Goal: Task Accomplishment & Management: Complete application form

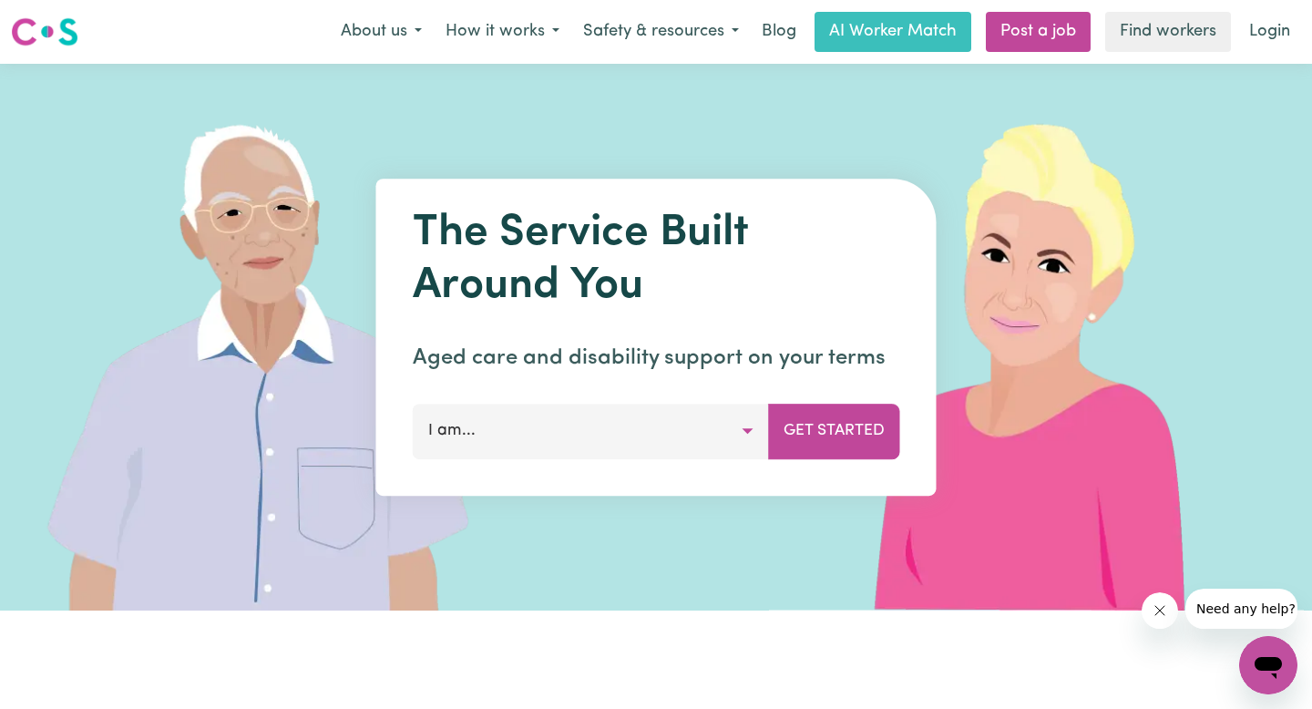
click at [720, 428] on button "I am..." at bounding box center [591, 430] width 356 height 55
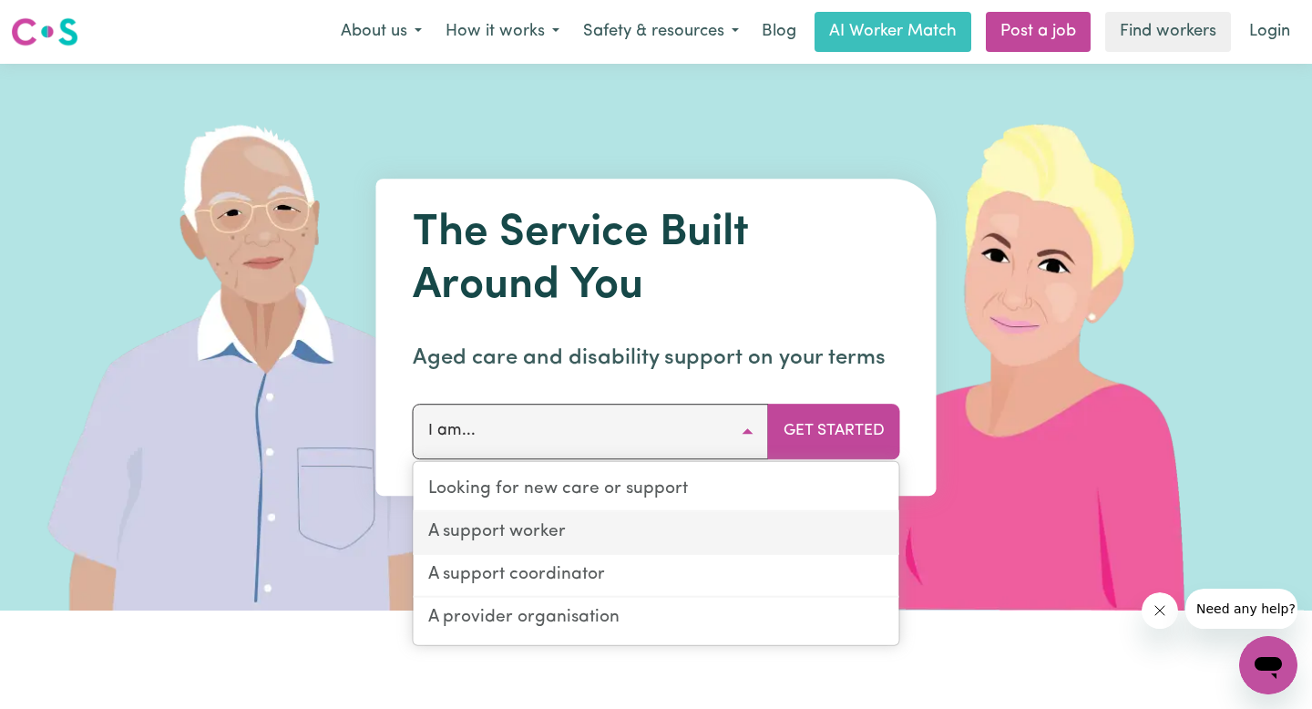
click at [681, 532] on link "A support worker" at bounding box center [655, 533] width 485 height 43
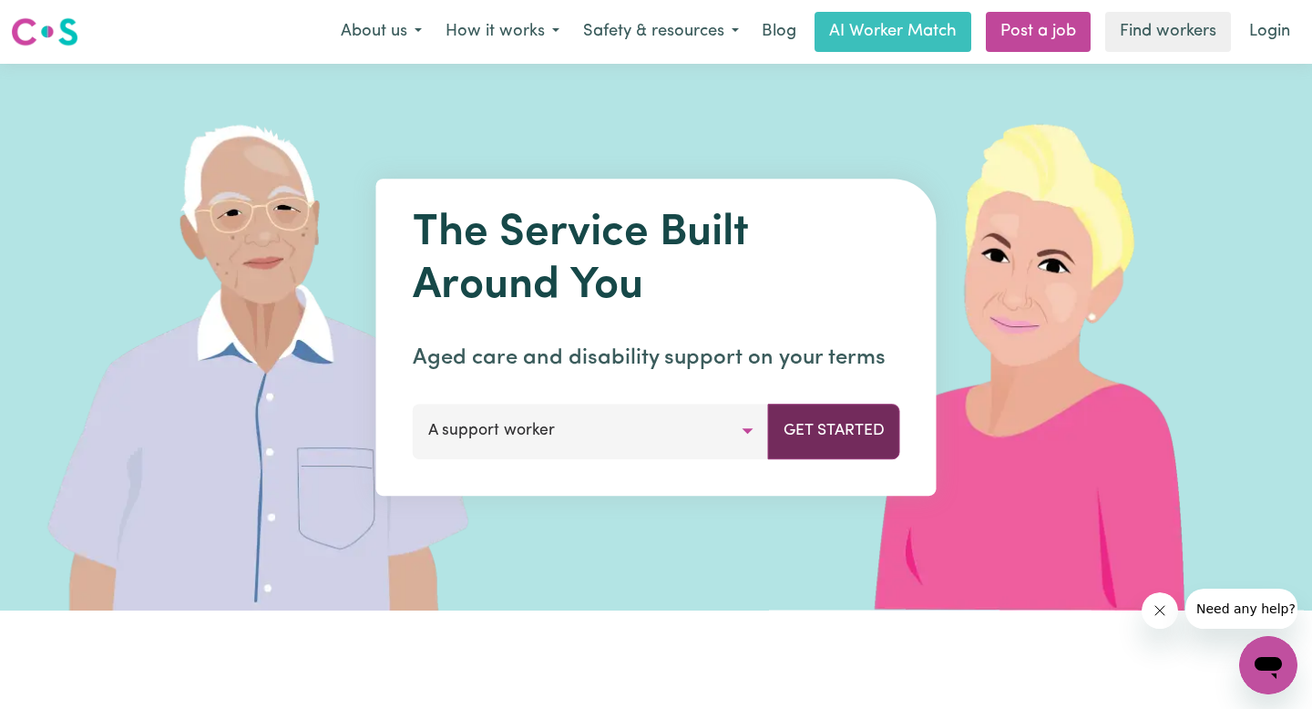
click at [831, 420] on button "Get Started" at bounding box center [834, 430] width 132 height 55
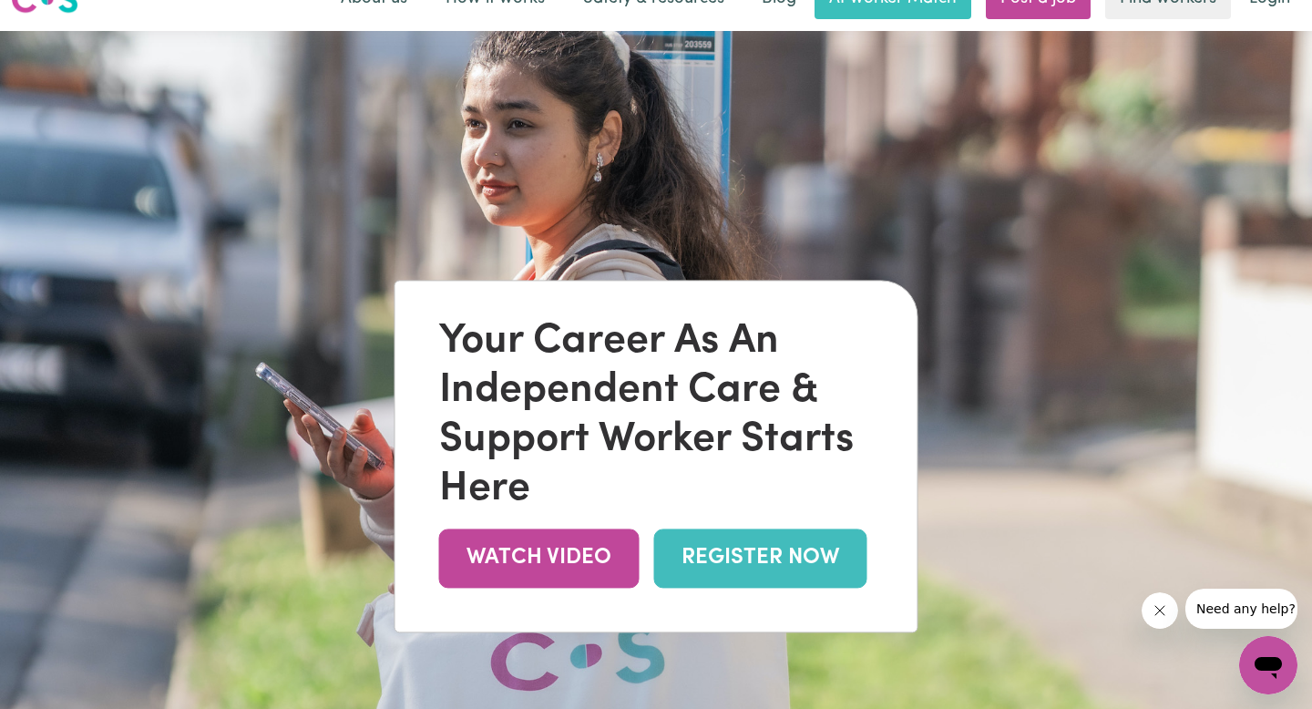
scroll to position [74, 0]
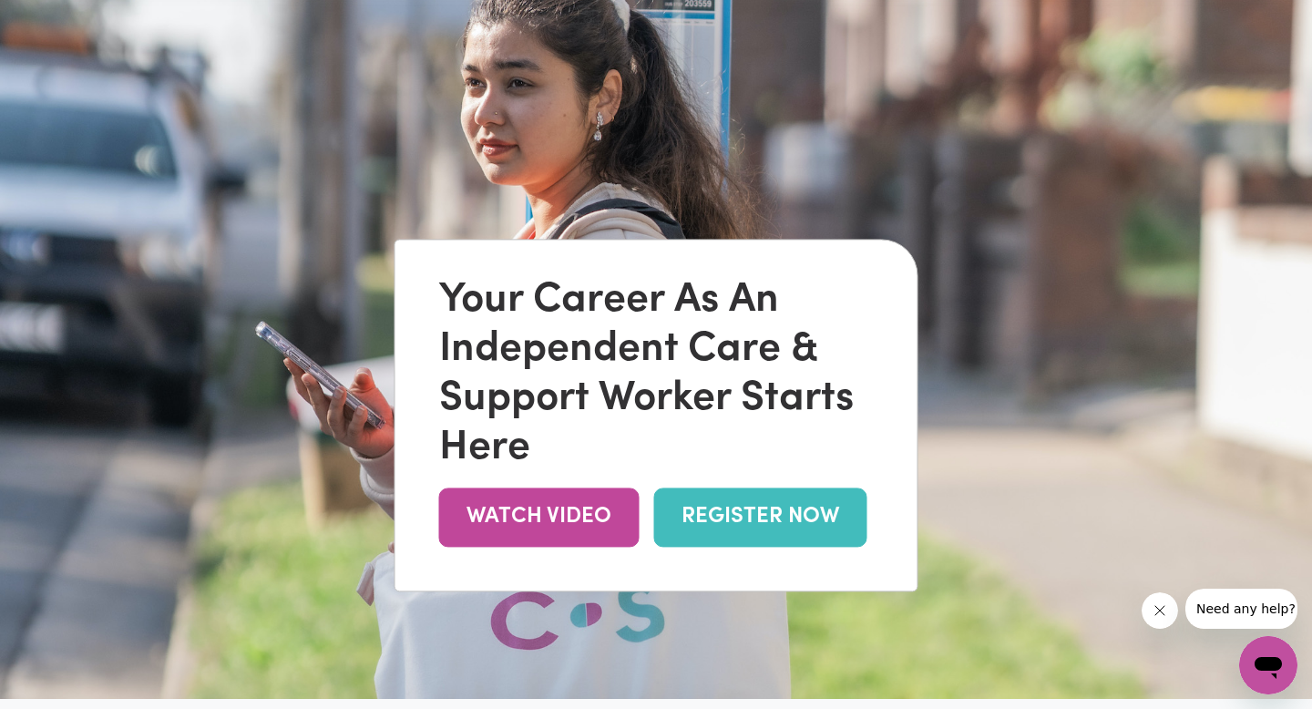
click at [757, 505] on link "REGISTER NOW" at bounding box center [760, 516] width 213 height 59
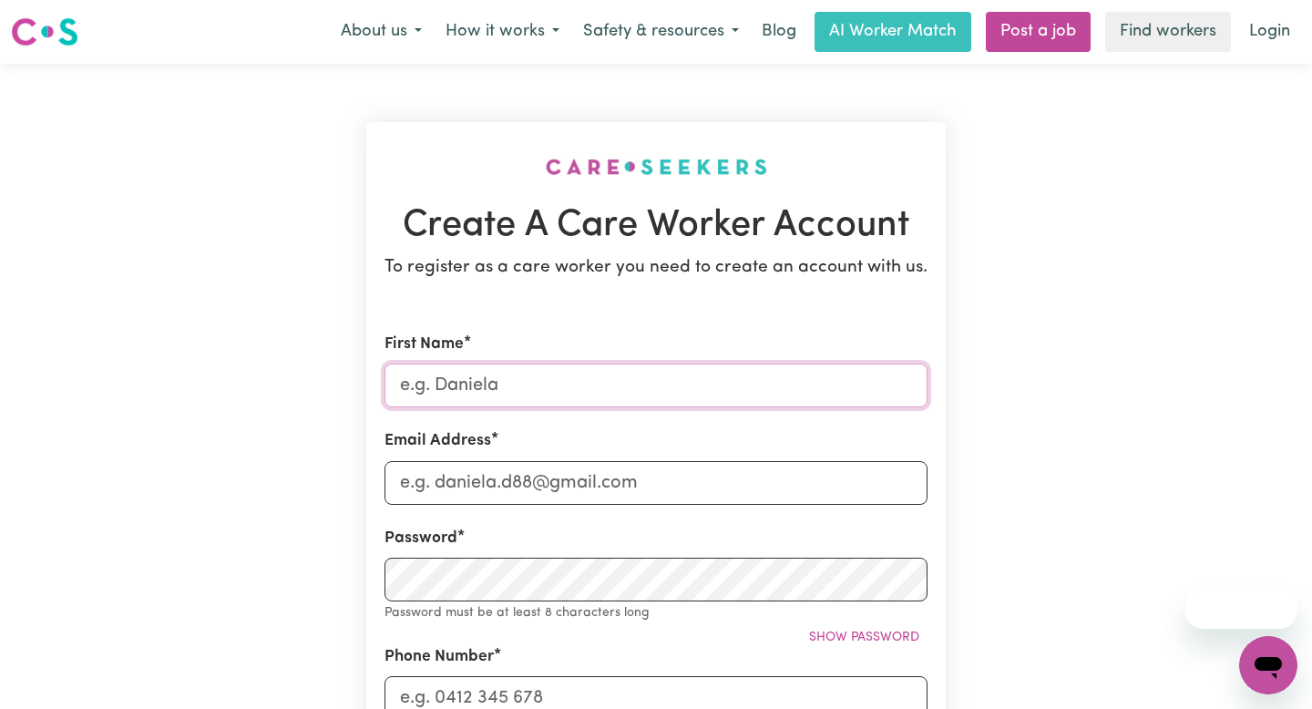
click at [701, 386] on input "First Name" at bounding box center [655, 385] width 543 height 44
type input "Yoona (Unique)"
type input "[EMAIL_ADDRESS][DOMAIN_NAME]"
type input "0456676839"
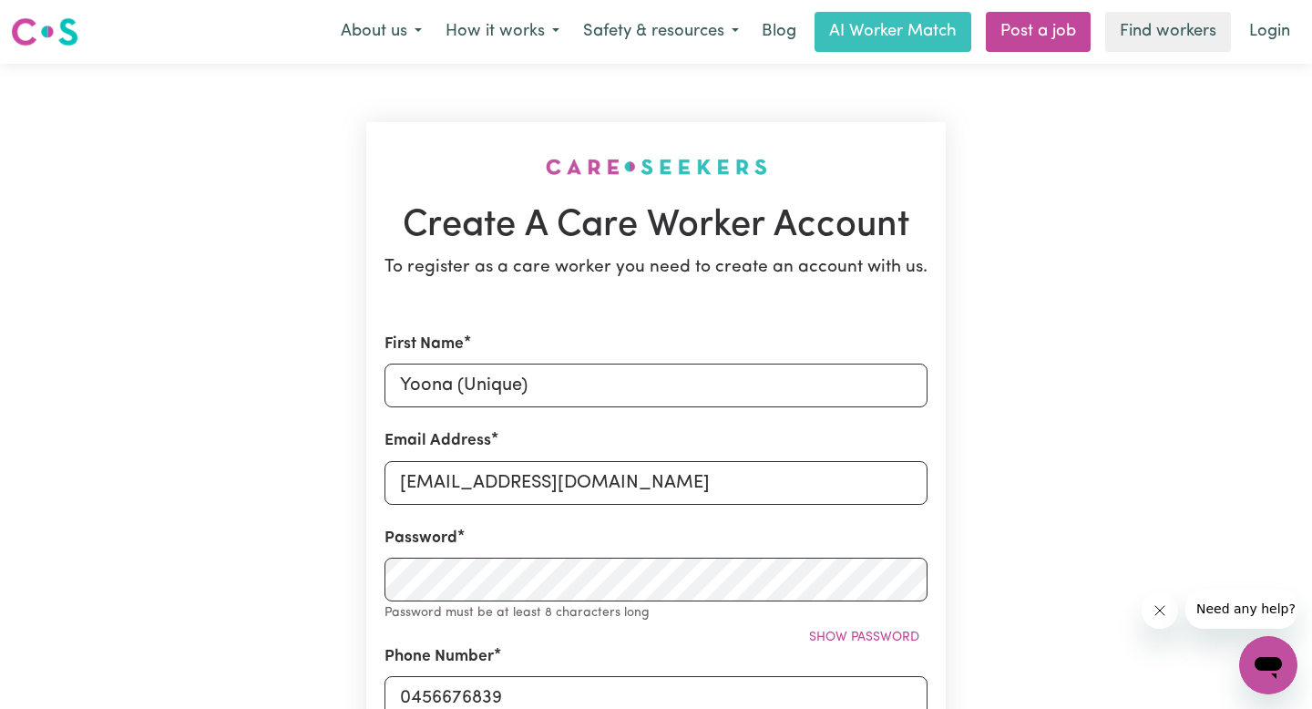
type input "[STREET_ADDRESS]"
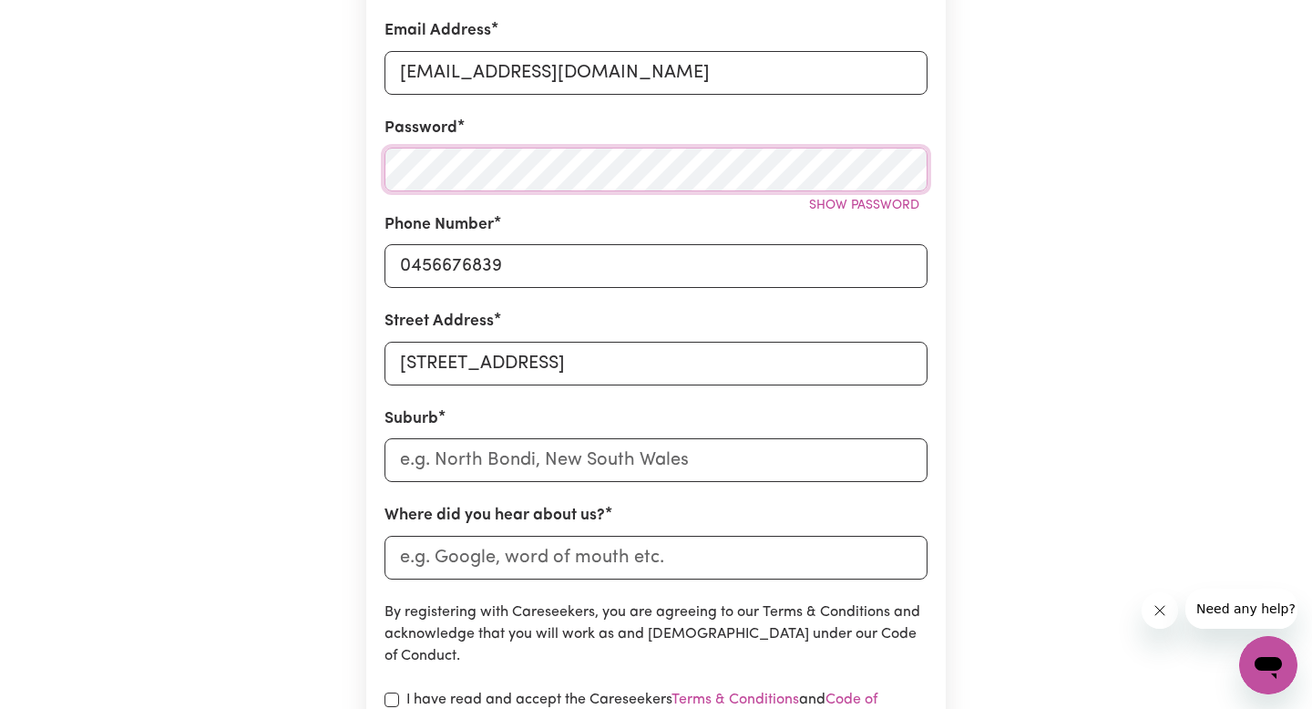
scroll to position [415, 0]
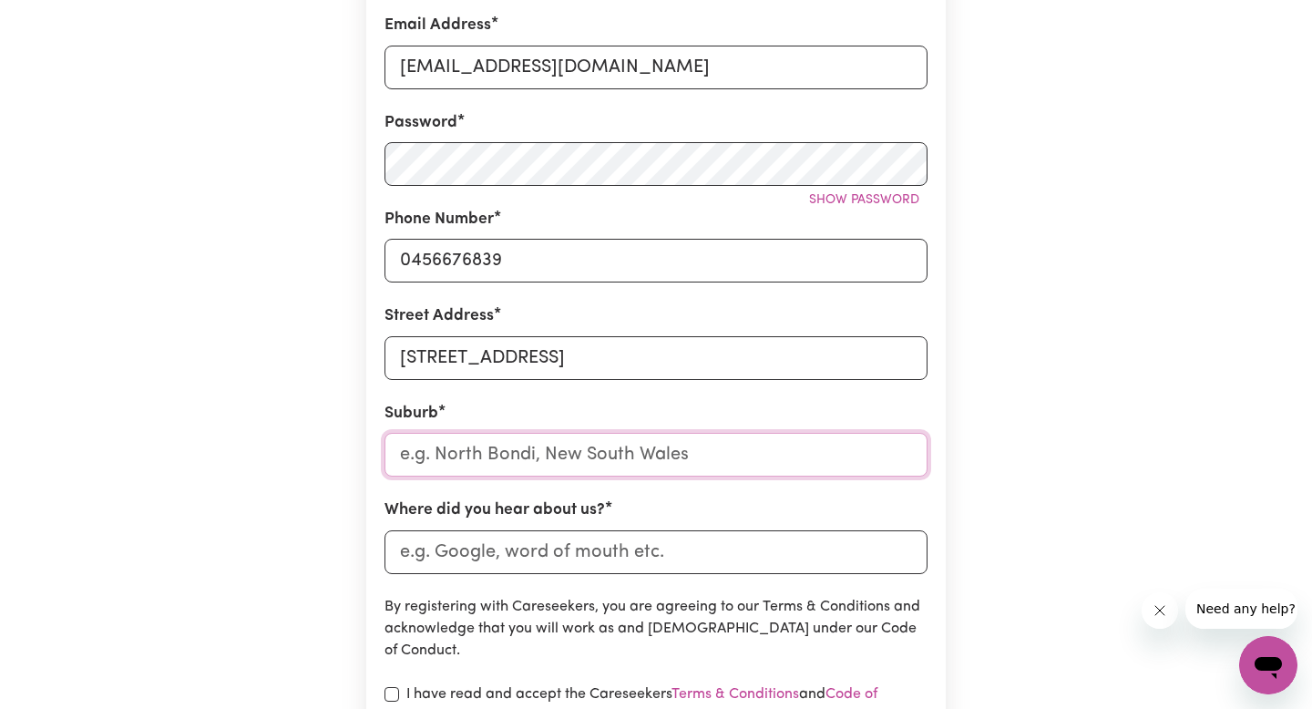
click at [544, 465] on input "text" at bounding box center [655, 455] width 543 height 44
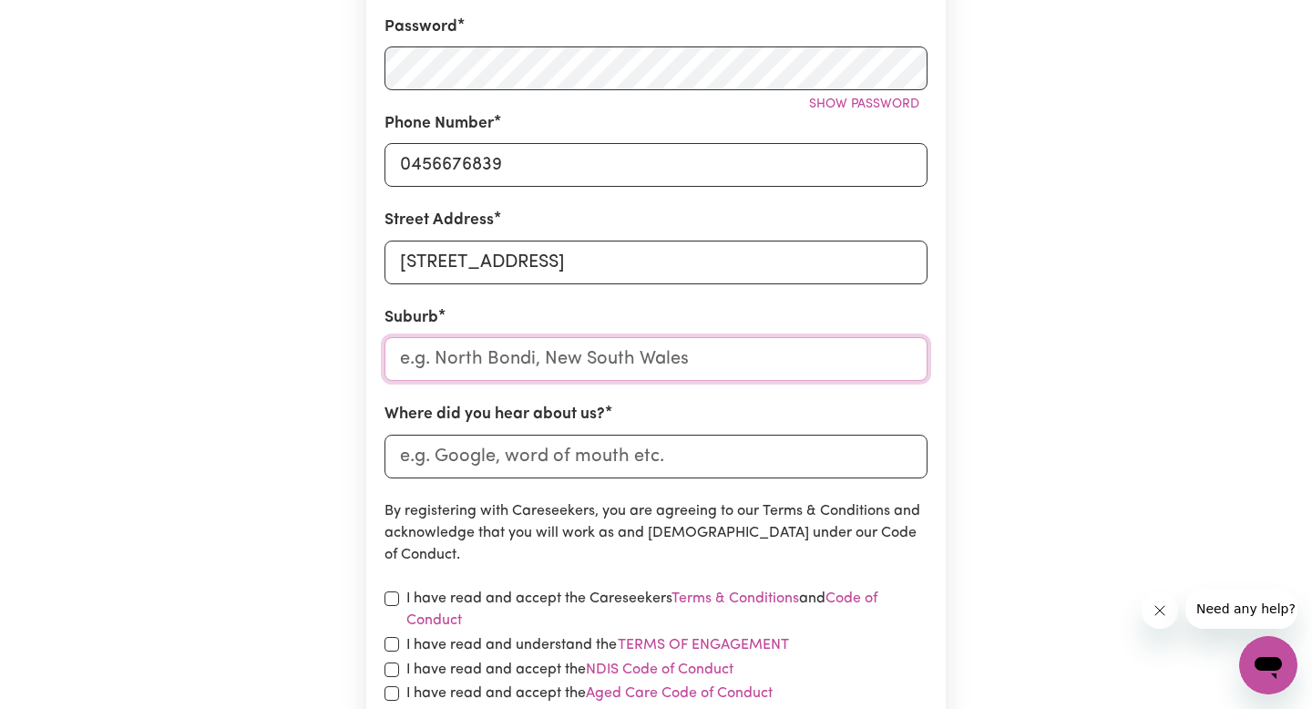
scroll to position [526, 0]
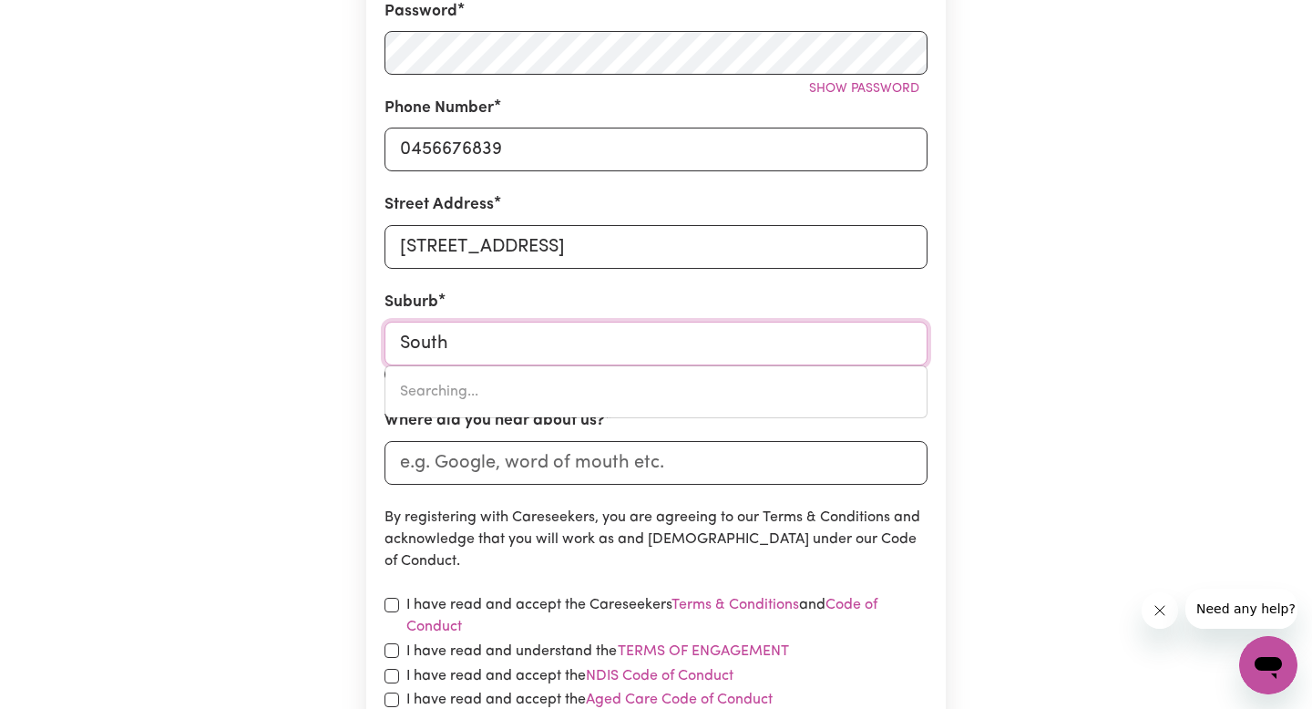
type input "South"
type input "[GEOGRAPHIC_DATA], [GEOGRAPHIC_DATA], 2640"
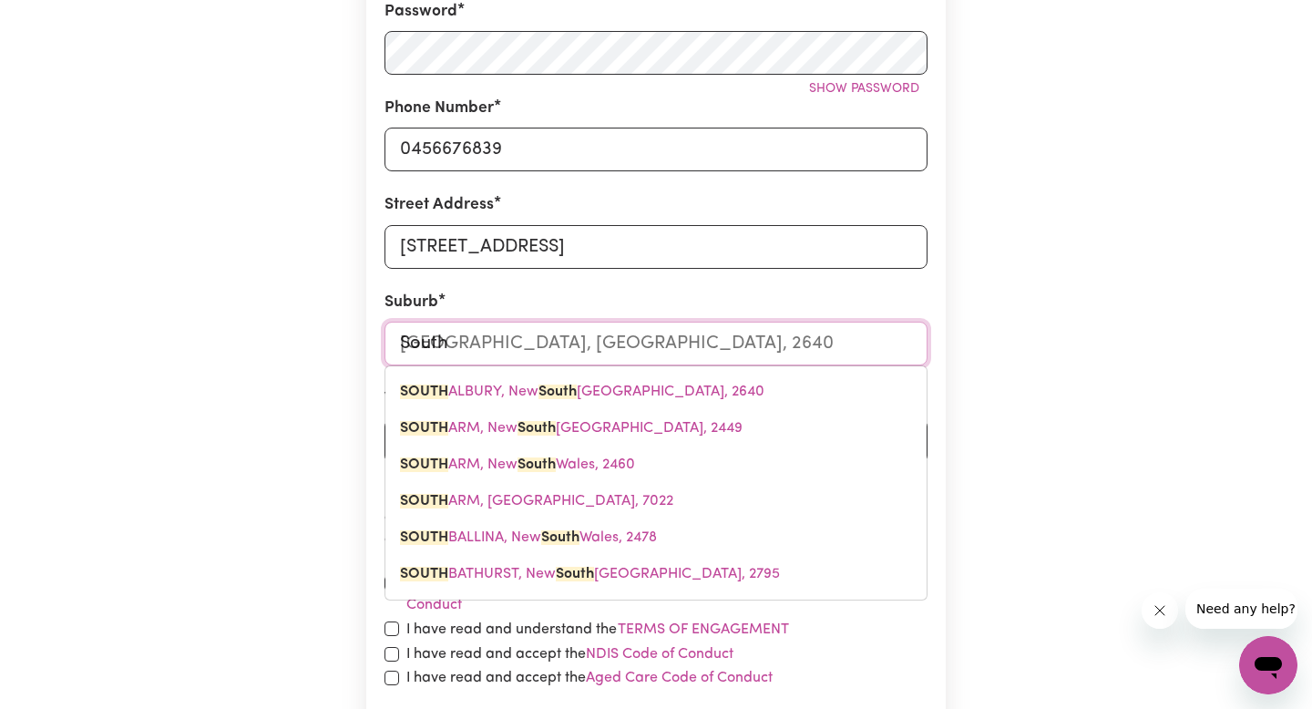
type input "South M"
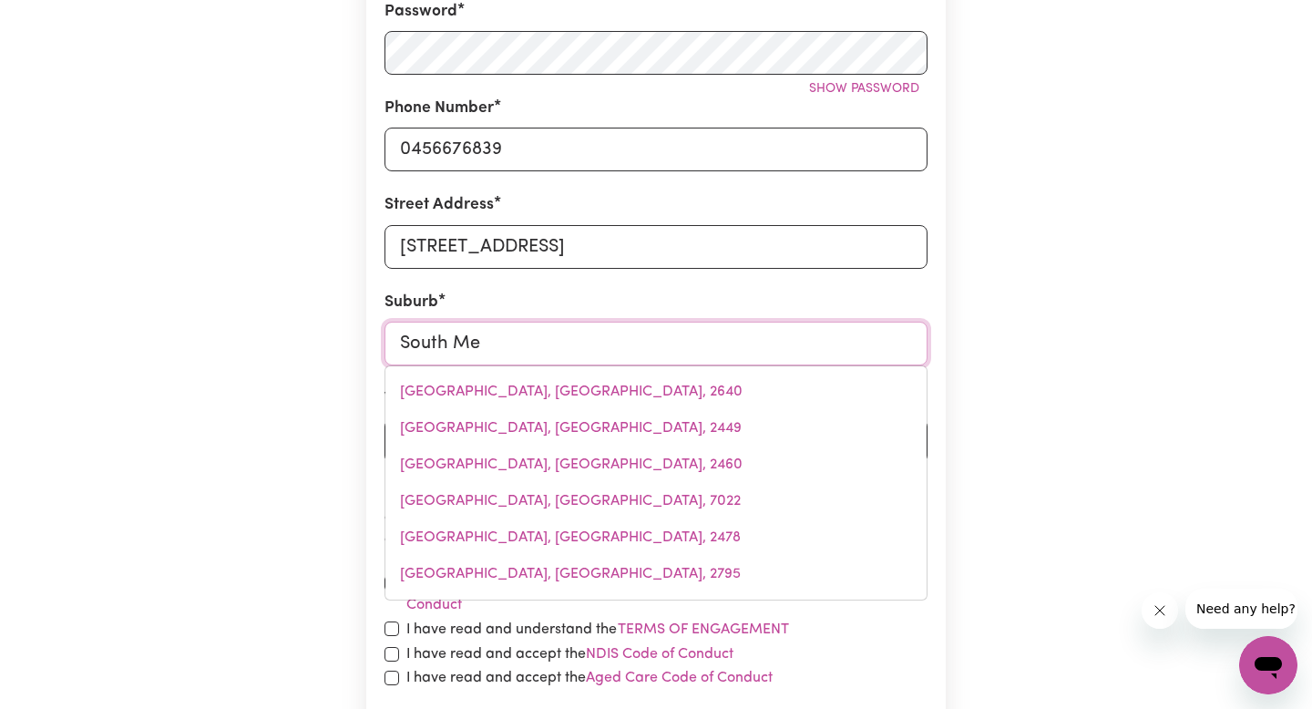
type input "South [PERSON_NAME]"
type input "[GEOGRAPHIC_DATA]"
type input "South Melb"
type input "South MelbOURNE, [GEOGRAPHIC_DATA], 3205"
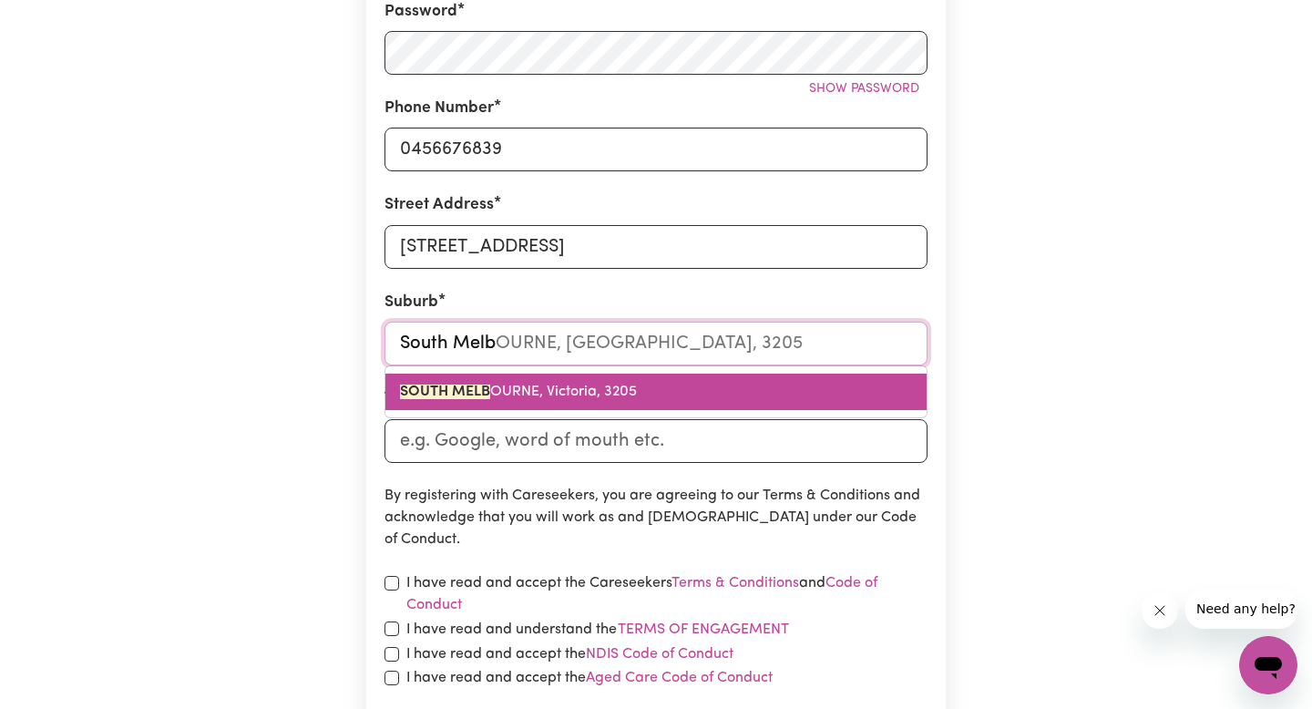
click at [523, 403] on link "SOUTH MELB OURNE, Victoria, 3205" at bounding box center [655, 391] width 541 height 36
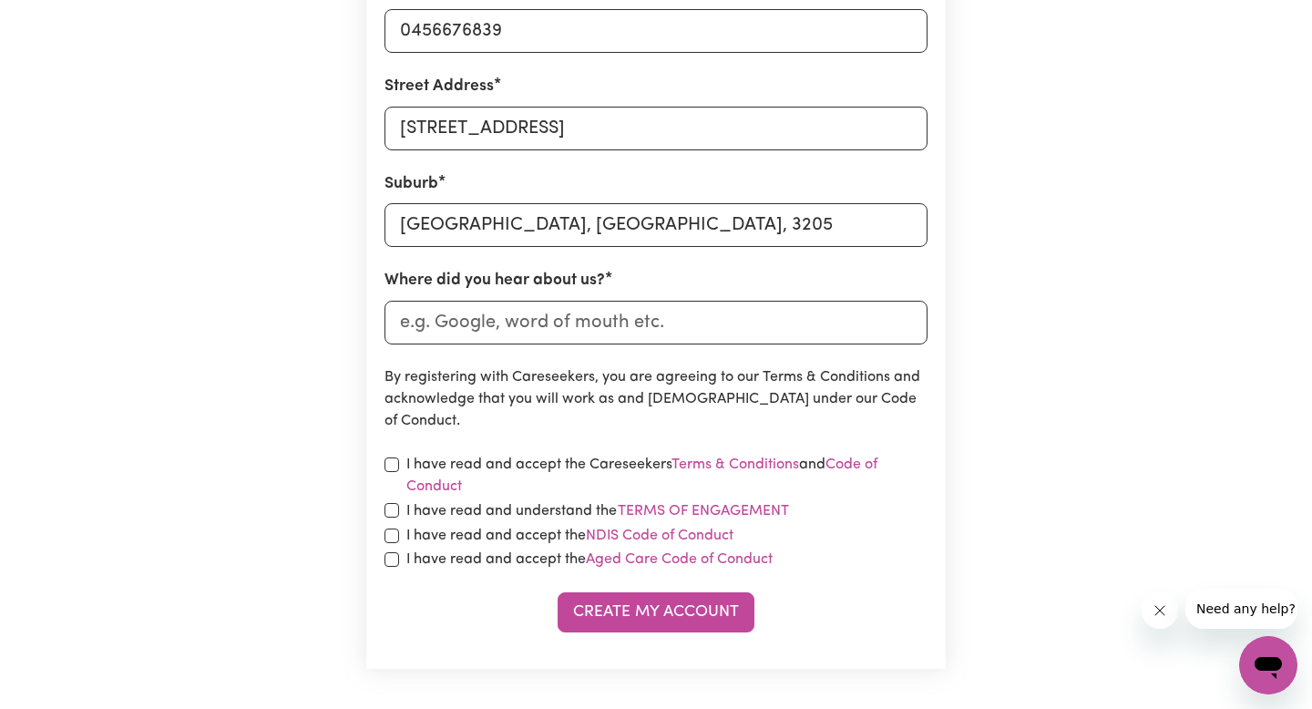
scroll to position [646, 0]
click at [521, 315] on input "Where did you hear about us?" at bounding box center [655, 322] width 543 height 44
type input "Google"
click at [393, 462] on input "checkbox" at bounding box center [391, 463] width 15 height 15
checkbox input "true"
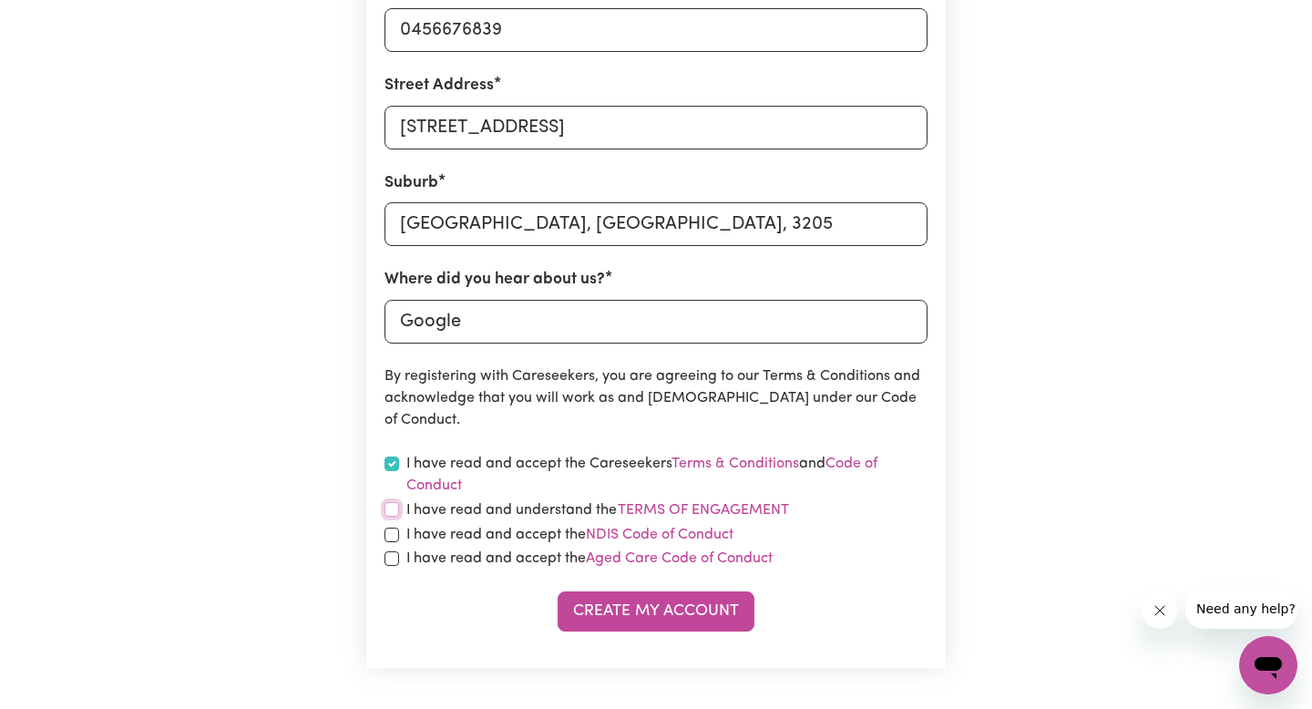
click at [391, 505] on input "checkbox" at bounding box center [391, 509] width 15 height 15
checkbox input "true"
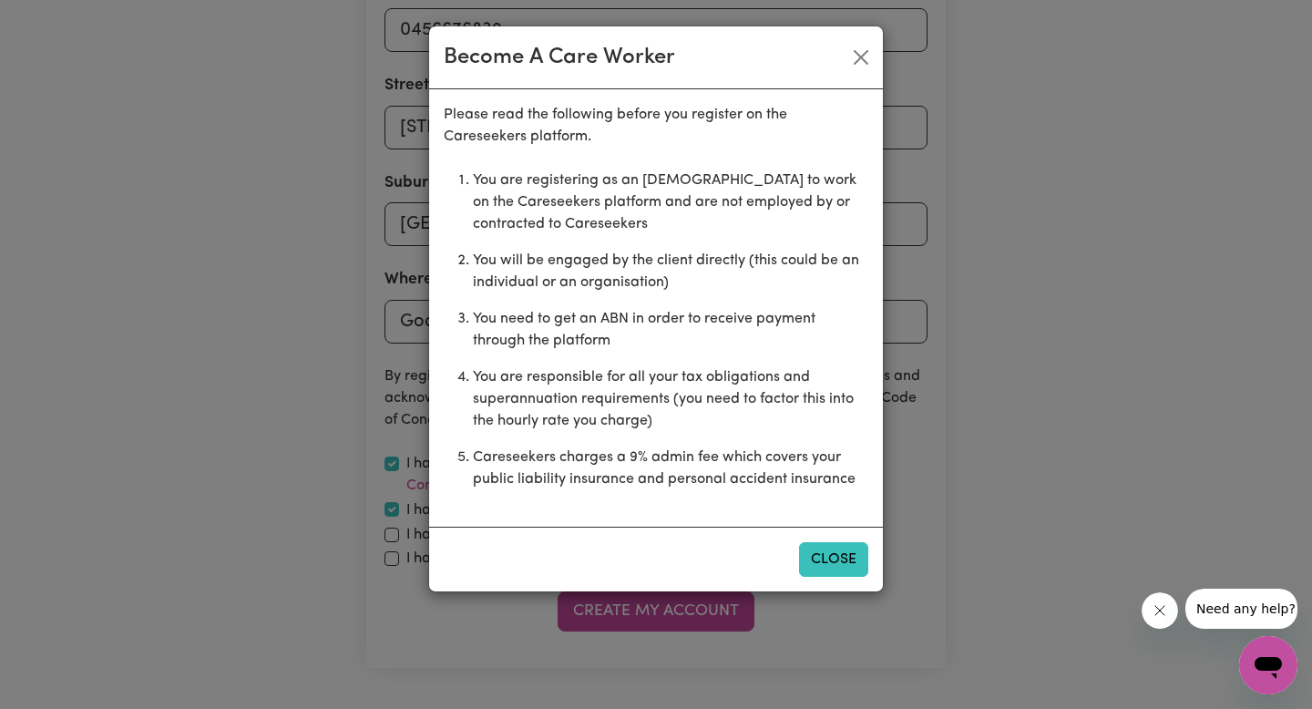
click at [827, 569] on button "Close" at bounding box center [833, 559] width 69 height 35
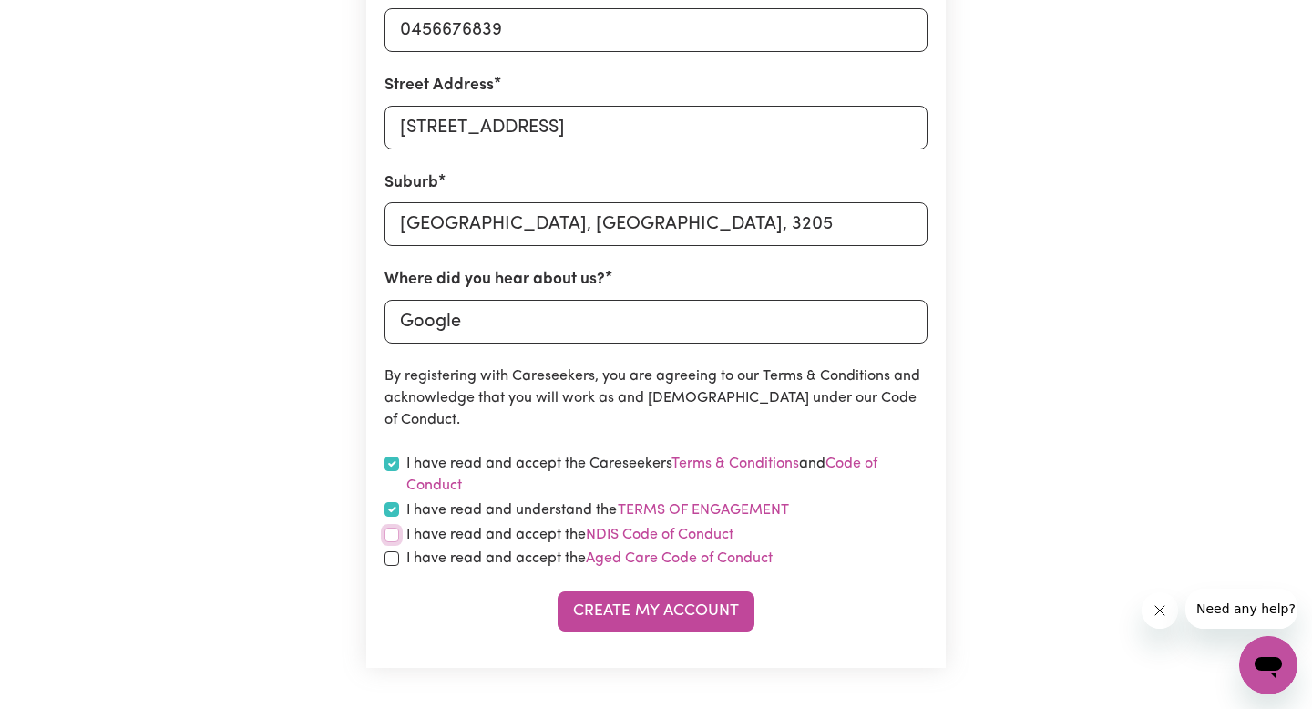
click at [392, 529] on input "checkbox" at bounding box center [391, 534] width 15 height 15
checkbox input "true"
click at [392, 561] on input "checkbox" at bounding box center [391, 558] width 15 height 15
checkbox input "true"
click at [645, 620] on button "Create My Account" at bounding box center [655, 611] width 197 height 40
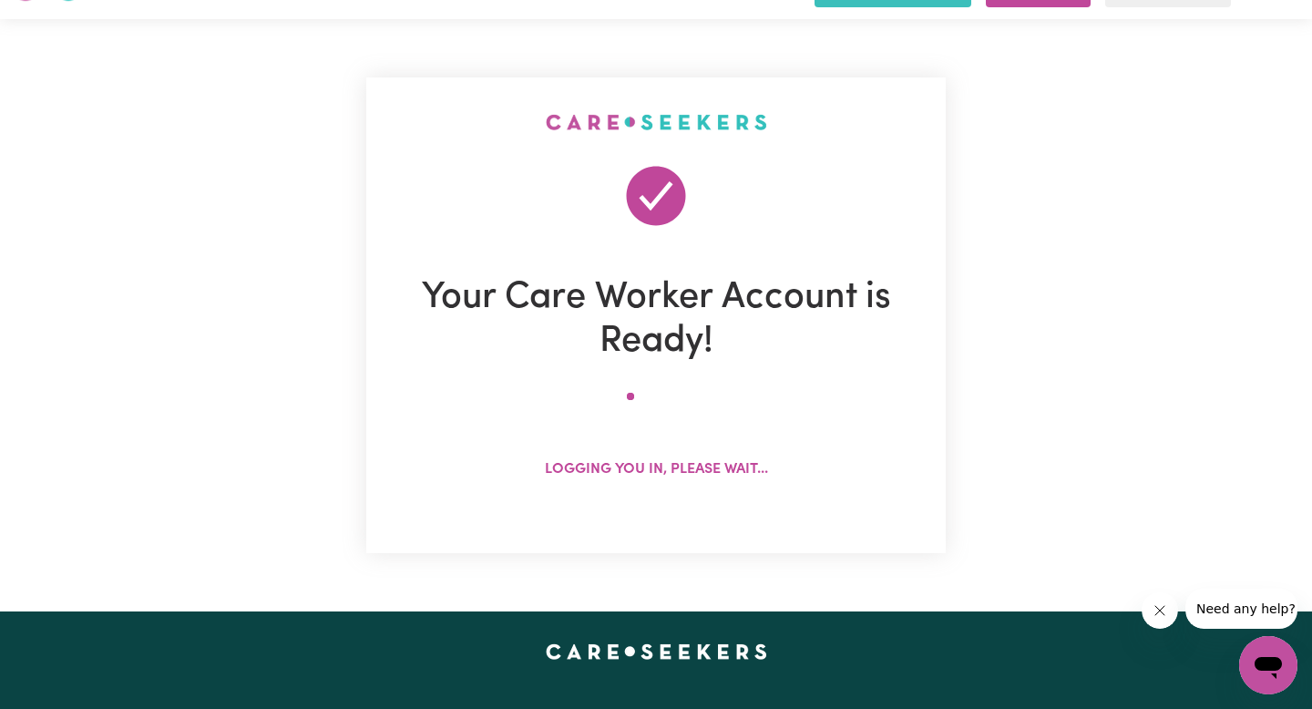
scroll to position [66, 0]
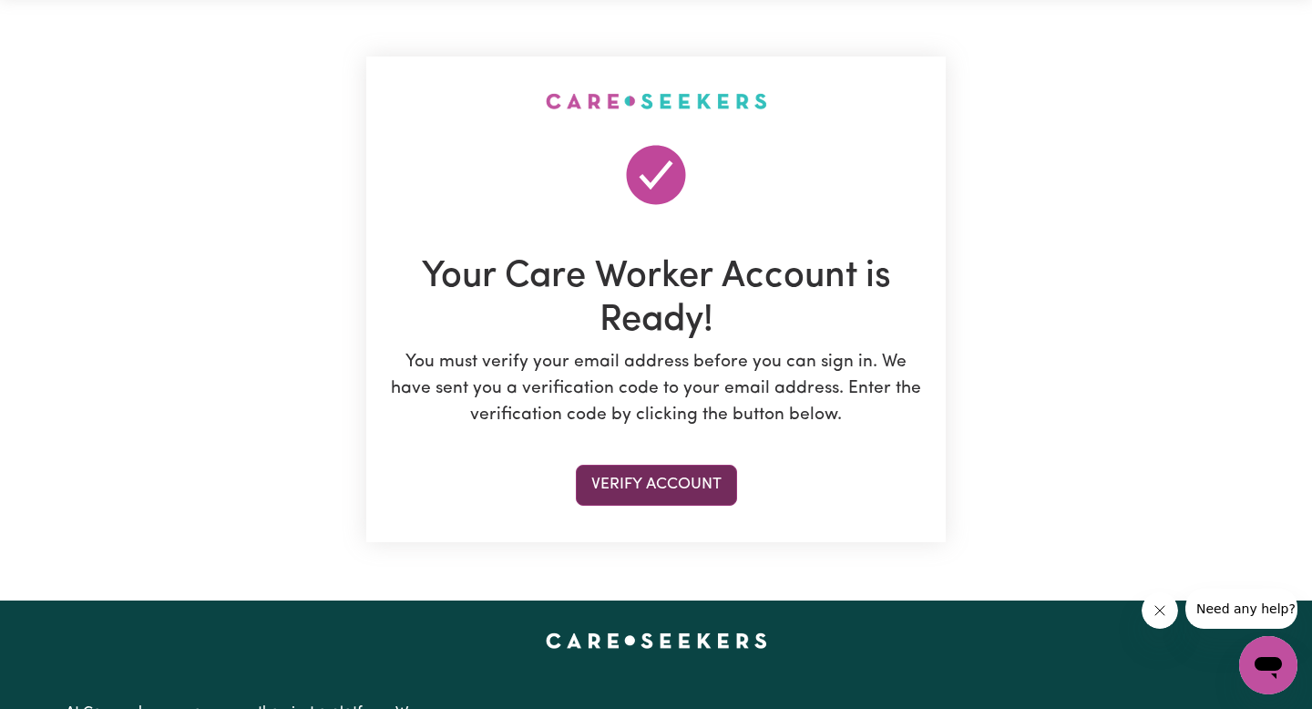
click at [689, 477] on button "Verify Account" at bounding box center [656, 484] width 161 height 40
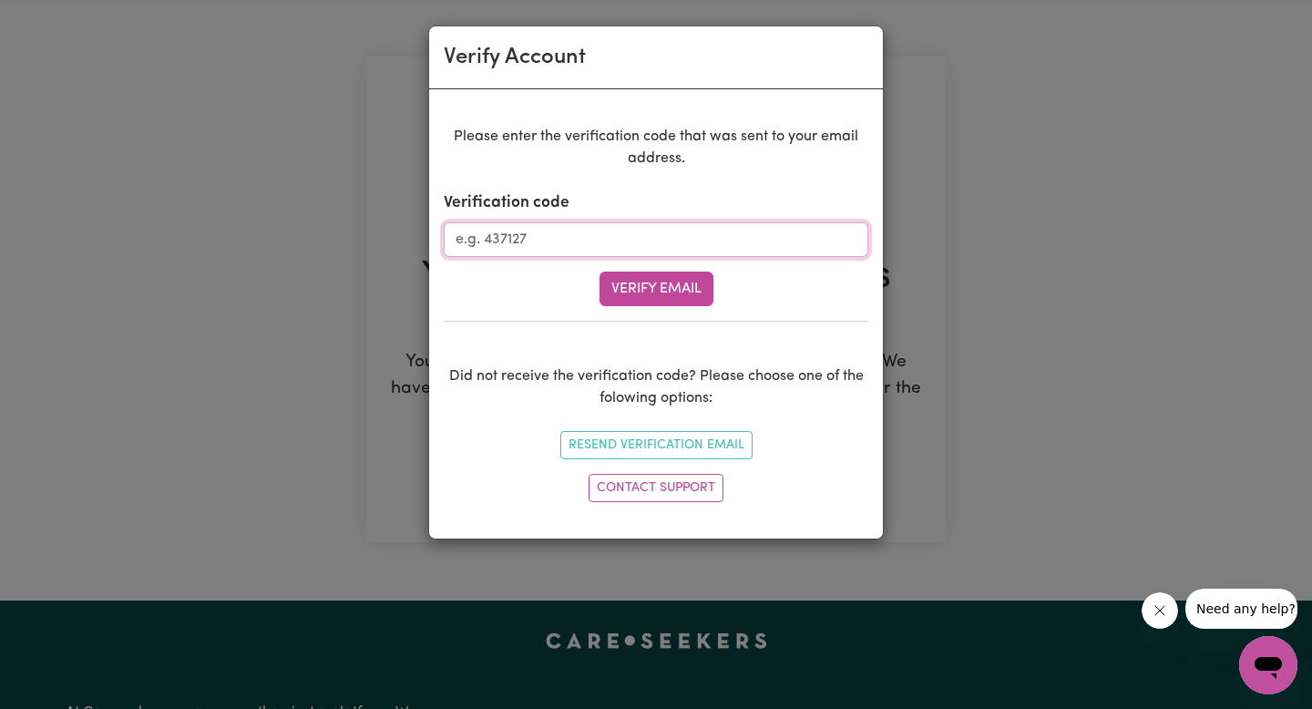
click at [608, 241] on input "Verification code" at bounding box center [656, 239] width 424 height 35
type input "695993"
click at [670, 299] on button "Verify Email" at bounding box center [656, 288] width 114 height 35
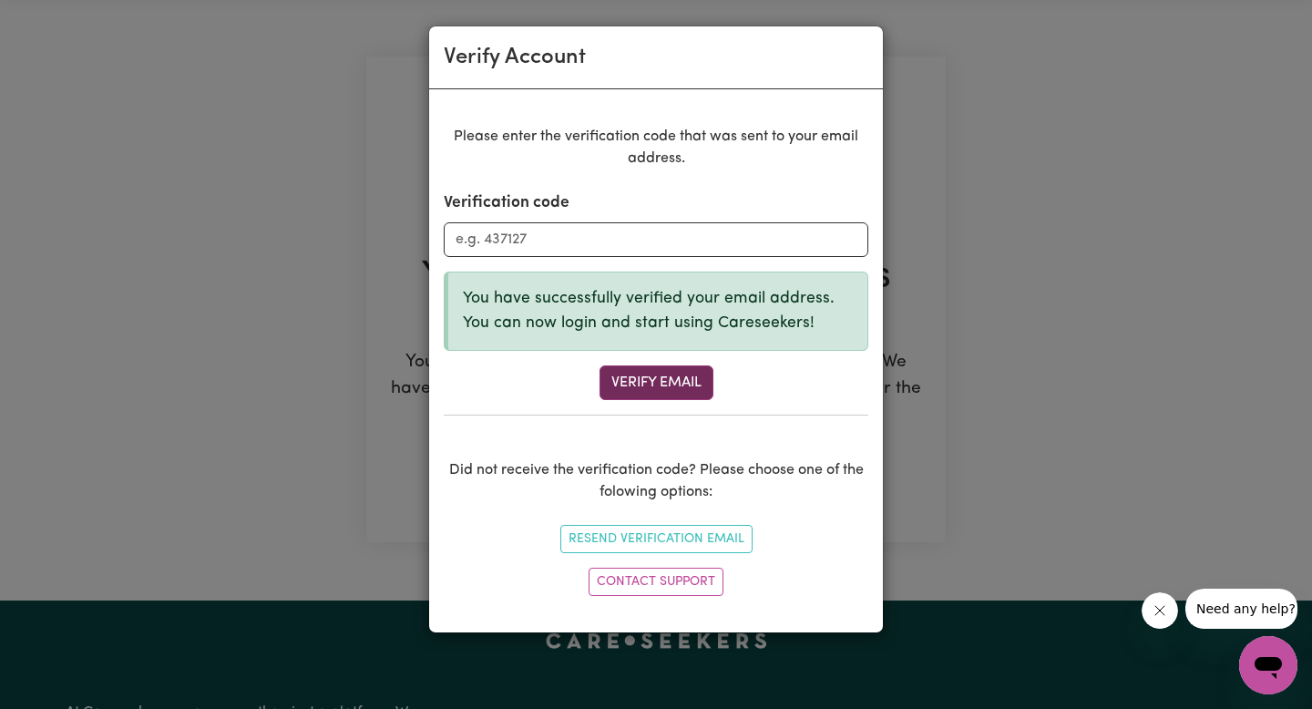
click at [670, 378] on button "Verify Email" at bounding box center [656, 382] width 114 height 35
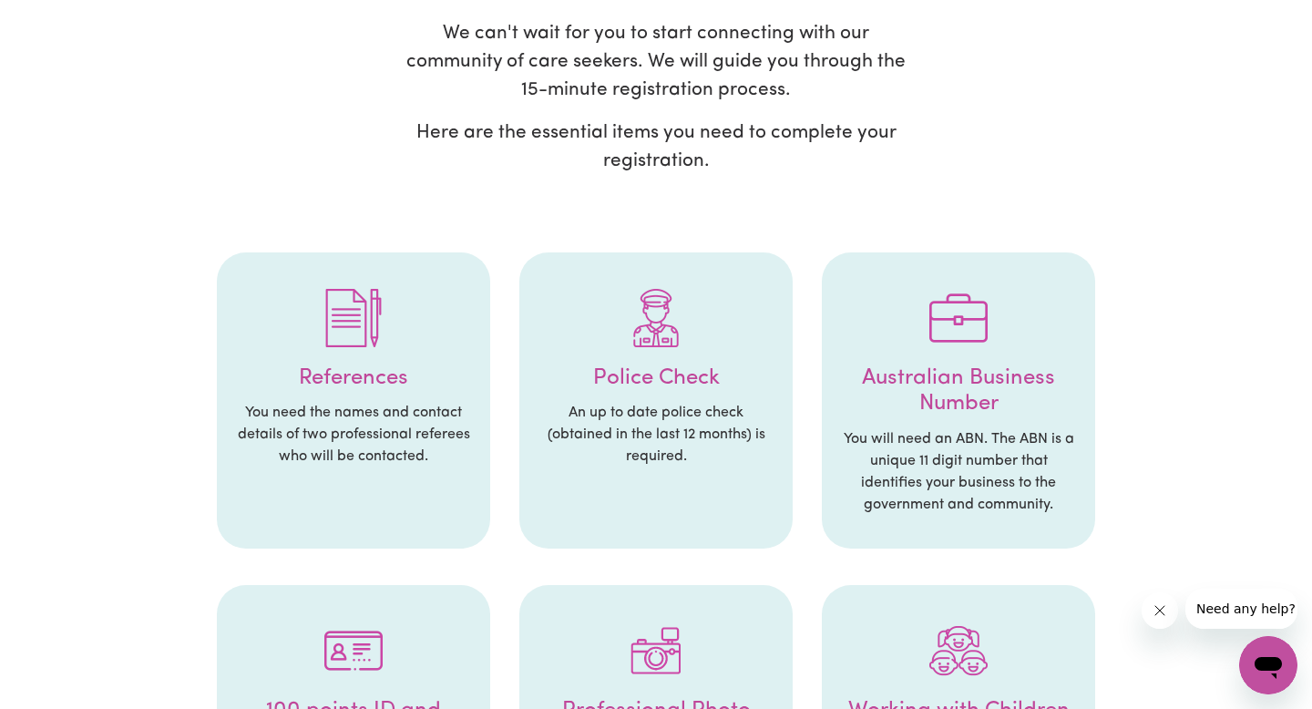
scroll to position [192, 0]
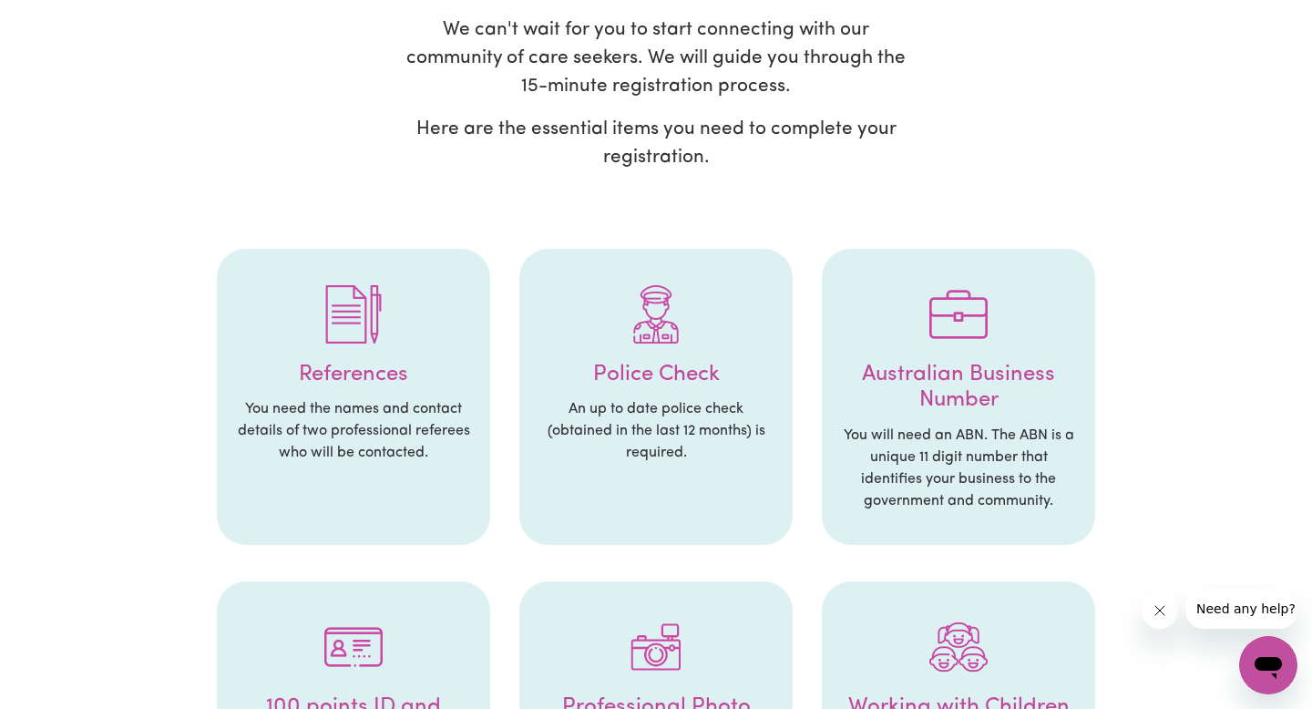
click at [386, 419] on p "You need the names and contact details of two professional referees who will be…" at bounding box center [353, 431] width 237 height 66
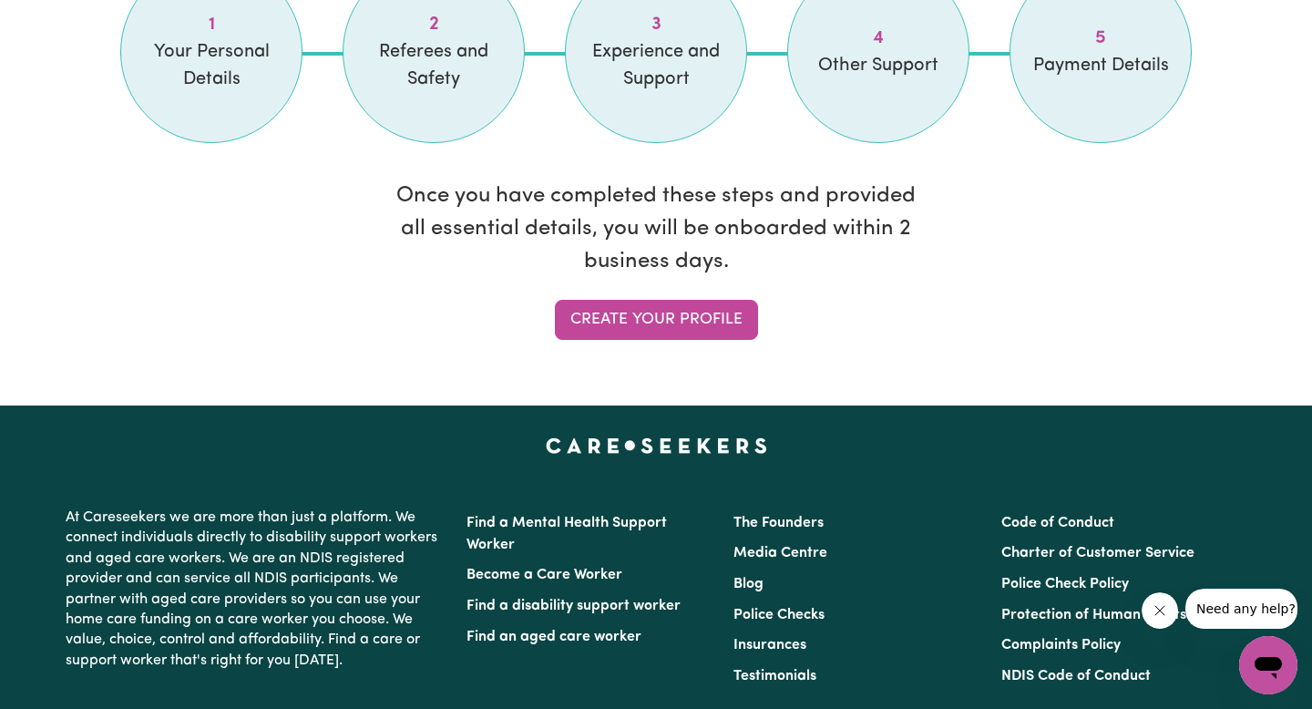
scroll to position [1662, 0]
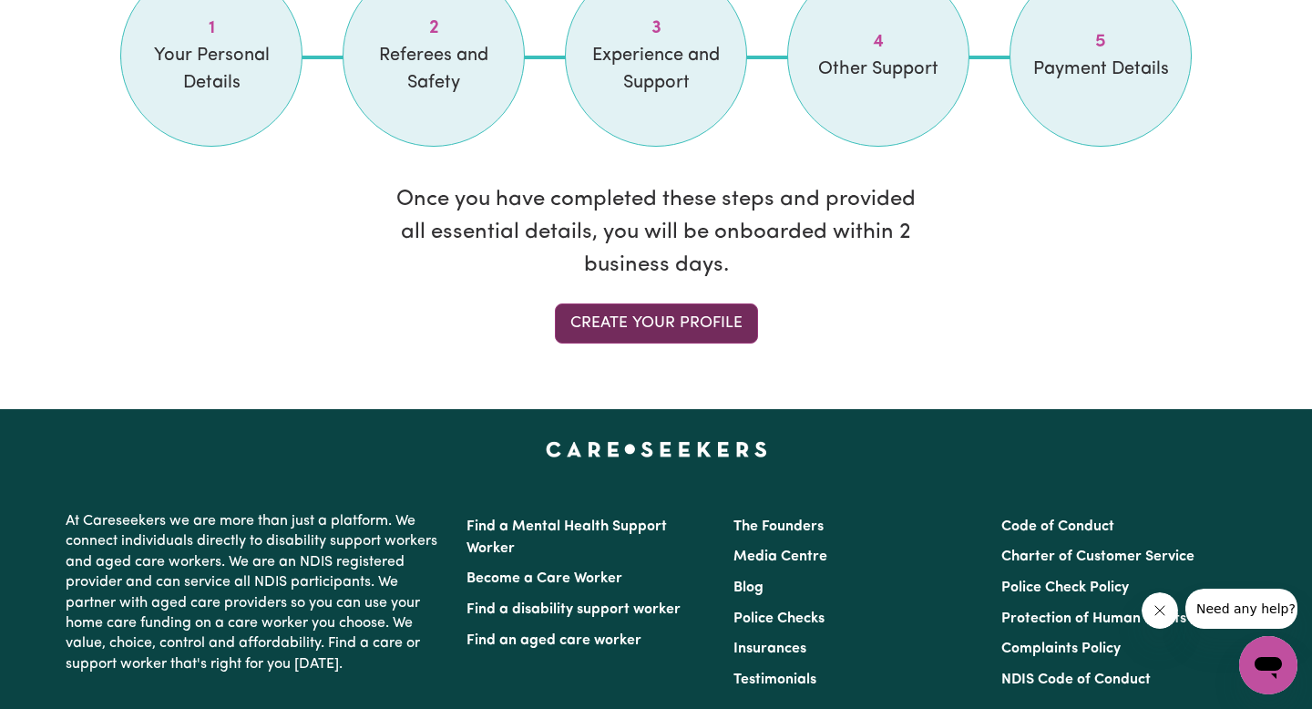
click at [623, 311] on link "Create your profile" at bounding box center [656, 323] width 203 height 40
select select "Studying a healthcare related degree or qualification"
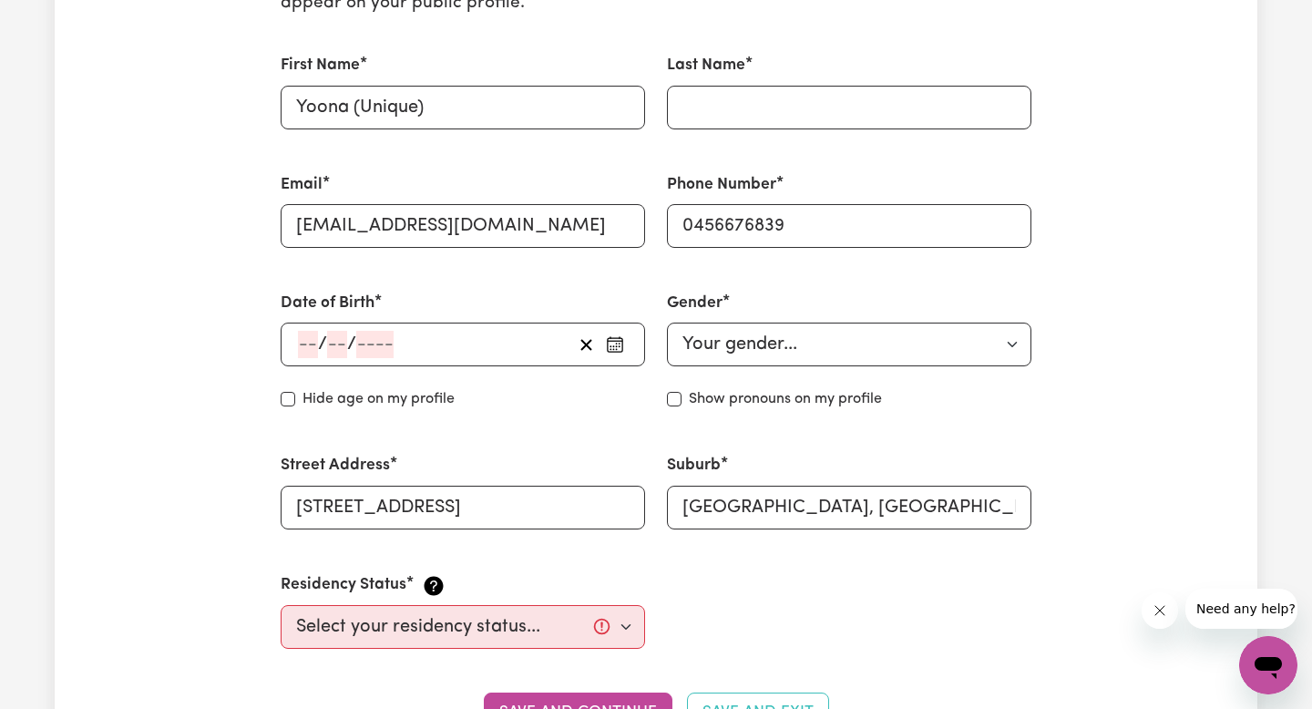
scroll to position [553, 0]
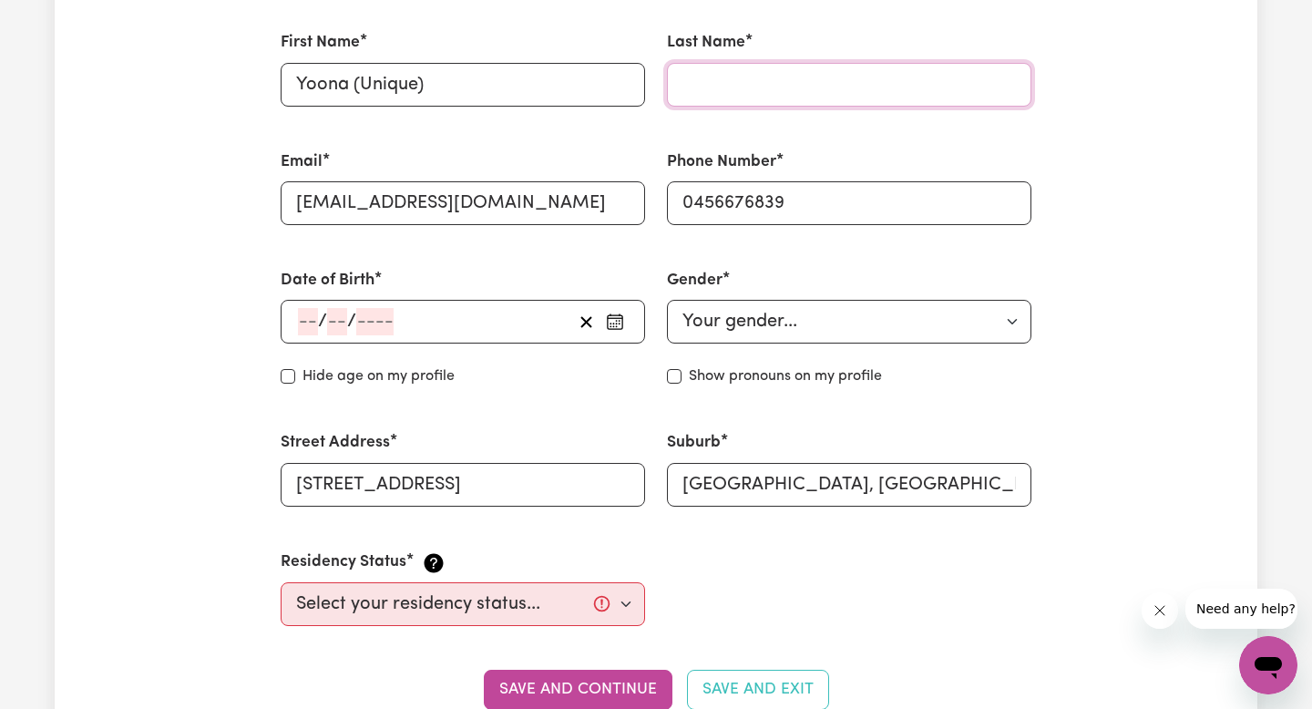
click at [751, 101] on input "Last Name" at bounding box center [849, 85] width 364 height 44
type input "Son"
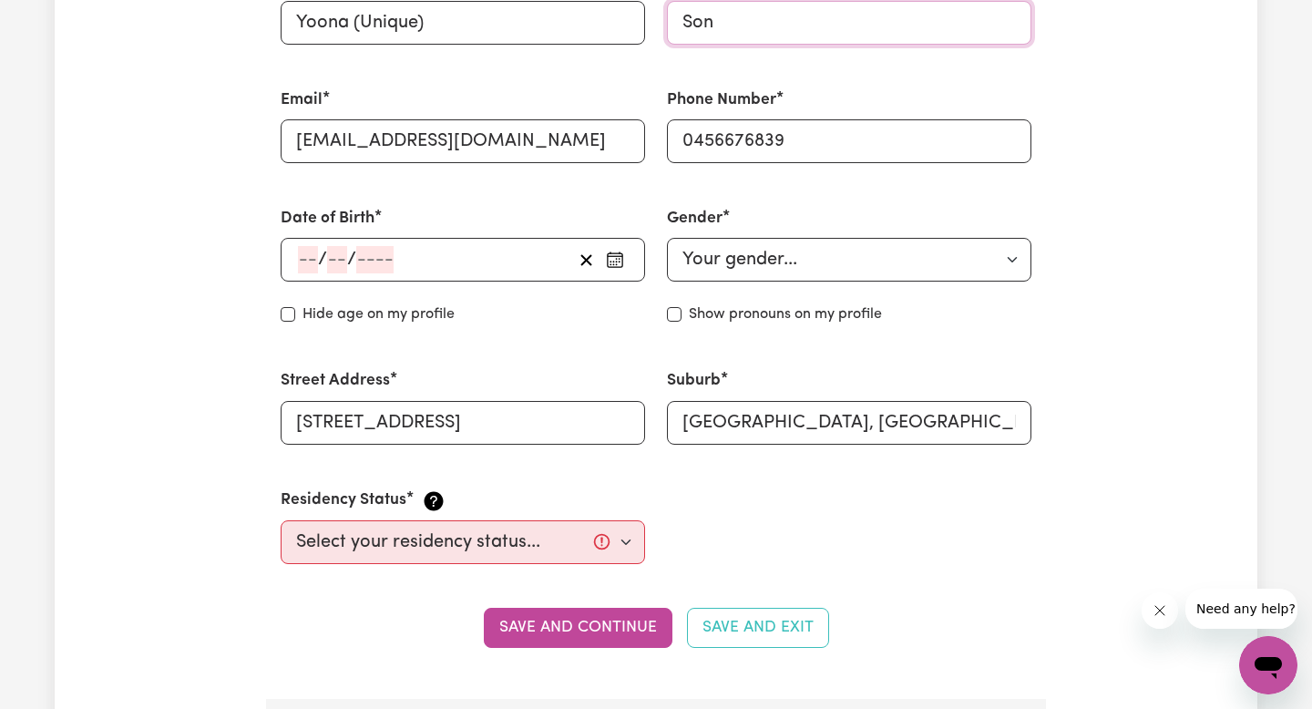
scroll to position [619, 0]
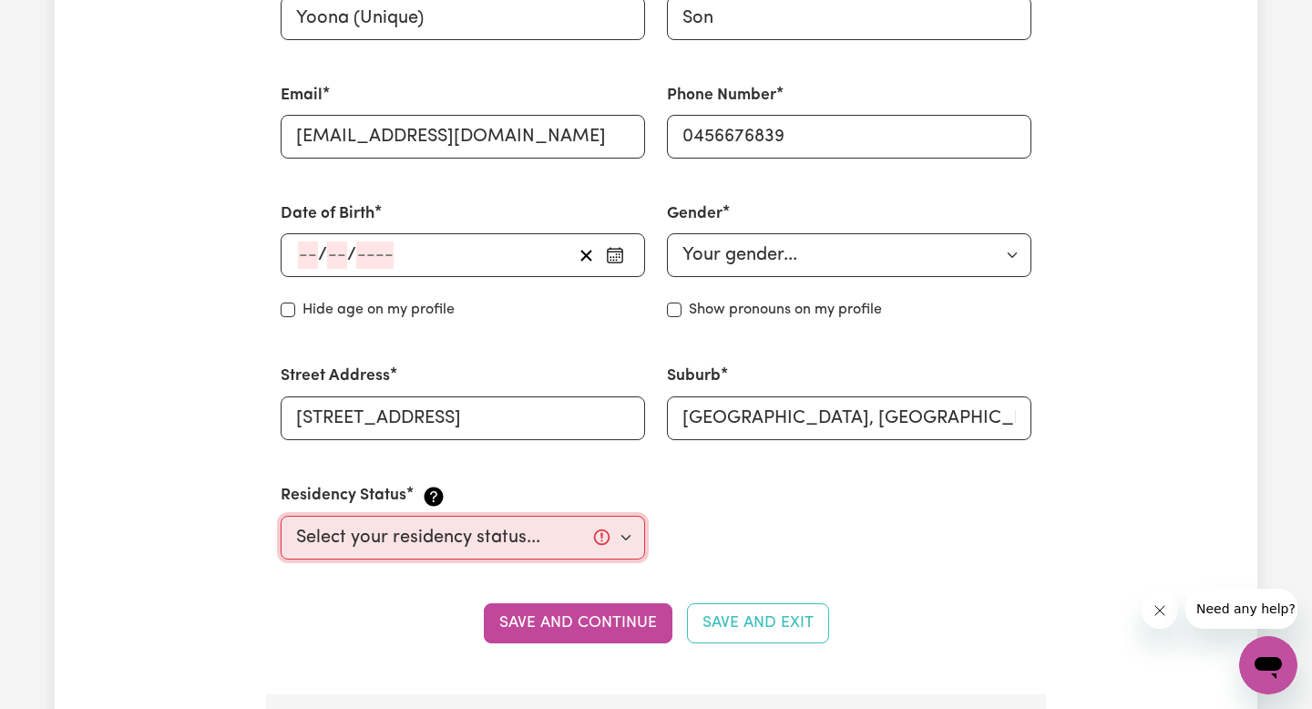
click at [579, 538] on select "Select your residency status... [DEMOGRAPHIC_DATA] citizen Australian PR [DEMOG…" at bounding box center [463, 537] width 364 height 44
select select "[DEMOGRAPHIC_DATA] Work Visa"
click at [281, 515] on select "Select your residency status... [DEMOGRAPHIC_DATA] citizen Australian PR [DEMOG…" at bounding box center [463, 537] width 364 height 44
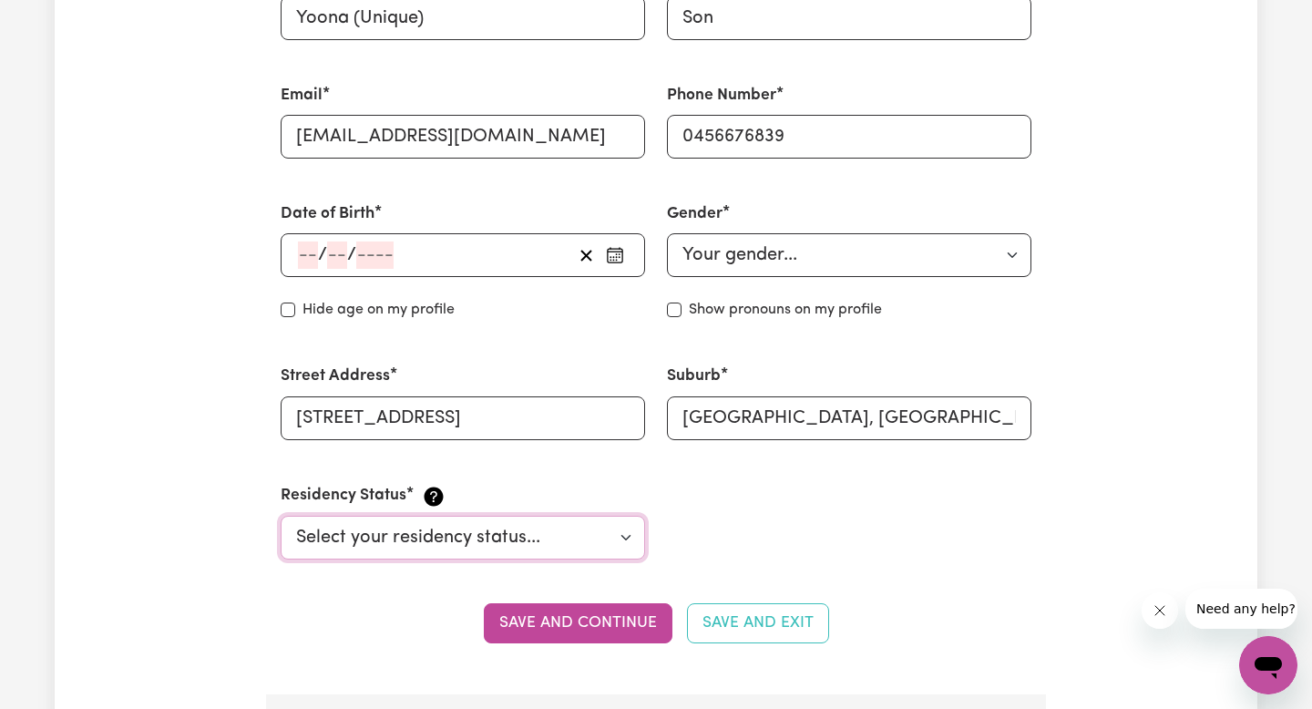
scroll to position [543, 0]
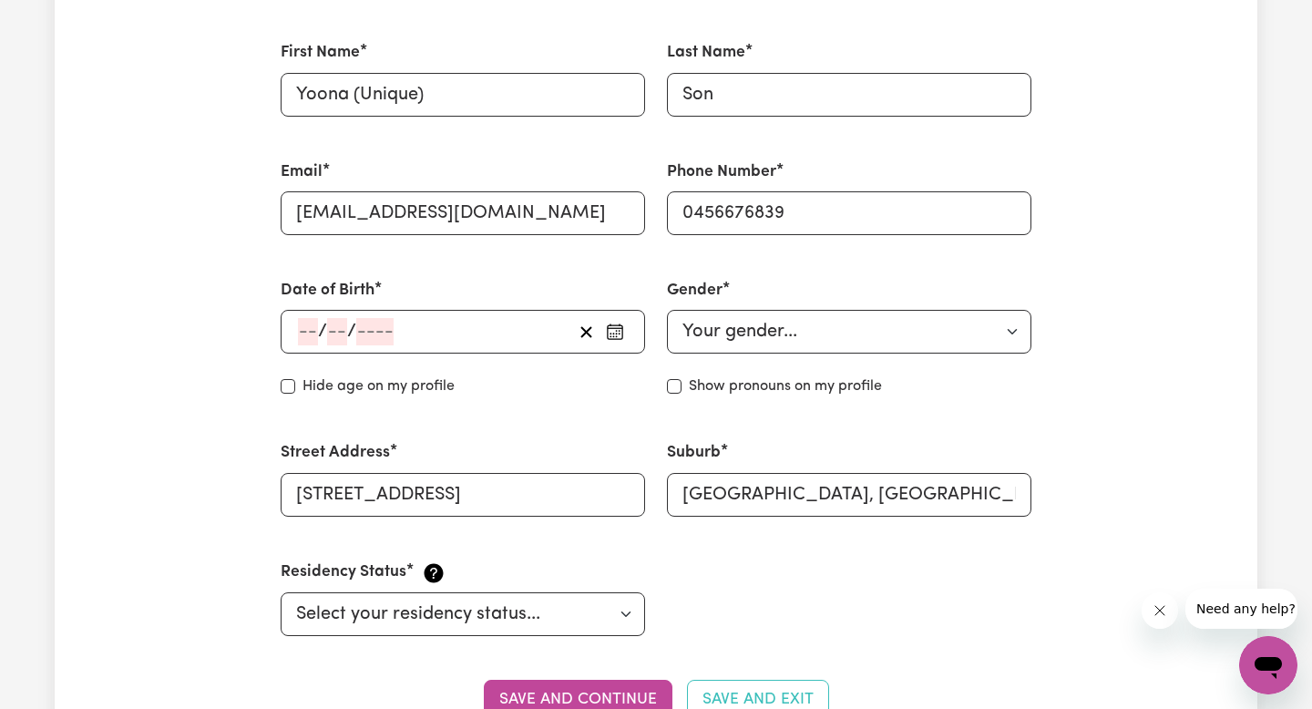
click at [305, 339] on input "number" at bounding box center [308, 331] width 20 height 27
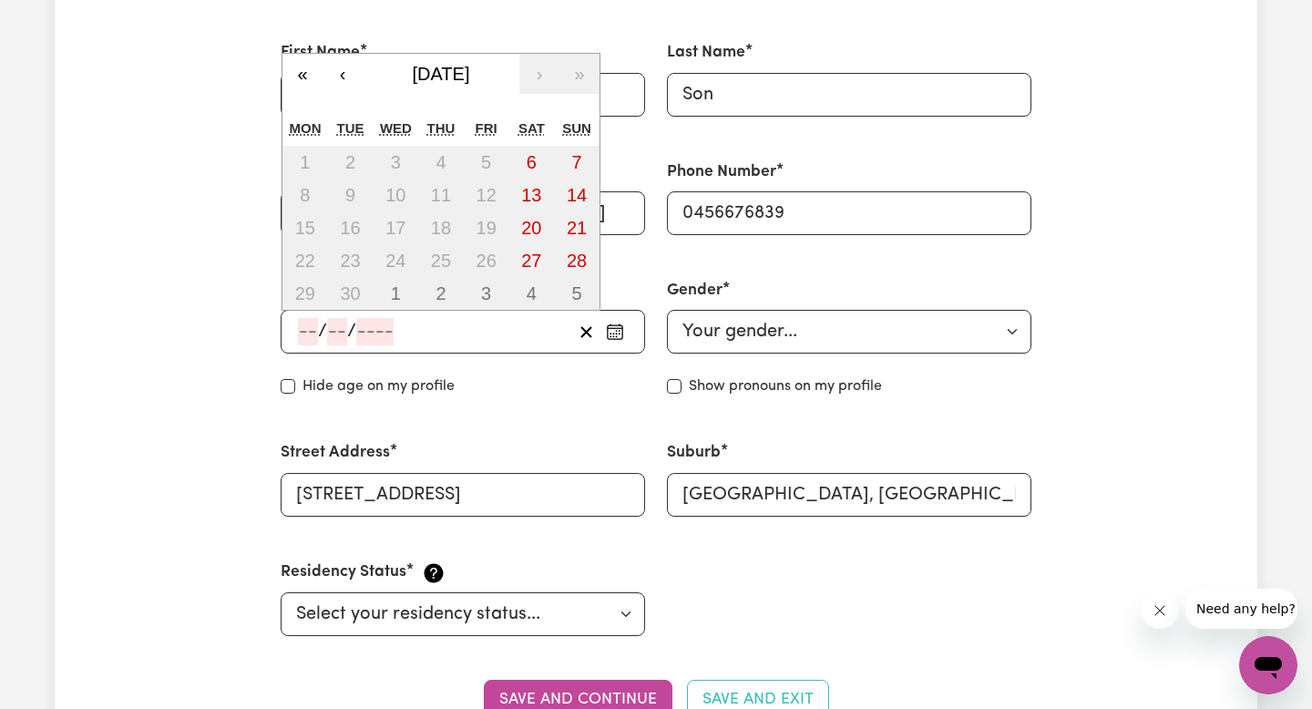
click at [285, 400] on div "Date of Birth / / « ‹ [DATE] › » Mon Tue Wed Thu Fri Sat Sun 1 2 3 4 5 6 7 8 9 …" at bounding box center [463, 338] width 386 height 162
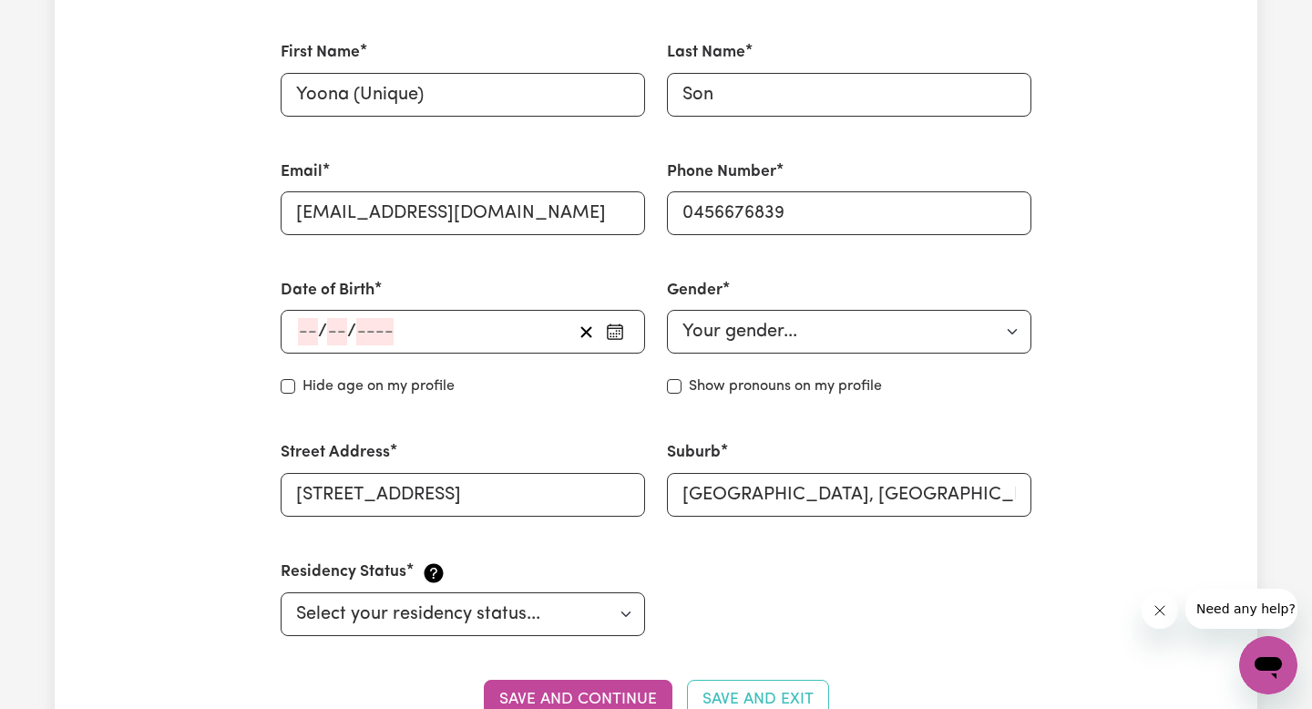
click at [285, 397] on div "Hide age on my profile" at bounding box center [463, 386] width 364 height 22
click at [285, 393] on input "Hide age" at bounding box center [288, 386] width 15 height 15
checkbox input "true"
click at [309, 346] on div "/ / « ‹ [DATE] › » Mon Tue Wed Thu Fri Sat Sun 1 2 3 4 5 6 7 8 9 10 11 12 13 14…" at bounding box center [463, 332] width 364 height 44
click at [309, 334] on input "number" at bounding box center [308, 331] width 20 height 27
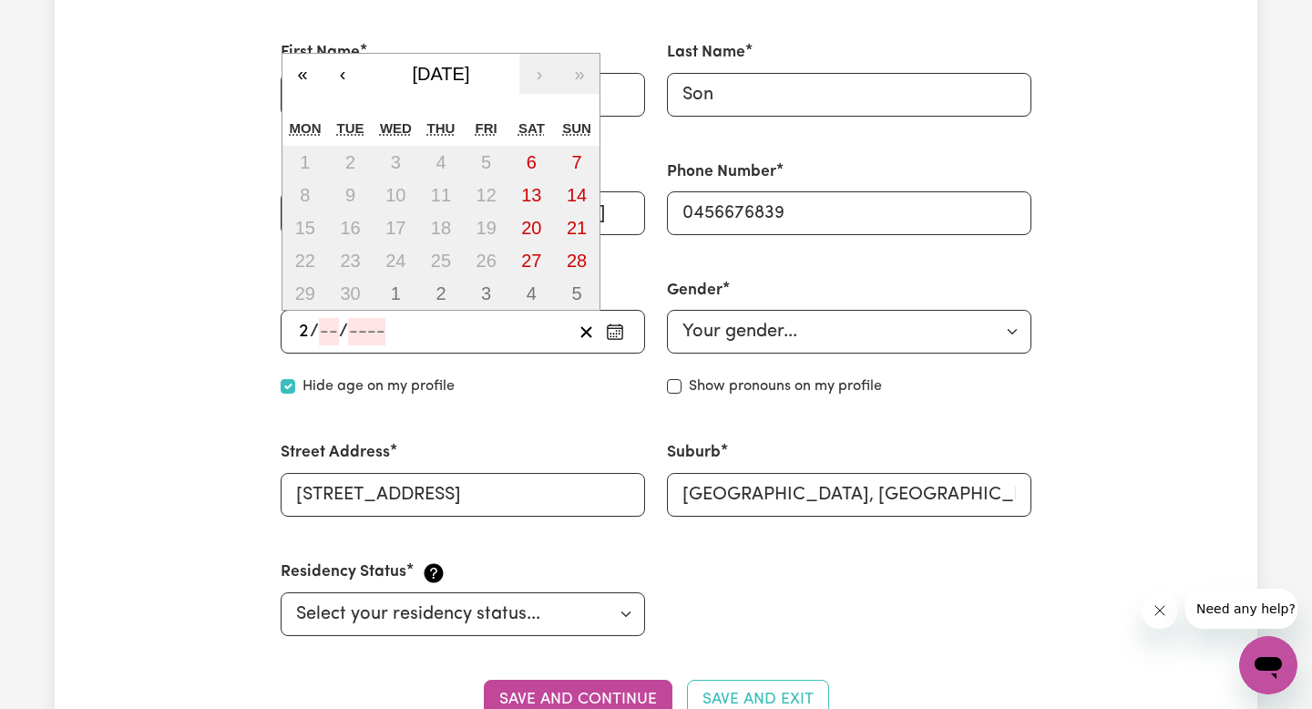
type input "25"
type input "01"
type input "200"
type input "[DATE]"
type input "1"
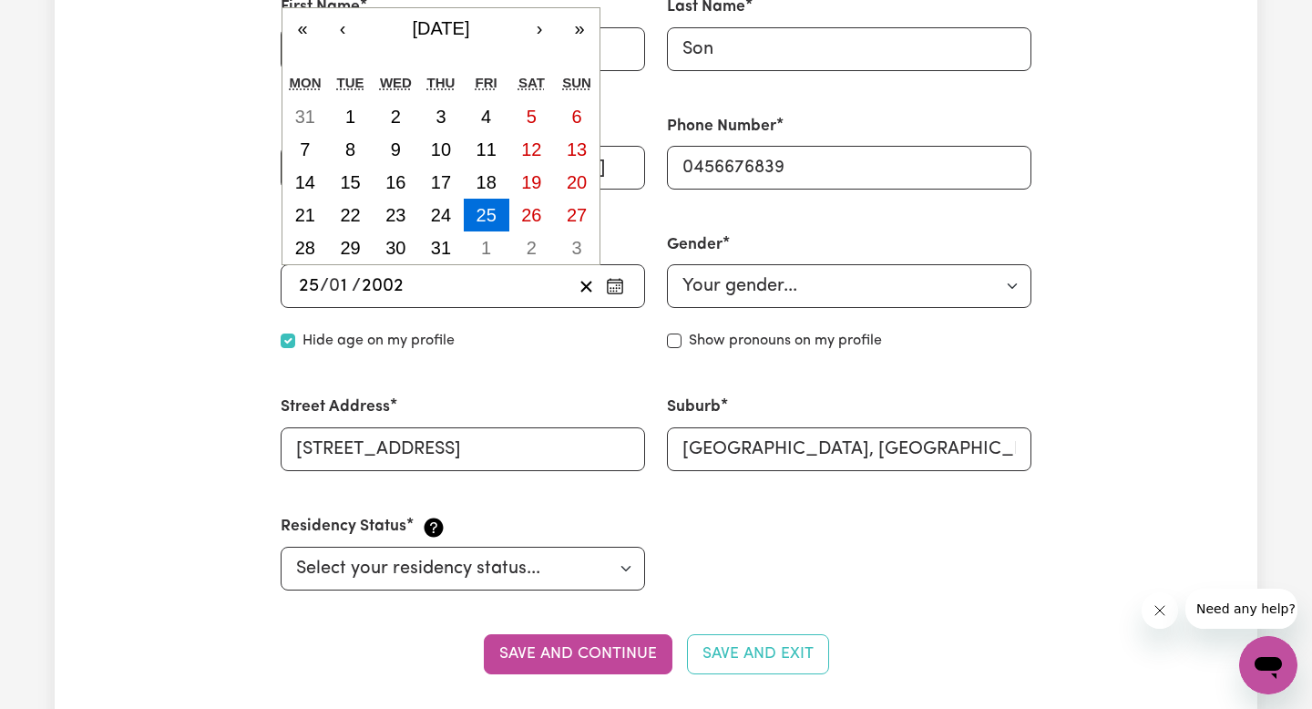
scroll to position [589, 0]
type input "2002"
click at [739, 253] on div "Gender Your gender... [DEMOGRAPHIC_DATA] [DEMOGRAPHIC_DATA] [DEMOGRAPHIC_DATA] …" at bounding box center [849, 269] width 364 height 75
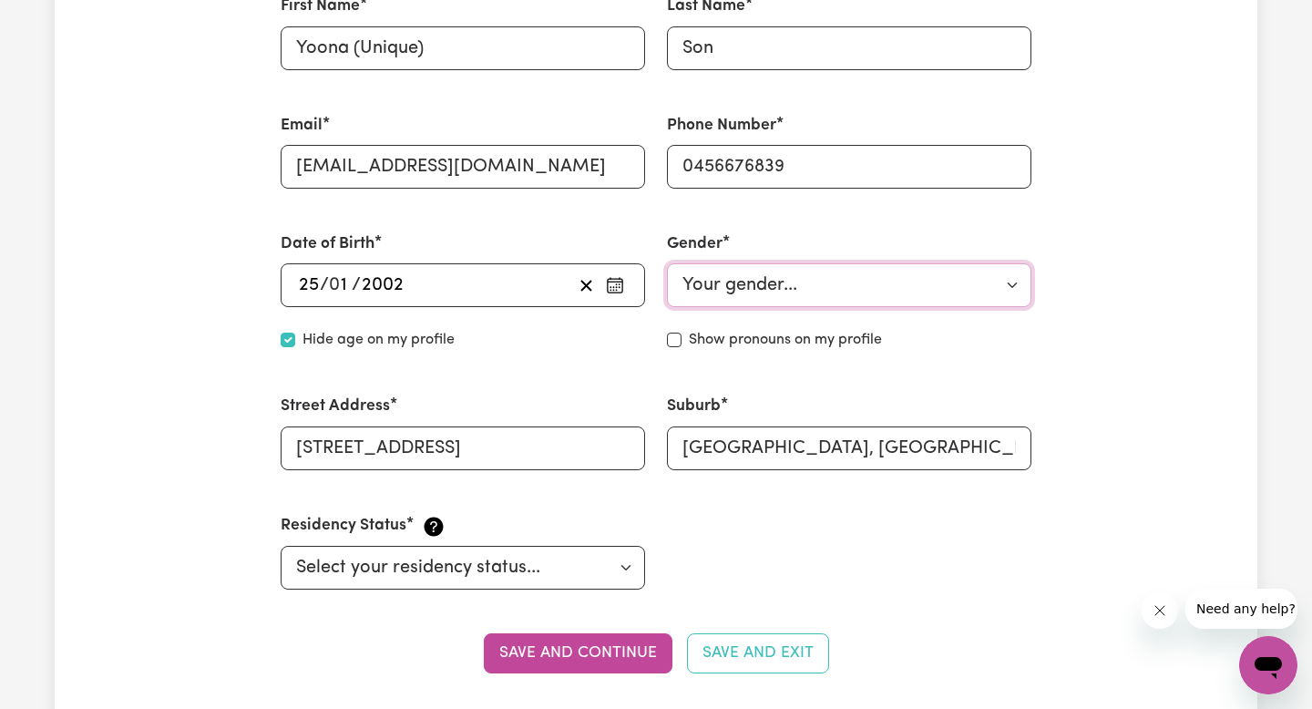
click at [731, 289] on select "Your gender... [DEMOGRAPHIC_DATA] [DEMOGRAPHIC_DATA] [DEMOGRAPHIC_DATA] Other P…" at bounding box center [849, 285] width 364 height 44
select select "[DEMOGRAPHIC_DATA]"
click at [667, 263] on select "Your gender... [DEMOGRAPHIC_DATA] [DEMOGRAPHIC_DATA] [DEMOGRAPHIC_DATA] Other P…" at bounding box center [849, 285] width 364 height 44
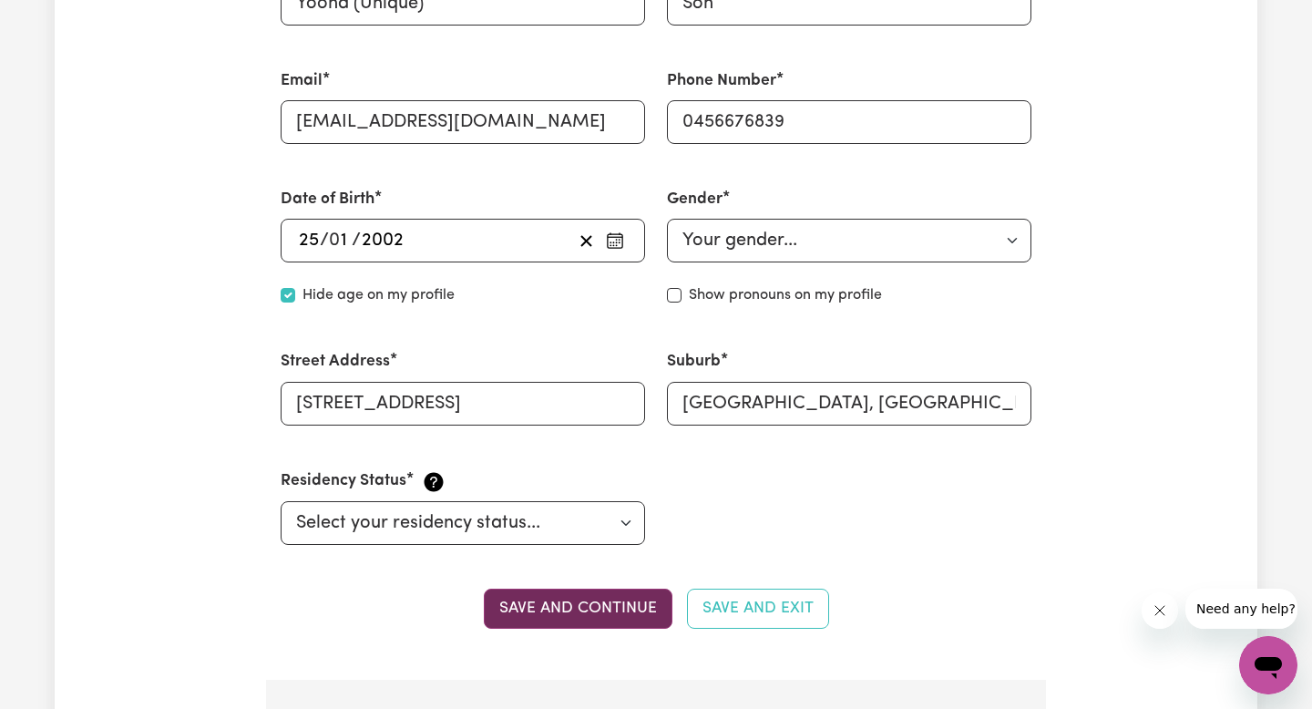
click at [619, 598] on button "Save and continue" at bounding box center [578, 608] width 189 height 40
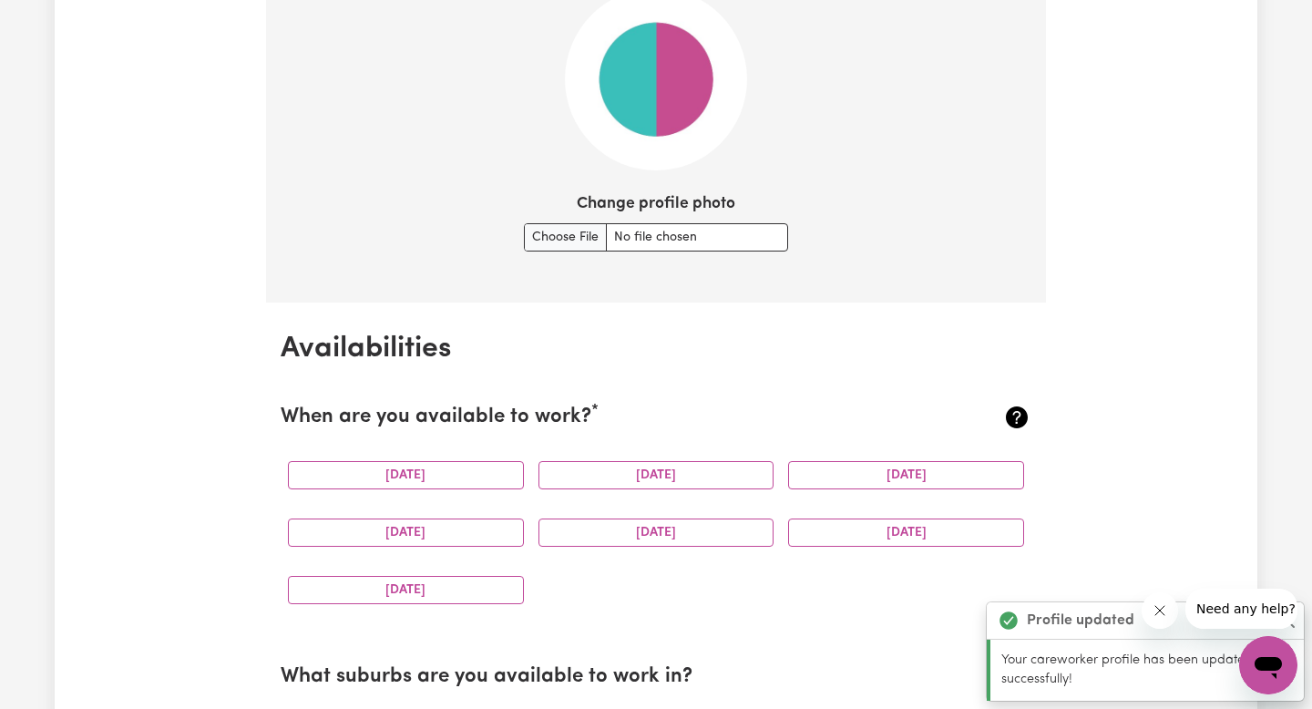
scroll to position [1414, 0]
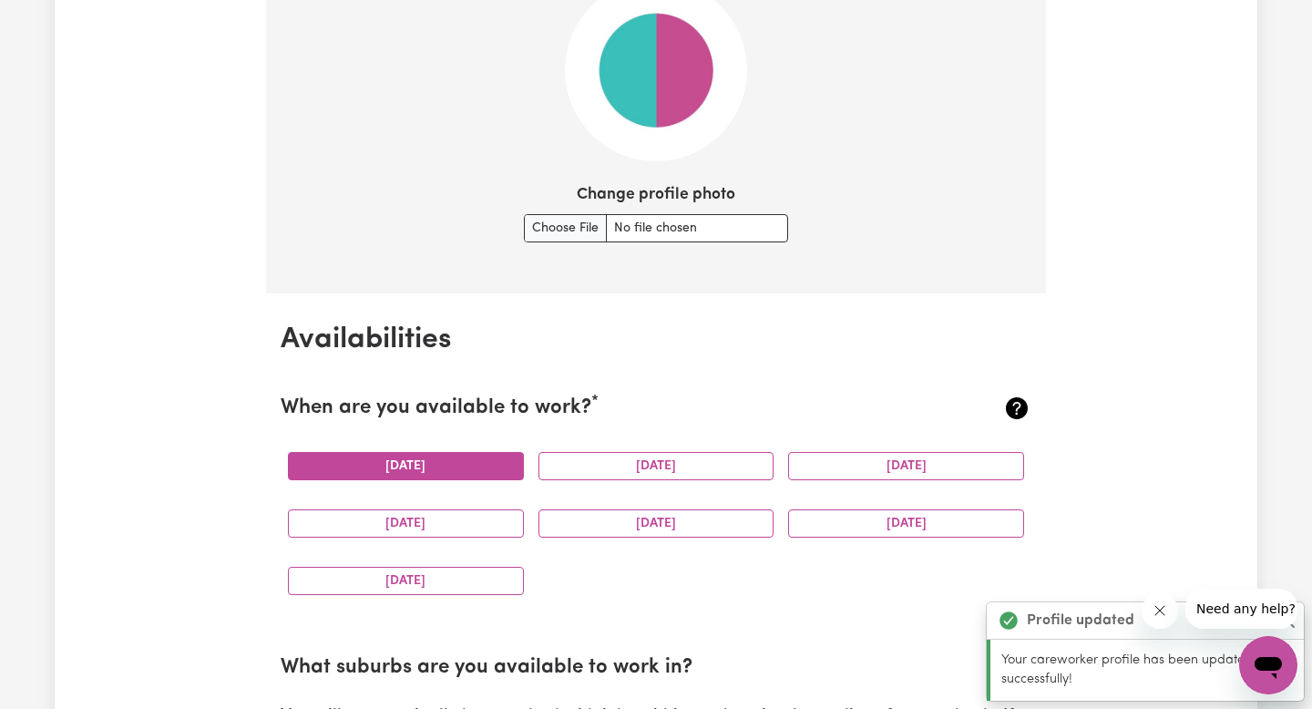
click at [445, 454] on button "[DATE]" at bounding box center [406, 466] width 236 height 28
click at [613, 490] on div "[DATE]" at bounding box center [656, 465] width 250 height 57
click at [662, 454] on button "[DATE]" at bounding box center [656, 466] width 236 height 28
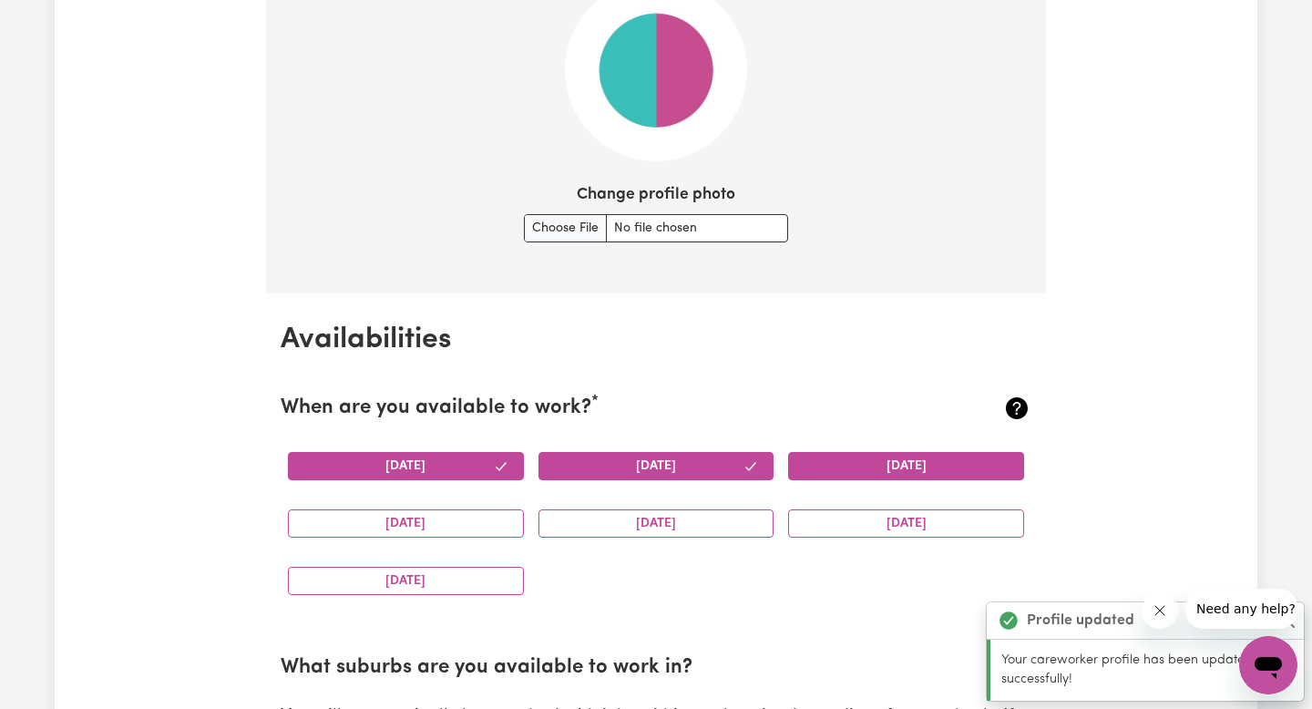
click at [857, 475] on button "[DATE]" at bounding box center [906, 466] width 236 height 28
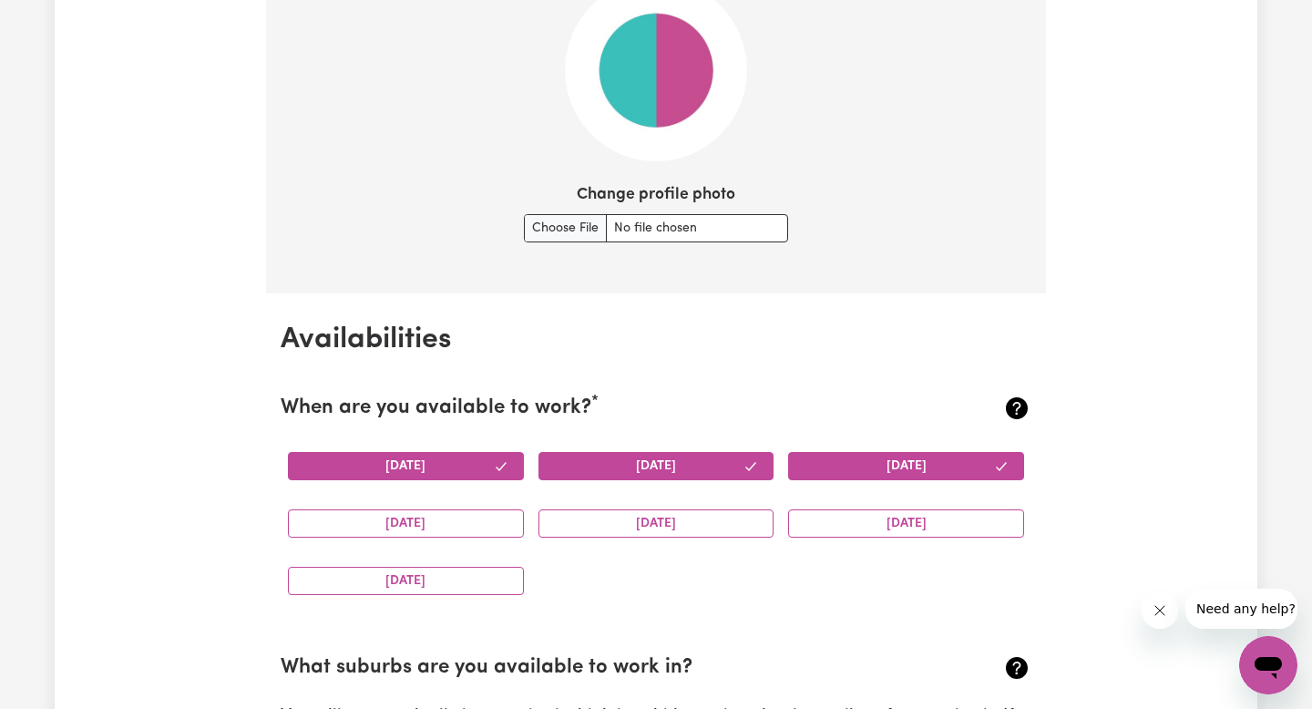
click at [856, 537] on div "[DATE]" at bounding box center [906, 523] width 250 height 57
click at [788, 518] on button "[DATE]" at bounding box center [906, 523] width 236 height 28
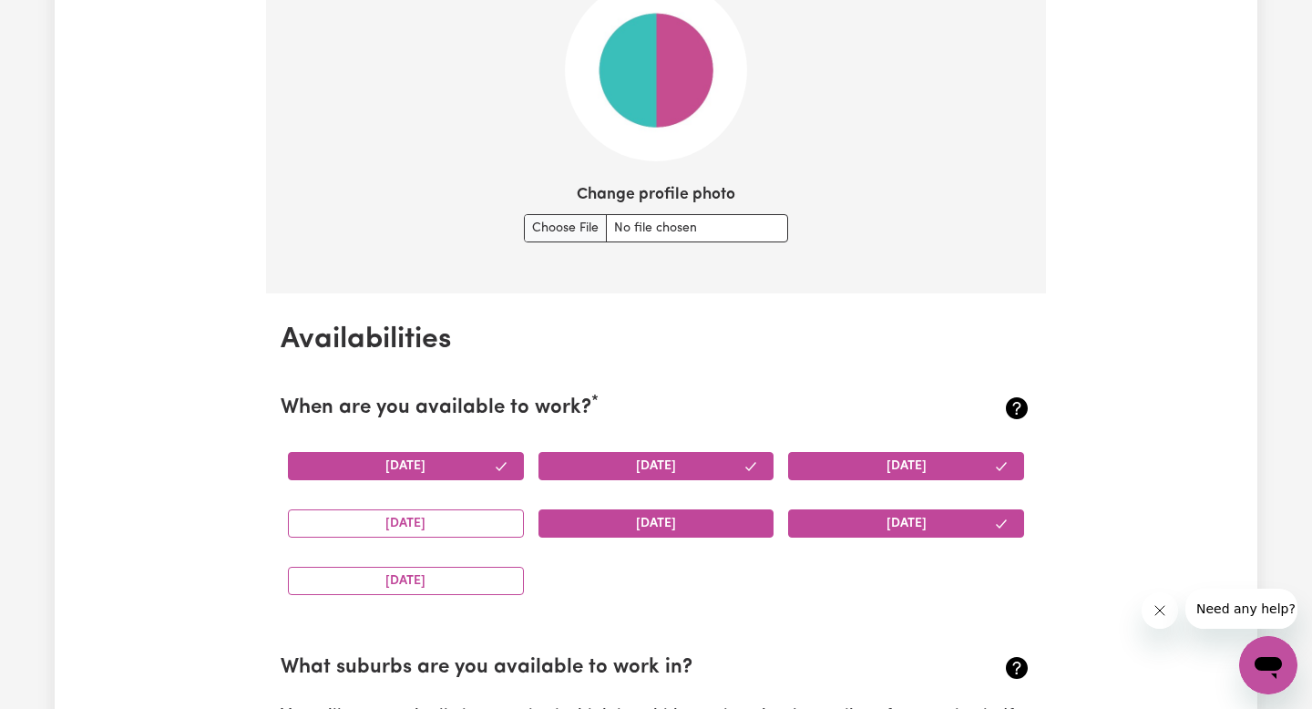
click at [744, 518] on button "[DATE]" at bounding box center [656, 523] width 236 height 28
click at [533, 508] on div "[DATE]" at bounding box center [656, 523] width 250 height 57
click at [502, 508] on div "[DATE]" at bounding box center [406, 523] width 250 height 57
click at [491, 577] on button "[DATE]" at bounding box center [406, 581] width 236 height 28
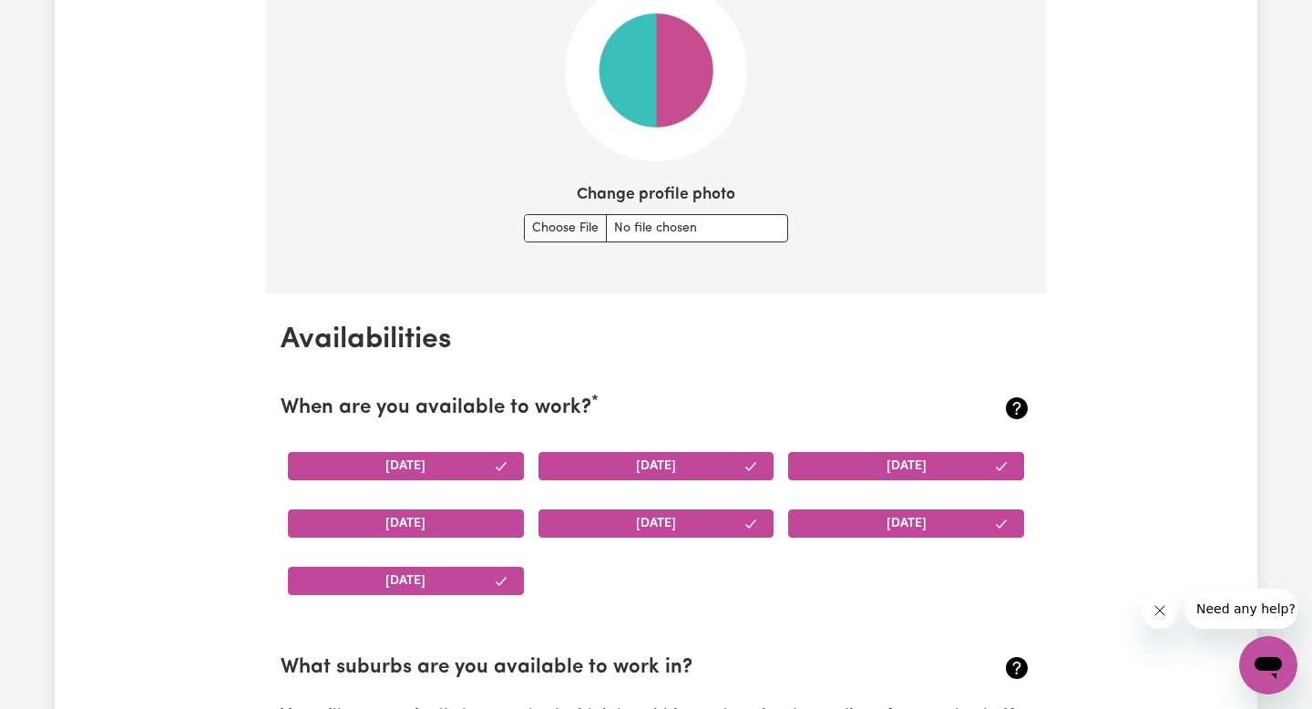
click at [494, 527] on button "[DATE]" at bounding box center [406, 523] width 236 height 28
click at [651, 130] on img at bounding box center [656, 70] width 182 height 182
click at [571, 204] on div "Change profile photo" at bounding box center [656, 212] width 264 height 59
click at [568, 213] on div "Change profile photo" at bounding box center [656, 212] width 264 height 59
click at [568, 215] on input "Change profile photo" at bounding box center [656, 228] width 264 height 28
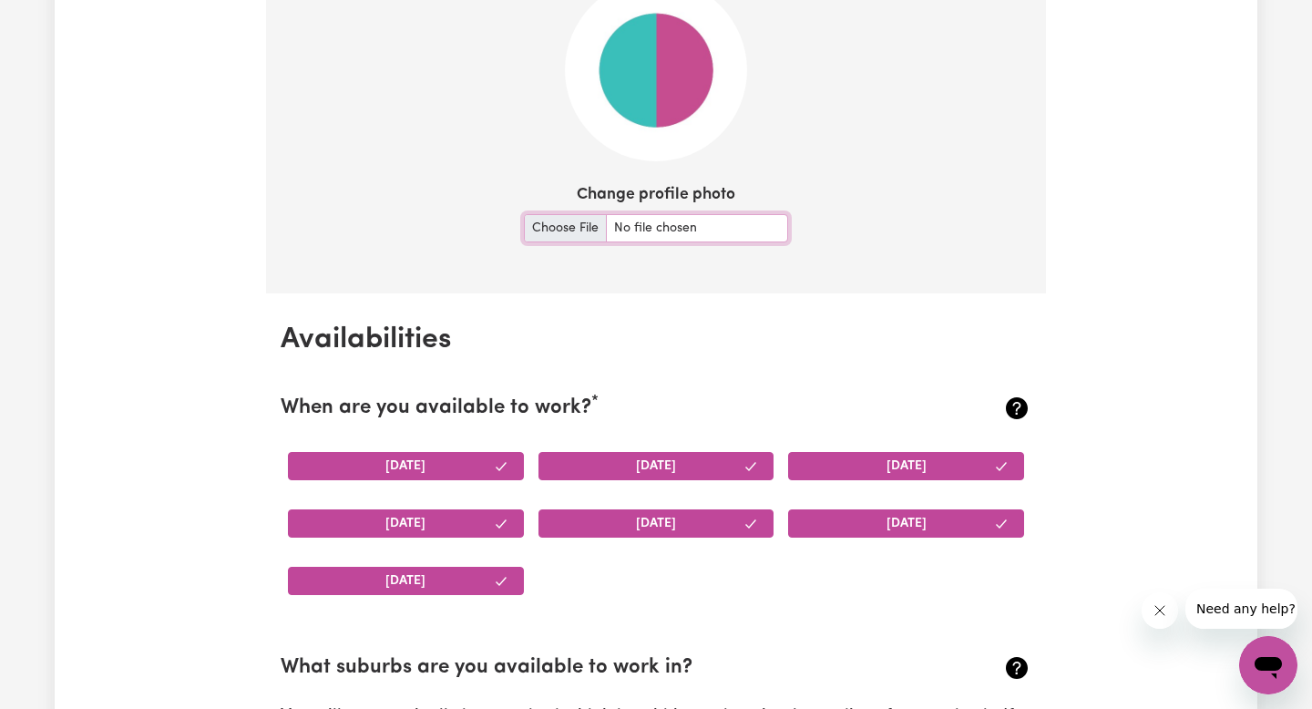
type input "C:\fakepath\IMG_8921.jpeg"
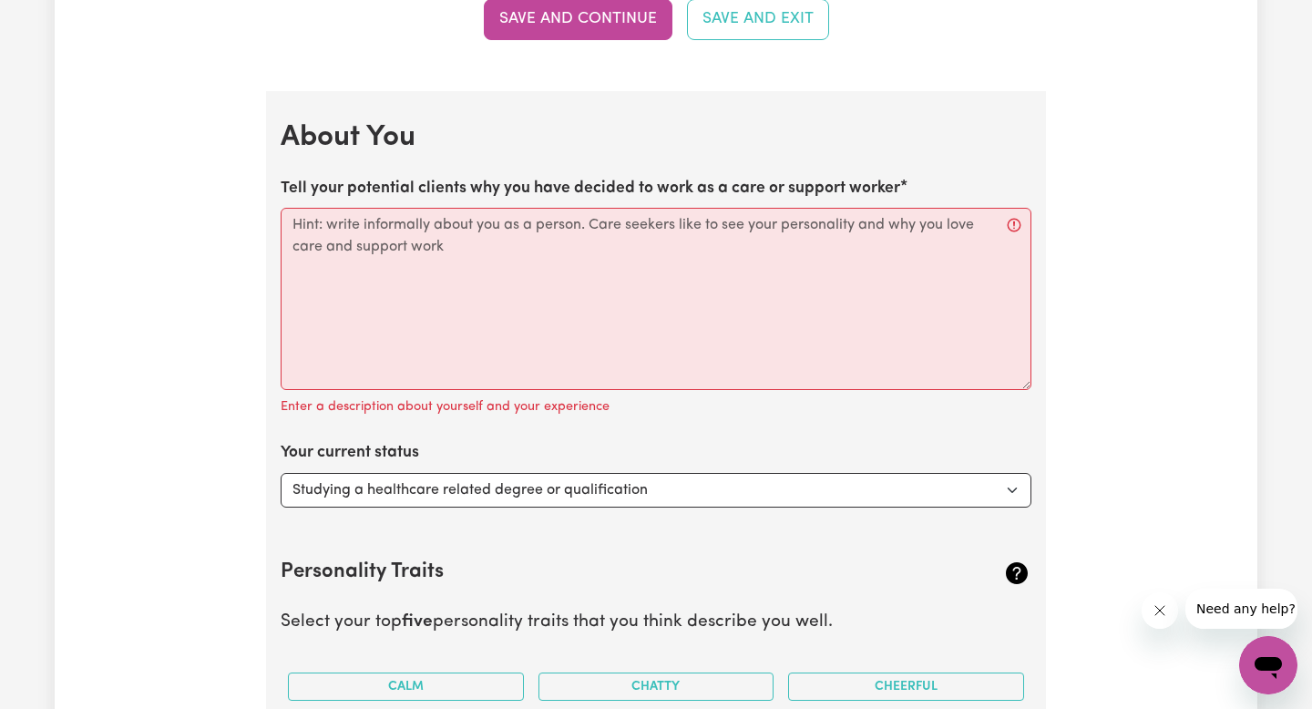
scroll to position [2859, 0]
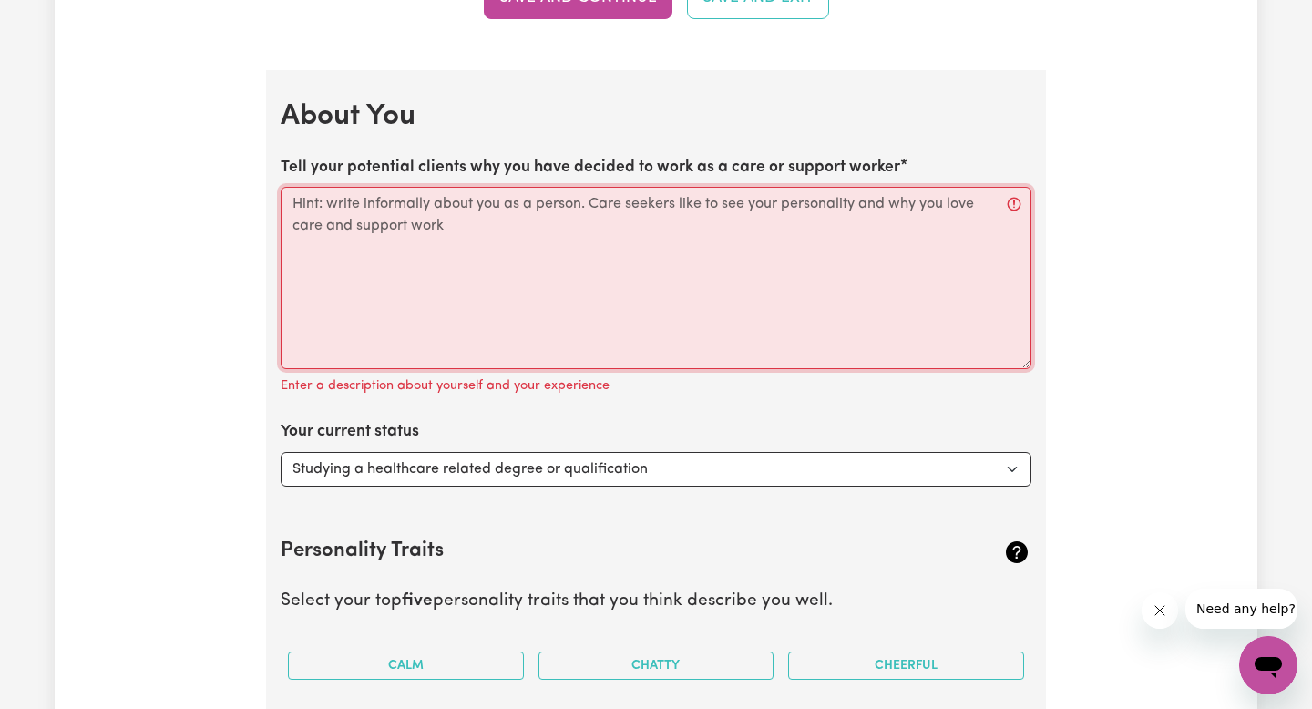
click at [797, 260] on textarea "Tell your potential clients why you have decided to work as a care or support w…" at bounding box center [656, 278] width 750 height 182
click at [556, 290] on textarea "Tell your potential clients why you have decided to work as a care or support w…" at bounding box center [656, 278] width 750 height 182
paste textarea "Hi, my name is Unique. I have several years of experience supporting people wit…"
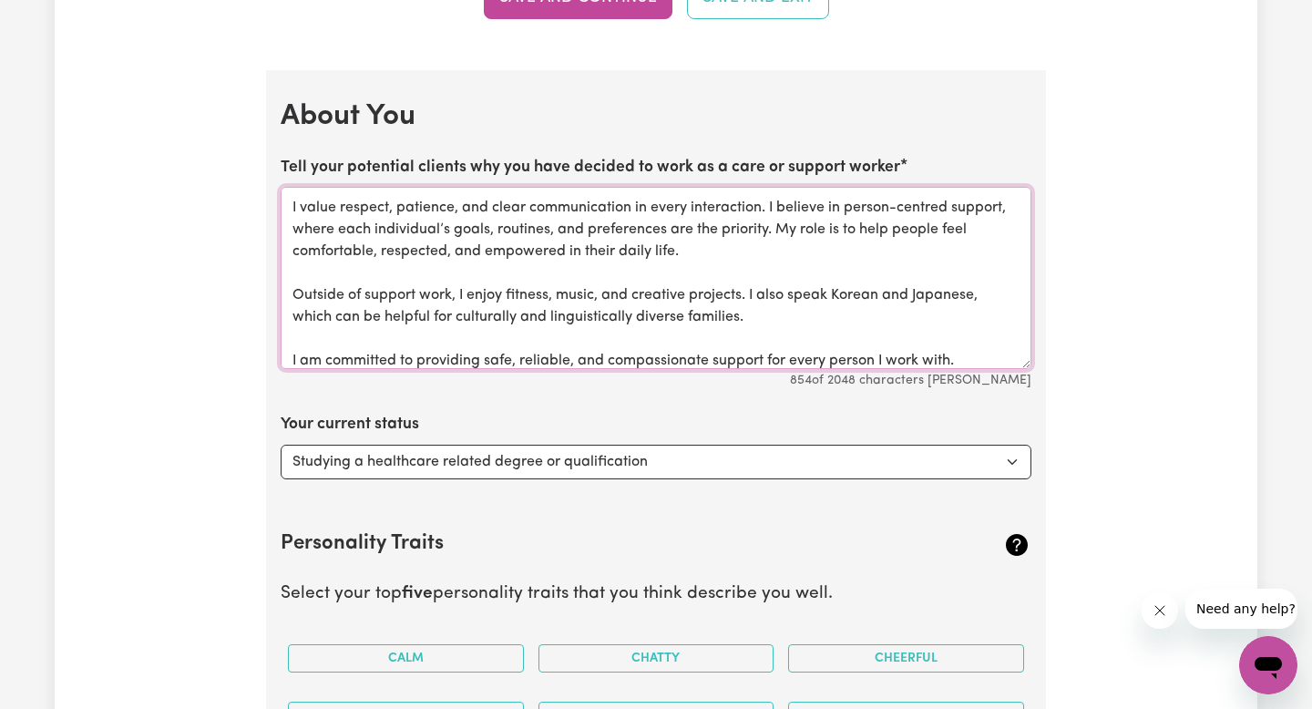
scroll to position [0, 0]
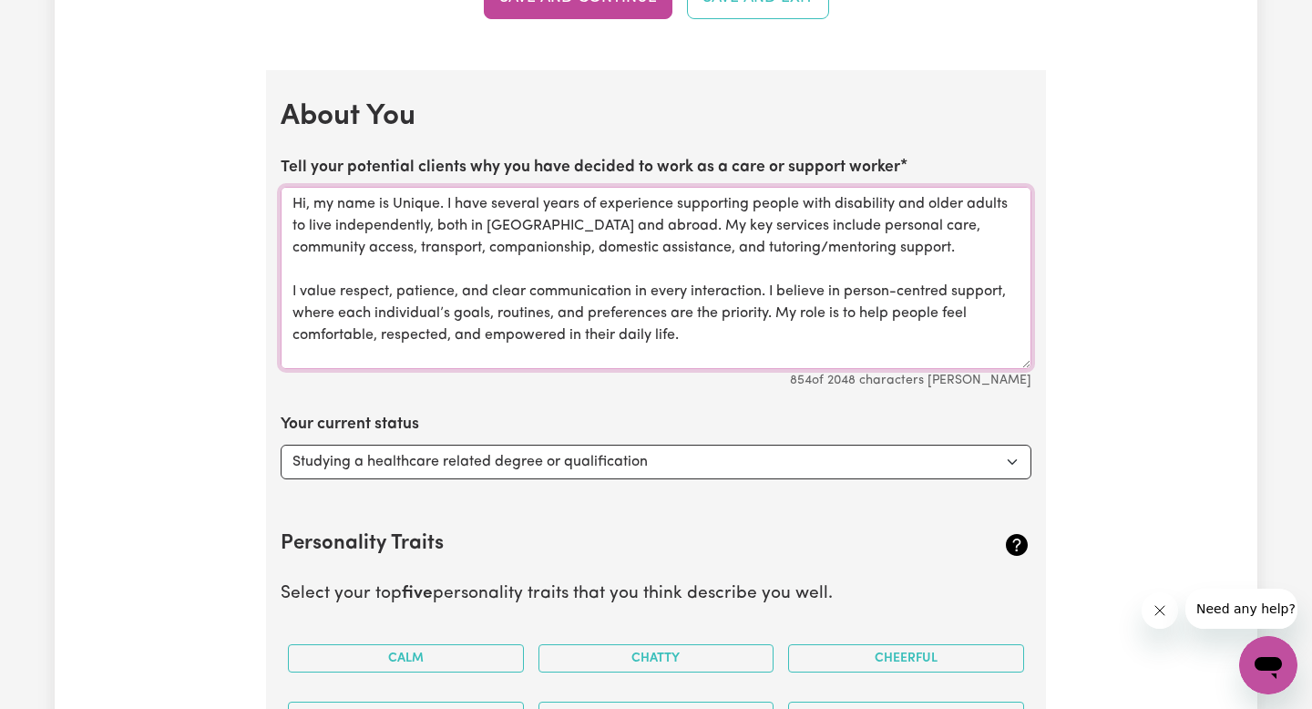
click at [610, 228] on textarea "Hi, my name is Unique. I have several years of experience supporting people wit…" at bounding box center [656, 278] width 750 height 182
click at [633, 226] on textarea "Hi, my name is Unique. I have several years of experience supporting people wit…" at bounding box center [656, 278] width 750 height 182
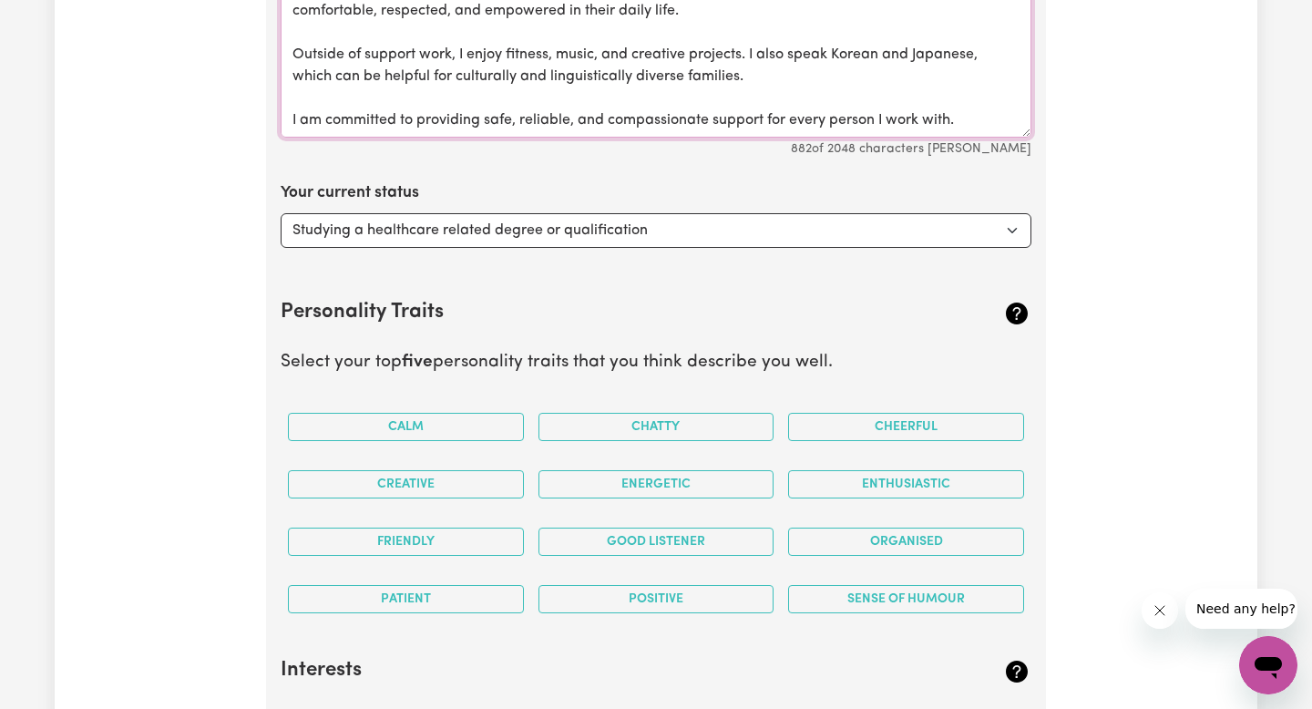
scroll to position [3250, 0]
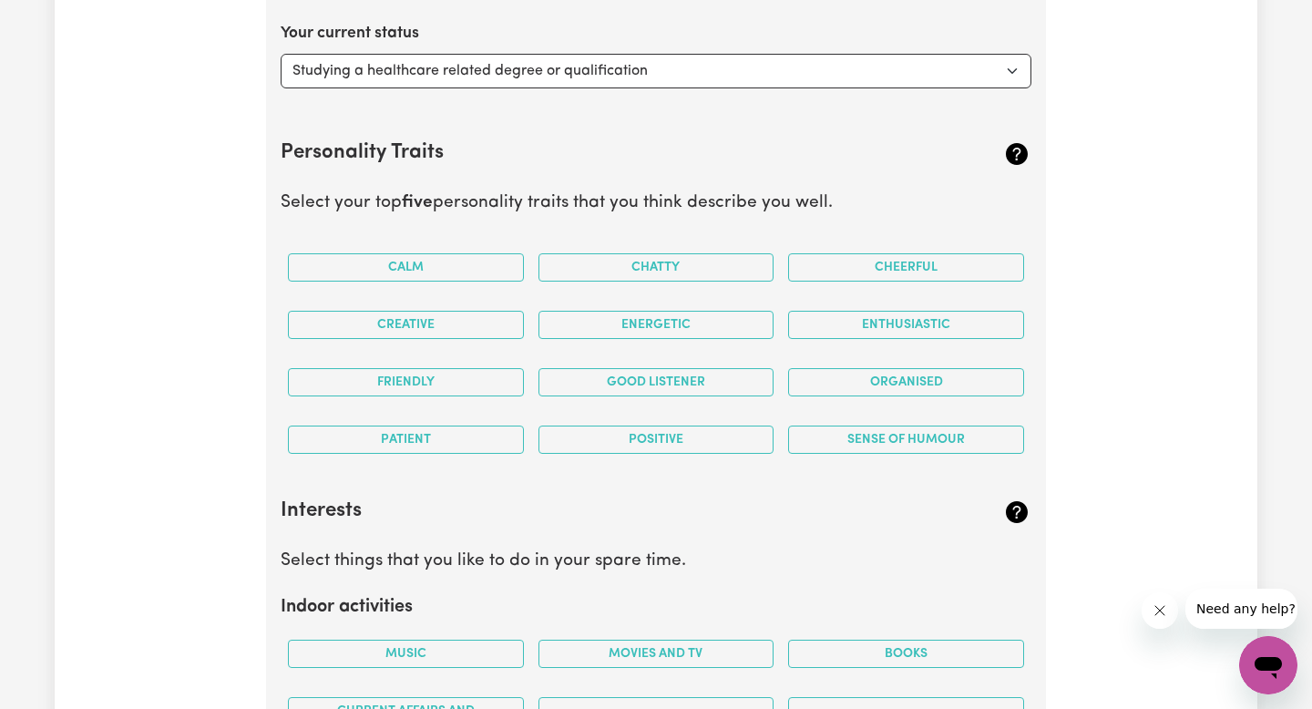
type textarea "Hi, my name is Unique. I have several years of experience supporting people wit…"
click at [750, 109] on section "About You Tell your potential clients why you have decided to work as a care or…" at bounding box center [656, 549] width 780 height 1740
click at [750, 95] on section "About You Tell your potential clients why you have decided to work as a care or…" at bounding box center [656, 549] width 780 height 1740
click at [745, 89] on section "About You Tell your potential clients why you have decided to work as a care or…" at bounding box center [656, 549] width 780 height 1740
click at [743, 64] on select "Select... Studying a healthcare related degree or qualification Studying a non-…" at bounding box center [656, 71] width 750 height 35
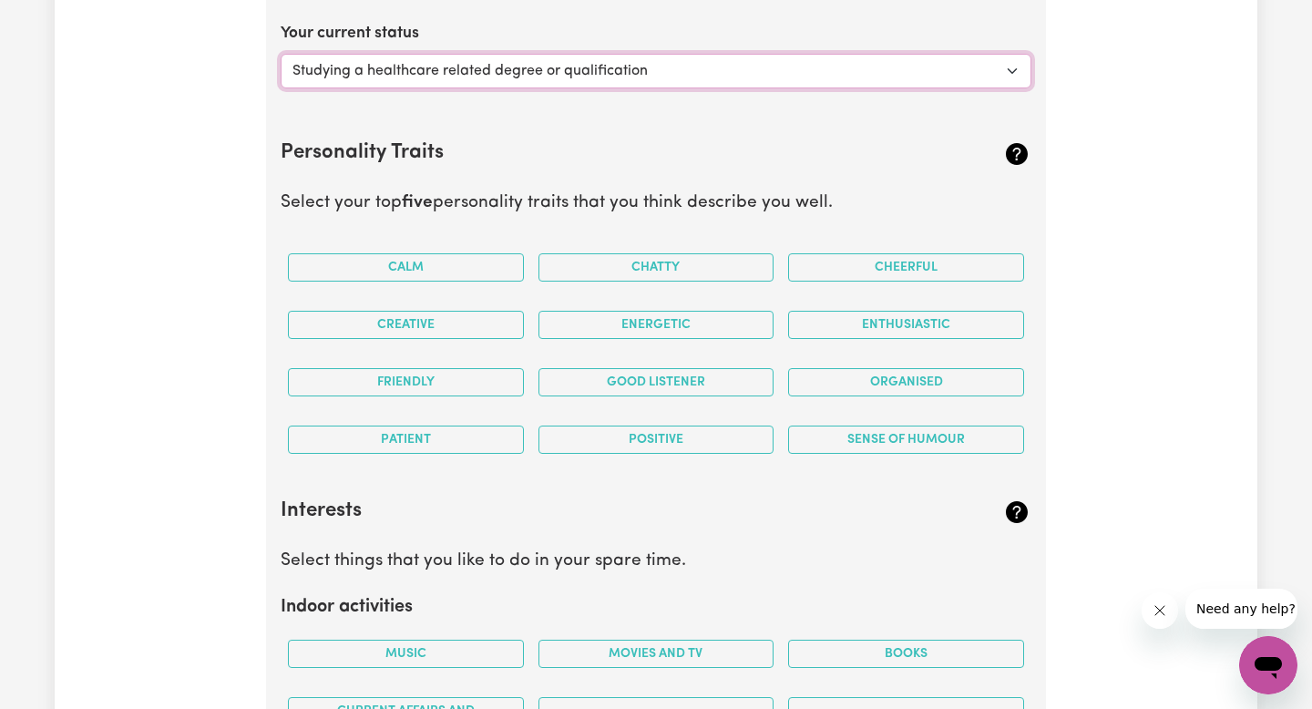
select select "Looking for work - I just graduated"
click at [281, 54] on select "Select... Studying a healthcare related degree or qualification Studying a non-…" at bounding box center [656, 71] width 750 height 35
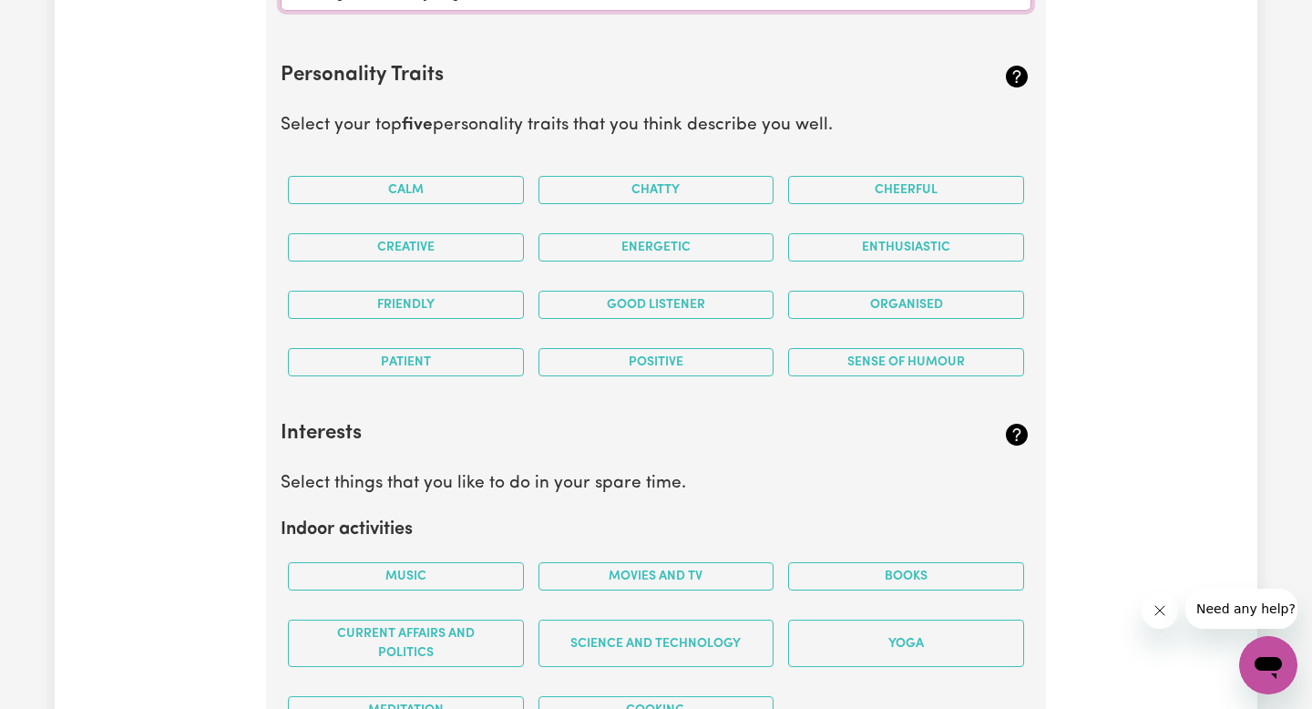
scroll to position [3328, 0]
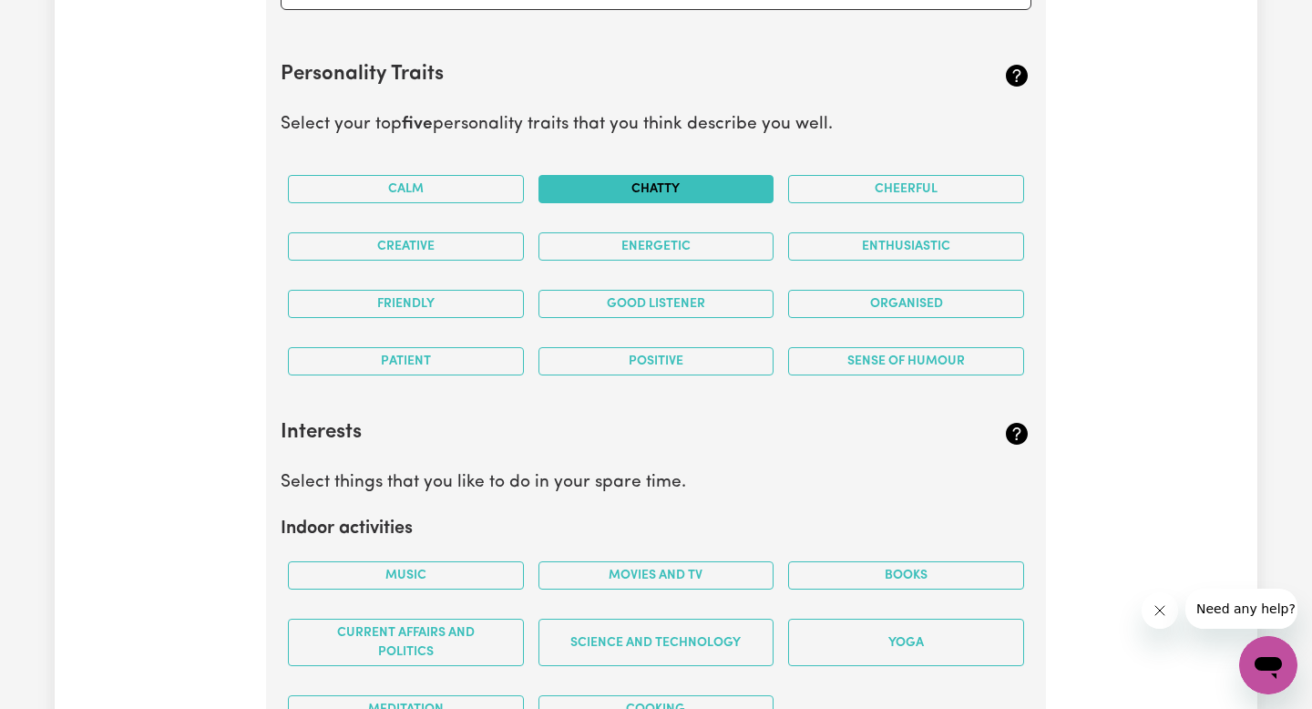
click at [623, 196] on button "Chatty" at bounding box center [656, 189] width 236 height 28
click at [871, 192] on button "Cheerful" at bounding box center [906, 189] width 236 height 28
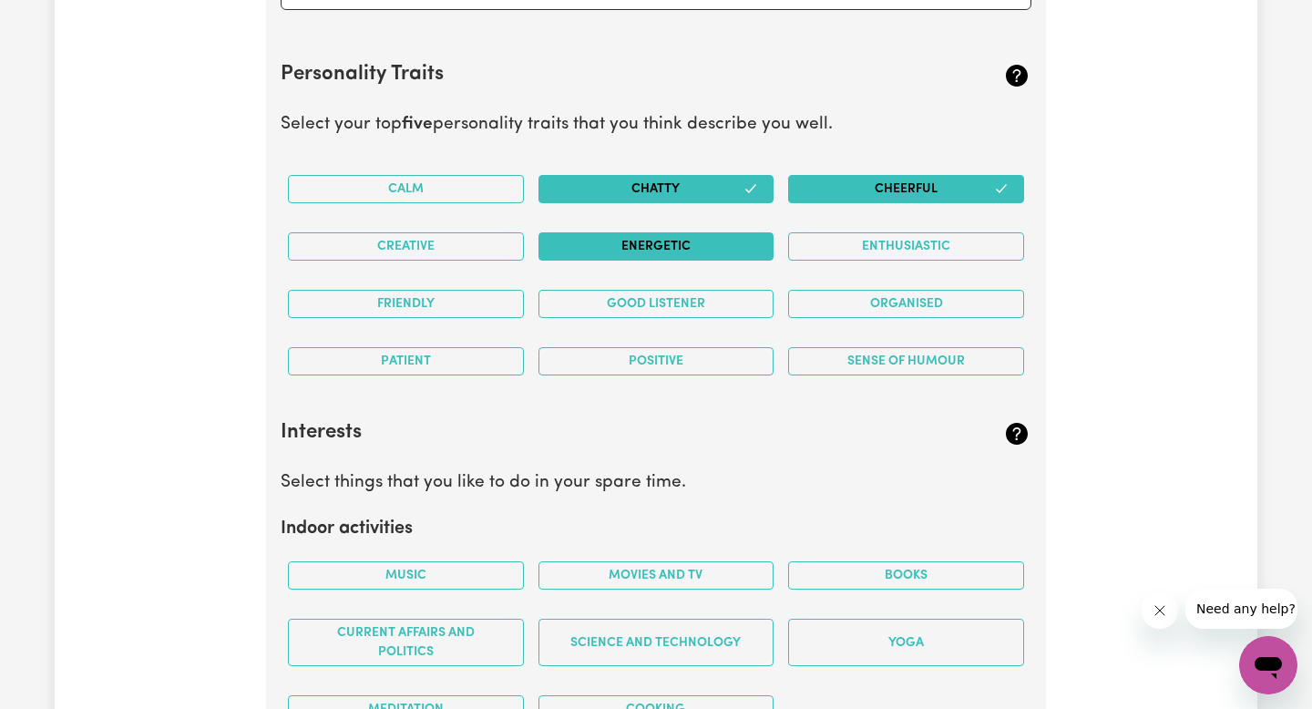
click at [741, 241] on button "Energetic" at bounding box center [656, 246] width 236 height 28
click at [524, 237] on div "Creative" at bounding box center [406, 246] width 250 height 57
click at [496, 240] on button "Creative" at bounding box center [406, 246] width 236 height 28
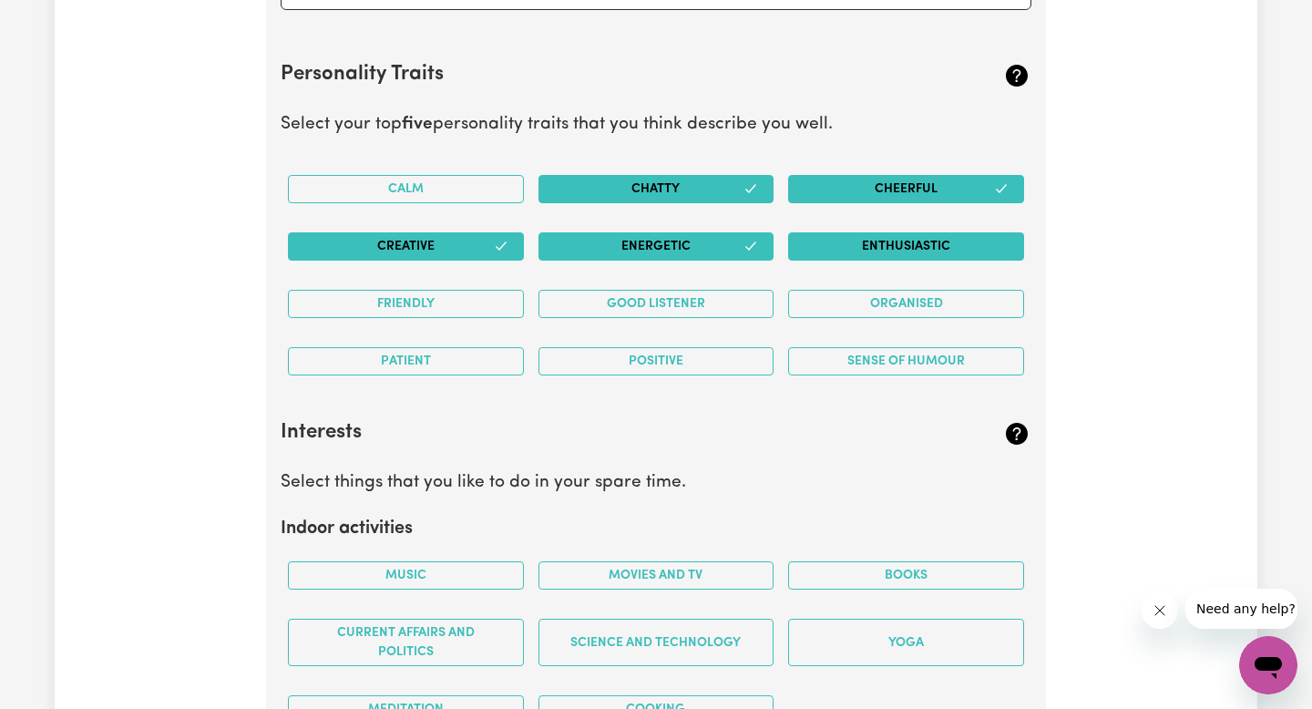
click at [873, 256] on button "Enthusiastic" at bounding box center [906, 246] width 236 height 28
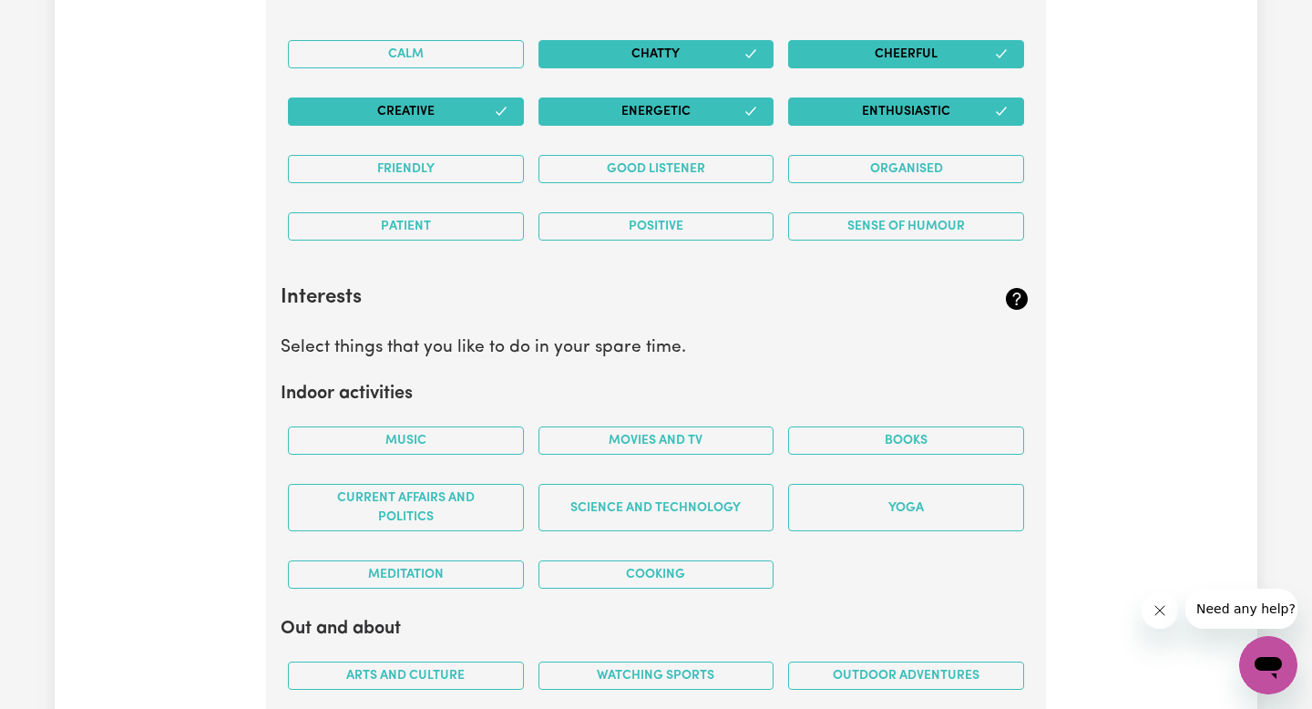
scroll to position [3541, 0]
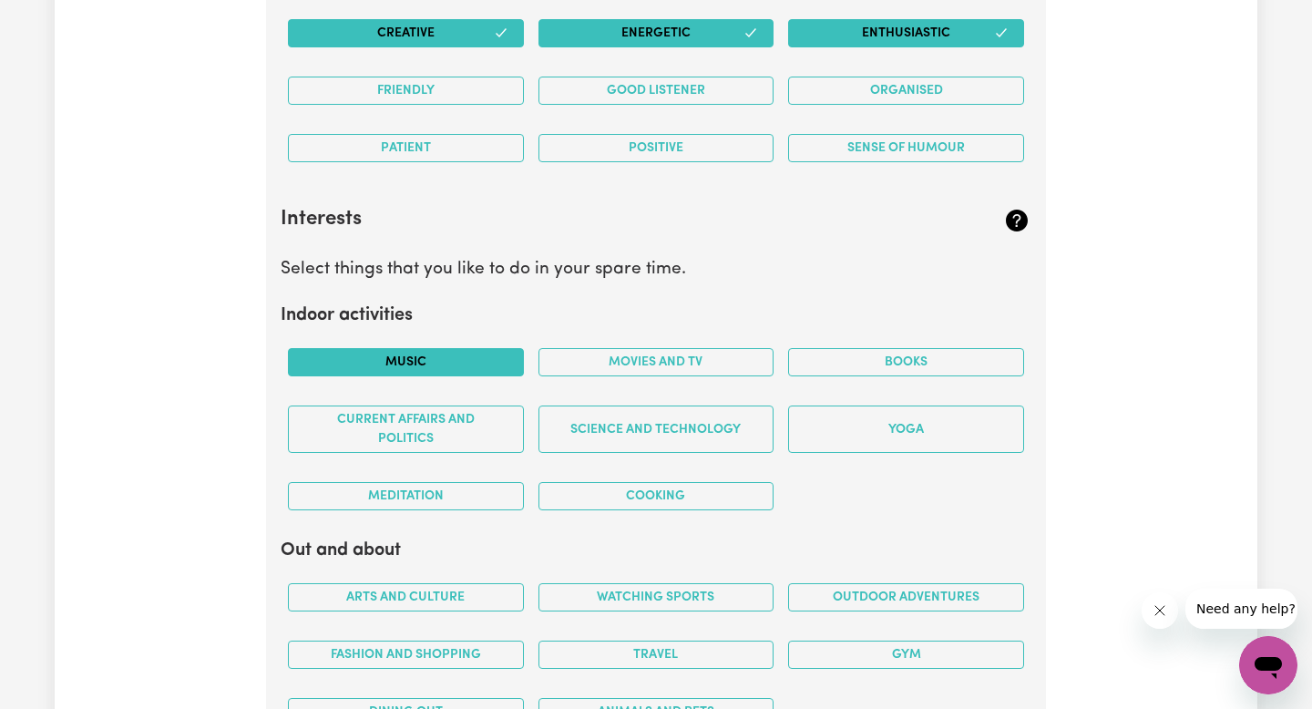
click at [469, 373] on button "Music" at bounding box center [406, 362] width 236 height 28
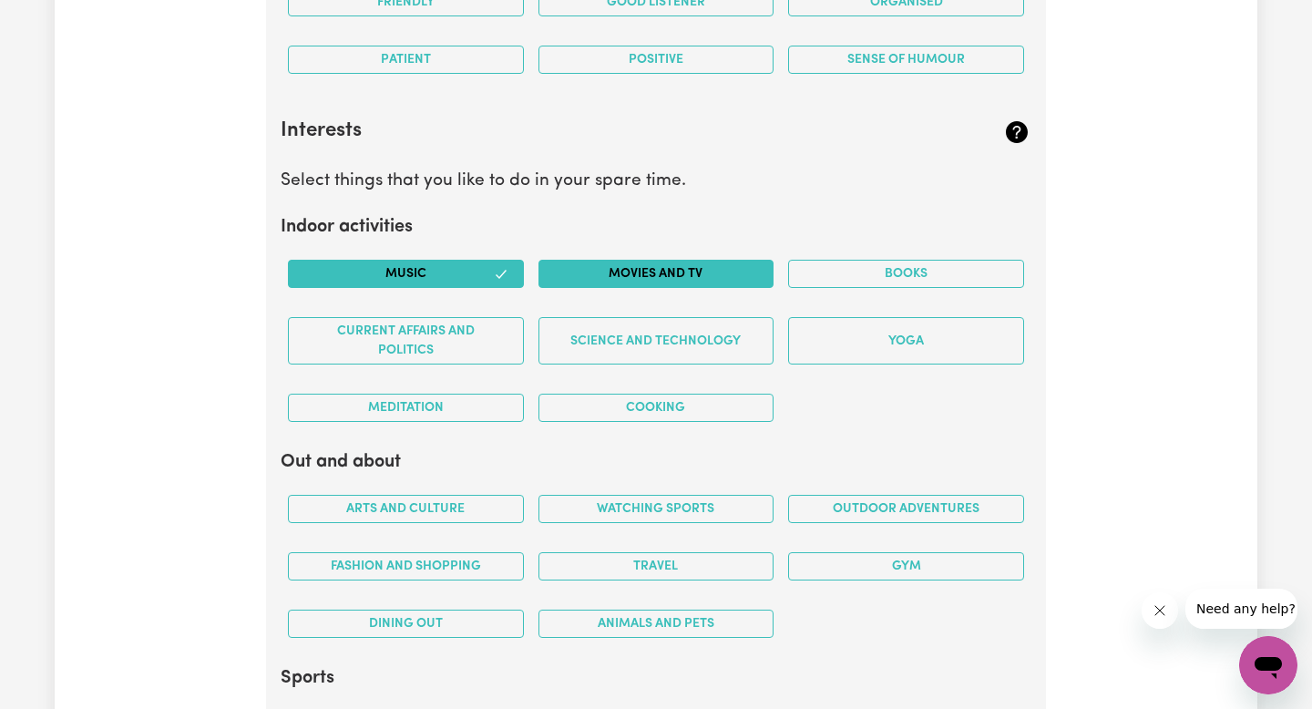
click at [725, 280] on button "Movies and TV" at bounding box center [656, 274] width 236 height 28
click at [904, 271] on button "Books" at bounding box center [906, 274] width 236 height 28
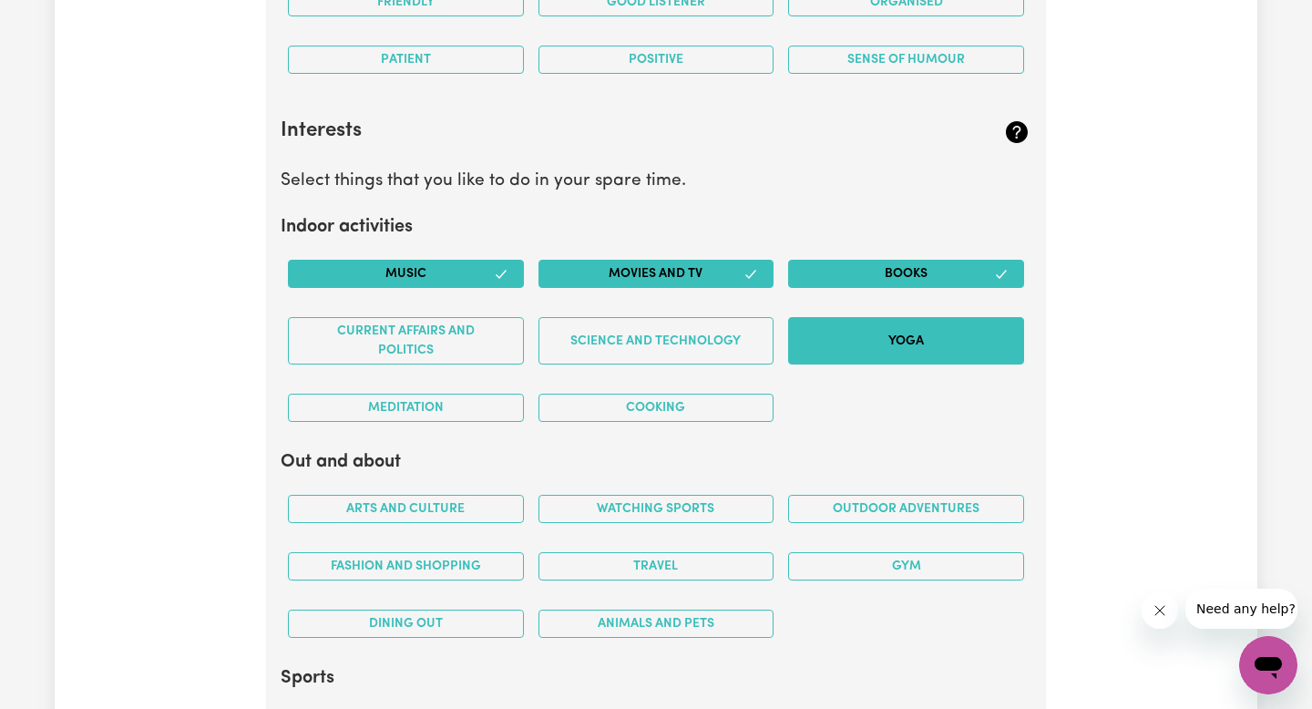
click at [904, 334] on button "Yoga" at bounding box center [906, 340] width 236 height 47
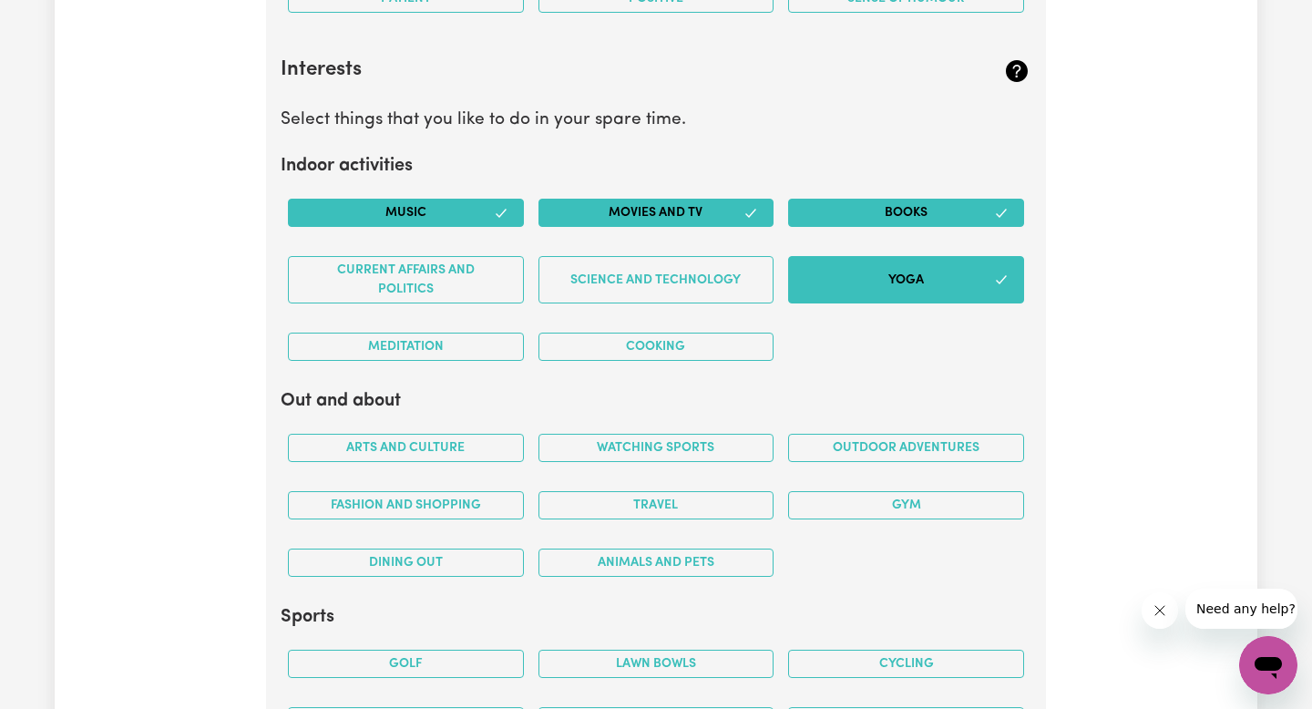
scroll to position [3691, 0]
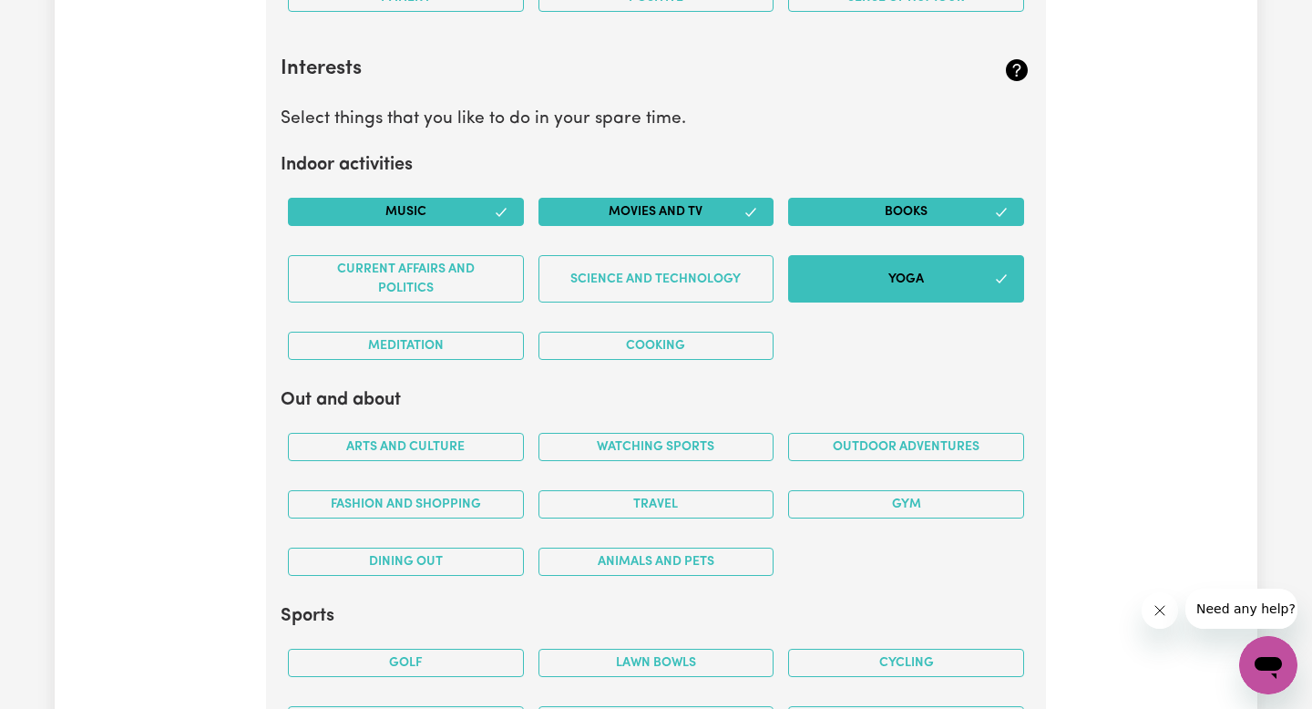
click at [487, 366] on div "Meditation" at bounding box center [406, 345] width 250 height 57
click at [478, 356] on button "Meditation" at bounding box center [406, 346] width 236 height 28
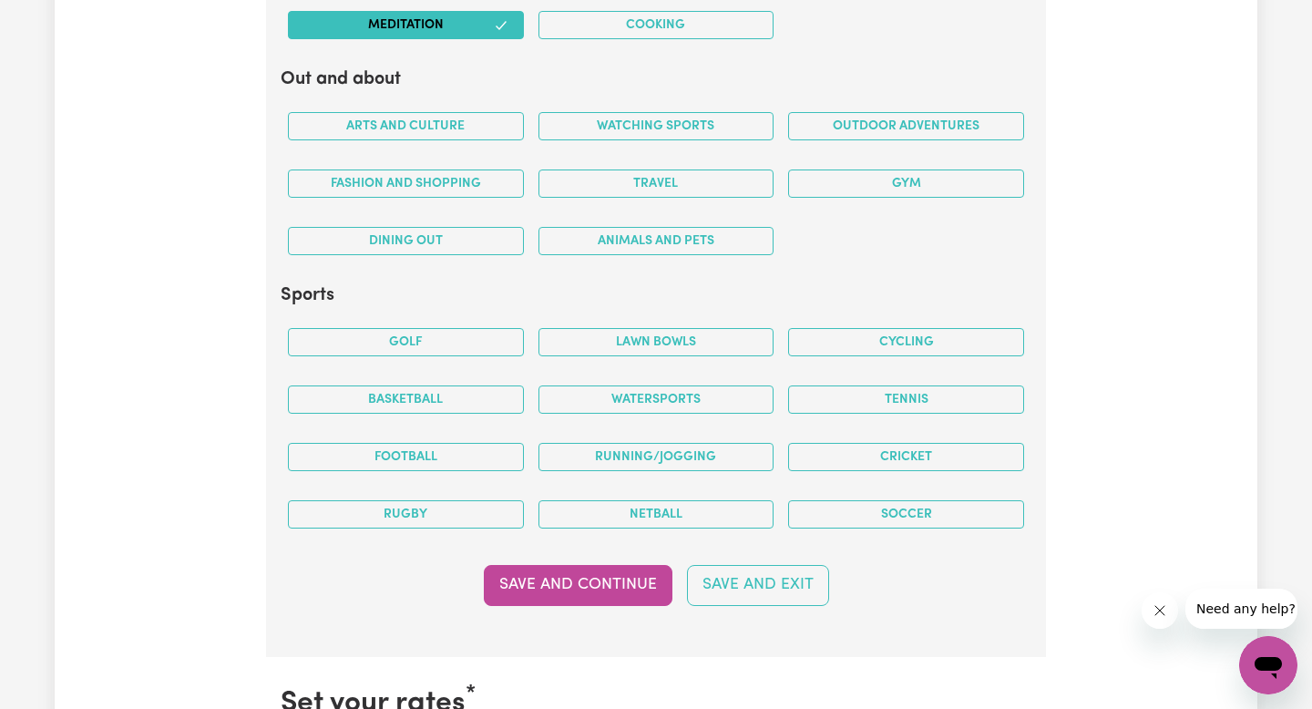
scroll to position [4008, 0]
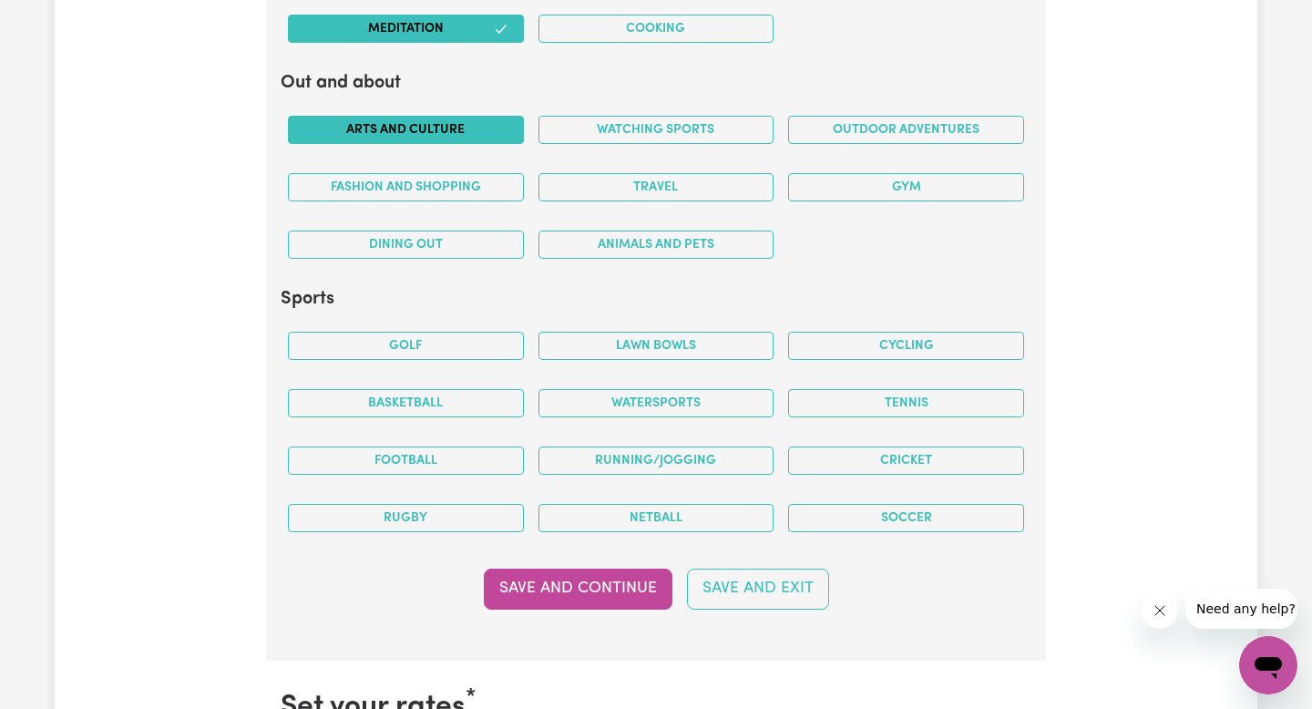
click at [470, 123] on button "Arts and Culture" at bounding box center [406, 130] width 236 height 28
click at [679, 177] on button "Travel" at bounding box center [656, 187] width 236 height 28
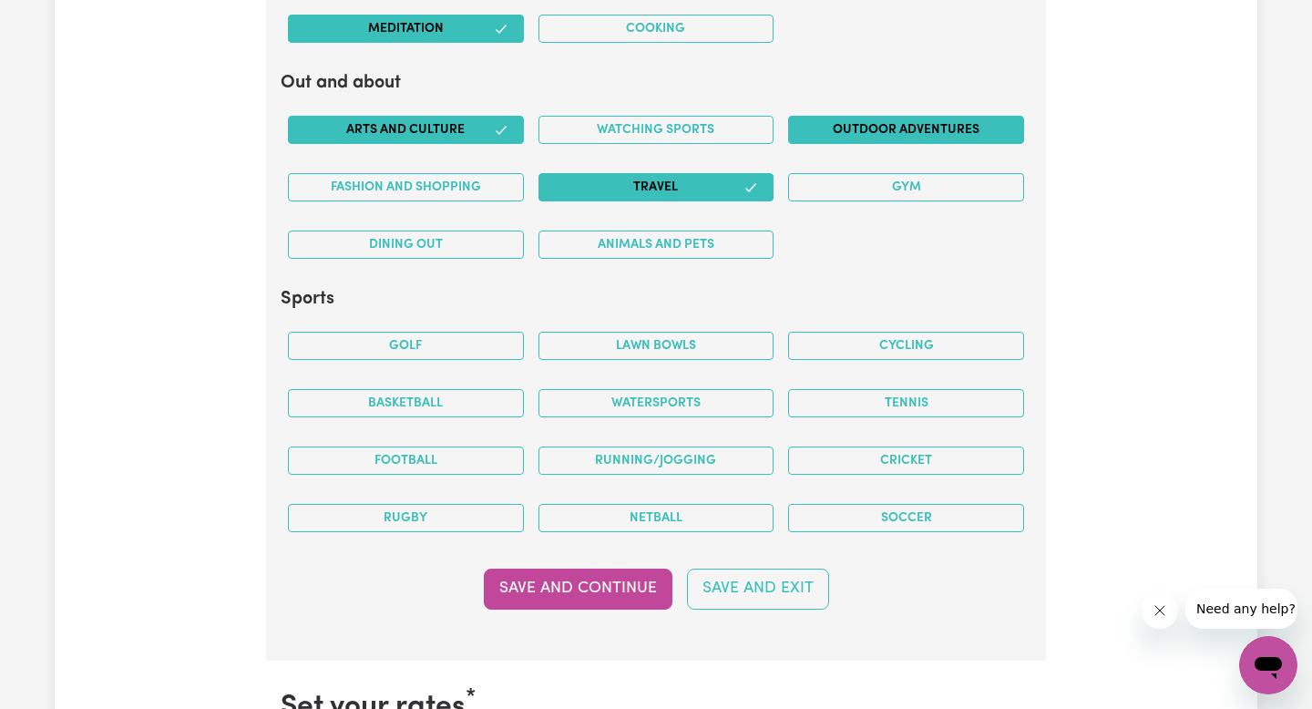
click at [947, 137] on button "Outdoor adventures" at bounding box center [906, 130] width 236 height 28
click at [613, 145] on div "Watching sports" at bounding box center [656, 129] width 250 height 57
click at [473, 184] on button "Fashion and shopping" at bounding box center [406, 187] width 236 height 28
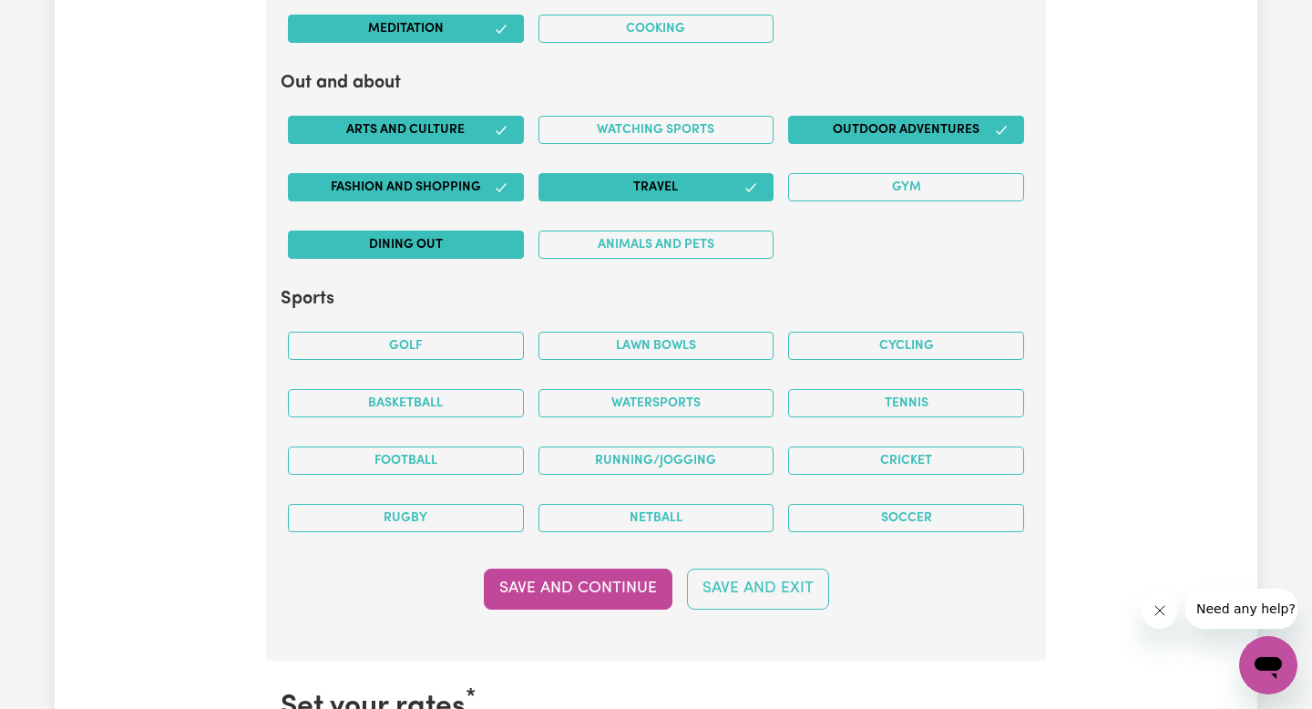
click at [465, 242] on button "Dining out" at bounding box center [406, 244] width 236 height 28
click at [658, 240] on button "Animals and pets" at bounding box center [656, 244] width 236 height 28
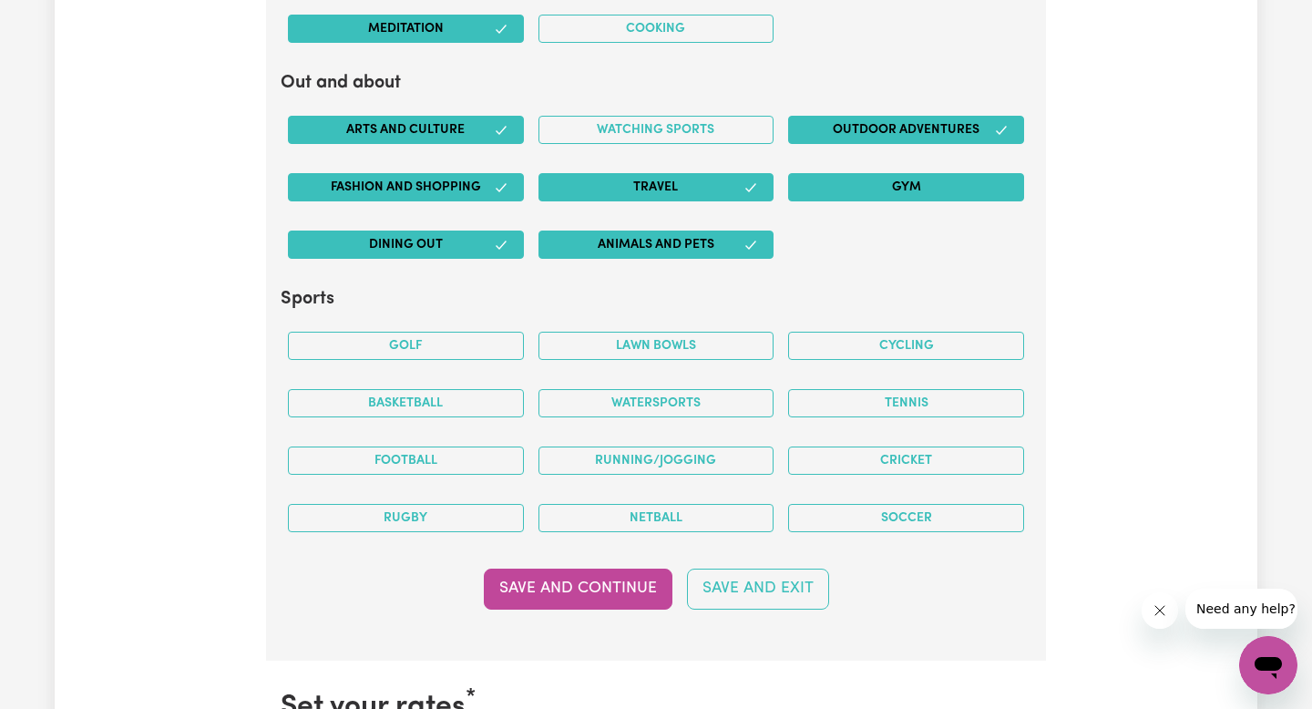
click at [888, 193] on button "Gym" at bounding box center [906, 187] width 236 height 28
click at [684, 151] on div "Watching sports" at bounding box center [656, 129] width 250 height 57
click at [684, 137] on button "Watching sports" at bounding box center [656, 130] width 236 height 28
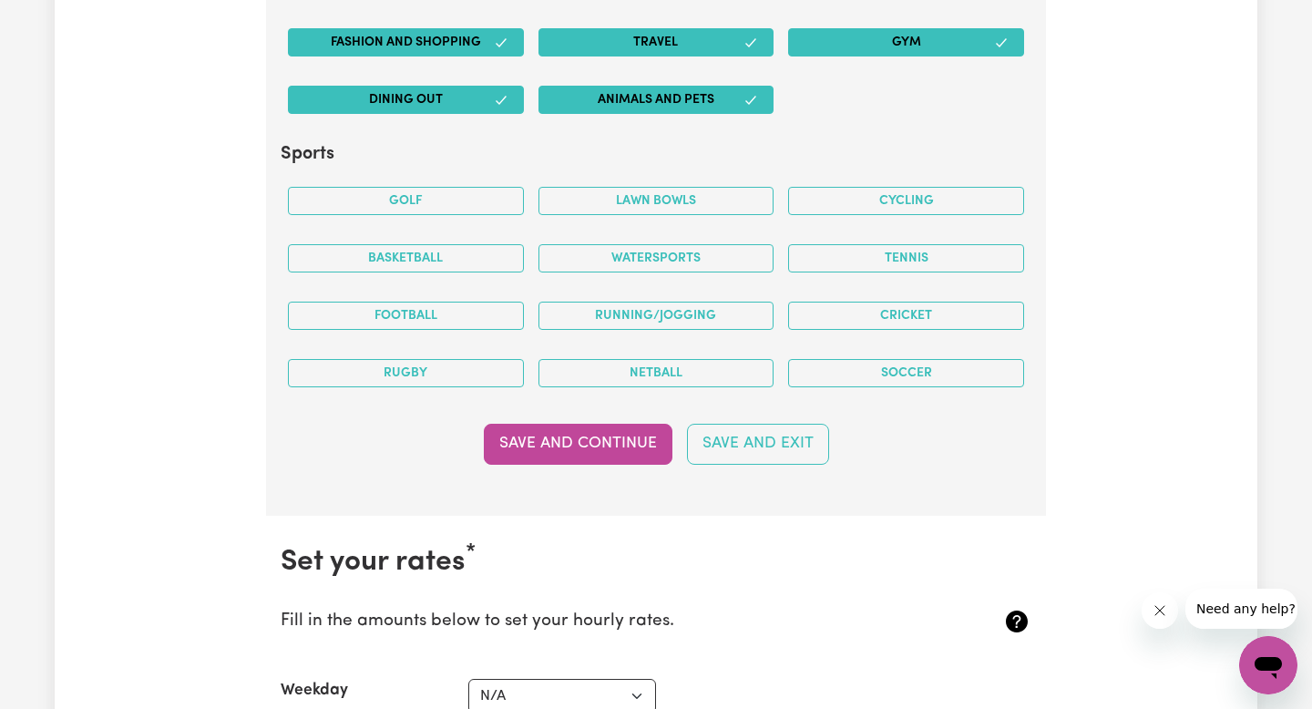
scroll to position [4160, 0]
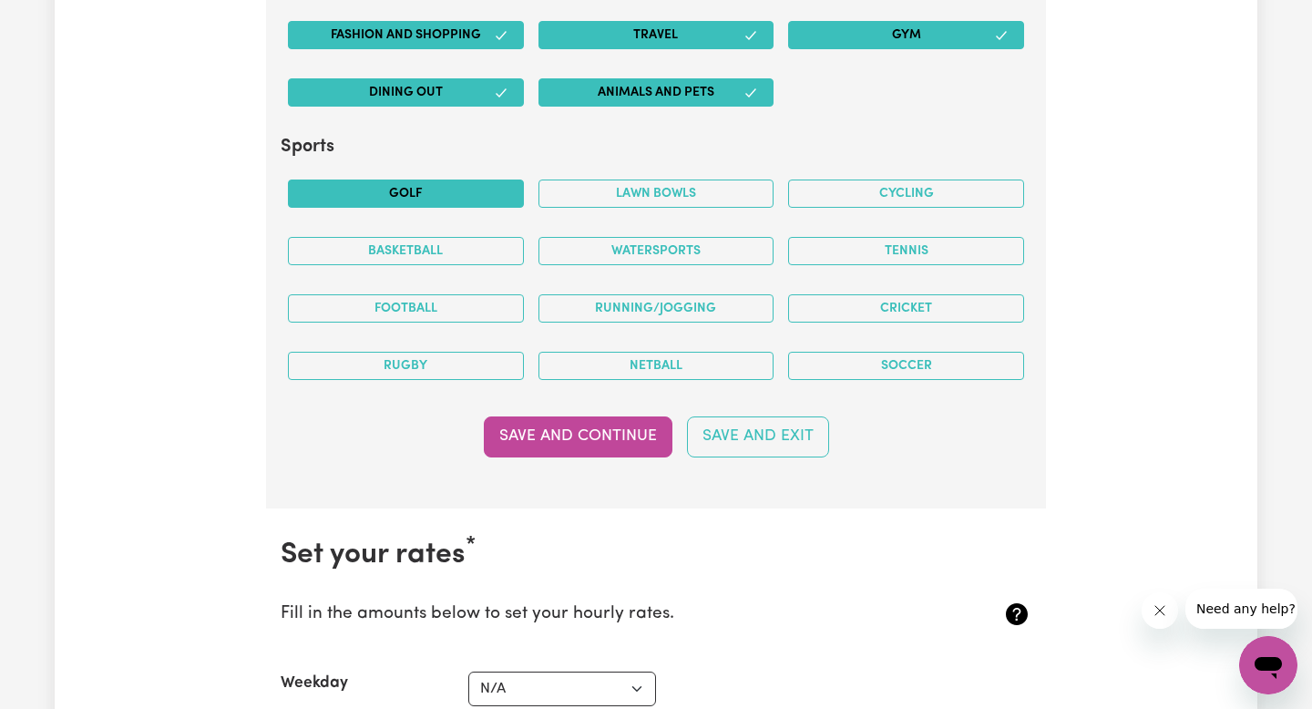
click at [454, 195] on button "Golf" at bounding box center [406, 193] width 236 height 28
click at [858, 253] on button "Tennis" at bounding box center [906, 251] width 236 height 28
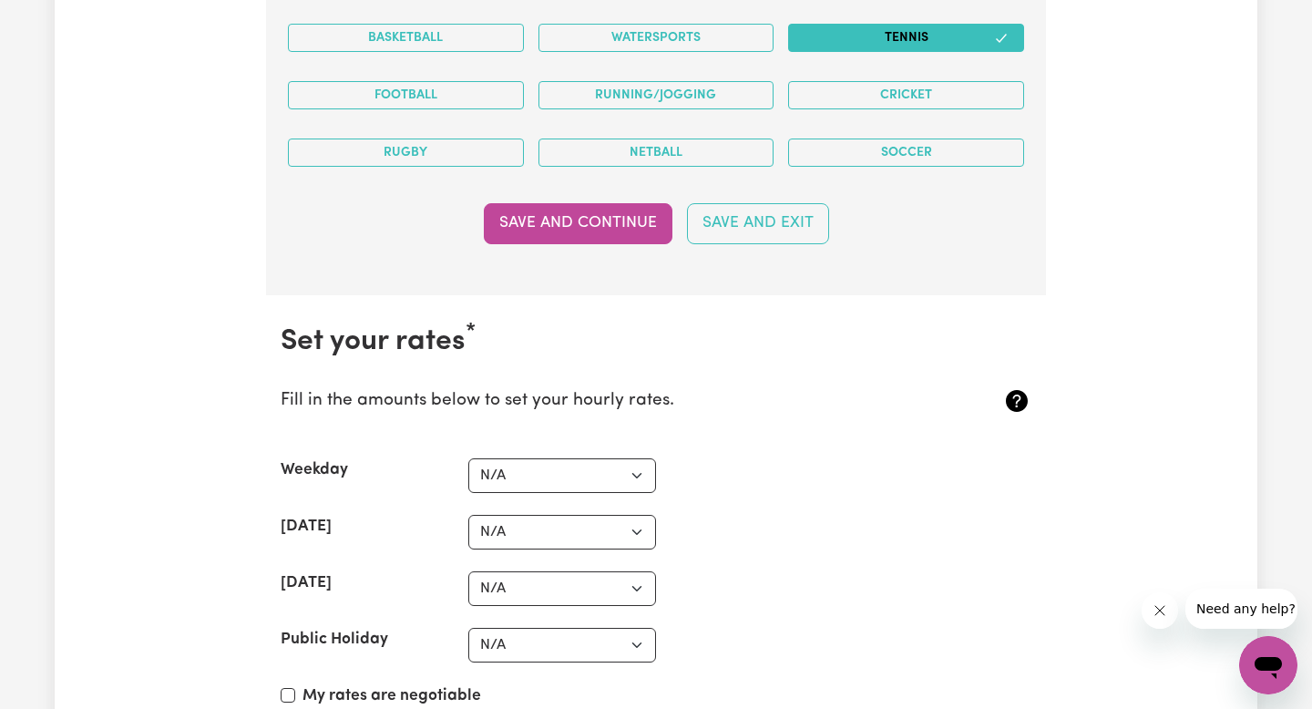
scroll to position [4508, 0]
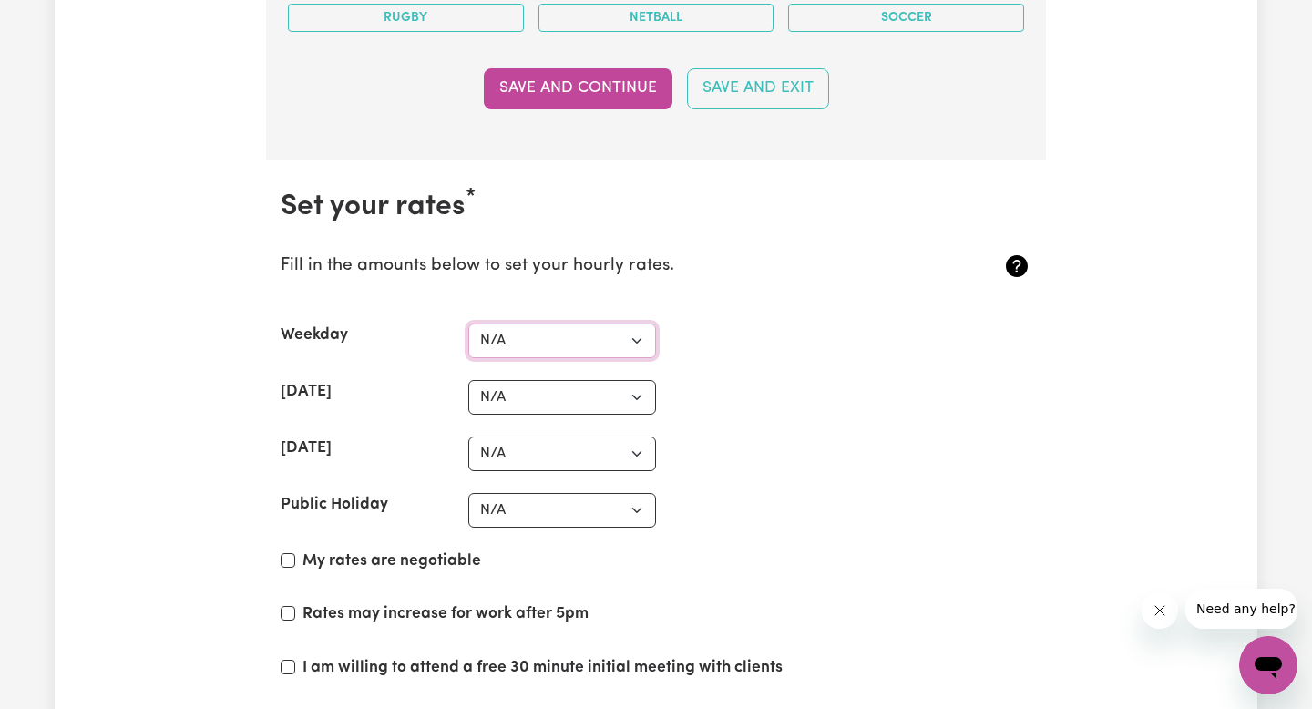
click at [597, 334] on select "N/A $37 $38 $39 $40 $41 $42 $43 $44 $45 $46 $47 $48 $49 $50 $51 $52 $53 $54 $55…" at bounding box center [562, 340] width 188 height 35
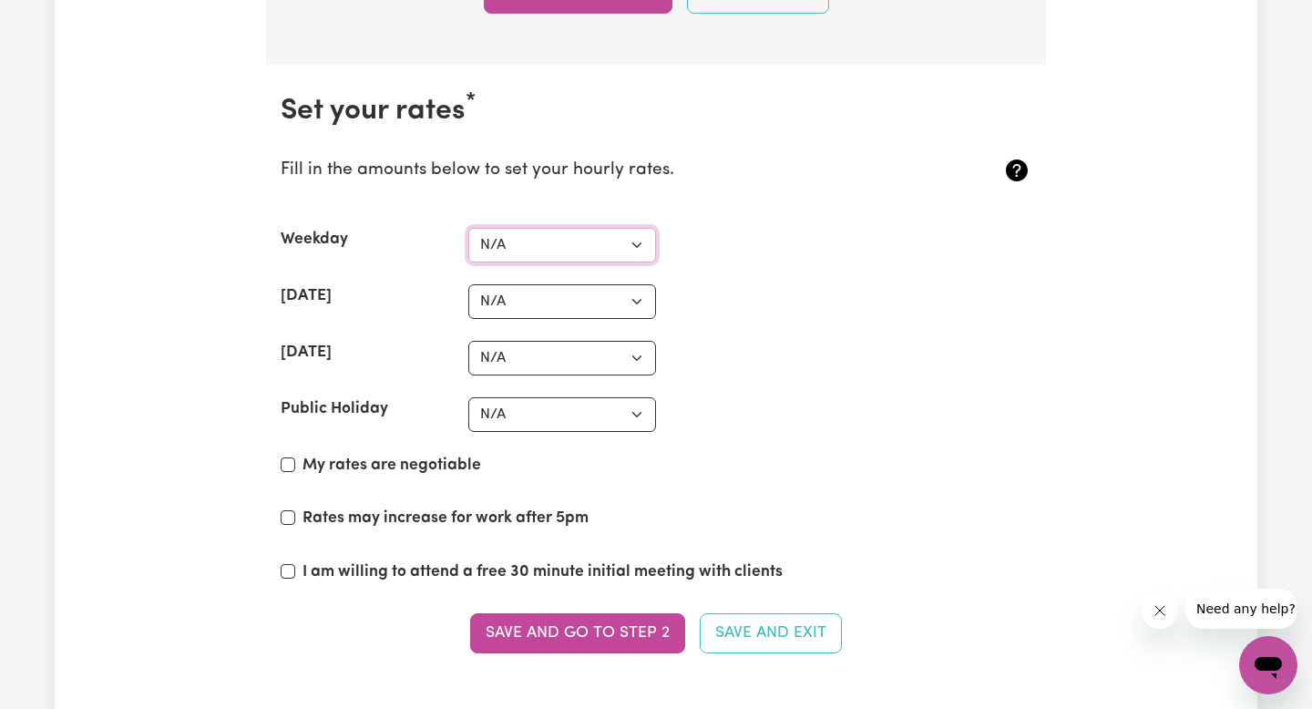
scroll to position [4626, 0]
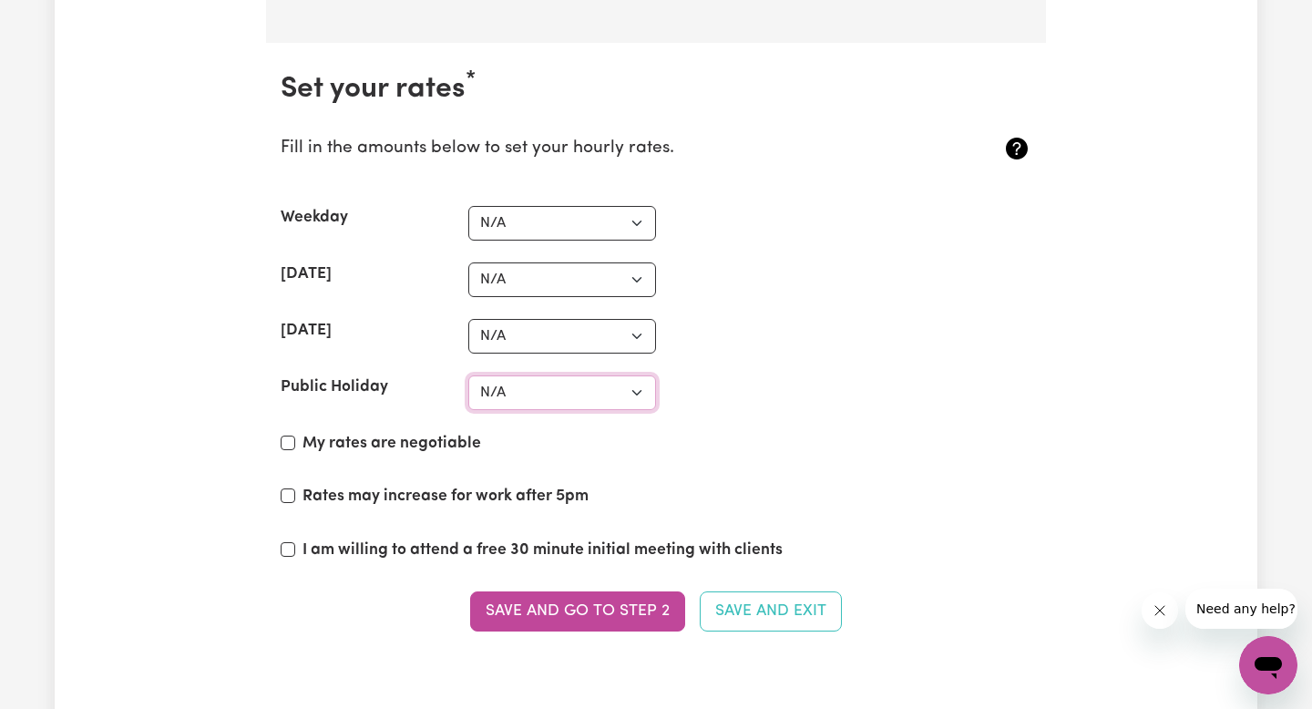
click at [601, 398] on select "N/A $37 $38 $39 $40 $41 $42 $43 $44 $45 $46 $47 $48 $49 $50 $51 $52 $53 $54 $55…" at bounding box center [562, 392] width 188 height 35
select select "130"
click at [468, 375] on select "N/A $37 $38 $39 $40 $41 $42 $43 $44 $45 $46 $47 $48 $49 $50 $51 $52 $53 $54 $55…" at bounding box center [562, 392] width 188 height 35
click at [589, 323] on select "N/A $37 $38 $39 $40 $41 $42 $43 $44 $45 $46 $47 $48 $49 $50 $51 $52 $53 $54 $55…" at bounding box center [562, 336] width 188 height 35
select select "80"
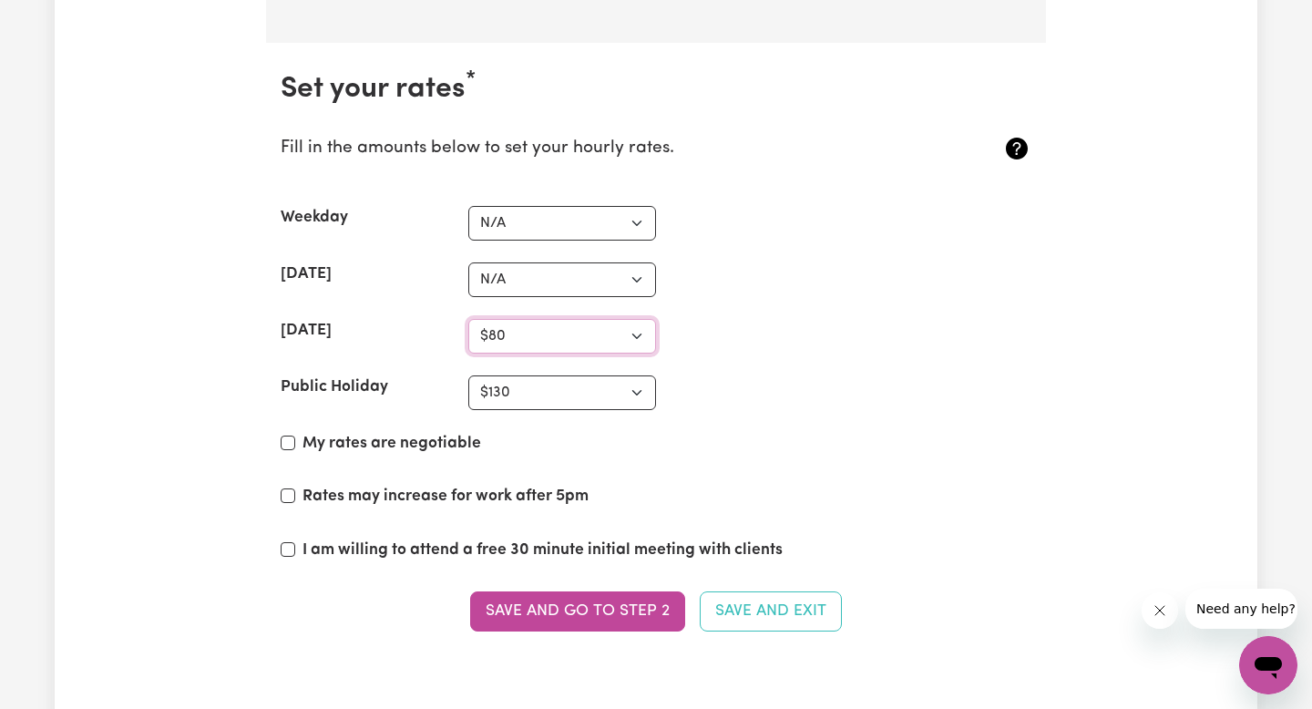
click at [468, 319] on select "N/A $37 $38 $39 $40 $41 $42 $43 $44 $45 $46 $47 $48 $49 $50 $51 $52 $53 $54 $55…" at bounding box center [562, 336] width 188 height 35
click at [556, 282] on select "N/A $37 $38 $39 $40 $41 $42 $43 $44 $45 $46 $47 $48 $49 $50 $51 $52 $53 $54 $55…" at bounding box center [562, 279] width 188 height 35
select select "60"
click at [468, 262] on select "N/A $37 $38 $39 $40 $41 $42 $43 $44 $45 $46 $47 $48 $49 $50 $51 $52 $53 $54 $55…" at bounding box center [562, 279] width 188 height 35
click at [518, 220] on select "N/A $37 $38 $39 $40 $41 $42 $43 $44 $45 $46 $47 $48 $49 $50 $51 $52 $53 $54 $55…" at bounding box center [562, 223] width 188 height 35
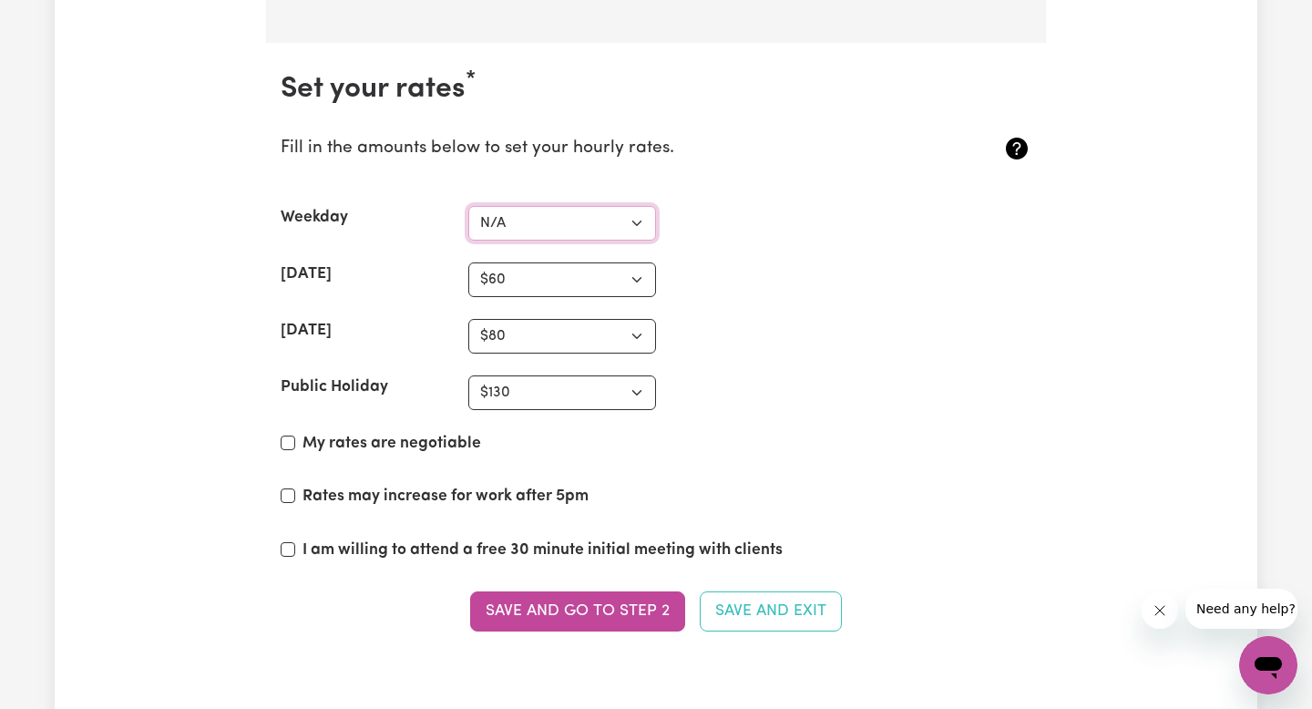
select select "45"
click at [468, 206] on select "N/A $37 $38 $39 $40 $41 $42 $43 $44 $45 $46 $47 $48 $49 $50 $51 $52 $53 $54 $55…" at bounding box center [562, 223] width 188 height 35
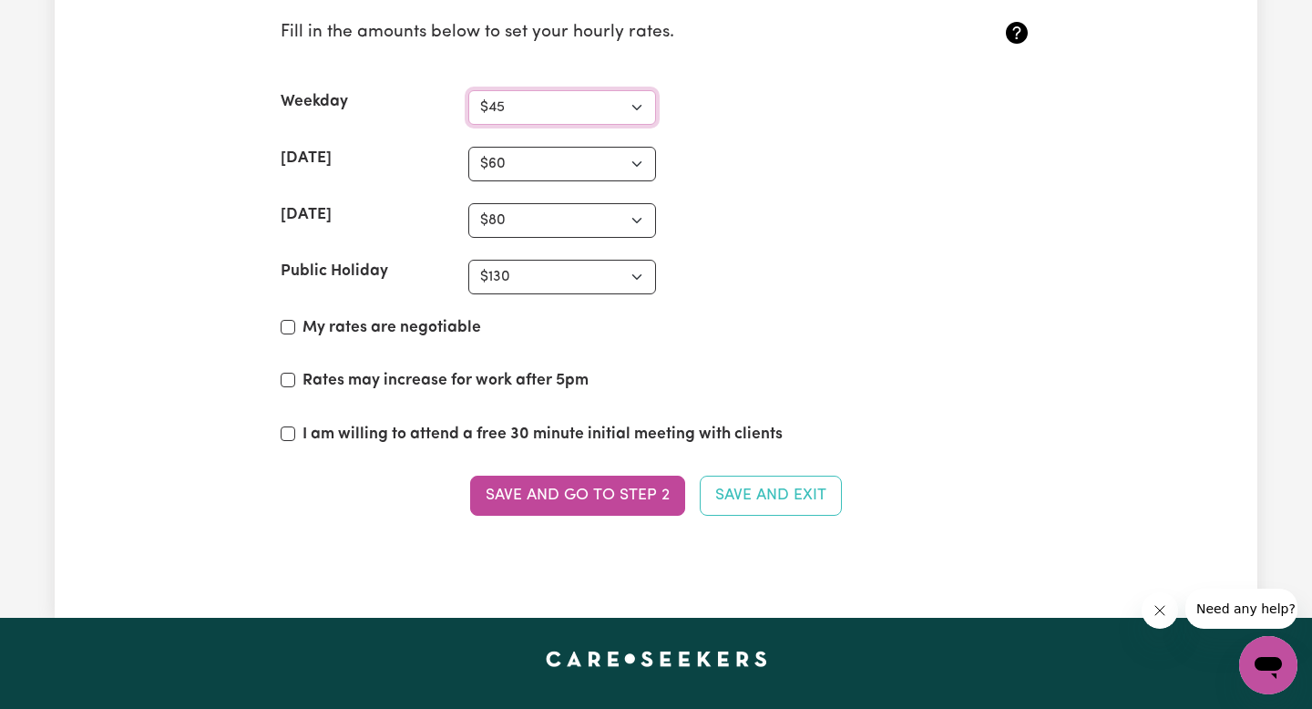
scroll to position [4775, 0]
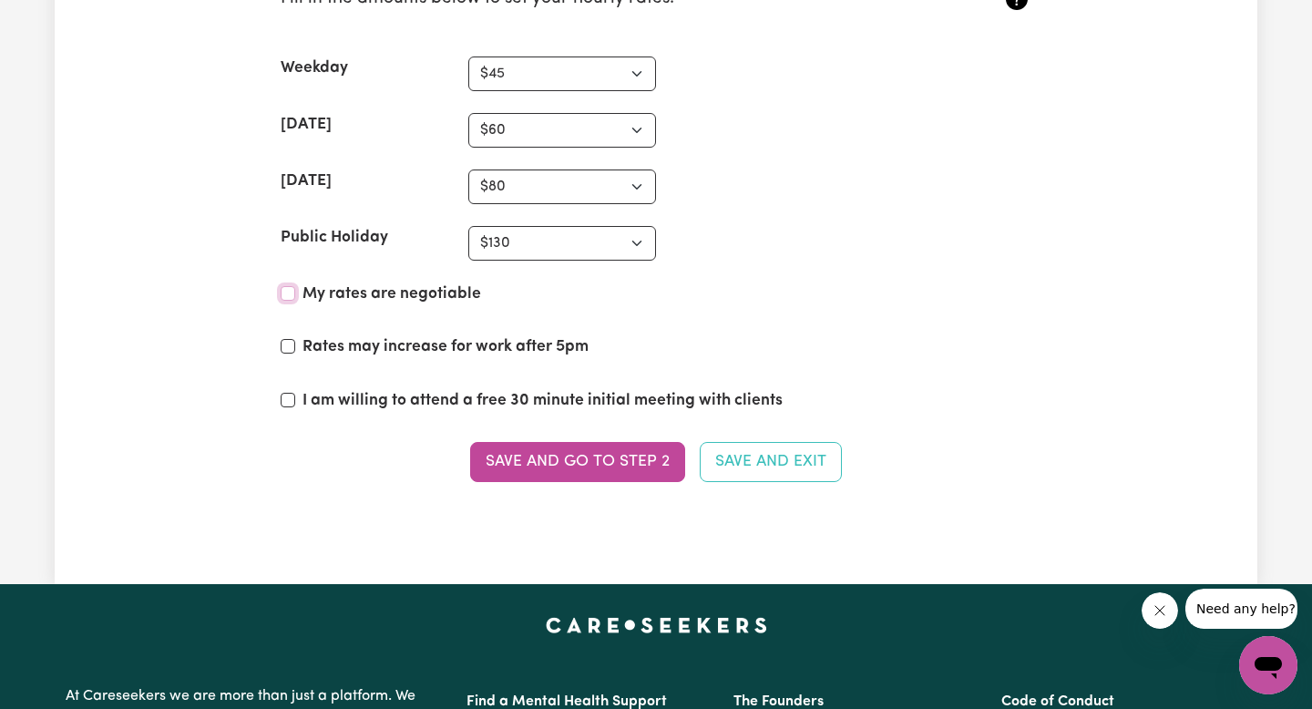
click at [291, 291] on input "My rates are negotiable" at bounding box center [288, 293] width 15 height 15
checkbox input "true"
click at [292, 337] on div "Rates may increase for work after 5pm" at bounding box center [656, 350] width 750 height 31
click at [289, 346] on input "Rates may increase for work after 5pm" at bounding box center [288, 346] width 15 height 15
checkbox input "true"
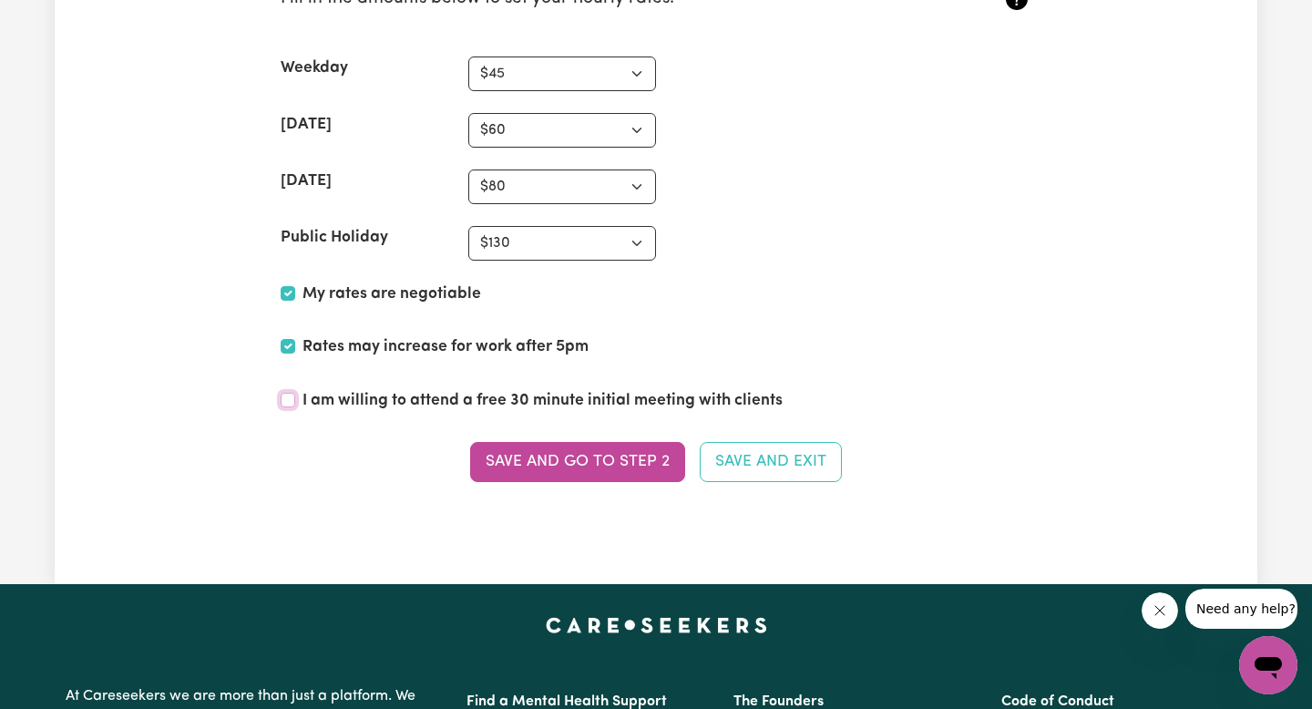
click at [289, 398] on input "I am willing to attend a free 30 minute initial meeting with clients" at bounding box center [288, 400] width 15 height 15
checkbox input "true"
click at [634, 456] on button "Save and go to Step 2" at bounding box center [577, 462] width 215 height 40
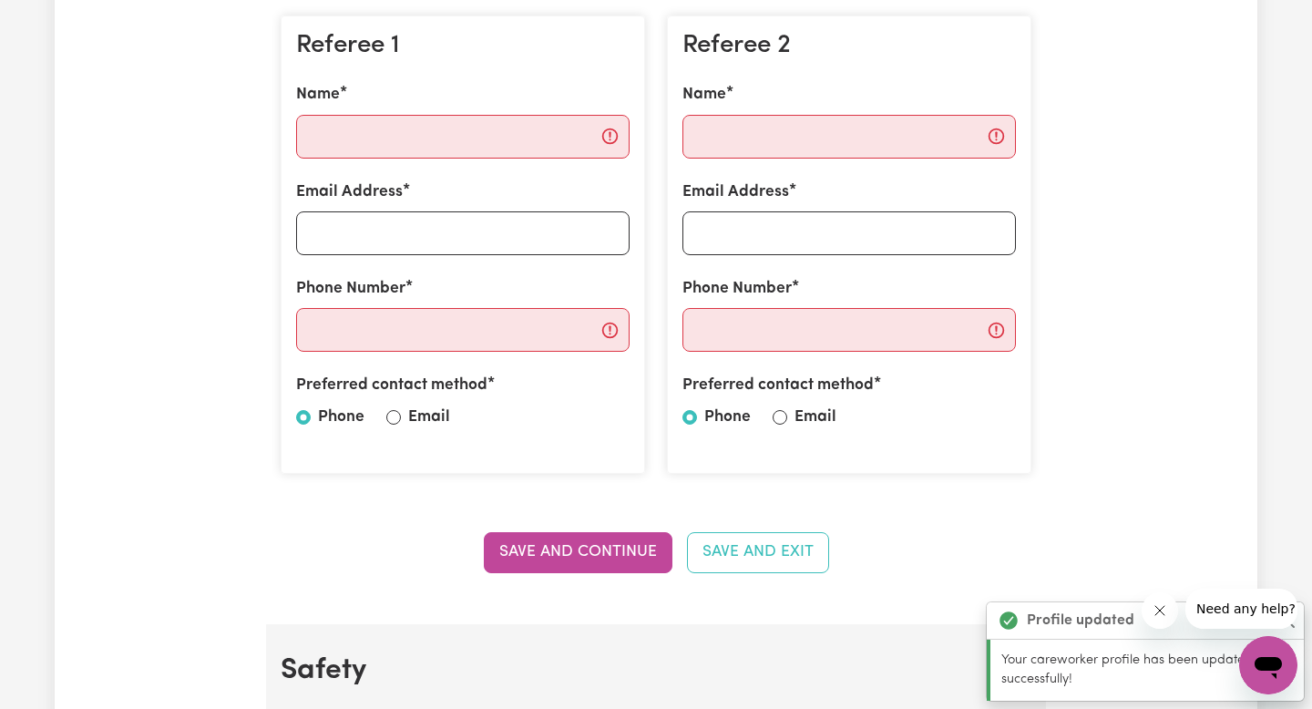
scroll to position [544, 0]
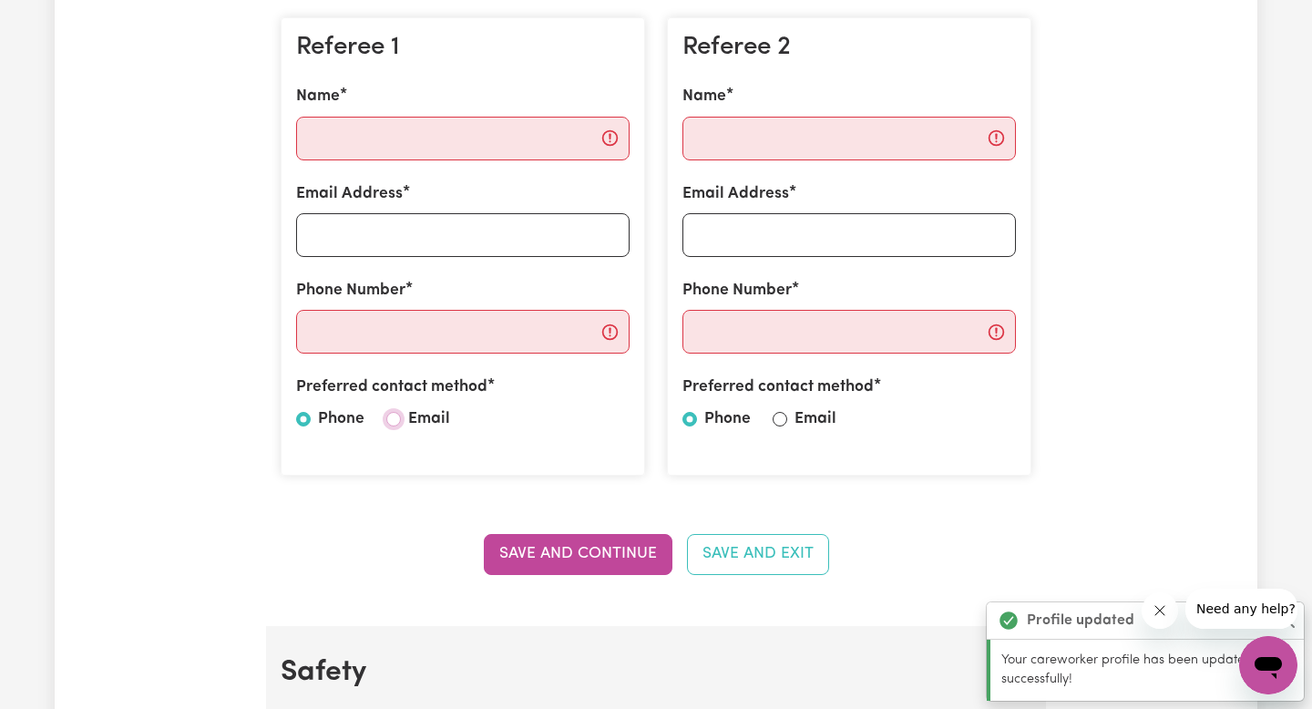
click at [398, 417] on input "Email" at bounding box center [393, 419] width 15 height 15
radio input "true"
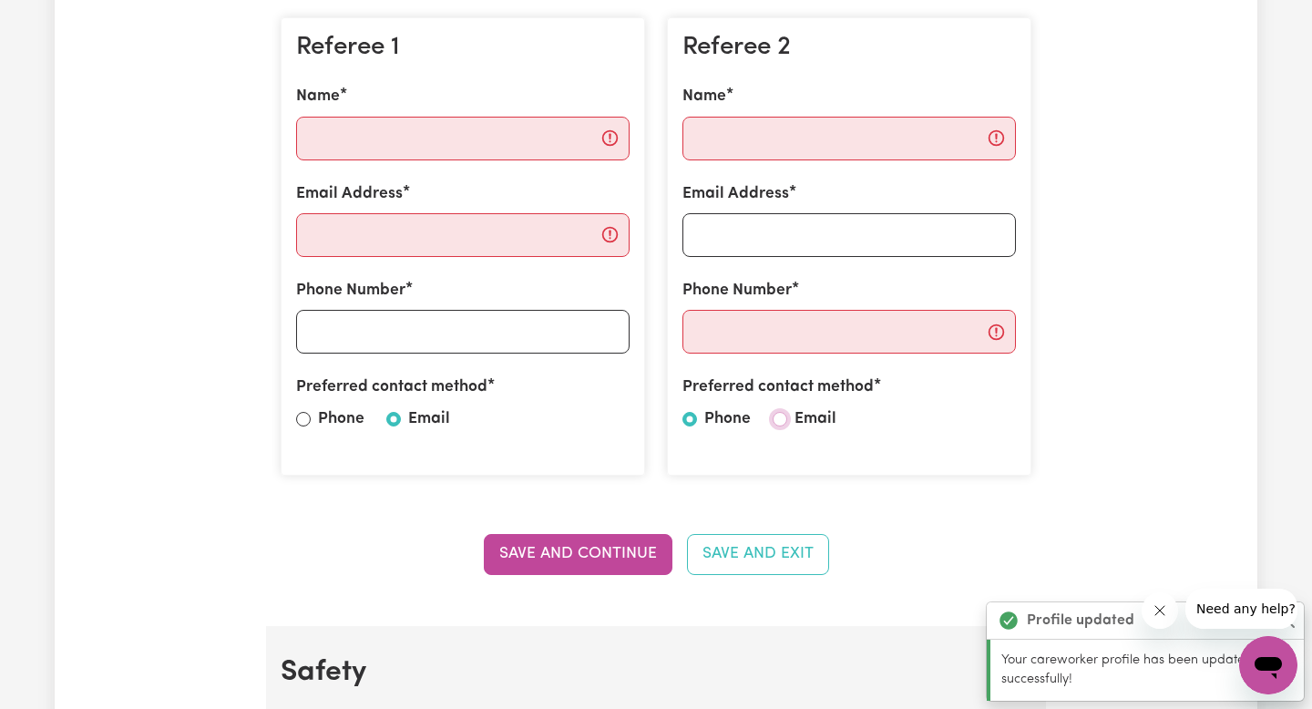
click at [782, 422] on input "Email" at bounding box center [779, 419] width 15 height 15
radio input "true"
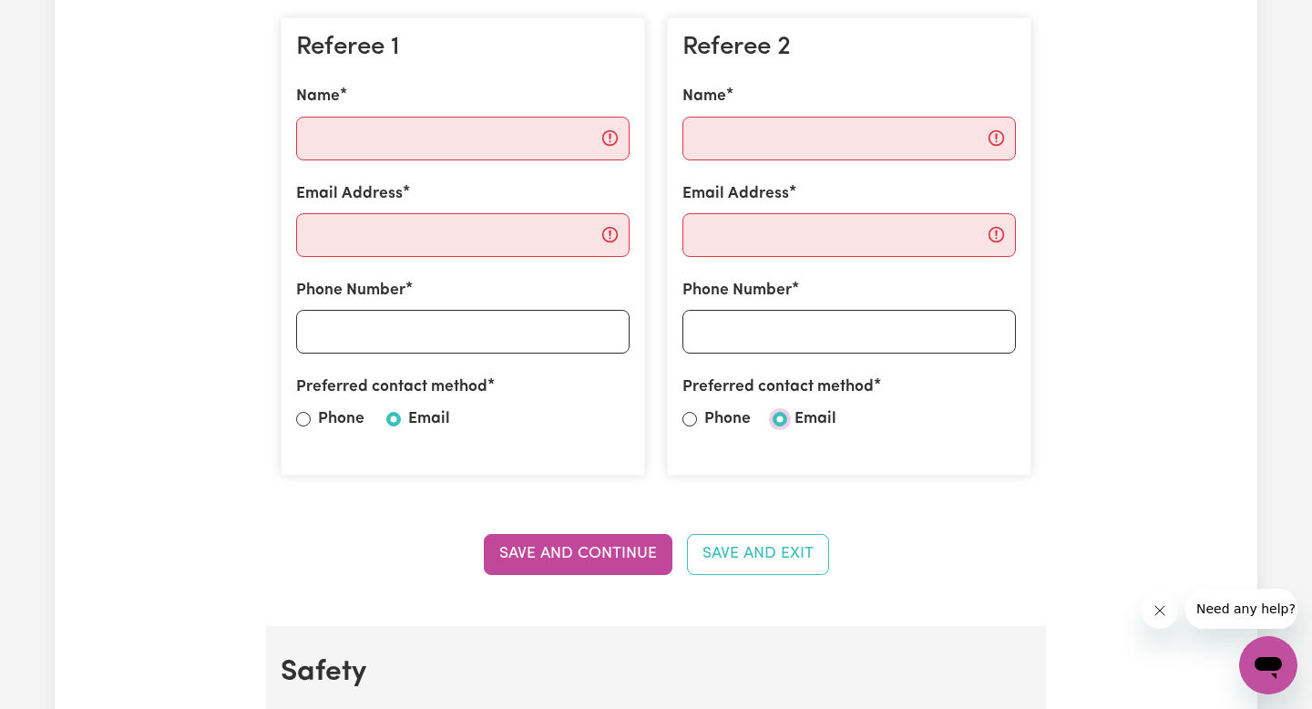
scroll to position [424, 0]
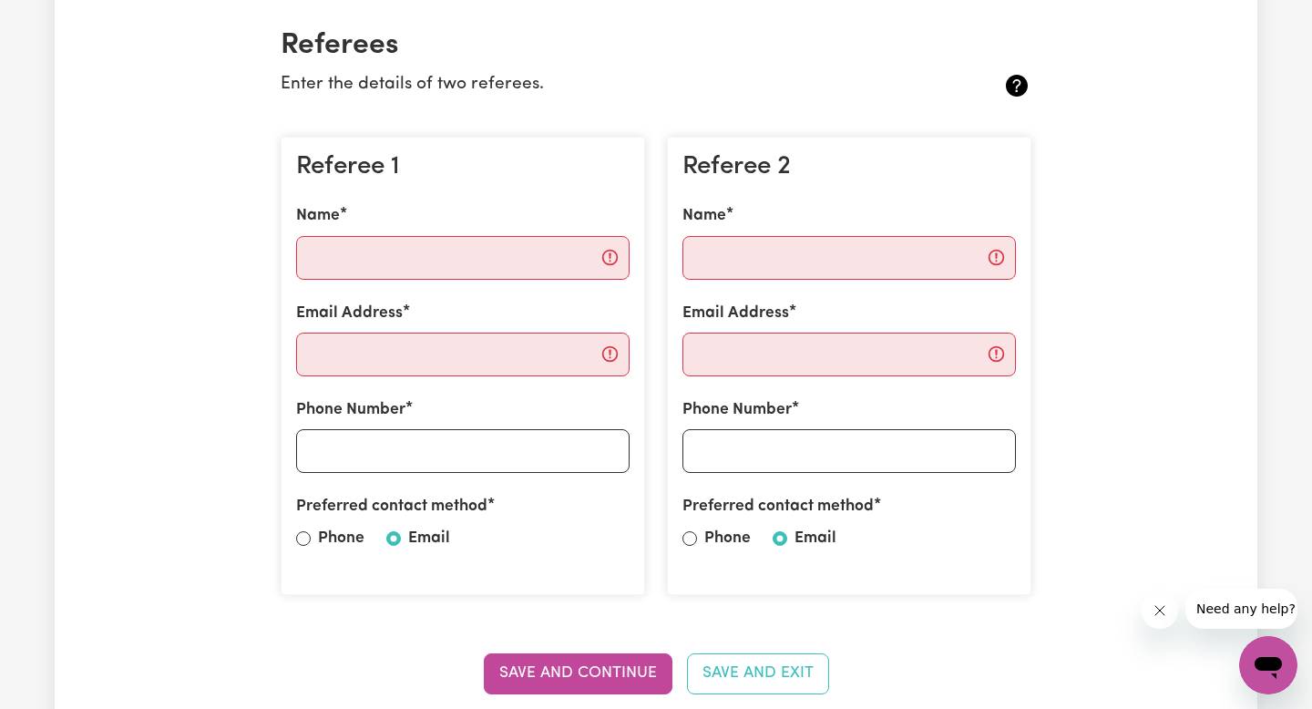
click at [777, 427] on div "Phone Number" at bounding box center [848, 435] width 333 height 75
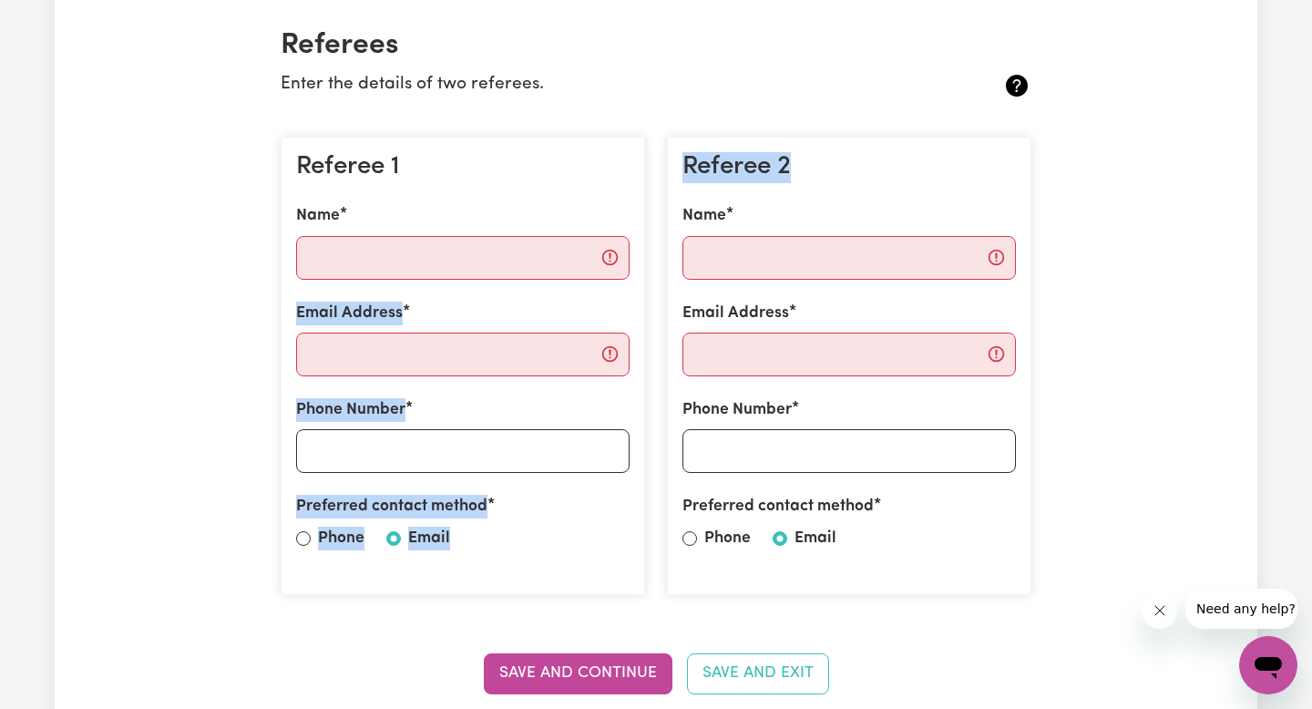
drag, startPoint x: 630, startPoint y: 281, endPoint x: 657, endPoint y: 272, distance: 27.9
click at [657, 272] on div "Referee 1 Name Email Address Phone Number Preferred contact method Phone Email …" at bounding box center [656, 366] width 772 height 488
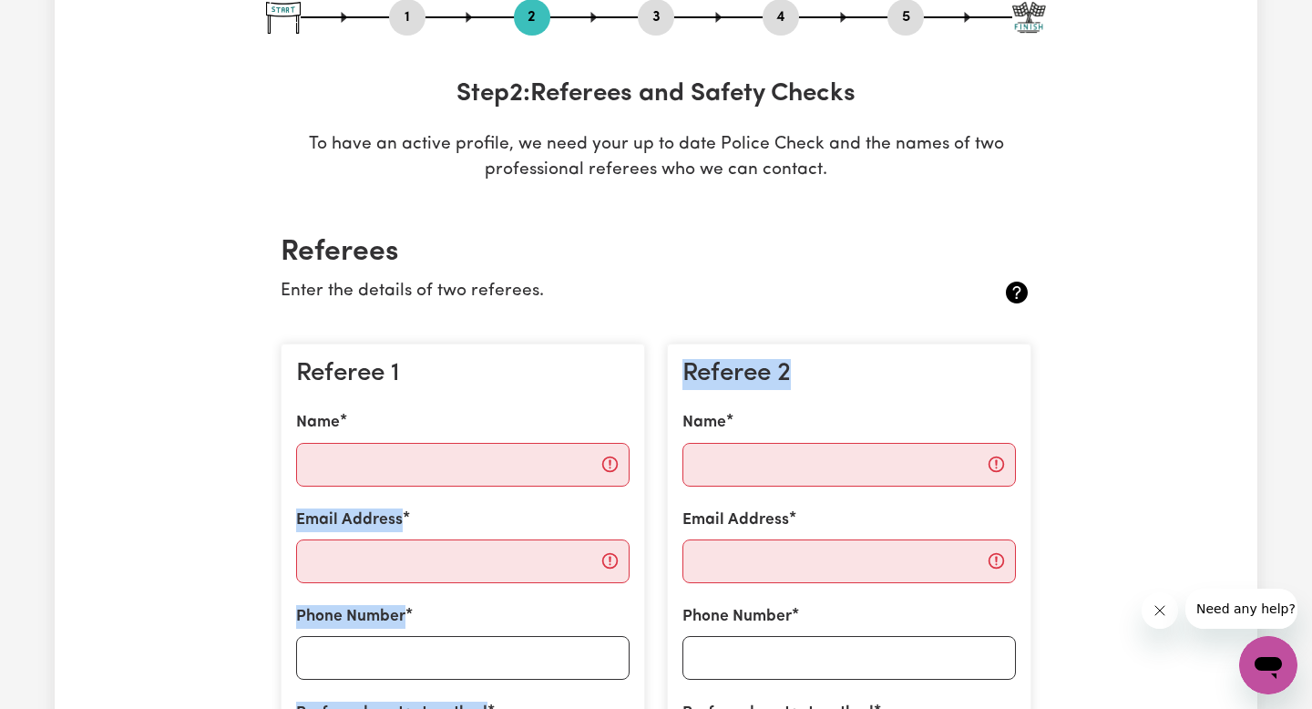
scroll to position [205, 0]
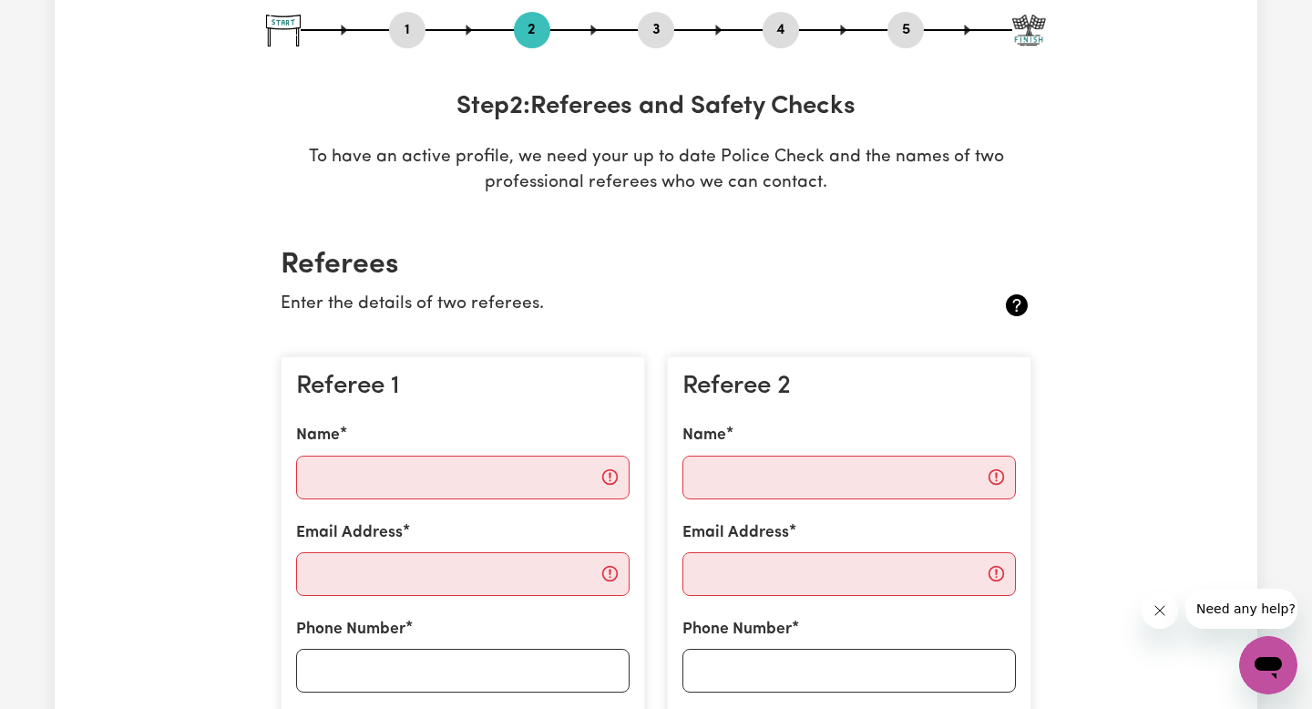
click at [653, 125] on div "1 2 3 4 5 Step 2 : Referees and Safety Checks To have an active profile, we nee…" at bounding box center [656, 104] width 780 height 185
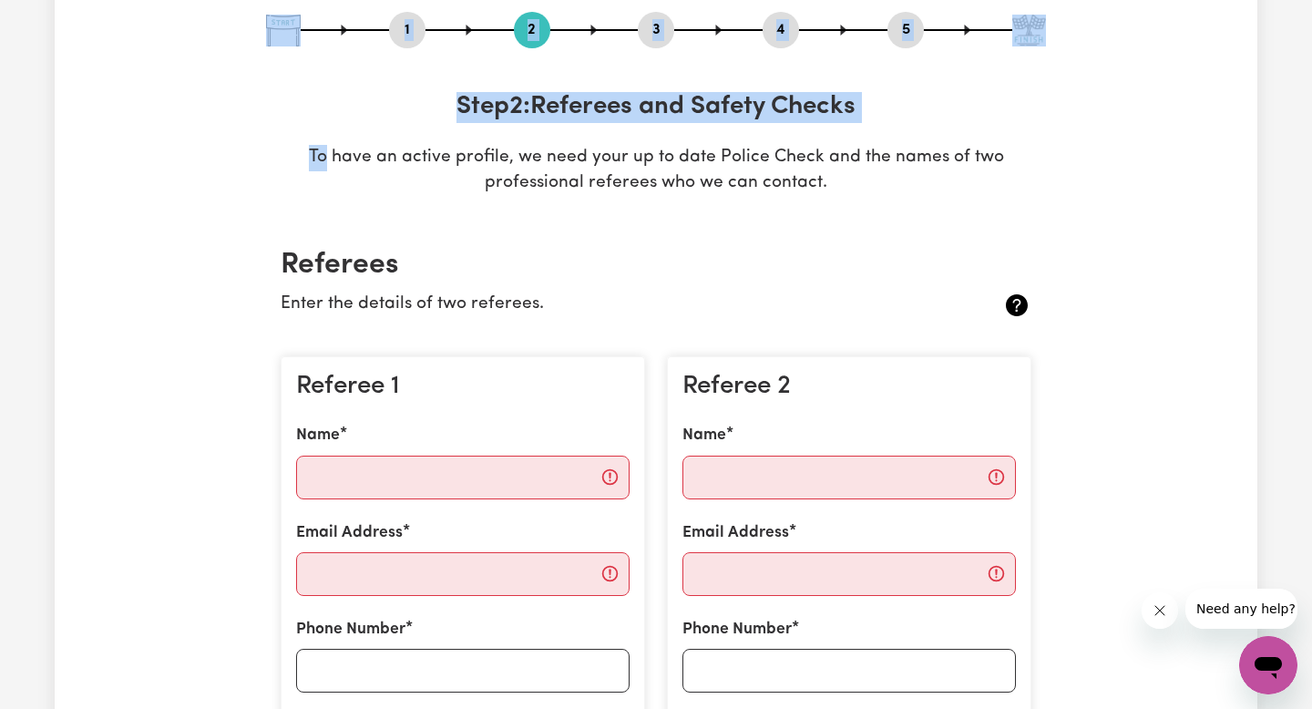
scroll to position [0, 0]
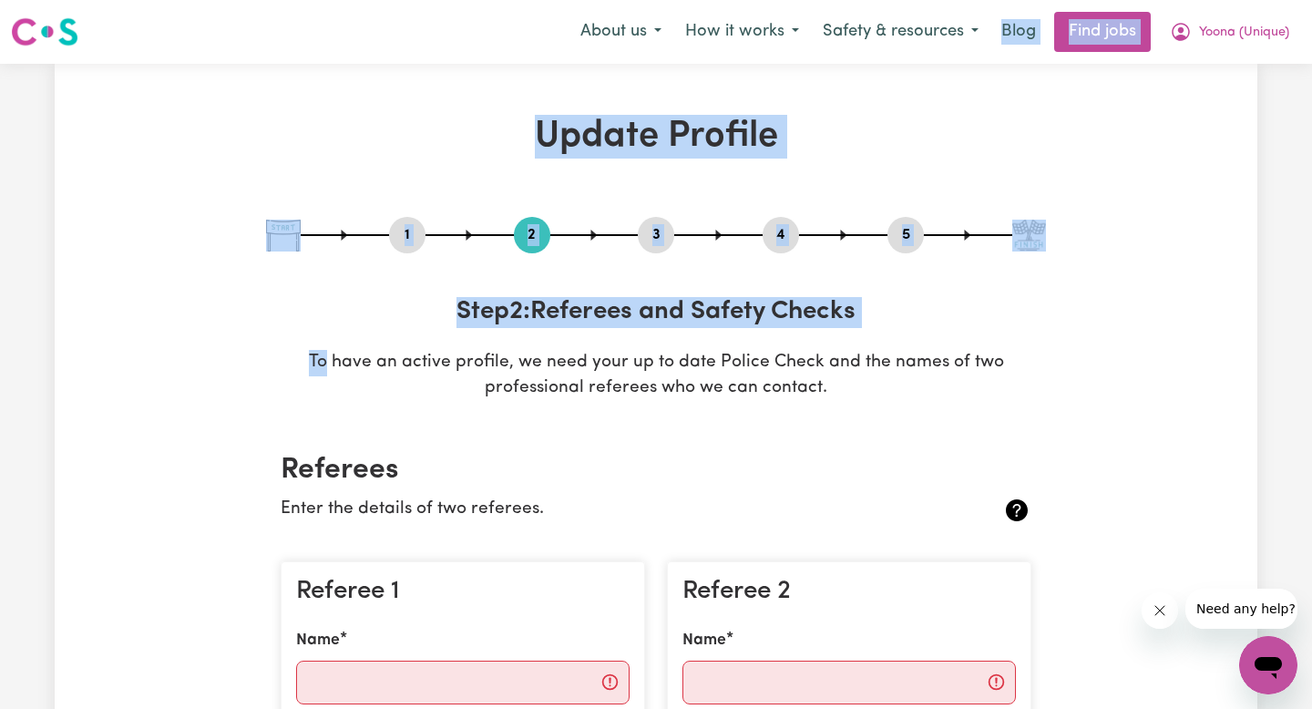
drag, startPoint x: 653, startPoint y: 125, endPoint x: 679, endPoint y: 114, distance: 28.6
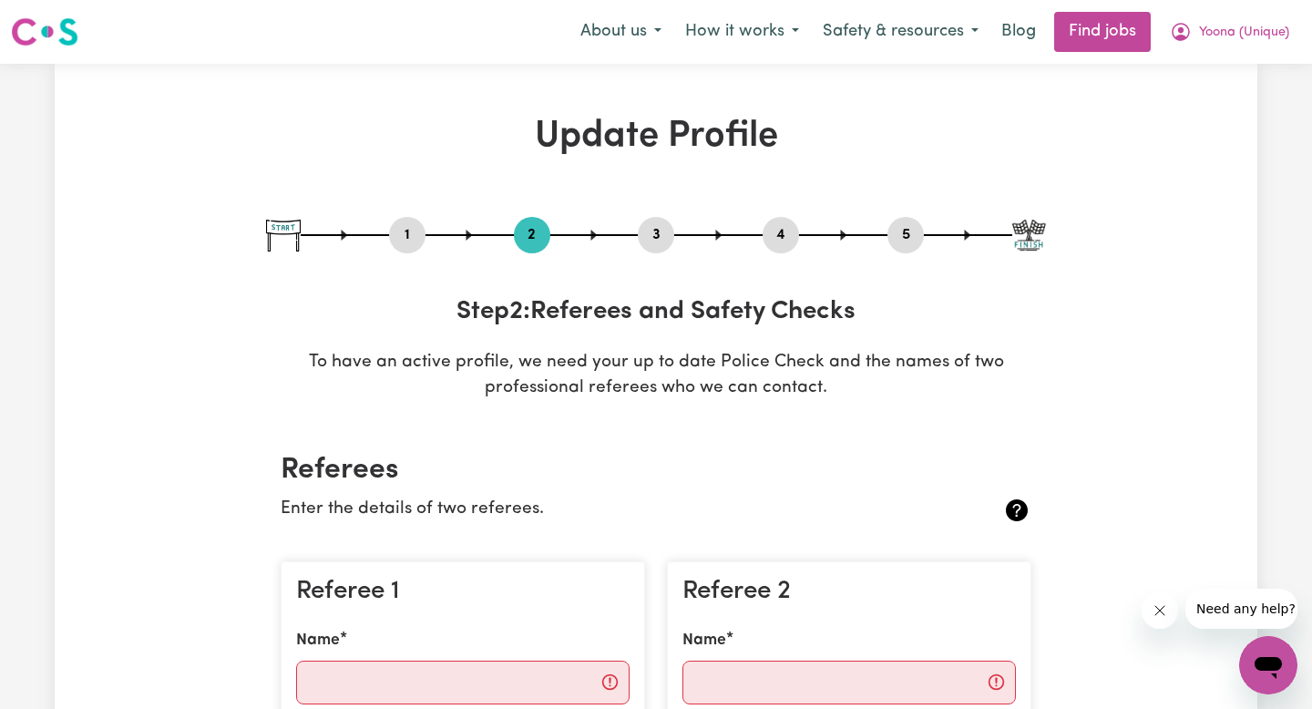
click at [672, 247] on div "1 2 3 4 5" at bounding box center [656, 235] width 780 height 36
click at [654, 241] on button "3" at bounding box center [656, 235] width 36 height 24
select select "Certificate III (Individual Support)"
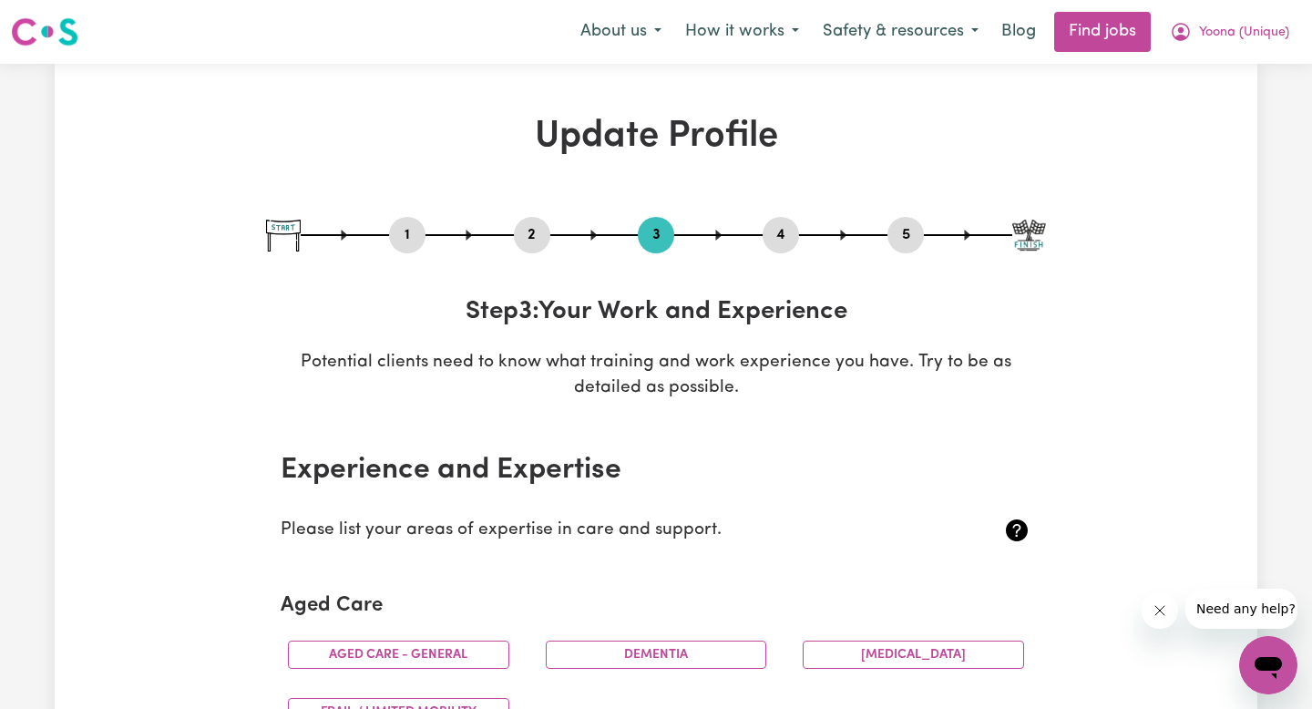
drag, startPoint x: 802, startPoint y: 231, endPoint x: 791, endPoint y: 231, distance: 11.8
click at [801, 231] on div "1 2 3 4 5" at bounding box center [656, 235] width 780 height 36
click at [791, 231] on button "4" at bounding box center [780, 235] width 36 height 24
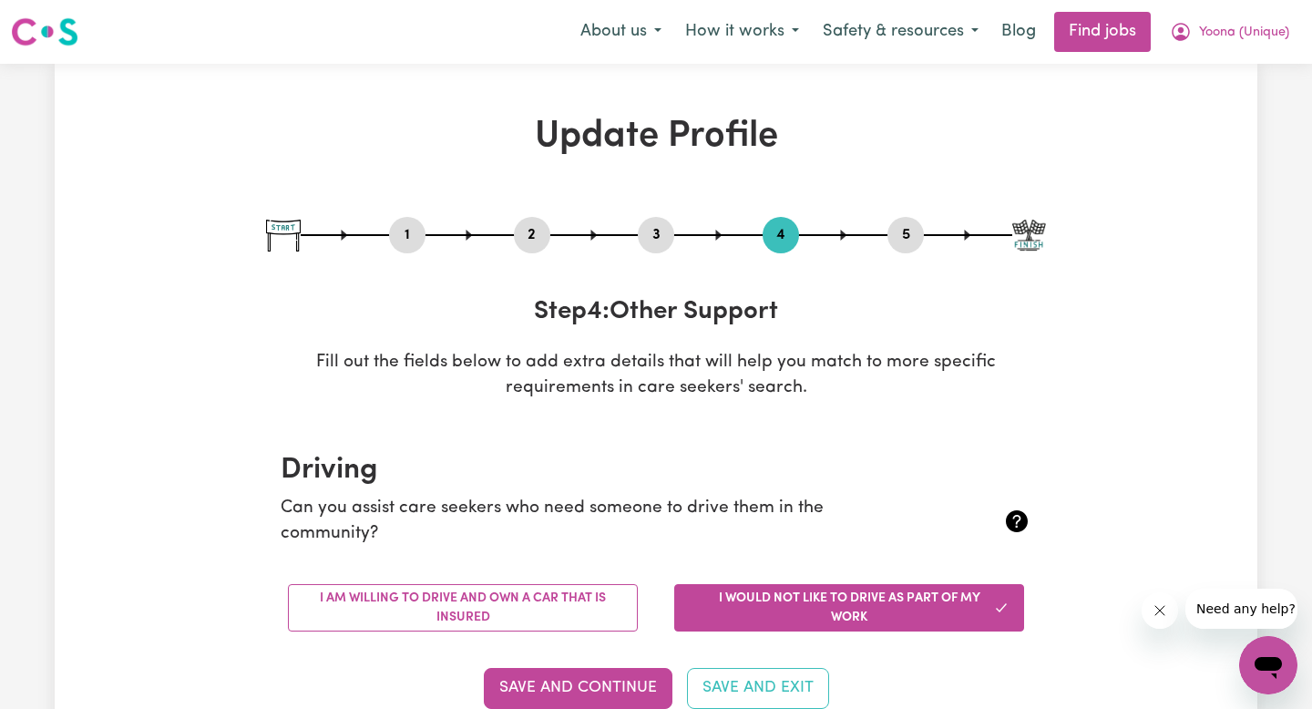
click at [900, 233] on button "5" at bounding box center [905, 235] width 36 height 24
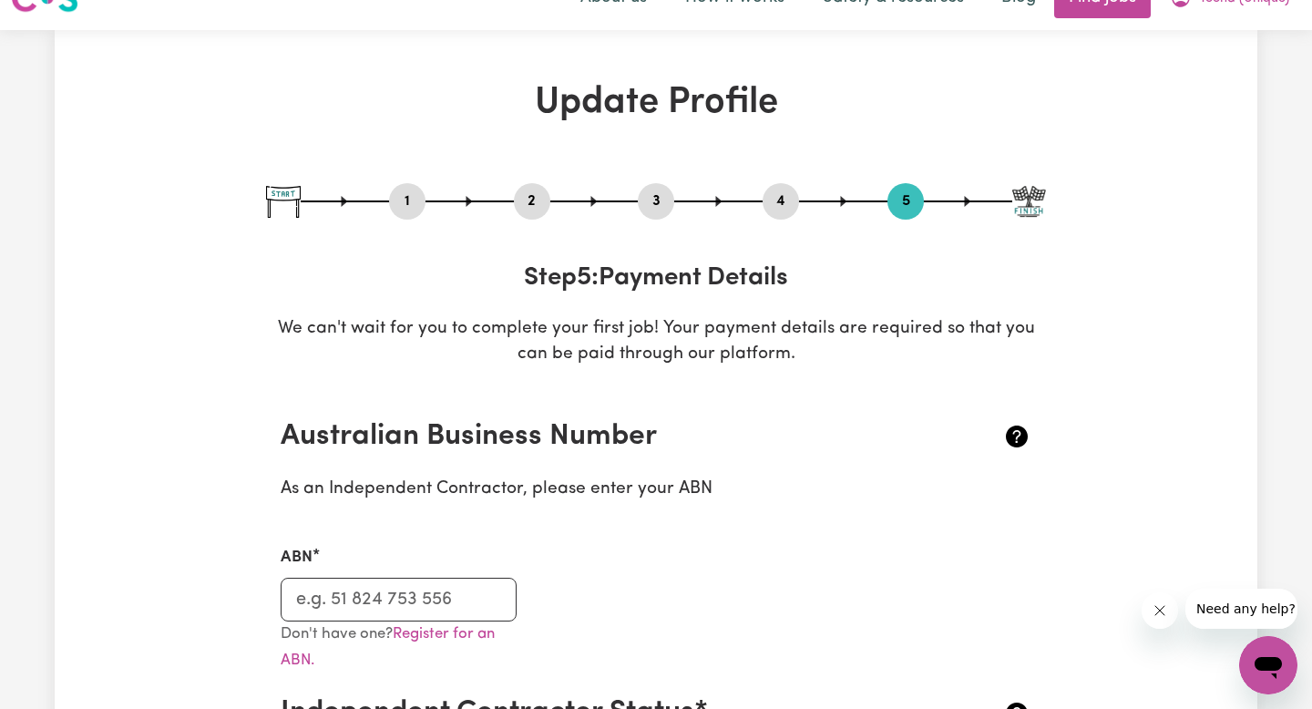
scroll to position [38, 0]
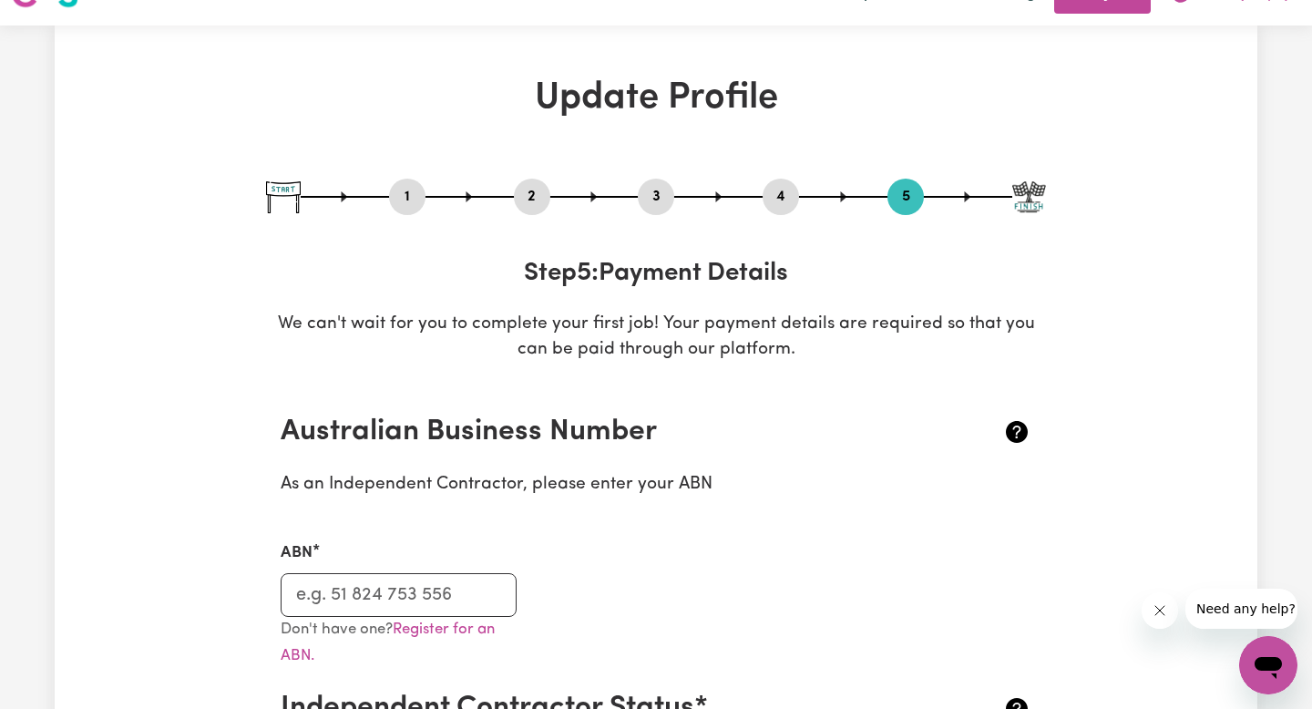
click at [521, 199] on button "2" at bounding box center [532, 197] width 36 height 24
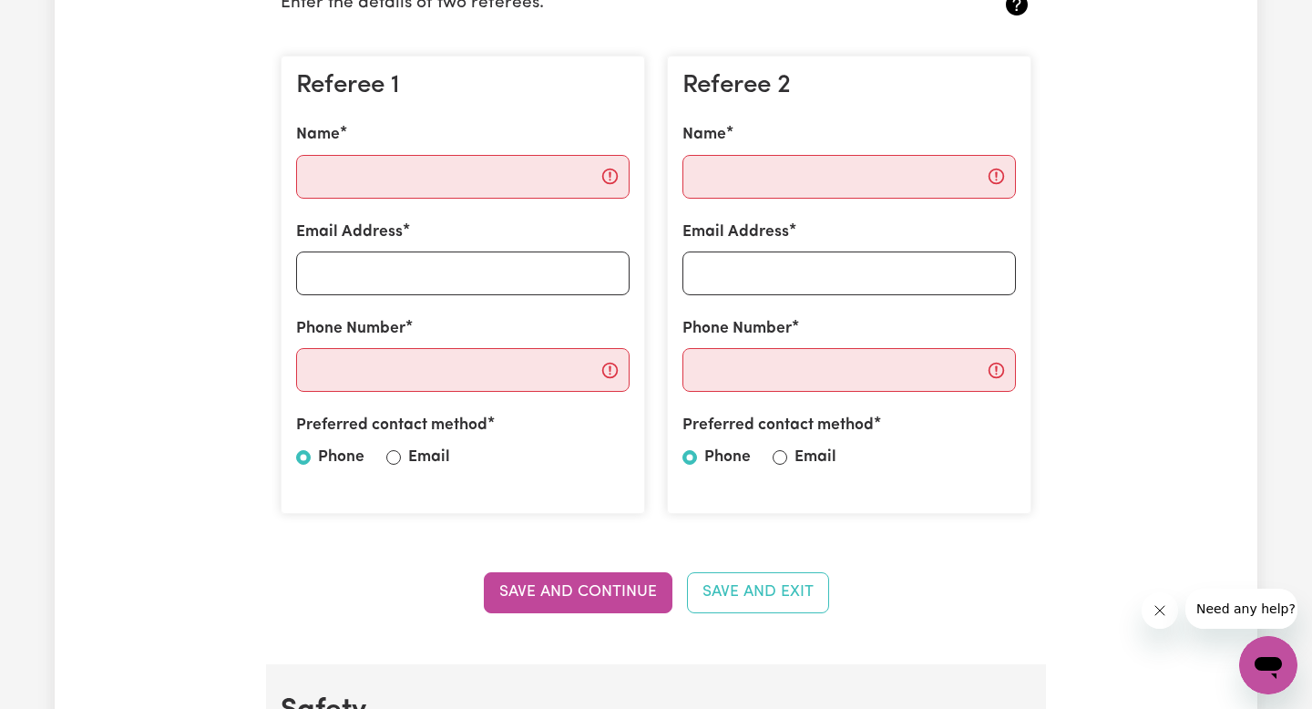
scroll to position [480, 0]
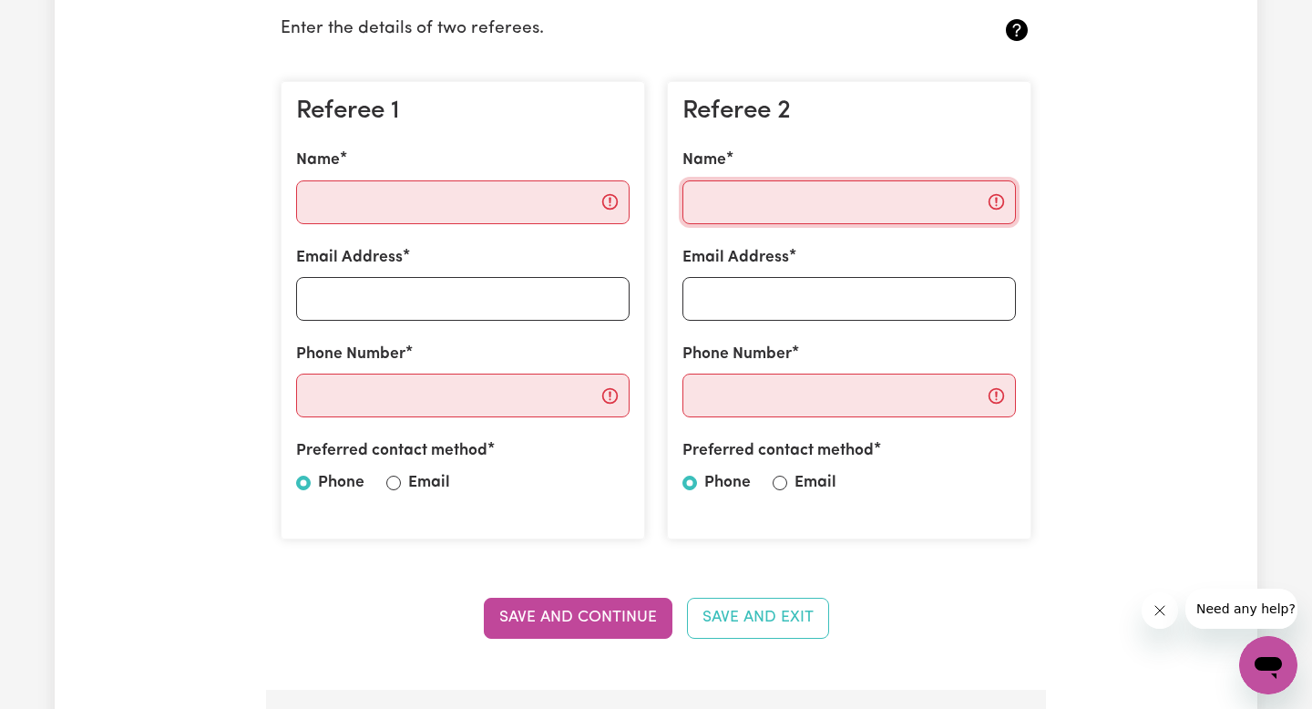
click at [777, 193] on input "Name" at bounding box center [848, 202] width 333 height 44
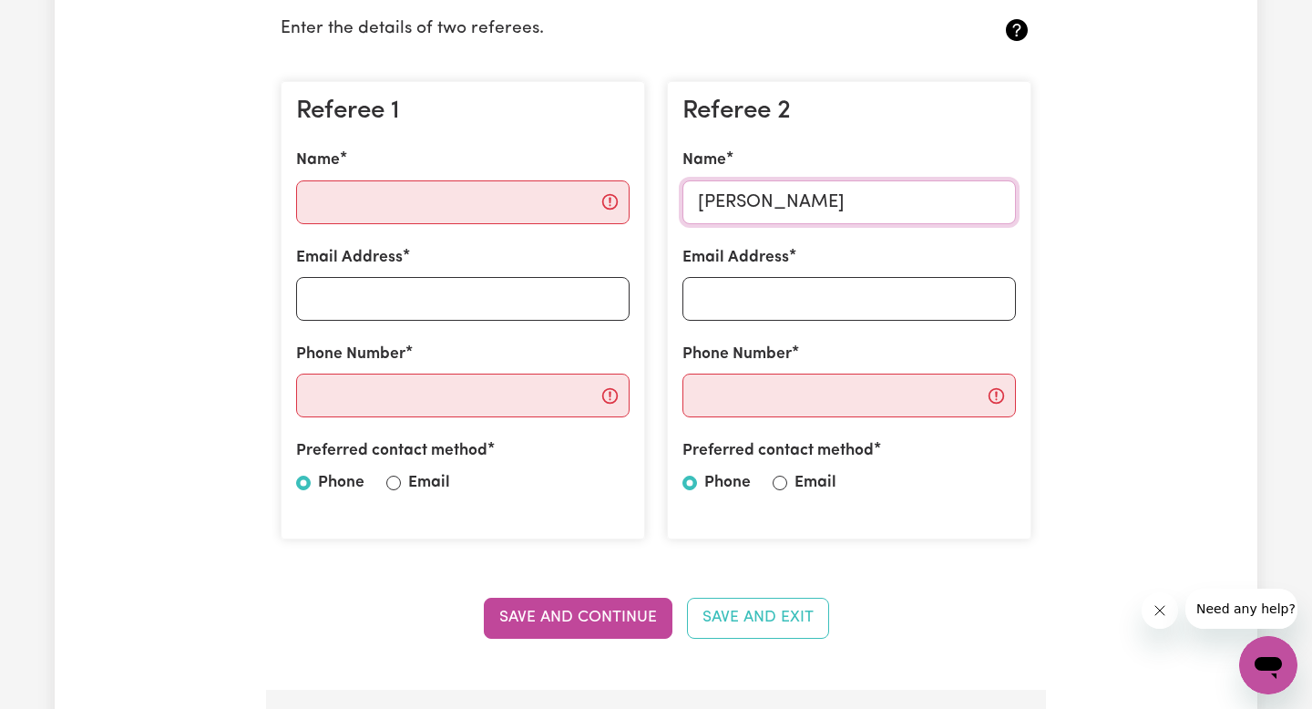
type input "[PERSON_NAME]"
click at [722, 299] on input "Email Address" at bounding box center [848, 299] width 333 height 44
type input "[PERSON_NAME][EMAIL_ADDRESS][DOMAIN_NAME]"
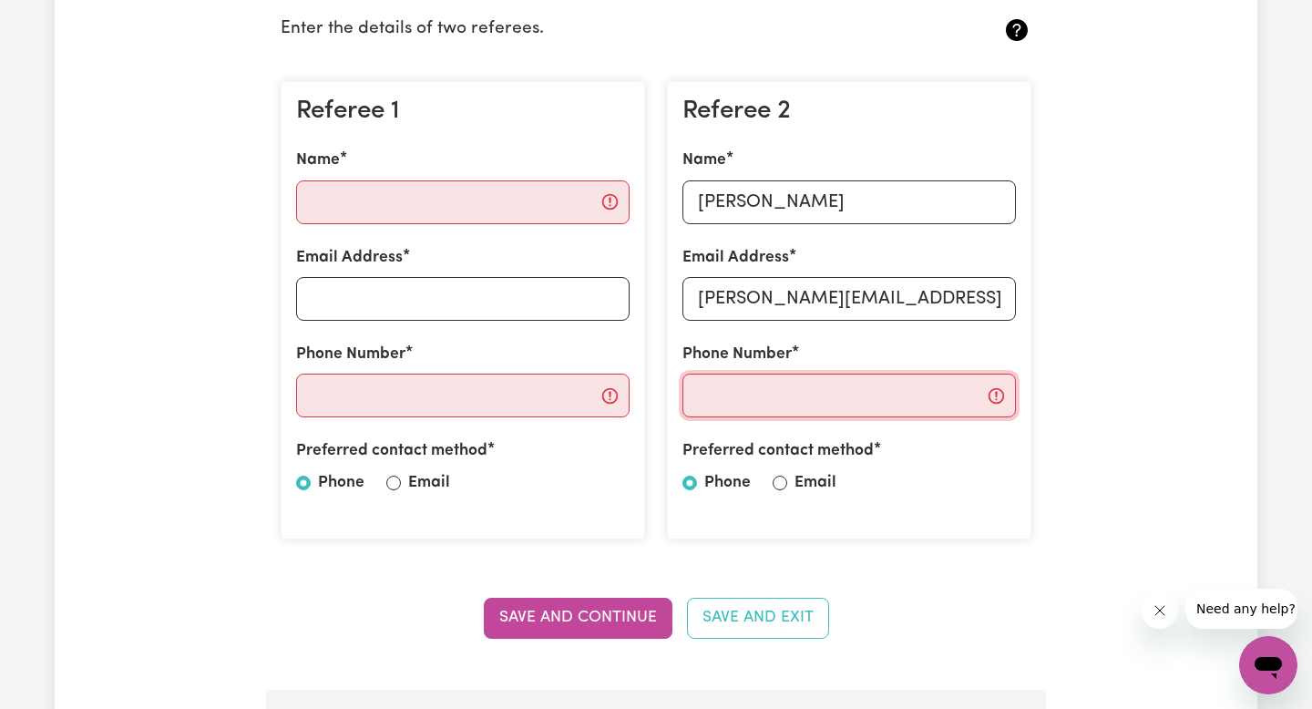
click at [738, 410] on input "Phone Number" at bounding box center [848, 395] width 333 height 44
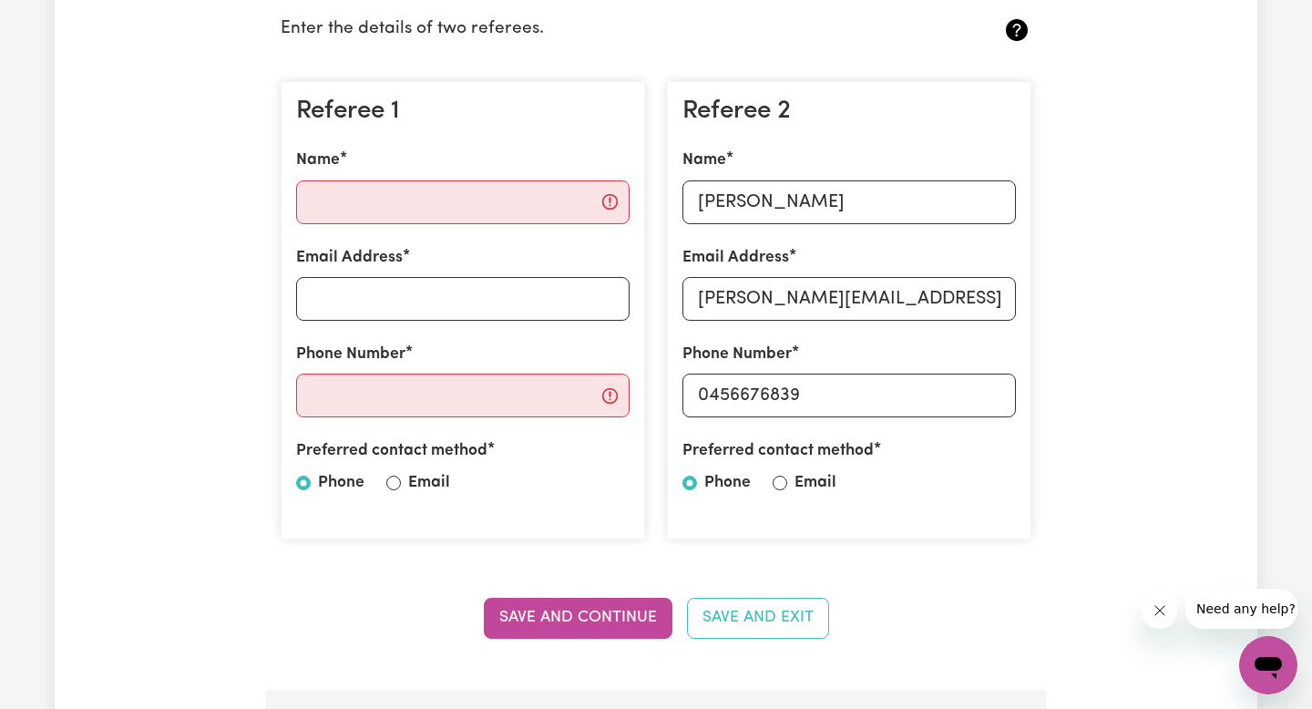
click at [538, 351] on div "Phone Number" at bounding box center [462, 379] width 333 height 75
click at [538, 384] on input "Phone Number" at bounding box center [462, 395] width 333 height 44
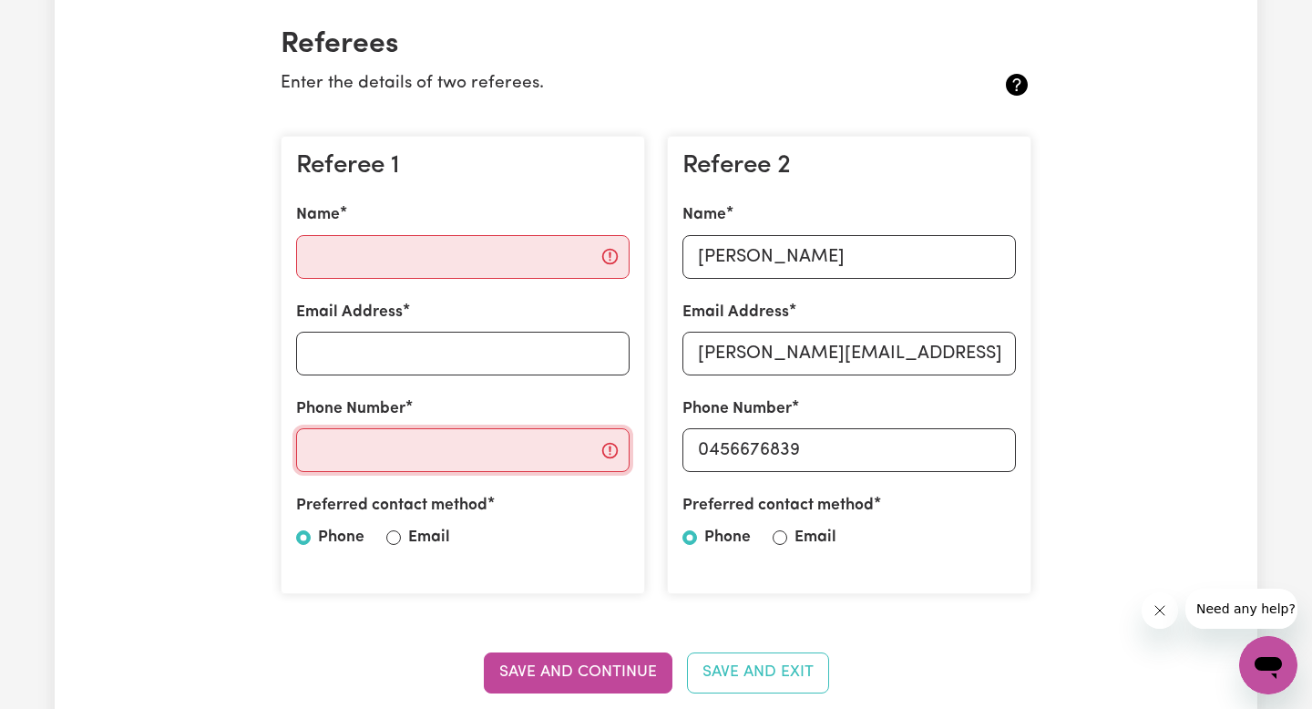
scroll to position [421, 0]
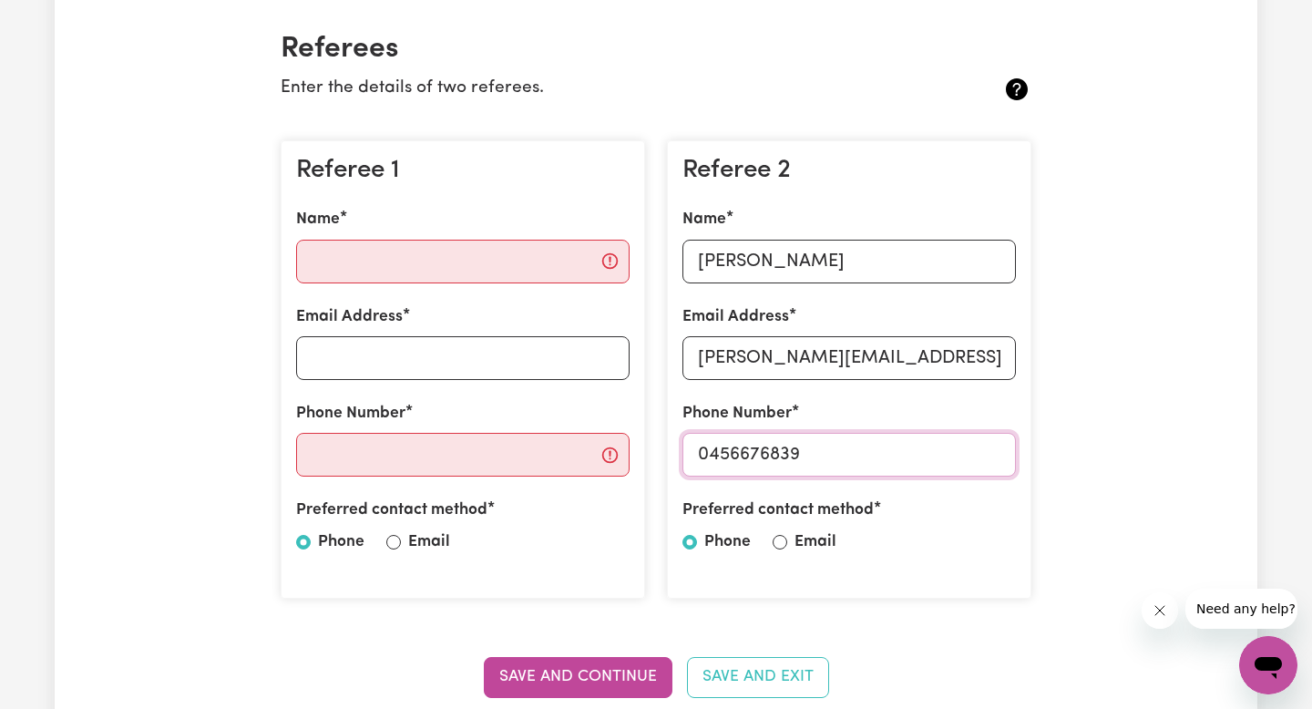
click at [822, 463] on input "0456676839" at bounding box center [848, 455] width 333 height 44
type input "0456676838"
click at [546, 246] on input "Name" at bounding box center [462, 262] width 333 height 44
click at [500, 230] on div "Name" at bounding box center [462, 245] width 333 height 75
click at [422, 372] on input "Email Address" at bounding box center [462, 358] width 333 height 44
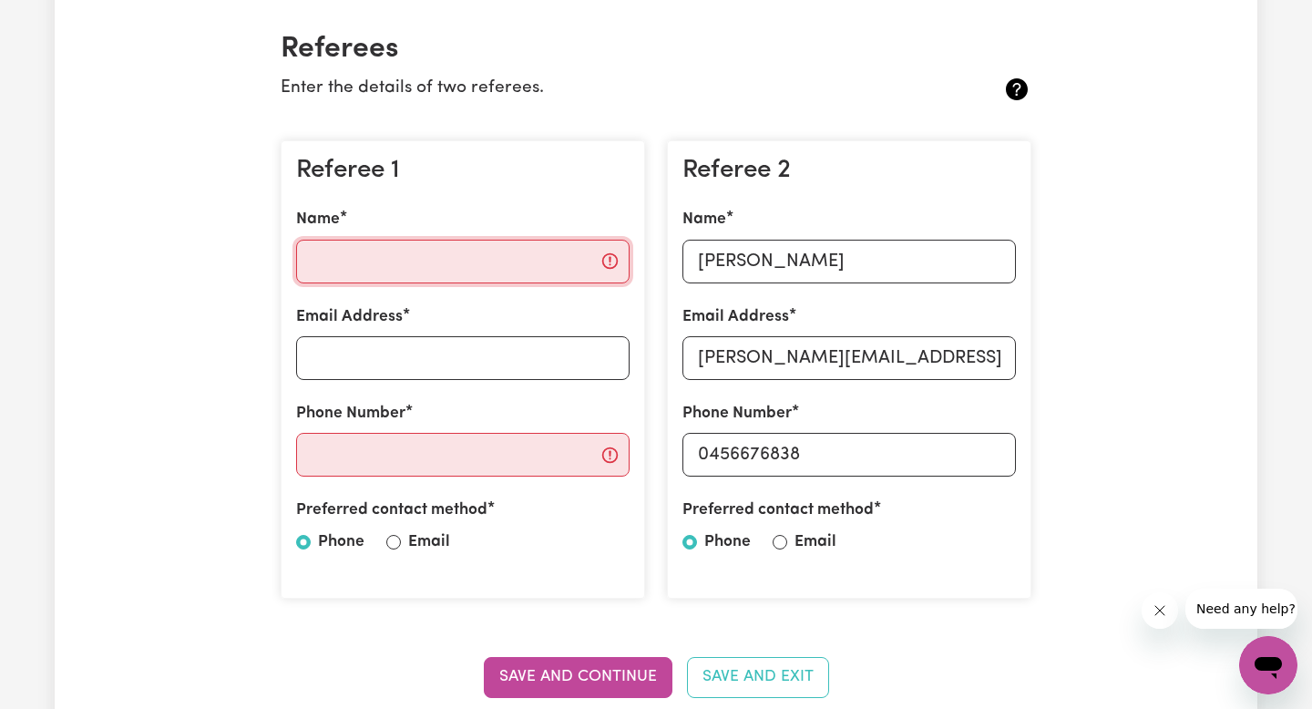
click at [397, 265] on input "Name" at bounding box center [462, 262] width 333 height 44
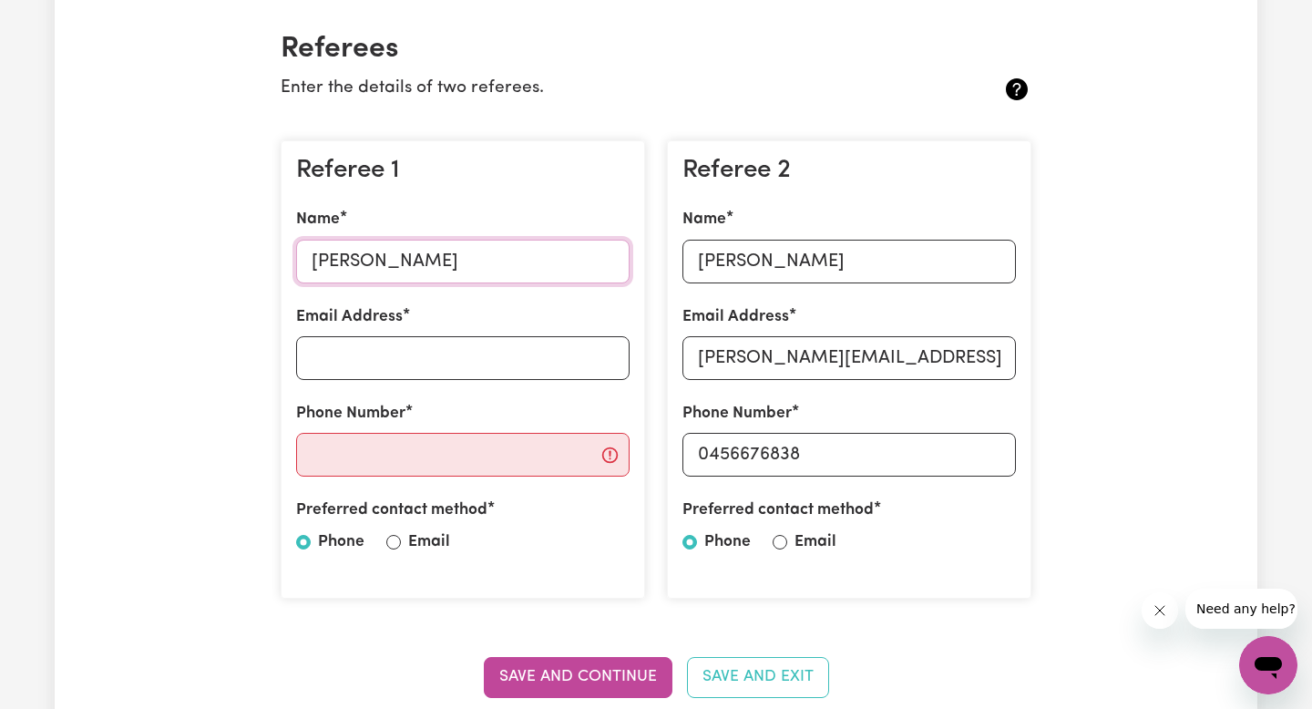
type input "[PERSON_NAME]"
click at [786, 531] on div at bounding box center [779, 542] width 15 height 22
click at [783, 539] on input "Email" at bounding box center [779, 542] width 15 height 15
radio input "true"
click at [402, 533] on div "Preferred contact method Phone Email" at bounding box center [462, 529] width 333 height 63
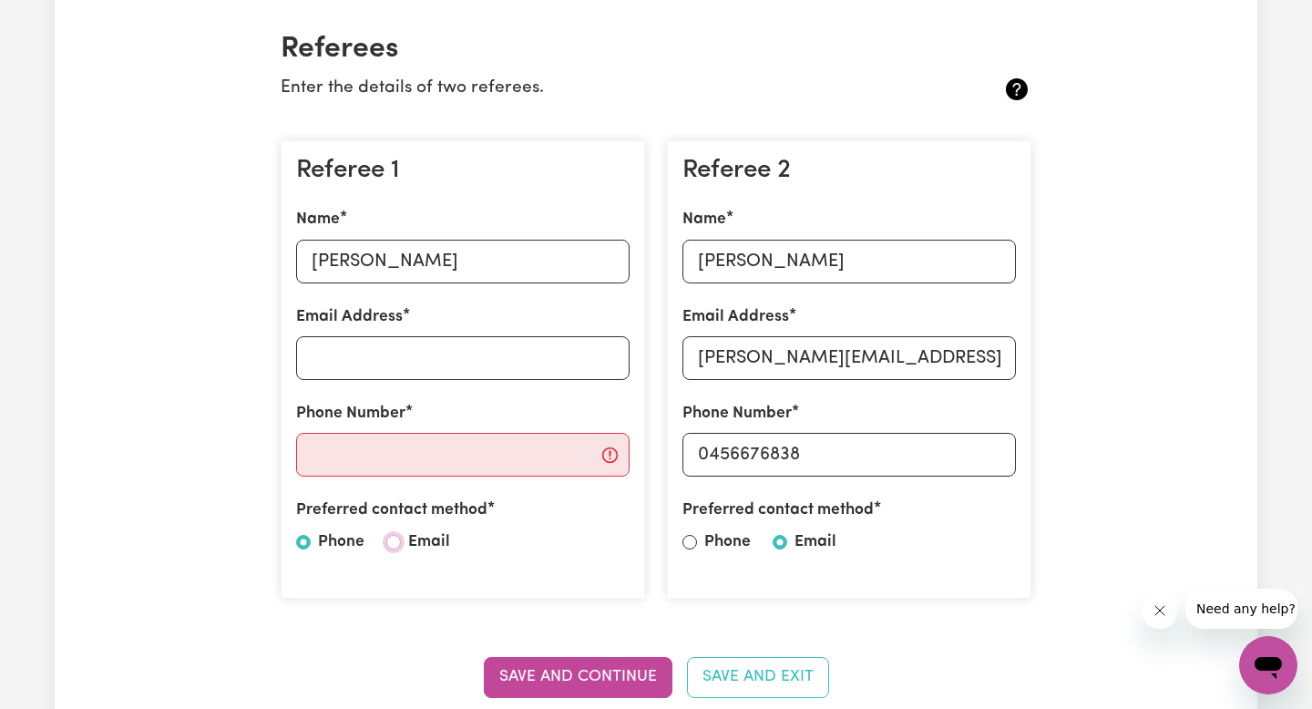
click at [397, 543] on input "Email" at bounding box center [393, 542] width 15 height 15
radio input "true"
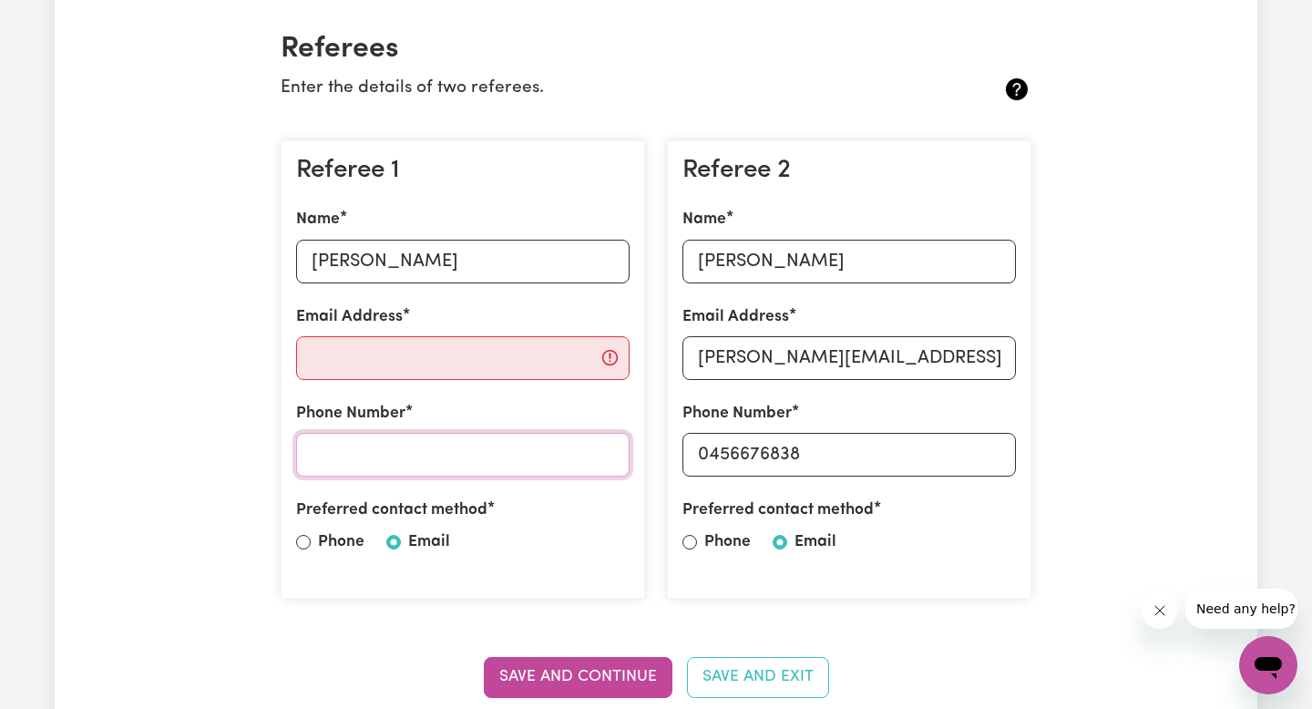
click at [400, 464] on input "Phone Number" at bounding box center [462, 455] width 333 height 44
click at [400, 381] on div "Referee 1 Name [PERSON_NAME] Email Address Phone Number Preferred contact metho…" at bounding box center [463, 369] width 364 height 459
click at [396, 368] on input "Email Address" at bounding box center [462, 358] width 333 height 44
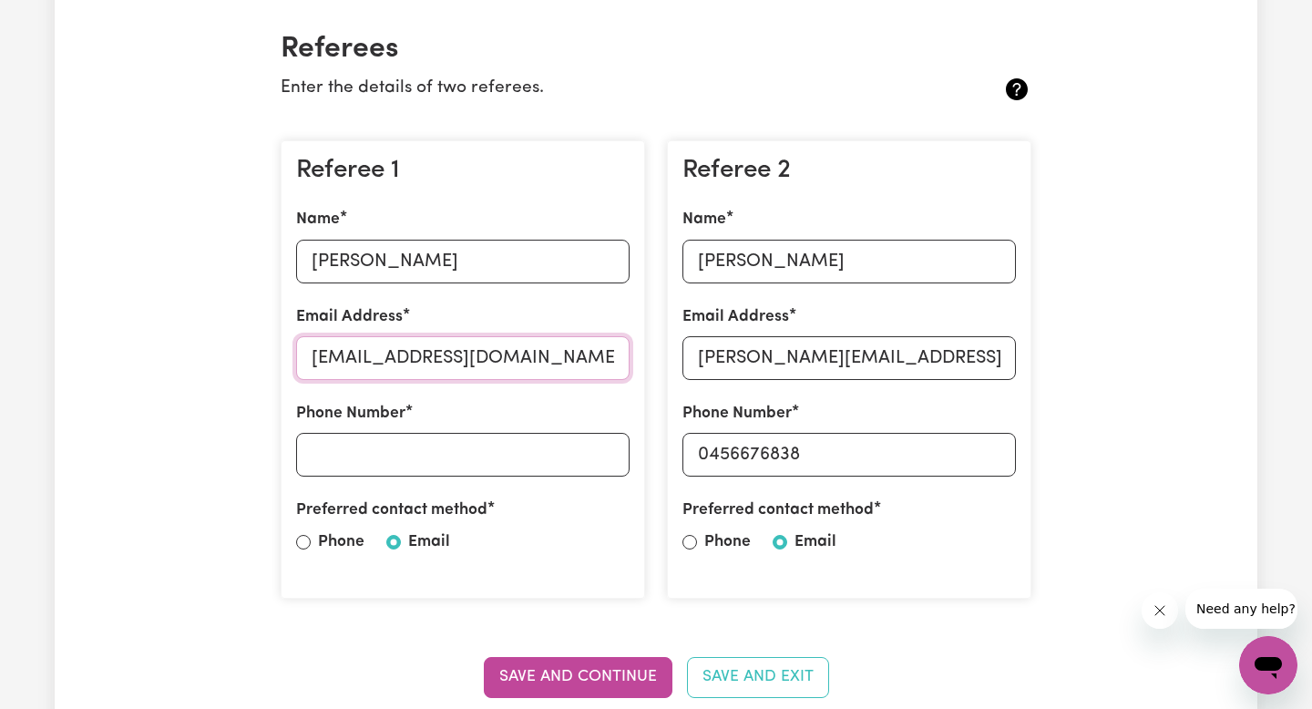
type input "[EMAIL_ADDRESS][DOMAIN_NAME]"
click at [362, 448] on input "Phone Number" at bounding box center [462, 455] width 333 height 44
type input "0421833235"
click at [615, 670] on button "Save and Continue" at bounding box center [578, 677] width 189 height 40
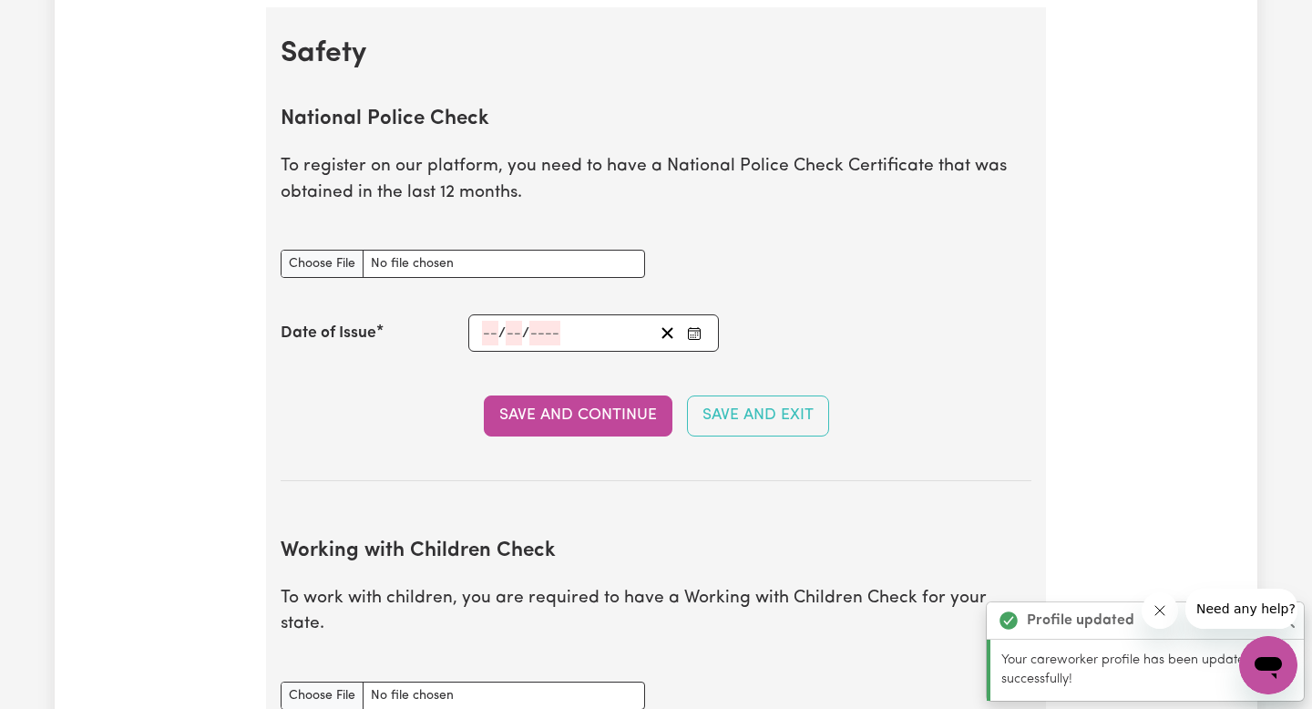
scroll to position [1169, 0]
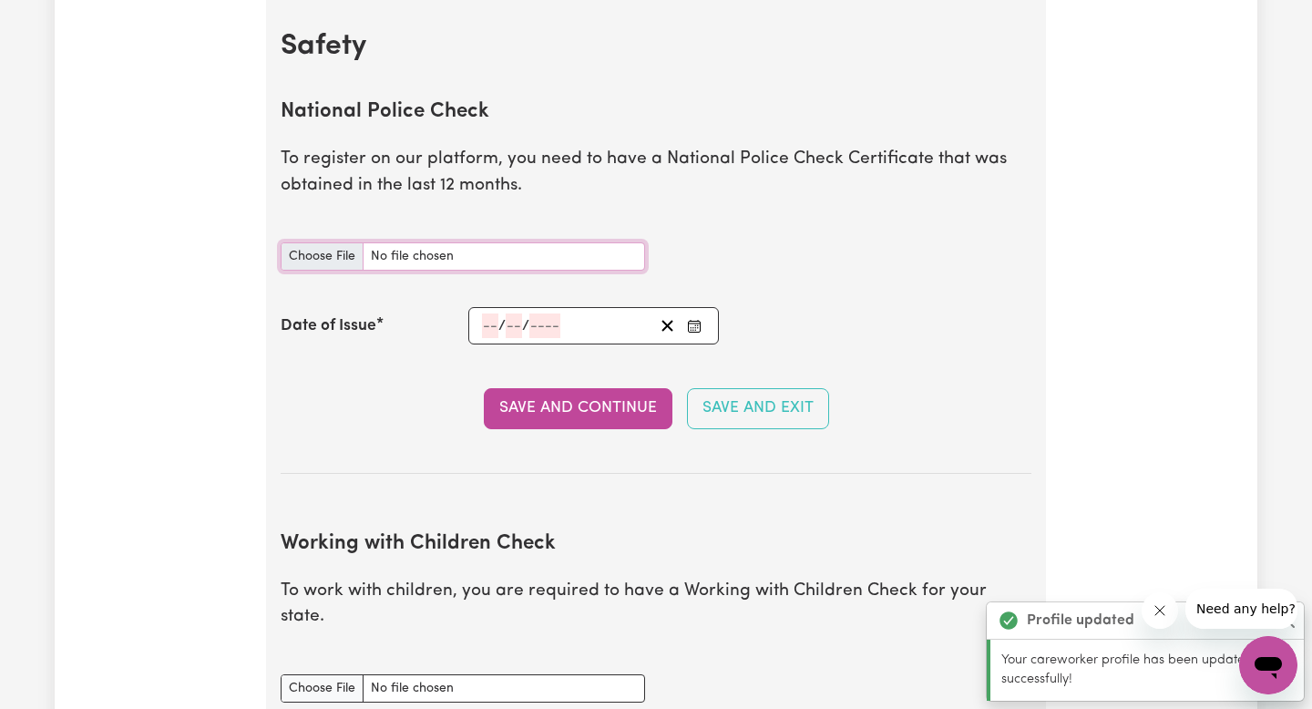
click at [511, 263] on input "National Police Check document" at bounding box center [463, 256] width 364 height 28
type input "C:\fakepath\report_son_11830106-6058660.pdf"
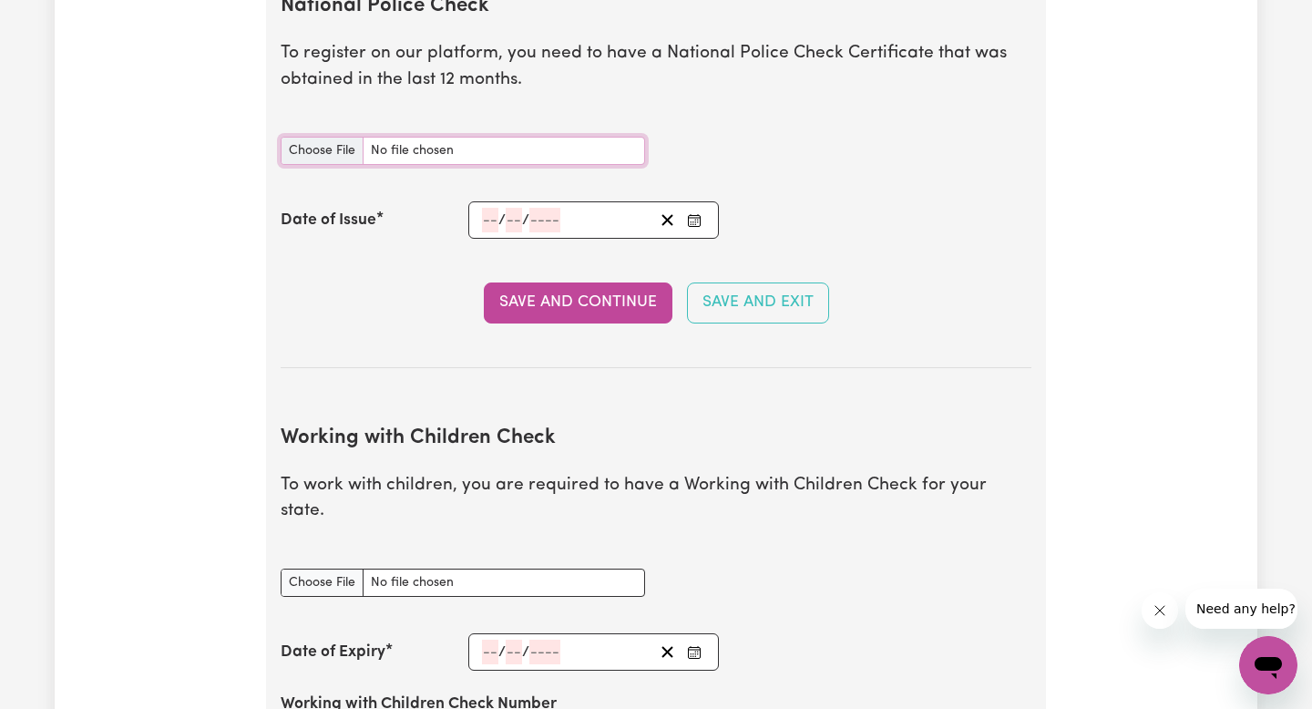
scroll to position [1276, 0]
click at [486, 214] on div "/ /" at bounding box center [593, 218] width 250 height 37
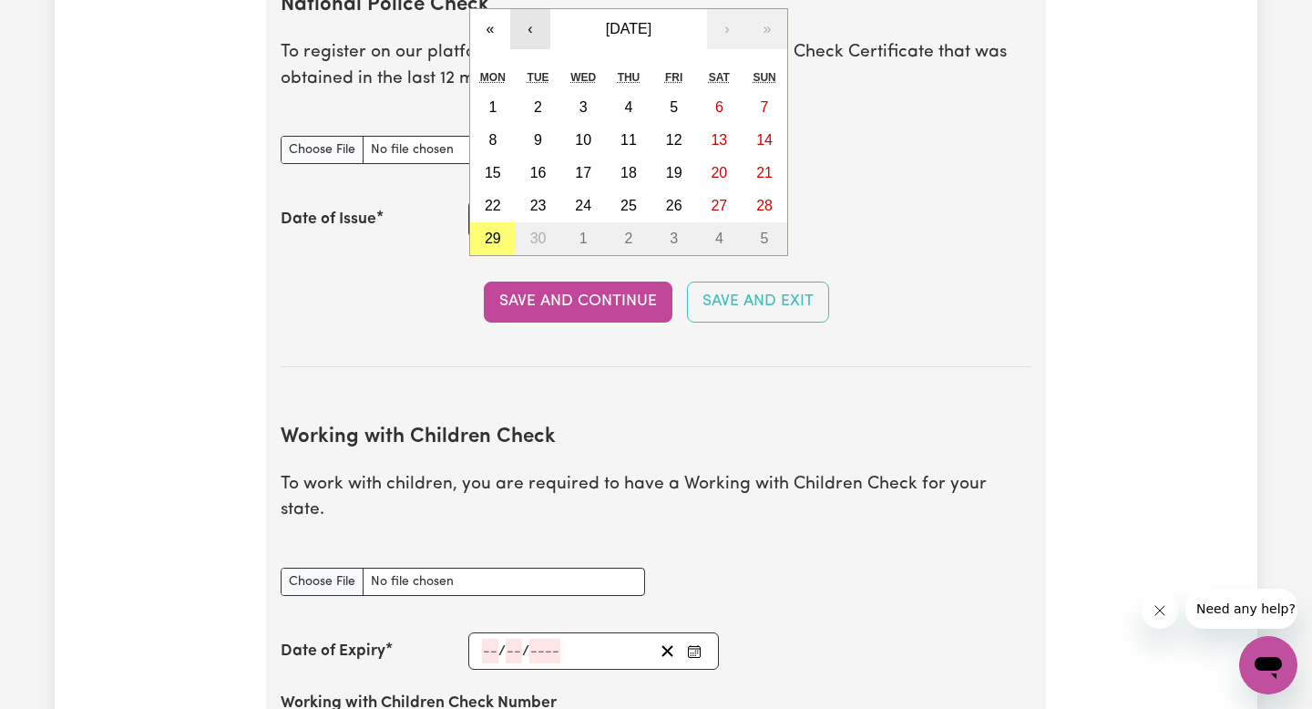
click at [526, 36] on button "‹" at bounding box center [530, 29] width 40 height 40
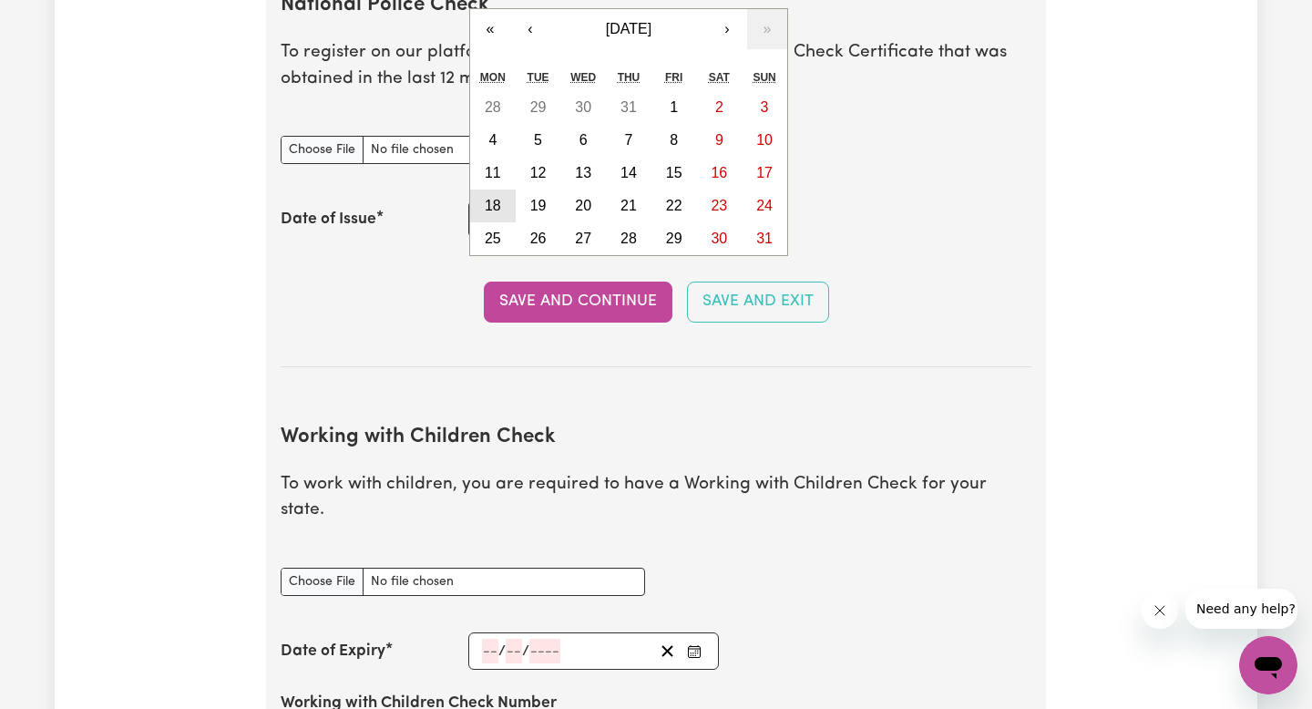
click at [487, 200] on abbr "18" at bounding box center [493, 205] width 16 height 15
type input "[DATE]"
type input "18"
type input "8"
type input "2025"
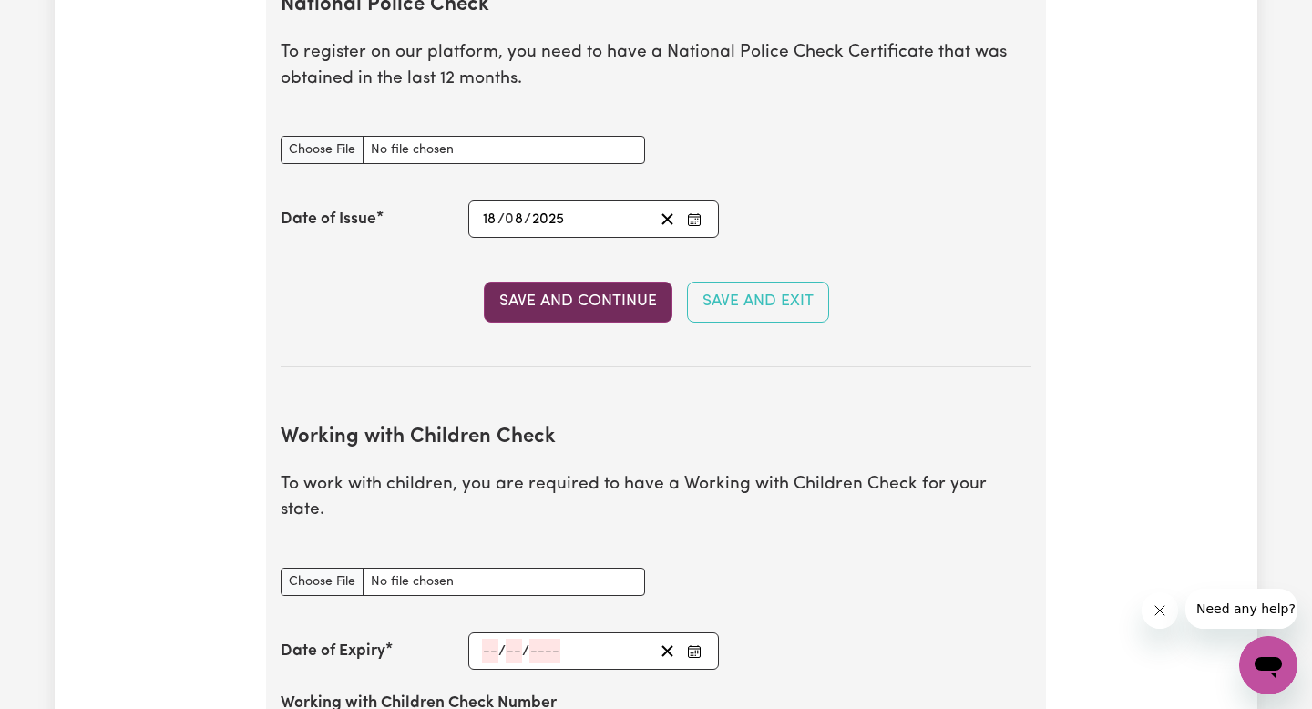
click at [579, 305] on button "Save and Continue" at bounding box center [578, 301] width 189 height 40
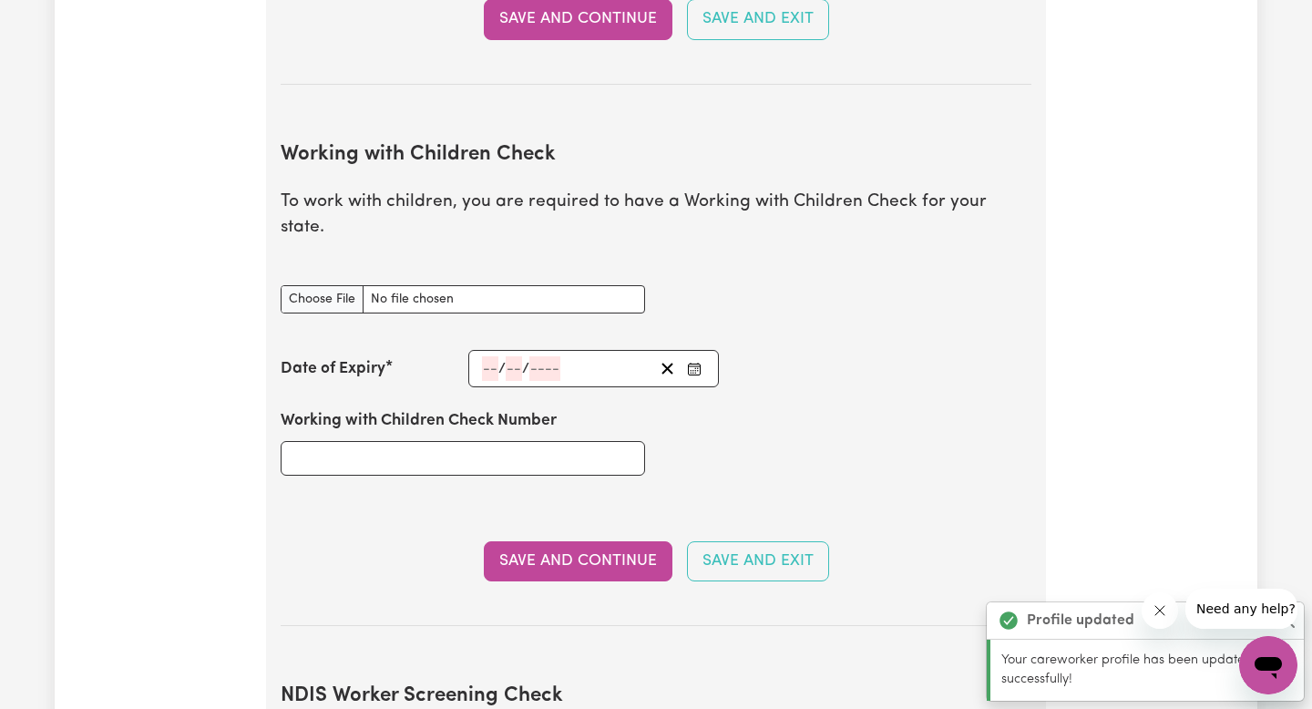
scroll to position [1672, 0]
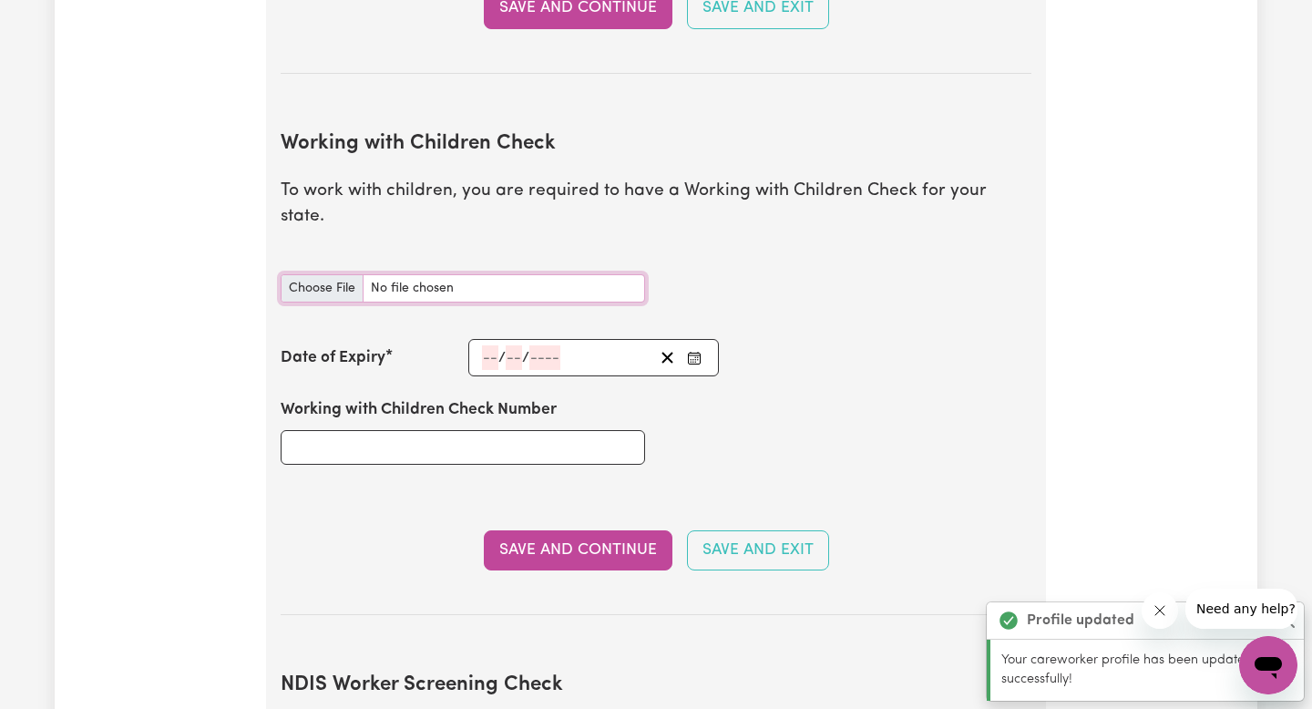
click at [354, 274] on input "Working with Children Check document" at bounding box center [463, 288] width 364 height 28
type input "C:\fakepath\IMG_9039.jpg"
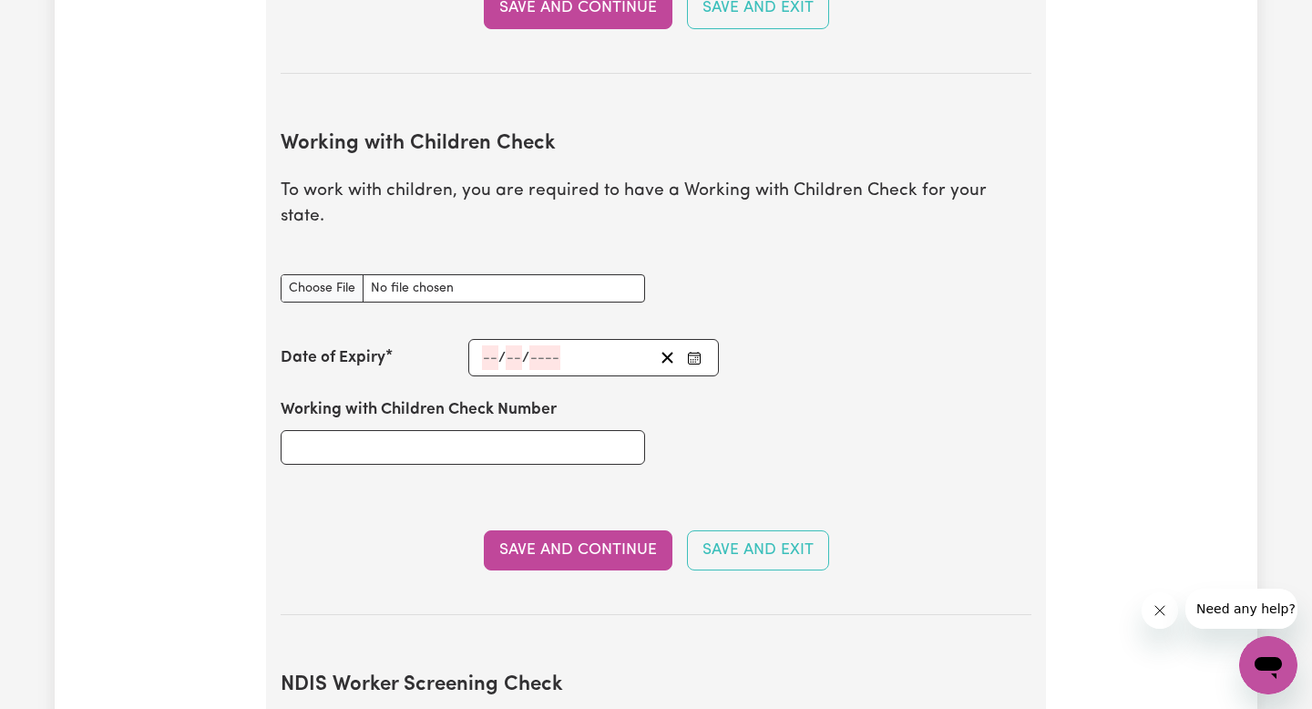
click at [512, 345] on input "number" at bounding box center [513, 357] width 16 height 25
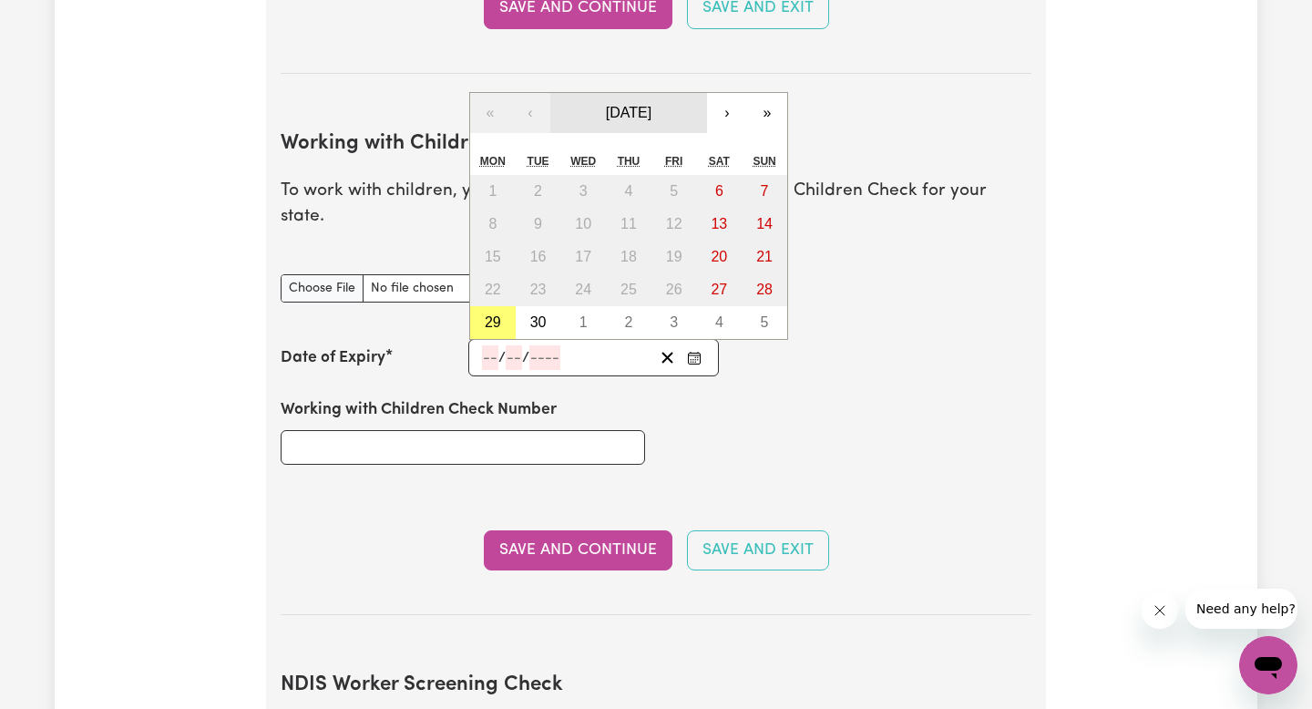
click at [569, 93] on button "[DATE]" at bounding box center [628, 113] width 157 height 40
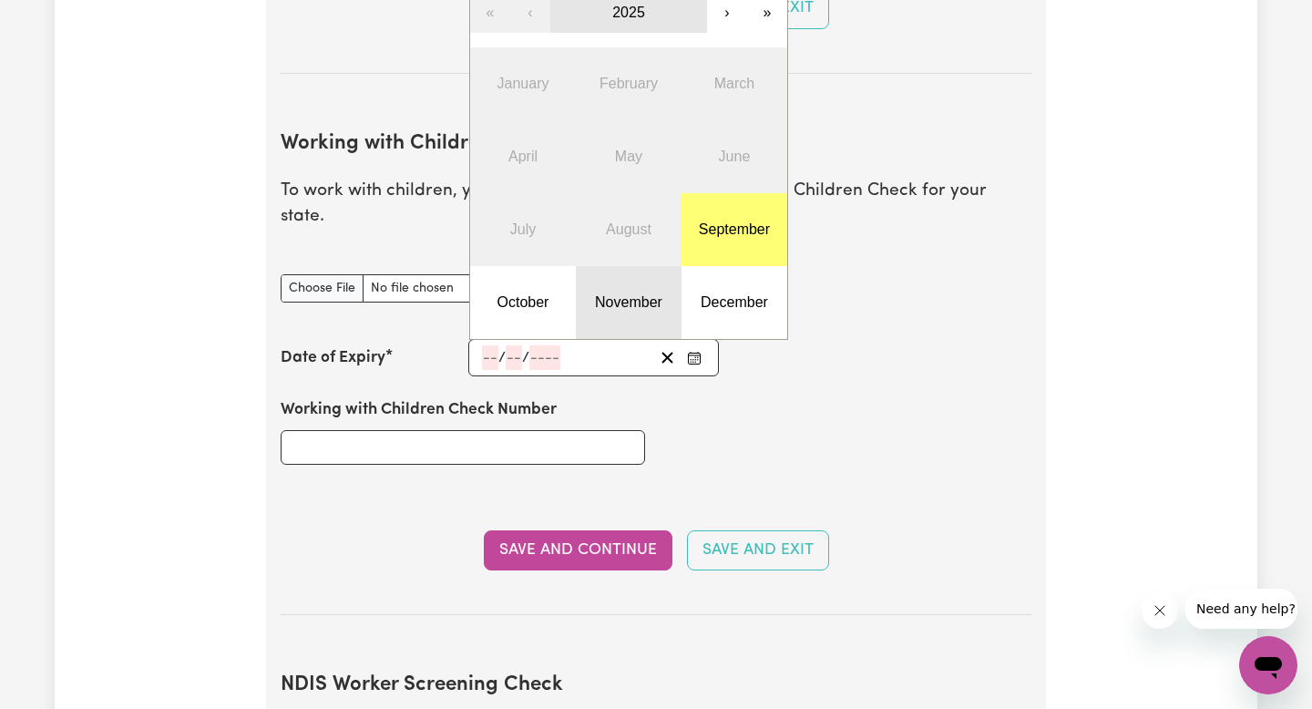
scroll to position [1557, 0]
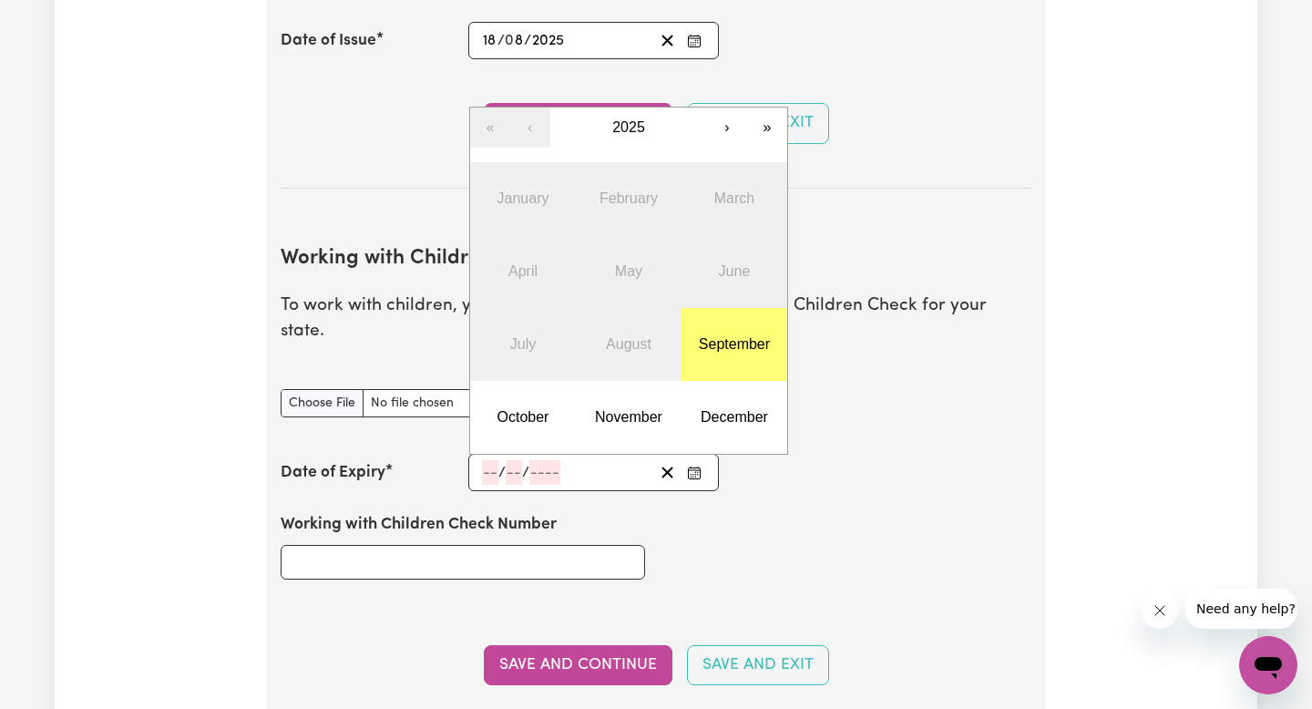
click at [489, 460] on input "number" at bounding box center [490, 472] width 16 height 25
type input "28"
type input "08"
type input "203"
type input "[DATE]"
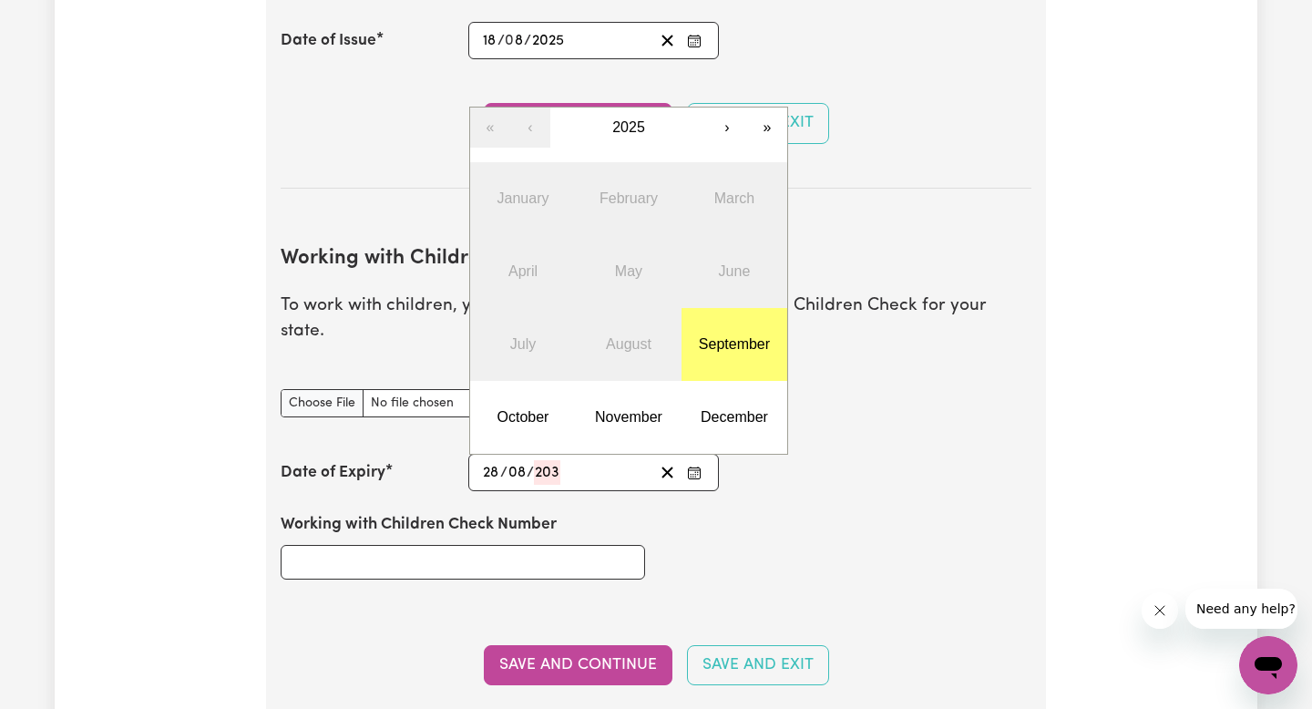
type input "8"
type input "2030"
click at [537, 554] on div "Working with Children Check Number" at bounding box center [463, 545] width 386 height 109
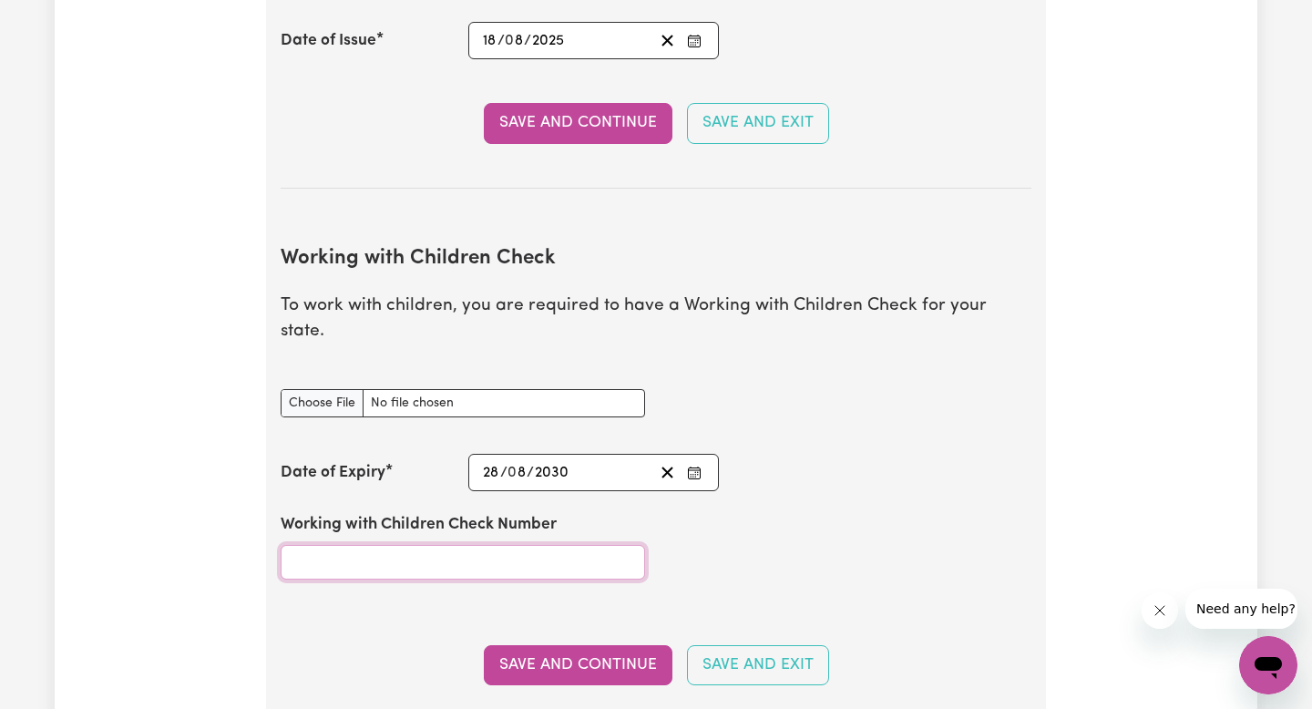
click at [330, 545] on input "Working with Children Check Number" at bounding box center [463, 562] width 364 height 35
paste input "3575631A-01"
type input "3575631A-01"
click at [556, 645] on button "Save and Continue" at bounding box center [578, 665] width 189 height 40
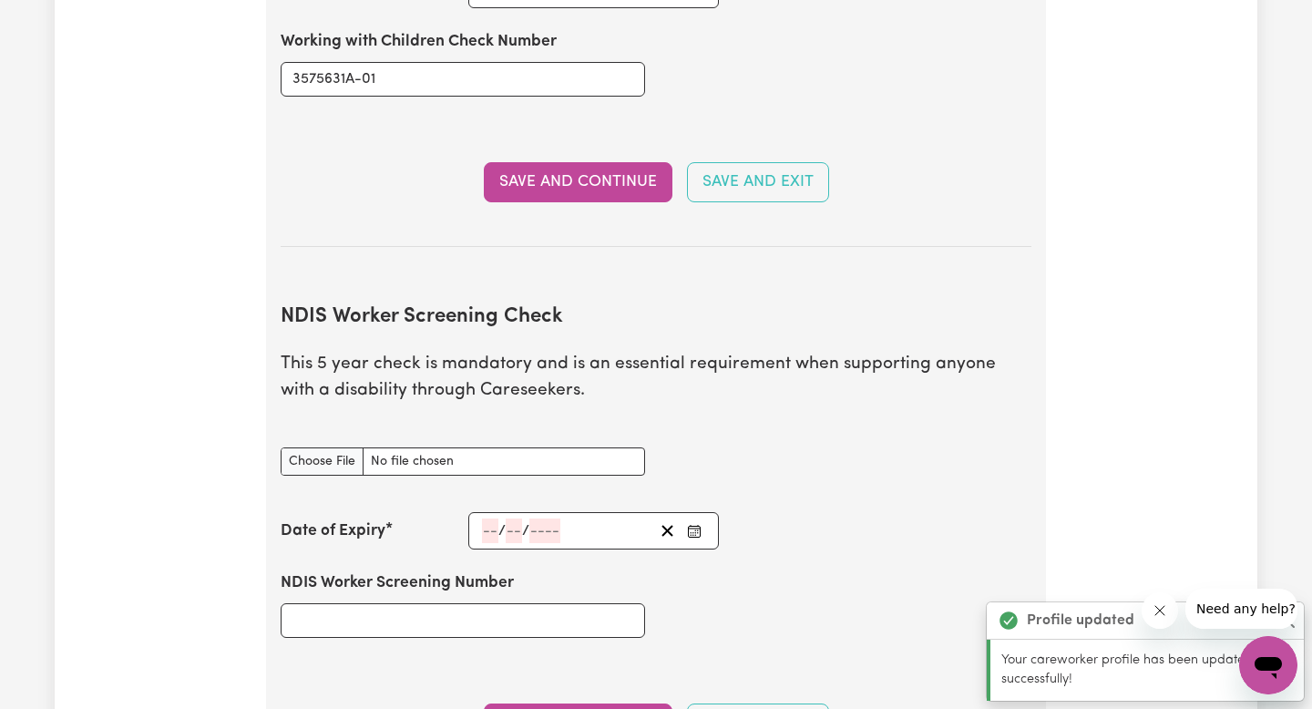
scroll to position [2158, 0]
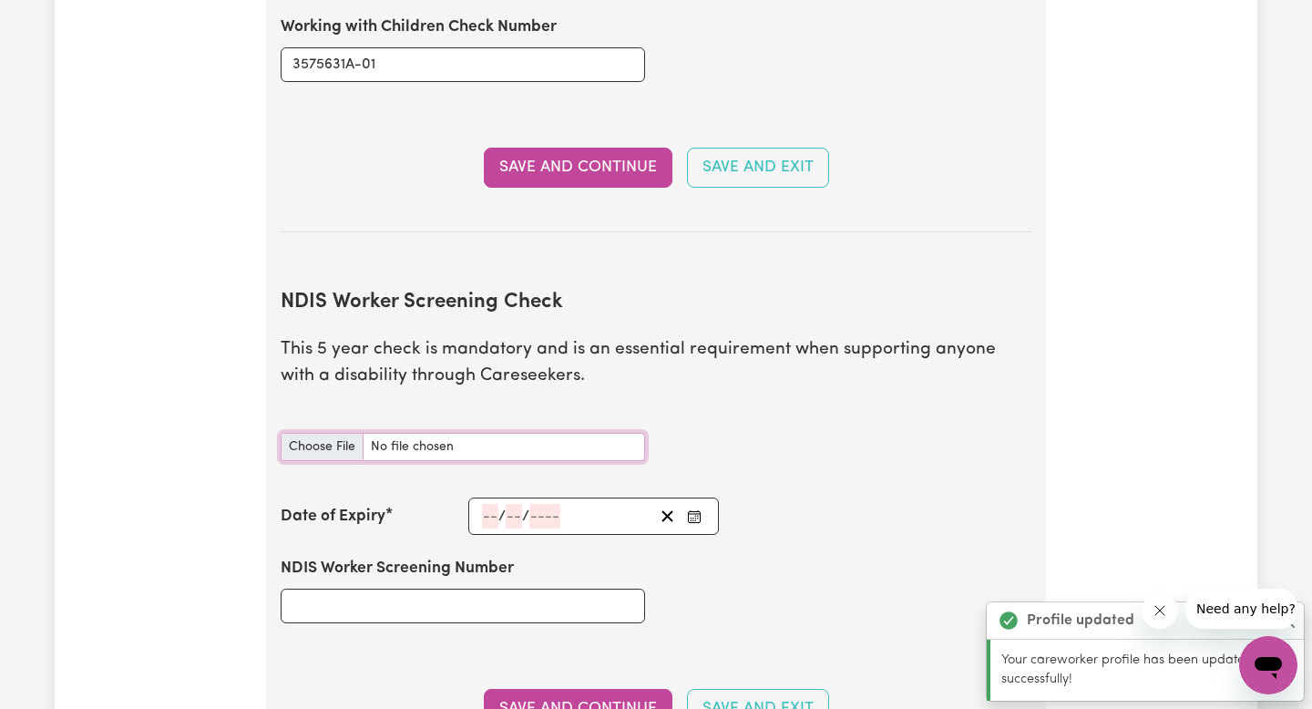
click at [326, 433] on input "NDIS Worker Screening Check document" at bounding box center [463, 447] width 364 height 28
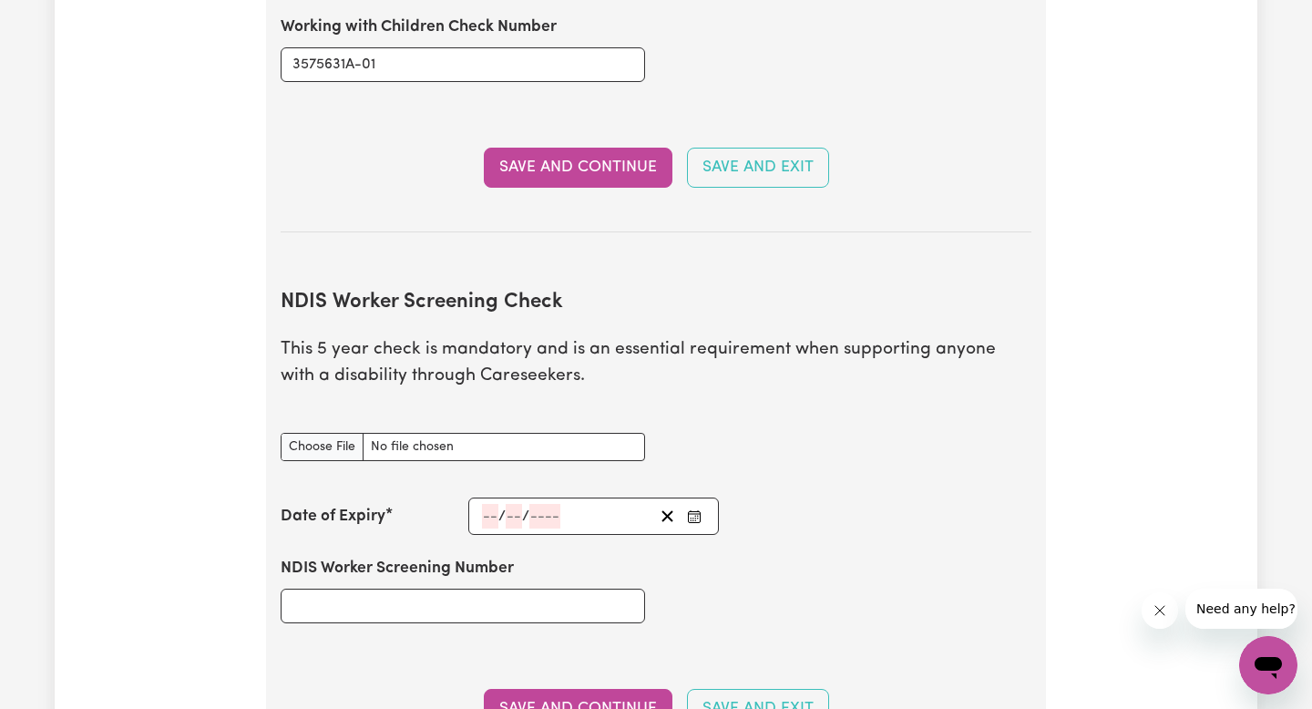
click at [486, 504] on input "number" at bounding box center [490, 516] width 16 height 25
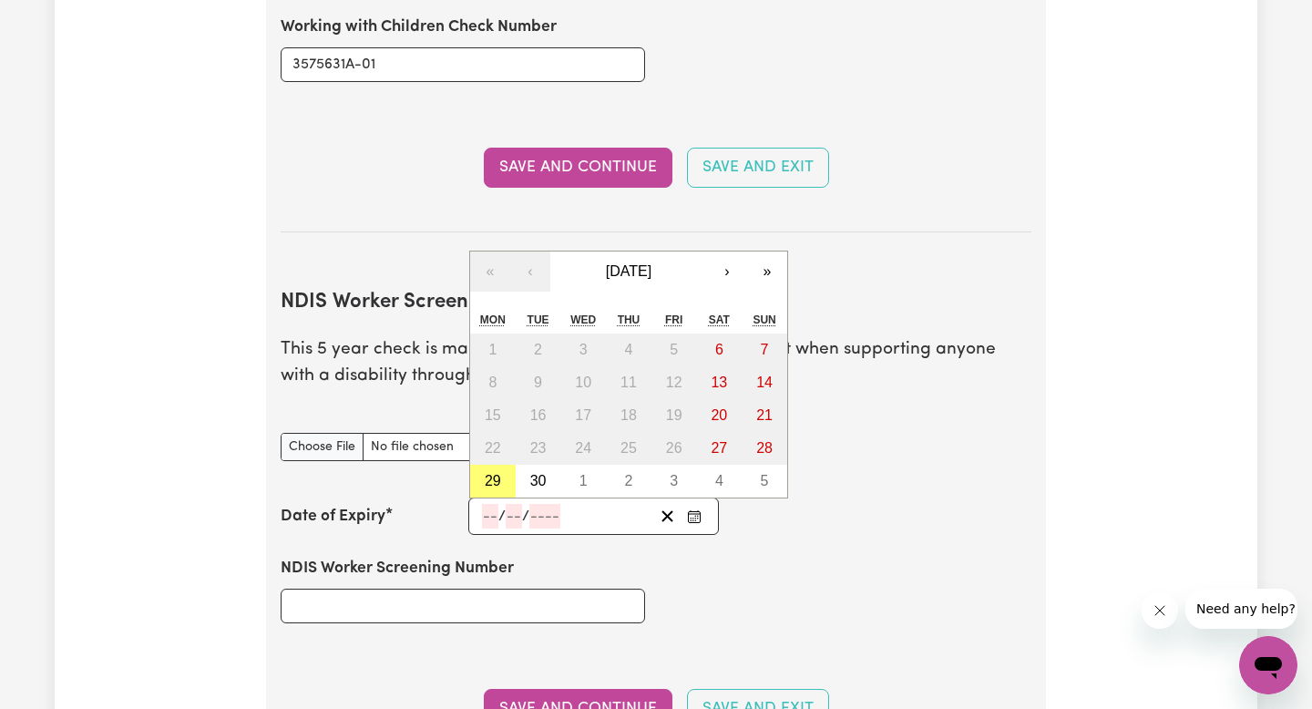
click at [883, 424] on div "NDIS Worker Screening Check document" at bounding box center [656, 447] width 772 height 72
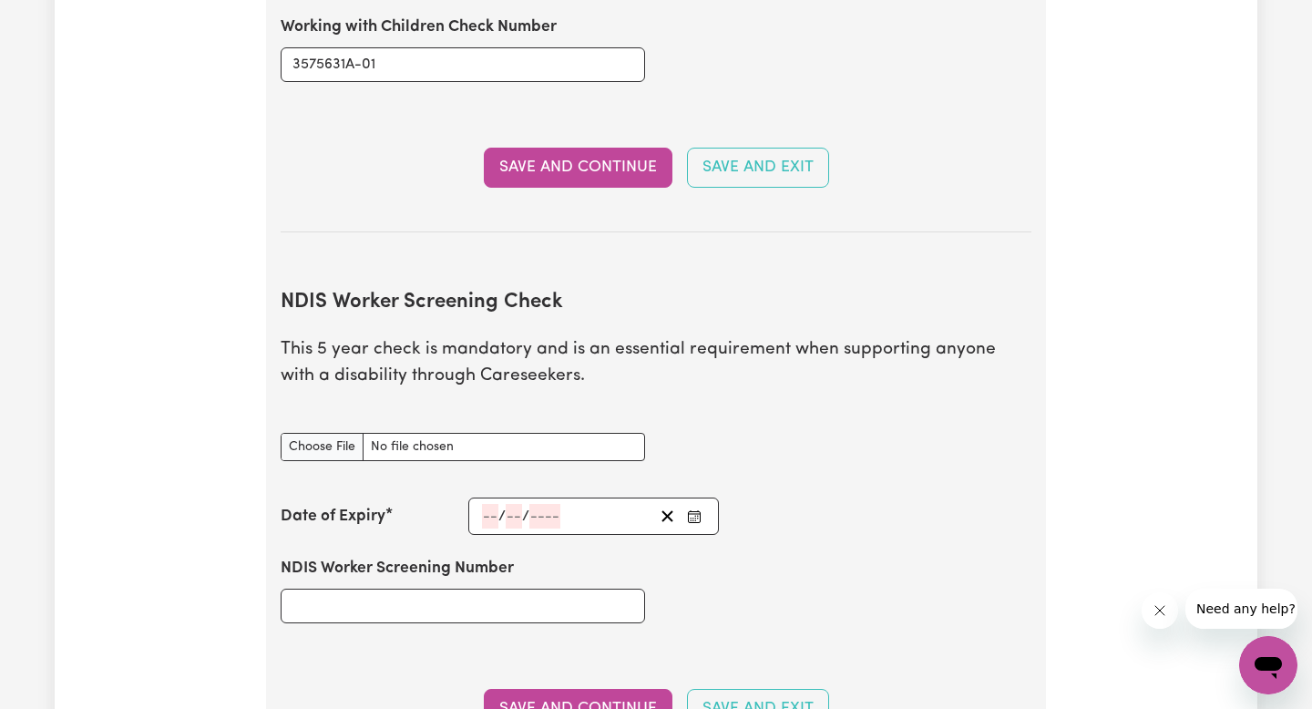
click at [402, 441] on div "NDIS Worker Screening Check document" at bounding box center [463, 447] width 386 height 72
click at [407, 433] on input "NDIS Worker Screening Check document" at bounding box center [463, 447] width 364 height 28
type input "C:\fakepath\Image [DATE] 12.06 AM.jpeg"
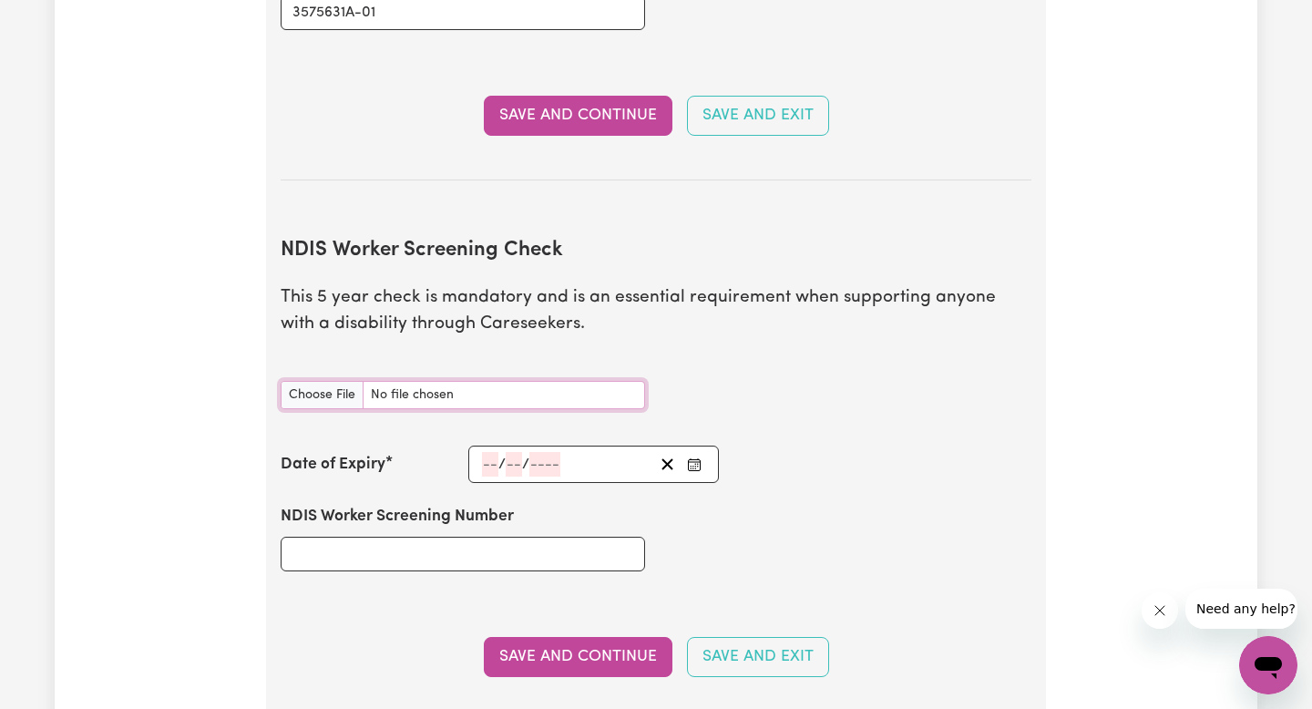
scroll to position [2217, 0]
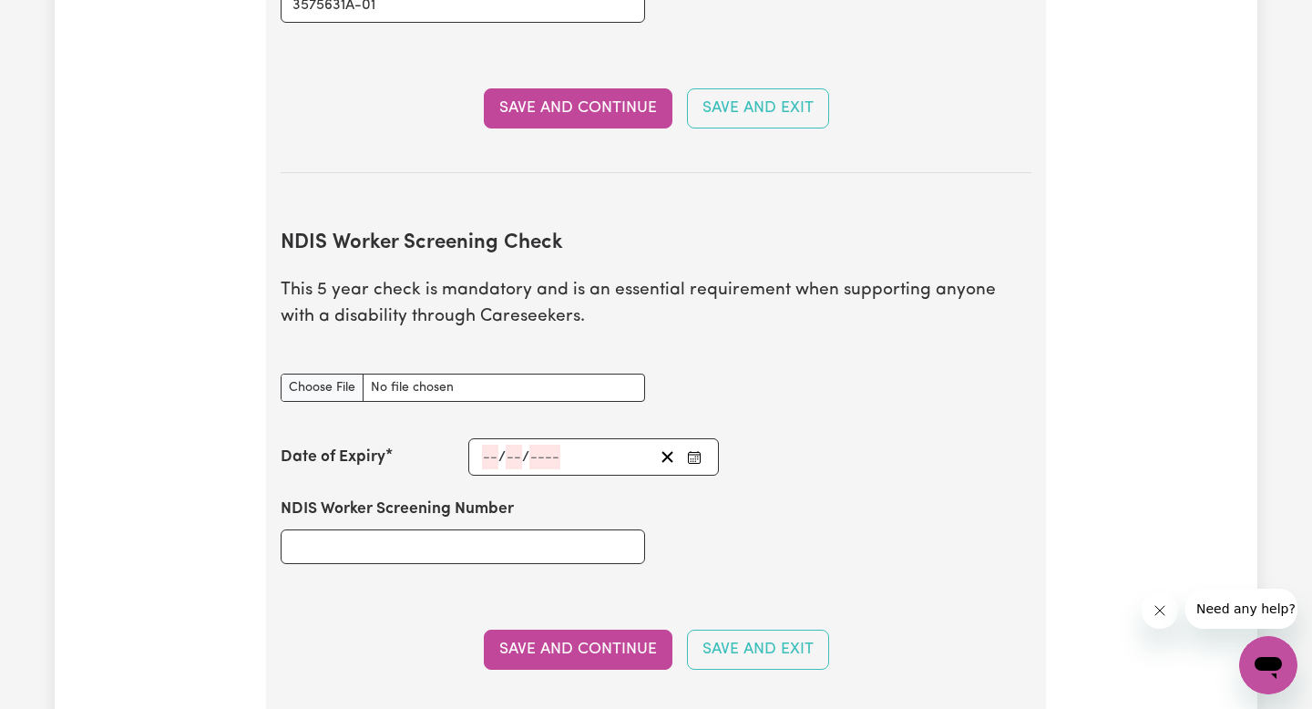
click at [487, 444] on input "number" at bounding box center [490, 456] width 16 height 25
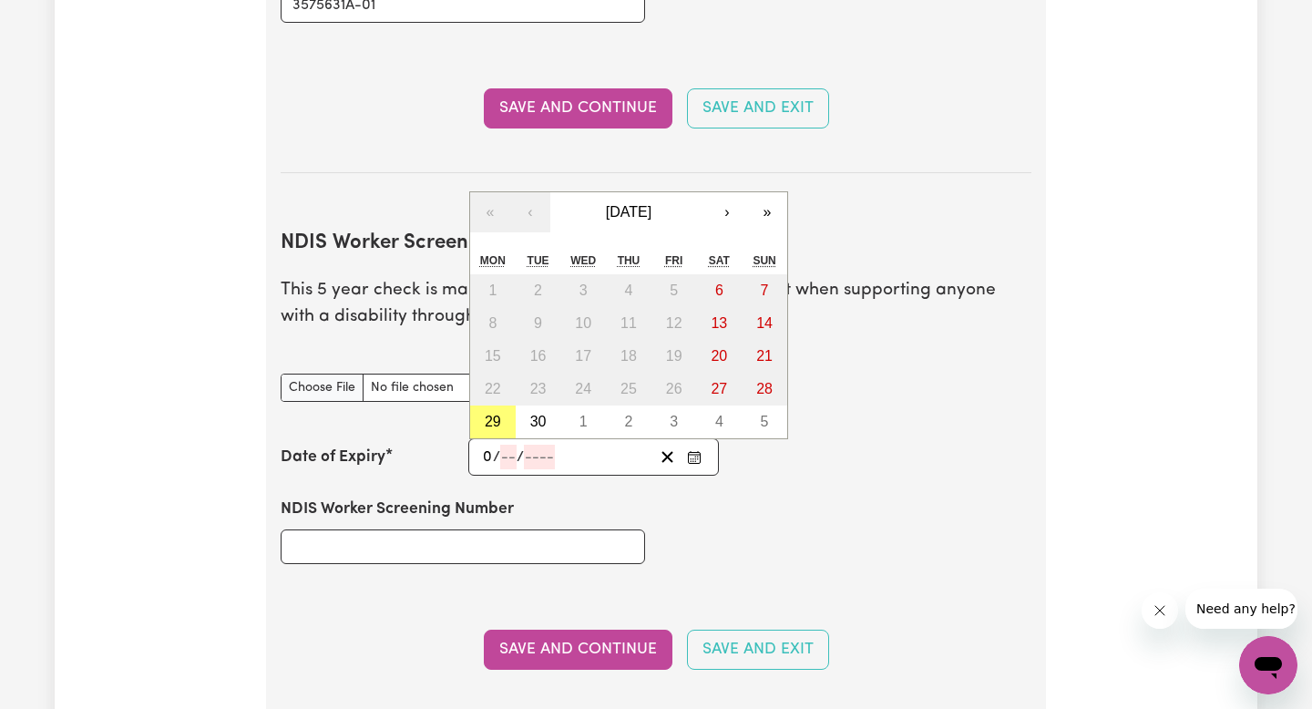
type input "05"
type input "09"
type input "203"
type input "[DATE]"
type input "5"
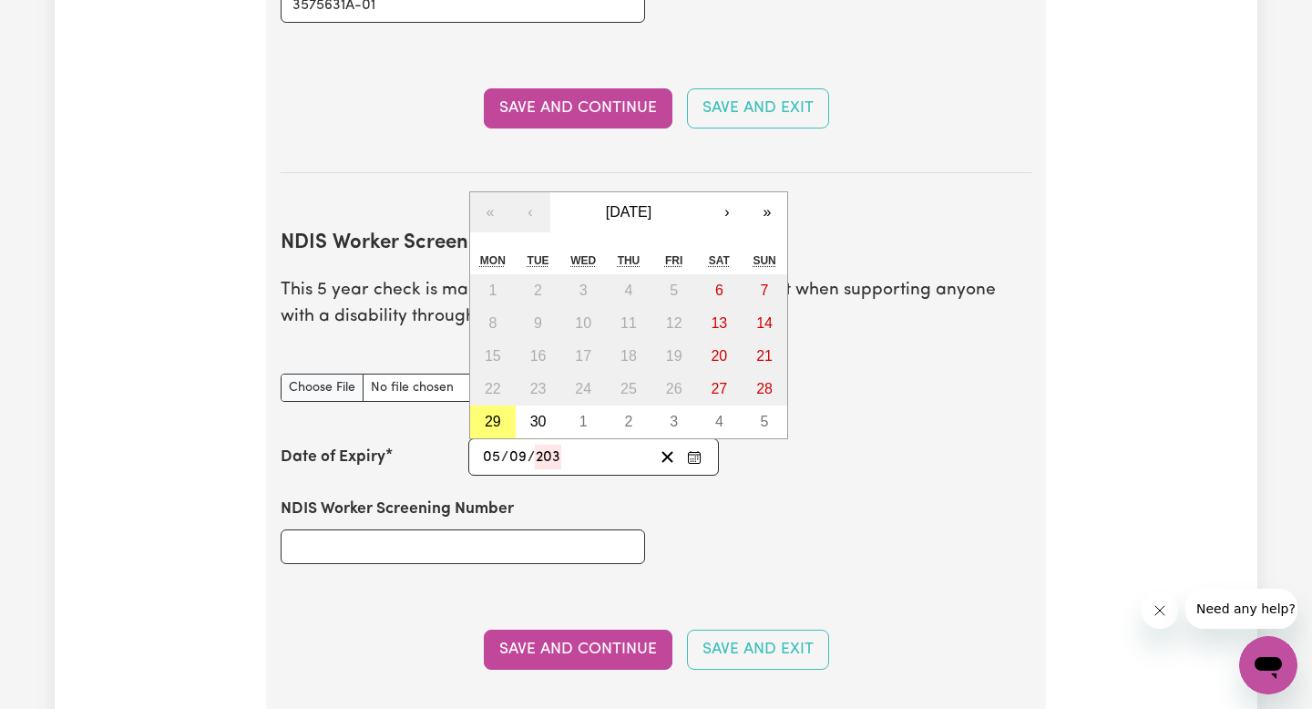
type input "9"
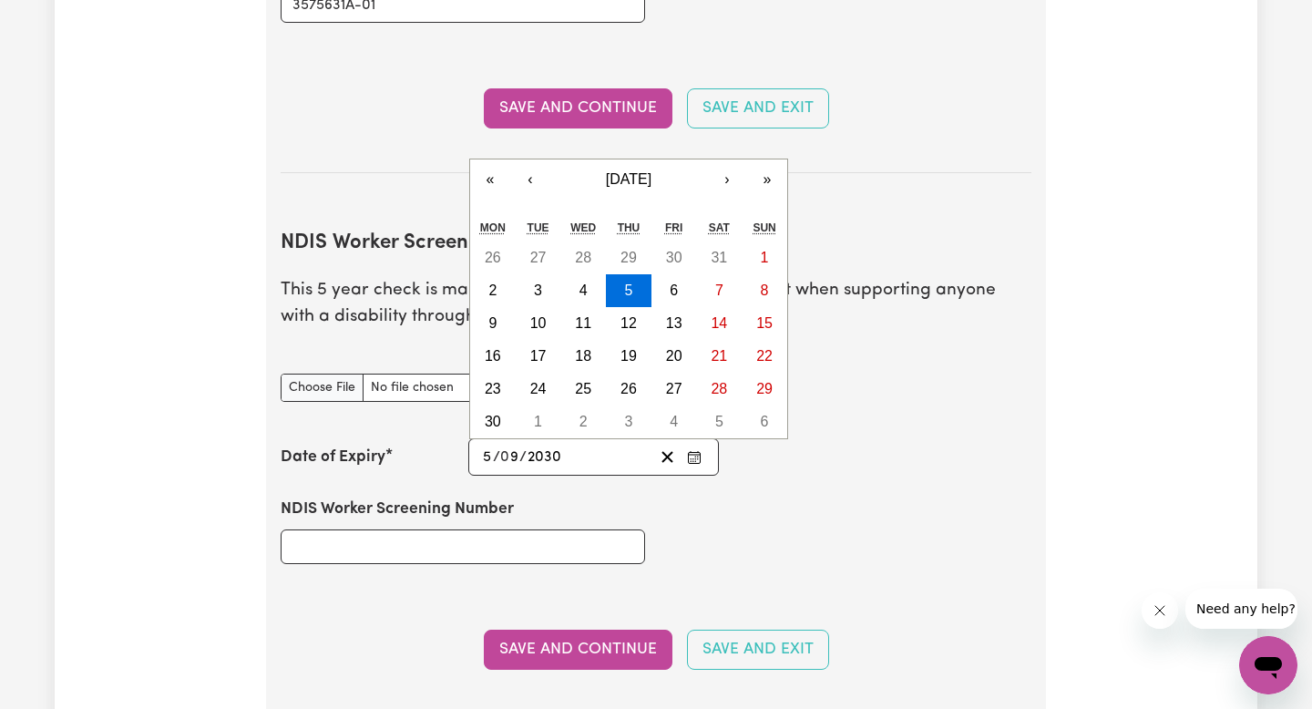
type input "2030"
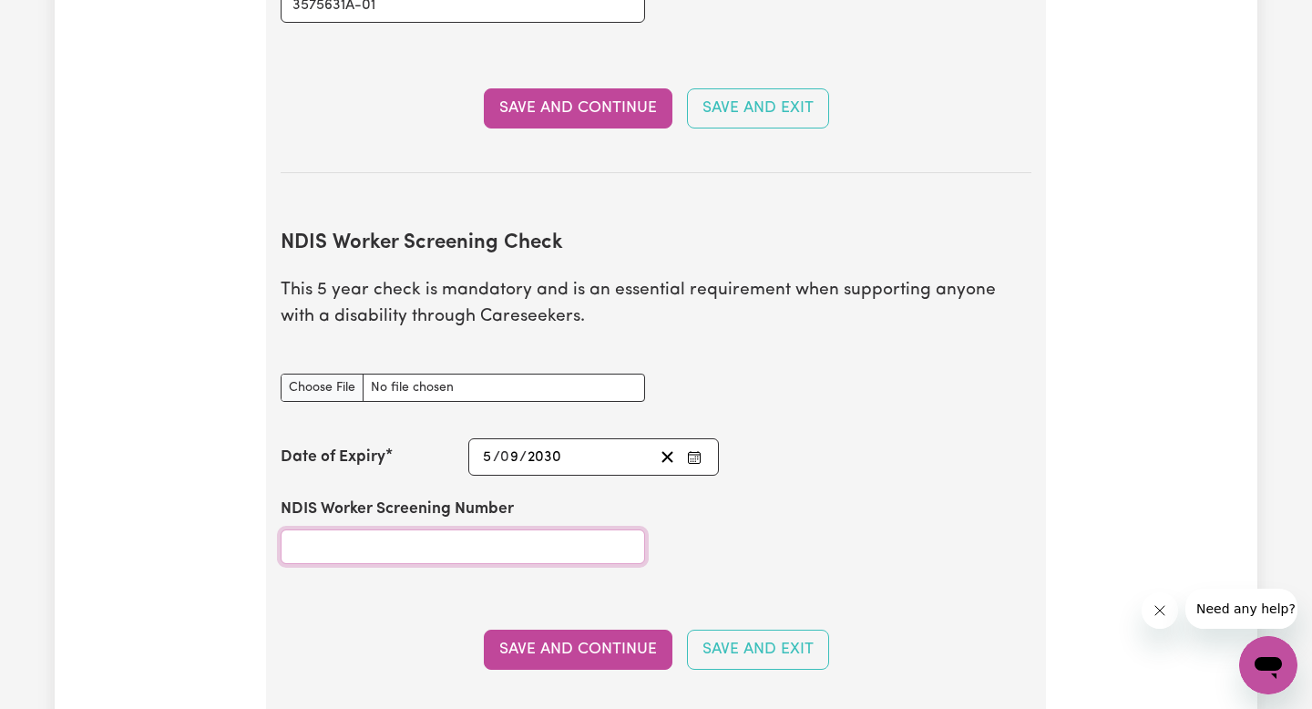
click at [441, 529] on input "NDIS Worker Screening Number" at bounding box center [463, 546] width 364 height 35
click at [339, 529] on input "NDIS Worker Screening Number" at bounding box center [463, 546] width 364 height 35
type input "97876787"
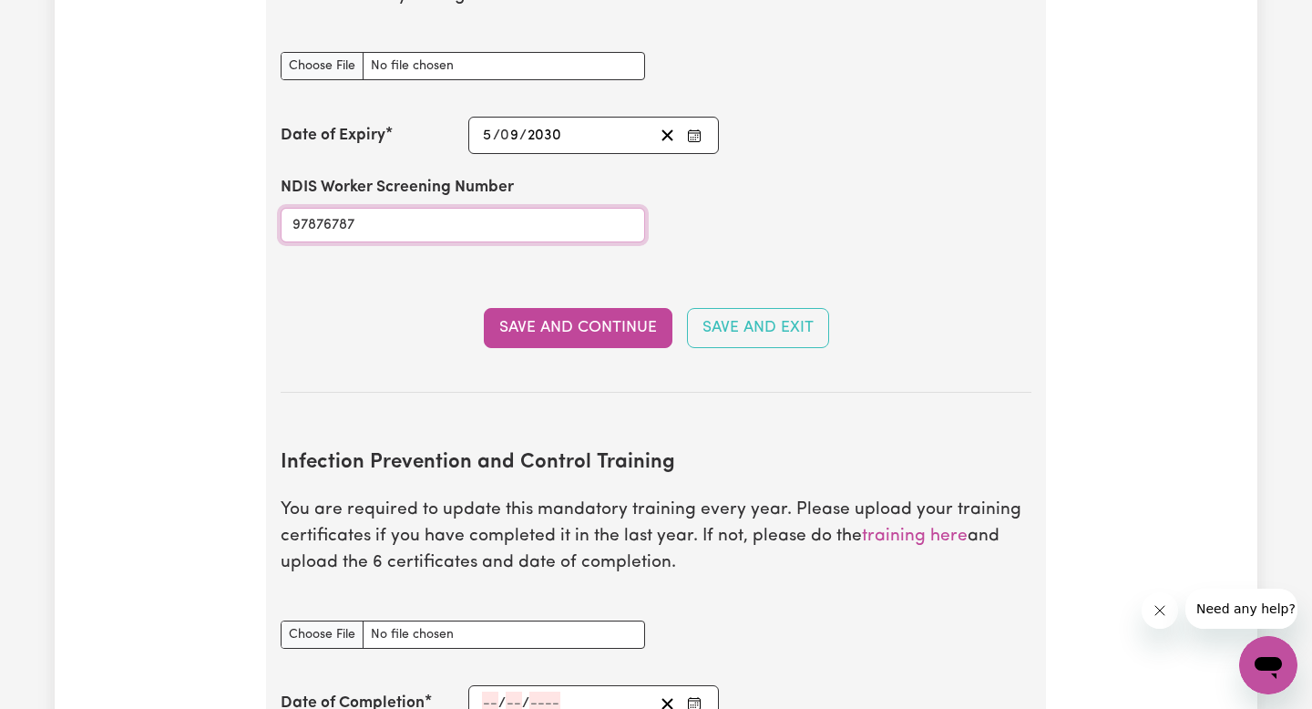
scroll to position [2745, 0]
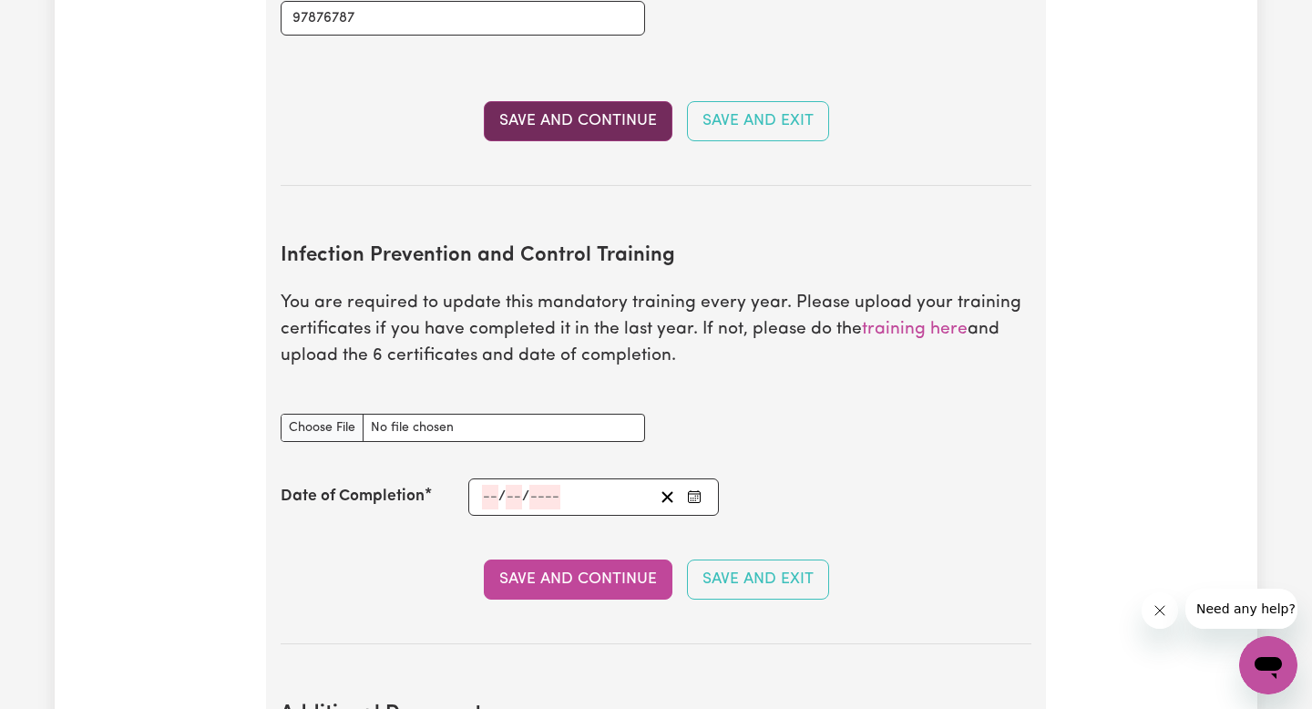
click at [577, 101] on button "Save and Continue" at bounding box center [578, 121] width 189 height 40
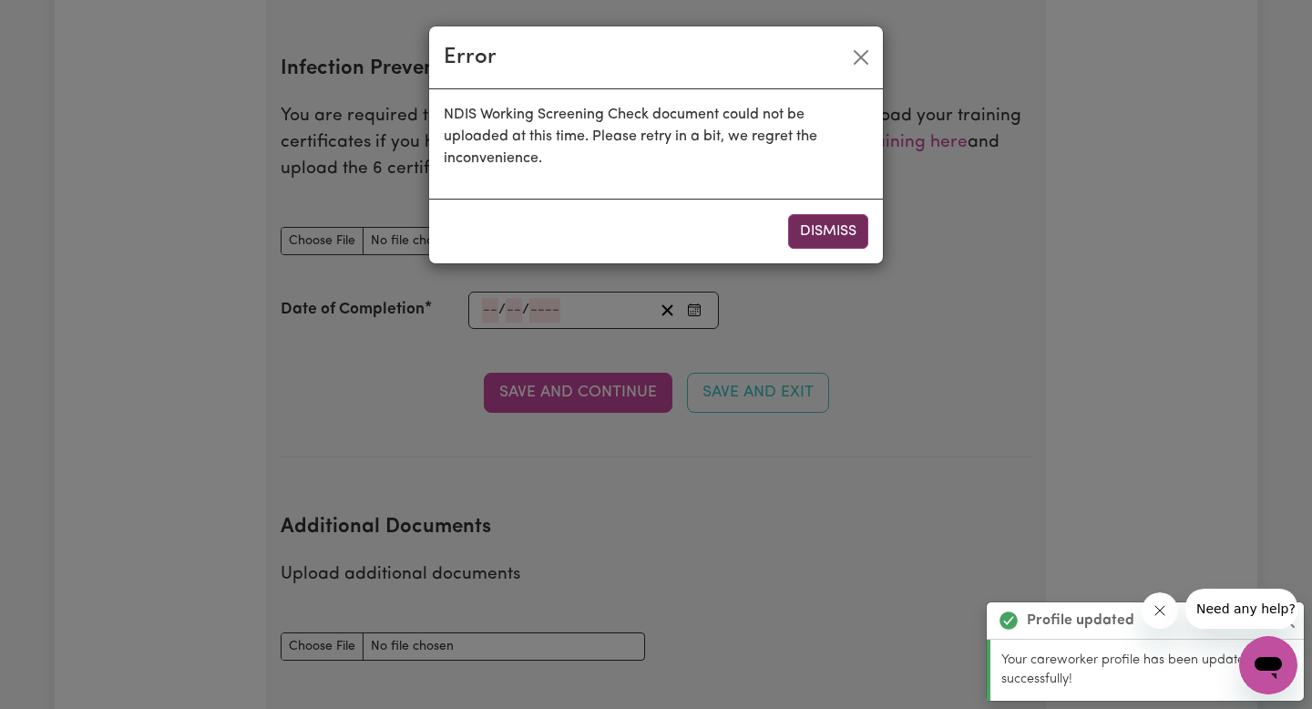
scroll to position [2935, 0]
click at [831, 226] on button "Dismiss" at bounding box center [828, 231] width 80 height 35
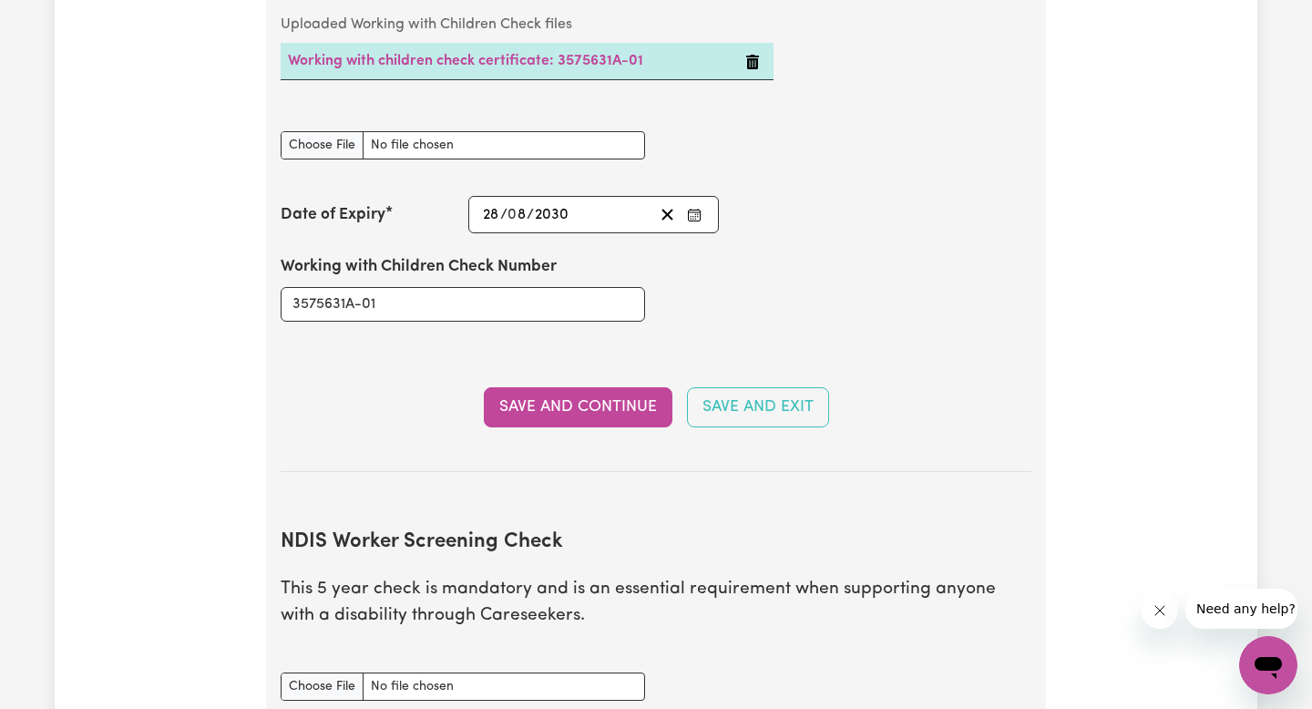
scroll to position [1865, 0]
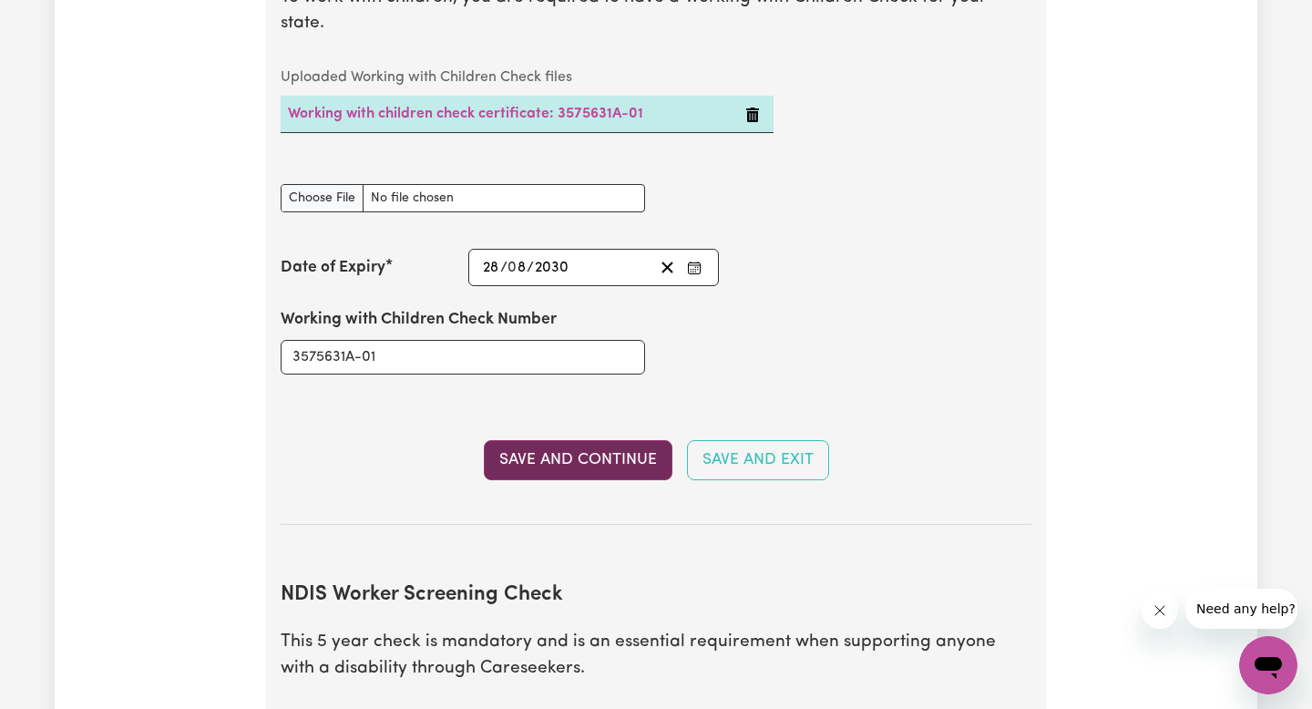
click at [549, 440] on button "Save and Continue" at bounding box center [578, 460] width 189 height 40
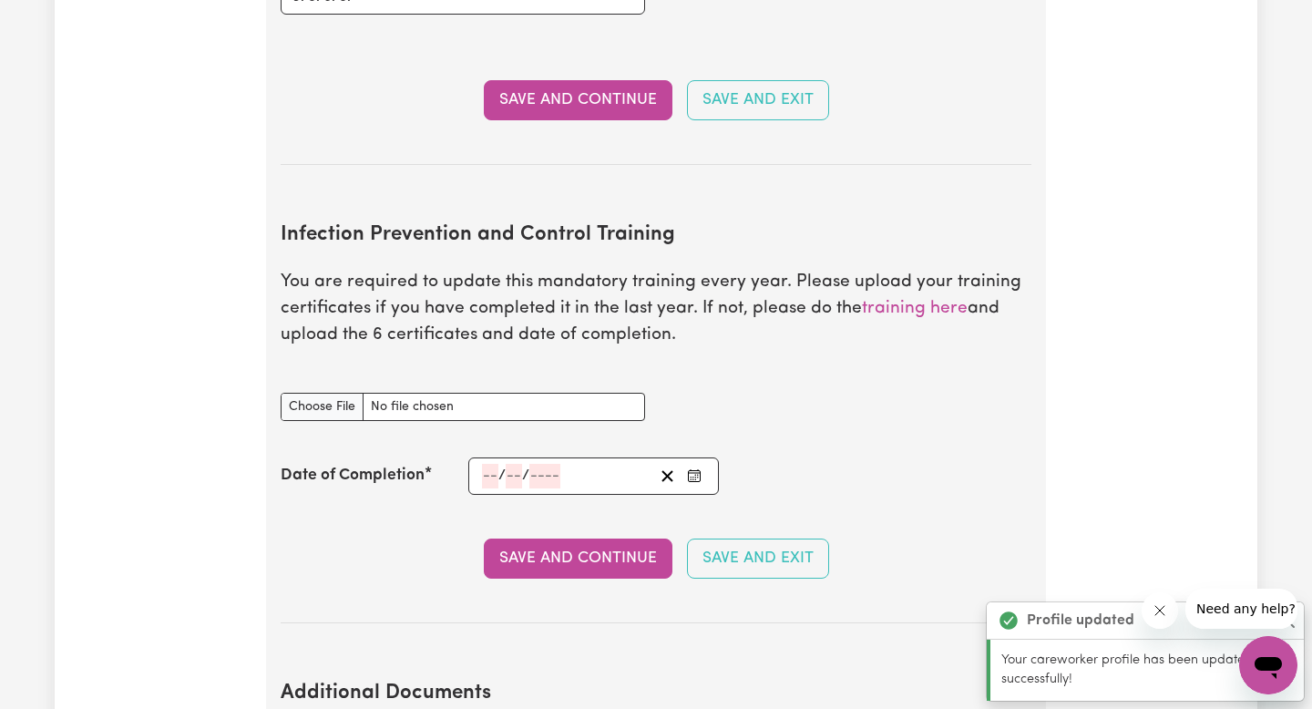
scroll to position [2758, 0]
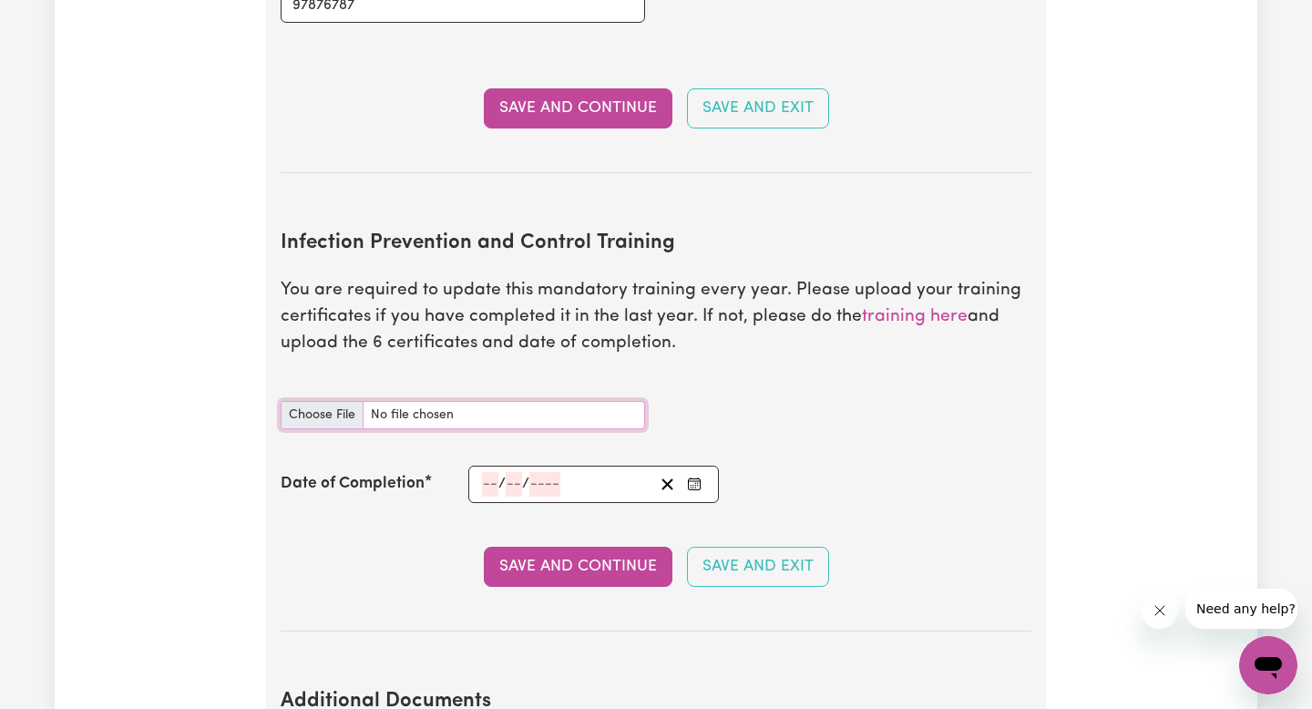
click at [311, 401] on input "Infection Prevention and Control Training document" at bounding box center [463, 415] width 364 height 28
type input "C:\fakepath\Infection Control.pdf"
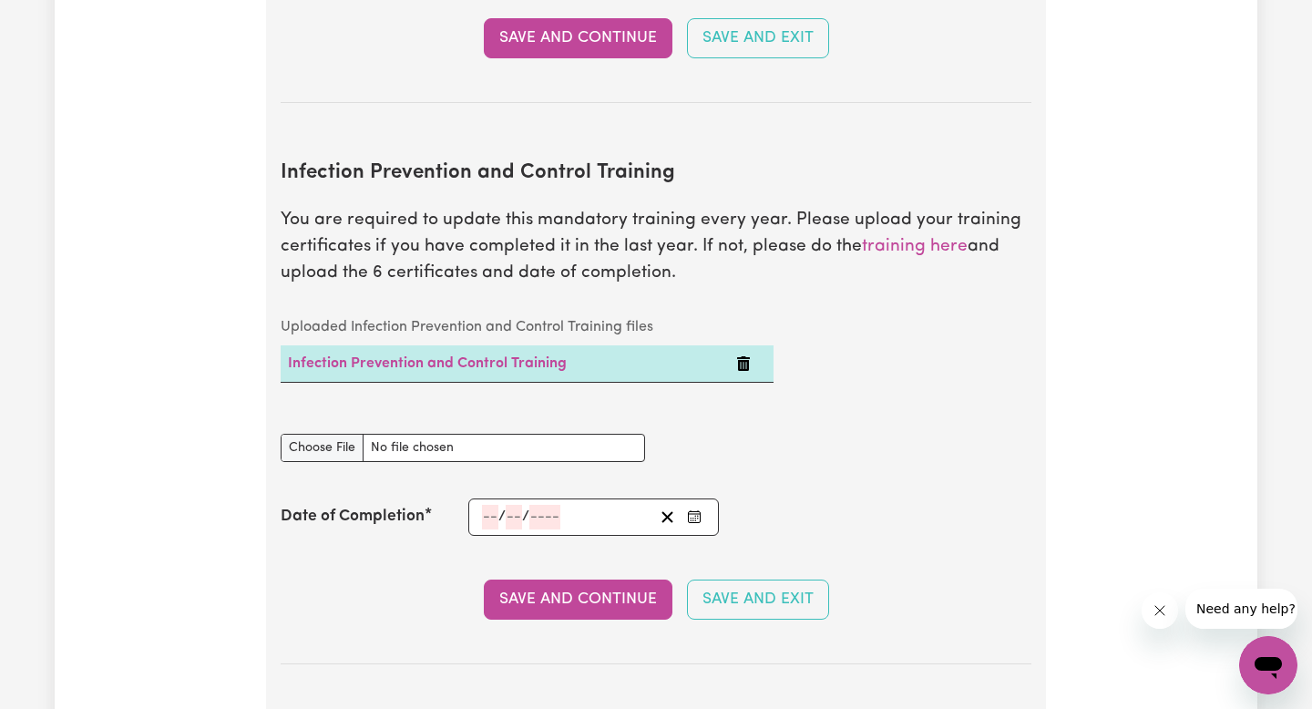
scroll to position [2832, 0]
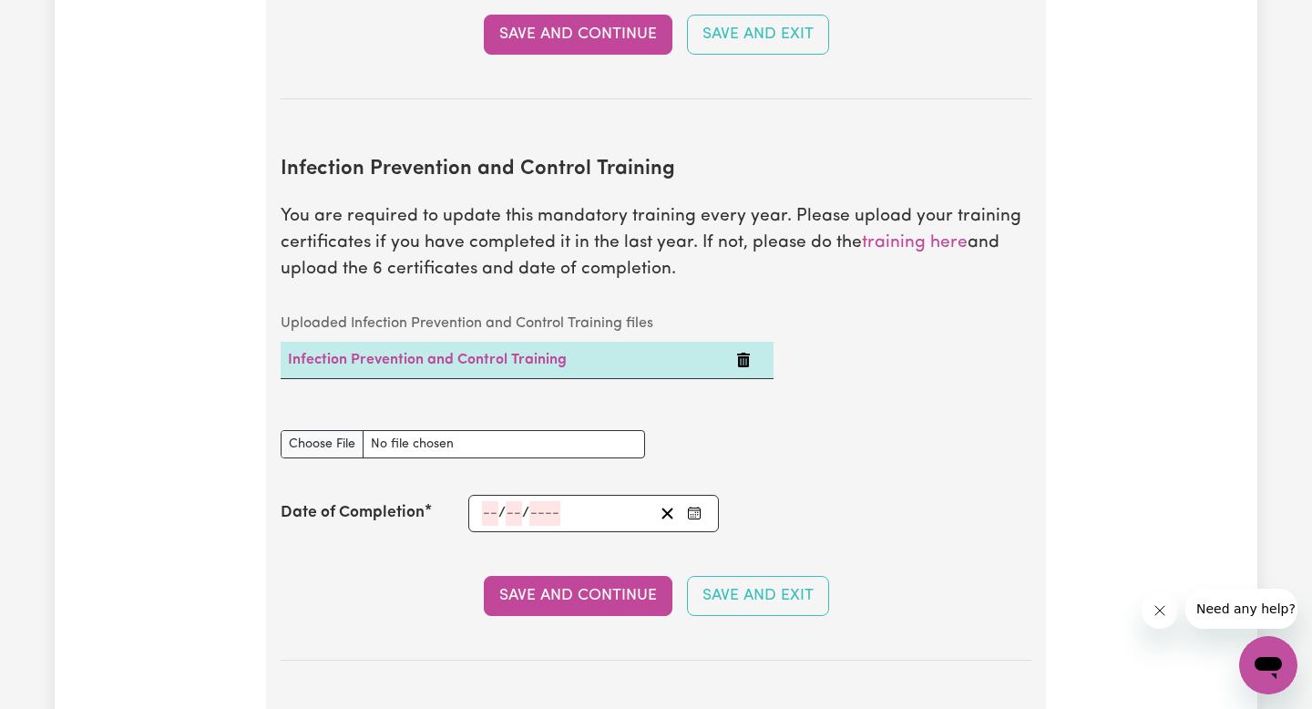
click at [497, 501] on input "number" at bounding box center [490, 513] width 16 height 25
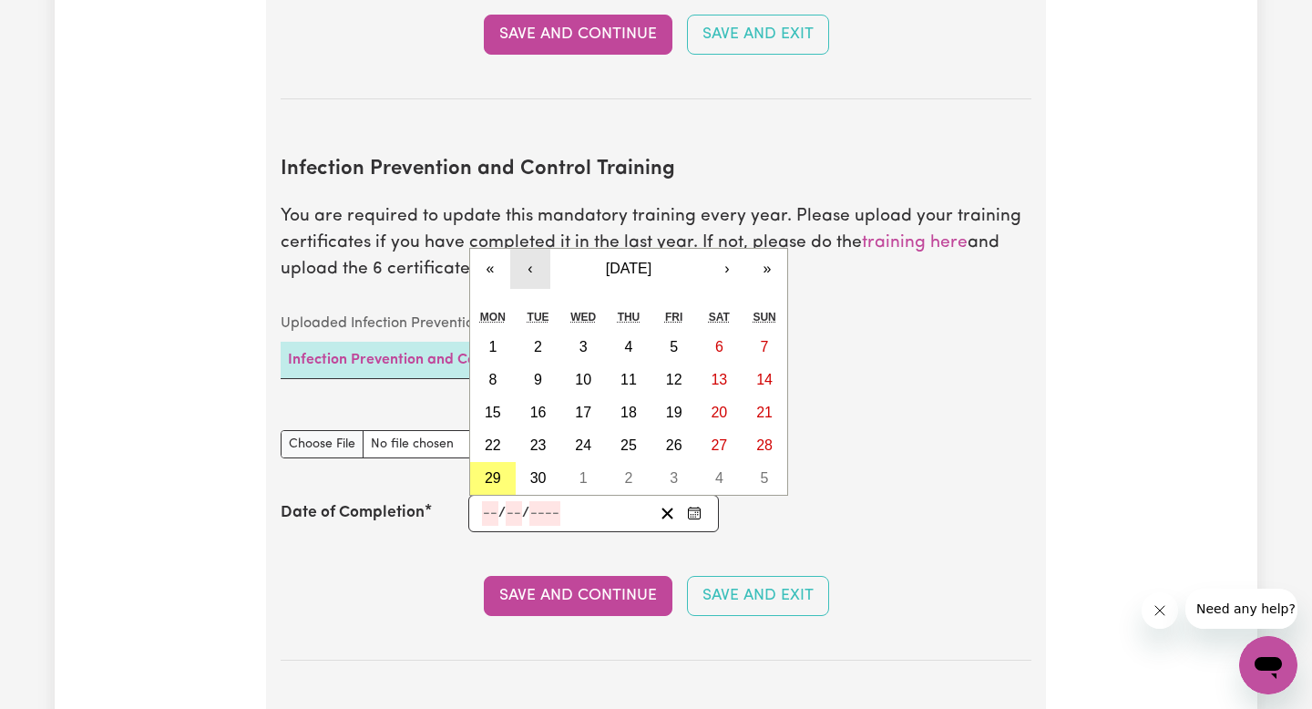
click at [536, 249] on button "‹" at bounding box center [530, 269] width 40 height 40
click at [669, 470] on abbr "29" at bounding box center [674, 477] width 16 height 15
type input "[DATE]"
type input "29"
type input "8"
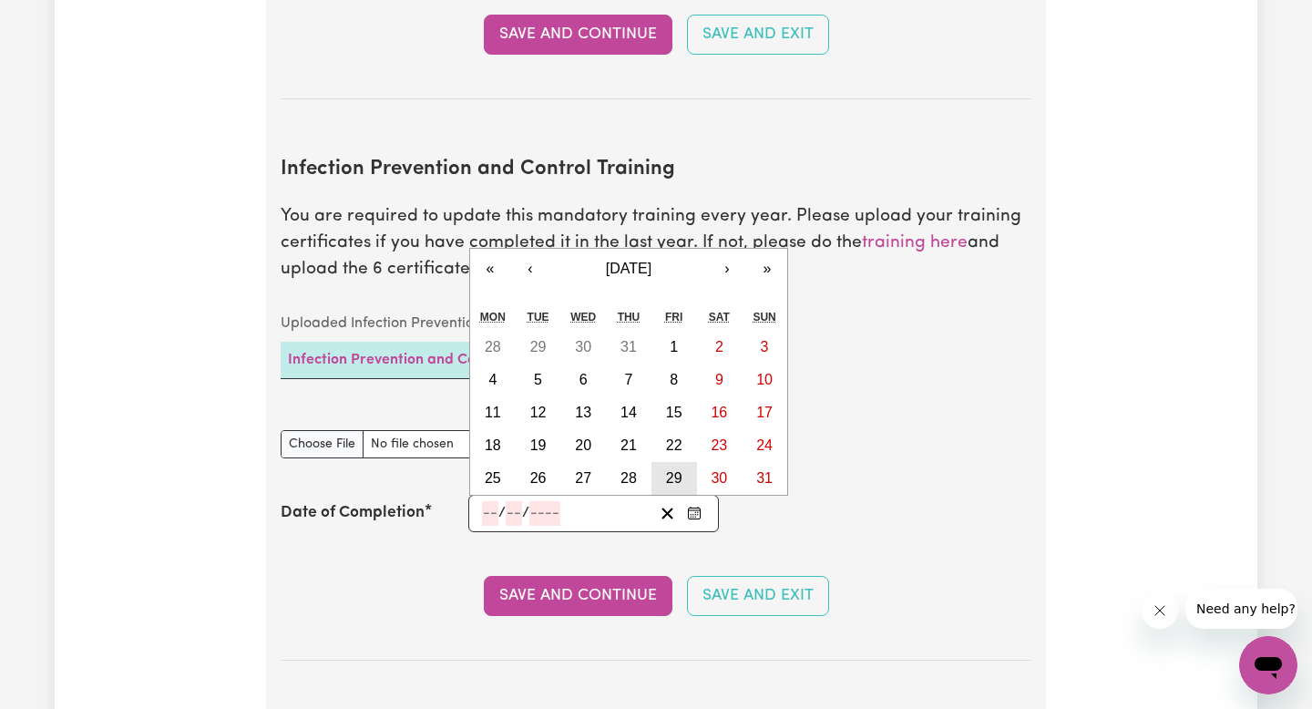
type input "2025"
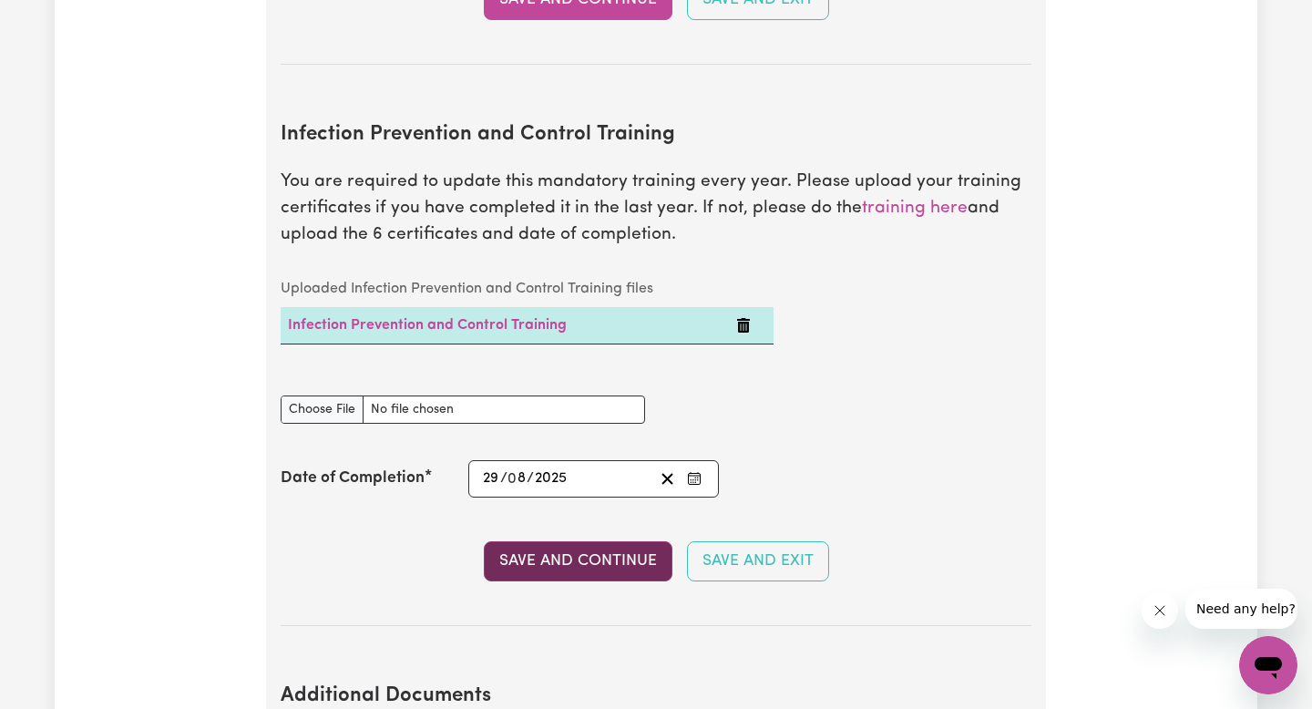
click at [589, 541] on button "Save and Continue" at bounding box center [578, 561] width 189 height 40
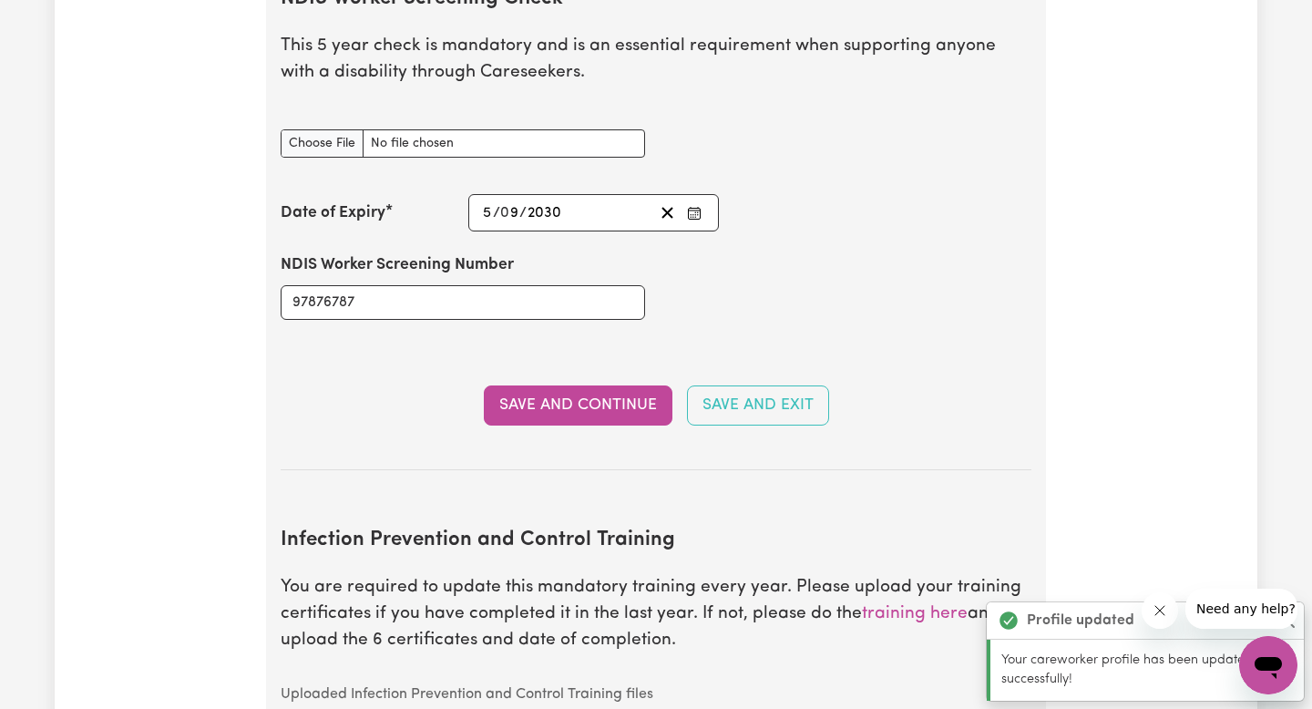
scroll to position [2357, 0]
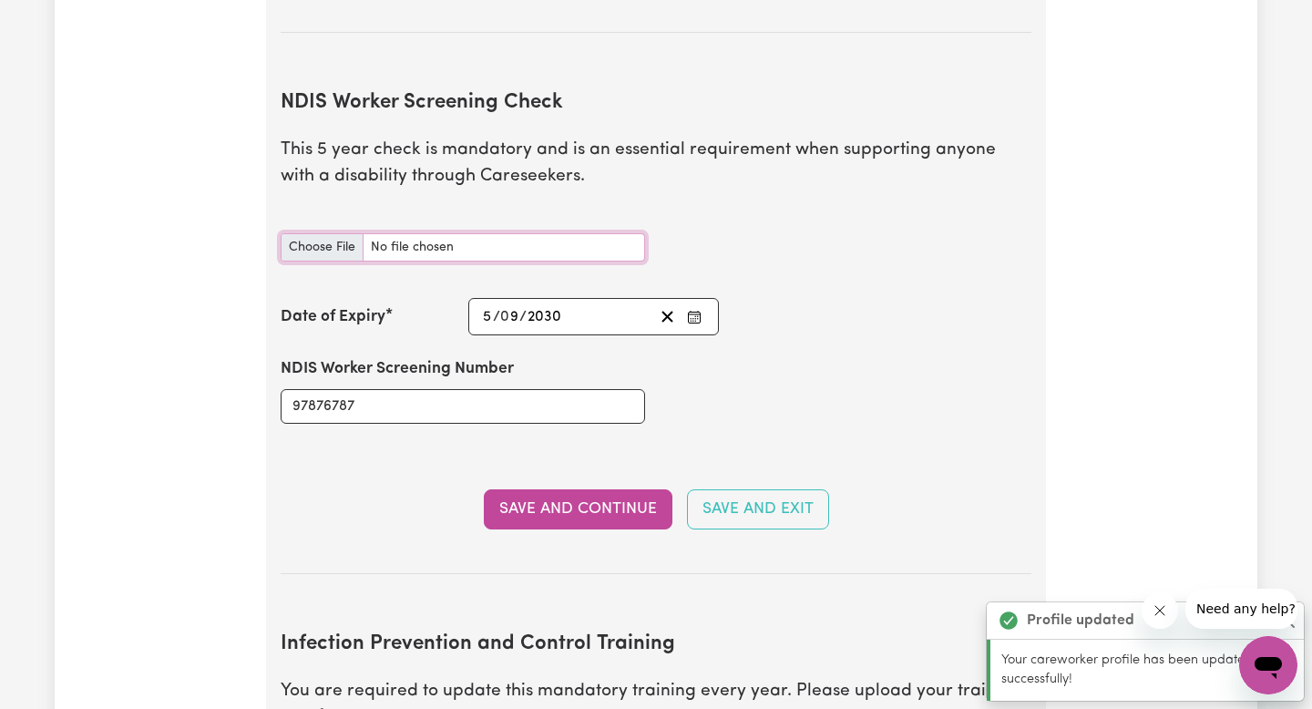
click at [393, 233] on input "NDIS Worker Screening Check document" at bounding box center [463, 247] width 364 height 28
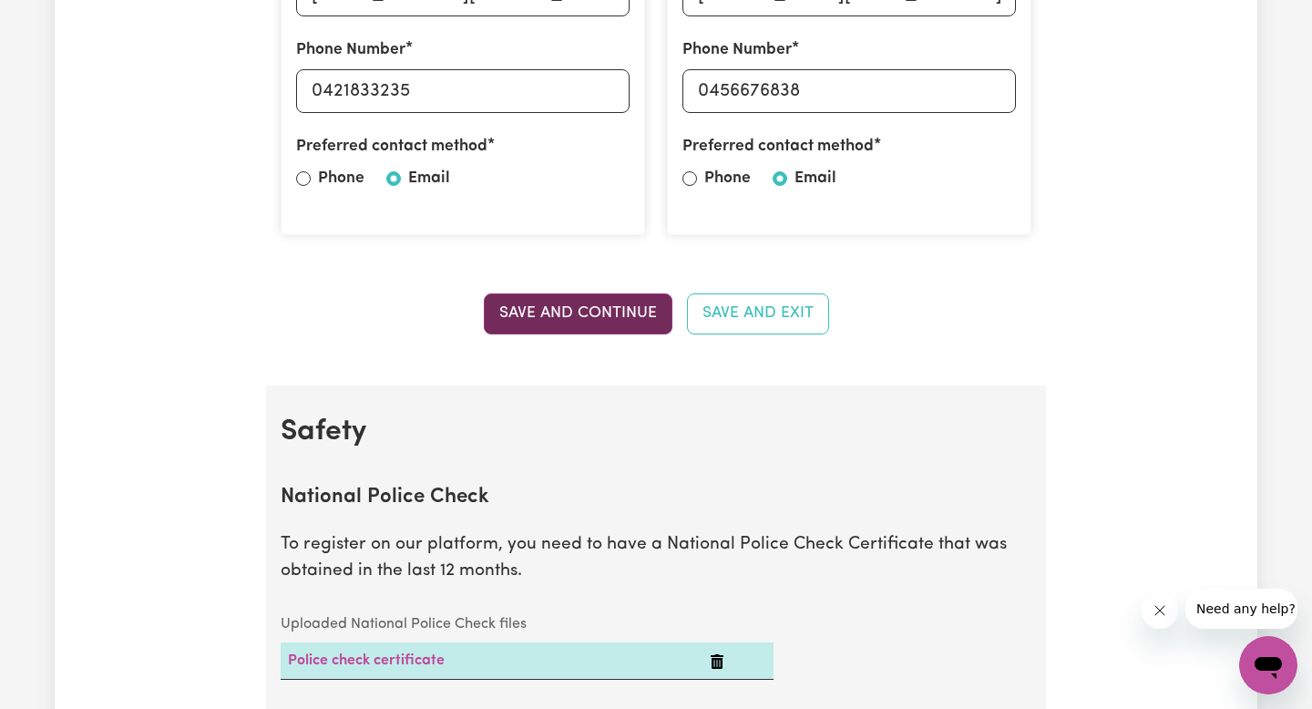
click at [592, 307] on button "Save and Continue" at bounding box center [578, 313] width 189 height 40
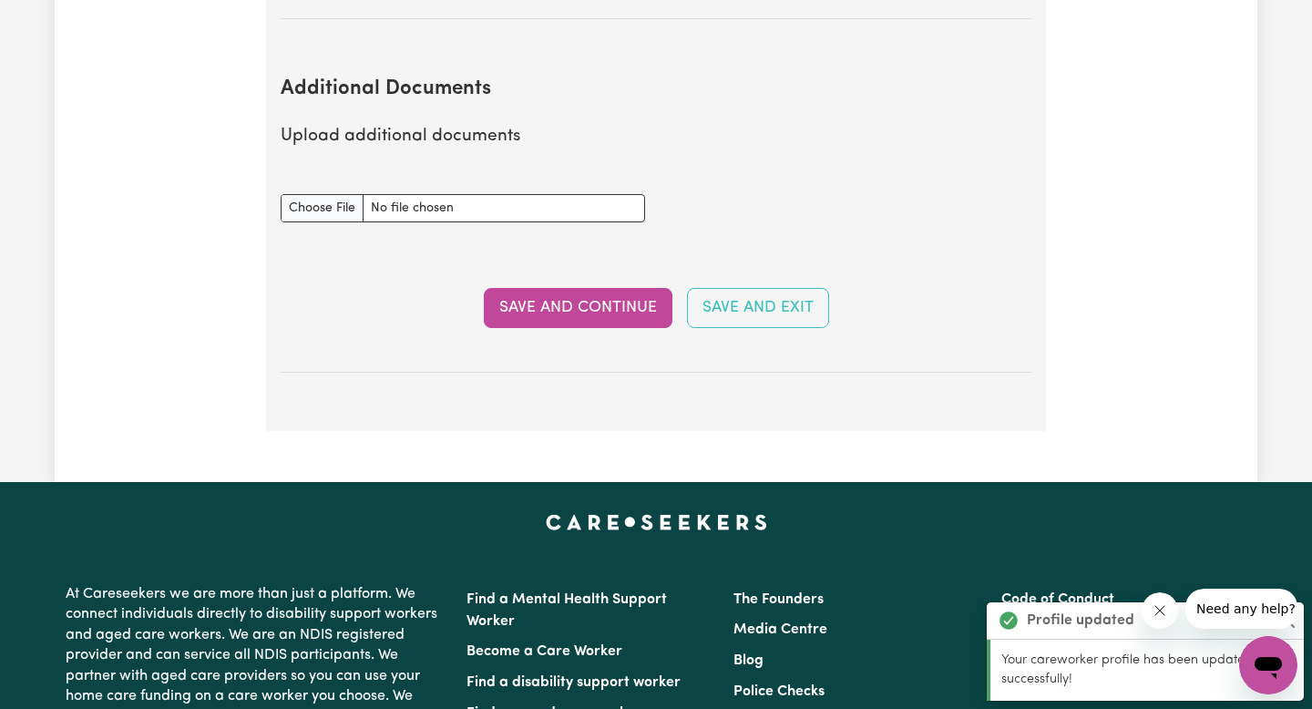
scroll to position [3721, 0]
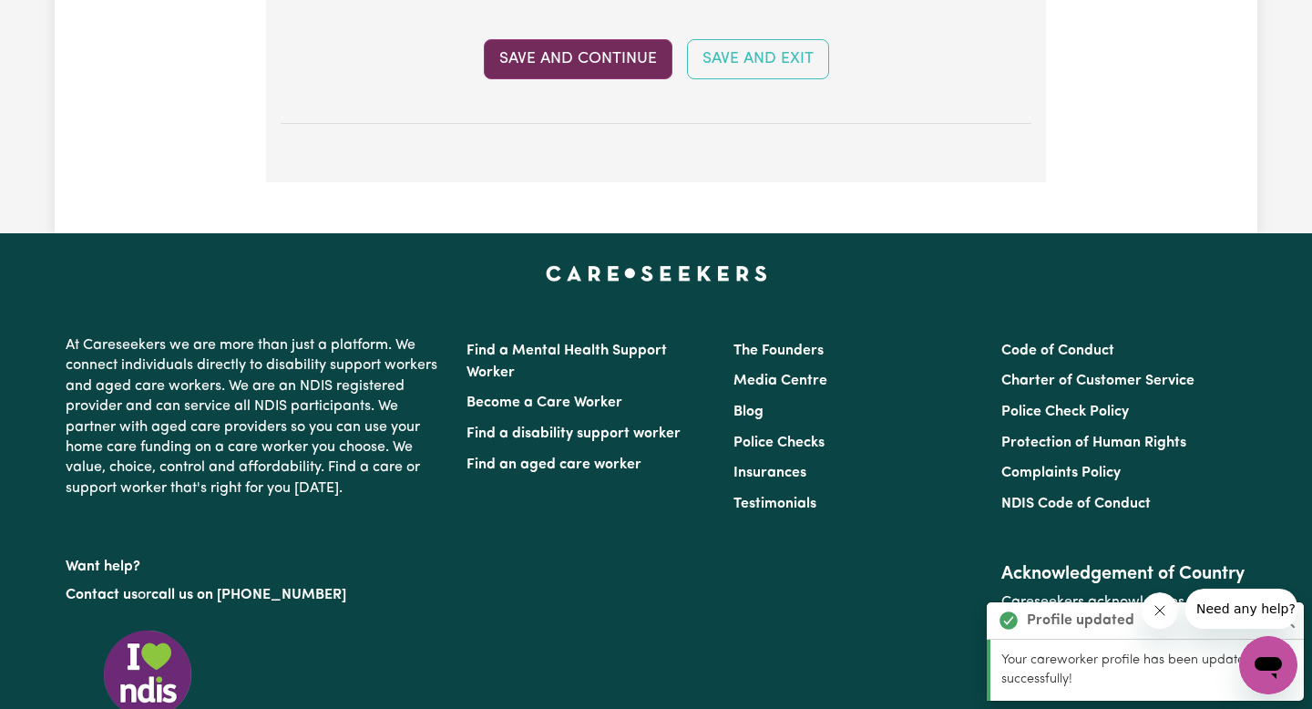
click at [597, 39] on button "Save and Continue" at bounding box center [578, 59] width 189 height 40
select select "Certificate III (Individual Support)"
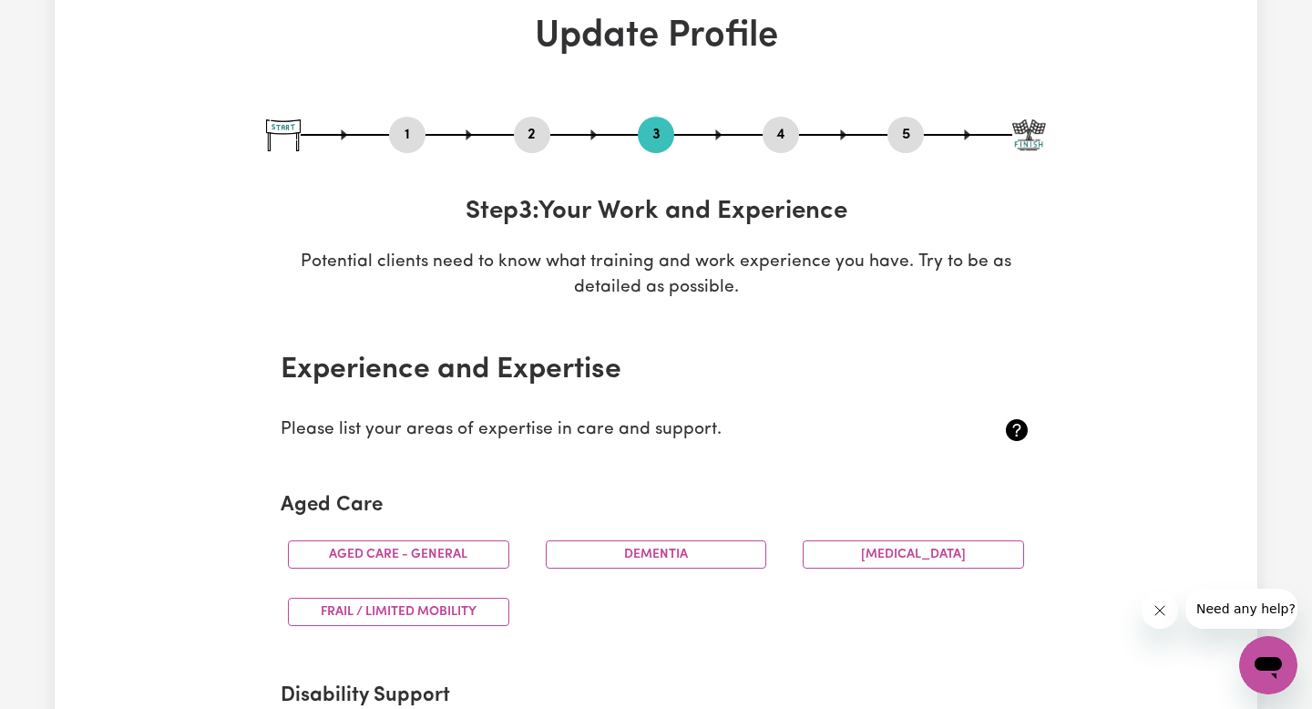
scroll to position [232, 0]
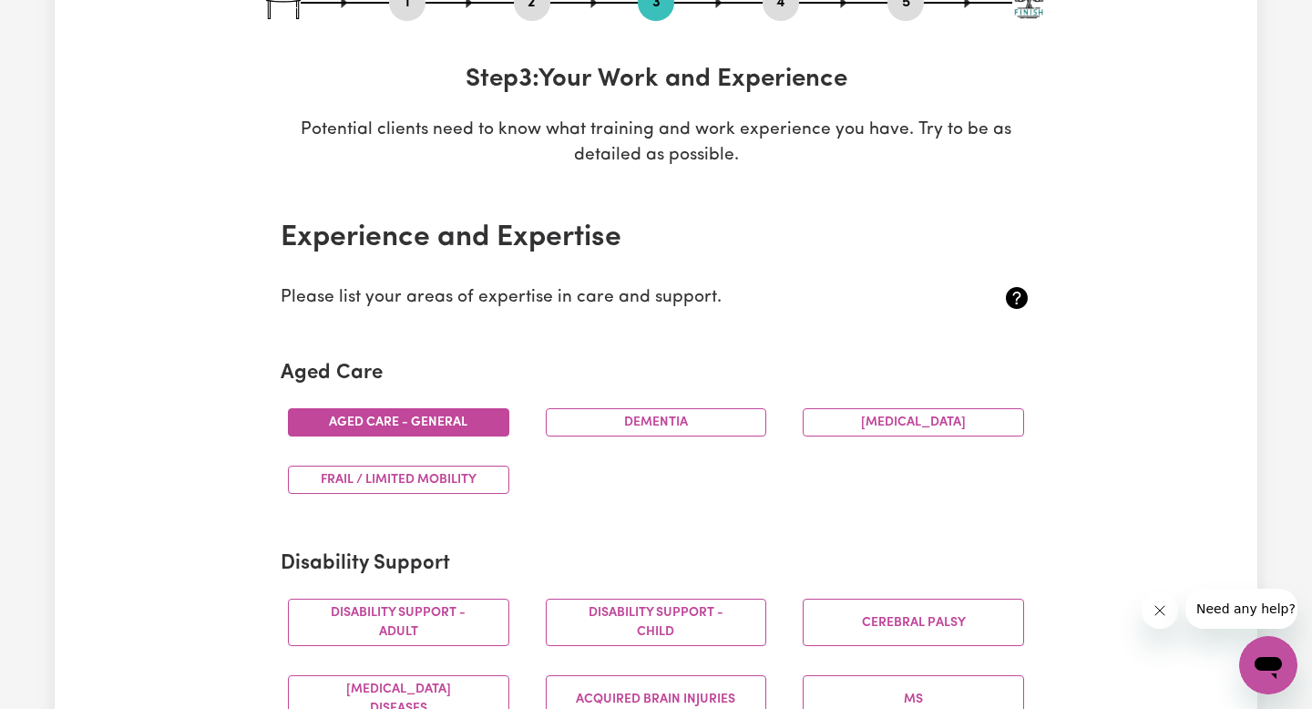
click at [467, 413] on button "Aged care - General" at bounding box center [398, 422] width 221 height 28
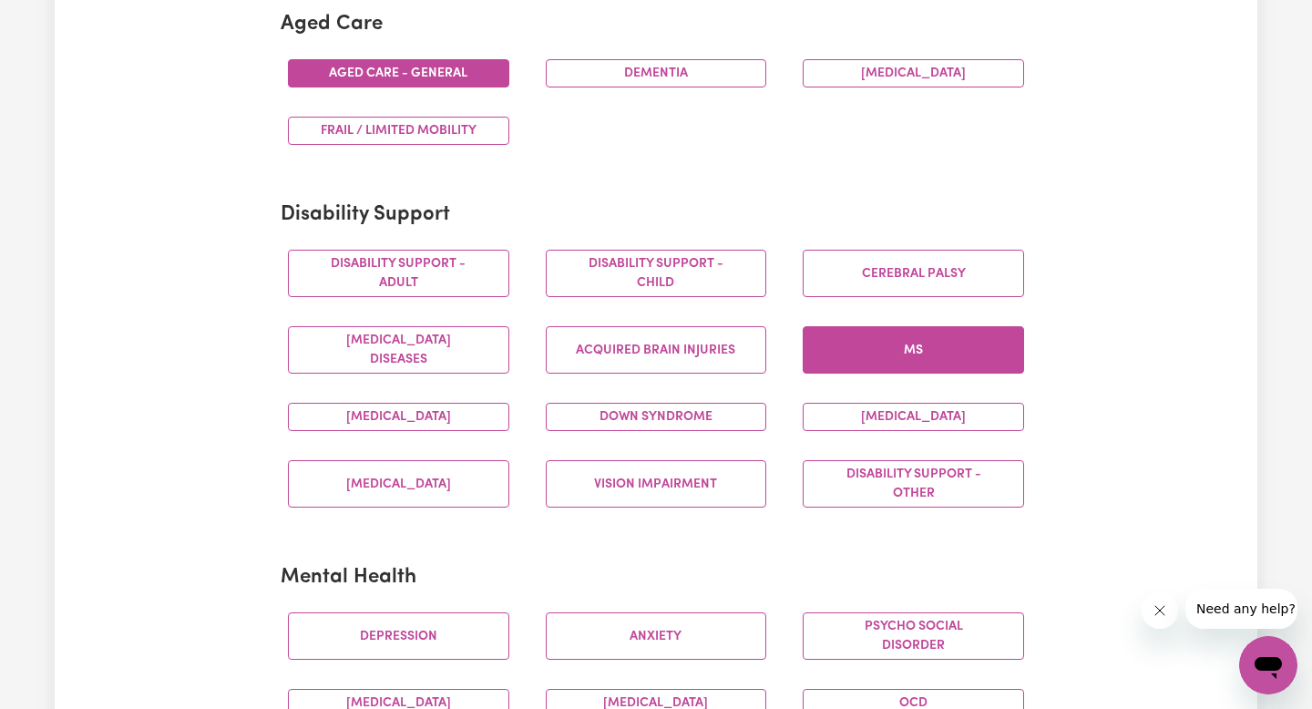
scroll to position [598, 0]
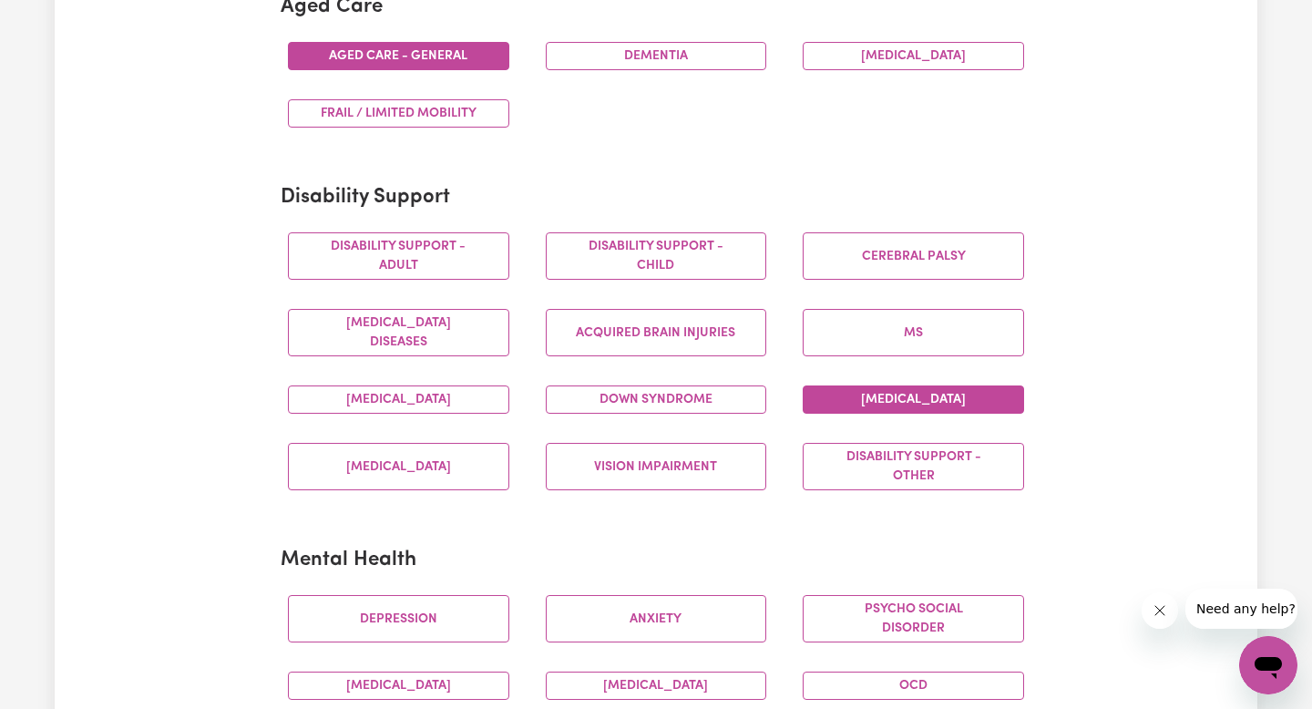
click at [837, 404] on button "[MEDICAL_DATA]" at bounding box center [912, 399] width 221 height 28
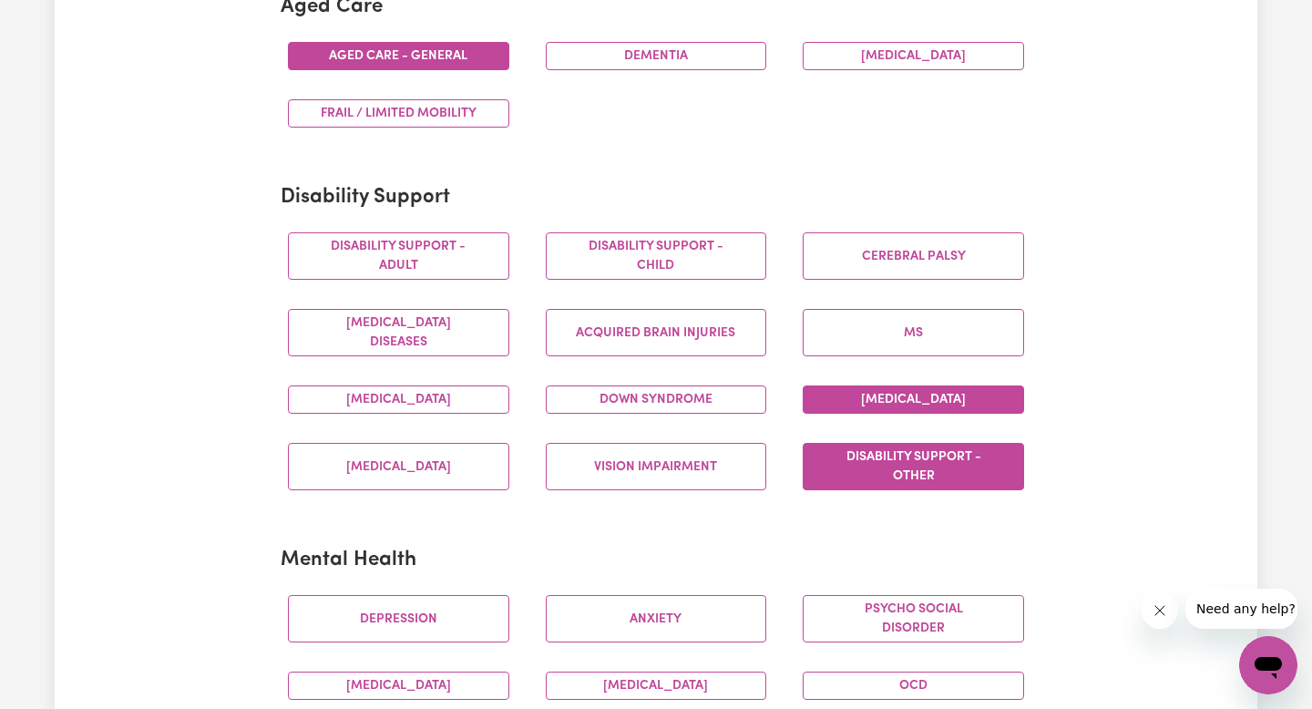
click at [843, 476] on button "Disability support - Other" at bounding box center [912, 466] width 221 height 47
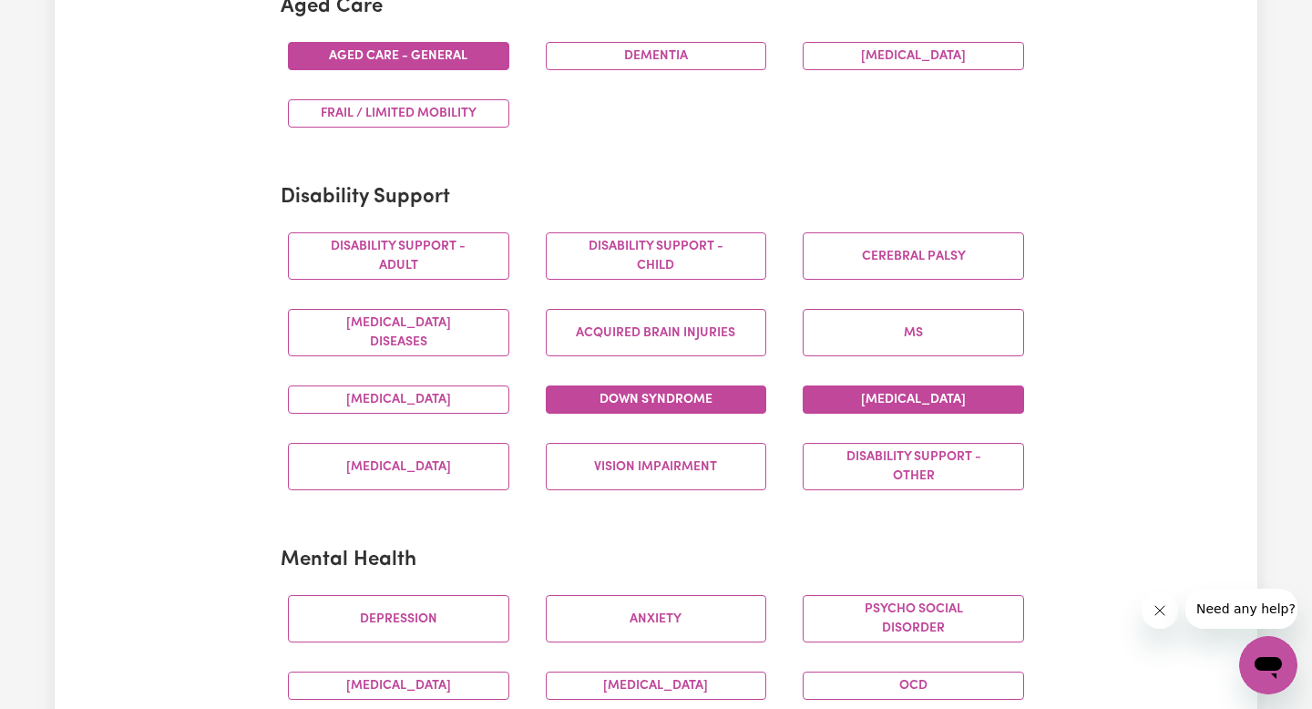
click at [725, 402] on button "Down syndrome" at bounding box center [656, 399] width 221 height 28
click at [478, 398] on button "[MEDICAL_DATA]" at bounding box center [398, 399] width 221 height 28
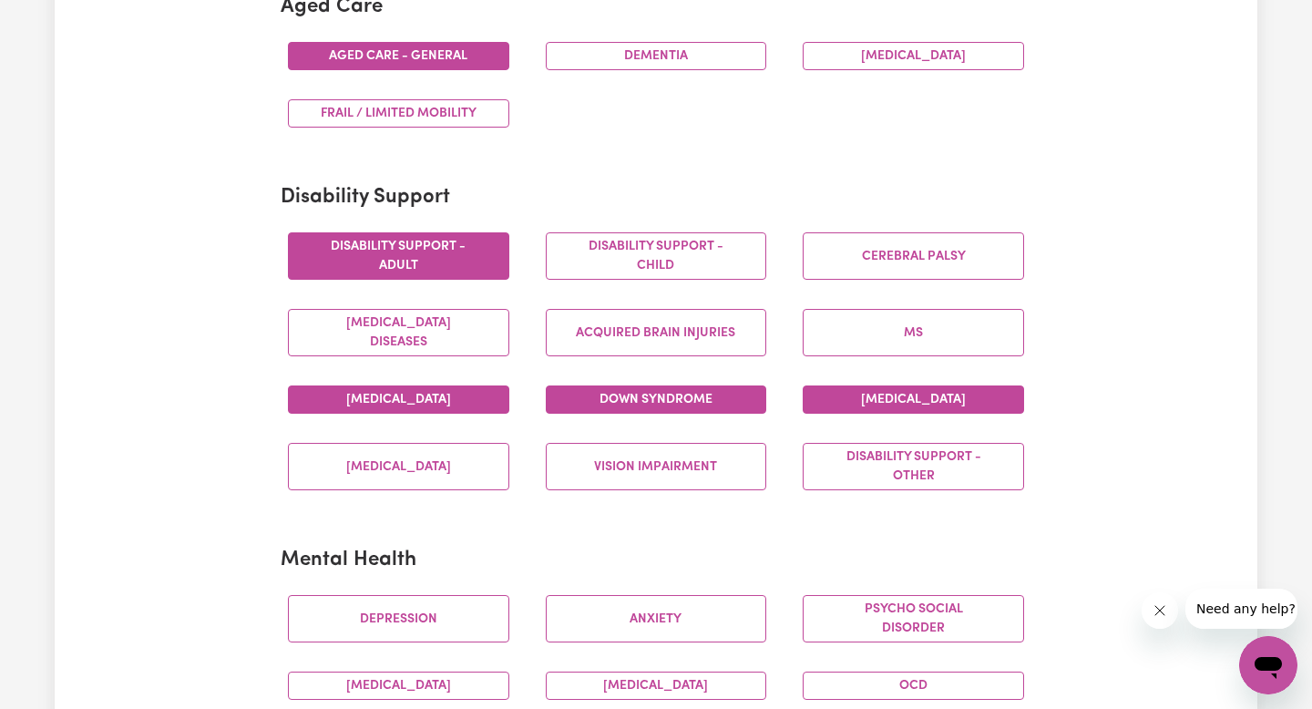
click at [487, 252] on button "Disability support - Adult" at bounding box center [398, 255] width 221 height 47
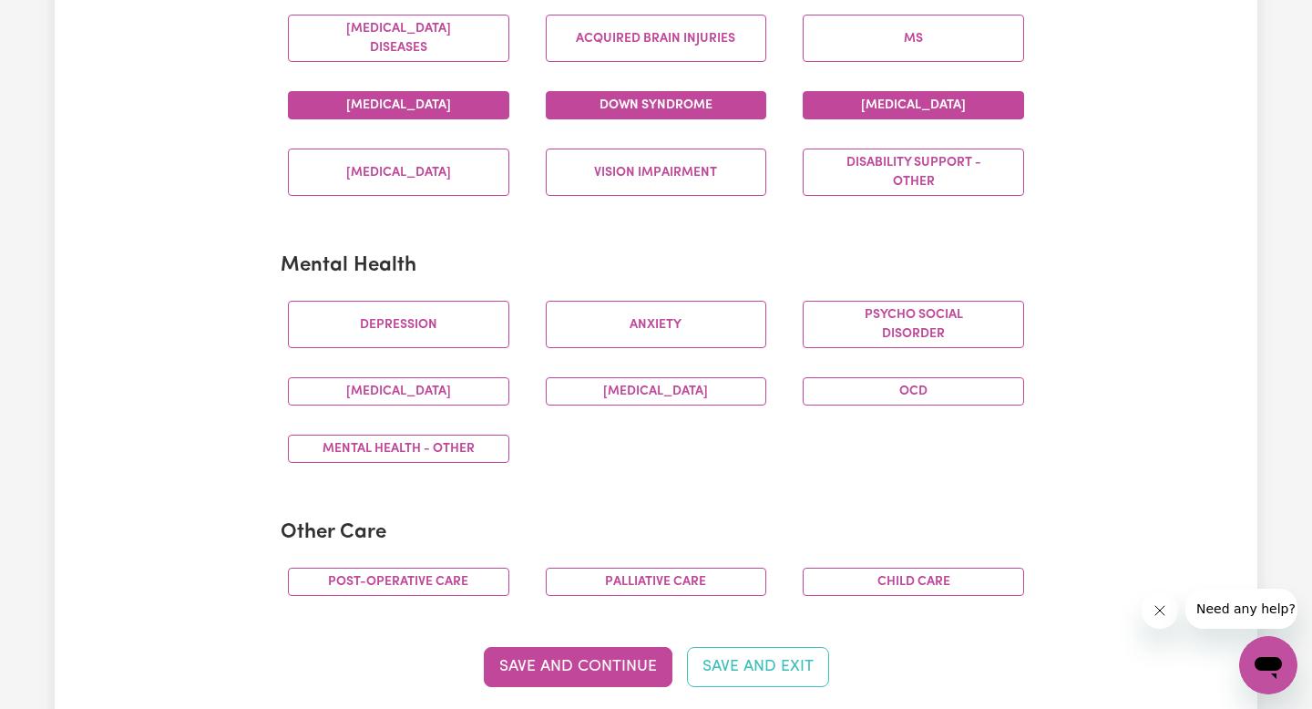
scroll to position [933, 0]
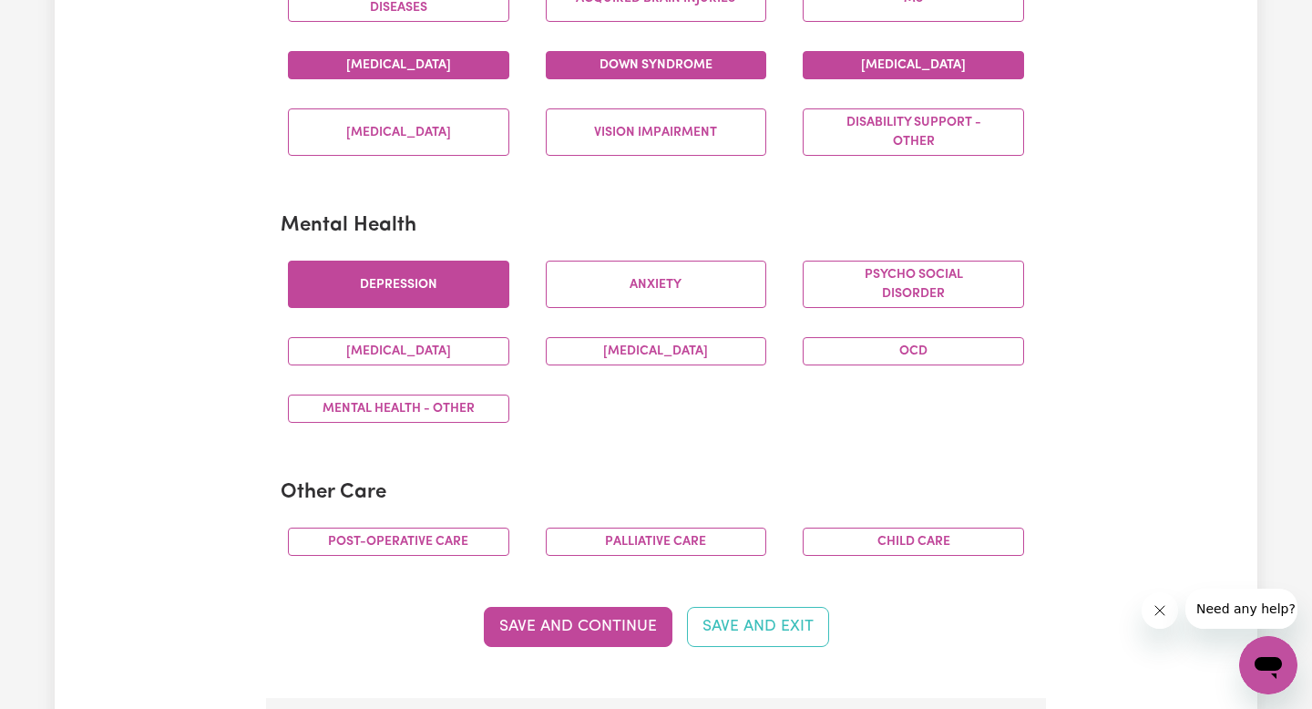
click at [447, 299] on button "Depression" at bounding box center [398, 283] width 221 height 47
click at [602, 281] on button "Anxiety" at bounding box center [656, 283] width 221 height 47
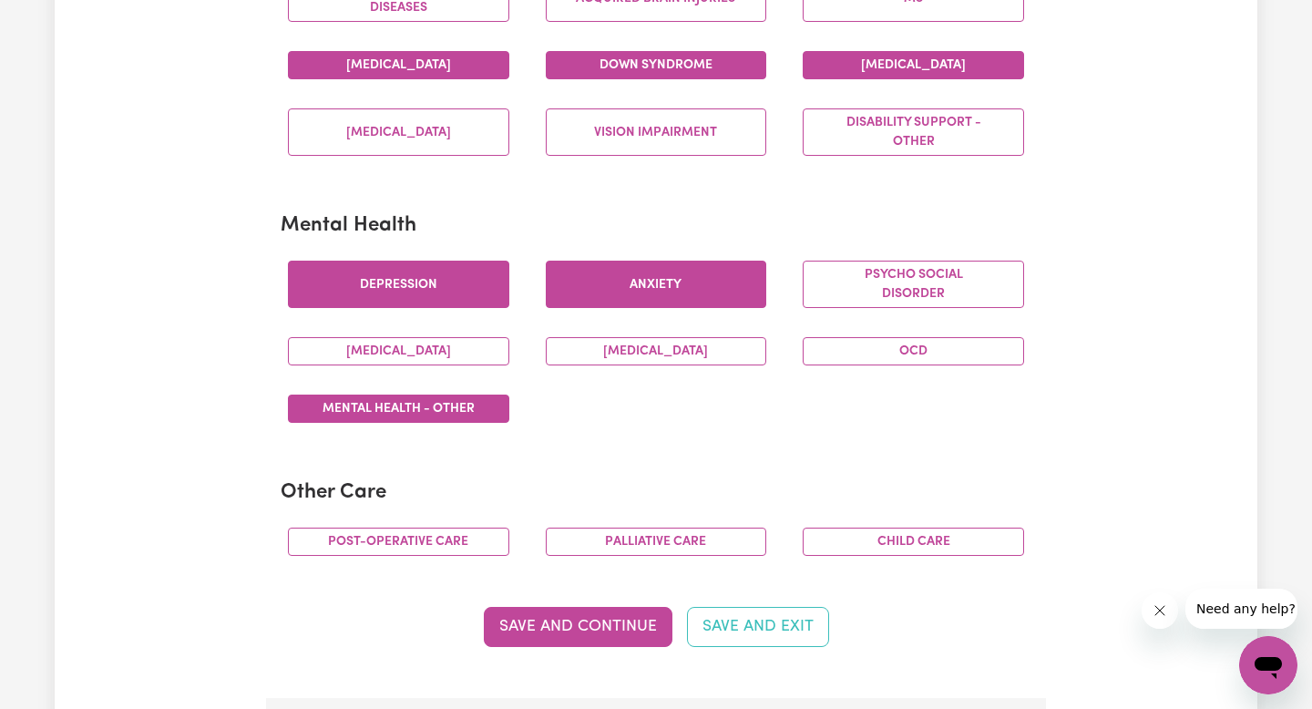
click at [470, 413] on button "Mental Health - Other" at bounding box center [398, 408] width 221 height 28
click at [934, 350] on button "OCD" at bounding box center [912, 351] width 221 height 28
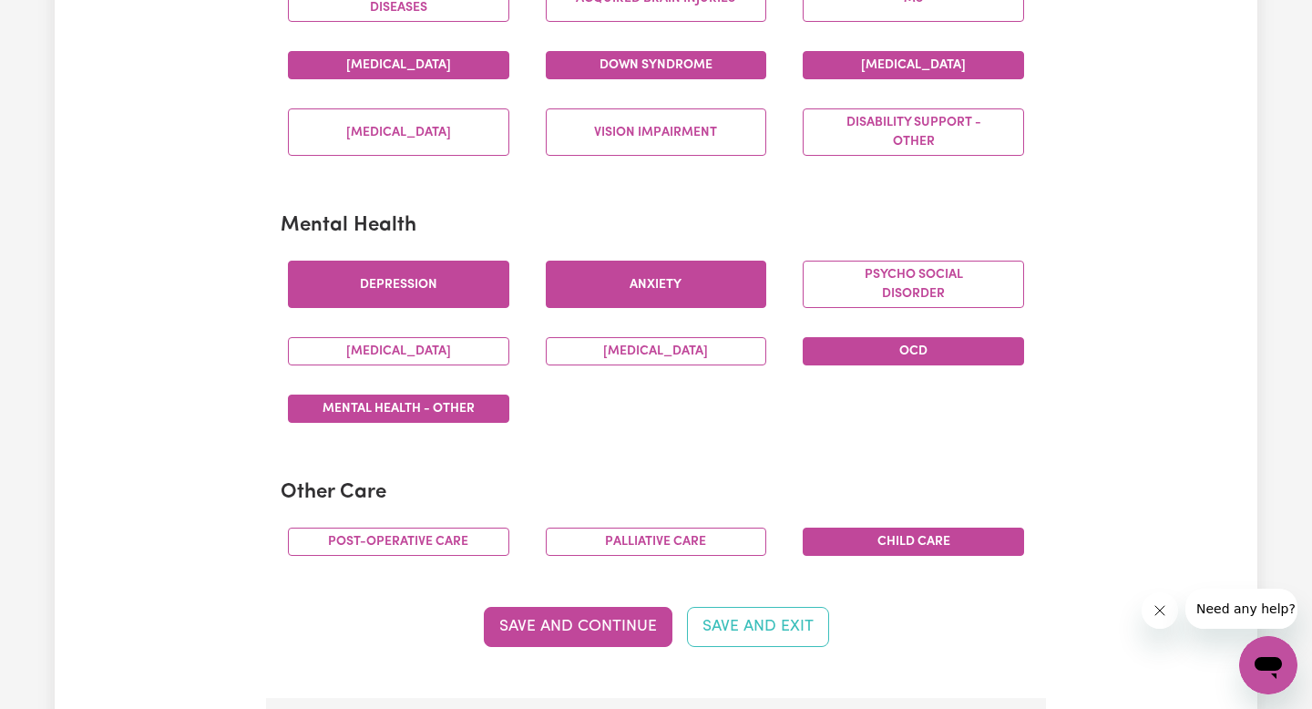
click at [925, 553] on button "Child care" at bounding box center [912, 541] width 221 height 28
click at [624, 616] on button "Save and Continue" at bounding box center [578, 627] width 189 height 40
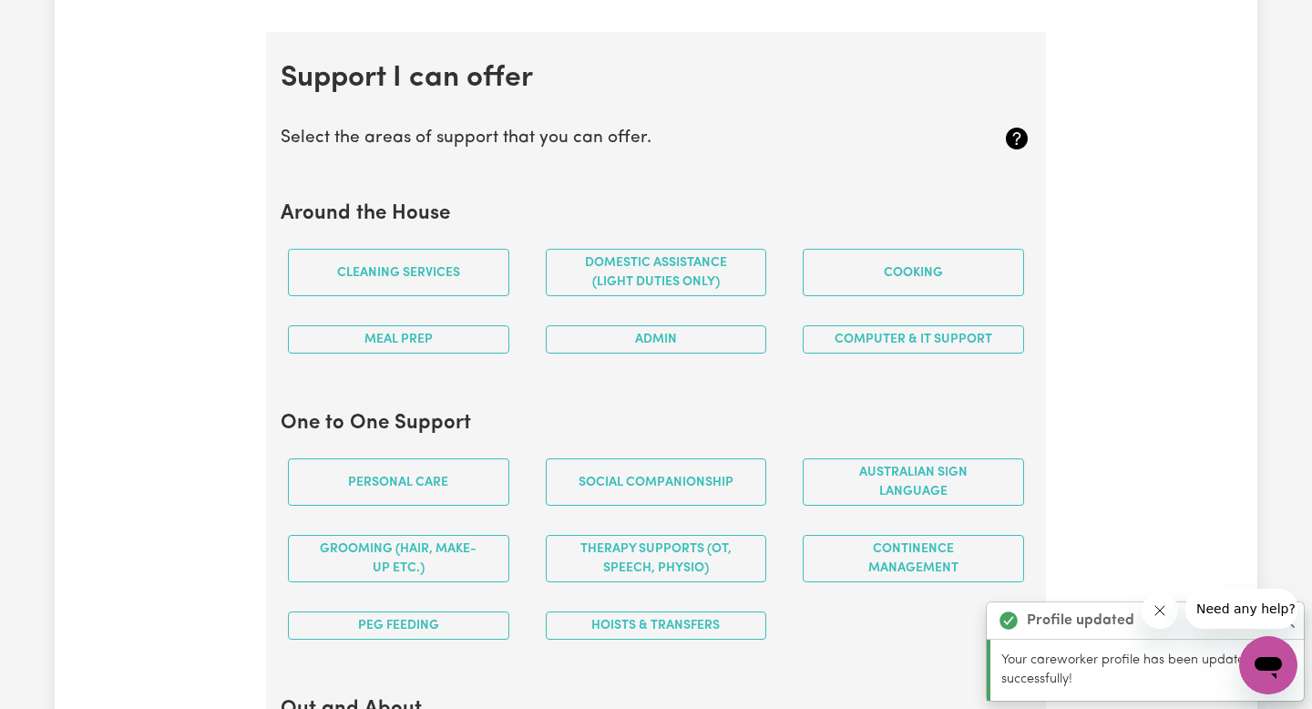
scroll to position [1601, 0]
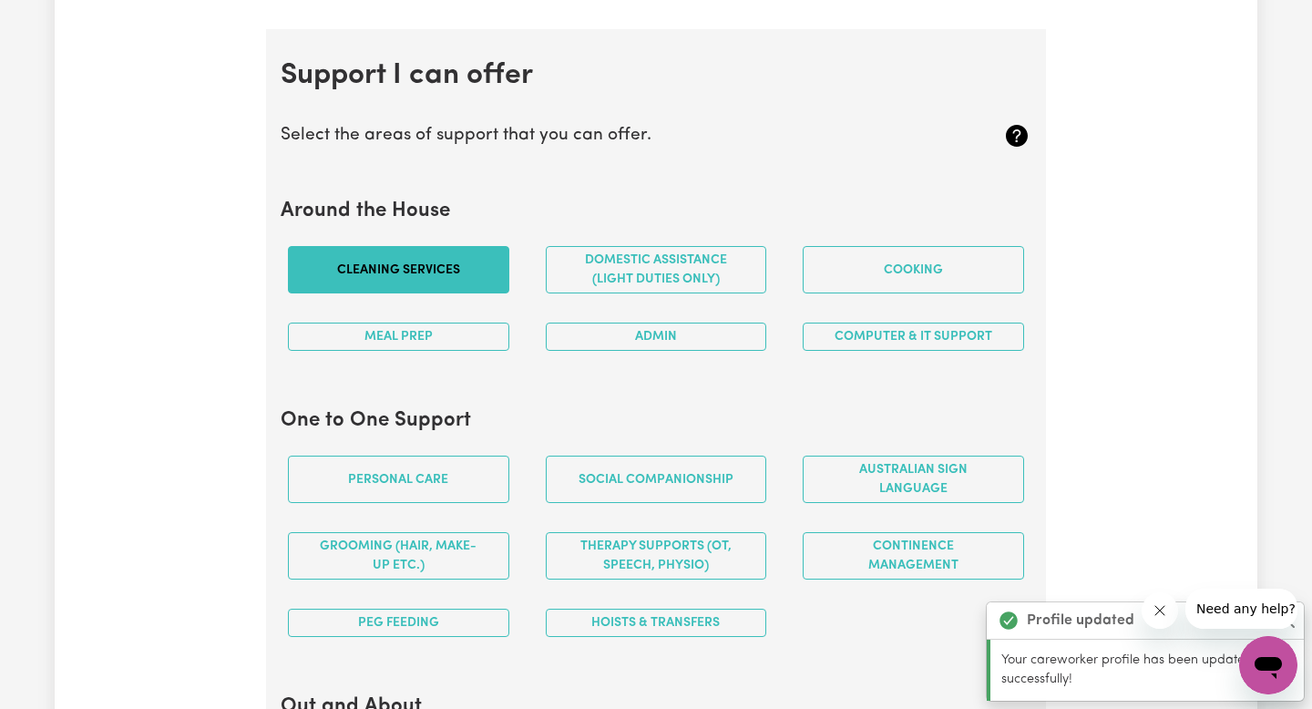
click at [431, 267] on button "Cleaning services" at bounding box center [398, 269] width 221 height 47
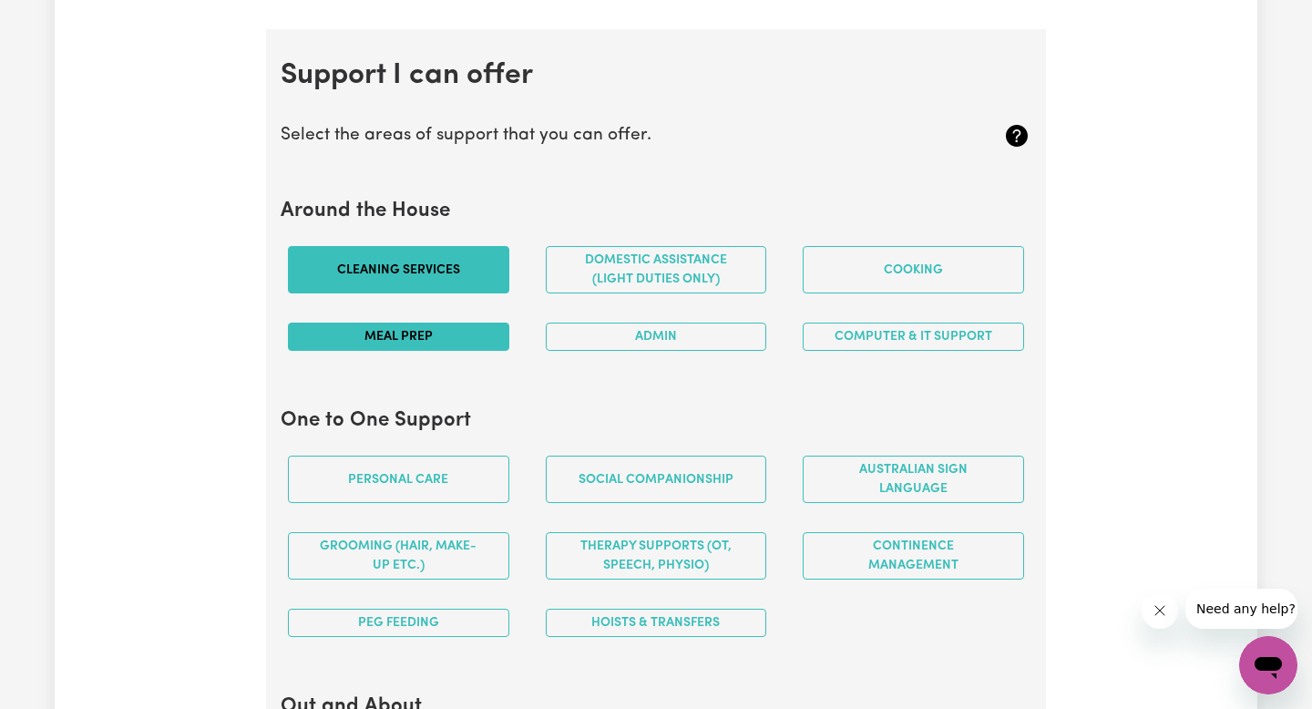
click at [480, 344] on button "Meal prep" at bounding box center [398, 336] width 221 height 28
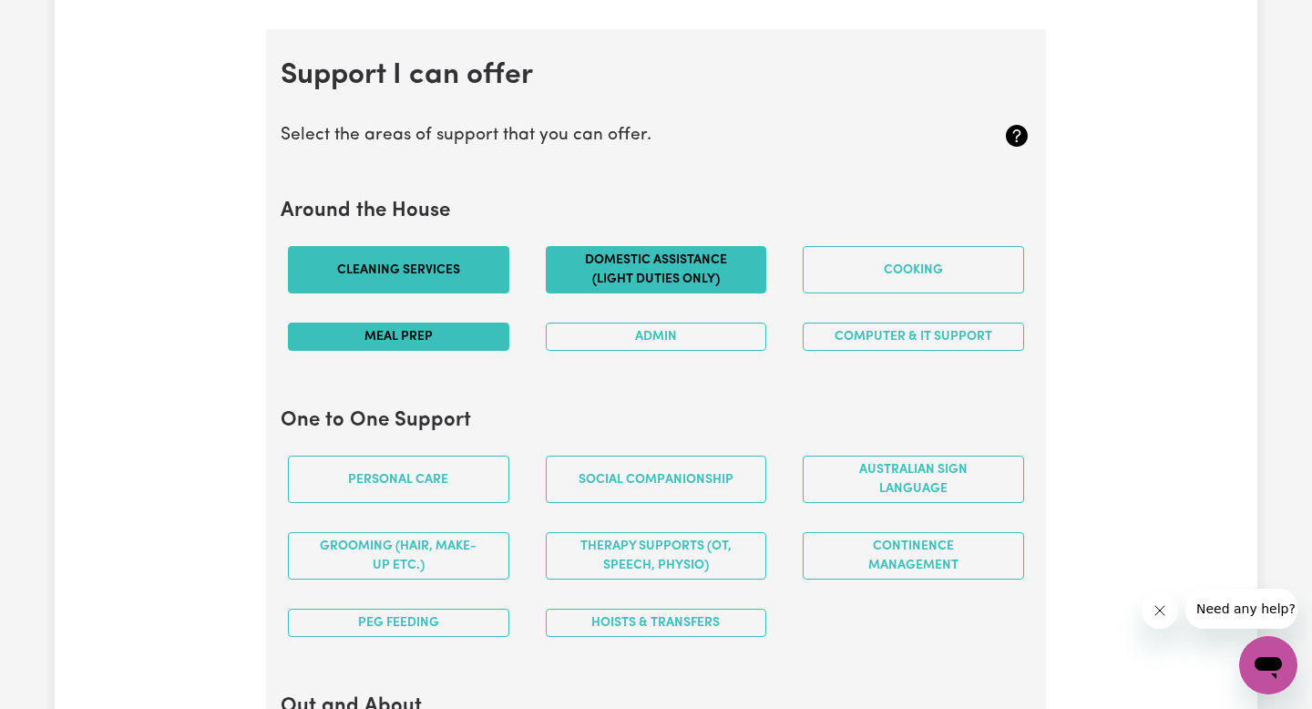
click at [616, 273] on button "Domestic assistance (light duties only)" at bounding box center [656, 269] width 221 height 47
click at [734, 324] on button "Admin" at bounding box center [656, 336] width 221 height 28
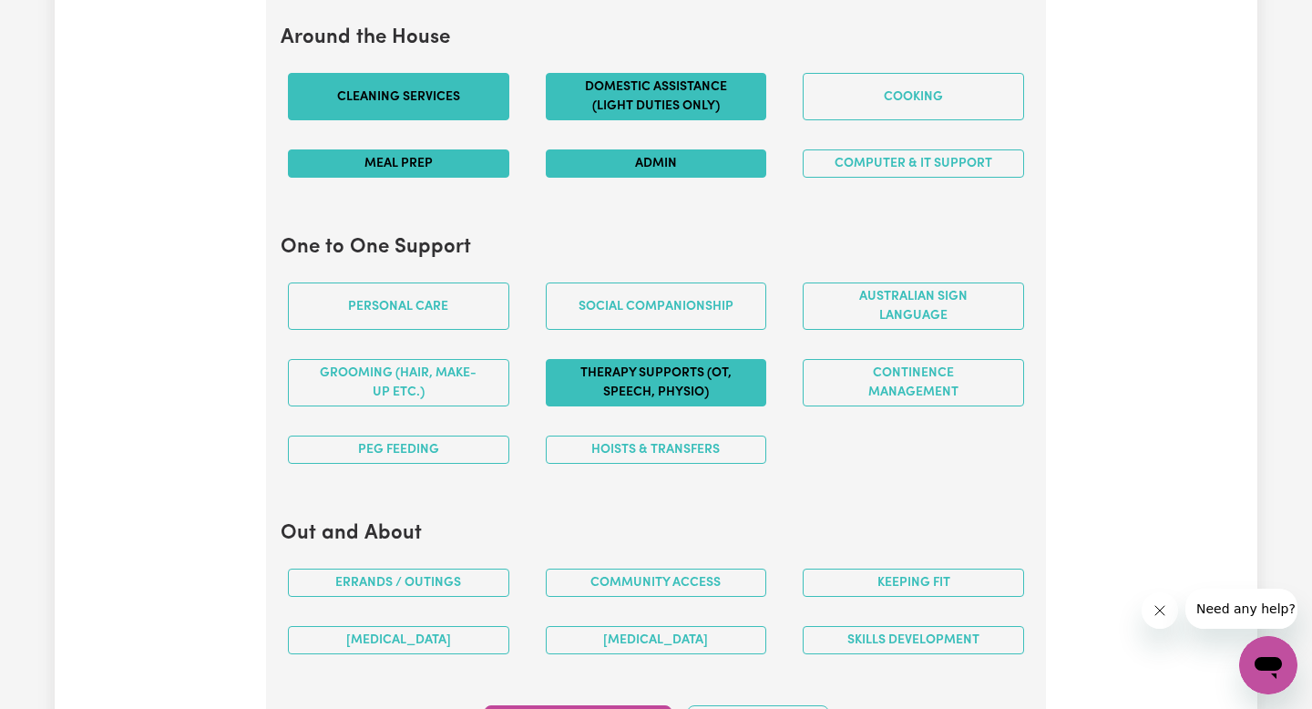
scroll to position [1783, 0]
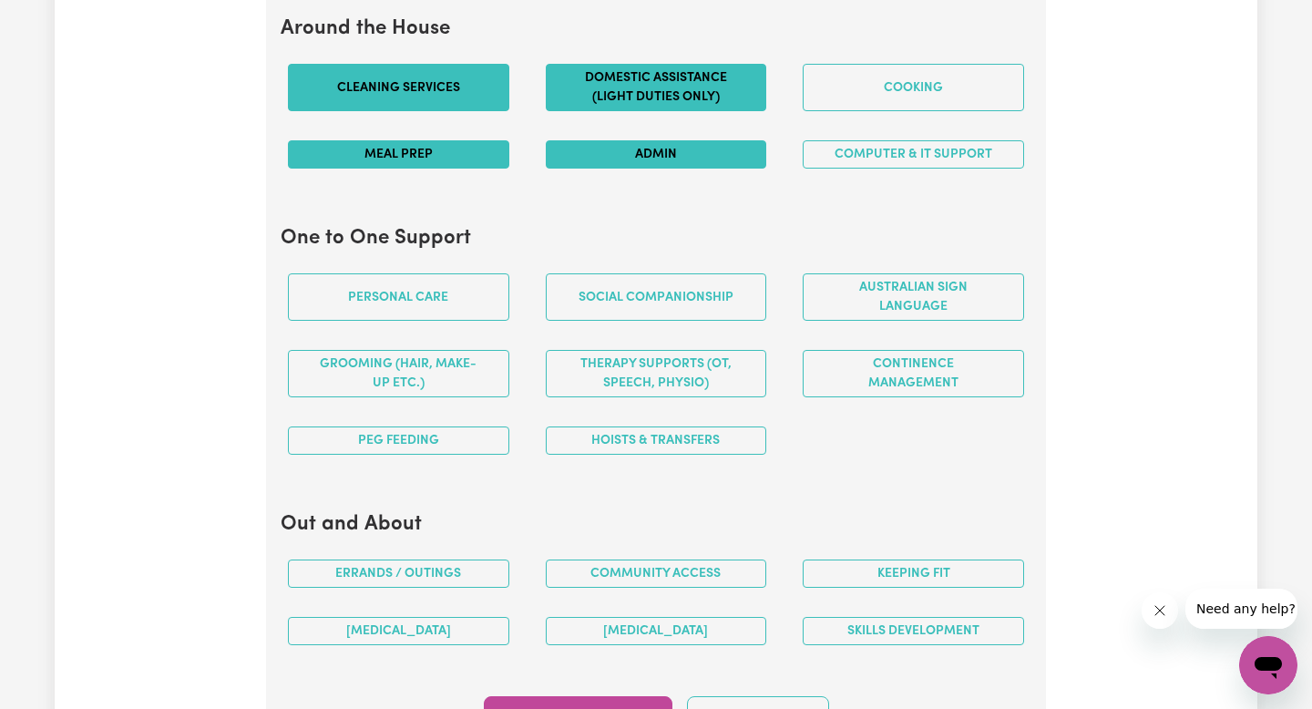
click at [413, 254] on section "One to One Support Personal care Social companionship Australian Sign Language …" at bounding box center [656, 347] width 750 height 271
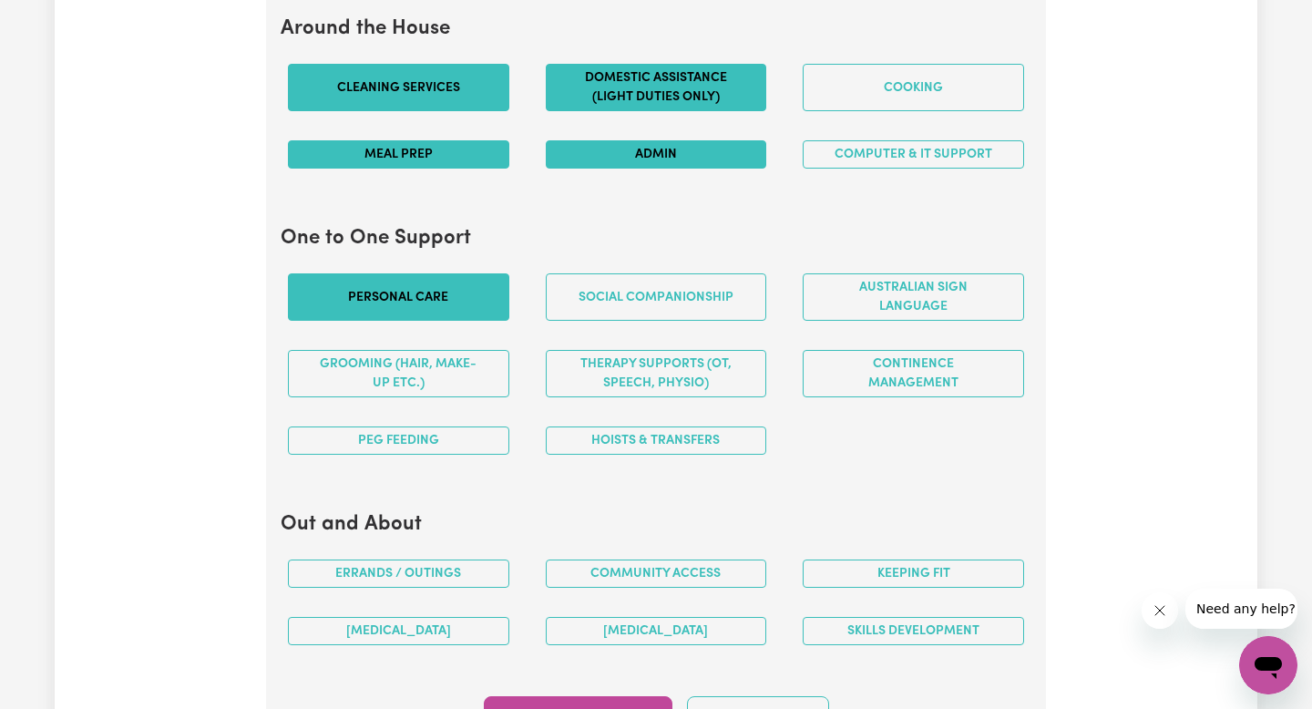
click at [413, 276] on button "Personal care" at bounding box center [398, 296] width 221 height 47
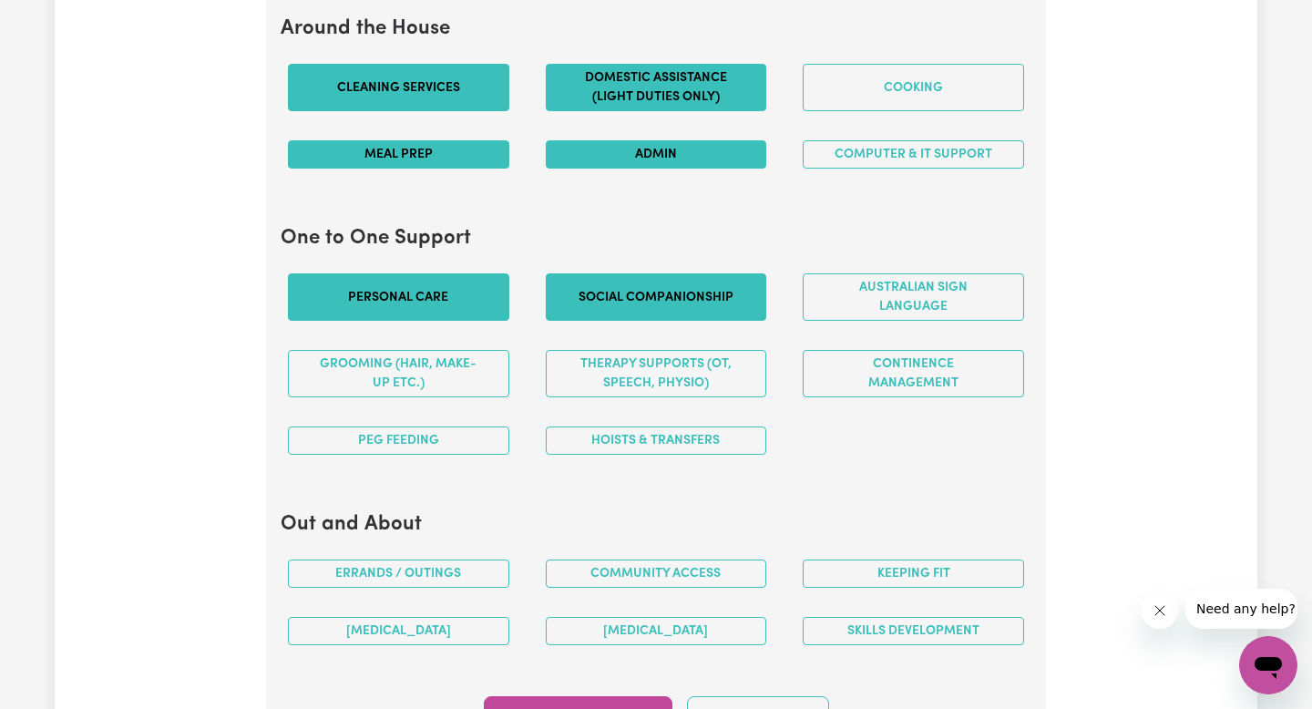
click at [654, 317] on button "Social companionship" at bounding box center [656, 296] width 221 height 47
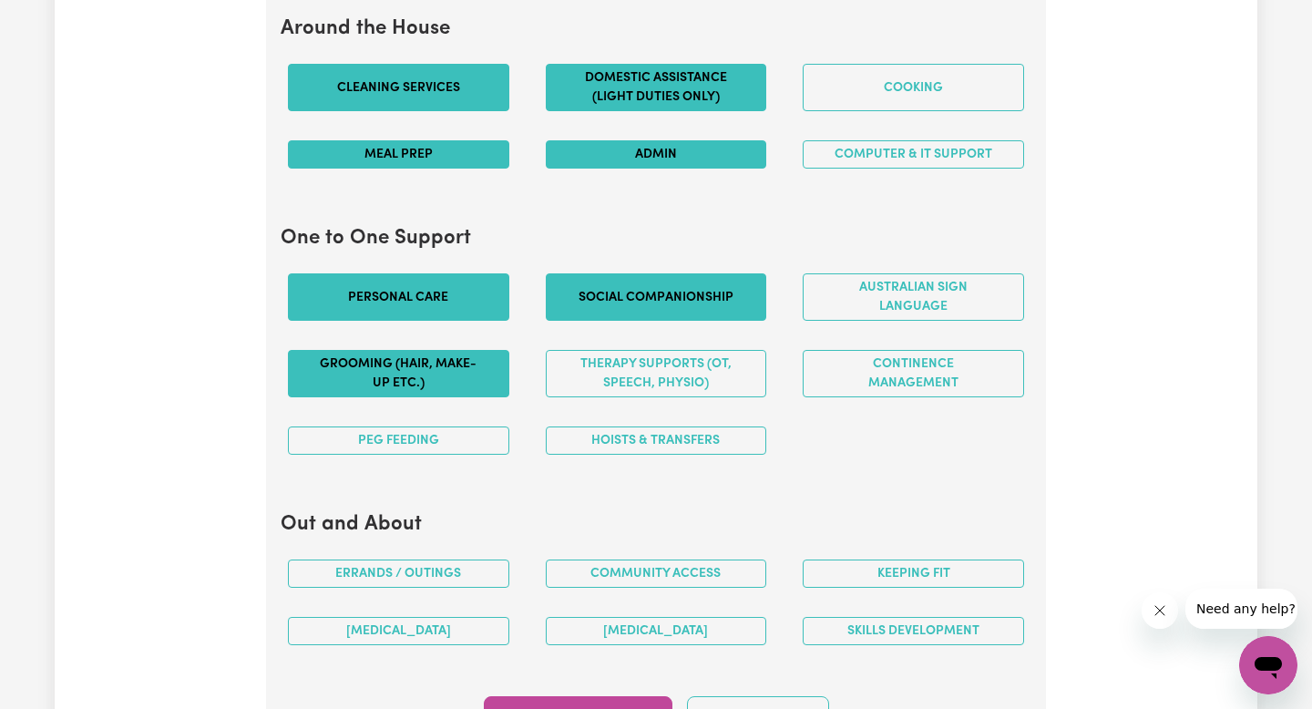
click at [456, 364] on button "Grooming (hair, make-up etc.)" at bounding box center [398, 373] width 221 height 47
click at [436, 447] on button "PEG feeding" at bounding box center [398, 440] width 221 height 28
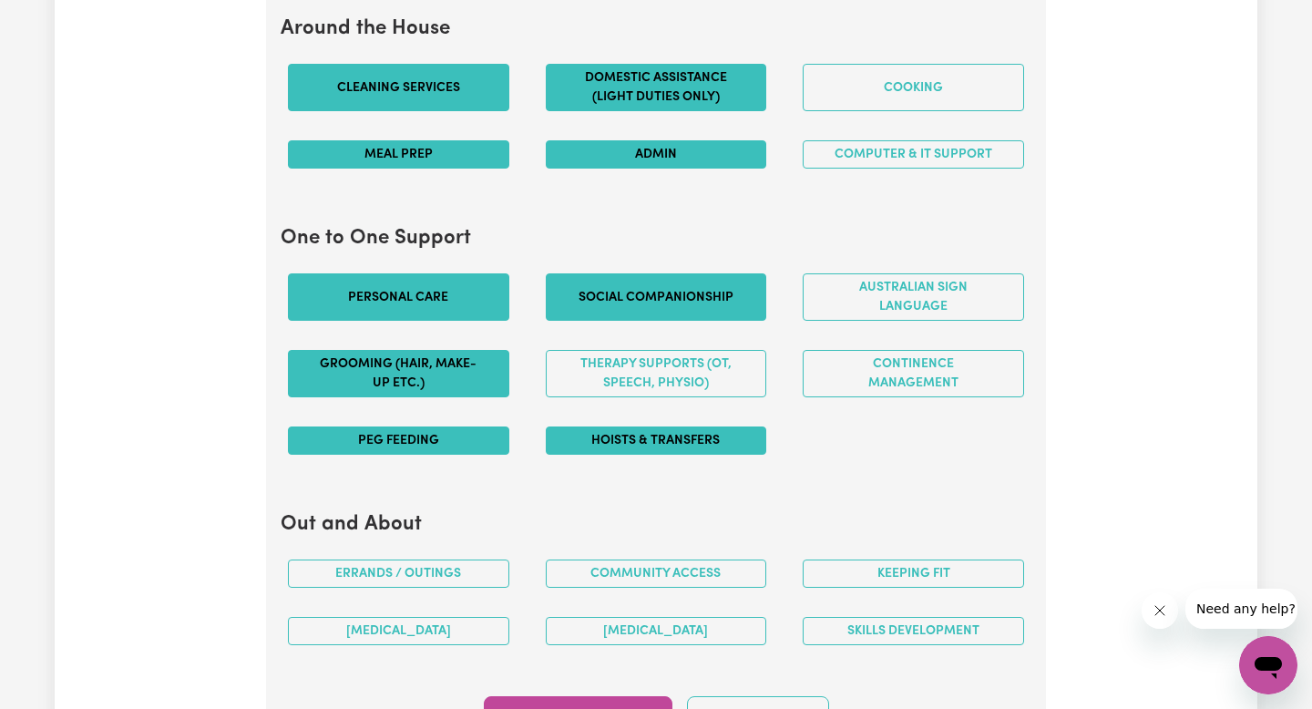
click at [629, 447] on button "Hoists & transfers" at bounding box center [656, 440] width 221 height 28
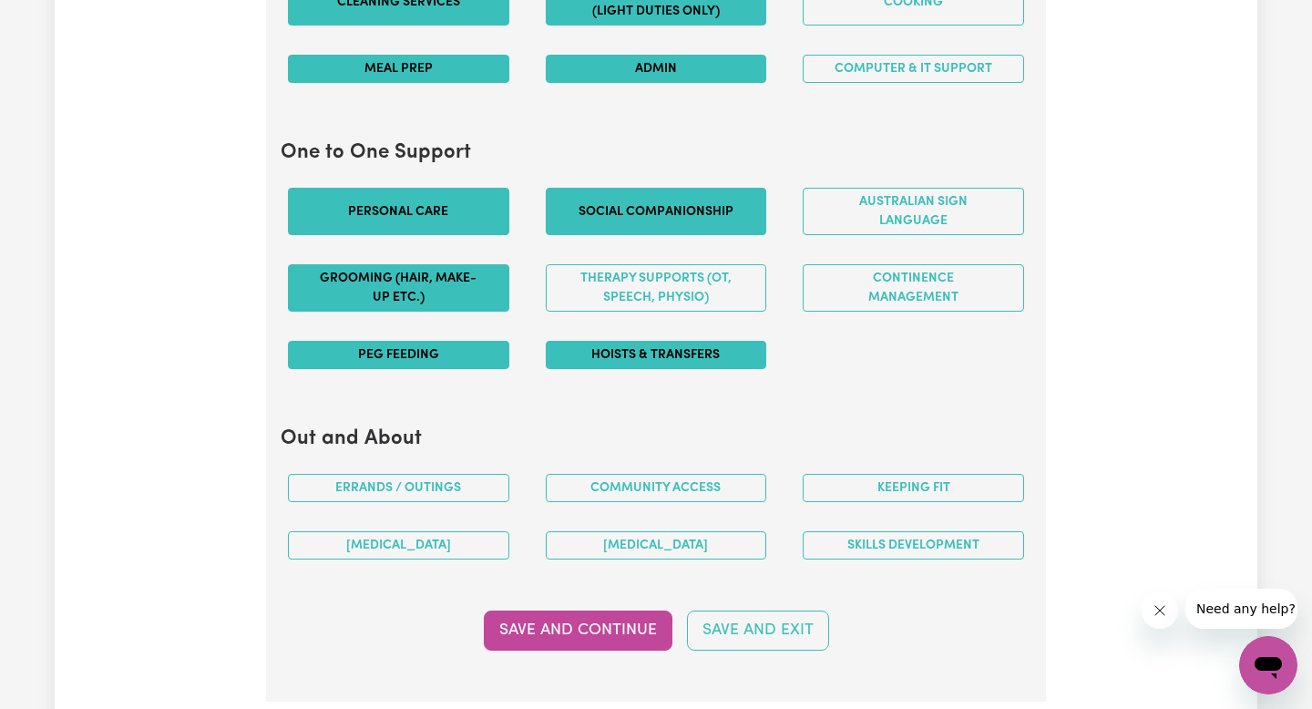
scroll to position [1893, 0]
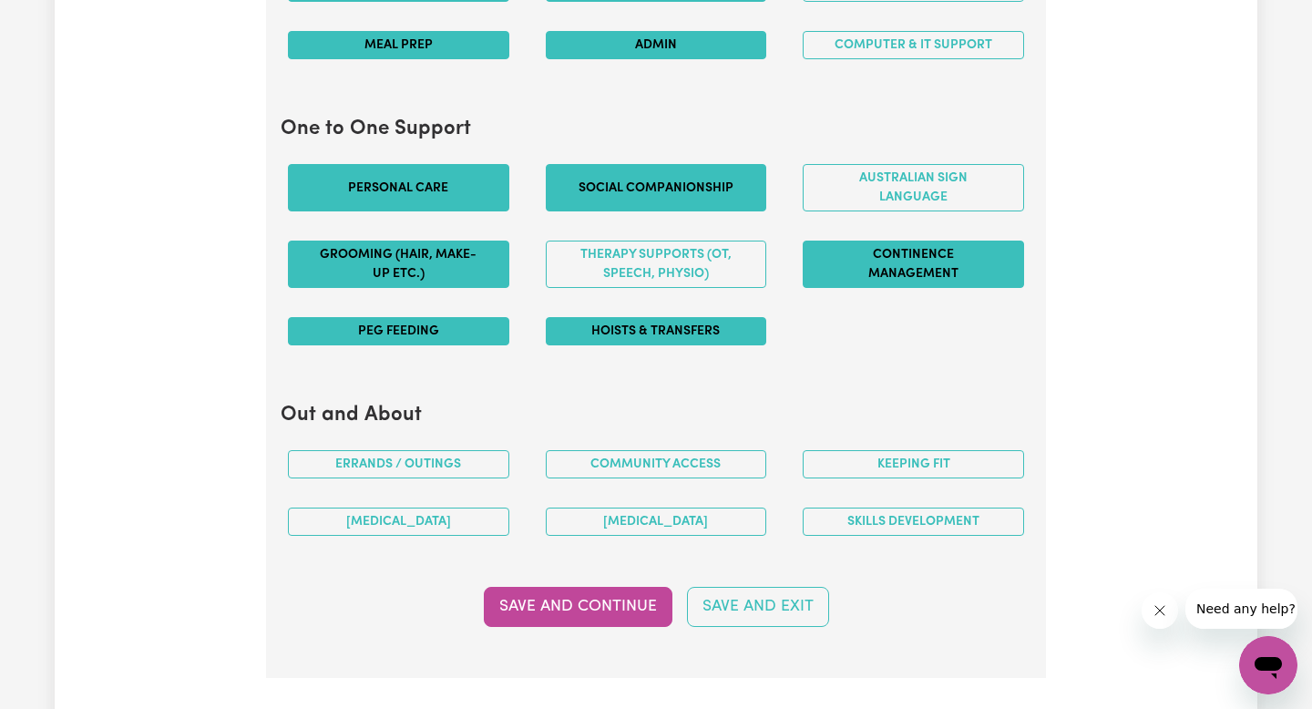
click at [926, 277] on button "Continence management" at bounding box center [912, 263] width 221 height 47
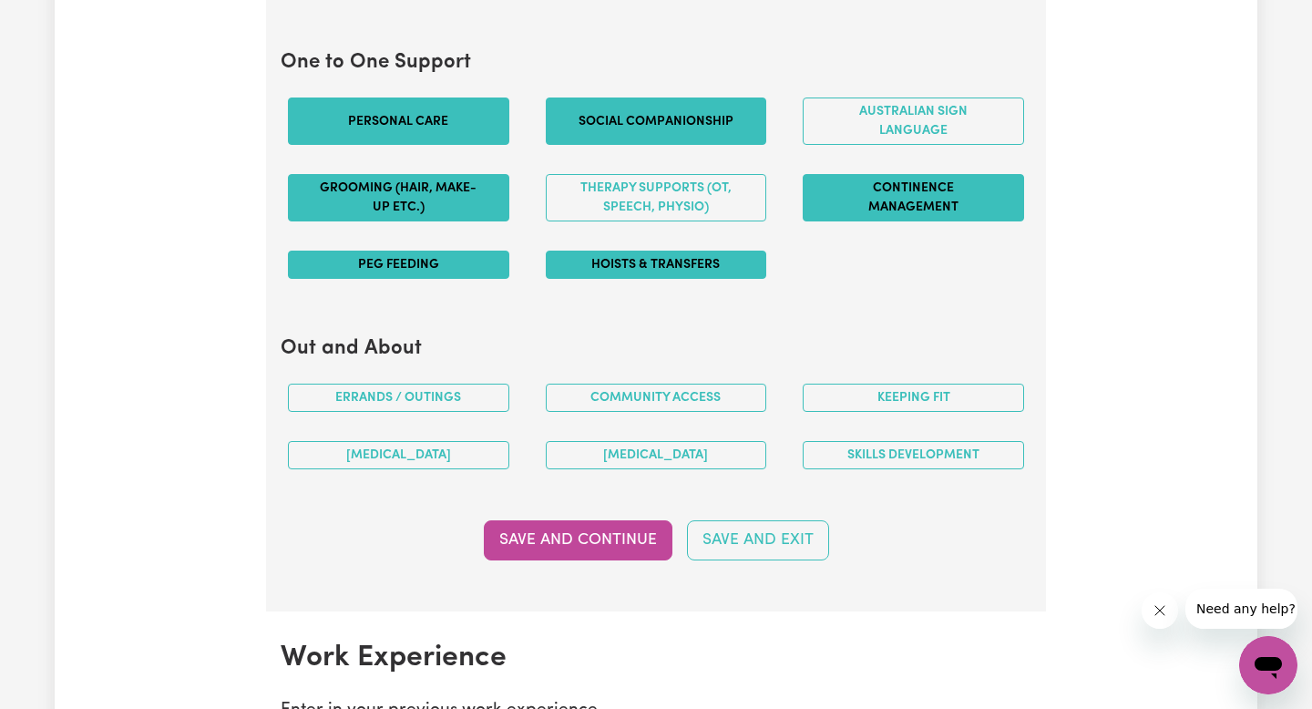
scroll to position [1965, 0]
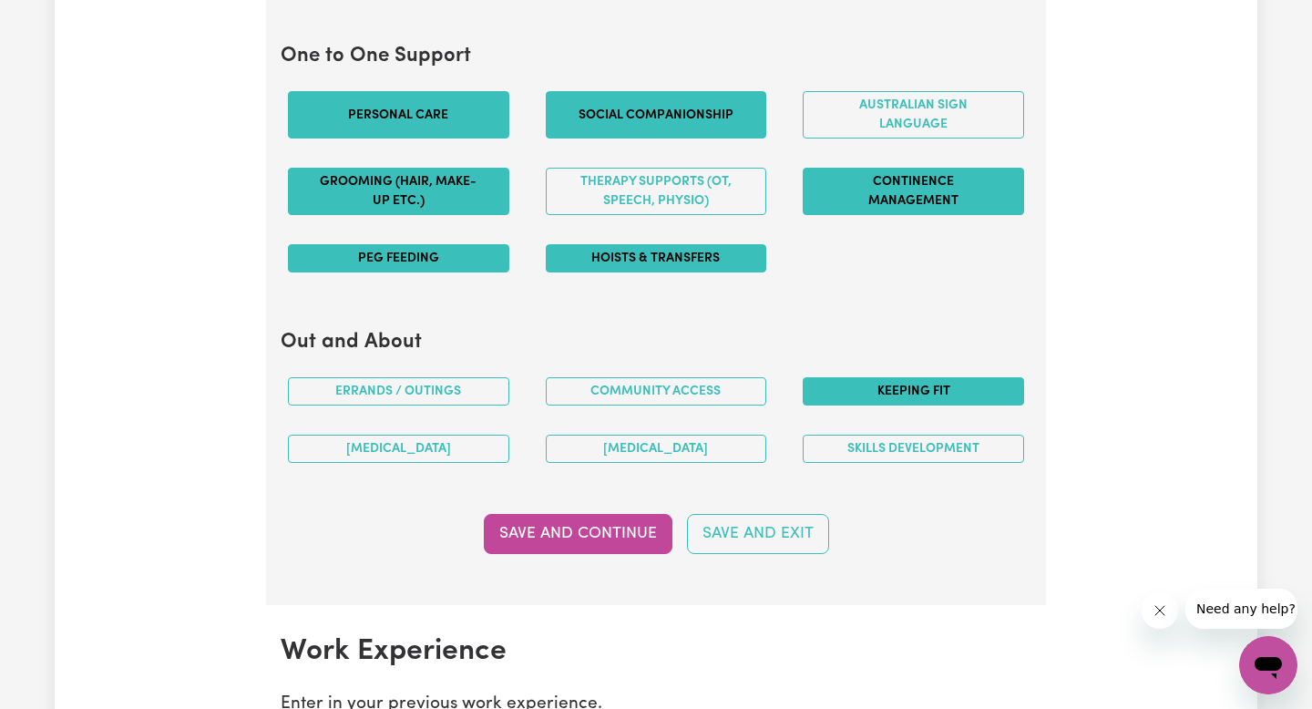
click at [890, 388] on button "Keeping fit" at bounding box center [912, 391] width 221 height 28
click at [899, 461] on button "Skills Development" at bounding box center [912, 448] width 221 height 28
click at [768, 453] on div "[MEDICAL_DATA]" at bounding box center [656, 448] width 258 height 57
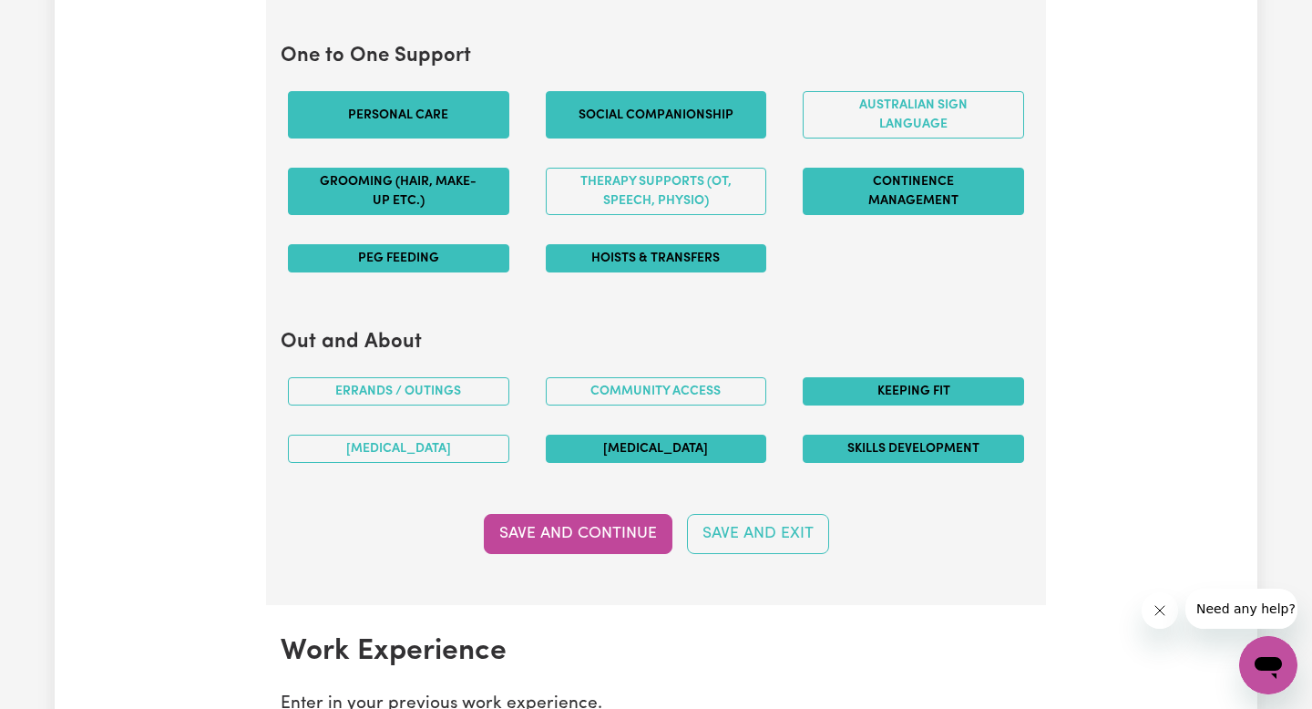
click at [739, 445] on button "[MEDICAL_DATA]" at bounding box center [656, 448] width 221 height 28
click at [680, 386] on button "Community access" at bounding box center [656, 391] width 221 height 28
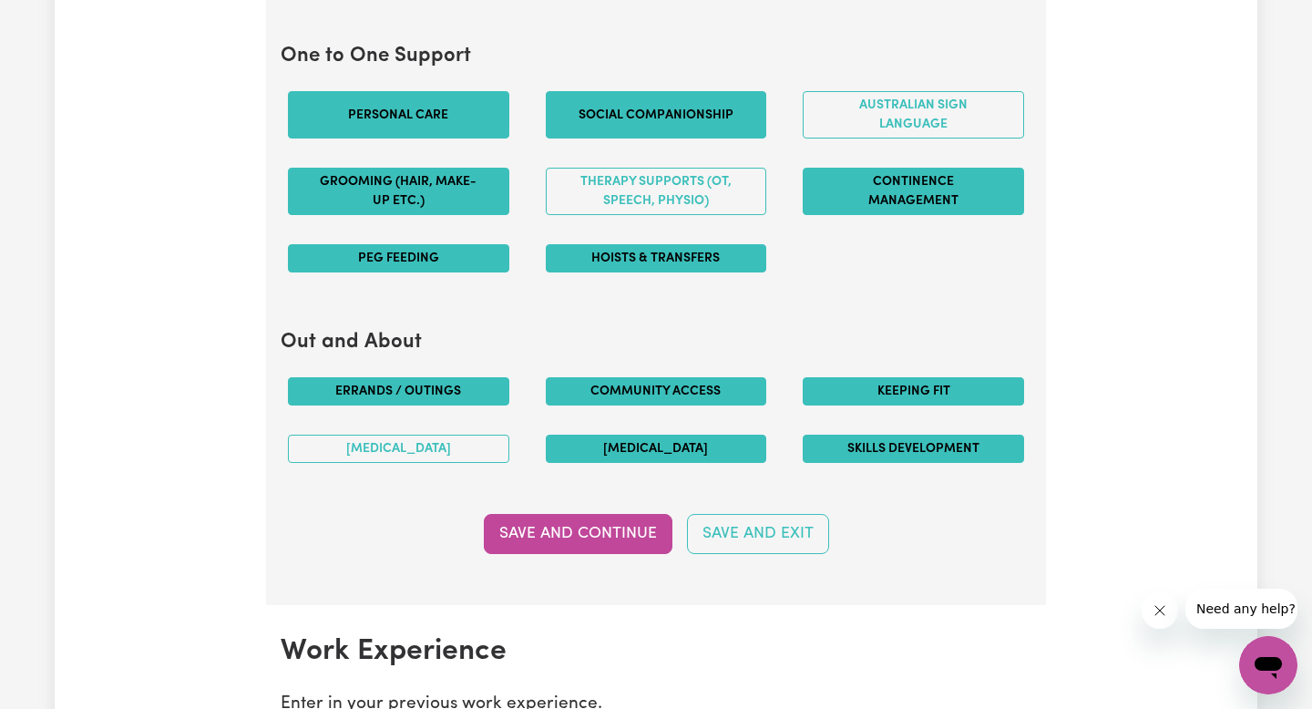
click at [495, 391] on button "Errands / Outings" at bounding box center [398, 391] width 221 height 28
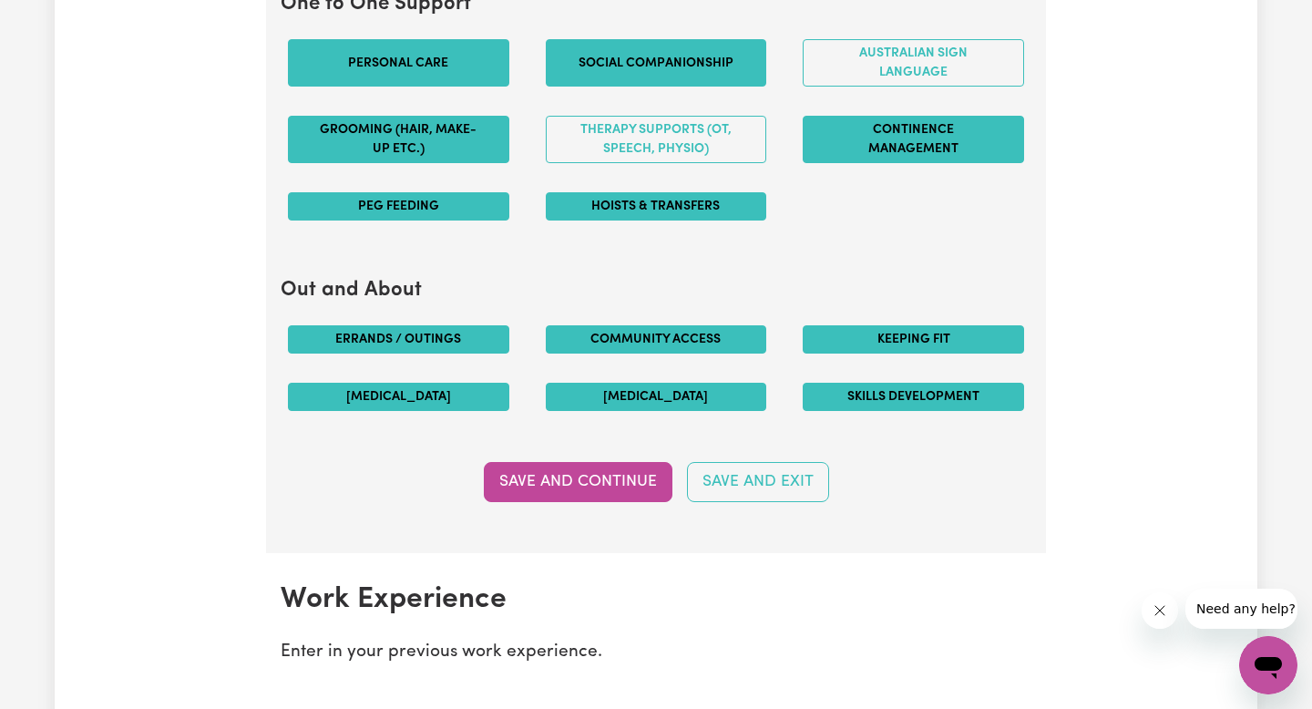
click at [475, 394] on button "[MEDICAL_DATA]" at bounding box center [398, 397] width 221 height 28
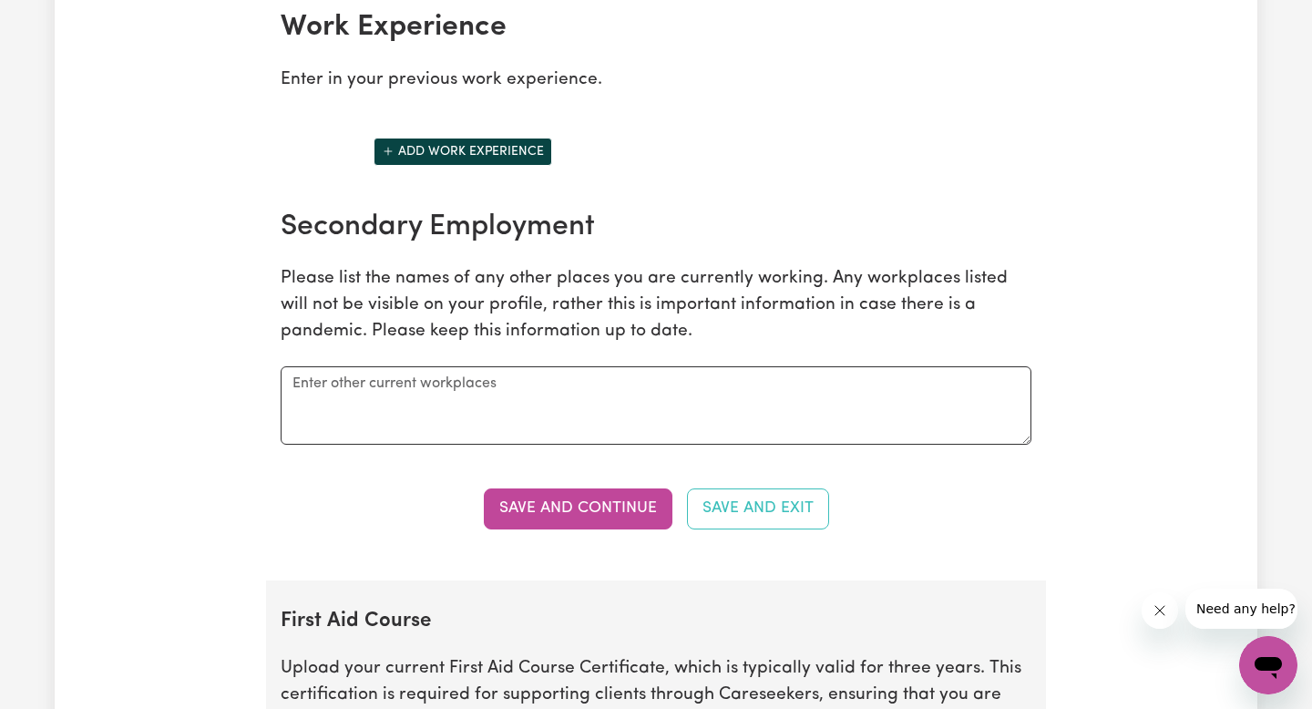
scroll to position [2603, 0]
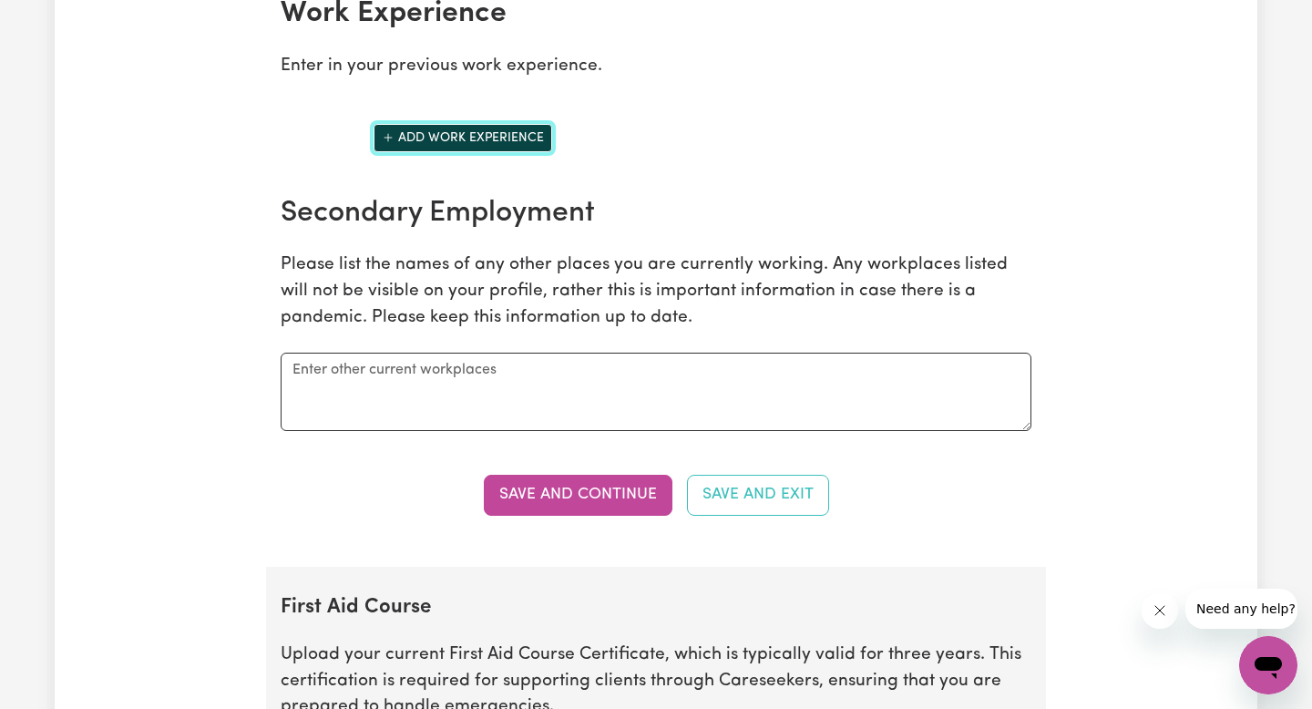
click at [494, 137] on button "Add work experience" at bounding box center [462, 138] width 179 height 28
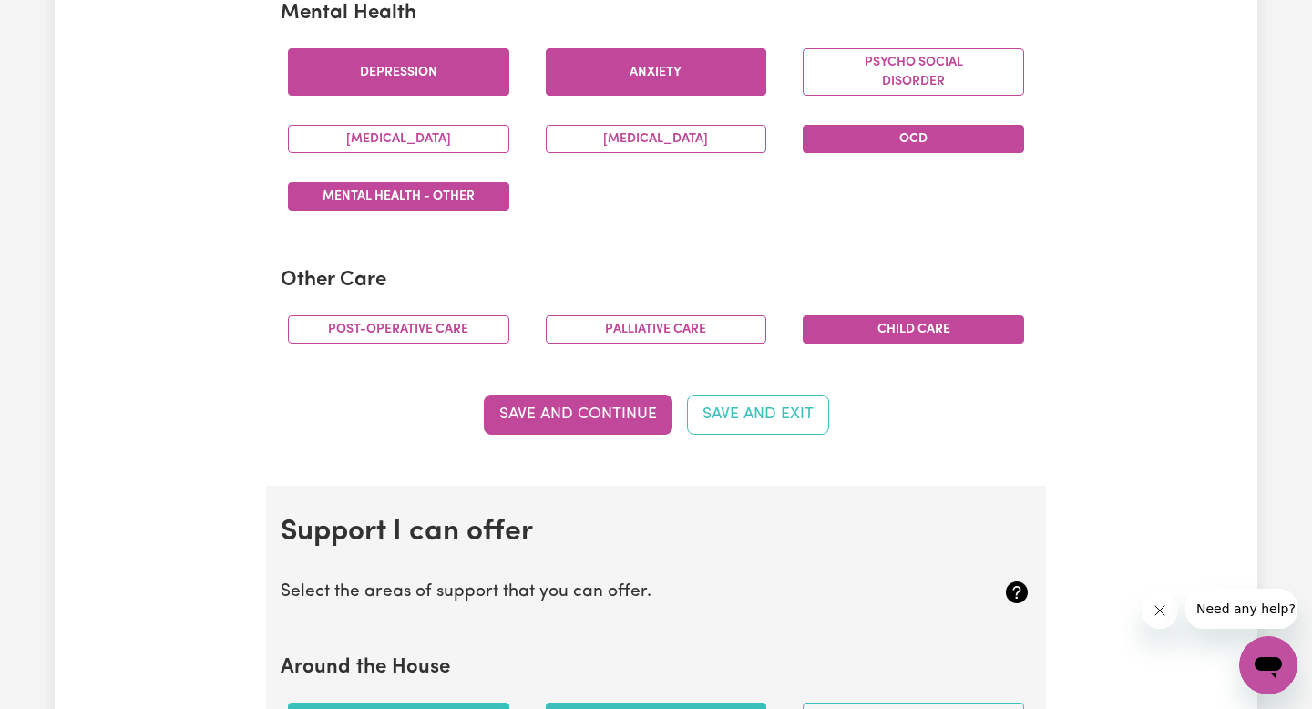
scroll to position [1459, 0]
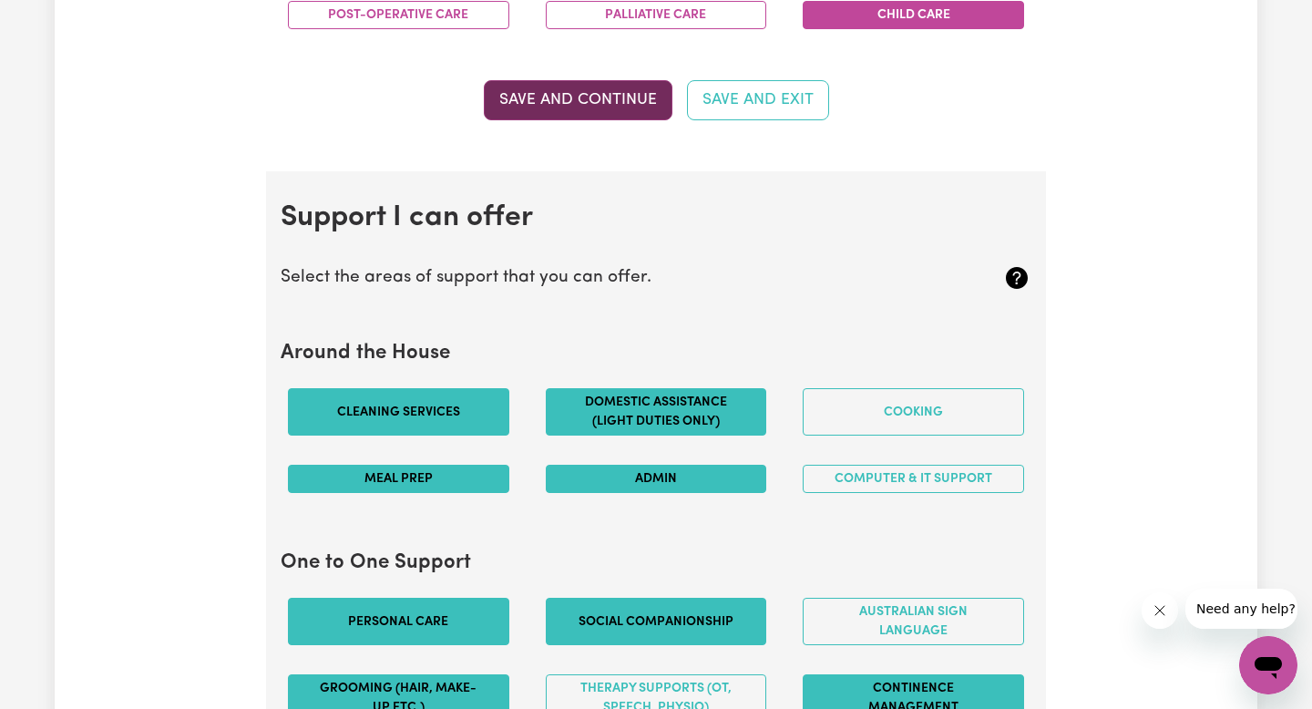
click at [585, 91] on button "Save and Continue" at bounding box center [578, 100] width 189 height 40
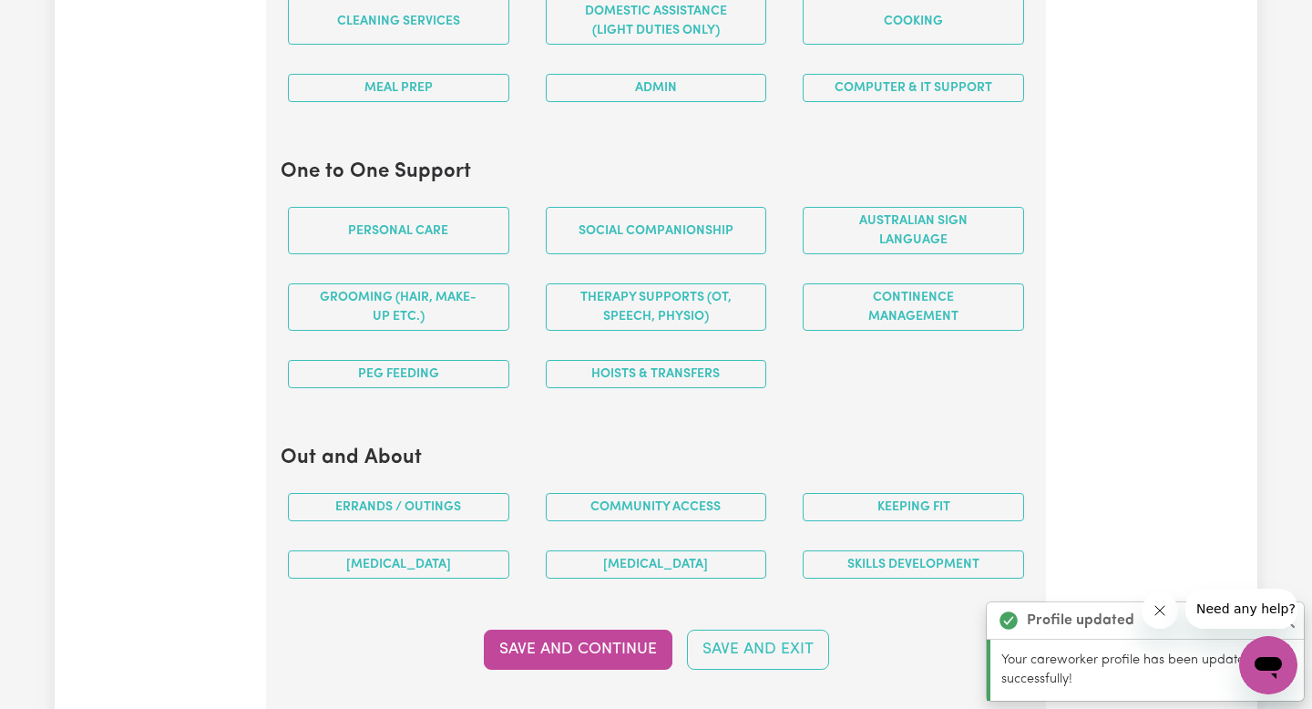
scroll to position [1751, 0]
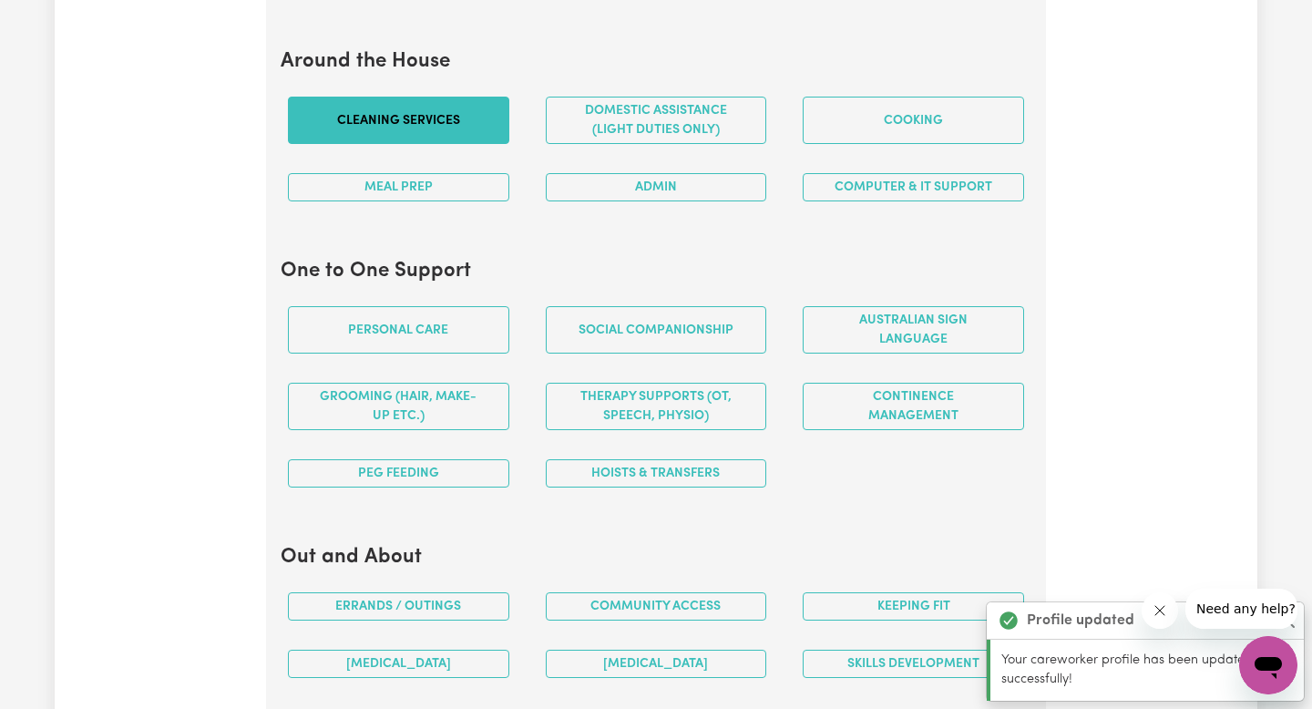
click at [455, 134] on button "Cleaning services" at bounding box center [398, 120] width 221 height 47
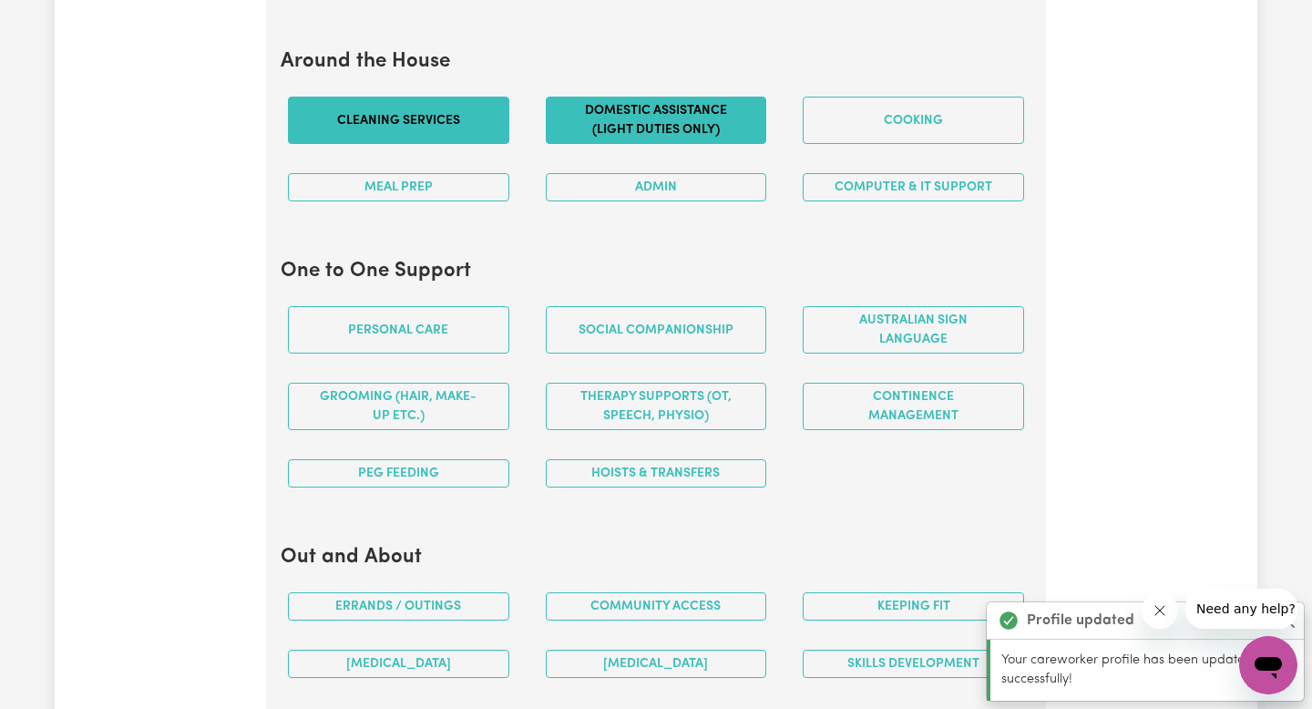
click at [692, 126] on button "Domestic assistance (light duties only)" at bounding box center [656, 120] width 221 height 47
click at [692, 188] on button "Admin" at bounding box center [656, 187] width 221 height 28
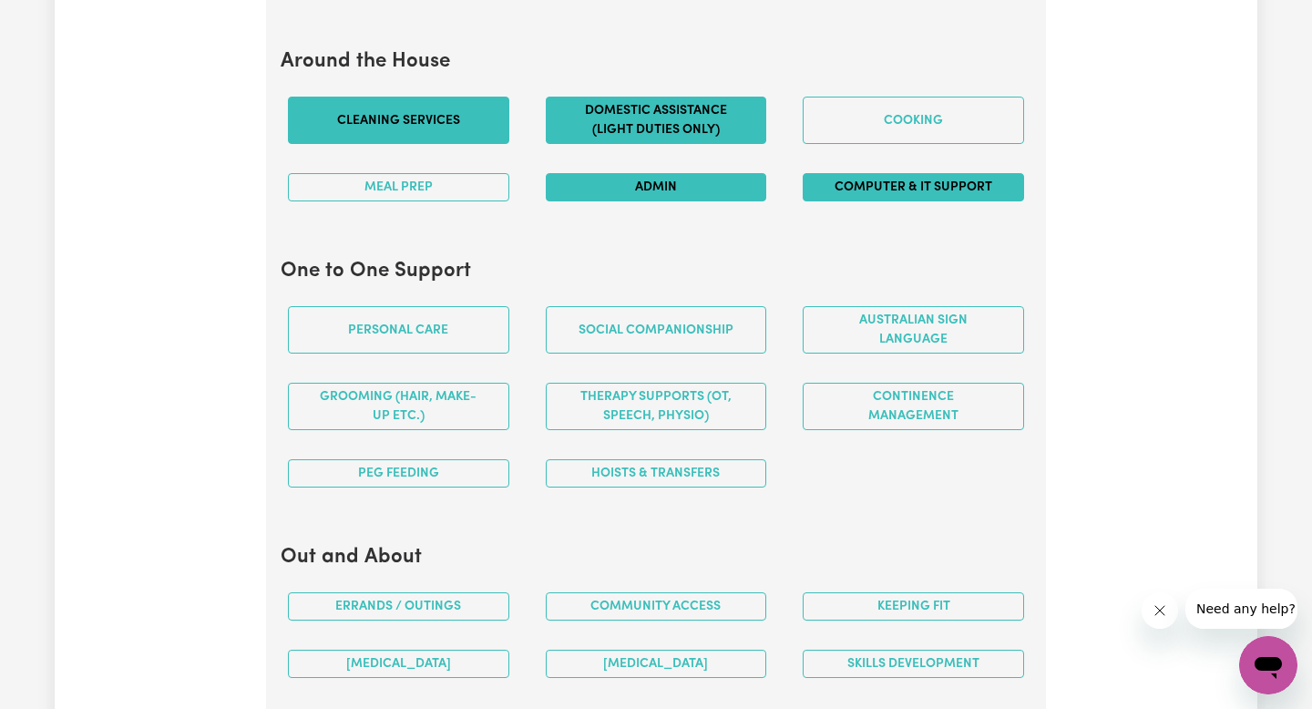
click at [897, 190] on button "Computer & IT Support" at bounding box center [912, 187] width 221 height 28
click at [738, 179] on button "Admin" at bounding box center [656, 187] width 221 height 28
click at [849, 179] on button "Computer & IT Support" at bounding box center [912, 187] width 221 height 28
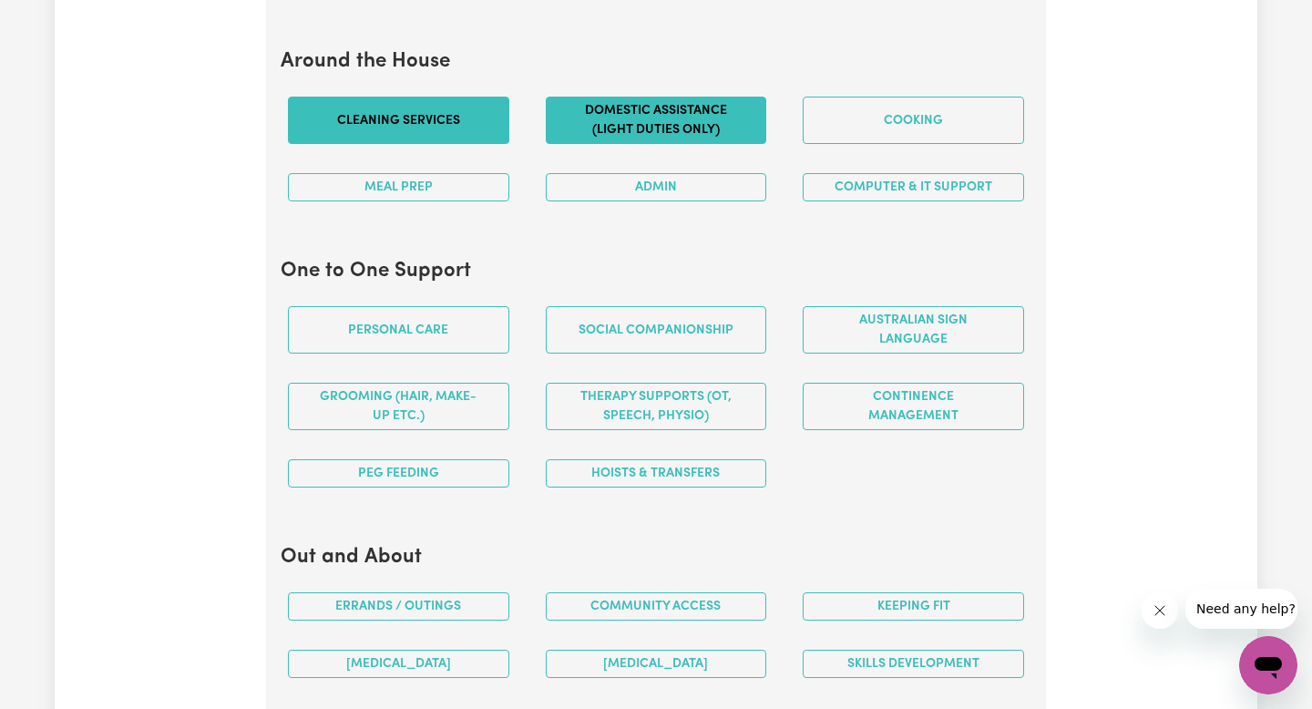
click at [511, 177] on div "Meal prep" at bounding box center [399, 186] width 258 height 57
click at [475, 186] on button "Meal prep" at bounding box center [398, 187] width 221 height 28
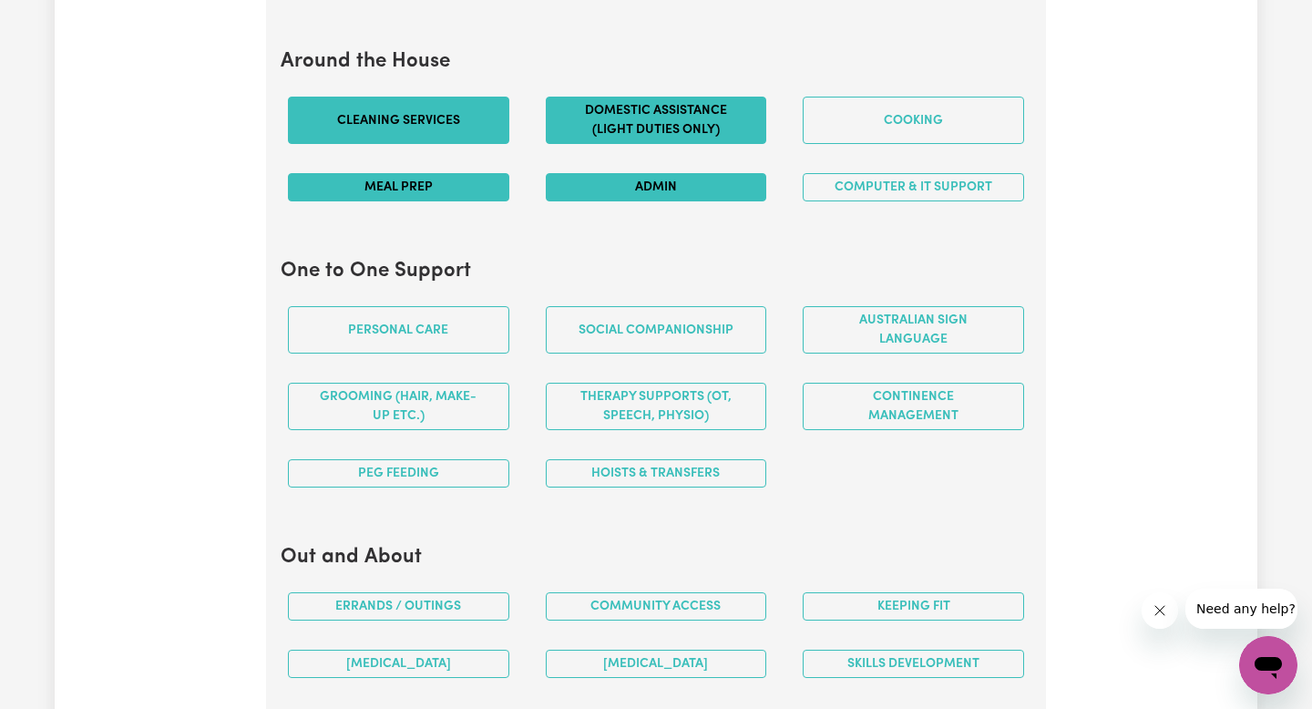
click at [596, 186] on button "Admin" at bounding box center [656, 187] width 221 height 28
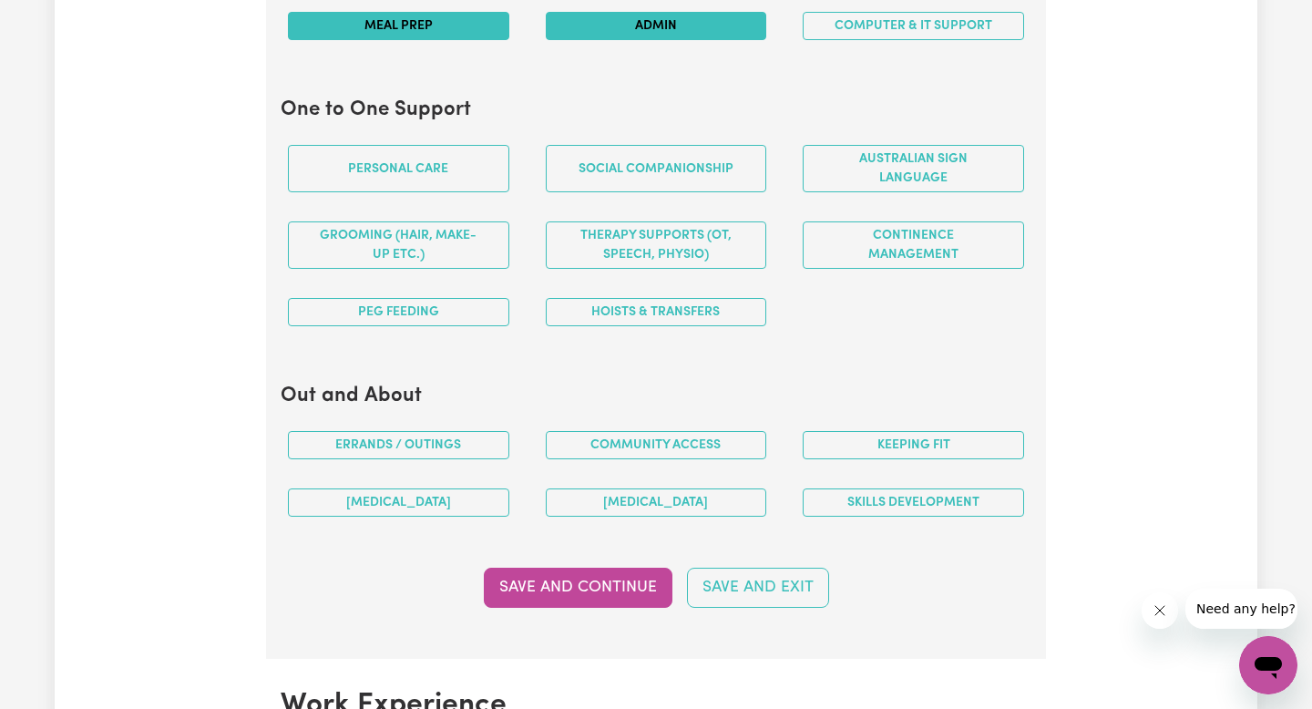
scroll to position [1939, 0]
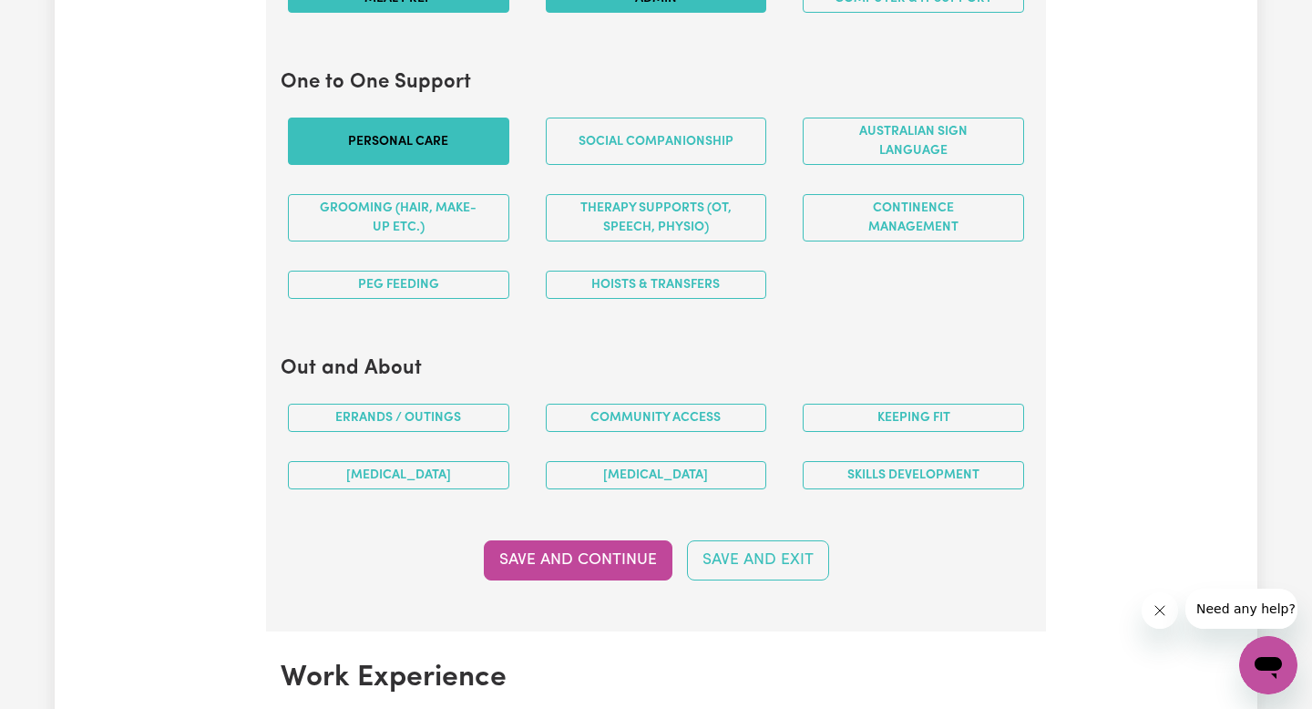
click at [439, 122] on button "Personal care" at bounding box center [398, 140] width 221 height 47
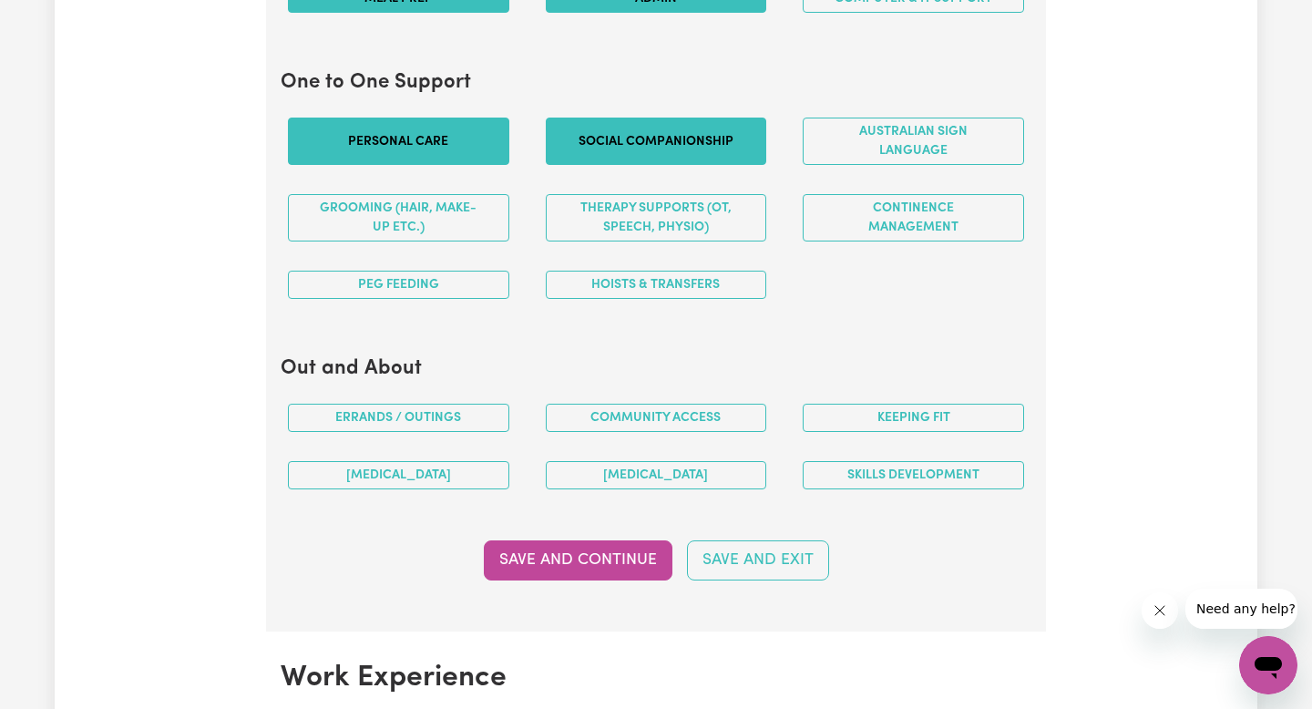
click at [653, 130] on button "Social companionship" at bounding box center [656, 140] width 221 height 47
click at [479, 223] on button "Grooming (hair, make-up etc.)" at bounding box center [398, 217] width 221 height 47
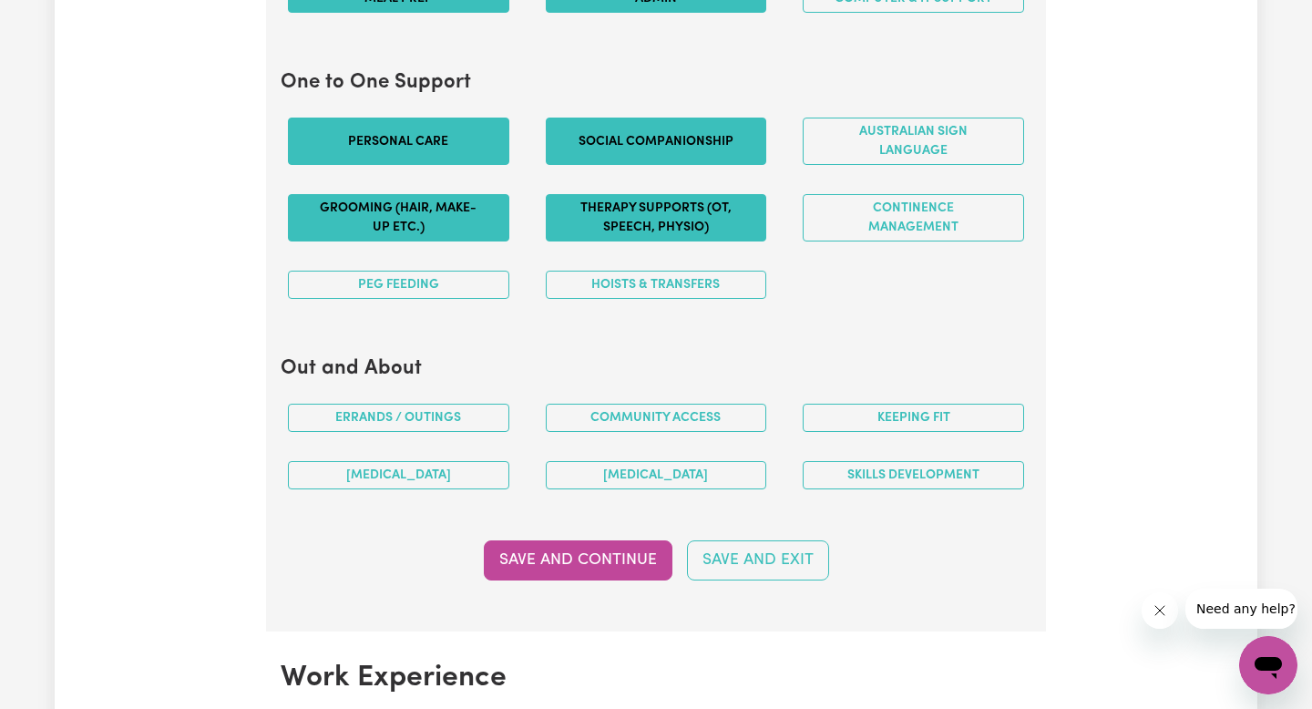
click at [743, 209] on button "Therapy Supports (OT, speech, physio)" at bounding box center [656, 217] width 221 height 47
click at [853, 215] on button "Continence management" at bounding box center [912, 217] width 221 height 47
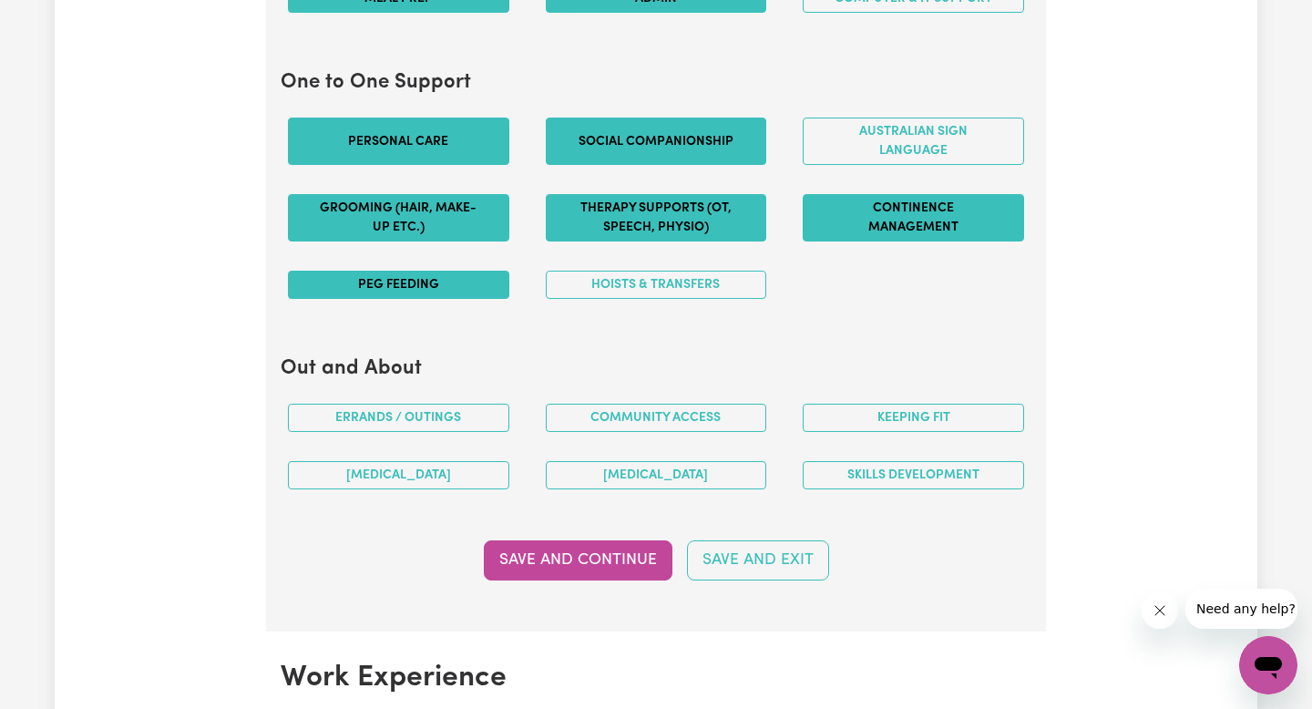
click at [426, 295] on button "PEG feeding" at bounding box center [398, 284] width 221 height 28
click at [621, 281] on button "Hoists & transfers" at bounding box center [656, 284] width 221 height 28
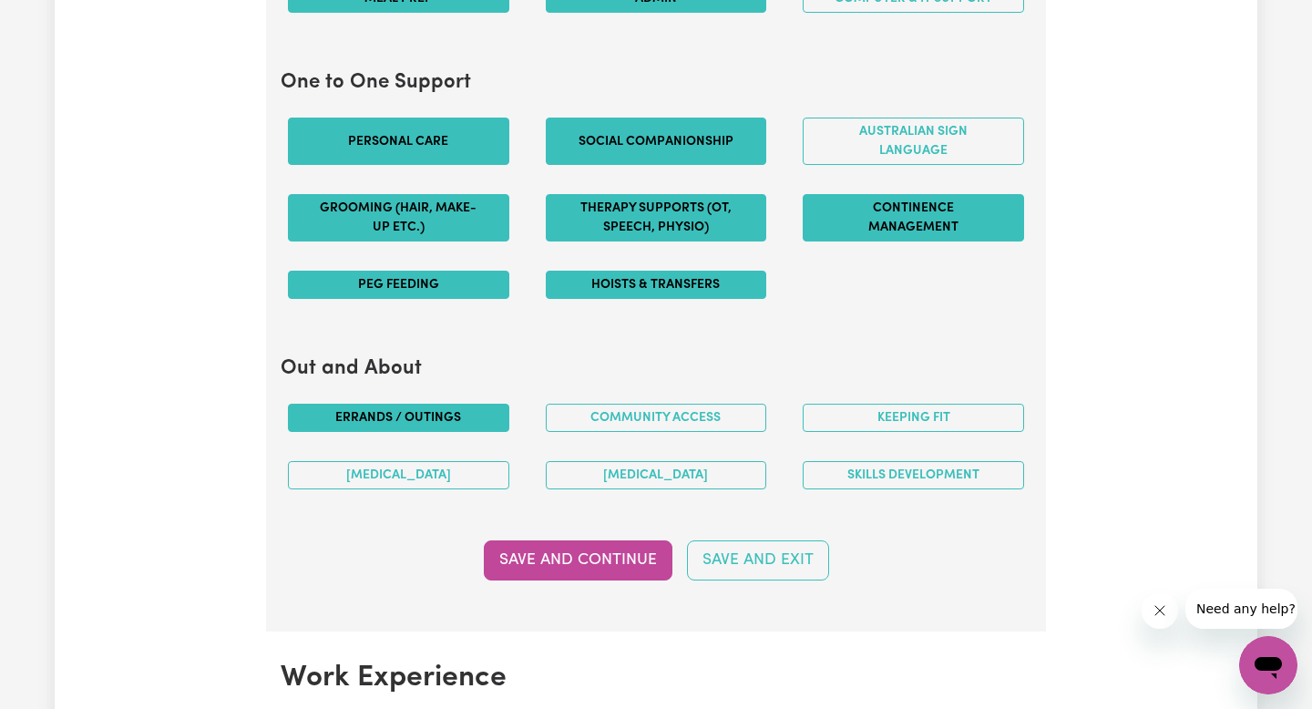
click at [464, 420] on button "Errands / Outings" at bounding box center [398, 417] width 221 height 28
click at [599, 421] on button "Community access" at bounding box center [656, 417] width 221 height 28
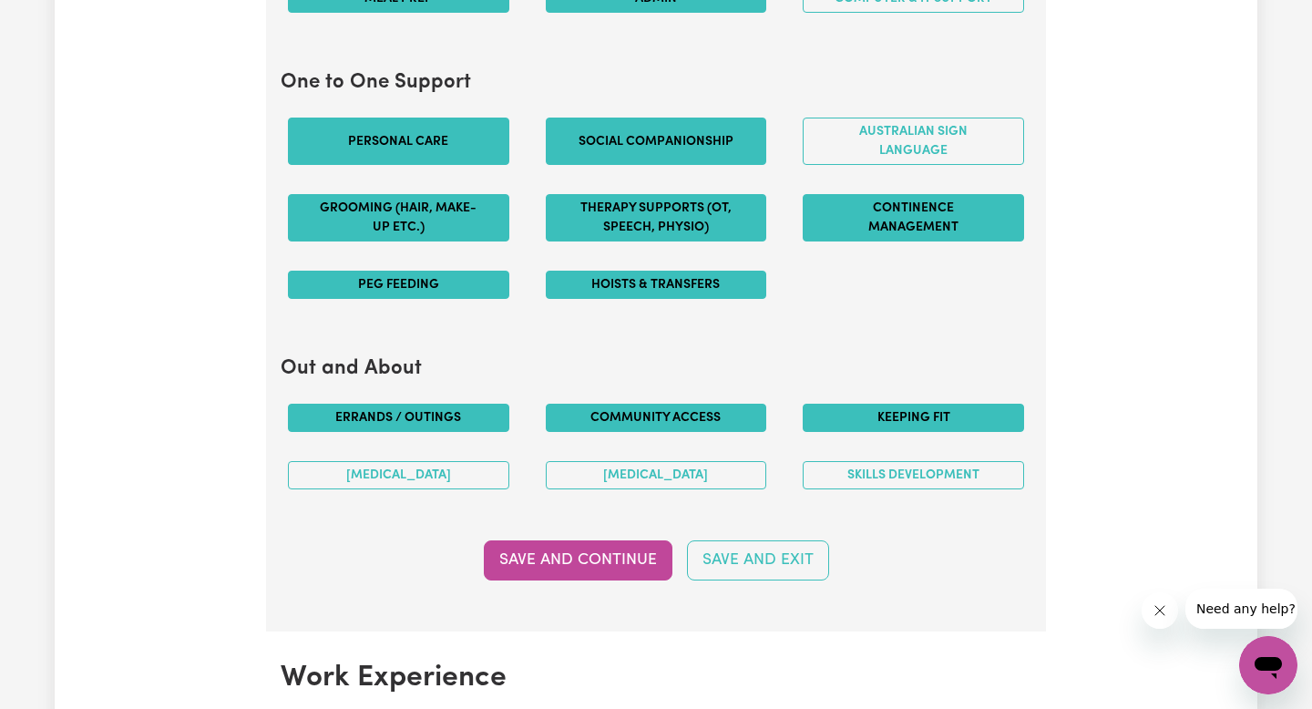
click at [897, 417] on button "Keeping fit" at bounding box center [912, 417] width 221 height 28
click at [897, 462] on button "Skills Development" at bounding box center [912, 475] width 221 height 28
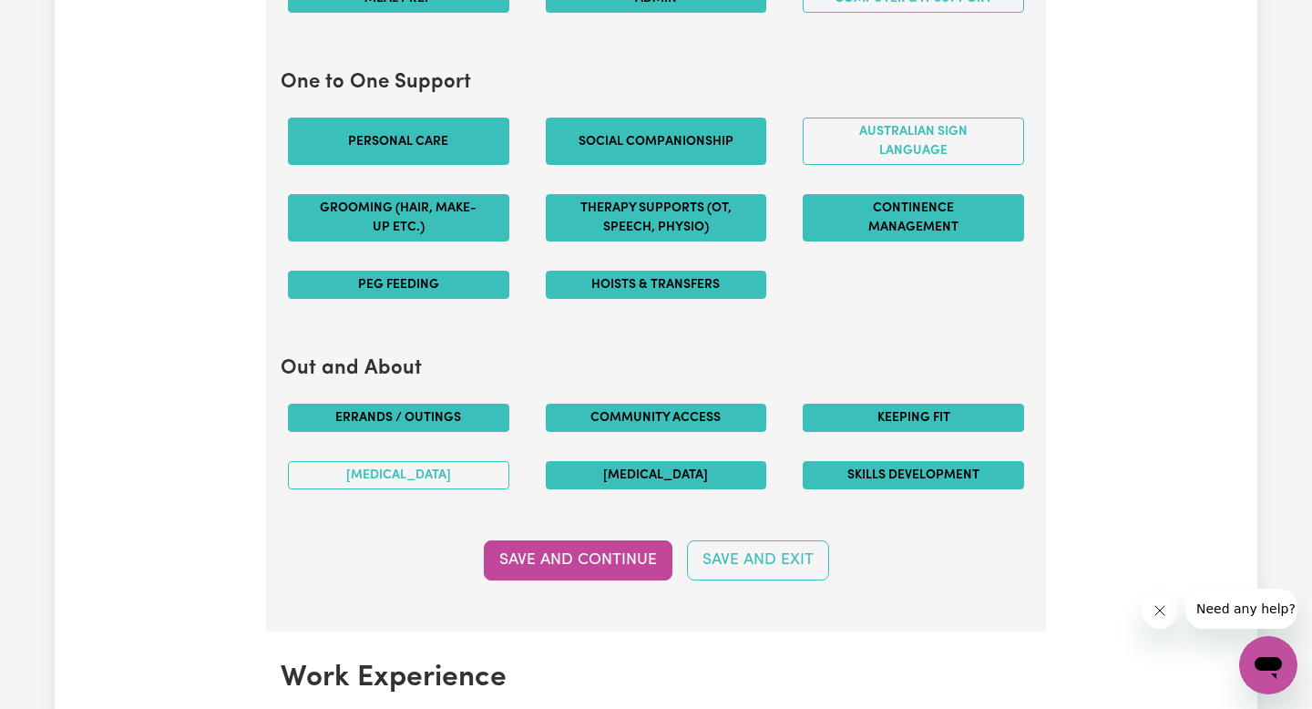
click at [669, 462] on button "[MEDICAL_DATA]" at bounding box center [656, 475] width 221 height 28
click at [452, 459] on div "[MEDICAL_DATA]" at bounding box center [399, 474] width 258 height 57
click at [460, 470] on button "[MEDICAL_DATA]" at bounding box center [398, 475] width 221 height 28
click at [557, 527] on section "Support I can offer Select the areas of support that you can offer. Around the …" at bounding box center [656, 161] width 780 height 940
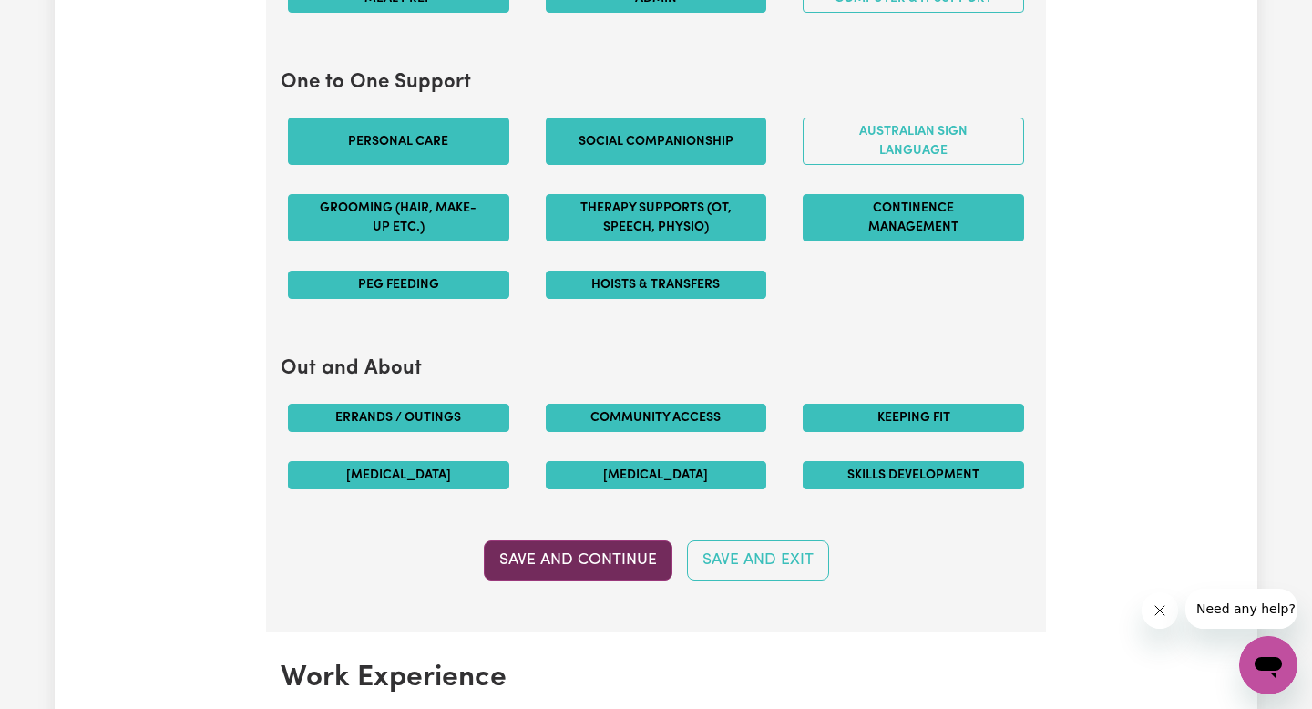
click at [557, 544] on button "Save and Continue" at bounding box center [578, 560] width 189 height 40
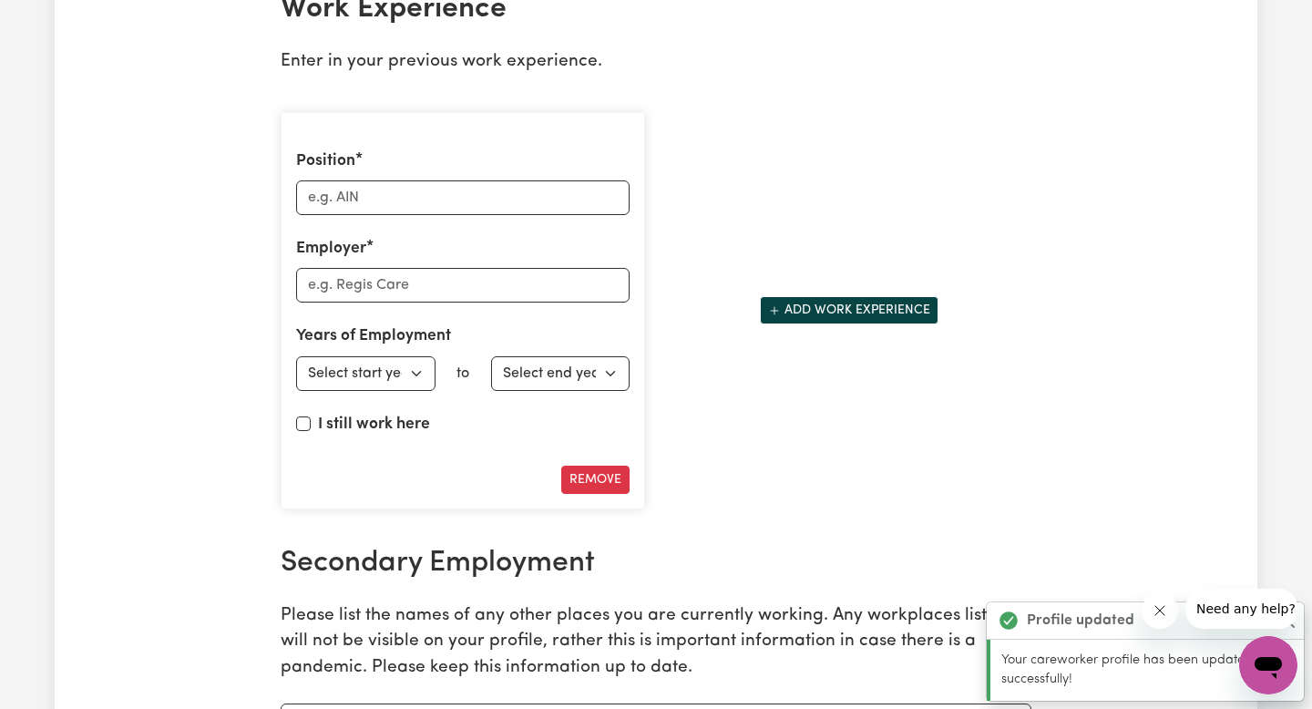
scroll to position [2647, 0]
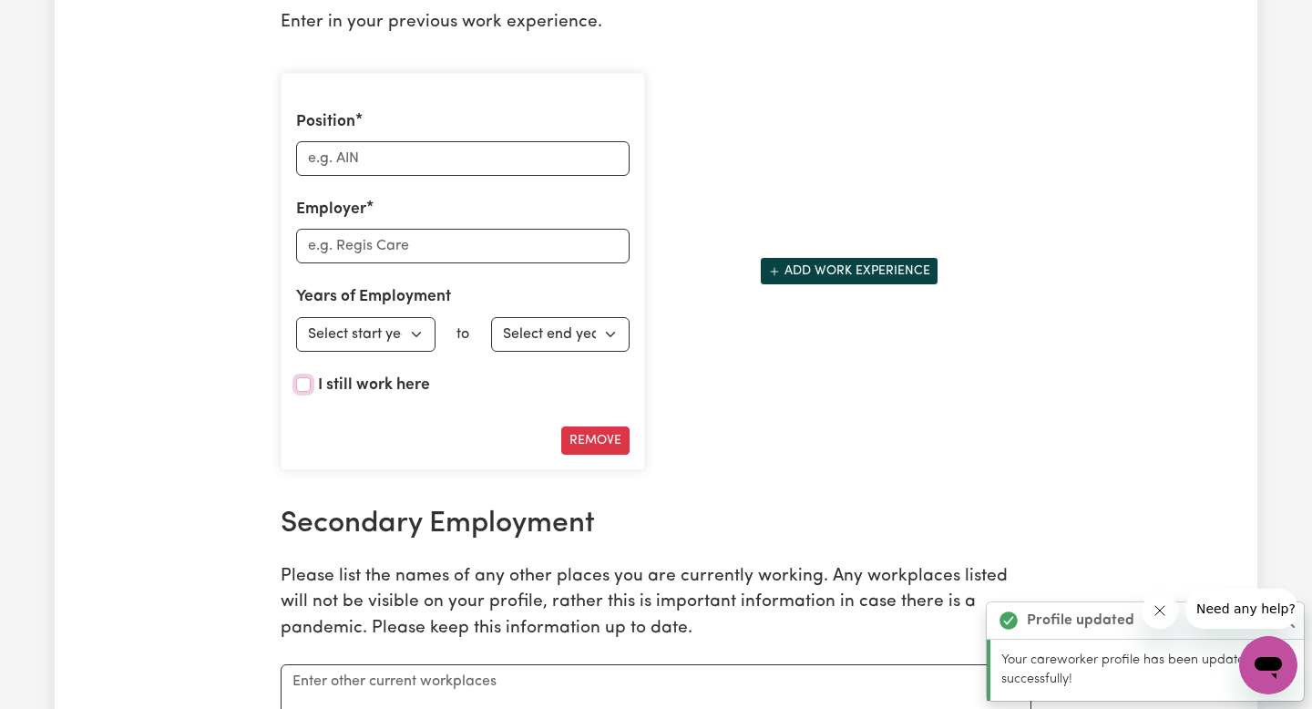
click at [306, 382] on input "I still work here" at bounding box center [303, 384] width 15 height 15
checkbox input "true"
click at [356, 335] on select "Select start year [DATE] 1952 1953 1954 1955 1956 1957 1958 1959 1960 1961 1962…" at bounding box center [365, 334] width 139 height 35
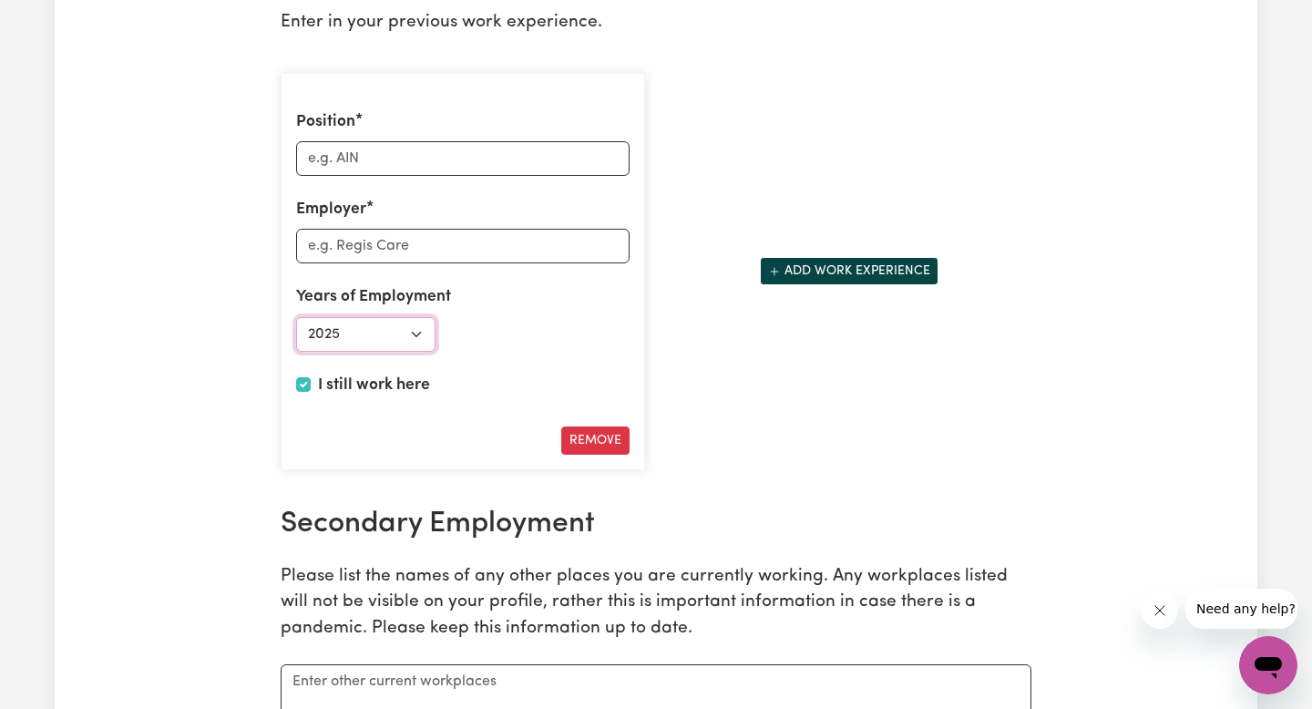
click at [296, 317] on select "Select start year [DATE] 1952 1953 1954 1955 1956 1957 1958 1959 1960 1961 1962…" at bounding box center [365, 334] width 139 height 35
select select "2024"
click at [393, 238] on input "Employer" at bounding box center [462, 246] width 333 height 35
click at [370, 147] on input "Position" at bounding box center [462, 158] width 333 height 35
type input "Disability Support Worker"
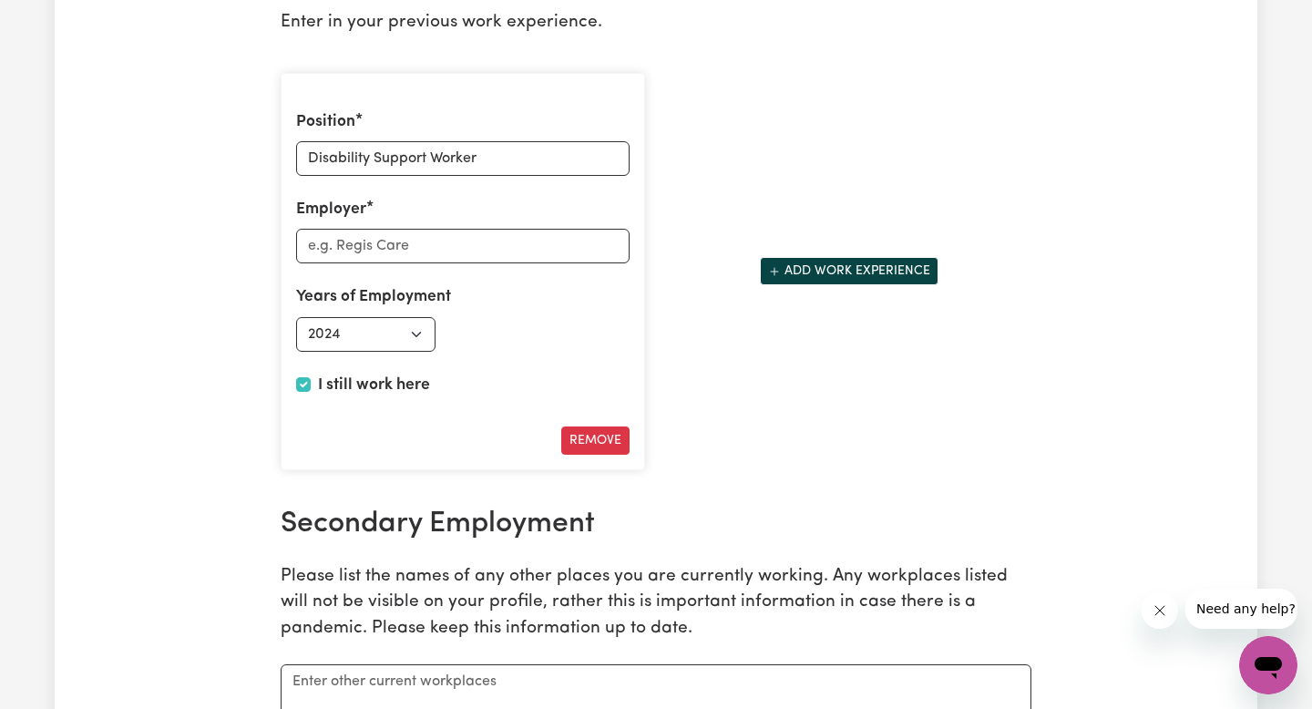
click at [360, 263] on div "Position Disability Support Worker Employer Years of Employment Employed from S…" at bounding box center [463, 272] width 364 height 398
click at [360, 247] on input "Employer" at bounding box center [462, 246] width 333 height 35
type input "Priority Hire"
click at [801, 280] on button "Add work experience" at bounding box center [849, 271] width 179 height 28
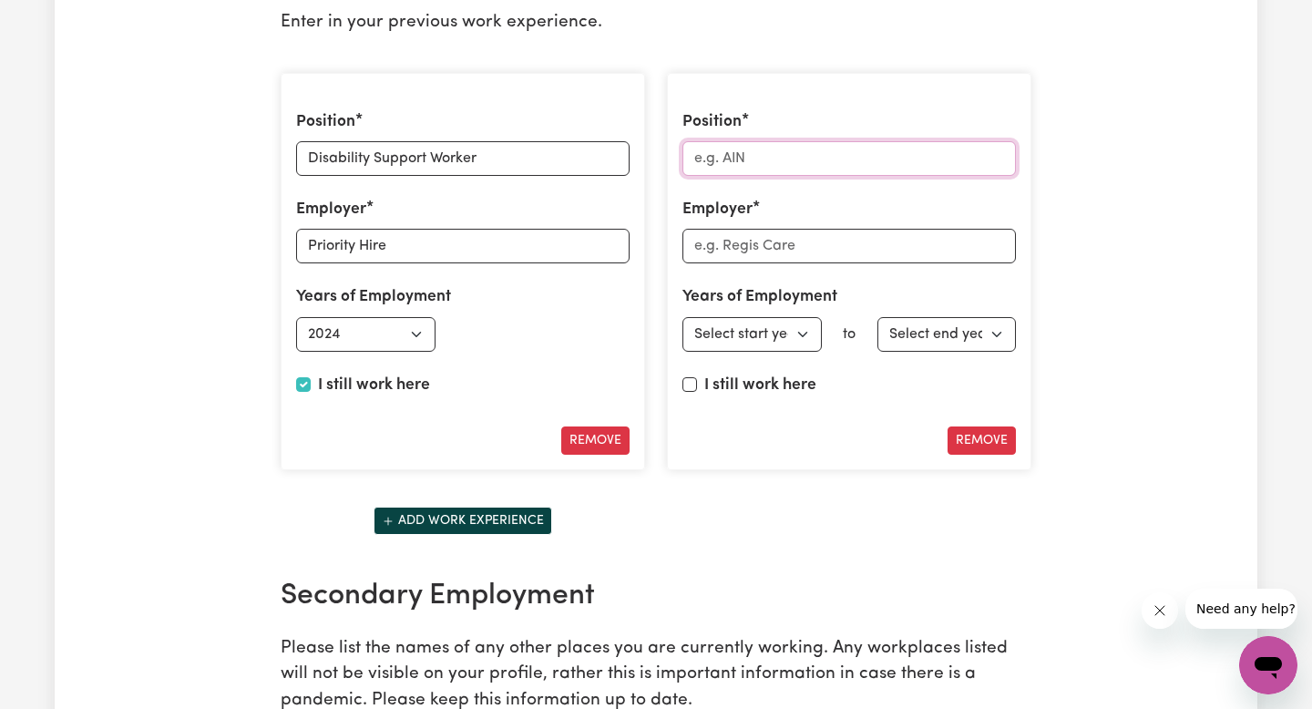
click at [720, 163] on input "Position" at bounding box center [848, 158] width 333 height 35
click at [928, 346] on select "Select end year [DATE] 1952 1953 1954 1955 1956 1957 1958 1959 1960 1961 1962 1…" at bounding box center [946, 334] width 139 height 35
click at [877, 317] on select "Select end year [DATE] 1952 1953 1954 1955 1956 1957 1958 1959 1960 1961 1962 1…" at bounding box center [946, 334] width 139 height 35
click at [953, 350] on select "Select end year [DATE] 1952 1953 1954 1955 1956 1957 1958 1959 1960 1961 1962 1…" at bounding box center [946, 334] width 139 height 35
click at [877, 317] on select "Select end year [DATE] 1952 1953 1954 1955 1956 1957 1958 1959 1960 1961 1962 1…" at bounding box center [946, 334] width 139 height 35
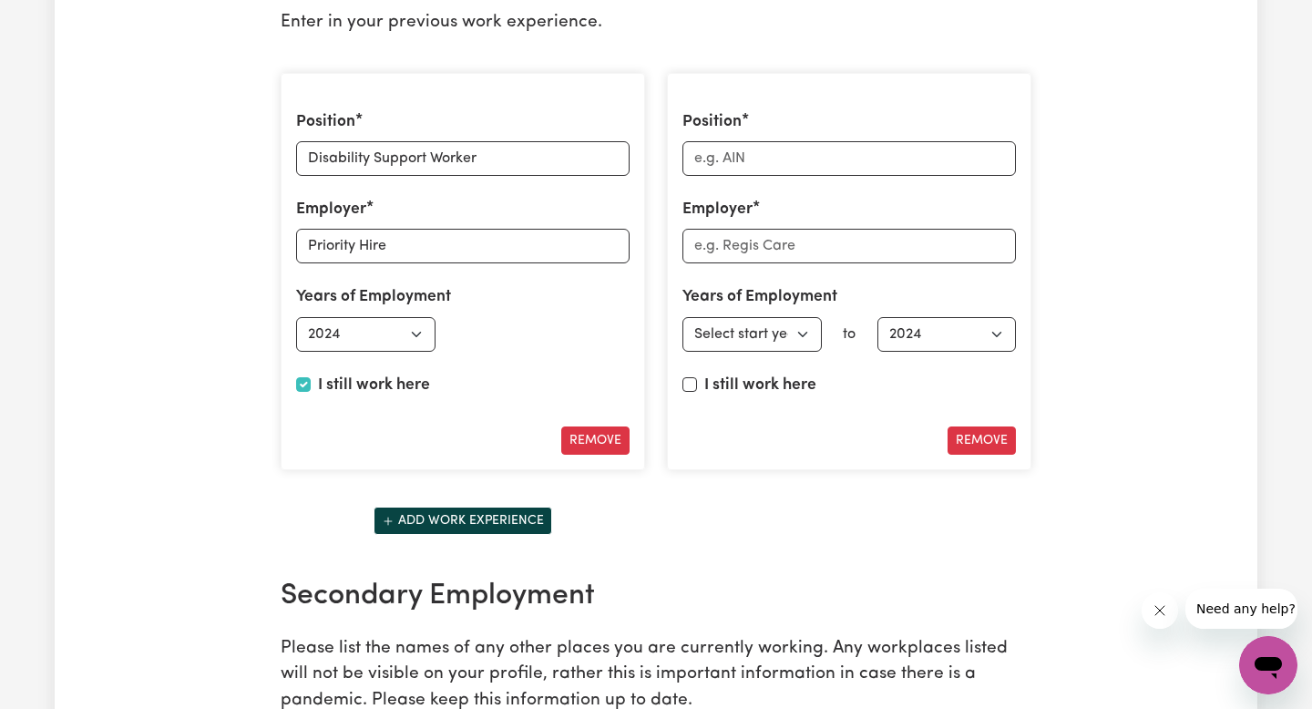
click at [965, 313] on div "Years of Employment Employed from Select start year [DATE] 1952 1953 1954 1955 …" at bounding box center [848, 318] width 333 height 66
click at [954, 330] on select "Select end year [DATE] 1952 1953 1954 1955 1956 1957 1958 1959 1960 1961 1962 1…" at bounding box center [946, 334] width 139 height 35
click at [877, 317] on select "Select end year [DATE] 1952 1953 1954 1955 1956 1957 1958 1959 1960 1961 1962 1…" at bounding box center [946, 334] width 139 height 35
click at [945, 313] on div "Years of Employment Employed from Select start year [DATE] 1952 1953 1954 1955 …" at bounding box center [848, 318] width 333 height 66
click at [945, 336] on select "Select end year [DATE] 1952 1953 1954 1955 1956 1957 1958 1959 1960 1961 1962 1…" at bounding box center [946, 334] width 139 height 35
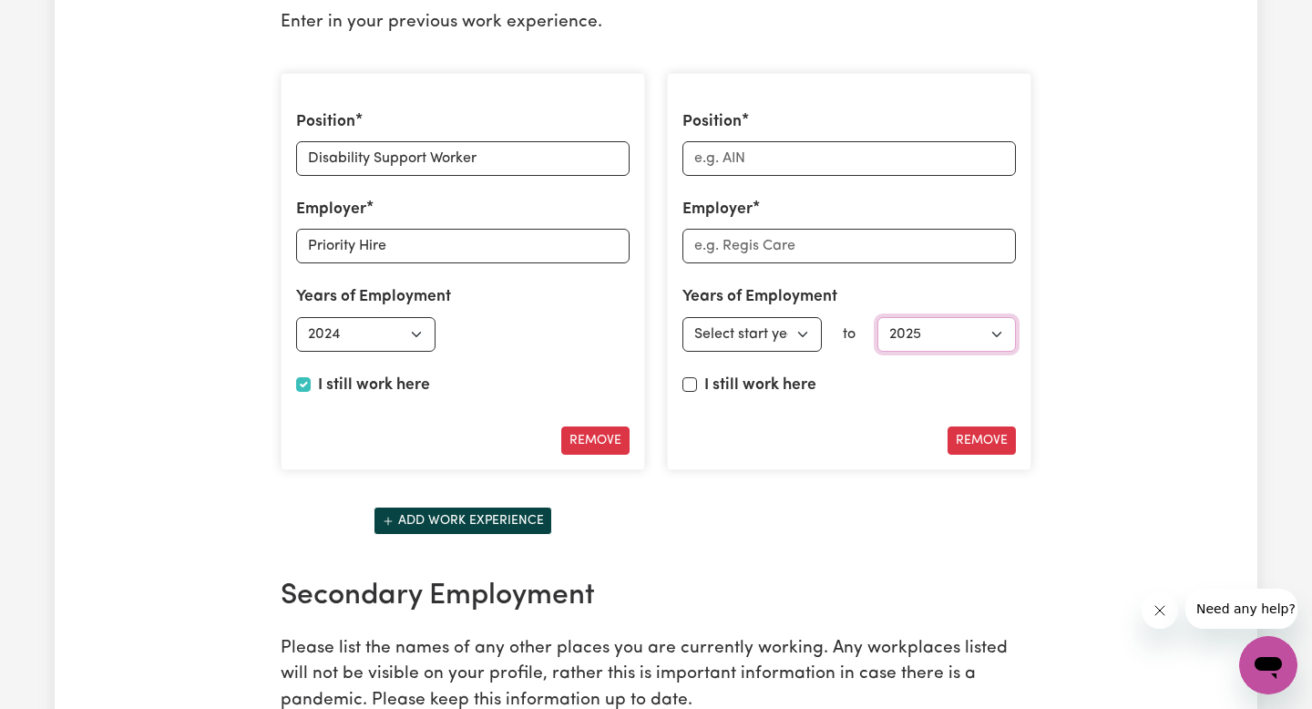
click at [877, 317] on select "Select end year [DATE] 1952 1953 1954 1955 1956 1957 1958 1959 1960 1961 1962 1…" at bounding box center [946, 334] width 139 height 35
click at [923, 326] on select "Select end year [DATE] 1952 1953 1954 1955 1956 1957 1958 1959 1960 1961 1962 1…" at bounding box center [946, 334] width 139 height 35
click at [877, 317] on select "Select end year [DATE] 1952 1953 1954 1955 1956 1957 1958 1959 1960 1961 1962 1…" at bounding box center [946, 334] width 139 height 35
select select "2024"
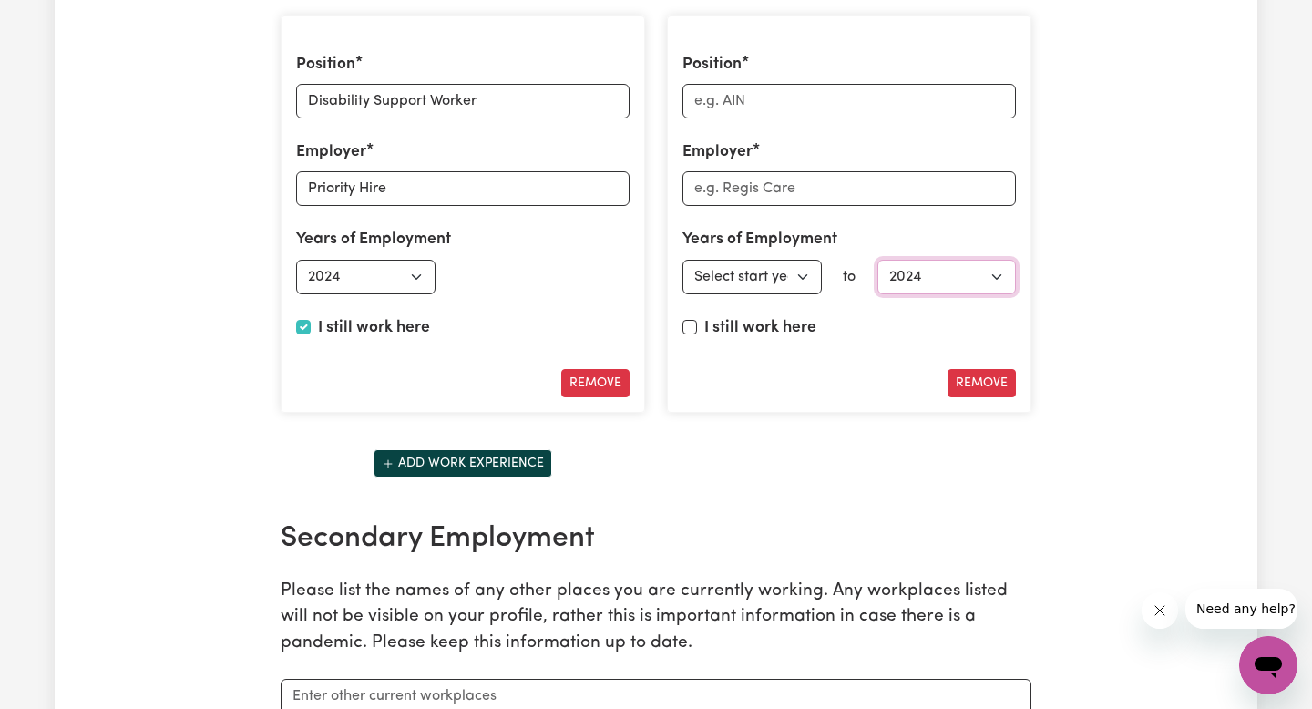
scroll to position [2710, 0]
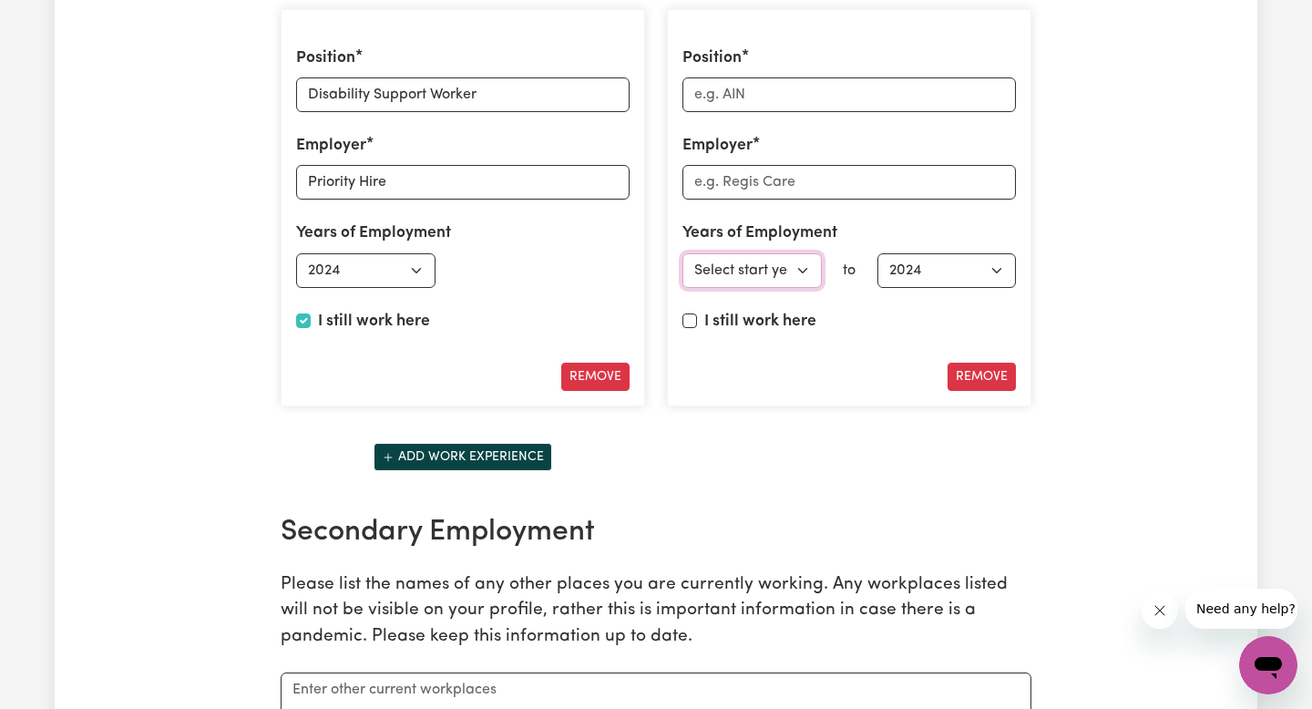
click at [771, 257] on select "Select start year [DATE] 1952 1953 1954 1955 1956 1957 1958 1959 1960 1961 1962…" at bounding box center [751, 270] width 139 height 35
click at [682, 253] on select "Select start year [DATE] 1952 1953 1954 1955 1956 1957 1958 1959 1960 1961 1962…" at bounding box center [751, 270] width 139 height 35
select select "2023"
click at [984, 262] on select "Select end year [DATE] 1952 1953 1954 1955 1956 1957 1958 1959 1960 1961 1962 1…" at bounding box center [946, 270] width 139 height 35
click at [807, 277] on select "Select start year [DATE] 1952 1953 1954 1955 1956 1957 1958 1959 1960 1961 1962…" at bounding box center [751, 270] width 139 height 35
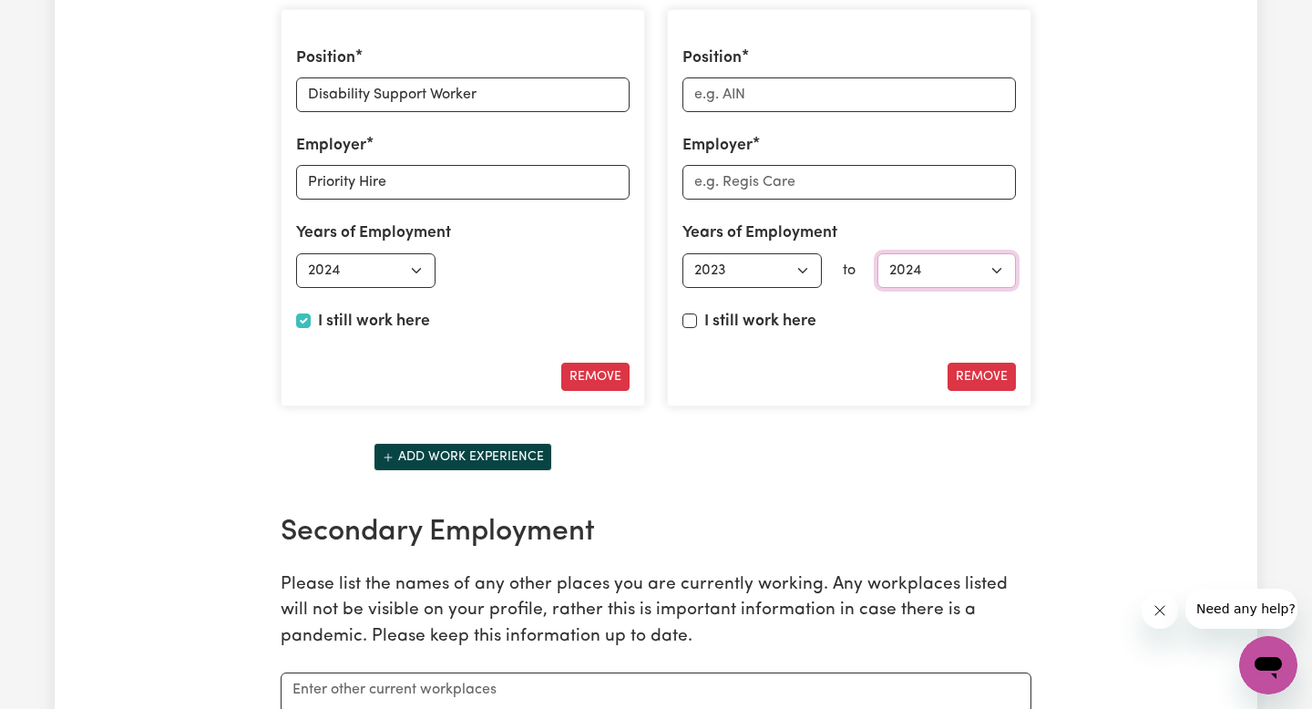
click at [916, 275] on select "Select end year [DATE] 1952 1953 1954 1955 1956 1957 1958 1959 1960 1961 1962 1…" at bounding box center [946, 270] width 139 height 35
click at [877, 253] on select "Select end year [DATE] 1952 1953 1954 1955 1956 1957 1958 1959 1960 1961 1962 1…" at bounding box center [946, 270] width 139 height 35
select select "2024"
click at [693, 319] on input "I still work here" at bounding box center [689, 320] width 15 height 15
checkbox input "true"
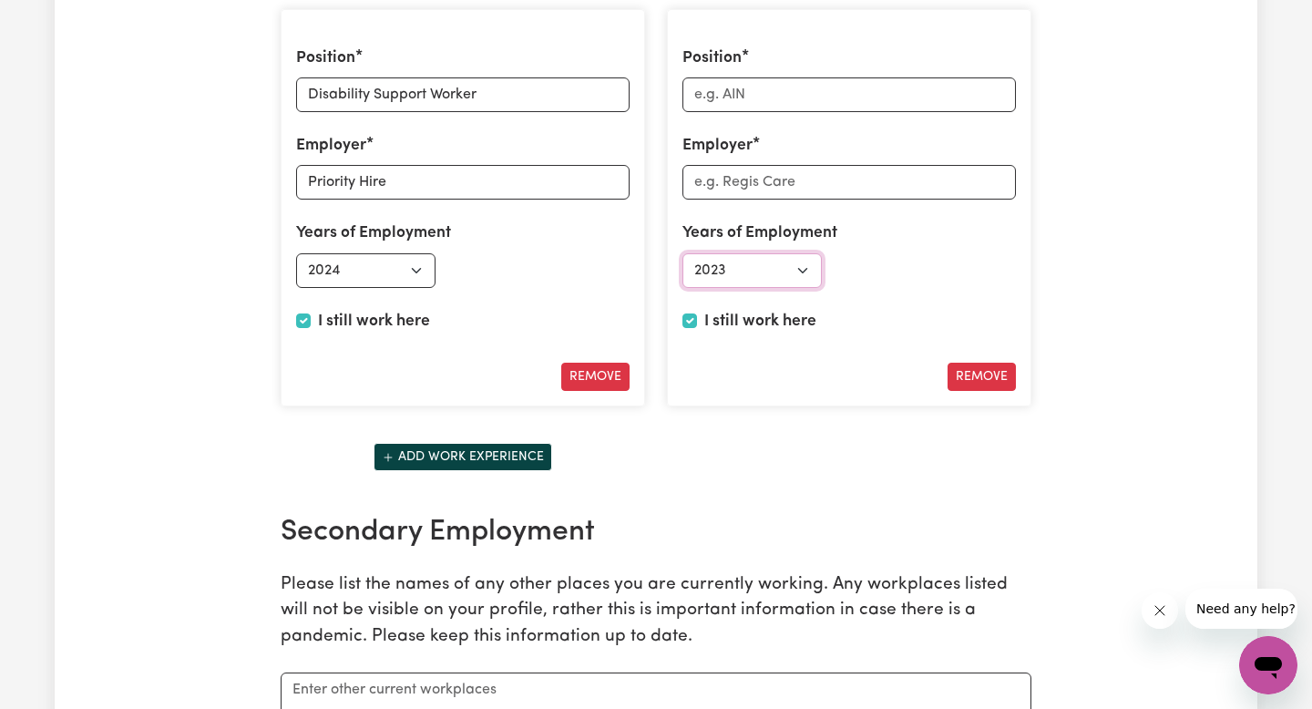
click at [723, 286] on select "Select start year [DATE] 1952 1953 1954 1955 1956 1957 1958 1959 1960 1961 1962…" at bounding box center [751, 270] width 139 height 35
click at [682, 253] on select "Select start year [DATE] 1952 1953 1954 1955 1956 1957 1958 1959 1960 1961 1962…" at bounding box center [751, 270] width 139 height 35
click at [781, 262] on select "Select start year [DATE] 1952 1953 1954 1955 1956 1957 1958 1959 1960 1961 1962…" at bounding box center [751, 270] width 139 height 35
click at [682, 253] on select "Select start year [DATE] 1952 1953 1954 1955 1956 1957 1958 1959 1960 1961 1962…" at bounding box center [751, 270] width 139 height 35
select select "2024"
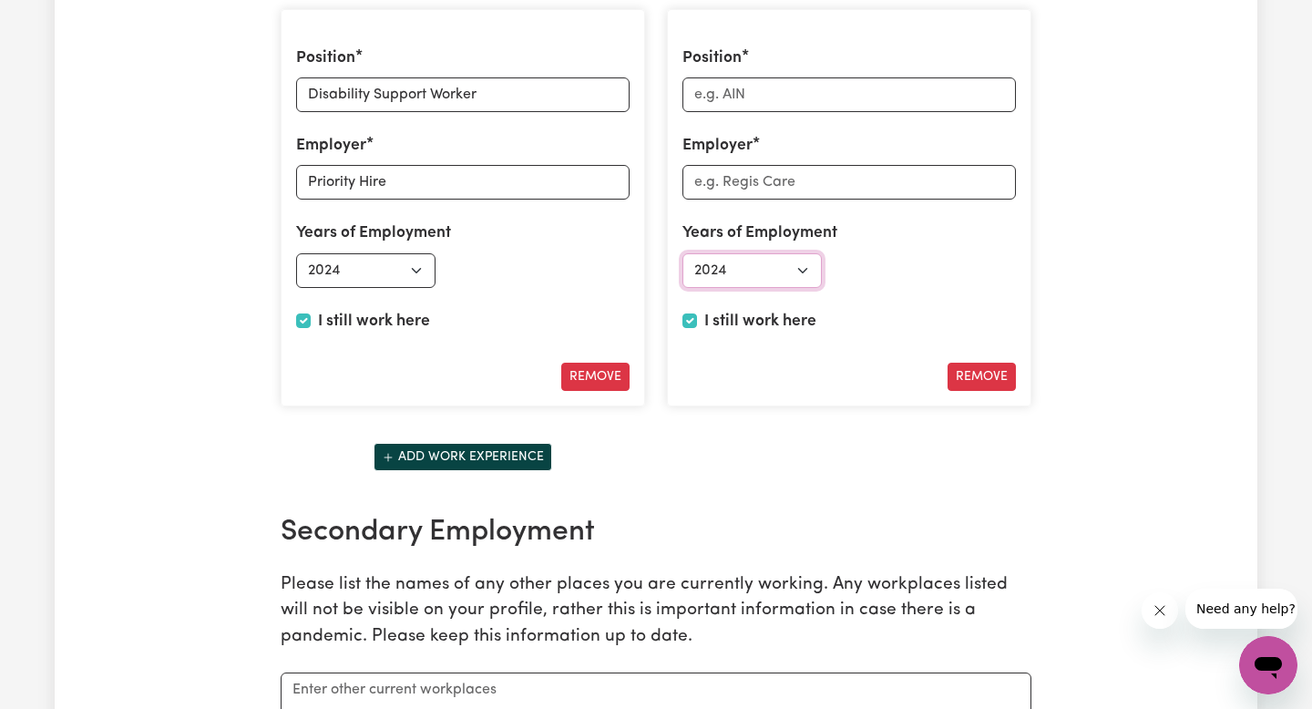
click at [771, 275] on select "Select start year [DATE] 1952 1953 1954 1955 1956 1957 1958 1959 1960 1961 1962…" at bounding box center [751, 270] width 139 height 35
click at [679, 320] on div "Position Employer Years of Employment Employed from Select start year [DATE] 19…" at bounding box center [849, 208] width 364 height 398
click at [691, 320] on input "I still work here" at bounding box center [689, 320] width 15 height 15
checkbox input "false"
click at [937, 280] on select "Select end year [DATE] 1952 1953 1954 1955 1956 1957 1958 1959 1960 1961 1962 1…" at bounding box center [946, 270] width 139 height 35
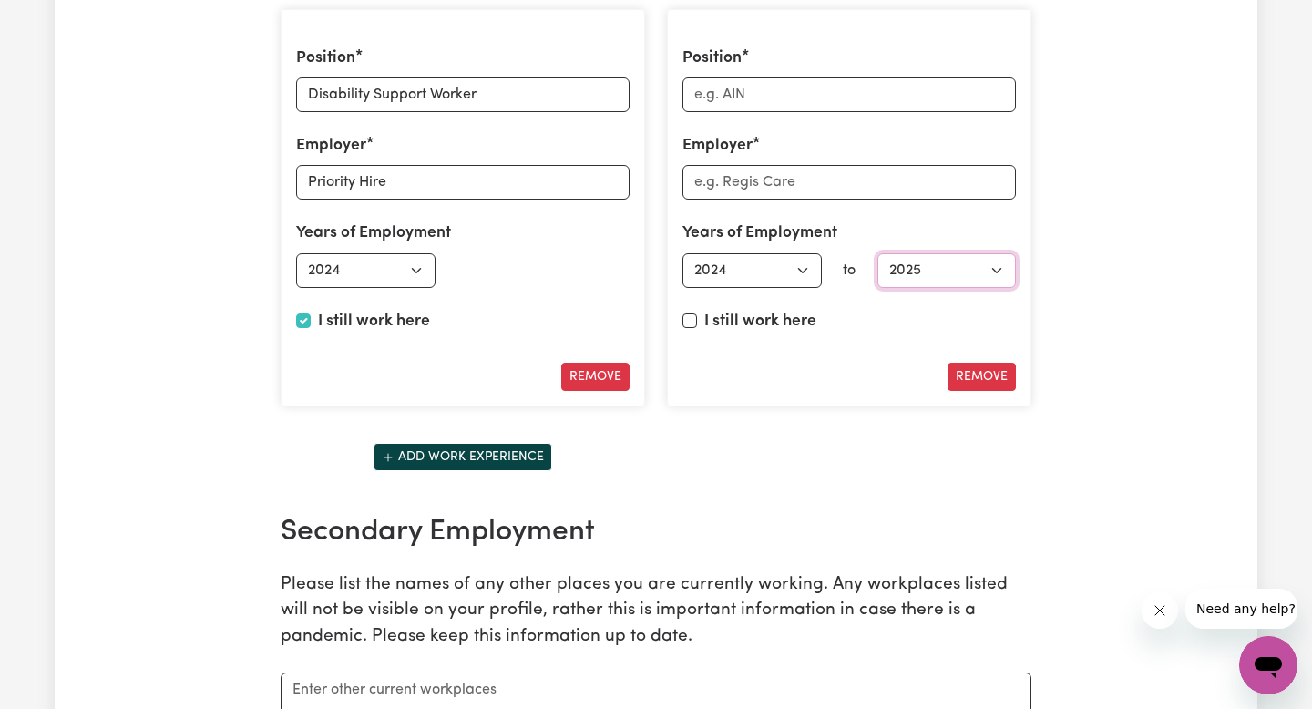
click at [877, 253] on select "Select end year [DATE] 1952 1953 1954 1955 1956 1957 1958 1959 1960 1961 1962 1…" at bounding box center [946, 270] width 139 height 35
click at [921, 267] on select "Select end year [DATE] 1952 1953 1954 1955 1956 1957 1958 1959 1960 1961 1962 1…" at bounding box center [946, 270] width 139 height 35
click at [877, 253] on select "Select end year [DATE] 1952 1953 1954 1955 1956 1957 1958 1959 1960 1961 1962 1…" at bounding box center [946, 270] width 139 height 35
select select "2024"
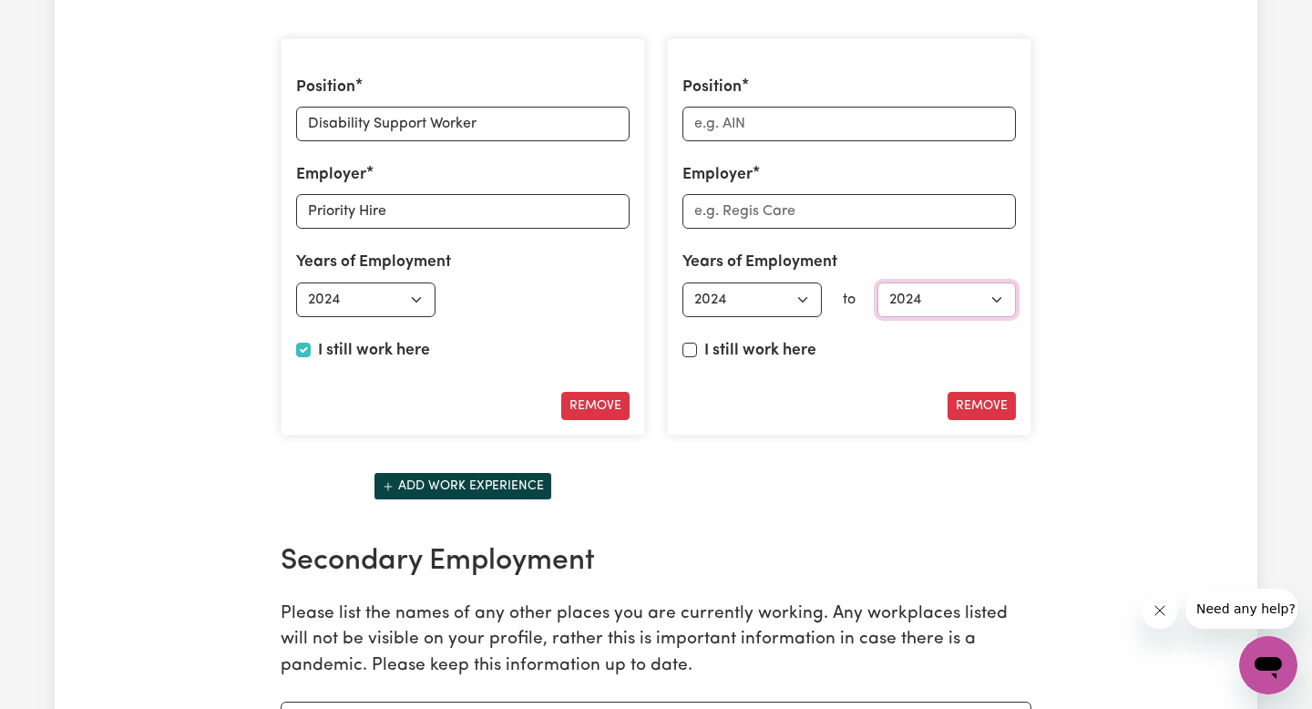
scroll to position [2679, 0]
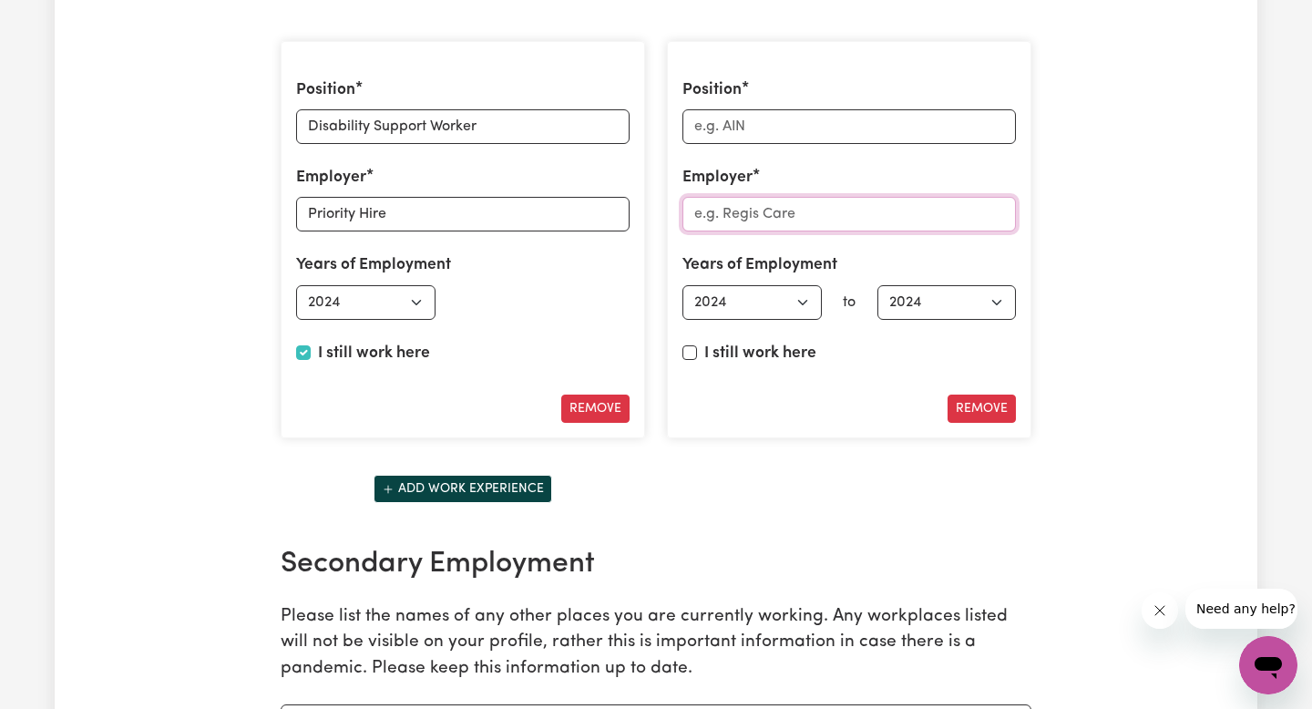
click at [811, 217] on input "Employer" at bounding box center [848, 214] width 333 height 35
type input "Future Transitions, Inc."
click at [826, 121] on input "Position" at bounding box center [848, 126] width 333 height 35
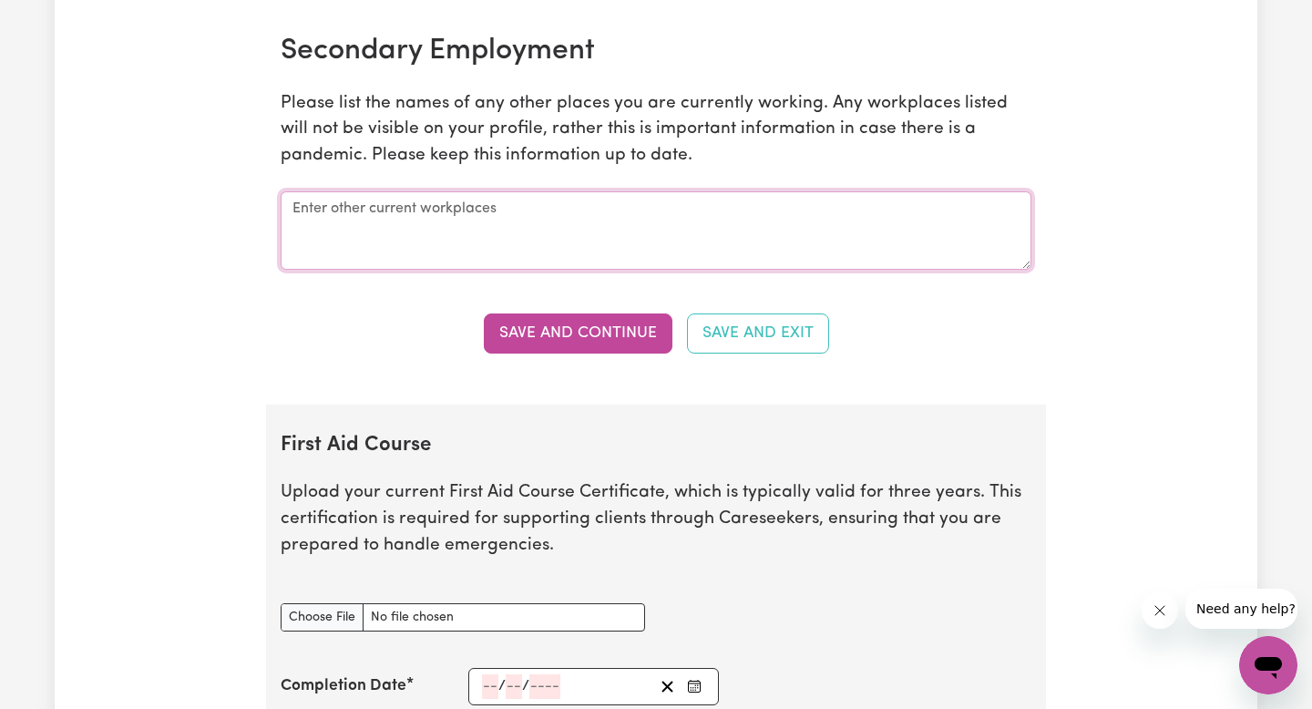
click at [666, 236] on textarea at bounding box center [656, 230] width 750 height 78
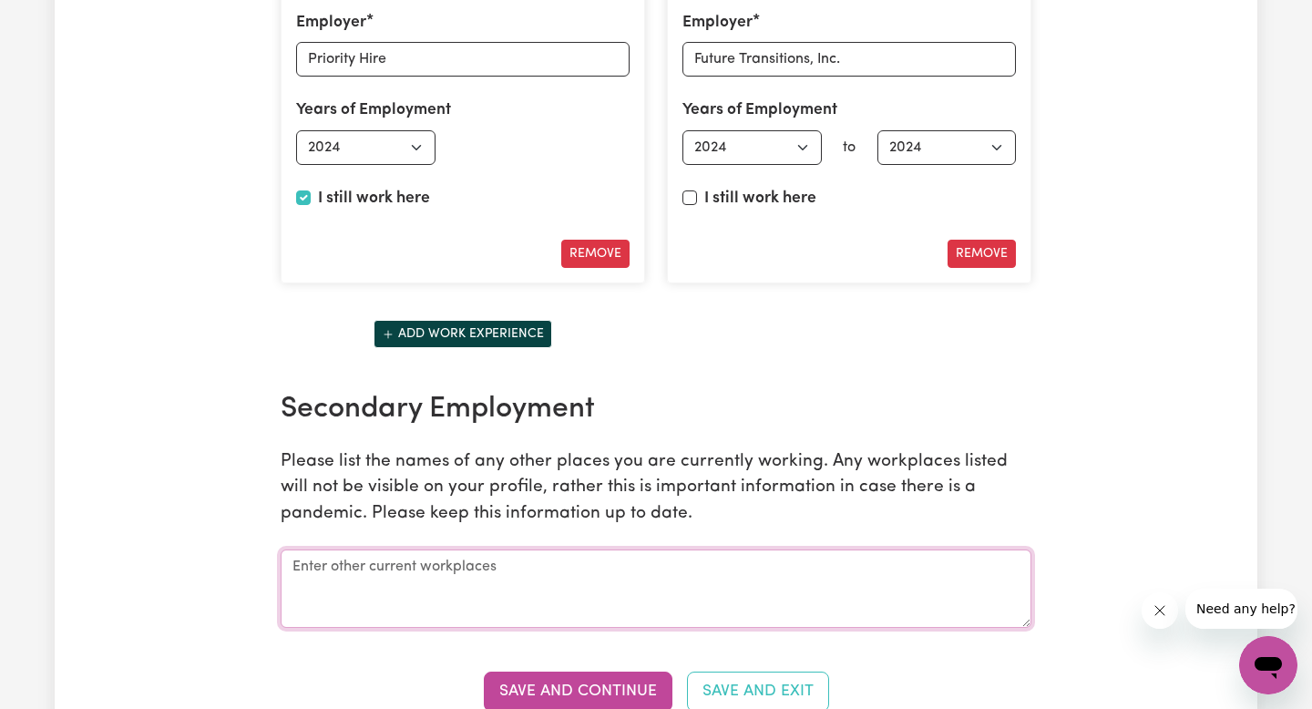
scroll to position [2564, 0]
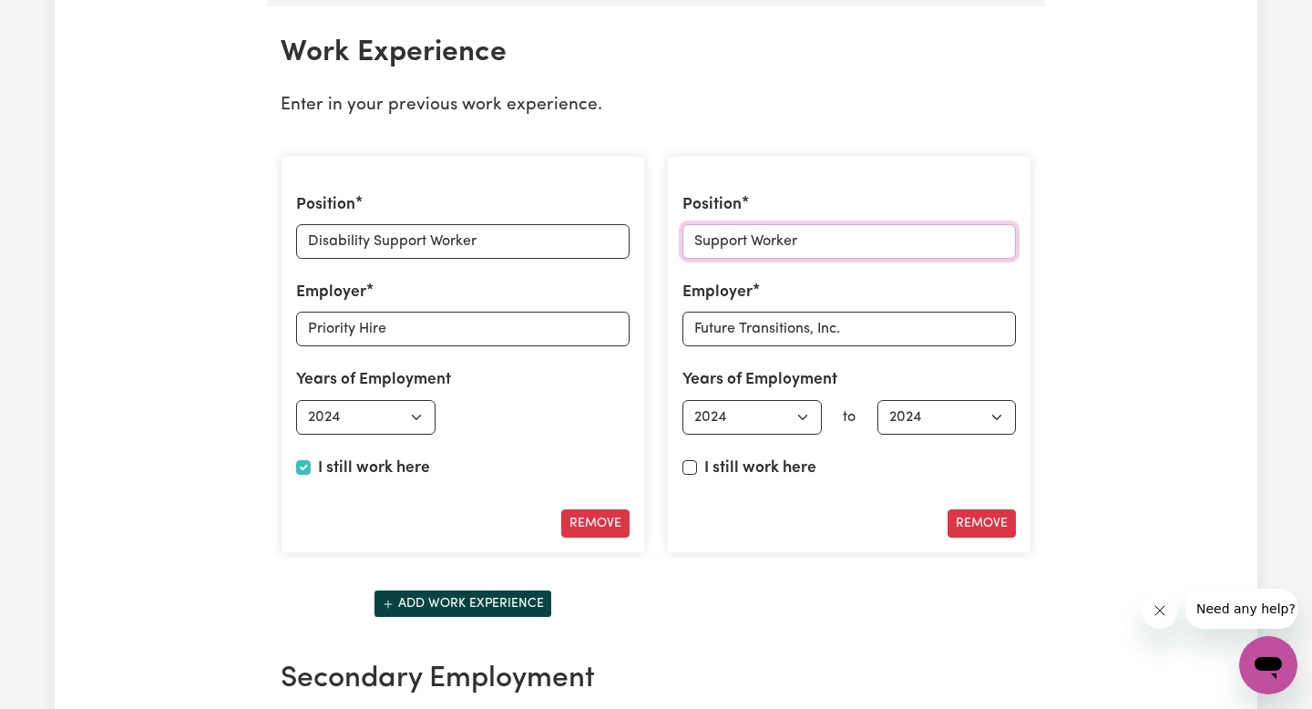
click at [694, 247] on input "Support Worker" at bounding box center [848, 241] width 333 height 35
type input "Disability Support Worker"
click at [757, 405] on select "Select start year [DATE] 1952 1953 1954 1955 1956 1957 1958 1959 1960 1961 1962…" at bounding box center [751, 417] width 139 height 35
click at [682, 400] on select "Select start year [DATE] 1952 1953 1954 1955 1956 1957 1958 1959 1960 1961 1962…" at bounding box center [751, 417] width 139 height 35
click at [753, 420] on select "Select start year [DATE] 1952 1953 1954 1955 1956 1957 1958 1959 1960 1961 1962…" at bounding box center [751, 417] width 139 height 35
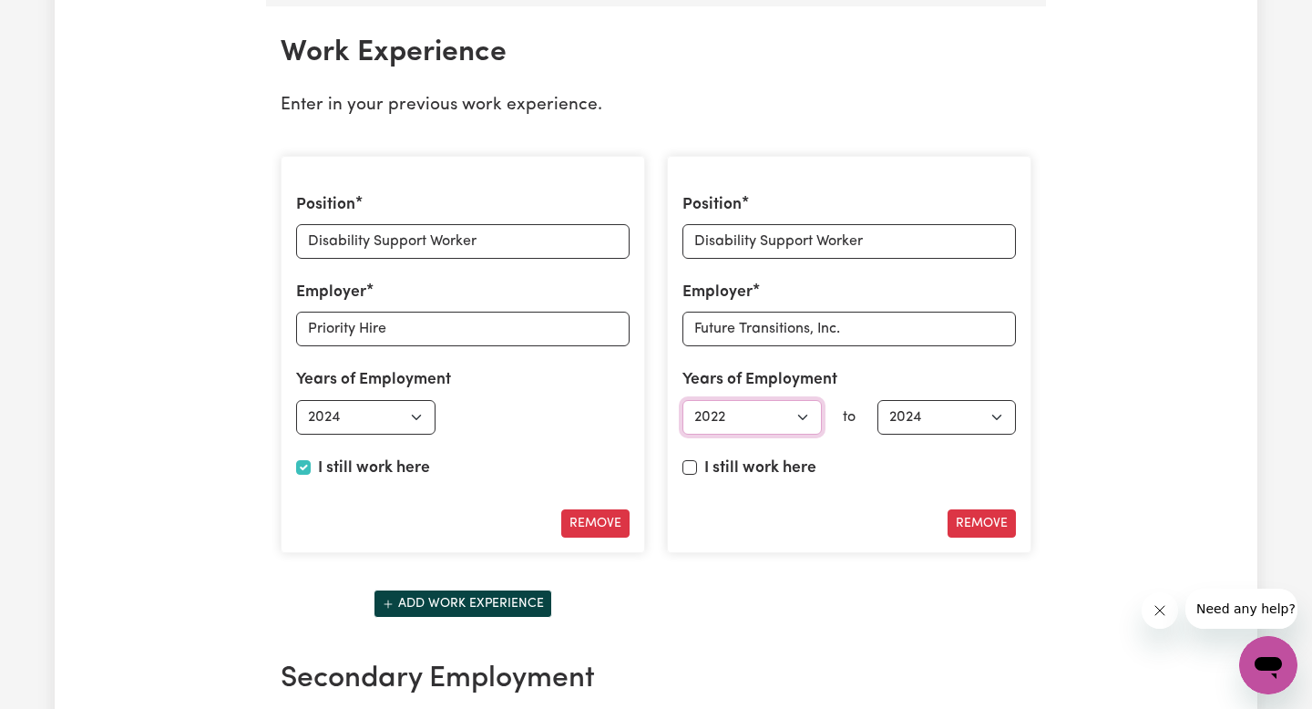
click at [682, 400] on select "Select start year [DATE] 1952 1953 1954 1955 1956 1957 1958 1959 1960 1961 1962…" at bounding box center [751, 417] width 139 height 35
click at [792, 418] on select "Select start year [DATE] 1952 1953 1954 1955 1956 1957 1958 1959 1960 1961 1962…" at bounding box center [751, 417] width 139 height 35
click at [682, 400] on select "Select start year [DATE] 1952 1953 1954 1955 1956 1957 1958 1959 1960 1961 1962…" at bounding box center [751, 417] width 139 height 35
click at [777, 414] on select "Select start year [DATE] 1952 1953 1954 1955 1956 1957 1958 1959 1960 1961 1962…" at bounding box center [751, 417] width 139 height 35
click at [682, 400] on select "Select start year [DATE] 1952 1953 1954 1955 1956 1957 1958 1959 1960 1961 1962…" at bounding box center [751, 417] width 139 height 35
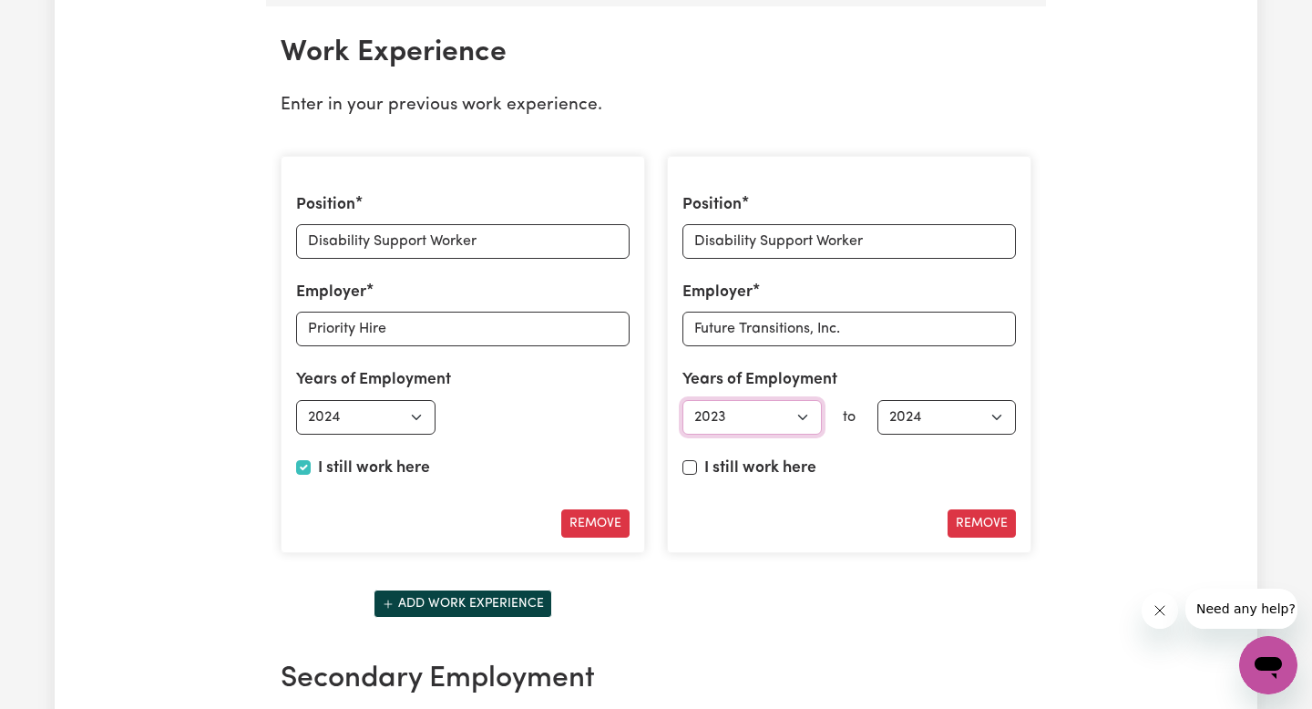
select select "2022"
click at [968, 401] on select "Select end year [DATE] 1952 1953 1954 1955 1956 1957 1958 1959 1960 1961 1962 1…" at bounding box center [946, 417] width 139 height 35
click at [951, 426] on select "Select end year [DATE] 1952 1953 1954 1955 1956 1957 1958 1959 1960 1961 1962 1…" at bounding box center [946, 417] width 139 height 35
click at [877, 400] on select "Select end year [DATE] 1952 1953 1954 1955 1956 1957 1958 1959 1960 1961 1962 1…" at bounding box center [946, 417] width 139 height 35
click at [944, 406] on select "Select end year [DATE] 1952 1953 1954 1955 1956 1957 1958 1959 1960 1961 1962 1…" at bounding box center [946, 417] width 139 height 35
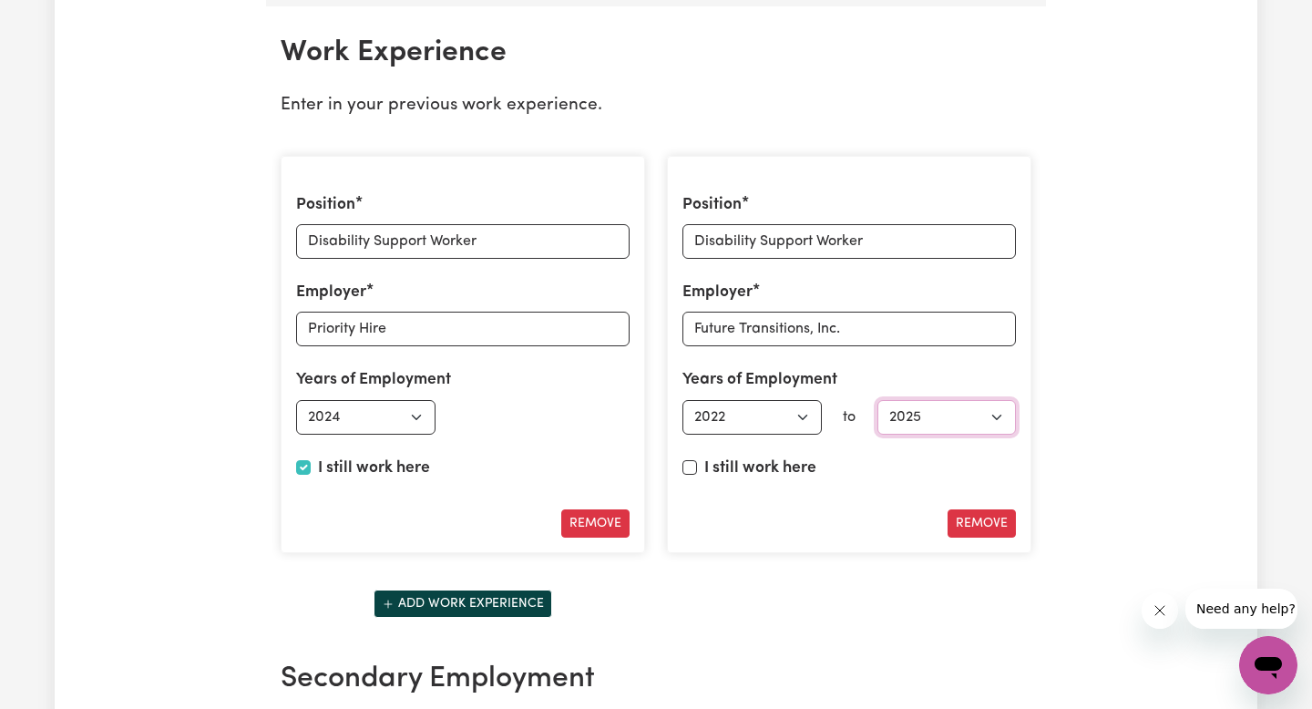
click at [877, 400] on select "Select end year [DATE] 1952 1953 1954 1955 1956 1957 1958 1959 1960 1961 1962 1…" at bounding box center [946, 417] width 139 height 35
select select "2024"
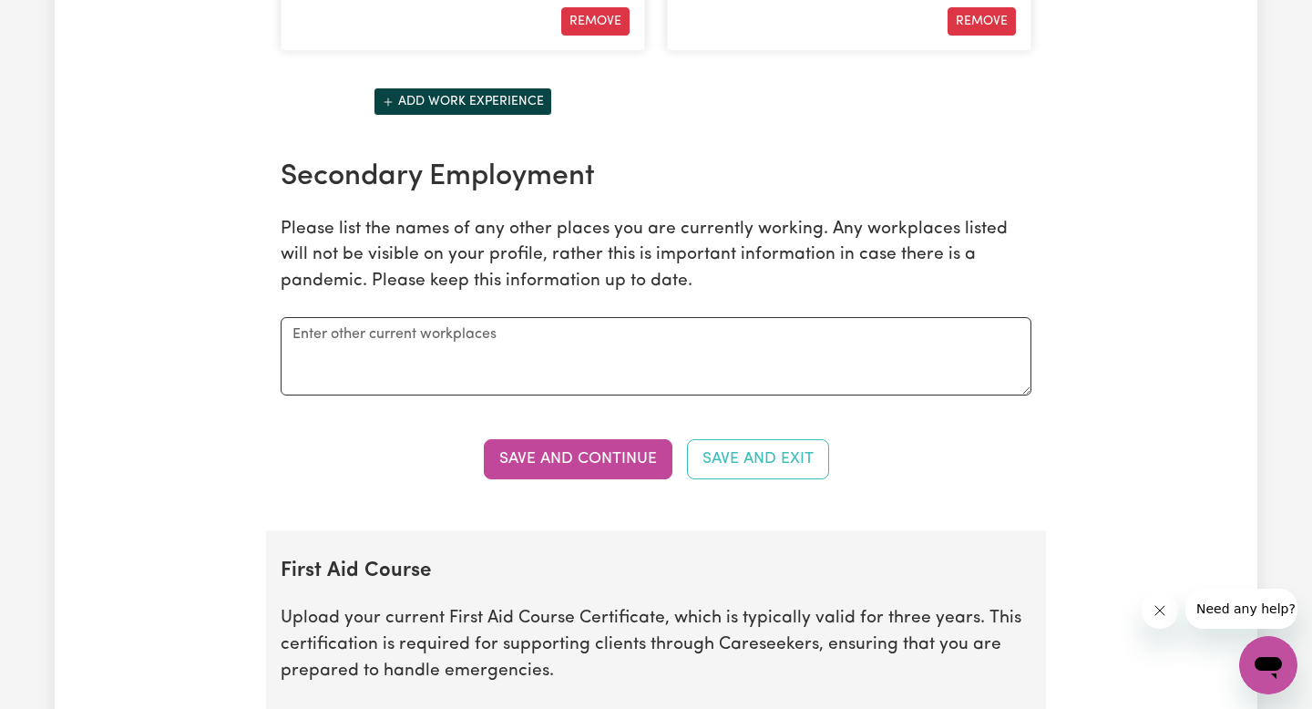
scroll to position [3067, 0]
click at [666, 368] on textarea at bounding box center [656, 355] width 750 height 78
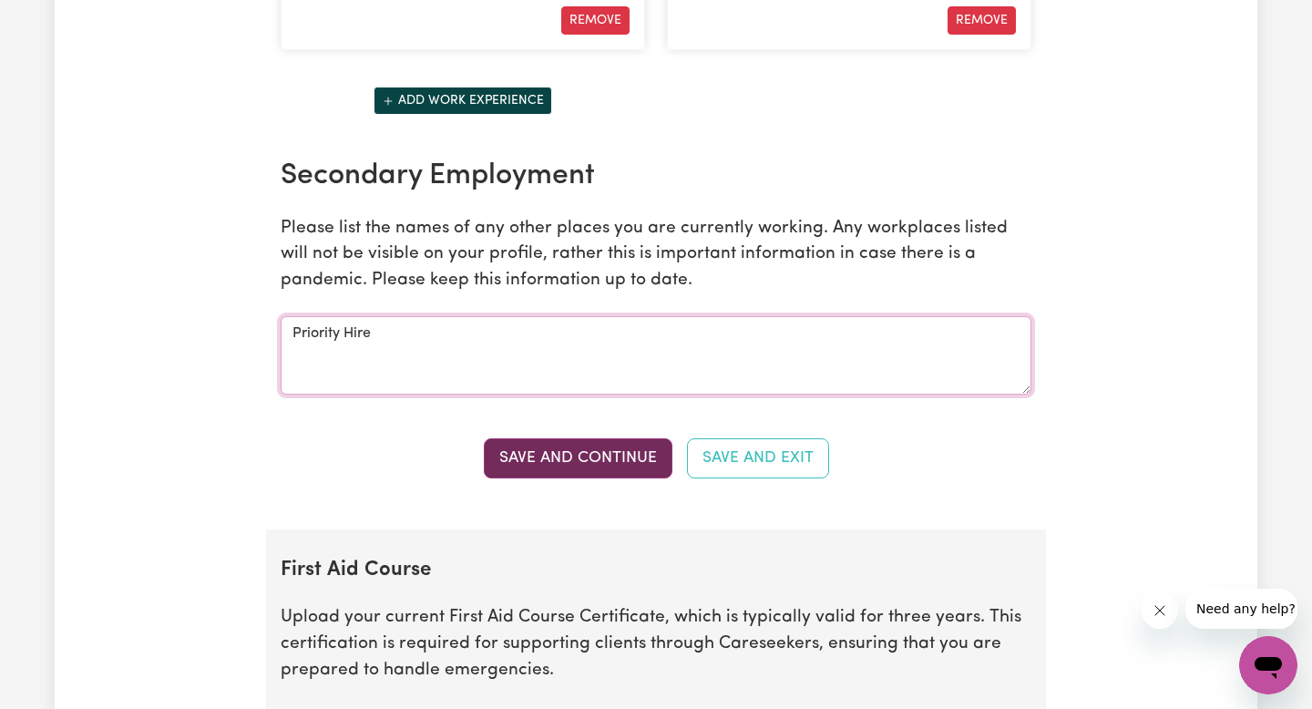
type textarea "Priority Hire"
click at [618, 463] on button "Save and Continue" at bounding box center [578, 458] width 189 height 40
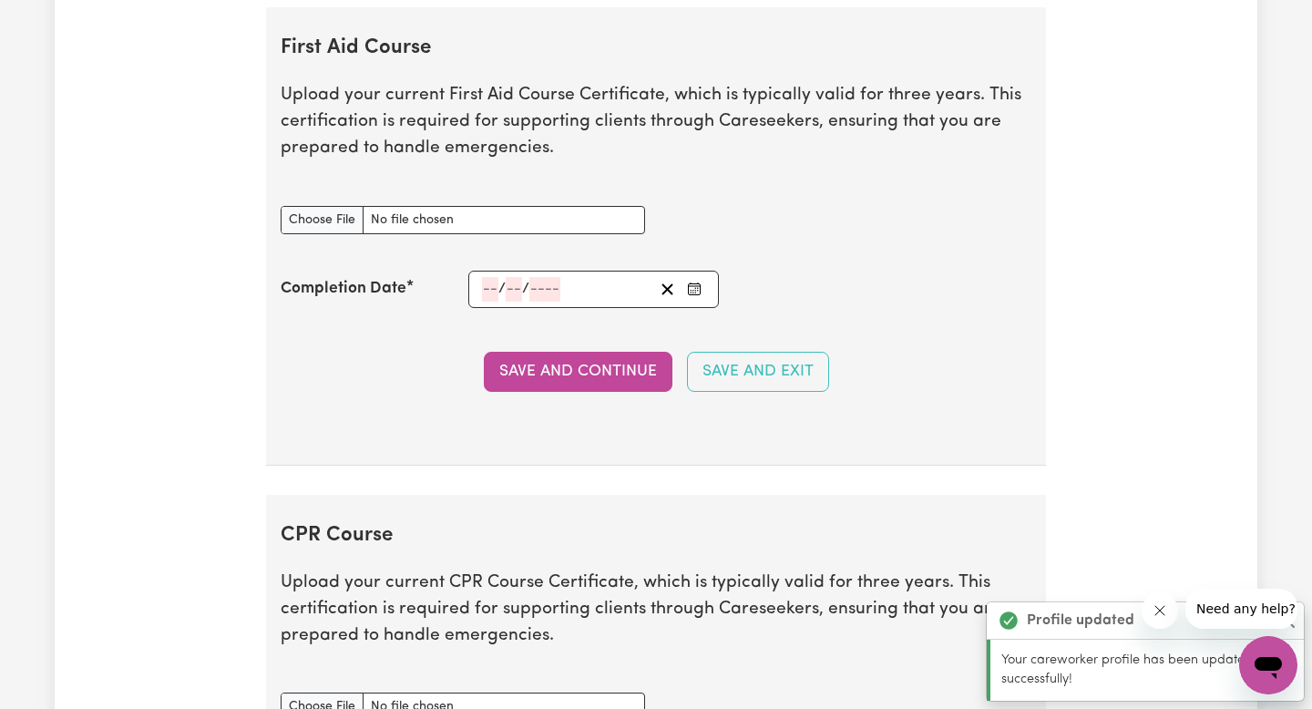
scroll to position [3596, 0]
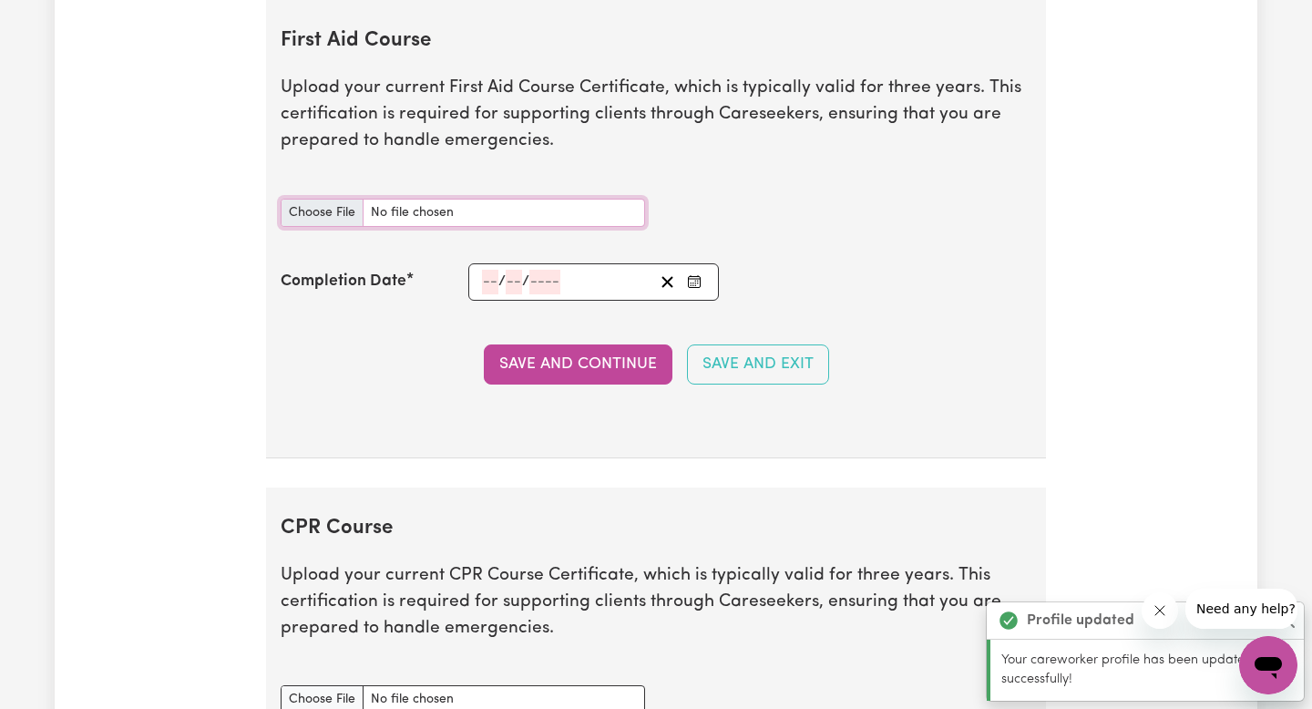
click at [509, 210] on input "First Aid Course document" at bounding box center [463, 213] width 364 height 28
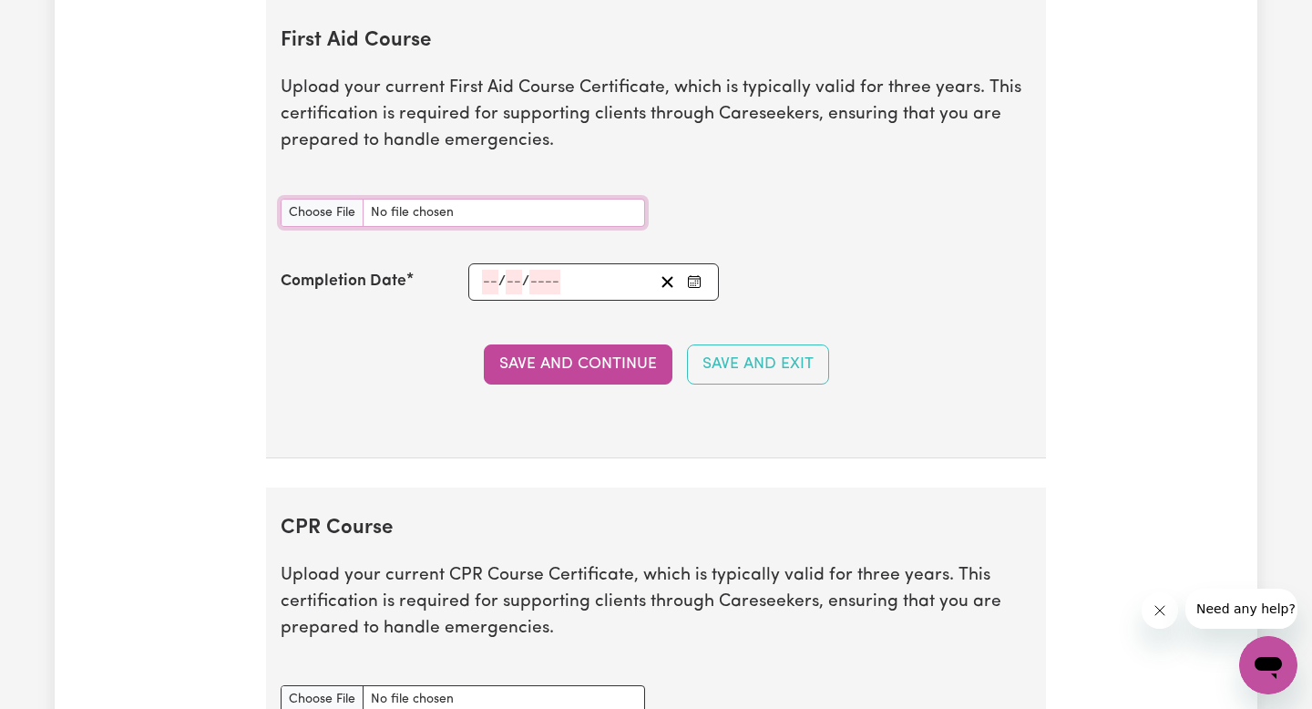
type input "C:\fakepath\certificate_3644452.pdf"
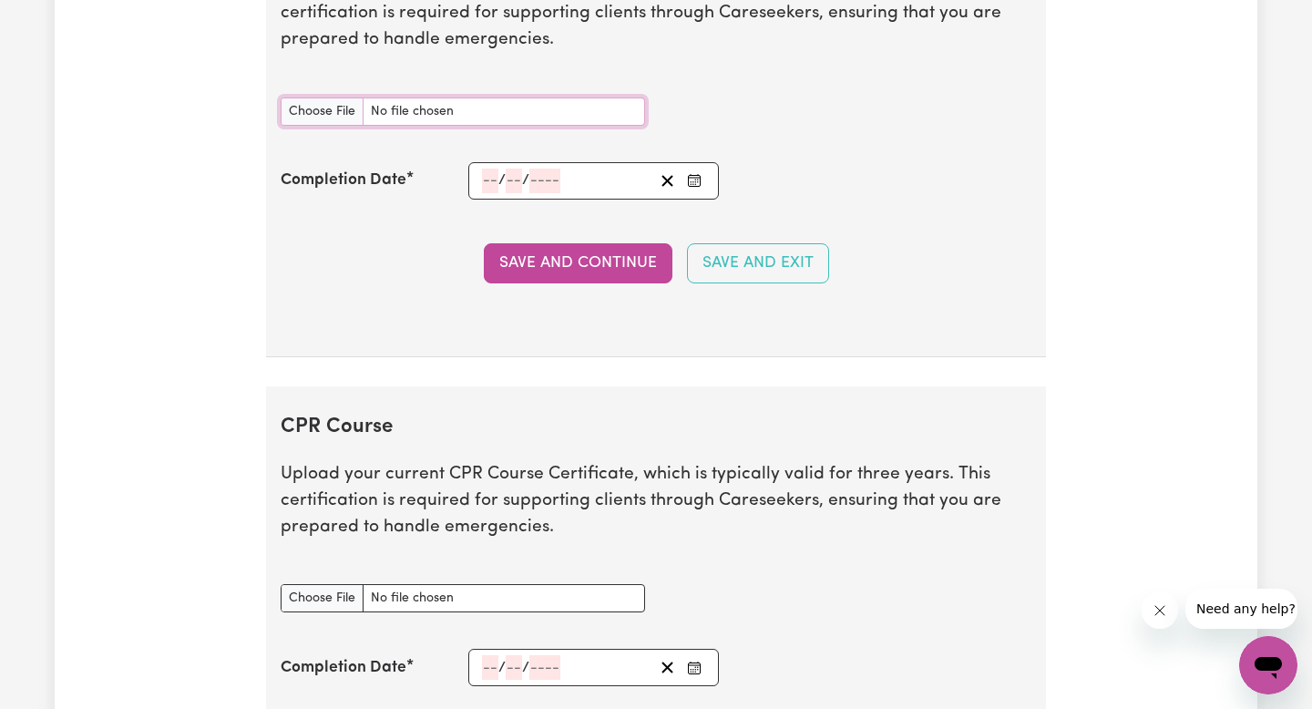
scroll to position [3721, 0]
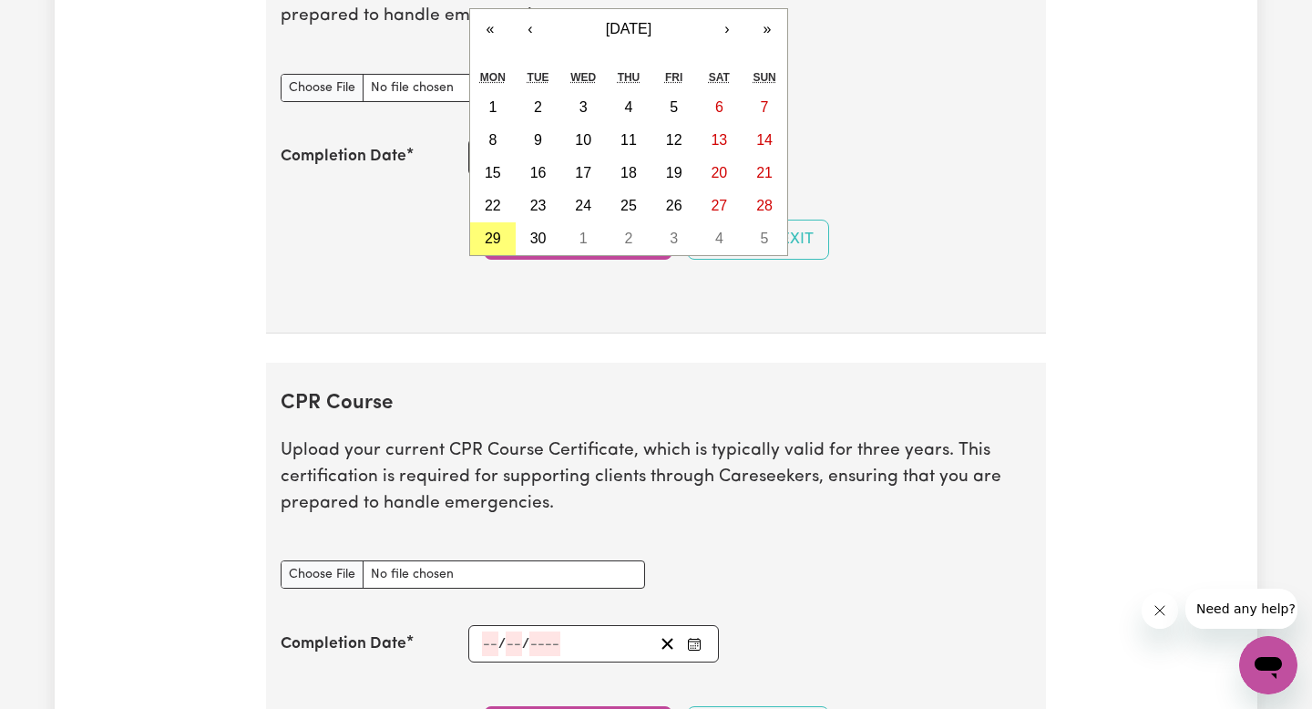
click at [487, 151] on div "/ / « ‹ [DATE] › » Mon Tue Wed Thu Fri Sat Sun 1 2 3 4 5 6 7 8 9 10 11 12 13 14…" at bounding box center [593, 156] width 250 height 37
click at [540, 30] on button "‹" at bounding box center [530, 29] width 40 height 40
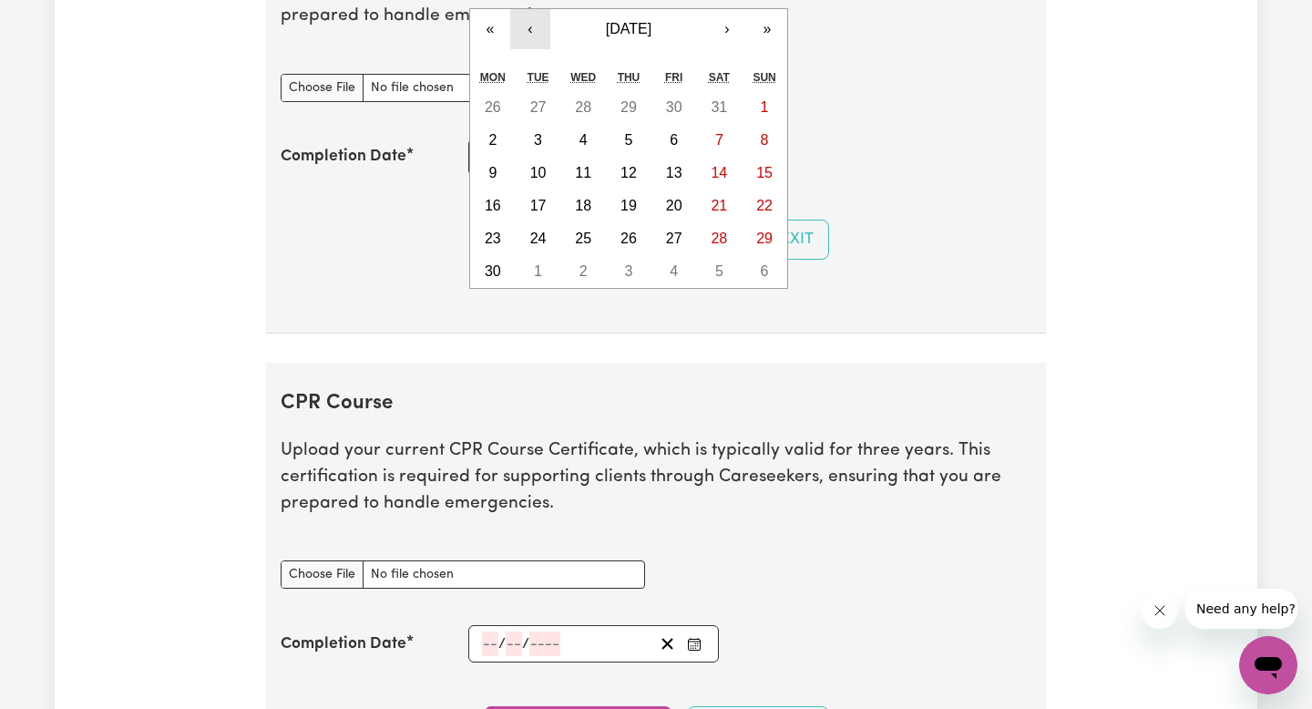
click at [540, 30] on button "‹" at bounding box center [530, 29] width 40 height 40
click at [669, 114] on button "2" at bounding box center [674, 107] width 46 height 33
type input "[DATE]"
type input "2"
type input "5"
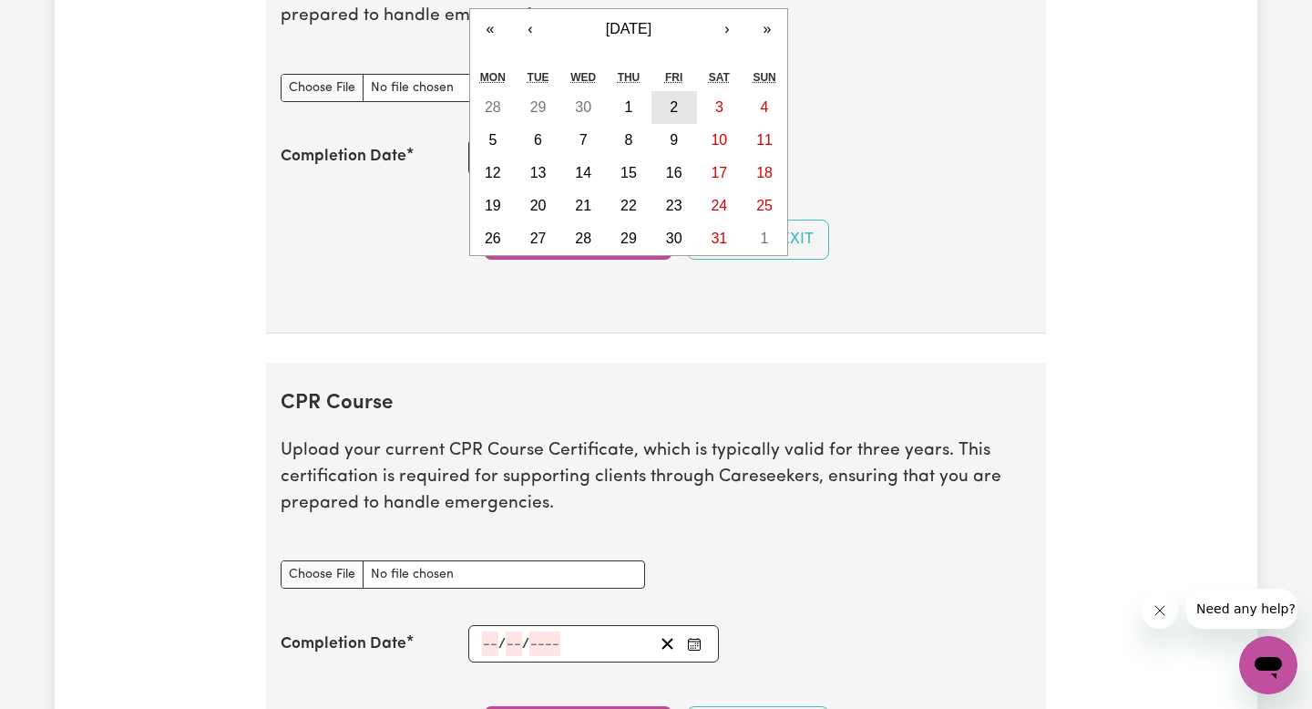
type input "2025"
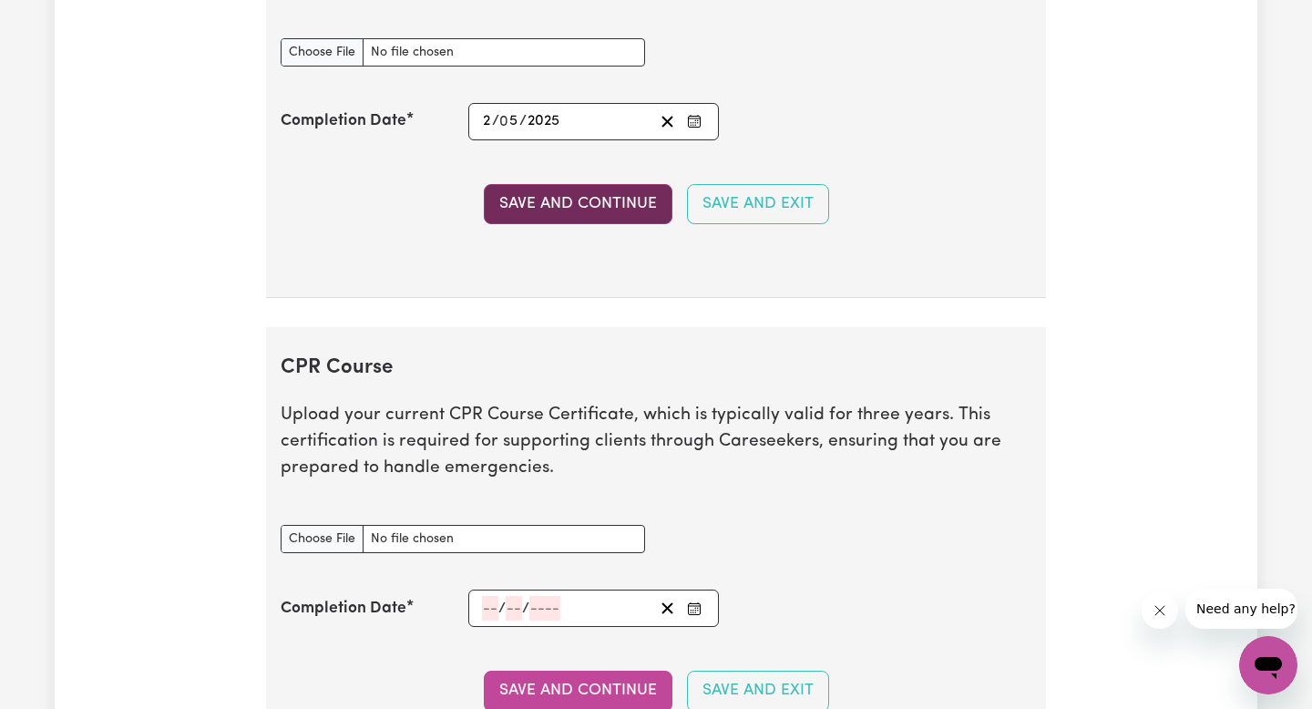
click at [642, 215] on button "Save and Continue" at bounding box center [578, 204] width 189 height 40
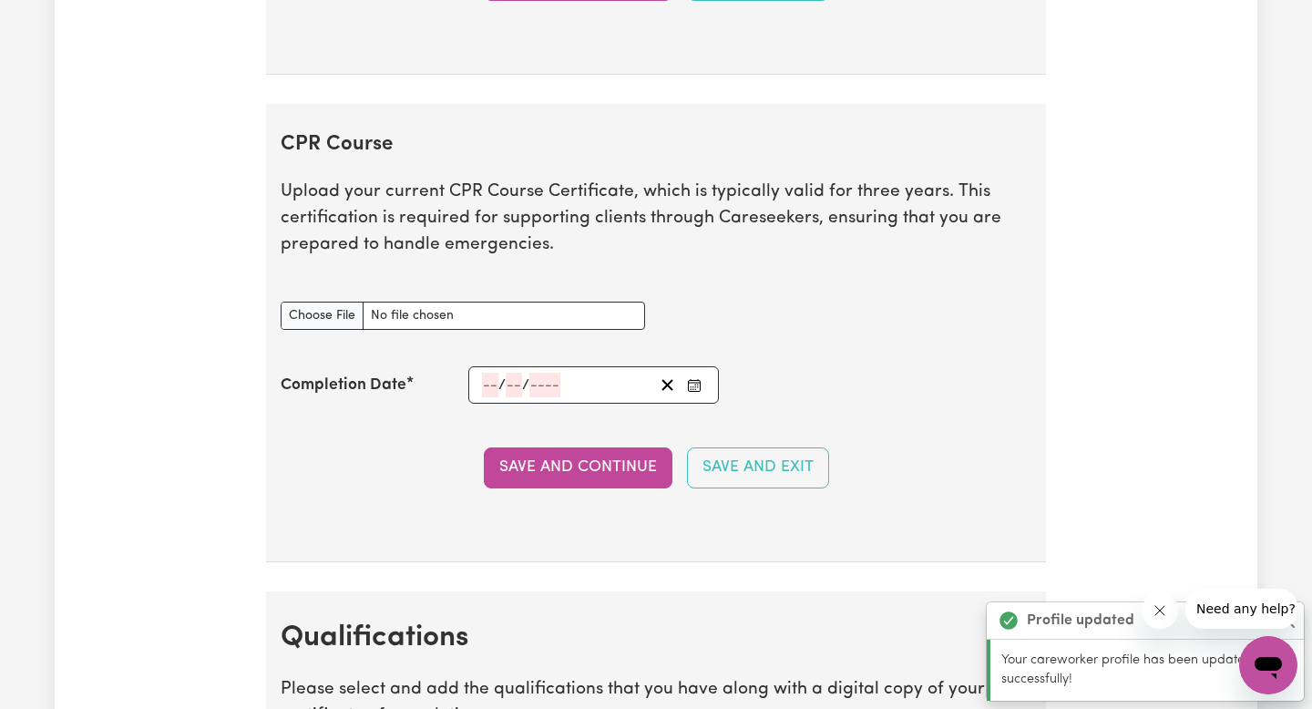
scroll to position [4083, 0]
click at [486, 382] on input "number" at bounding box center [490, 384] width 16 height 25
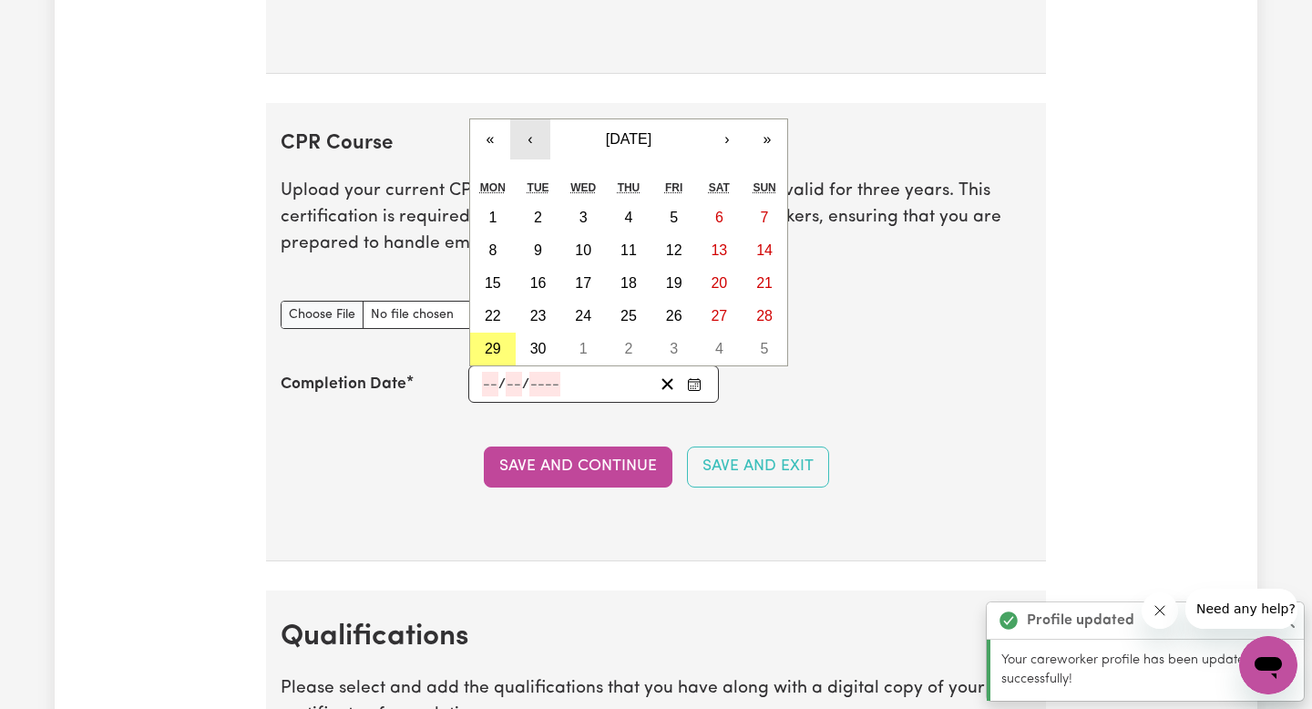
click at [518, 141] on button "‹" at bounding box center [530, 139] width 40 height 40
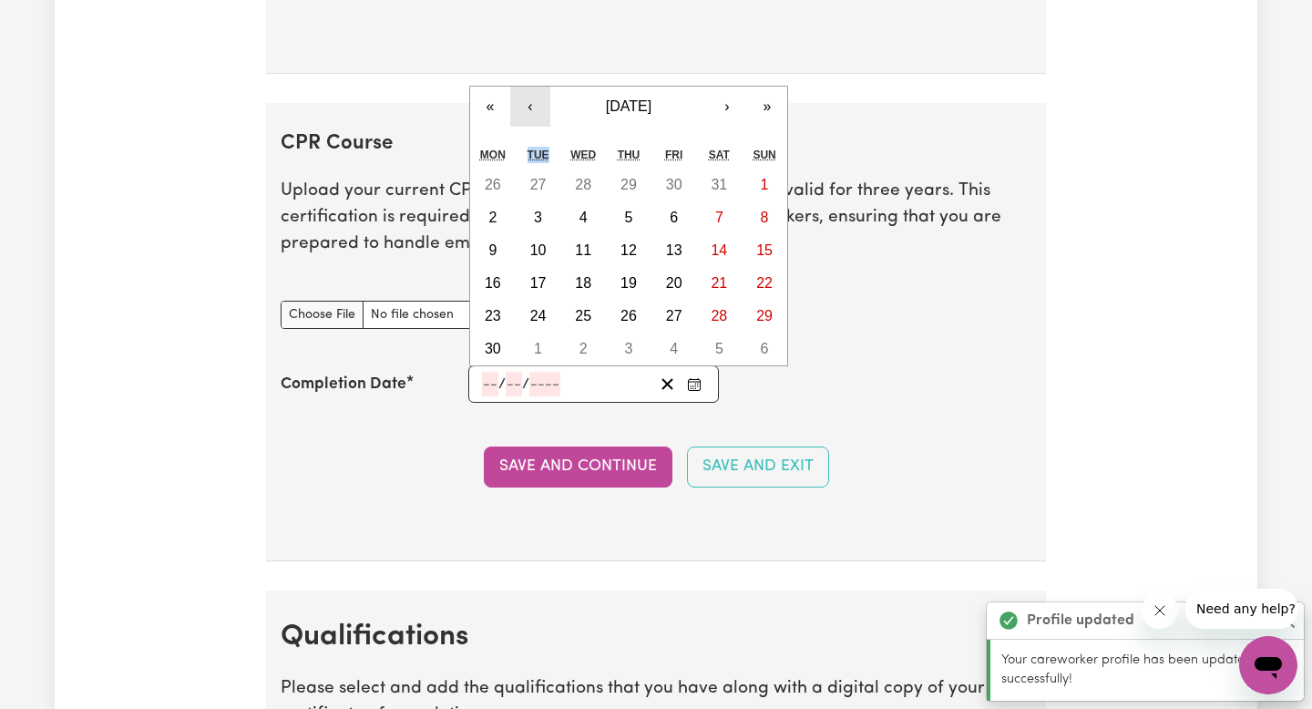
click at [518, 141] on div "Tue" at bounding box center [538, 154] width 46 height 27
click at [520, 121] on button "‹" at bounding box center [530, 107] width 40 height 40
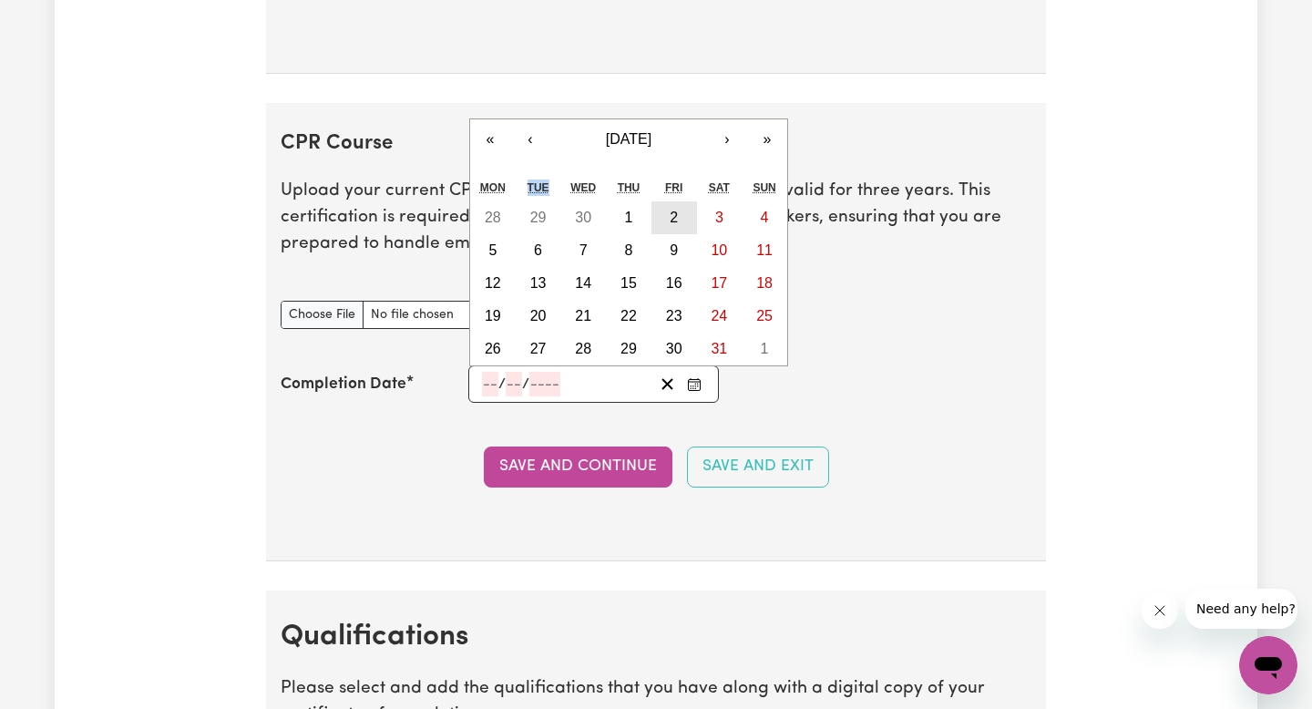
click at [673, 217] on abbr "2" at bounding box center [673, 216] width 8 height 15
type input "[DATE]"
type input "2"
type input "5"
type input "2025"
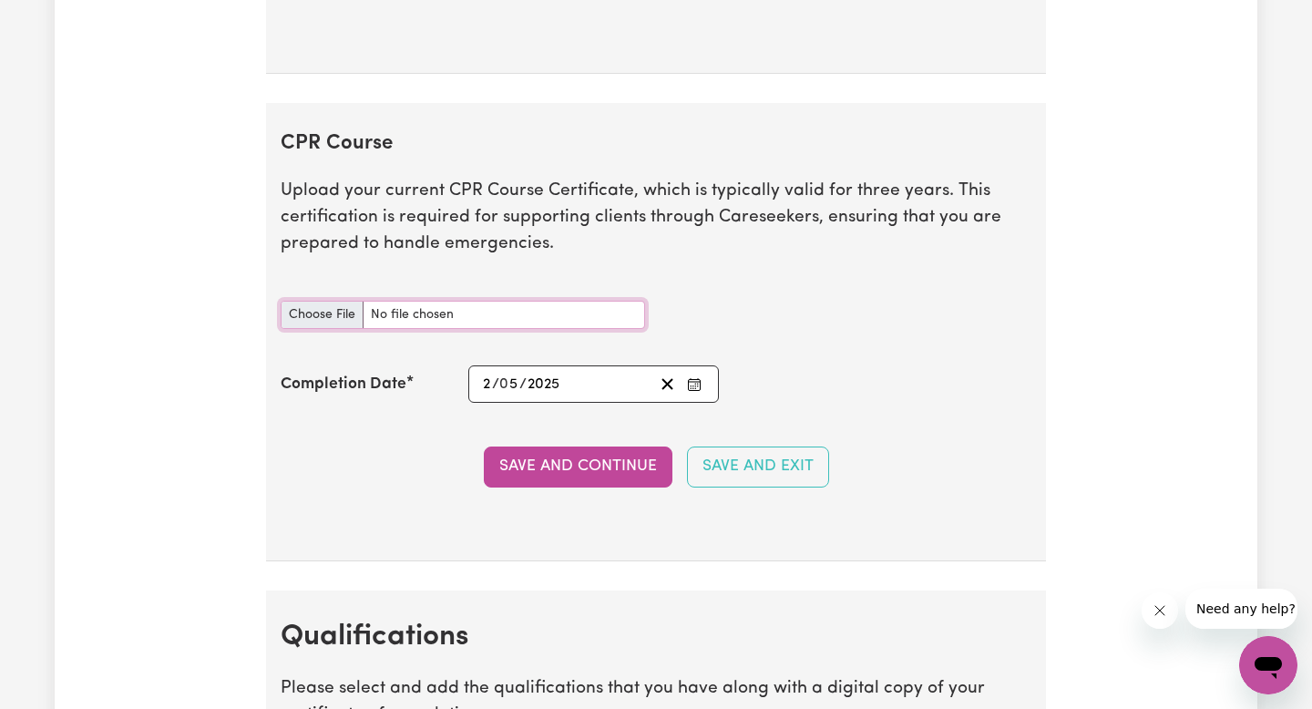
click at [438, 306] on input "CPR Course document" at bounding box center [463, 315] width 364 height 28
type input "C:\fakepath\certificate_3644452.pdf"
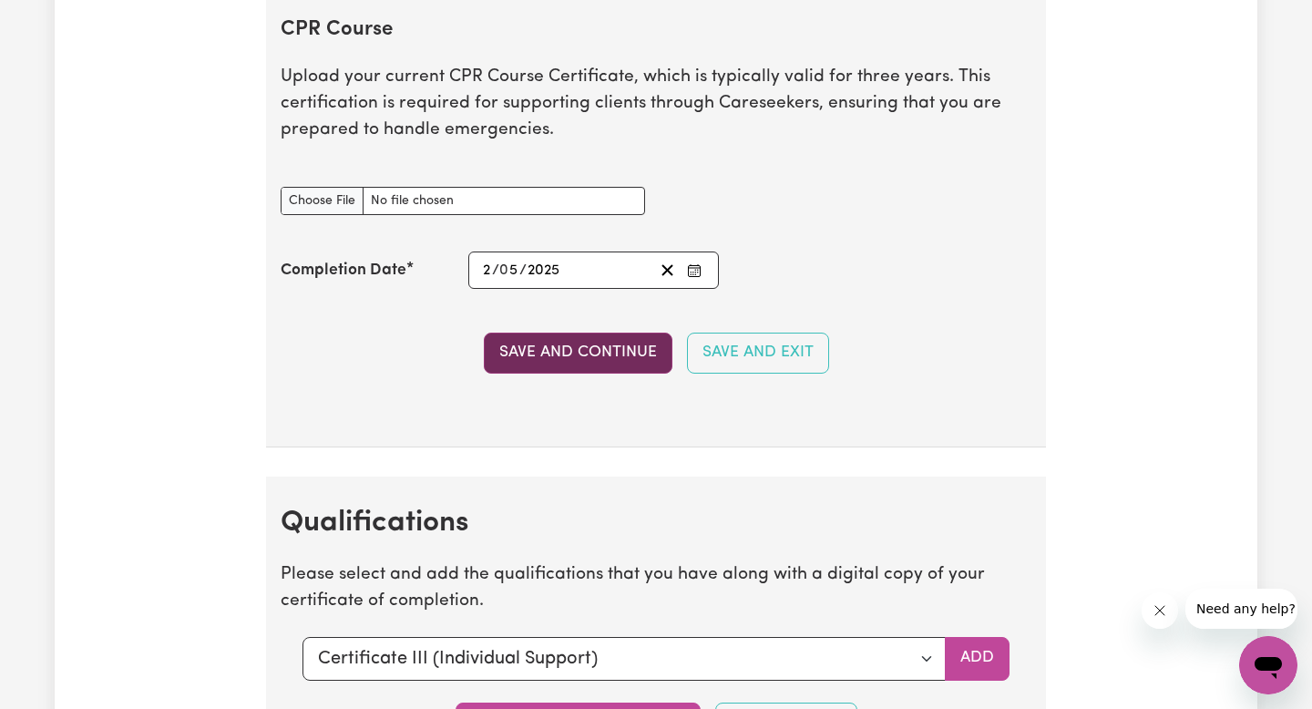
click at [618, 342] on button "Save and Continue" at bounding box center [578, 352] width 189 height 40
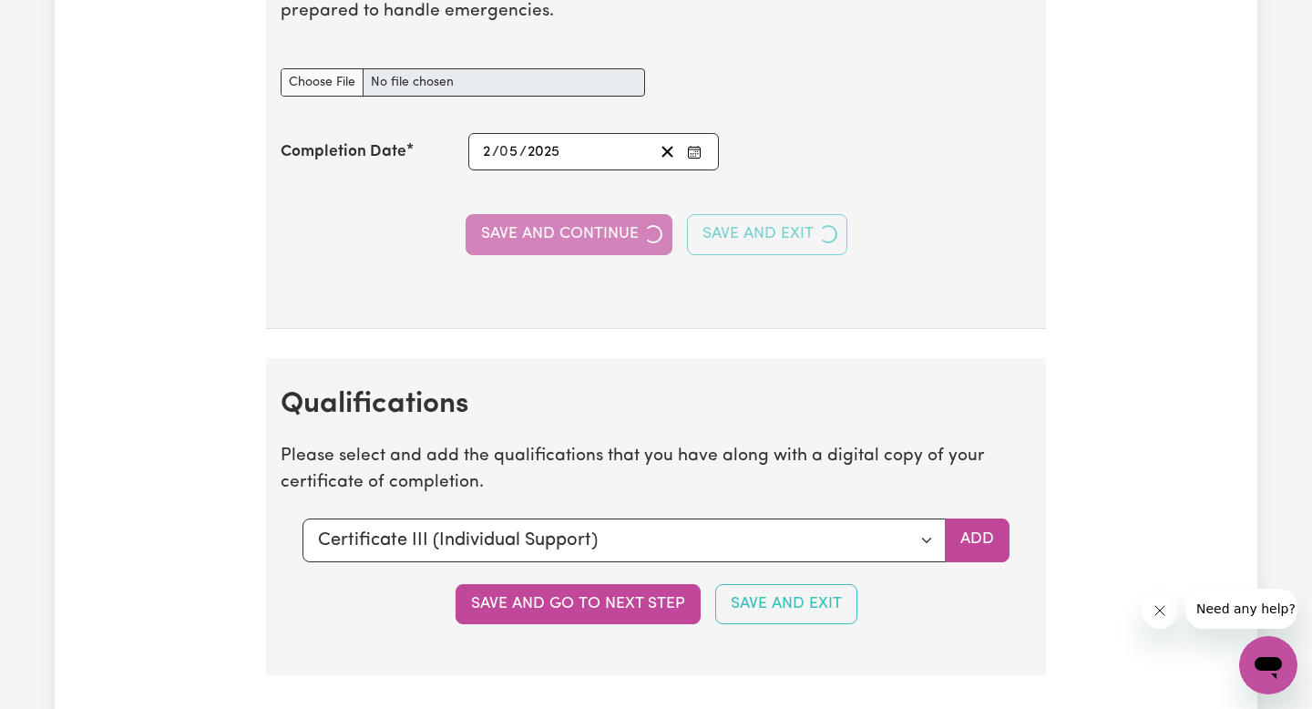
scroll to position [4459, 0]
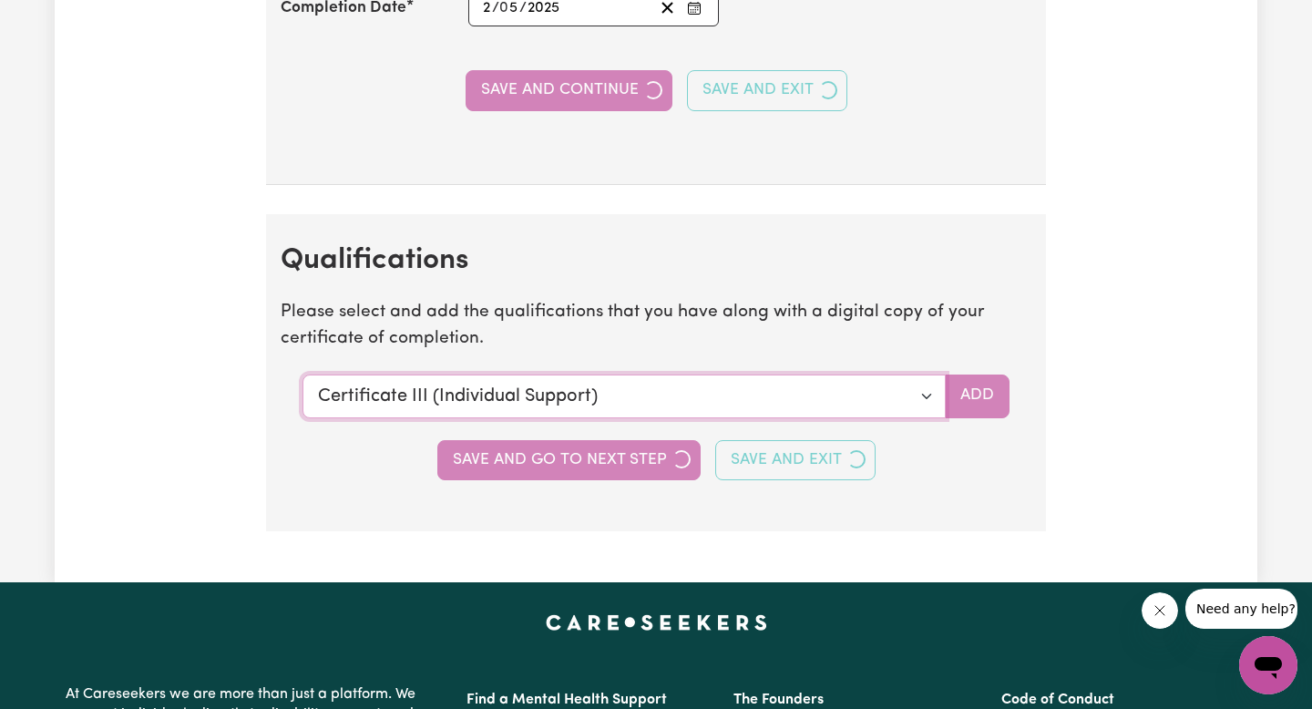
click at [548, 394] on select "Select a qualification to add... Certificate III (Individual Support) Certifica…" at bounding box center [623, 396] width 643 height 44
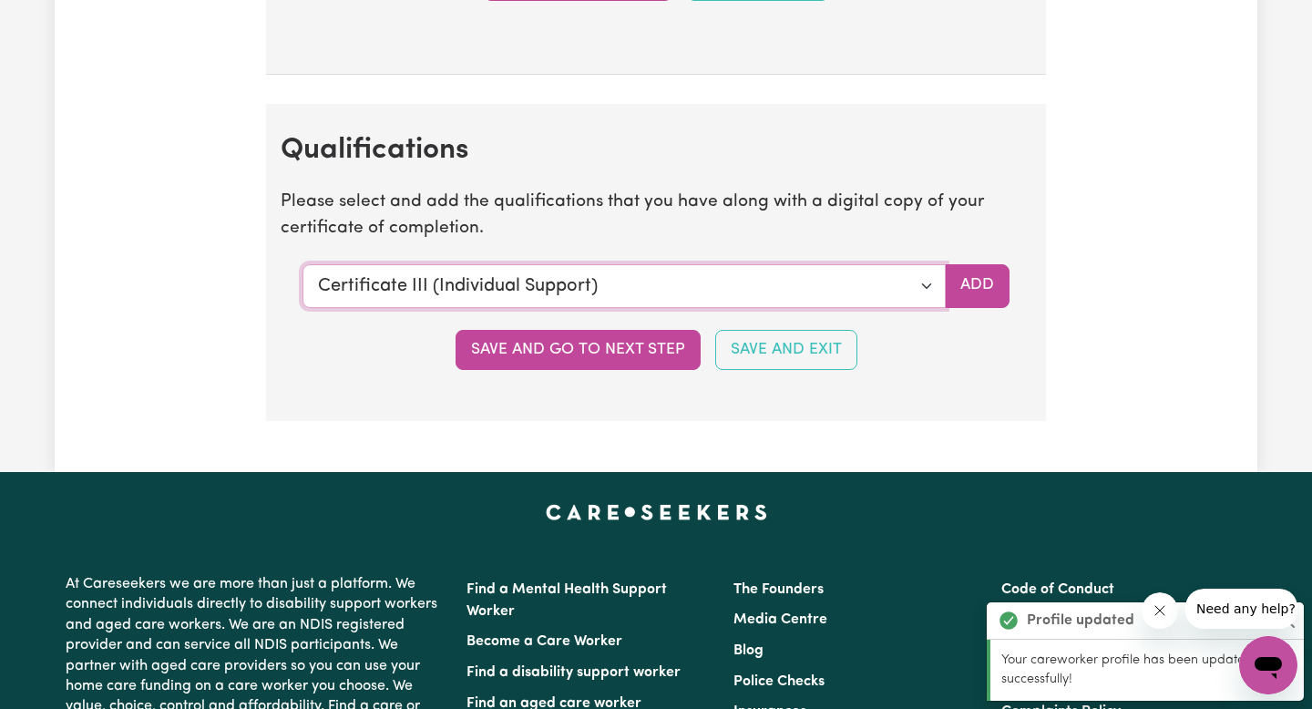
scroll to position [4672, 0]
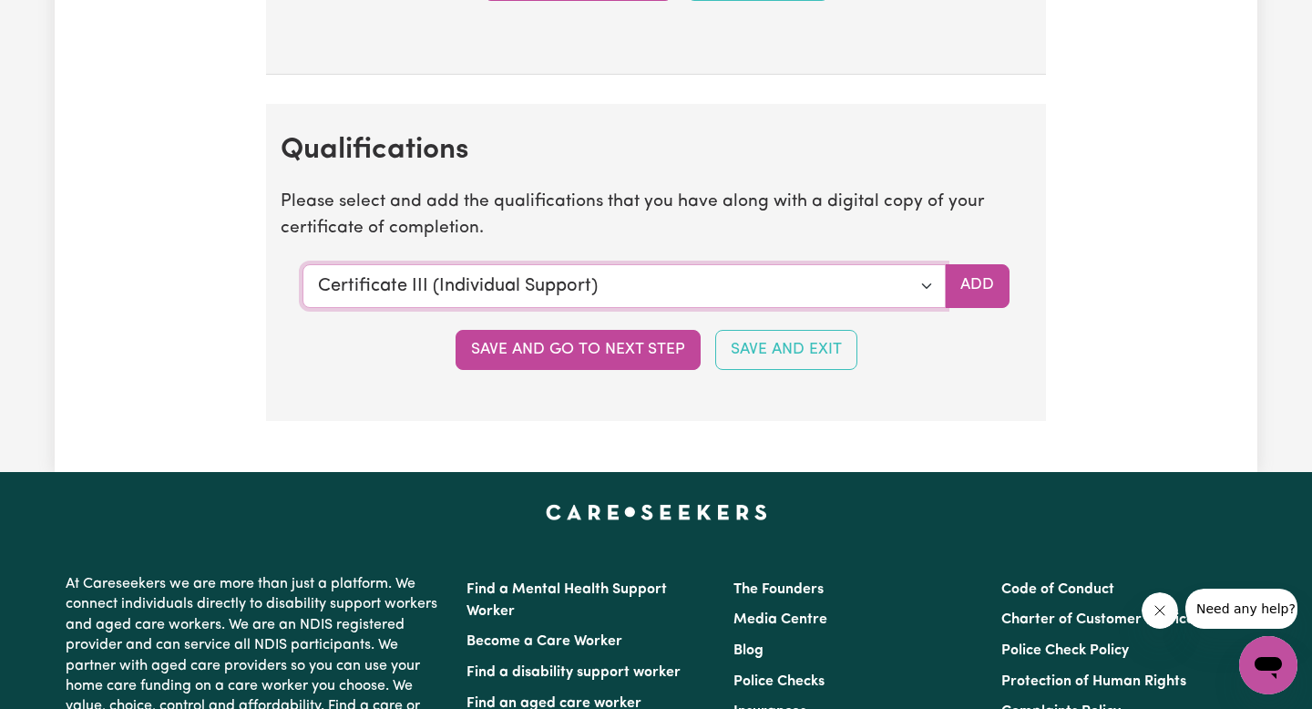
select select "Bachelor of psychology - overseas qualification"
click at [302, 264] on select "Select a qualification to add... Certificate III (Individual Support) Certifica…" at bounding box center [623, 286] width 643 height 44
click at [599, 294] on select "Select a qualification to add... Certificate III (Individual Support) Certifica…" at bounding box center [623, 286] width 643 height 44
click at [522, 349] on button "Save and go to next step" at bounding box center [577, 350] width 245 height 40
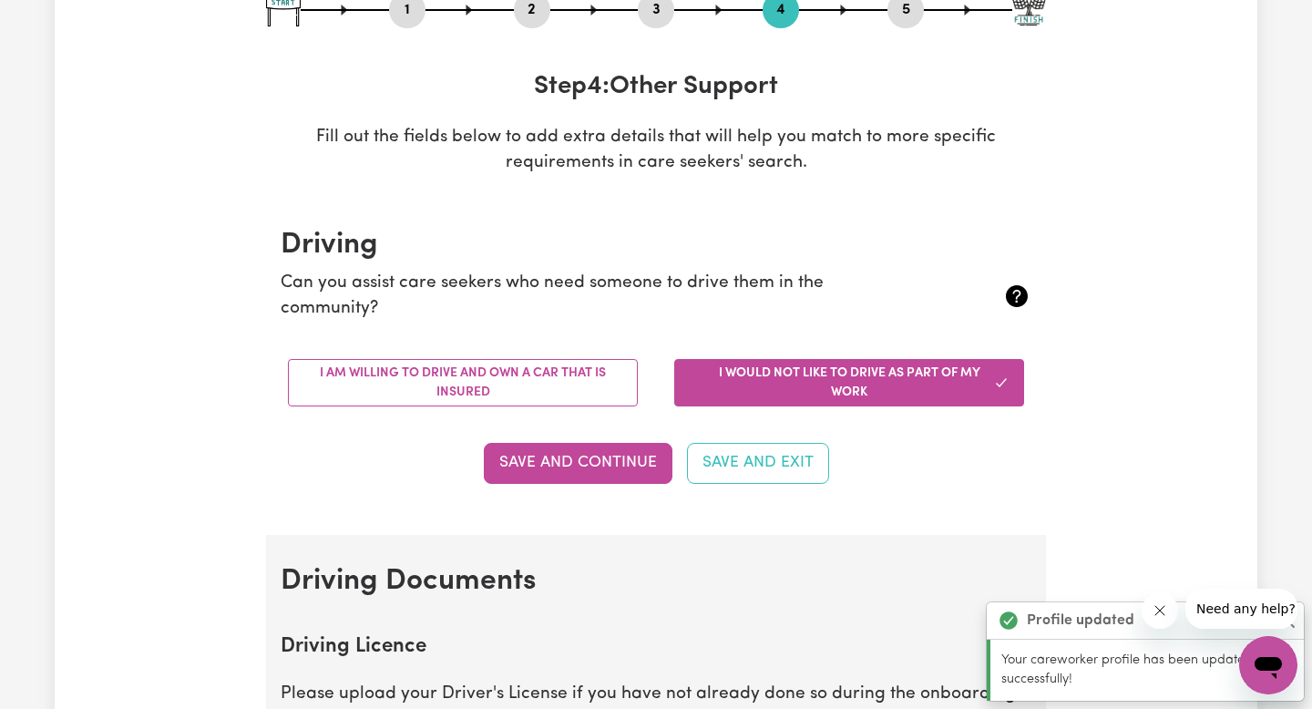
scroll to position [240, 0]
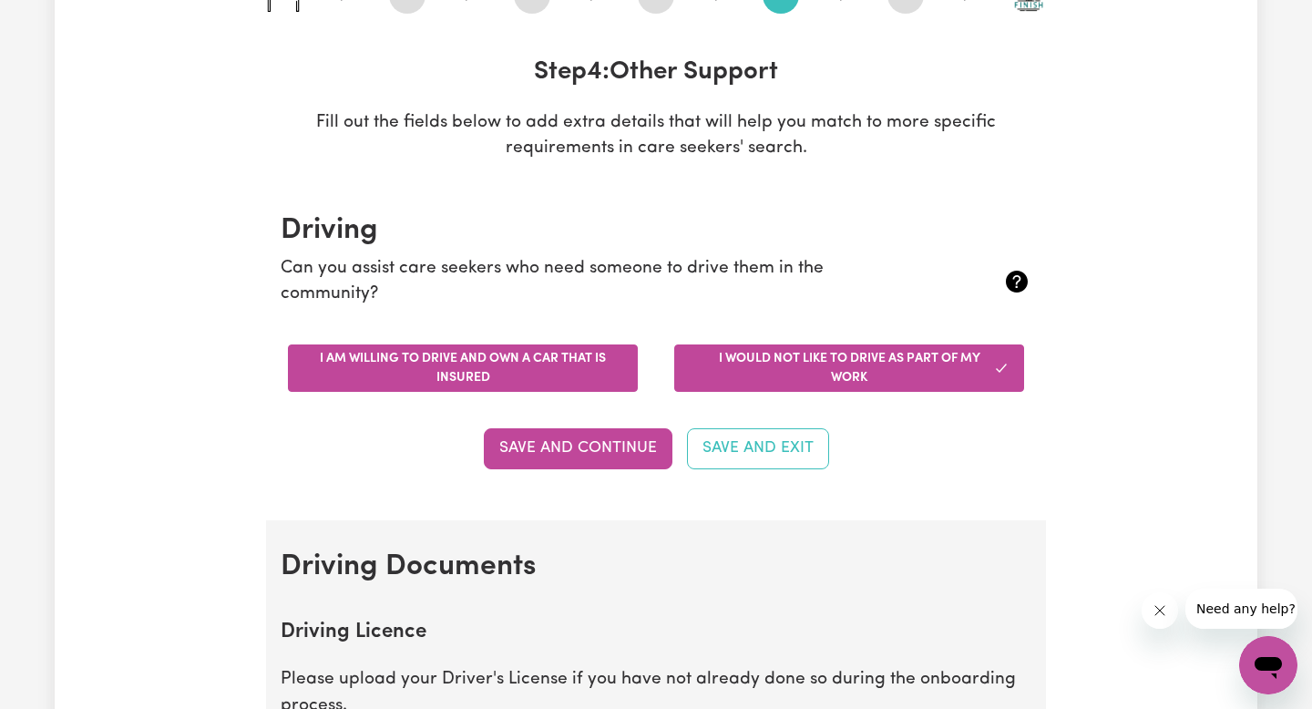
click at [541, 380] on button "I am willing to drive and own a car that is insured" at bounding box center [463, 367] width 350 height 47
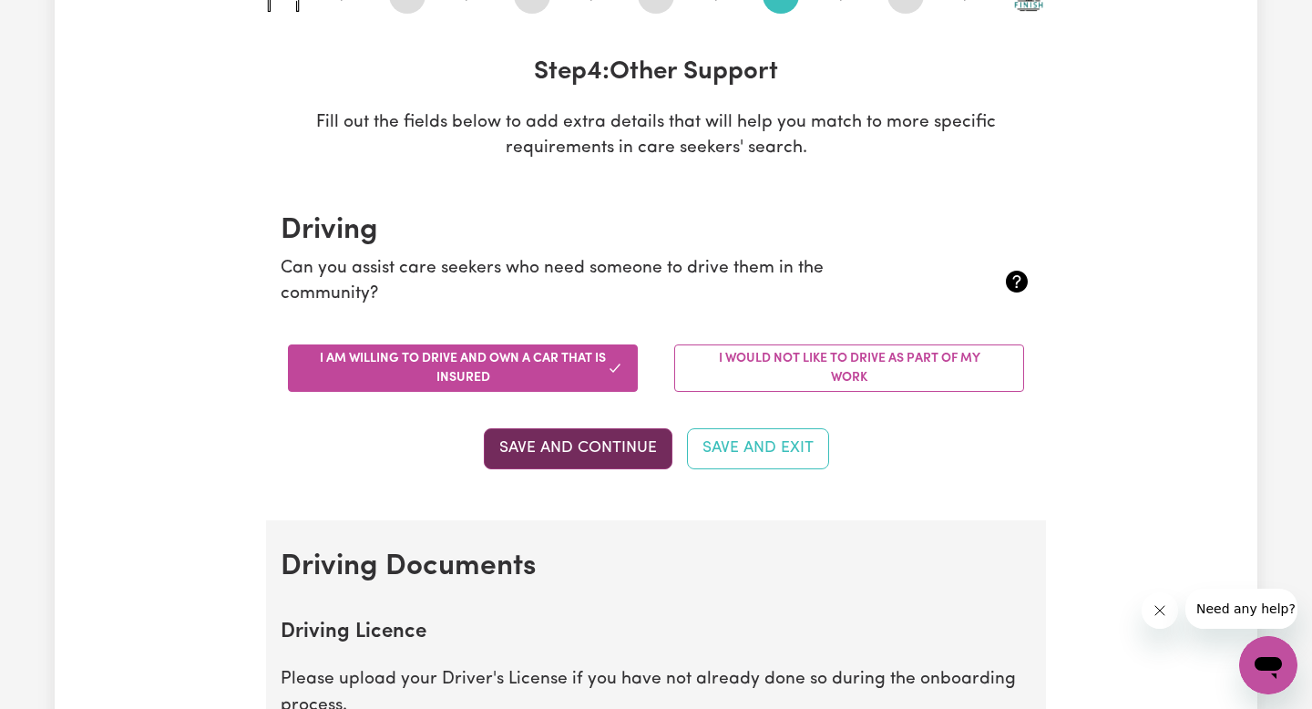
click at [567, 444] on button "Save and Continue" at bounding box center [578, 448] width 189 height 40
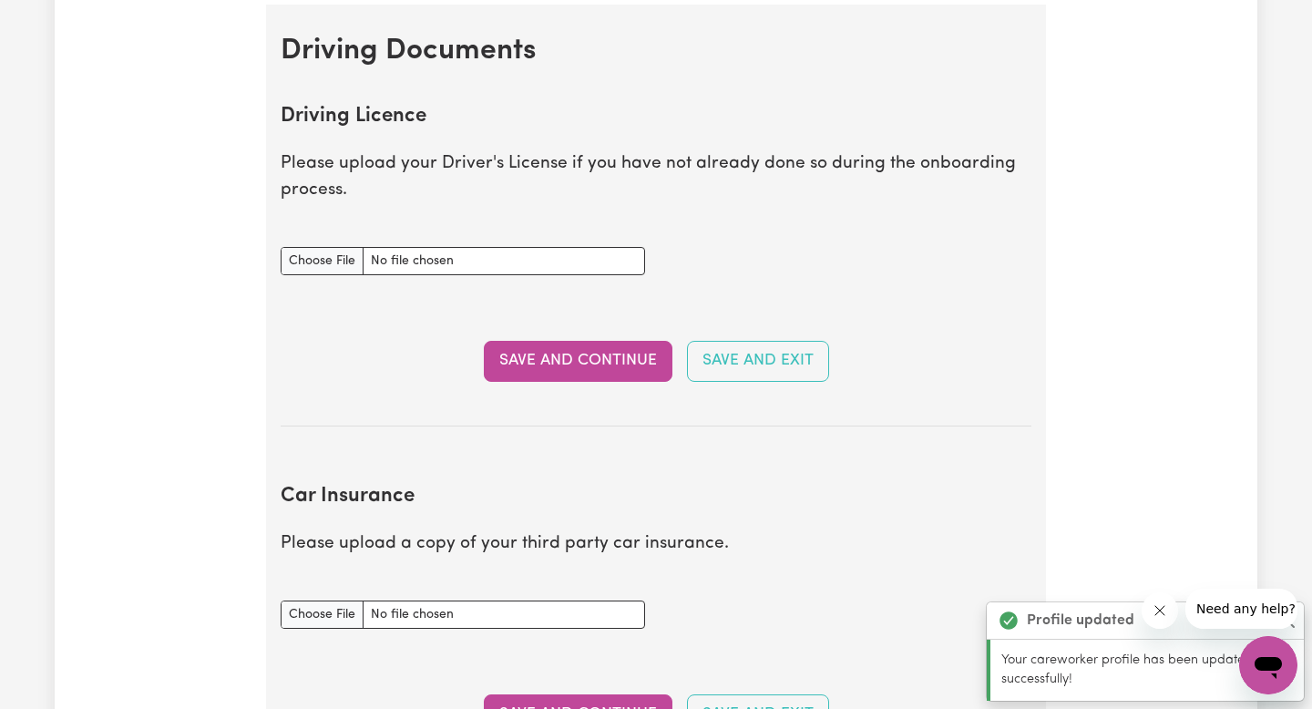
scroll to position [682, 0]
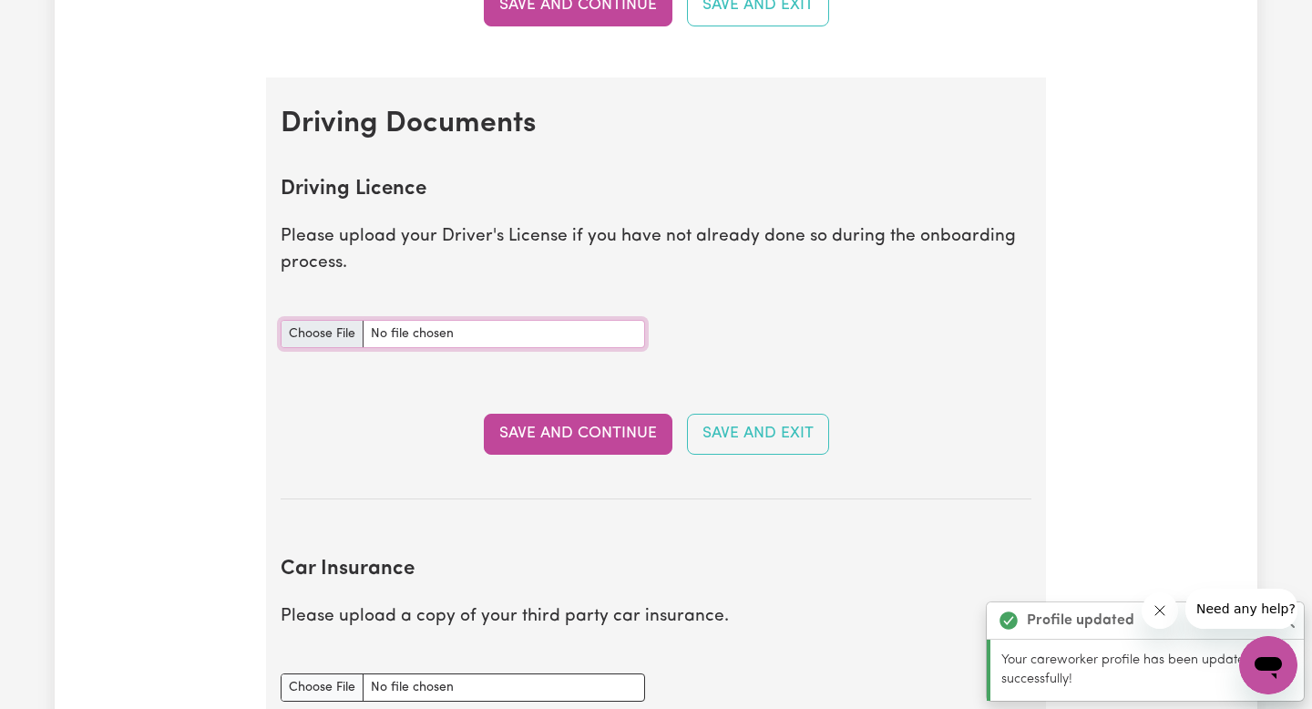
click at [357, 339] on input "Driving Licence document" at bounding box center [463, 334] width 364 height 28
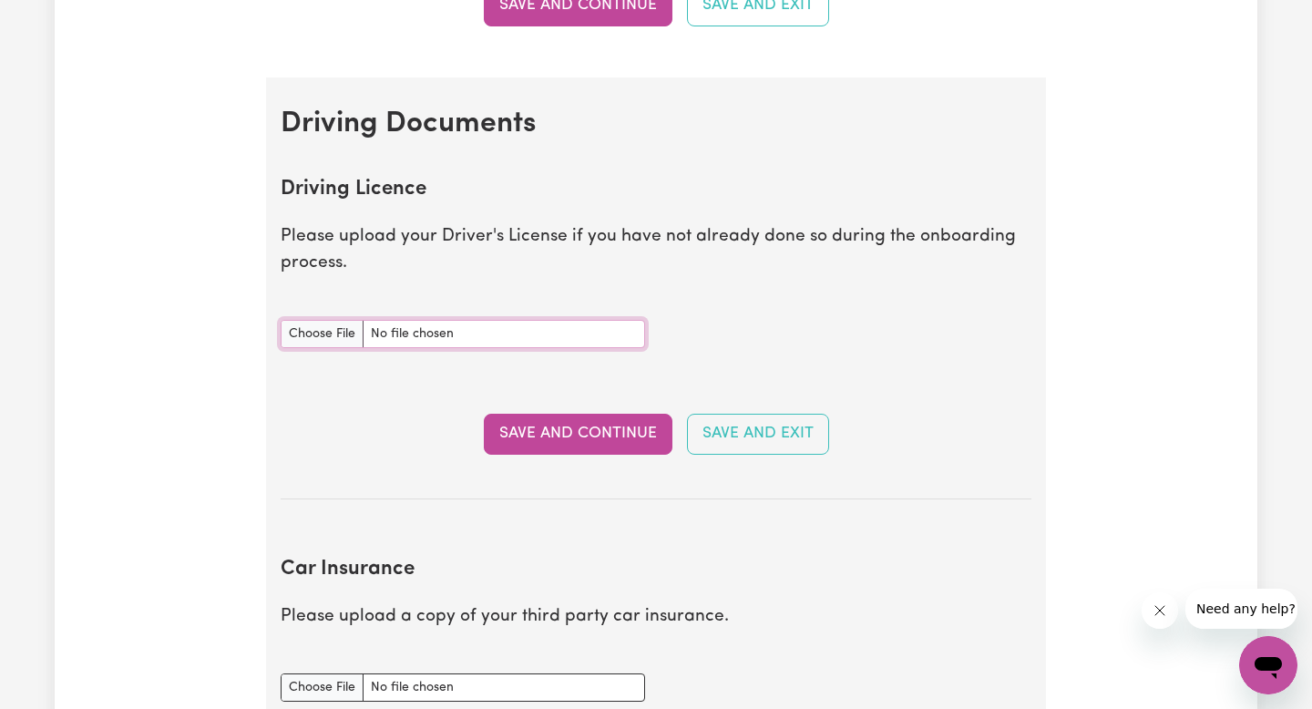
type input "C:\fakepath\IMG_6865.jpeg"
click at [630, 426] on button "Save and Continue" at bounding box center [578, 433] width 189 height 40
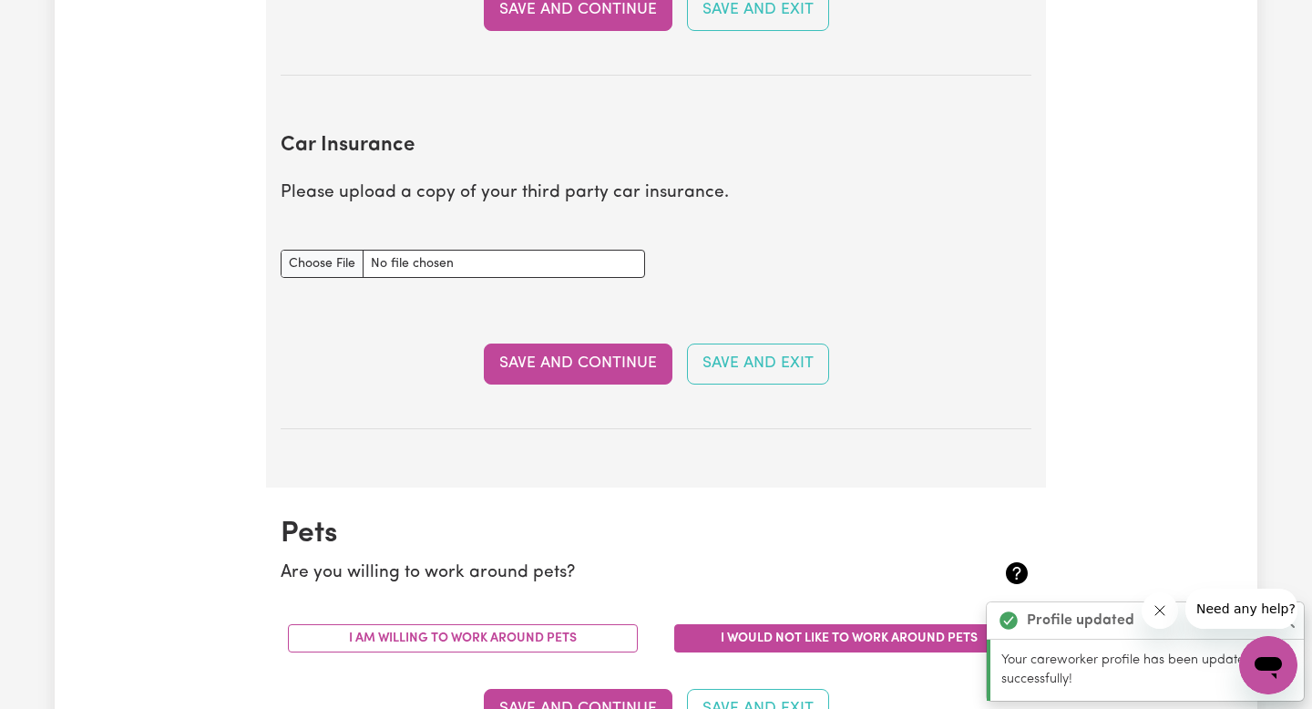
scroll to position [1210, 0]
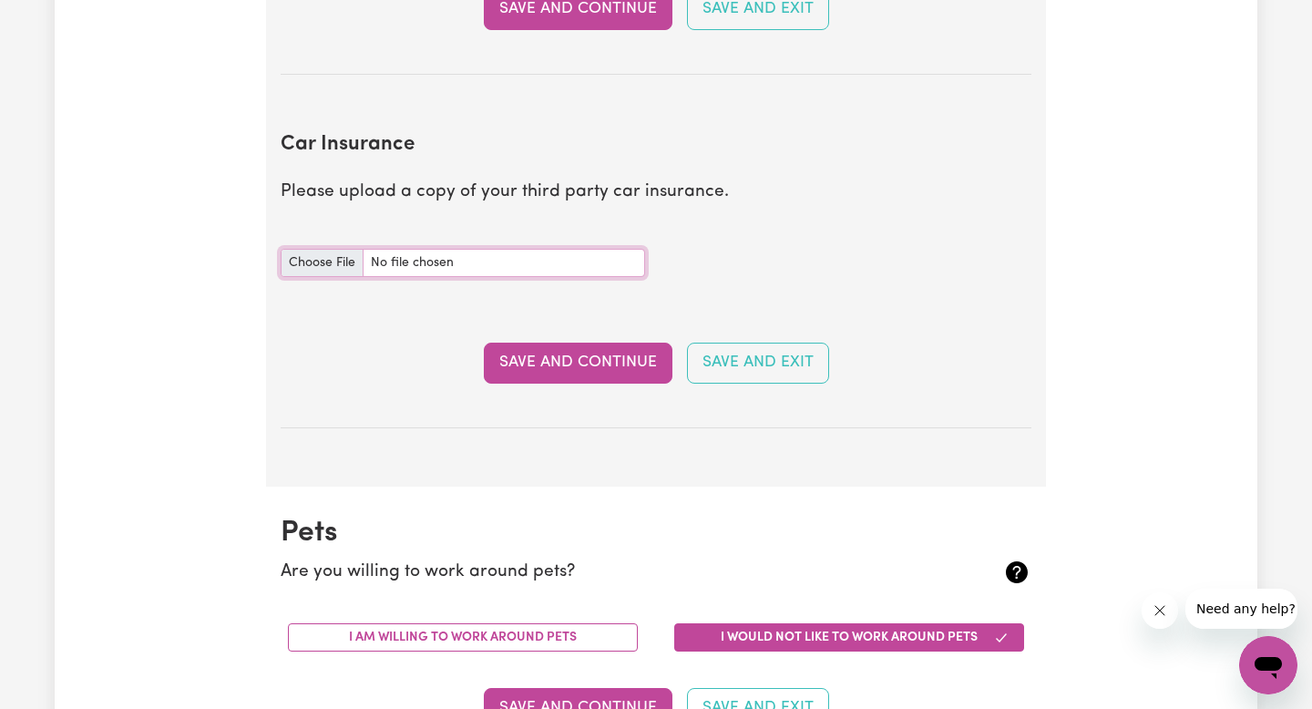
click at [471, 261] on input "Car Insurance document" at bounding box center [463, 263] width 364 height 28
type input "C:\fakepath\Car Insurance.pdf"
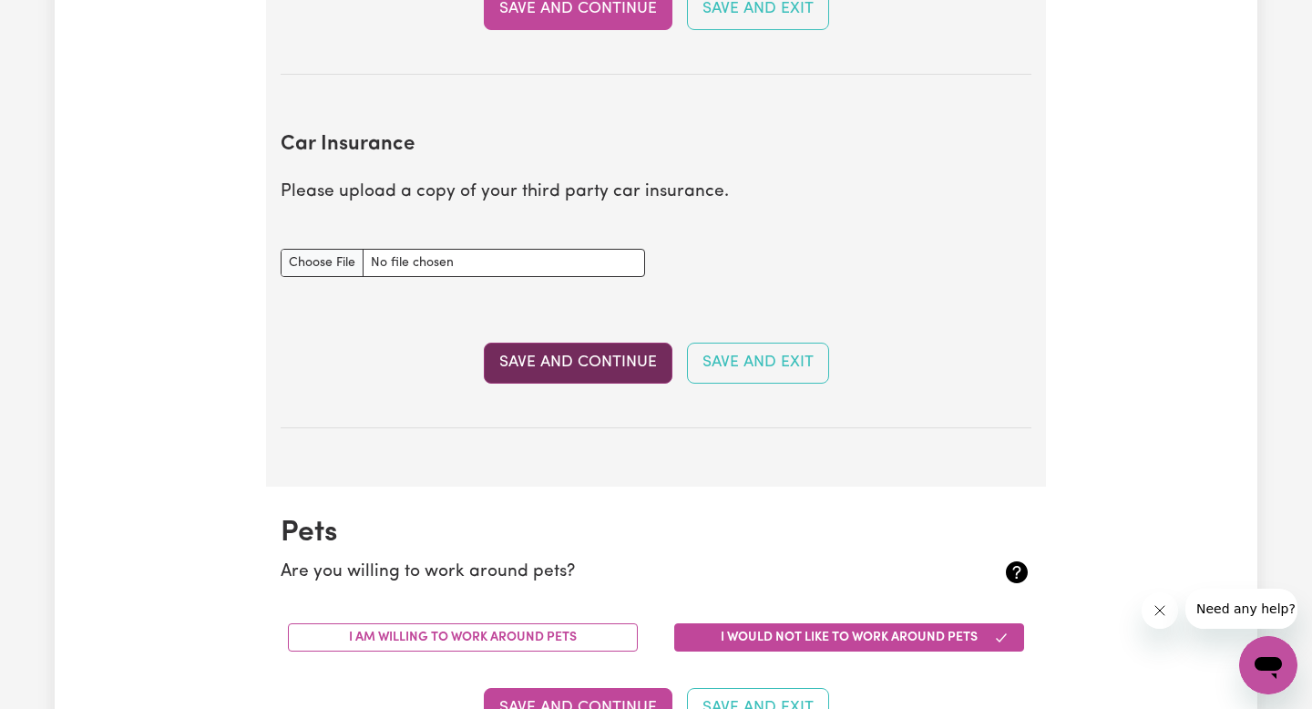
click at [534, 353] on button "Save and Continue" at bounding box center [578, 362] width 189 height 40
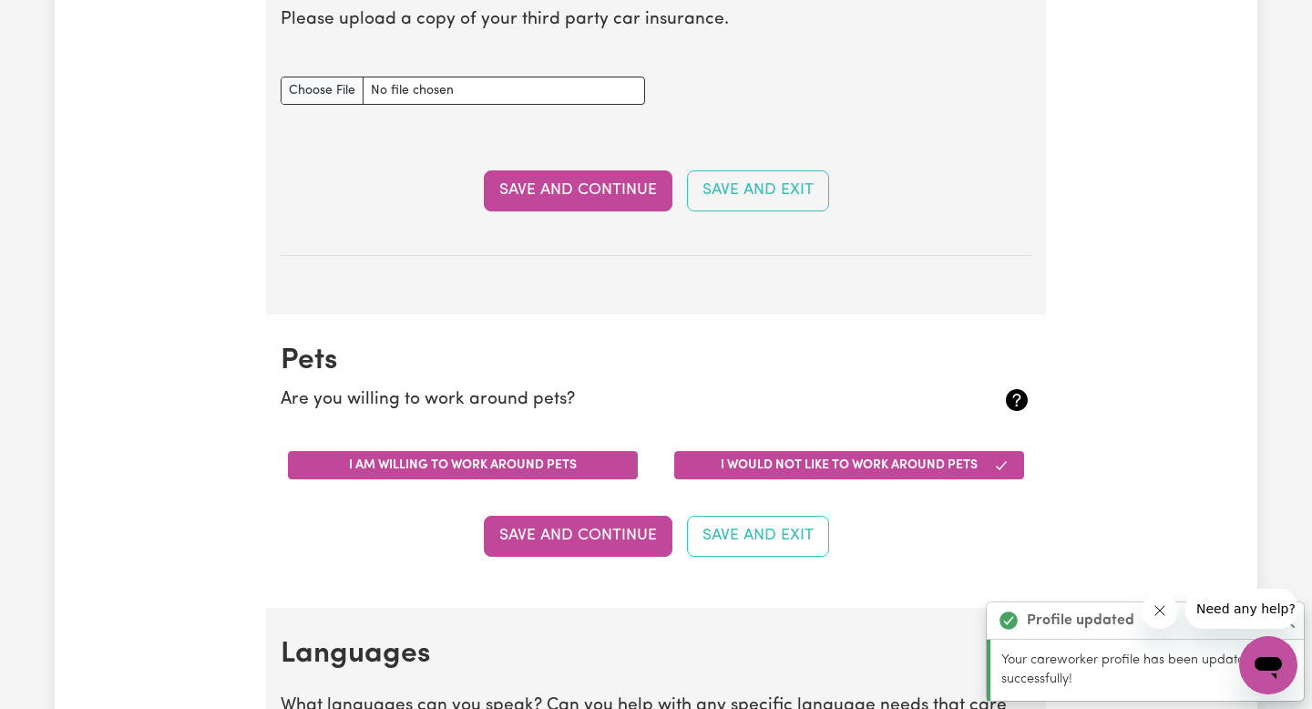
click at [509, 467] on button "I am willing to work around pets" at bounding box center [463, 465] width 350 height 28
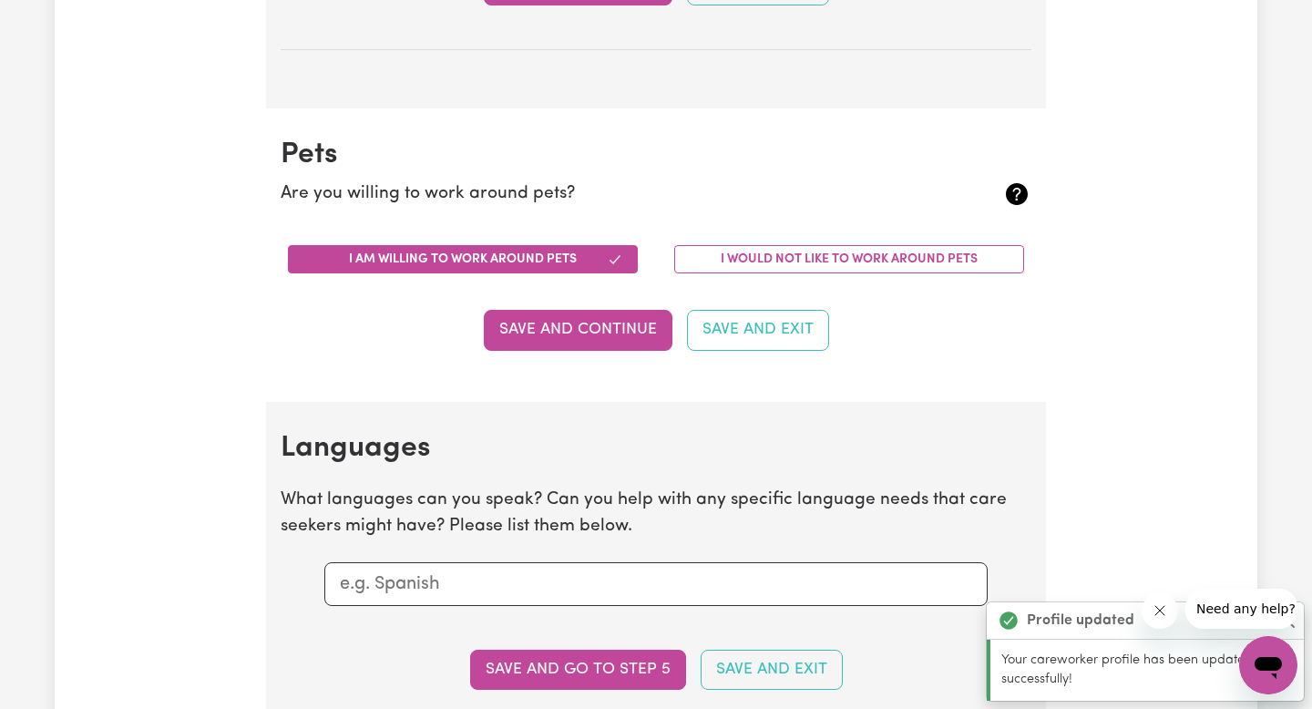
scroll to position [1695, 0]
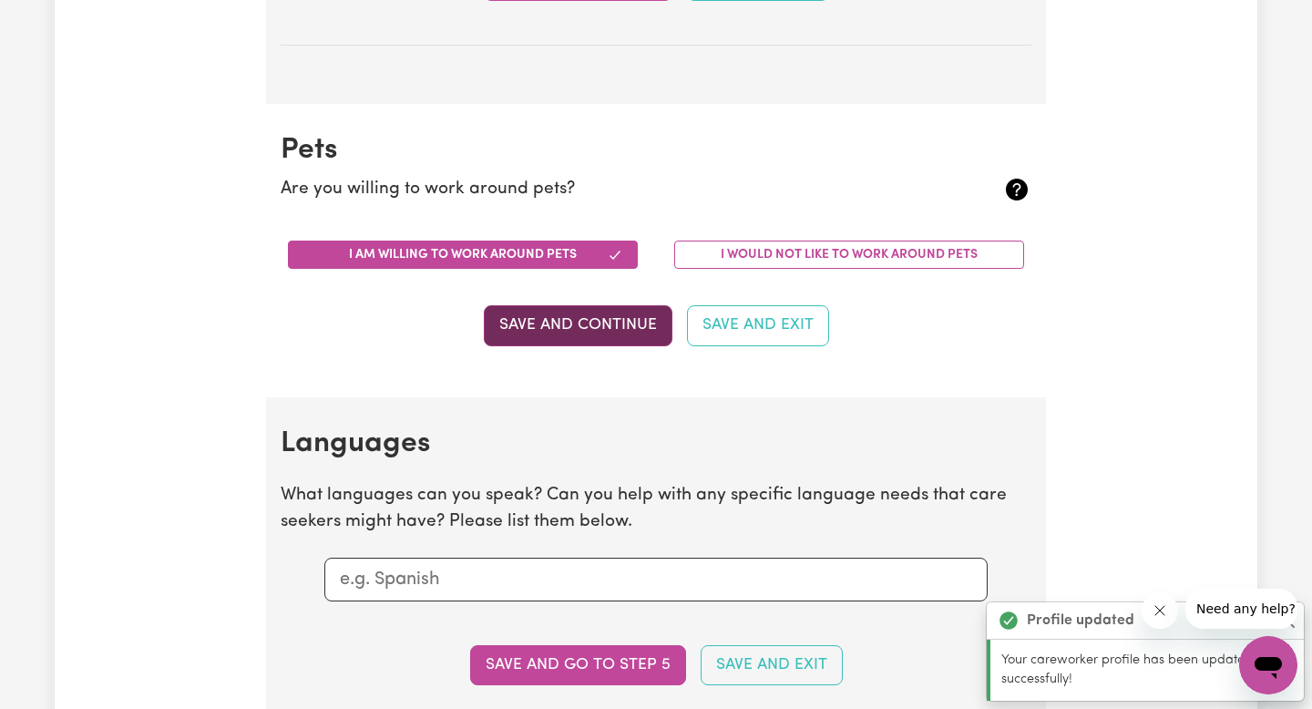
click at [579, 320] on button "Save and Continue" at bounding box center [578, 325] width 189 height 40
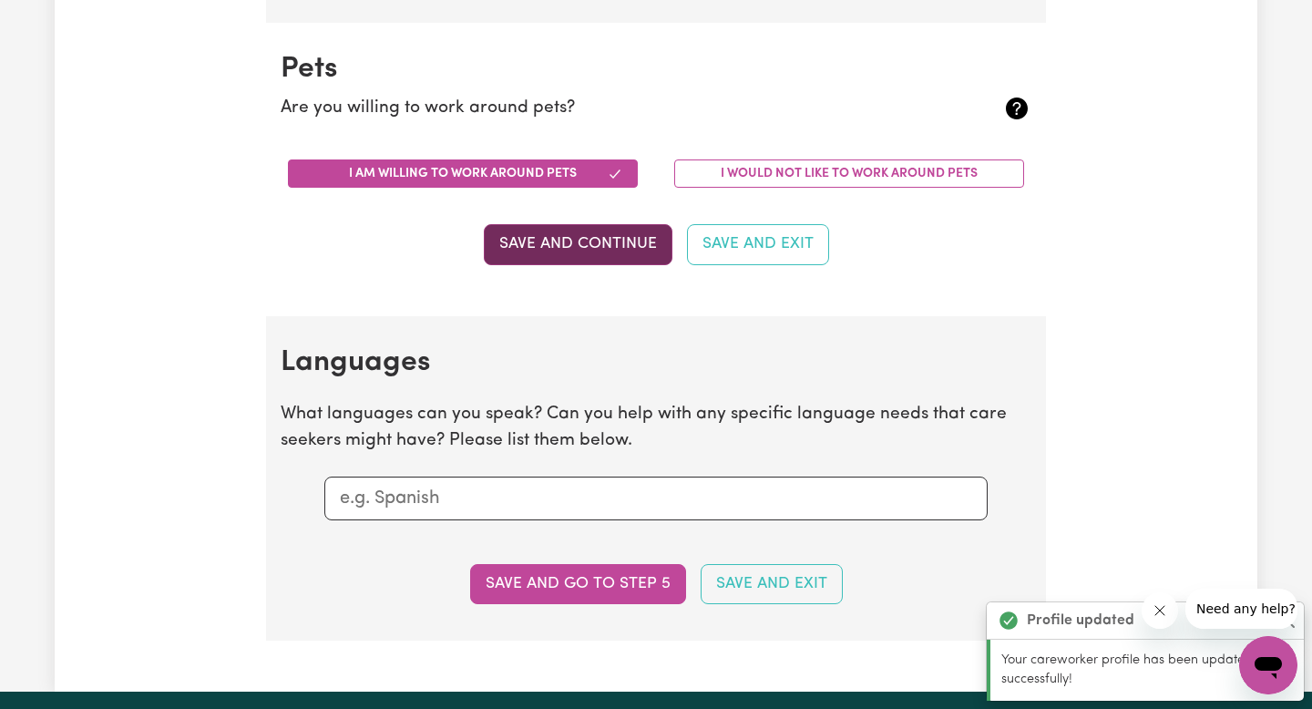
scroll to position [1812, 0]
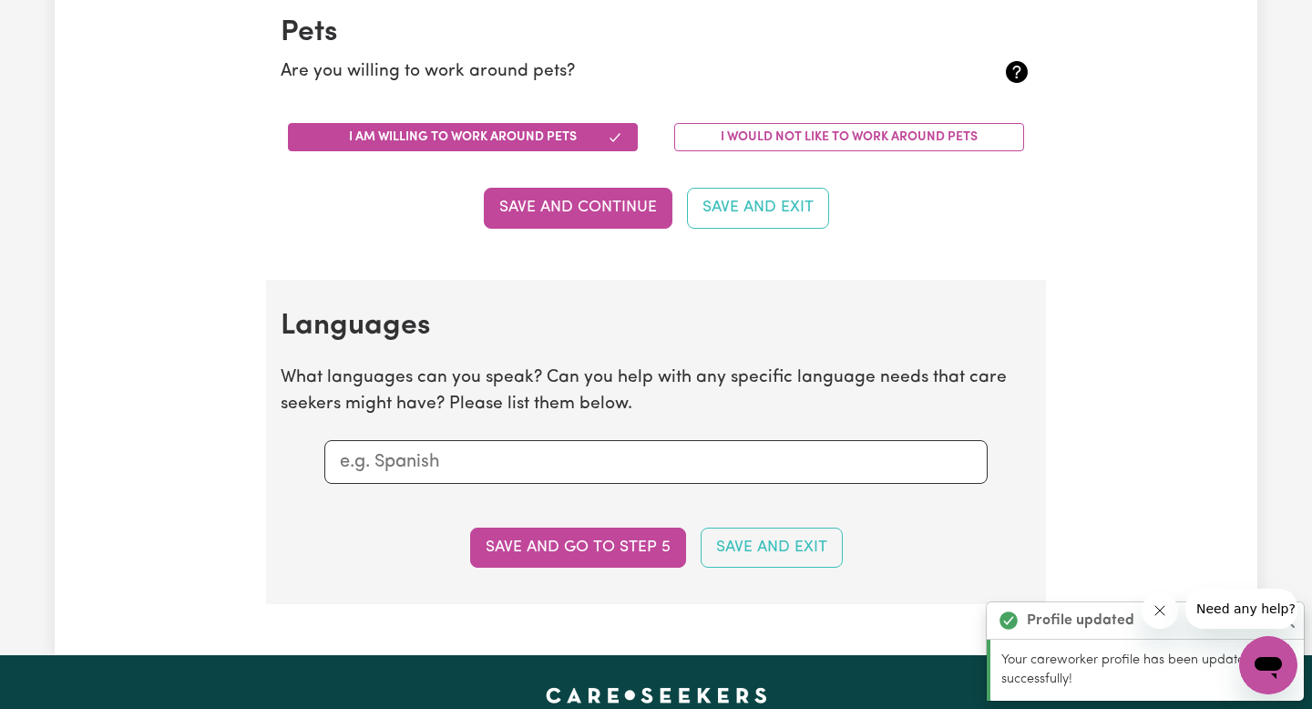
click at [488, 464] on input "text" at bounding box center [656, 461] width 632 height 27
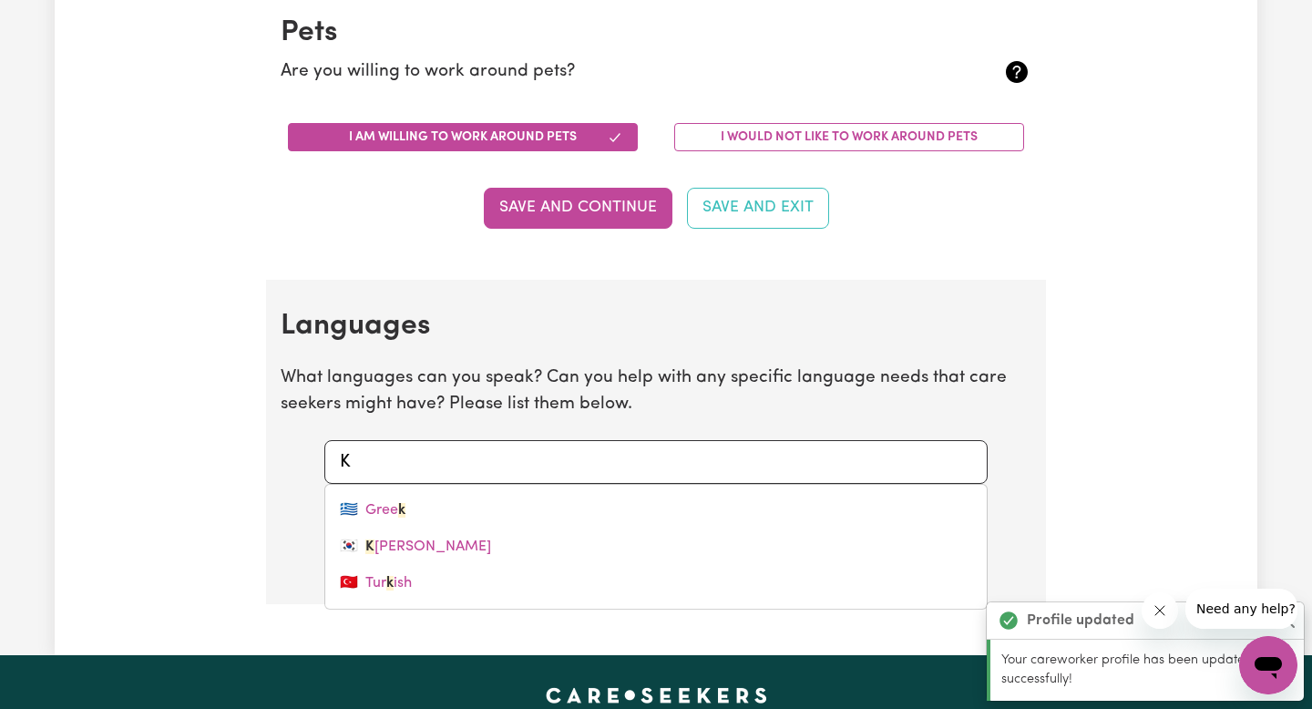
type input "Ko"
type input "[DEMOGRAPHIC_DATA]"
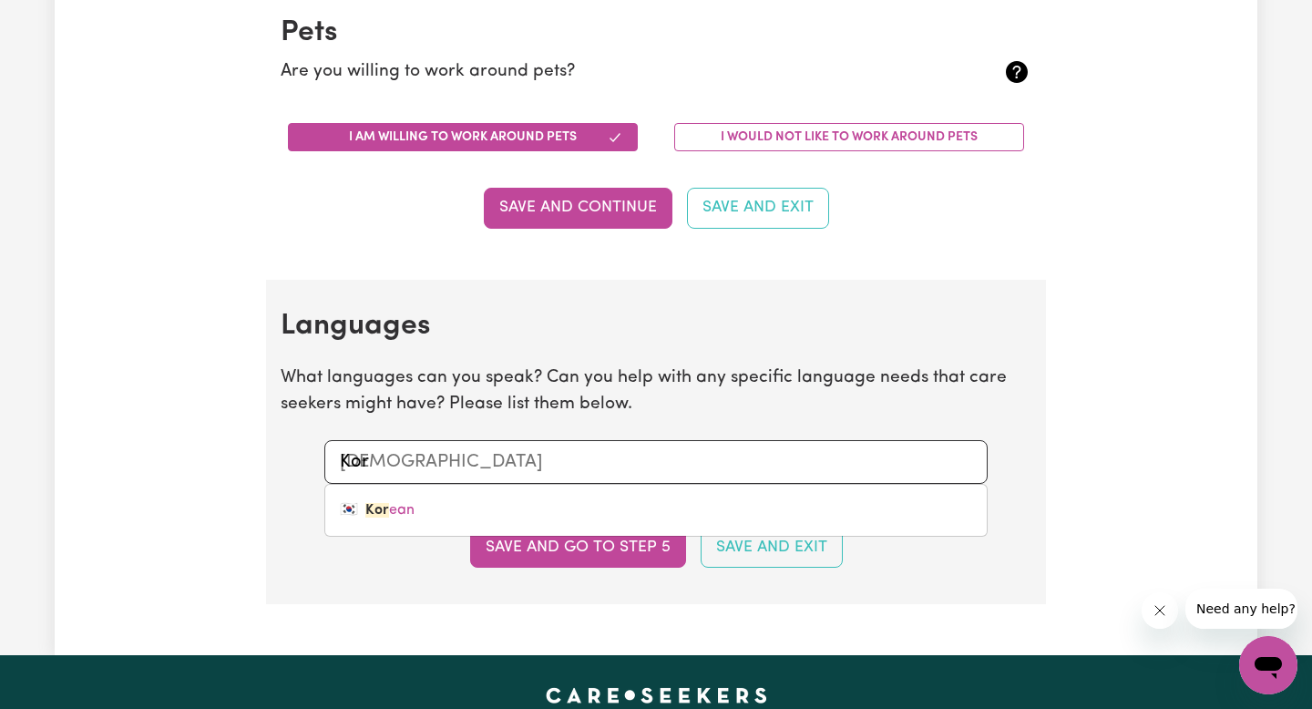
type input "Kor"
click at [446, 539] on div "Save and go to step 5 Save and Exit" at bounding box center [656, 547] width 750 height 40
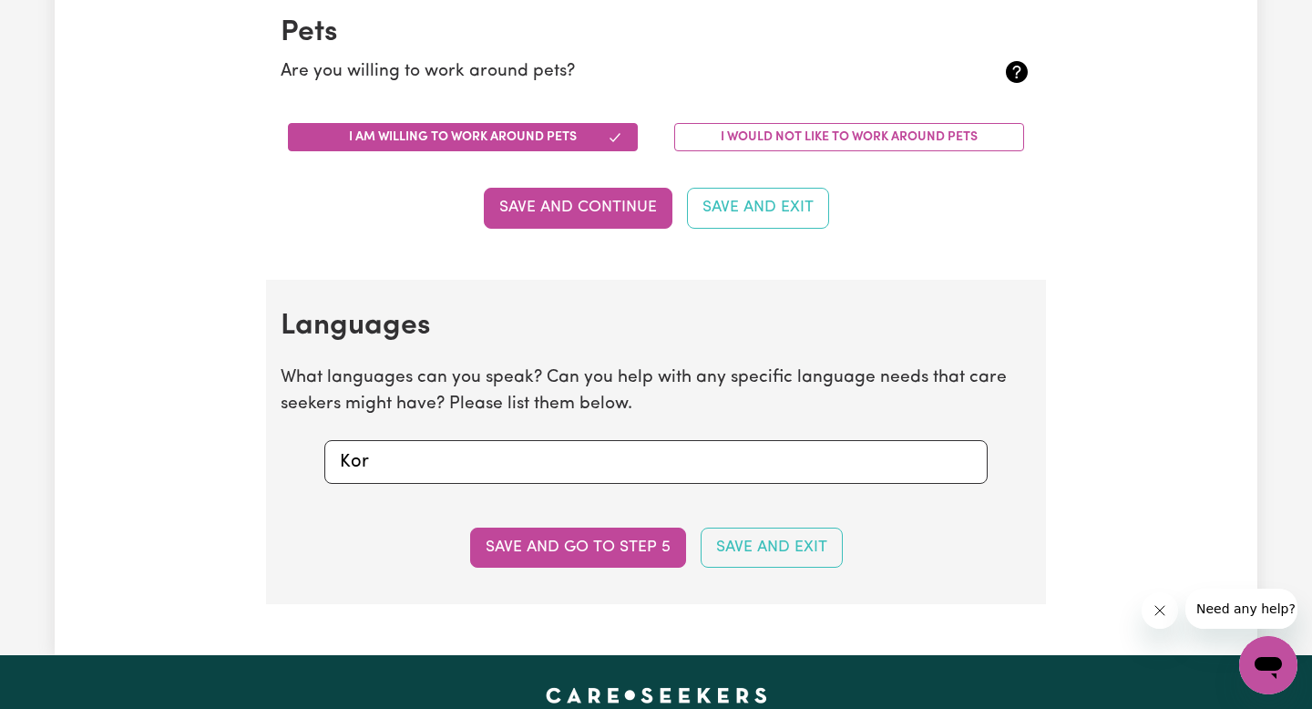
click at [446, 499] on section "Languages What languages can you speak? Can you help with any specific language…" at bounding box center [656, 442] width 780 height 324
type input "[DEMOGRAPHIC_DATA]"
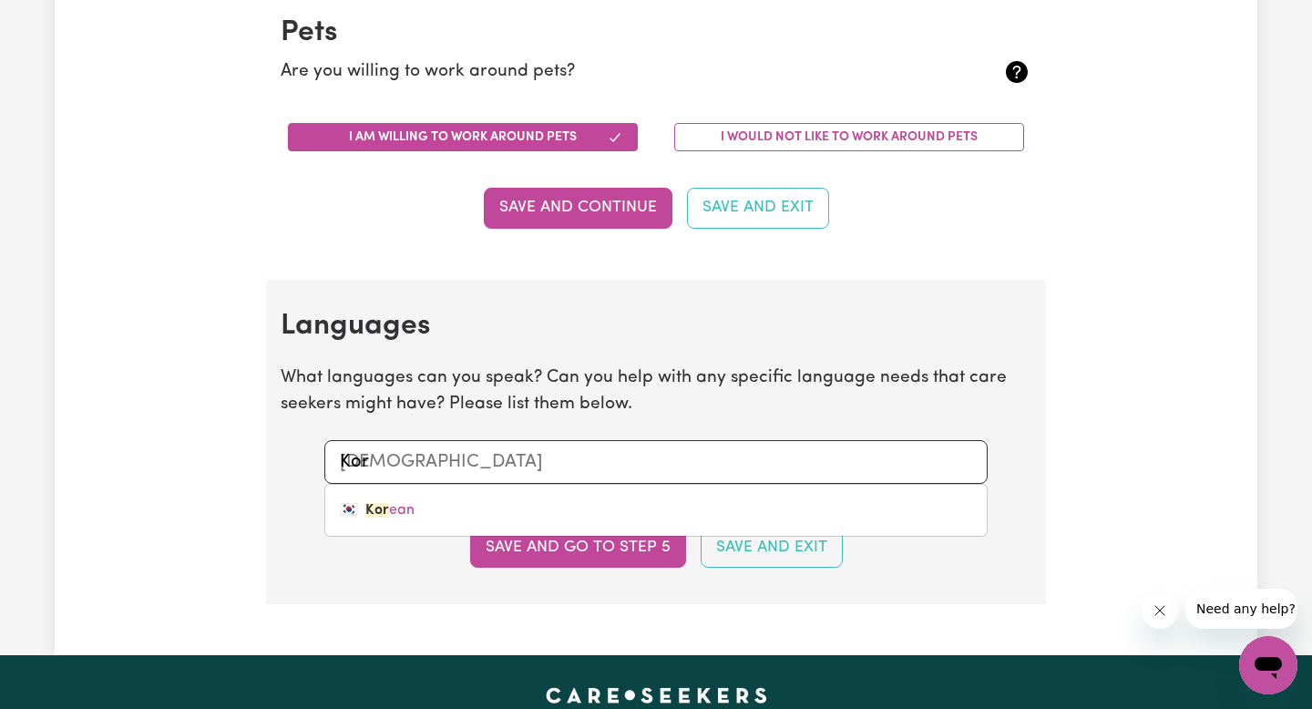
click at [444, 460] on input "Kor" at bounding box center [656, 461] width 632 height 27
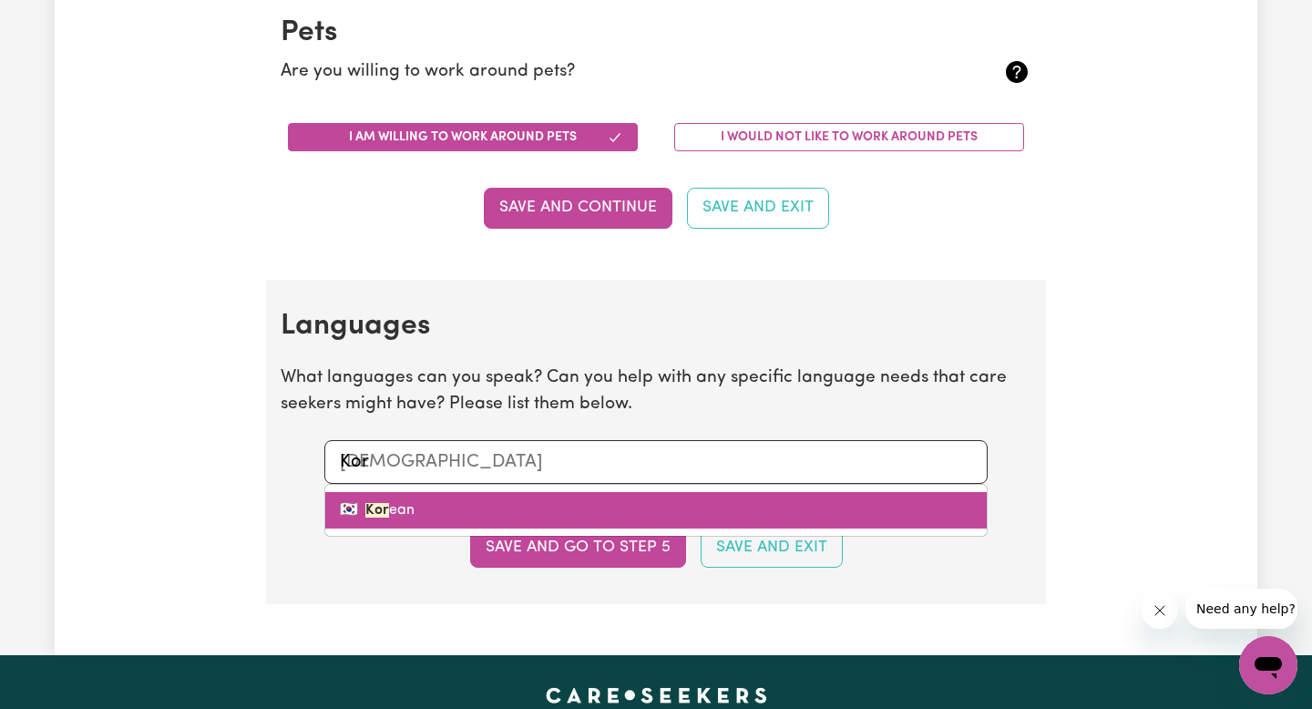
click at [444, 497] on link "🇰🇷 Kor ean" at bounding box center [655, 510] width 661 height 36
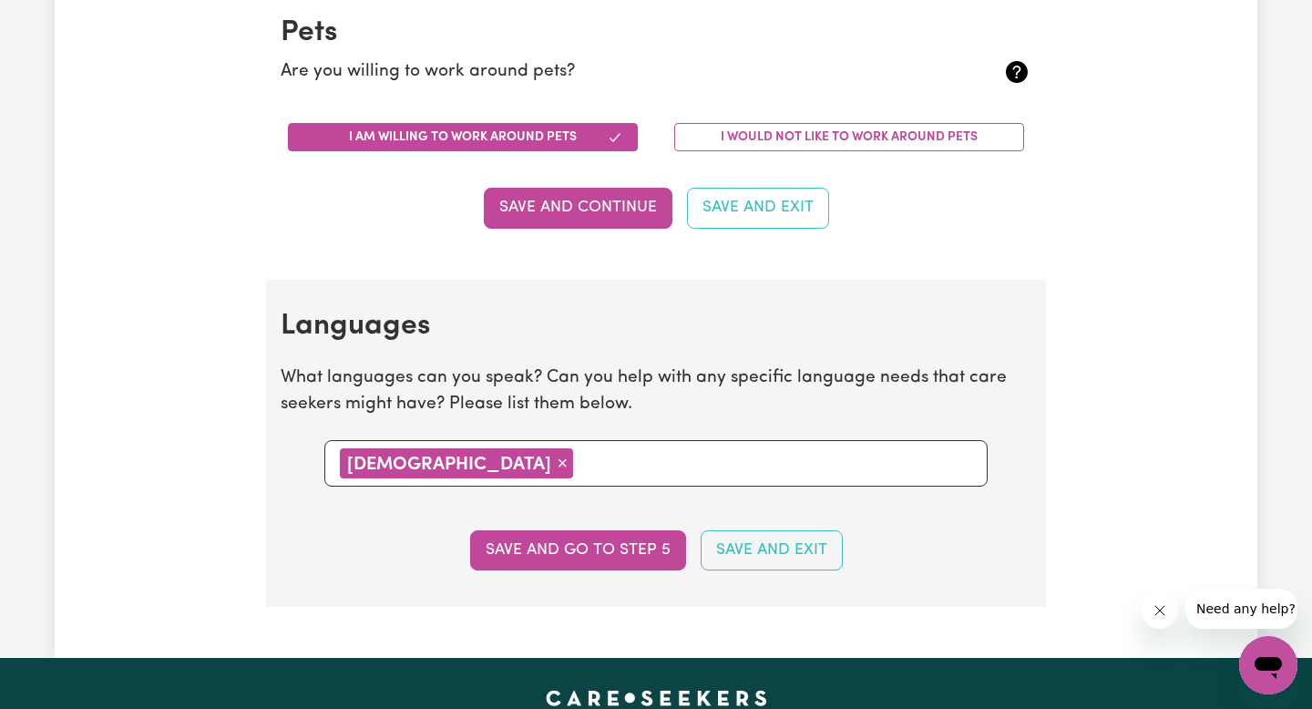
type input "J"
type input "Japanese"
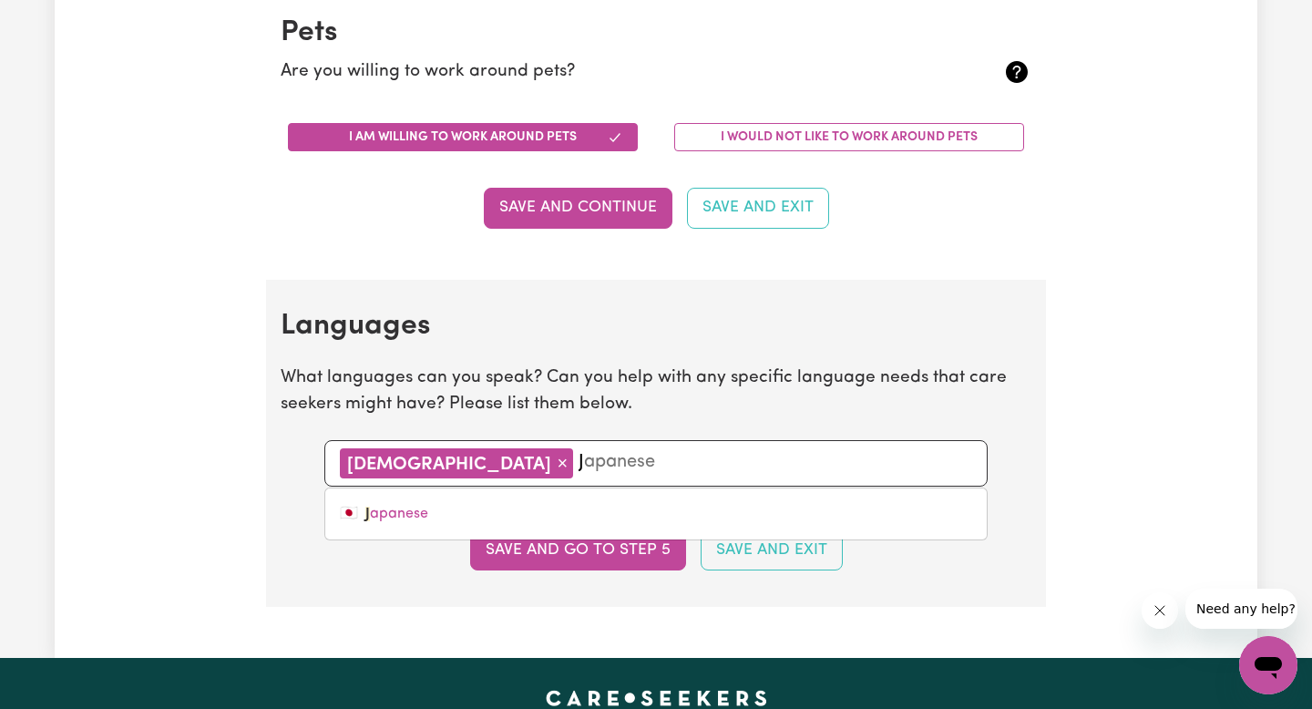
type input "[PERSON_NAME]"
click at [444, 497] on link "🇯🇵 Ja panese" at bounding box center [655, 513] width 661 height 36
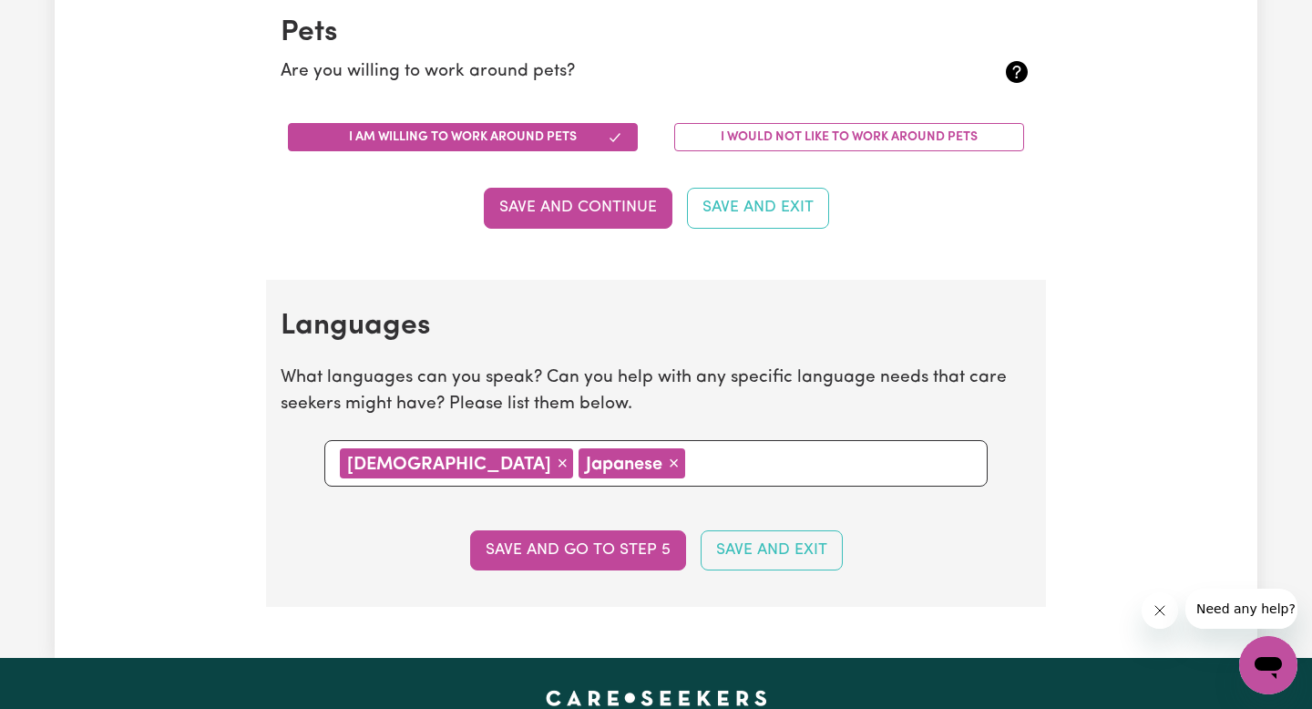
type input "A"
type input "Australian Sign Language"
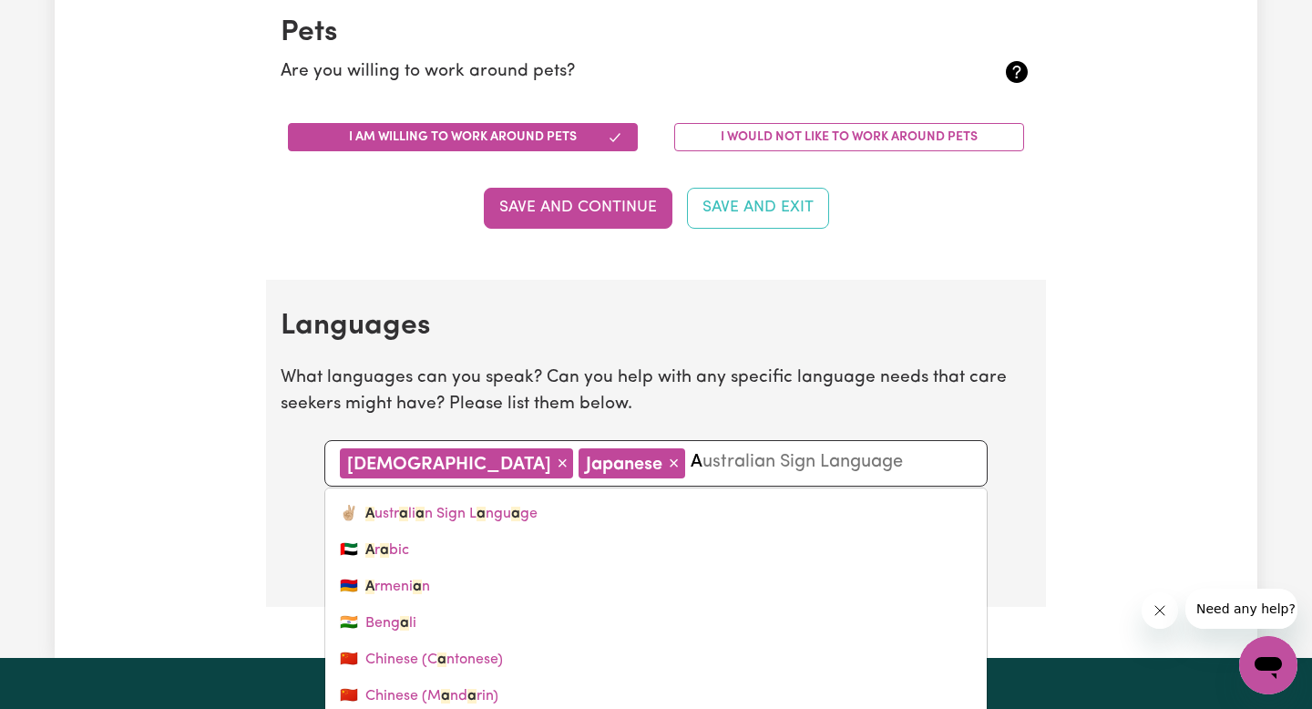
type input "Am"
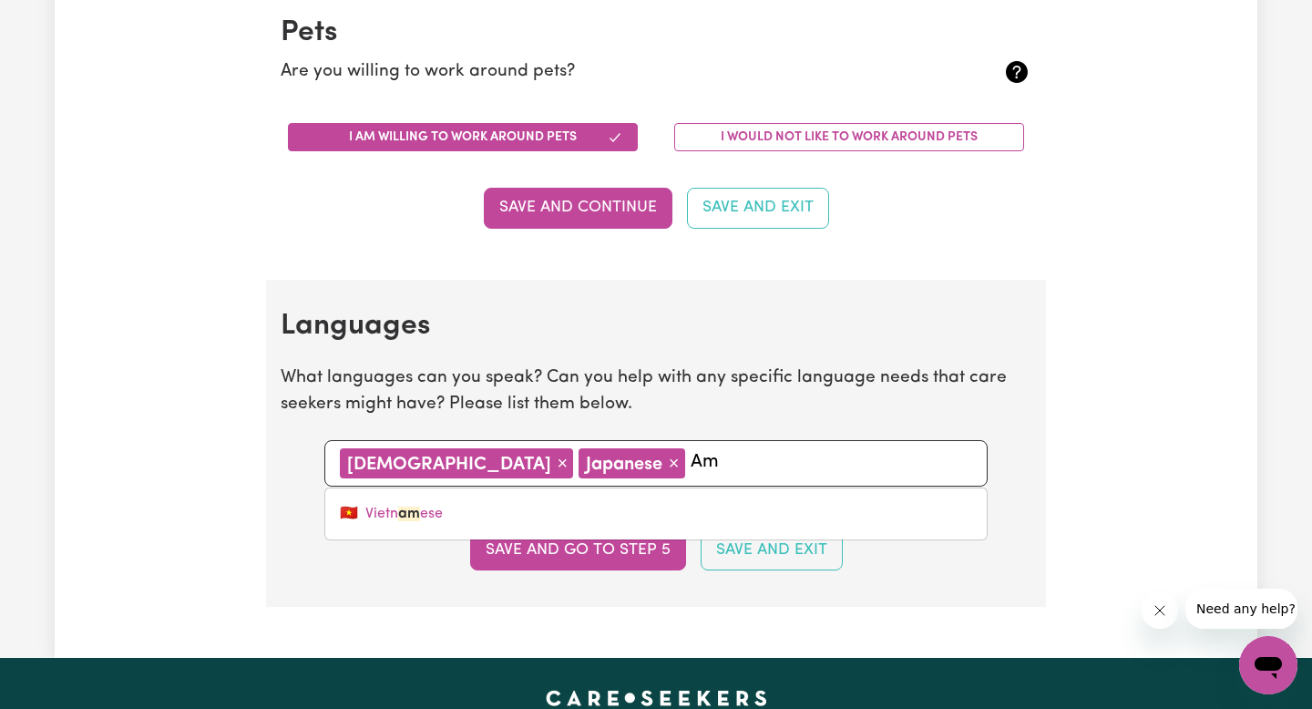
type input "A"
type input "Australian Sign Language"
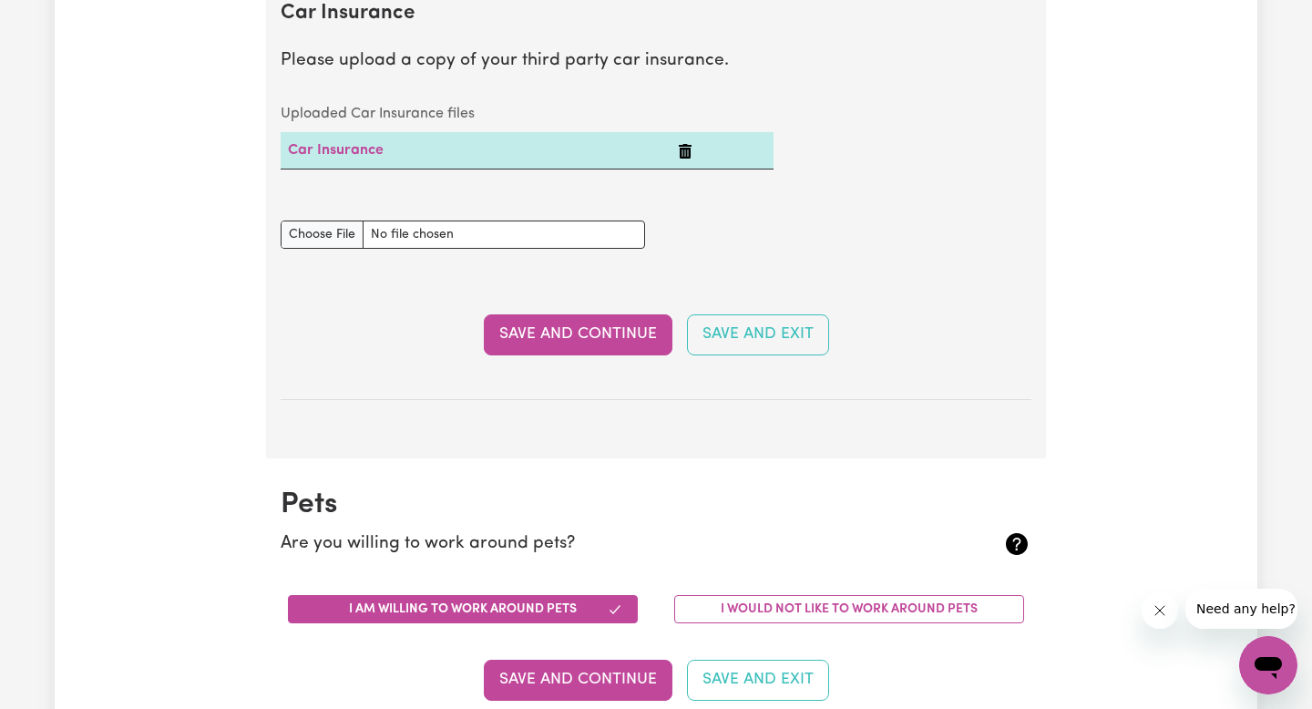
scroll to position [1793, 0]
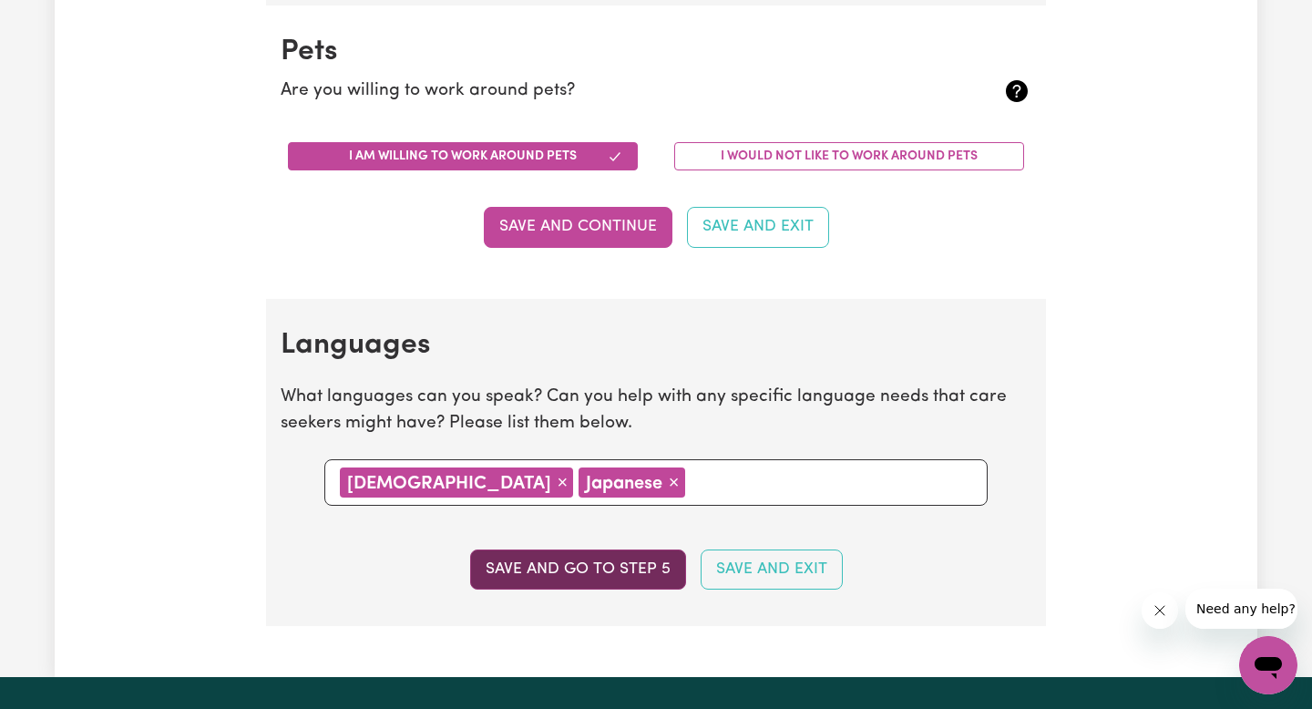
click at [630, 556] on button "Save and go to step 5" at bounding box center [578, 569] width 216 height 40
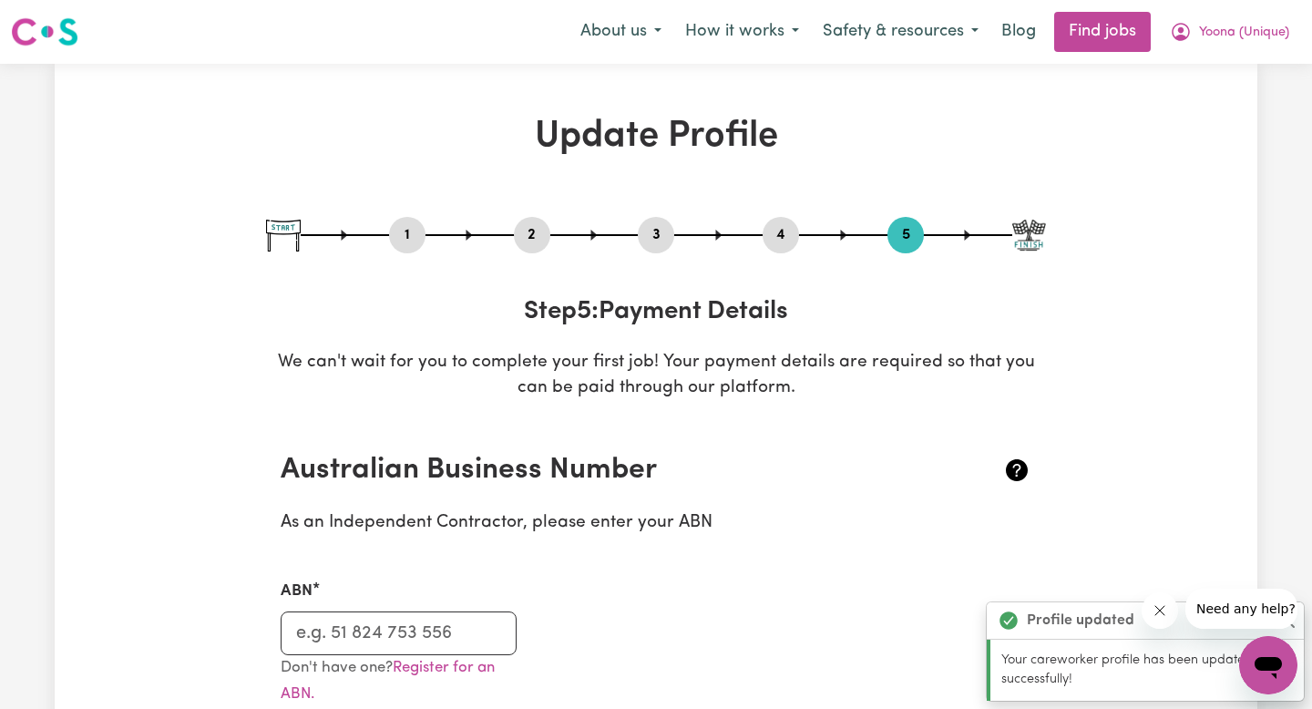
scroll to position [31, 0]
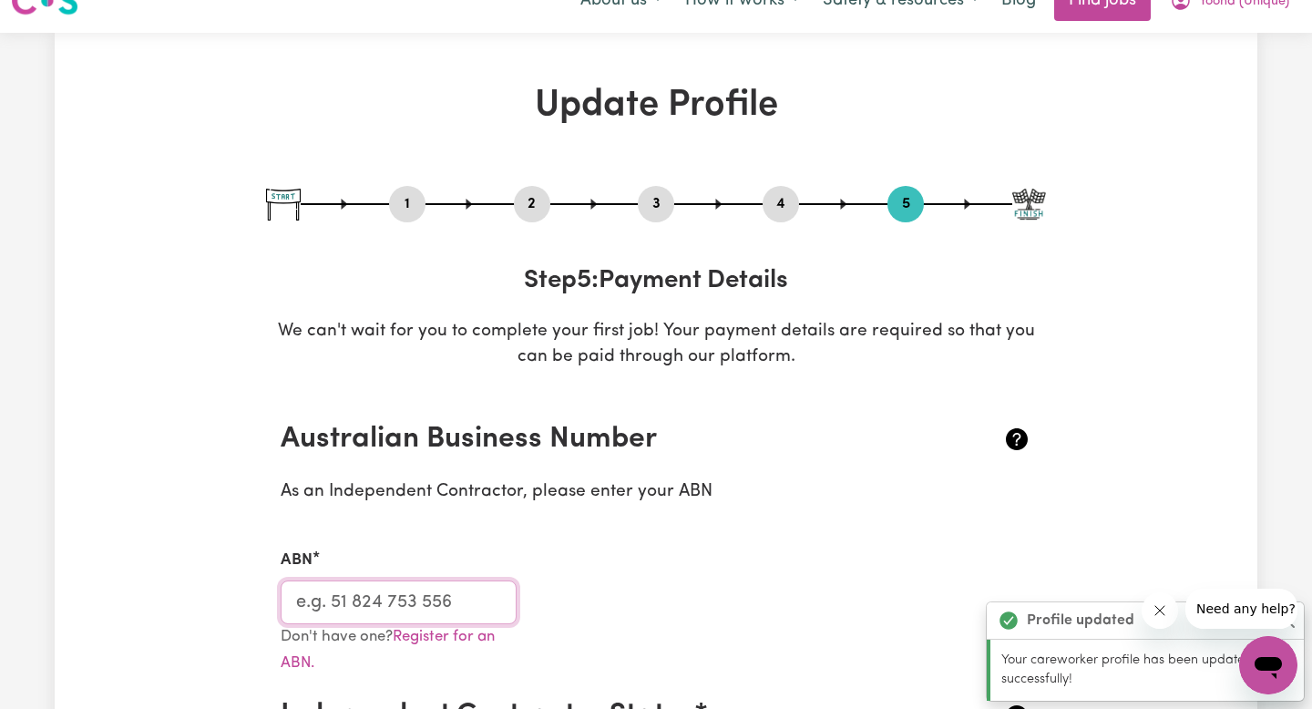
click at [332, 604] on input "ABN" at bounding box center [399, 602] width 236 height 44
type input "23562607914"
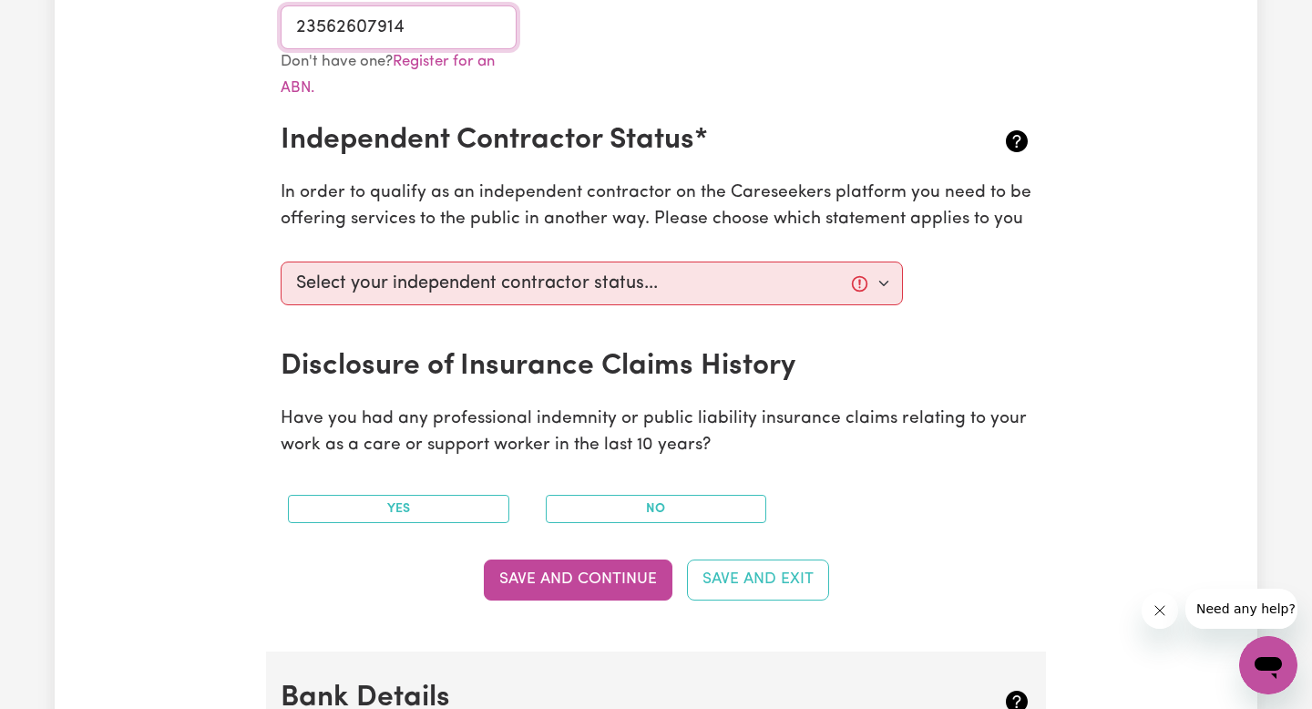
scroll to position [607, 0]
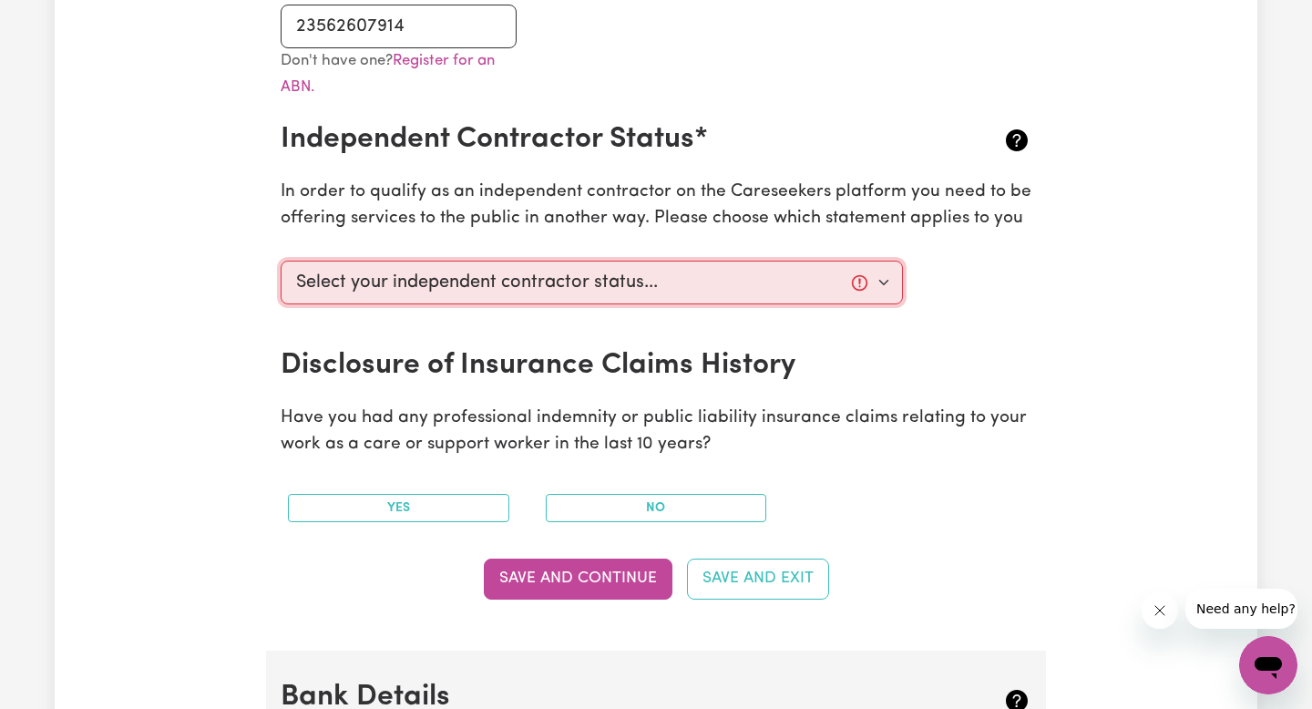
click at [680, 270] on select "Select your independent contractor status... I am providing services through an…" at bounding box center [592, 282] width 622 height 44
select select "I am providing services privately on my own"
click at [281, 260] on select "Select your independent contractor status... I am providing services through an…" at bounding box center [592, 282] width 622 height 44
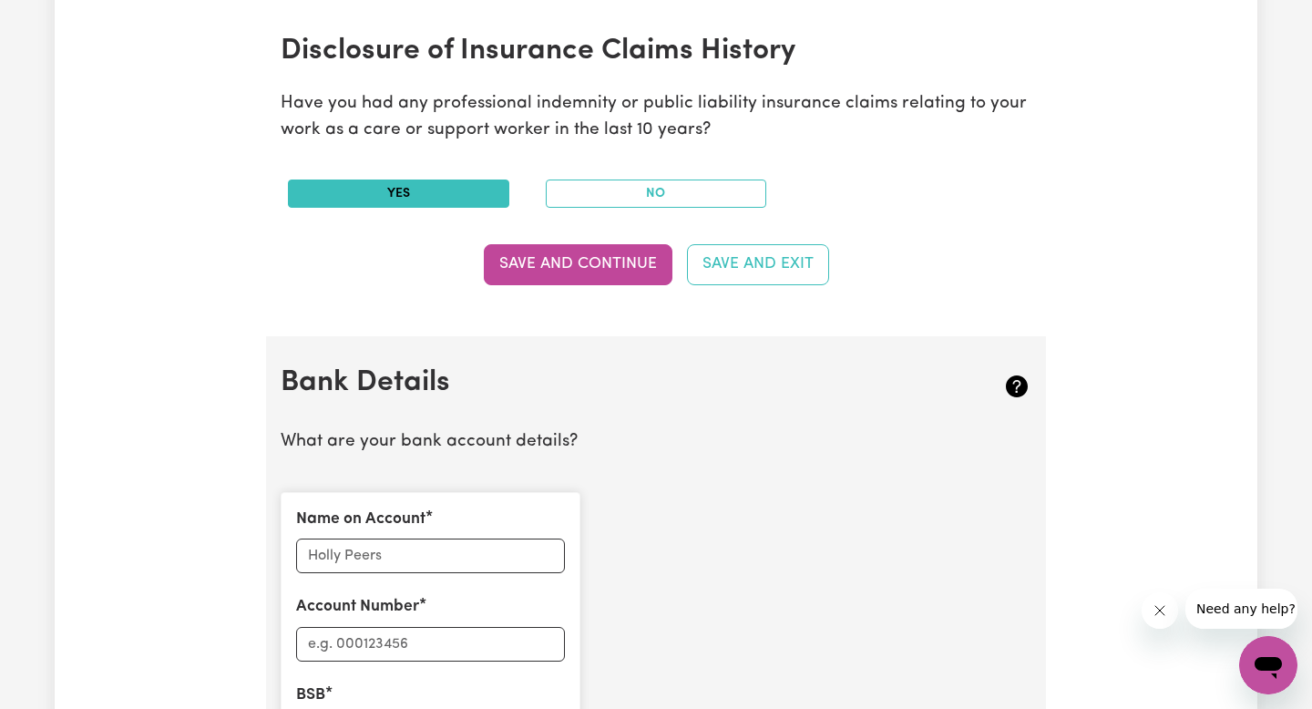
scroll to position [978, 0]
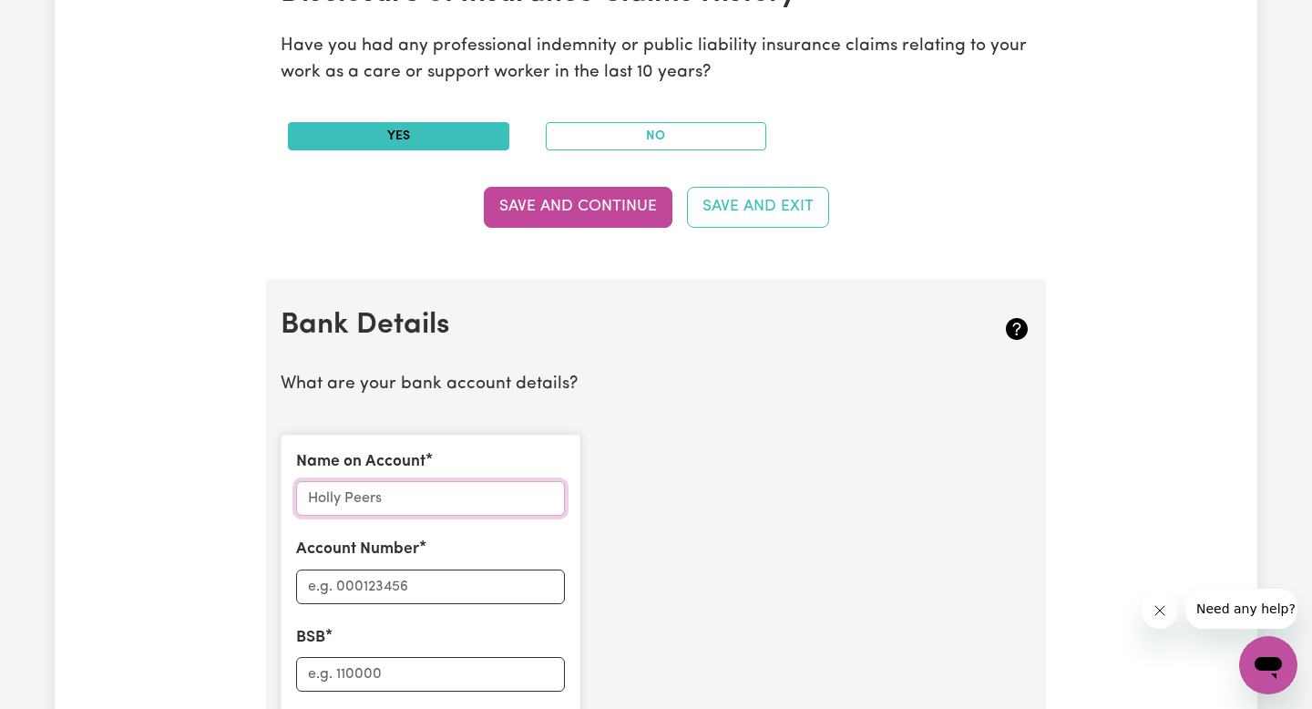
click at [506, 505] on input "Name on Account" at bounding box center [430, 498] width 269 height 35
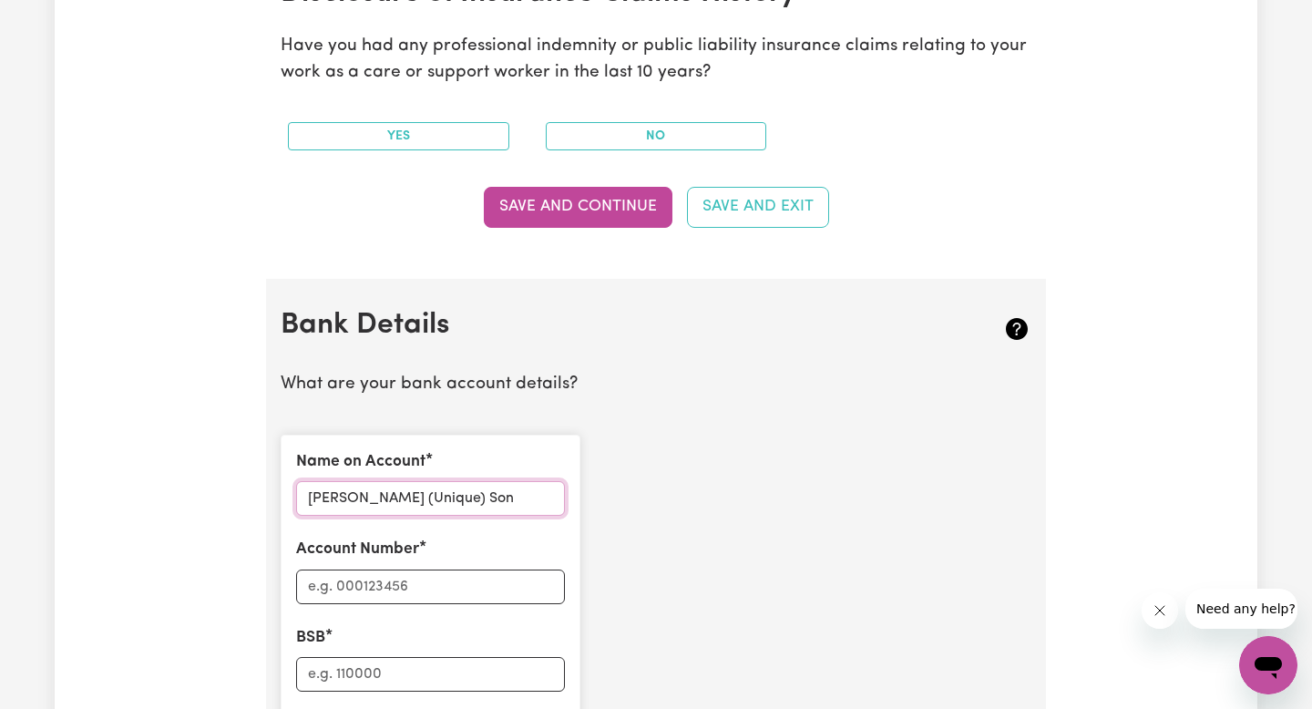
click at [414, 504] on input "[PERSON_NAME] (Unique) Son" at bounding box center [430, 498] width 269 height 35
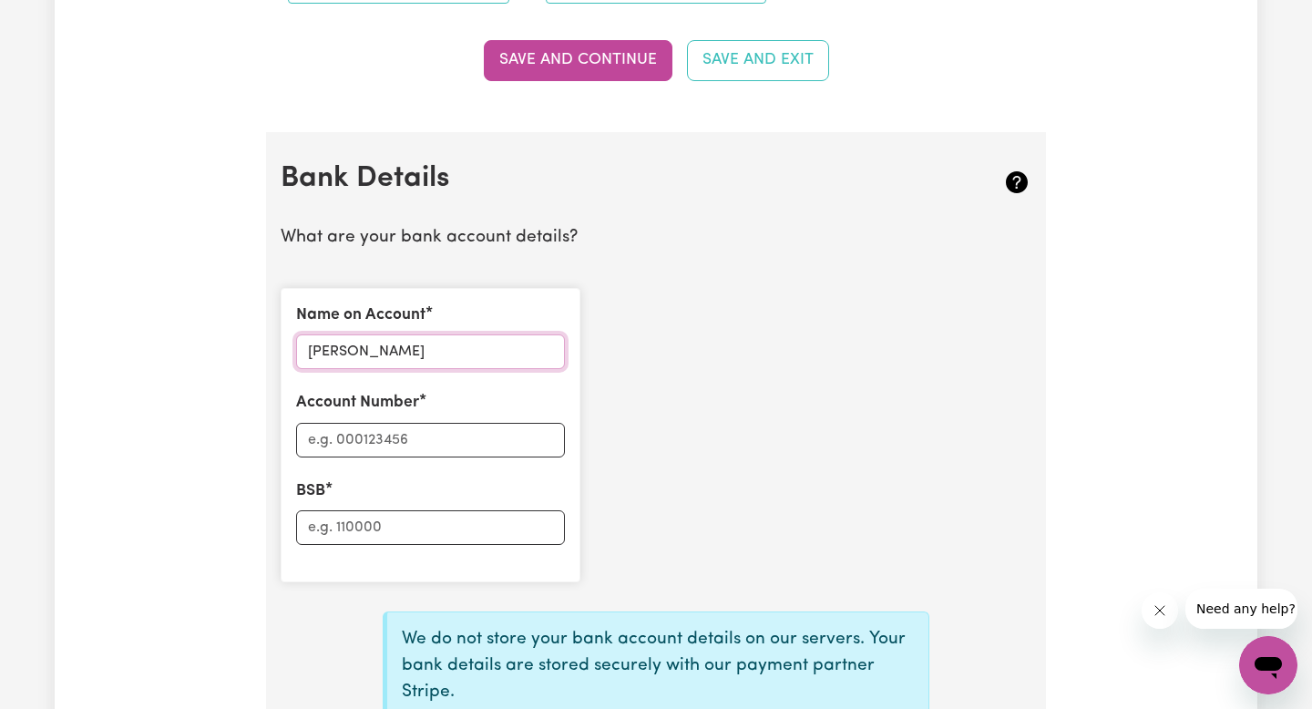
scroll to position [1135, 0]
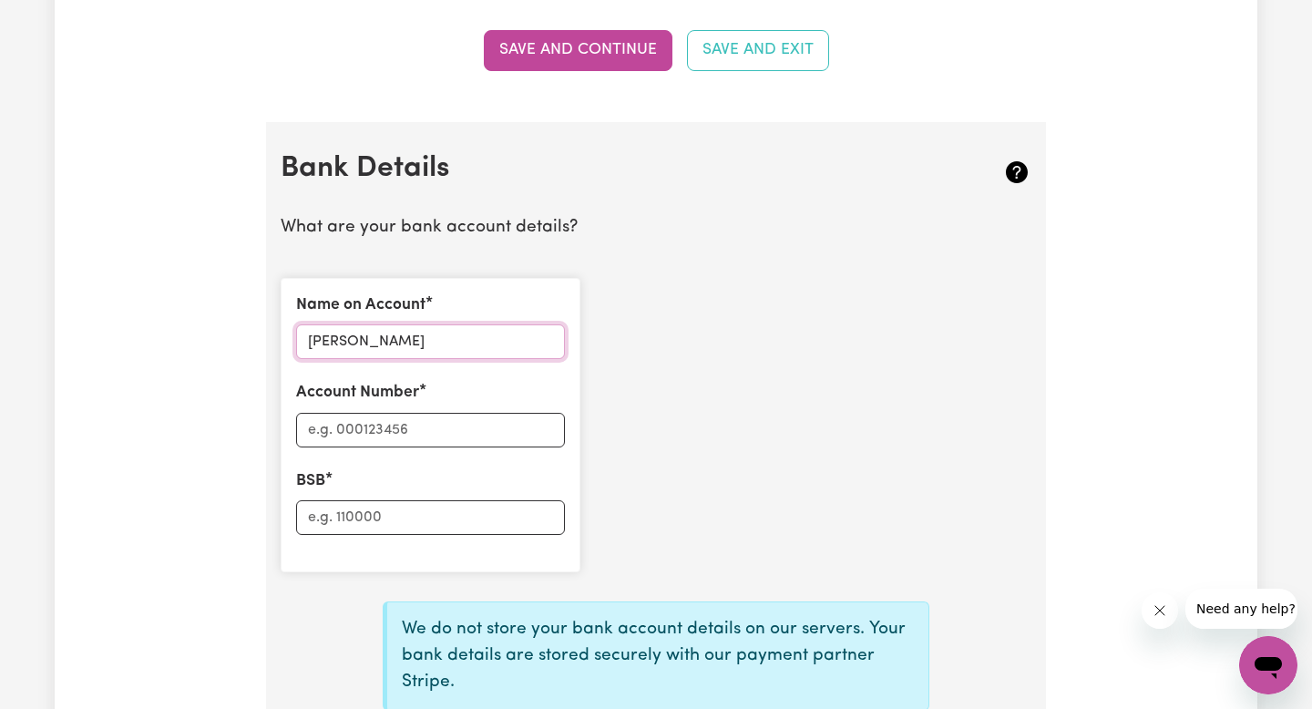
type input "[PERSON_NAME]"
click at [412, 423] on input "Account Number" at bounding box center [430, 430] width 269 height 35
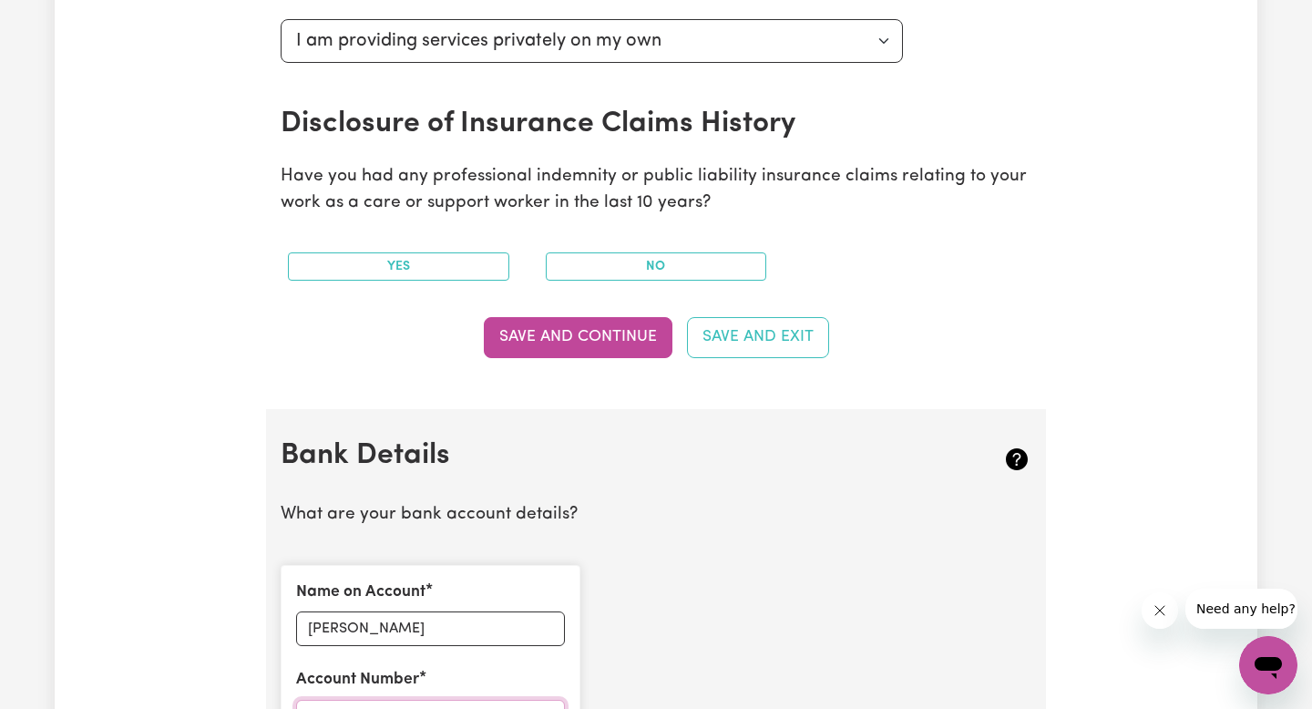
scroll to position [729, 0]
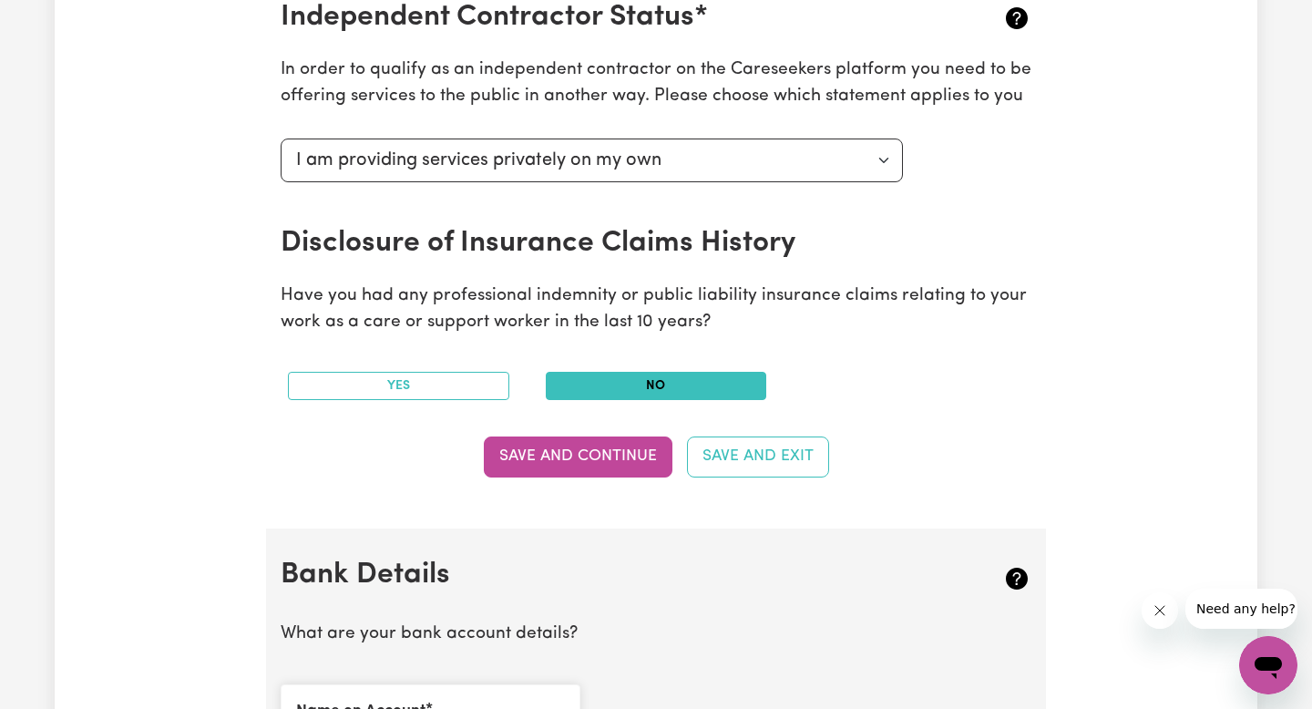
click at [628, 392] on button "No" at bounding box center [656, 386] width 221 height 28
click at [598, 472] on button "Save and Continue" at bounding box center [578, 456] width 189 height 40
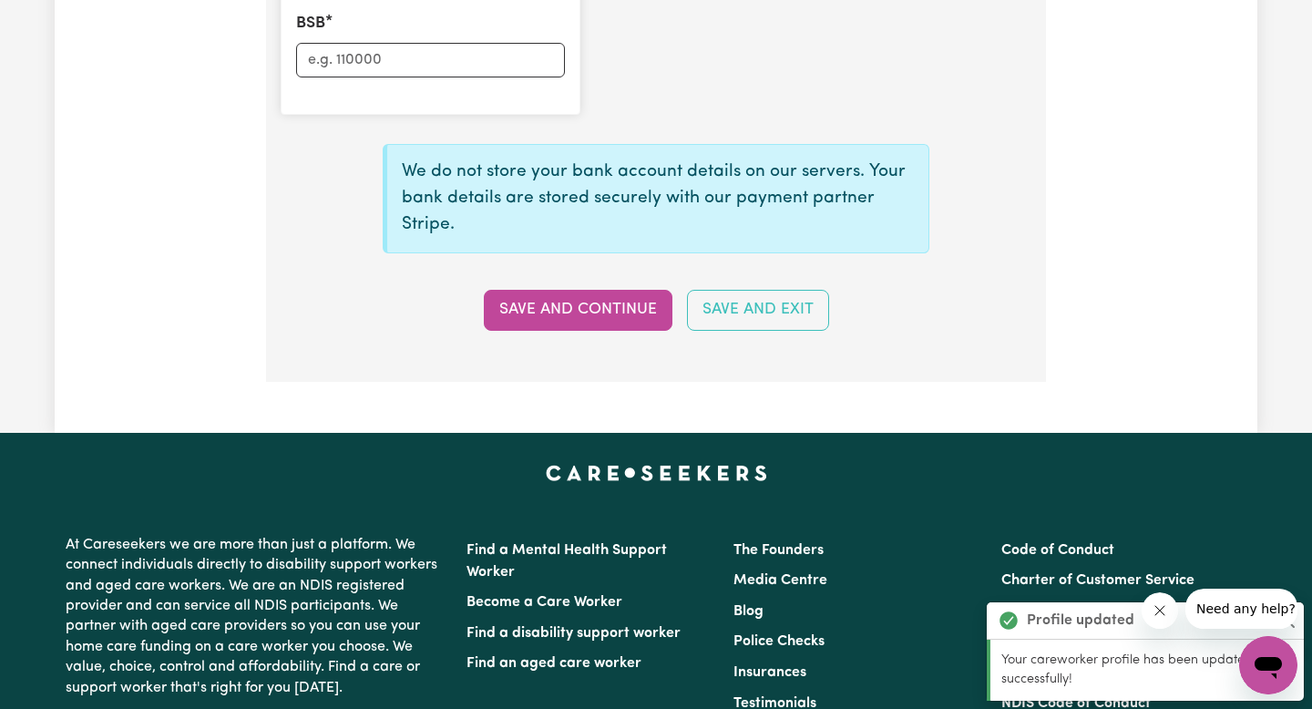
scroll to position [1559, 0]
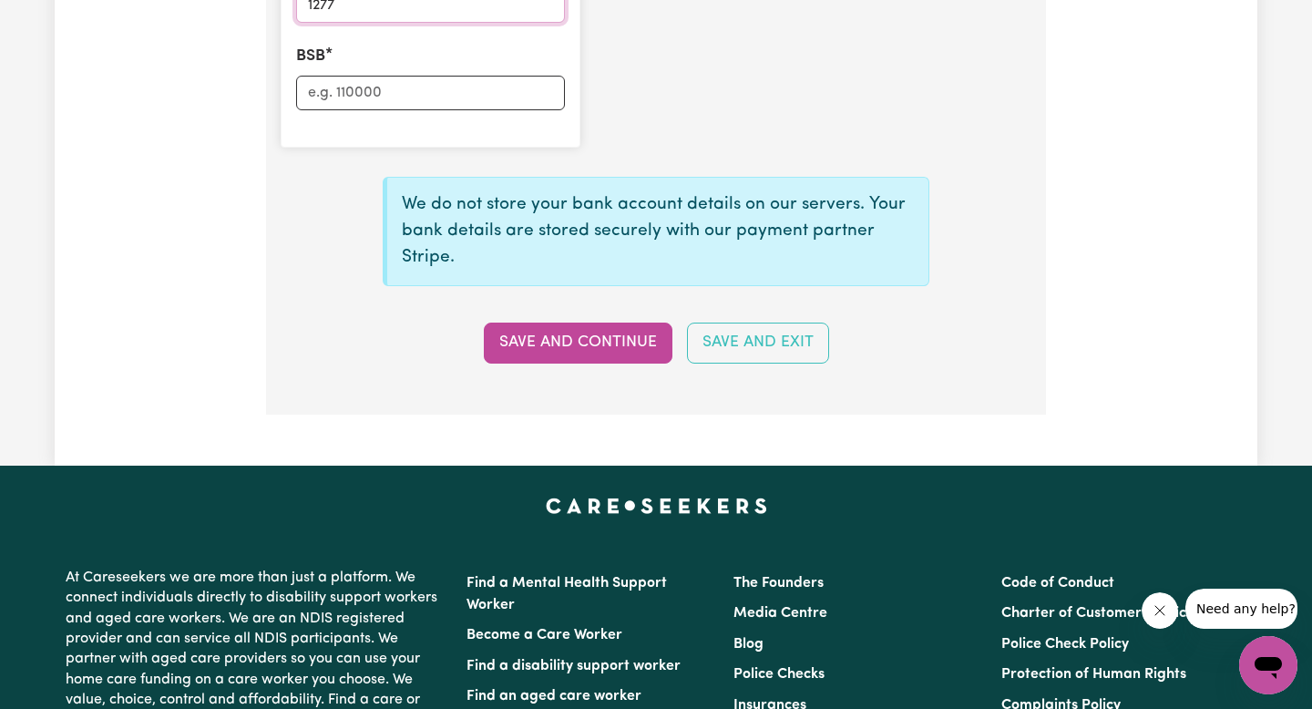
click at [378, 5] on input "1277" at bounding box center [430, 5] width 269 height 35
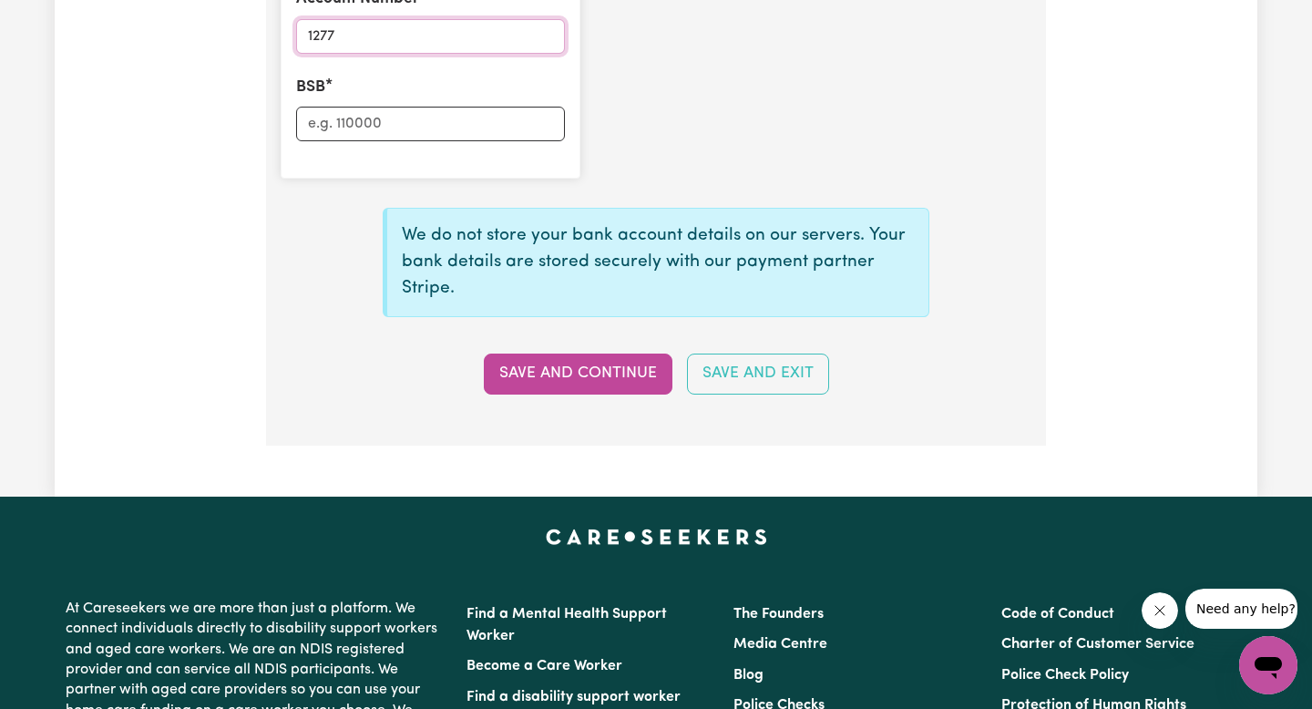
scroll to position [1524, 0]
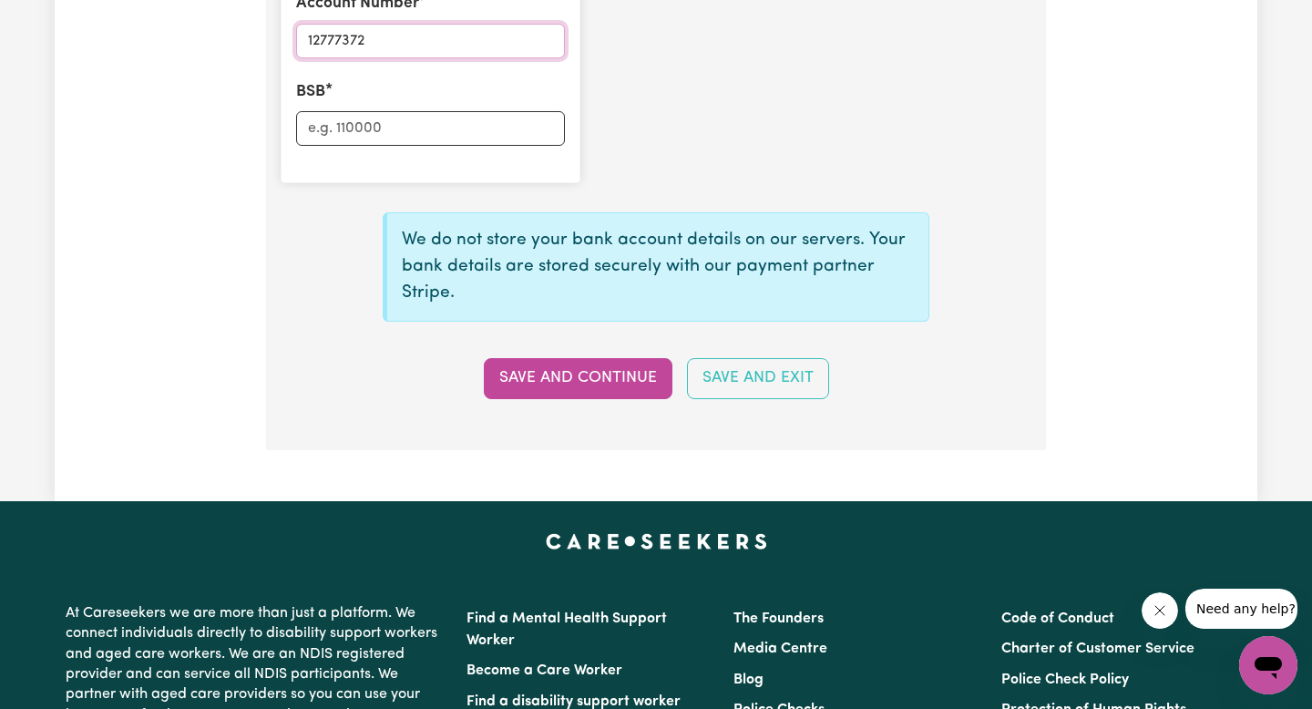
type input "12777372"
click at [388, 138] on input "BSB" at bounding box center [430, 128] width 269 height 35
type input "063019"
click at [526, 369] on button "Save and Continue" at bounding box center [578, 378] width 189 height 40
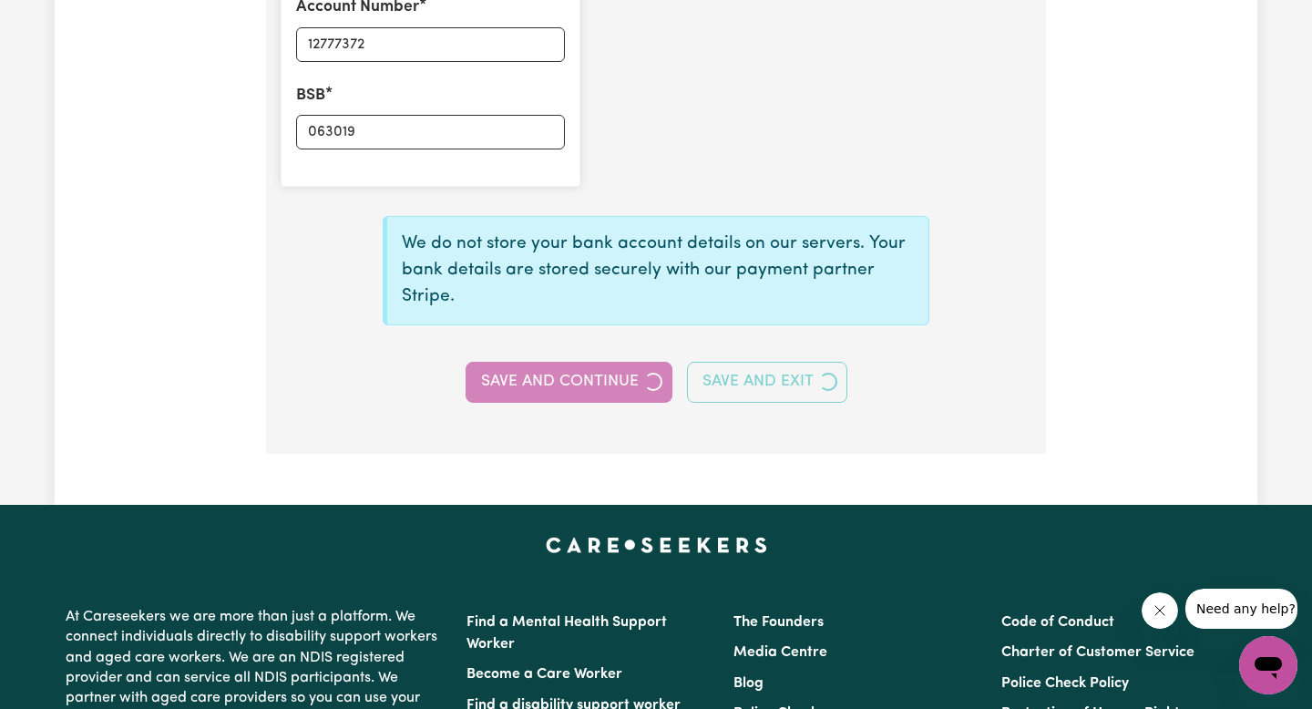
scroll to position [1410, 0]
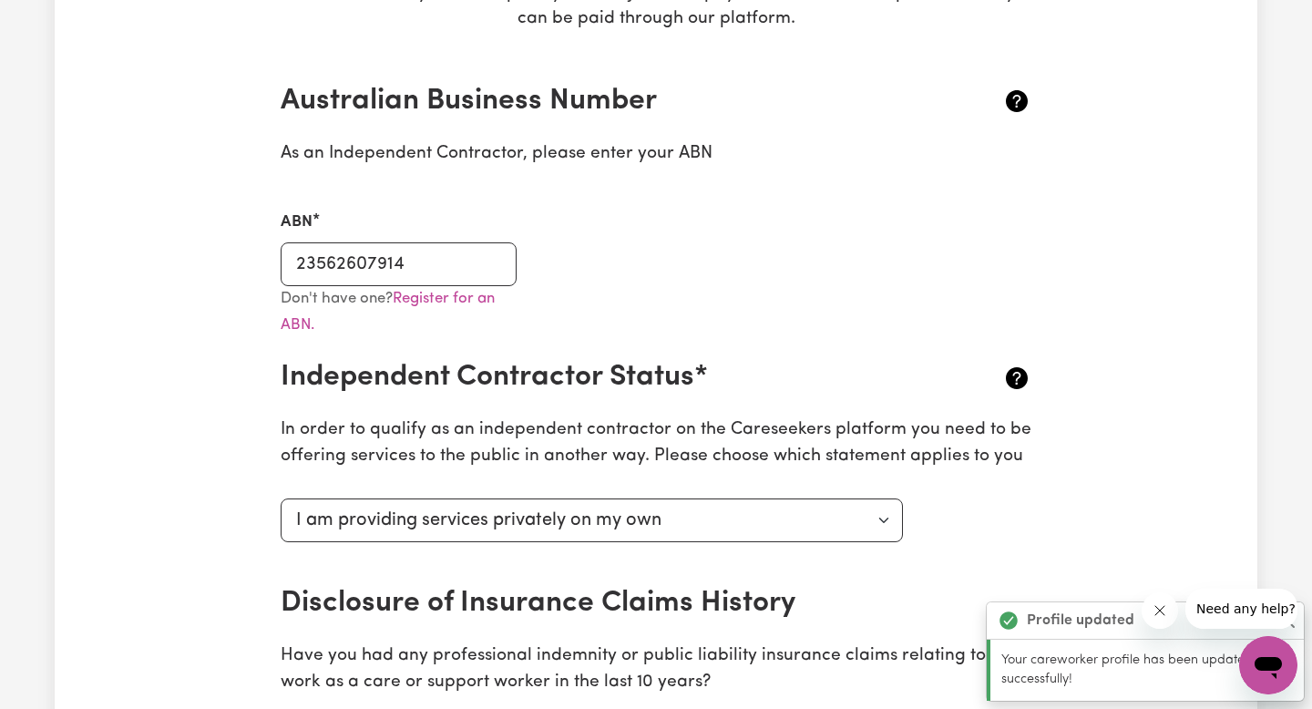
type input "****7372"
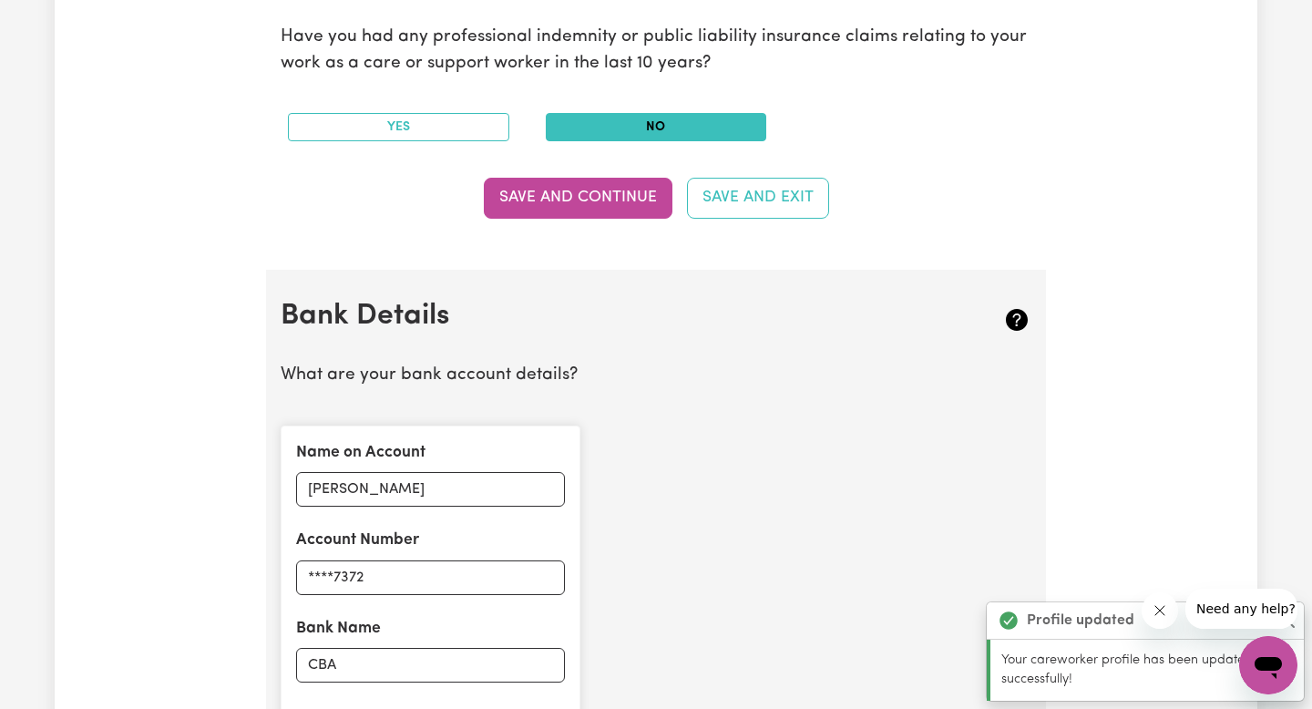
scroll to position [1739, 0]
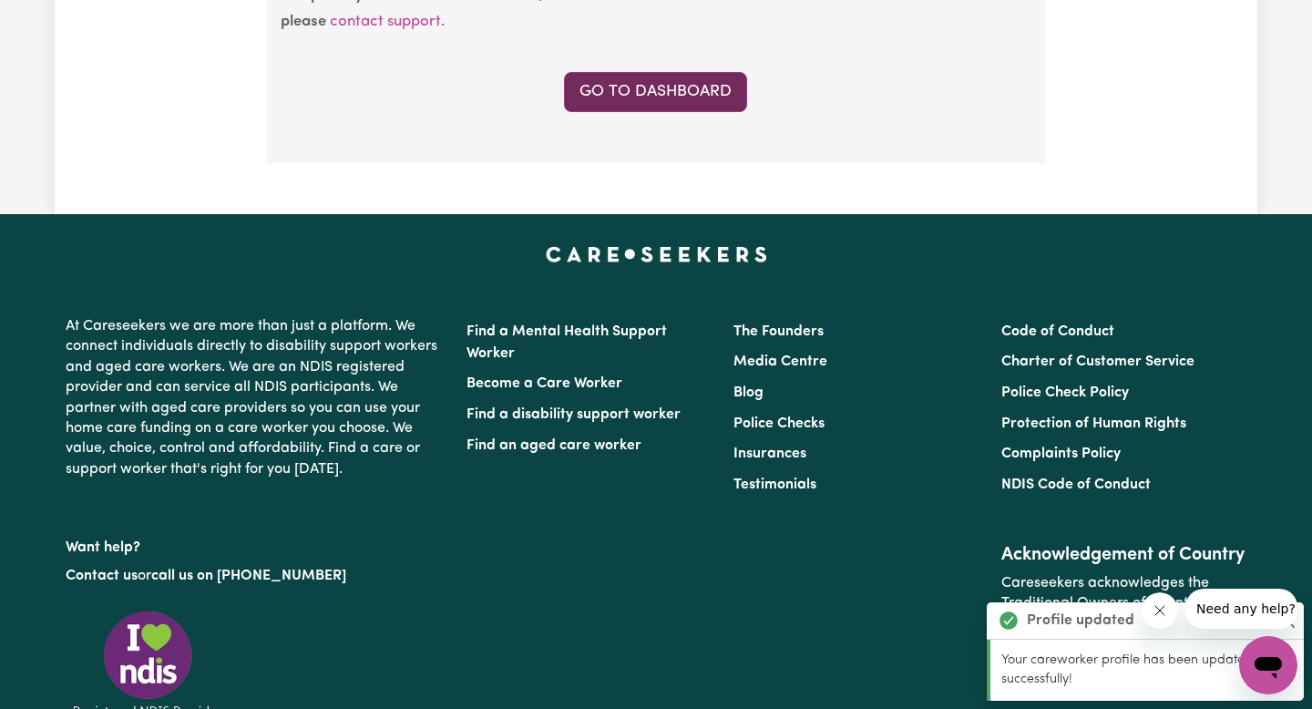
click at [664, 95] on link "Go to Dashboard" at bounding box center [655, 92] width 183 height 40
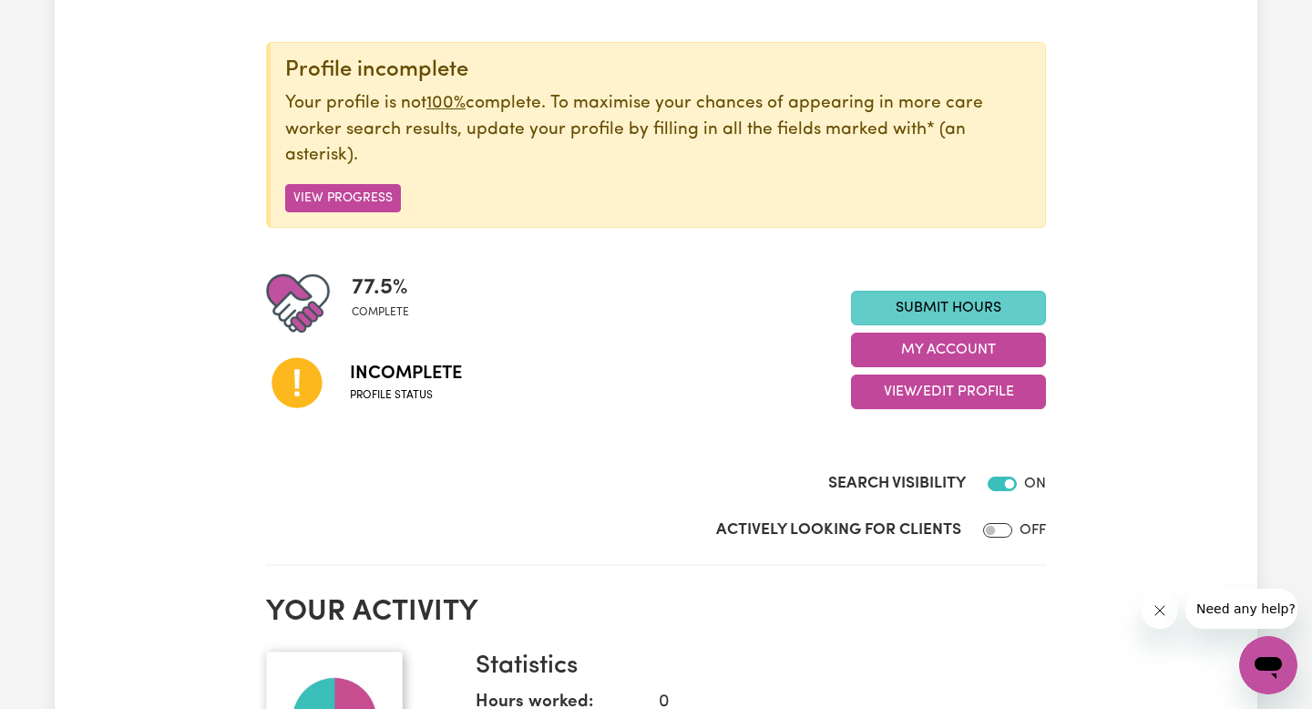
scroll to position [204, 0]
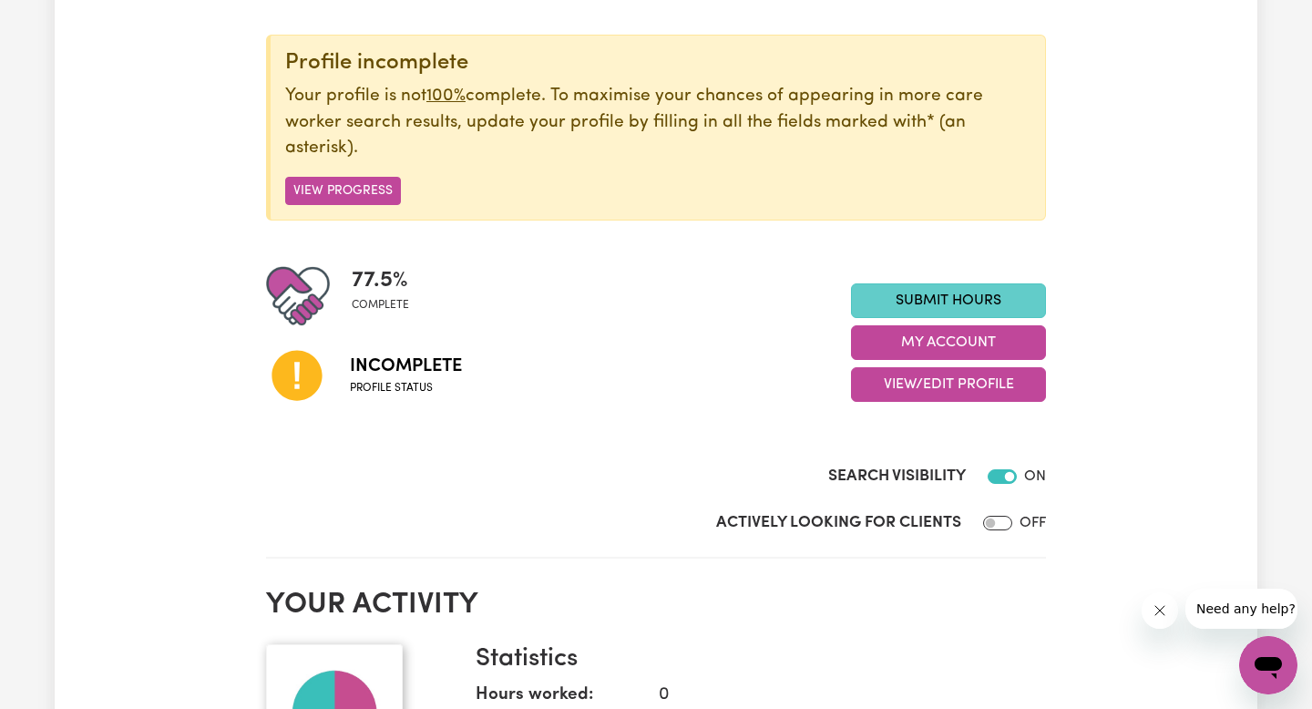
click at [942, 301] on link "Submit Hours" at bounding box center [948, 300] width 195 height 35
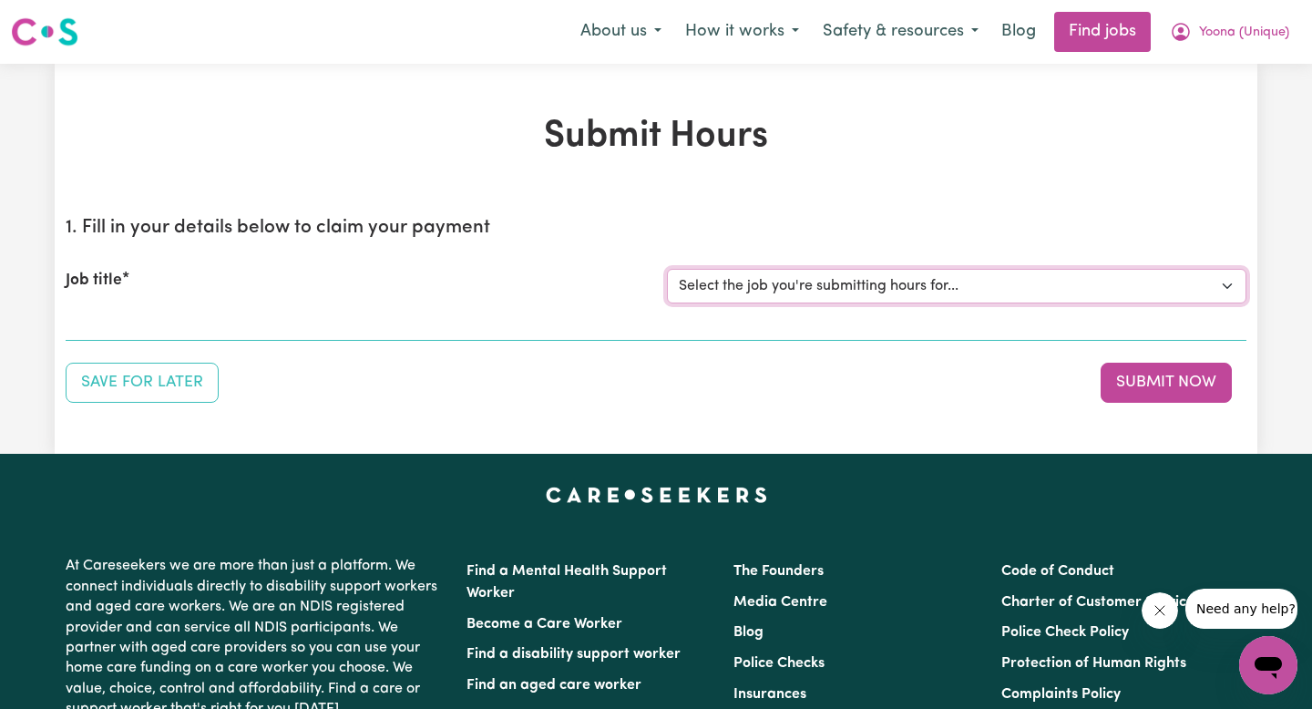
click at [887, 280] on select "Select the job you're submitting hours for..." at bounding box center [956, 286] width 579 height 35
click at [181, 391] on button "Save for Later" at bounding box center [142, 382] width 153 height 40
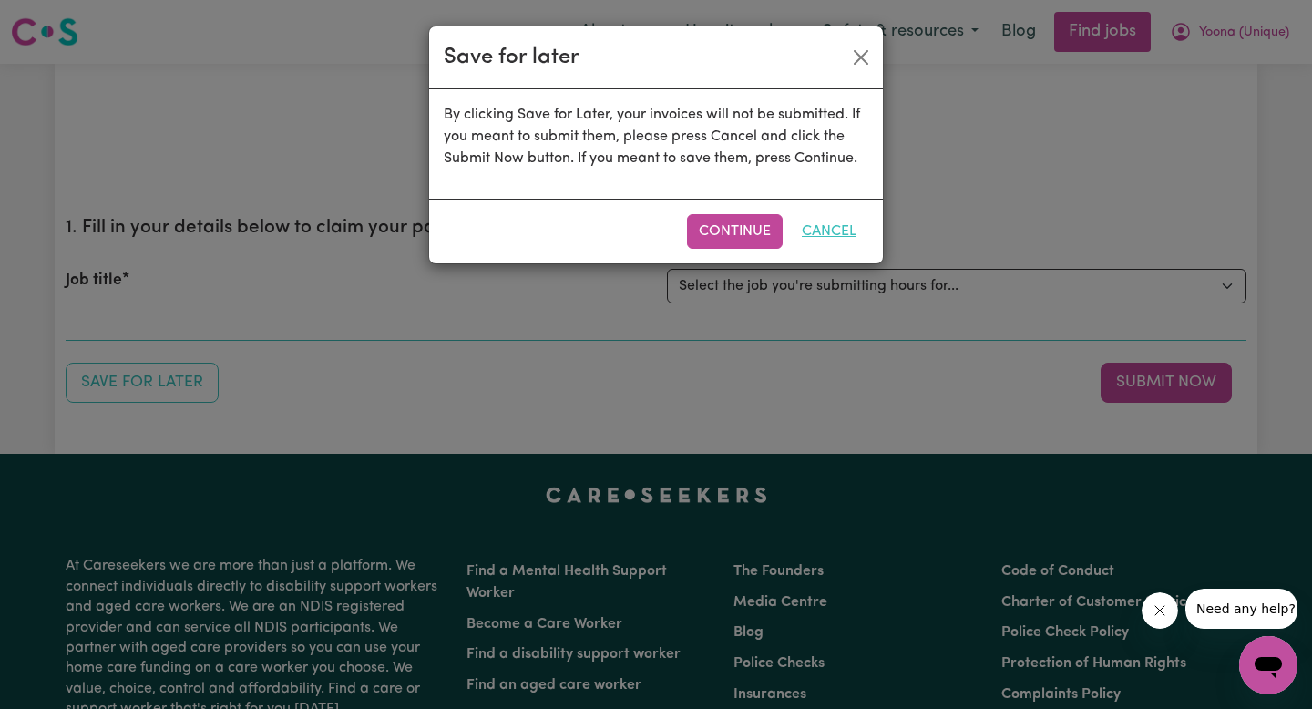
click at [801, 221] on button "Cancel" at bounding box center [829, 231] width 78 height 35
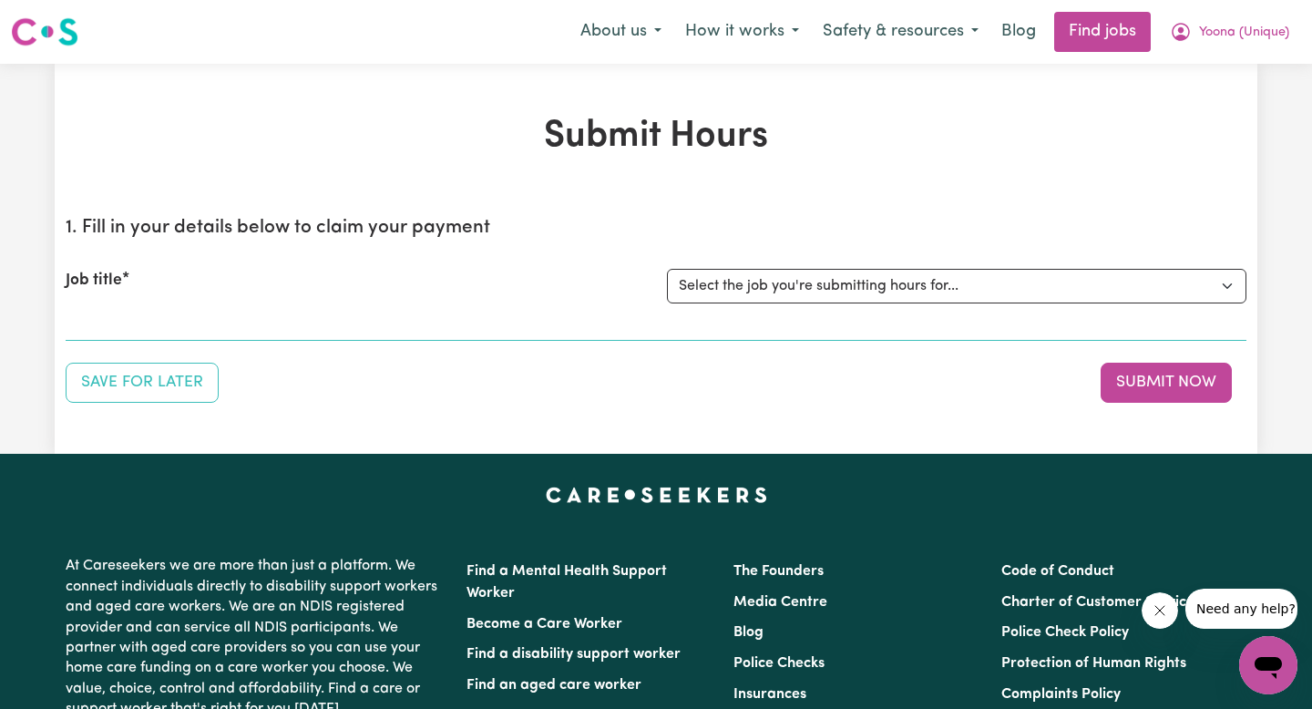
click at [892, 263] on div "Job title Select the job you're submitting hours for..." at bounding box center [656, 286] width 1180 height 78
click at [891, 280] on select "Select the job you're submitting hours for..." at bounding box center [956, 286] width 579 height 35
click at [1156, 383] on button "Submit Now" at bounding box center [1165, 382] width 131 height 40
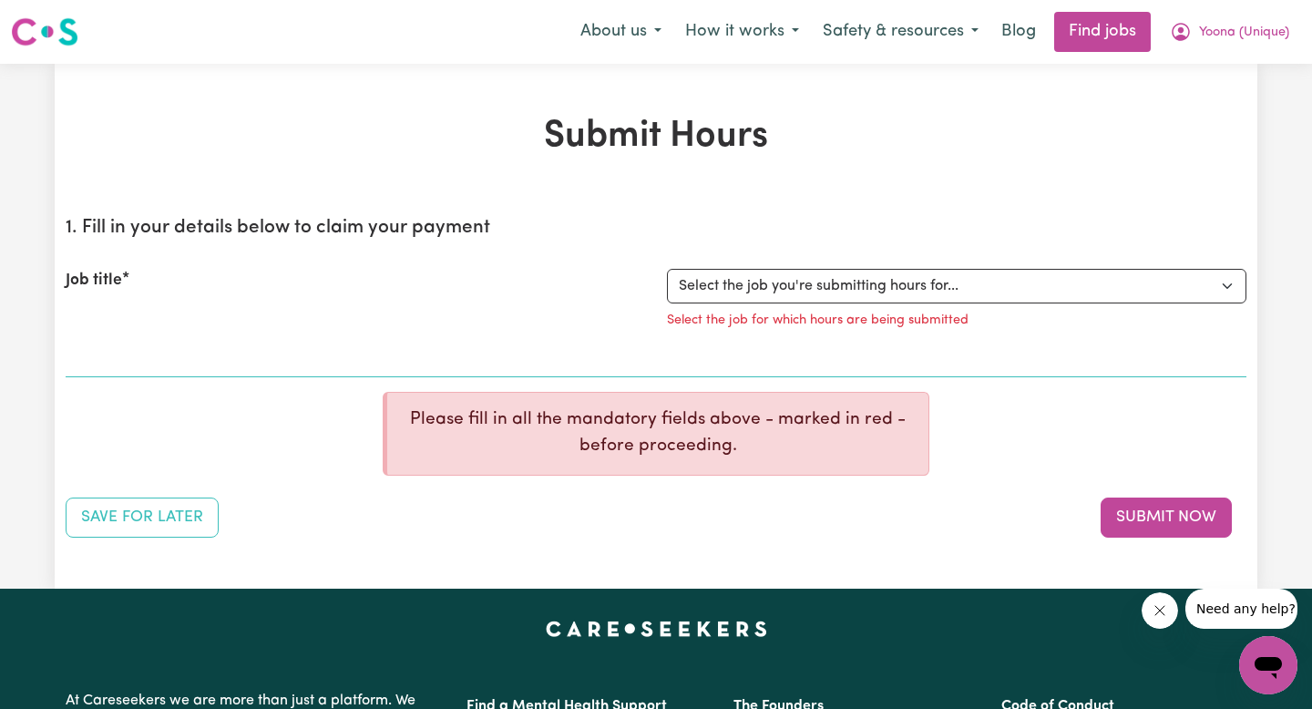
scroll to position [1, 0]
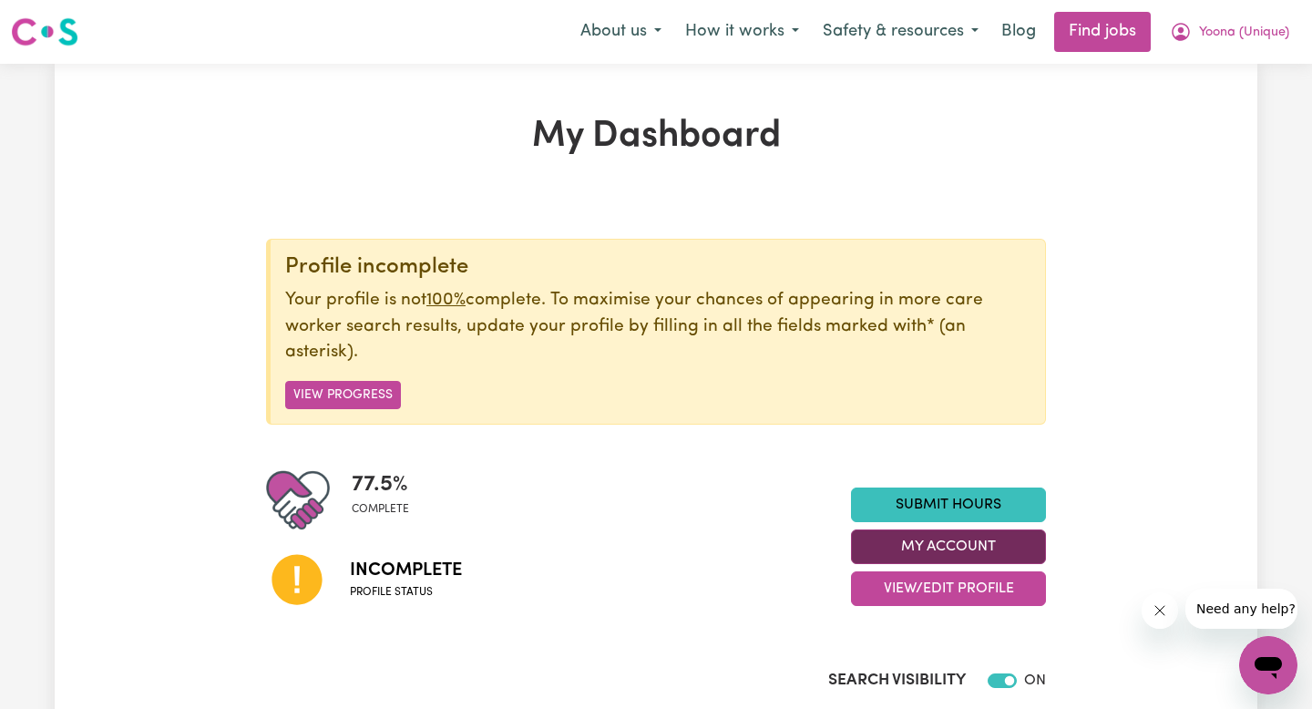
click at [930, 545] on button "My Account" at bounding box center [948, 546] width 195 height 35
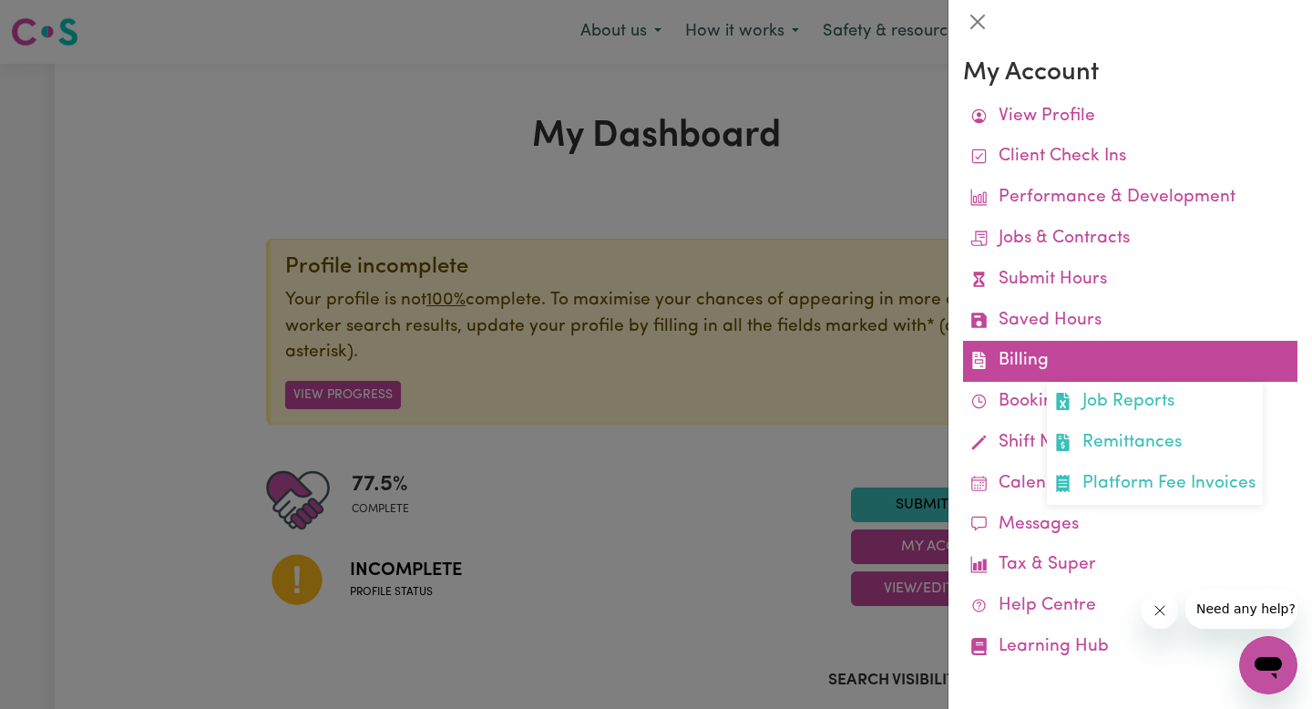
scroll to position [3, 0]
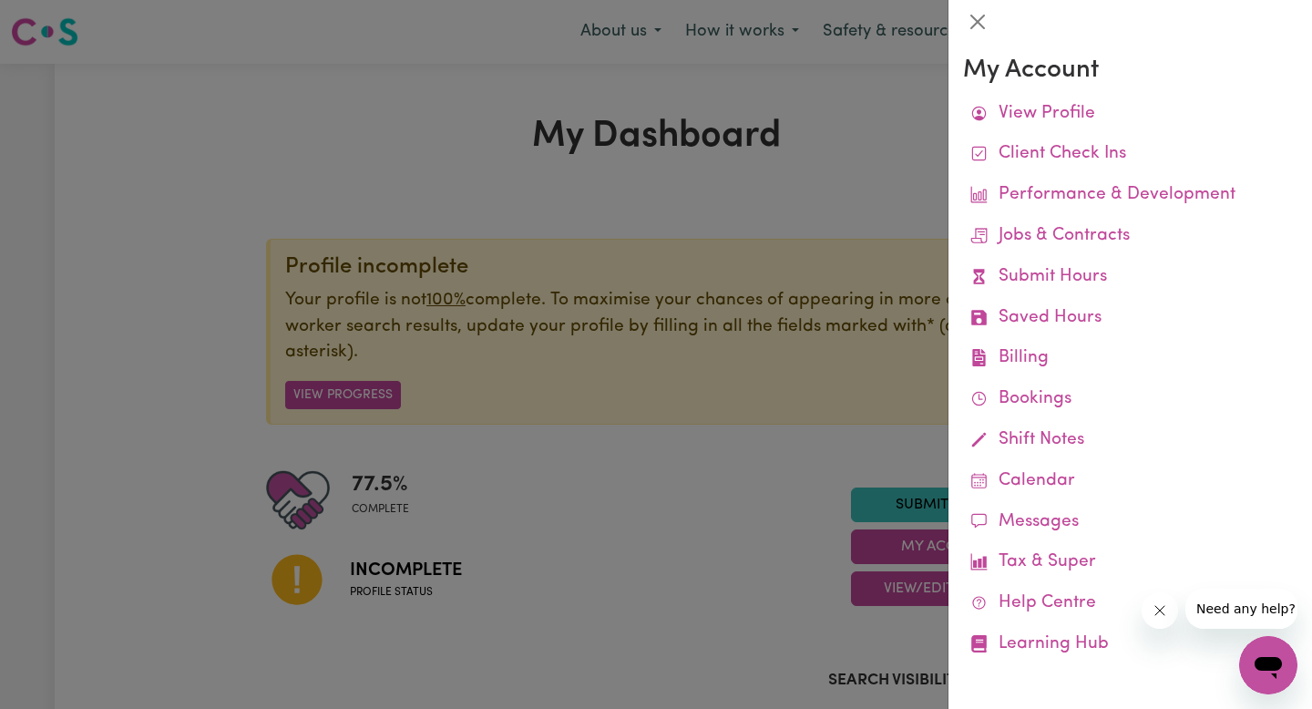
click at [722, 575] on div at bounding box center [656, 354] width 1312 height 709
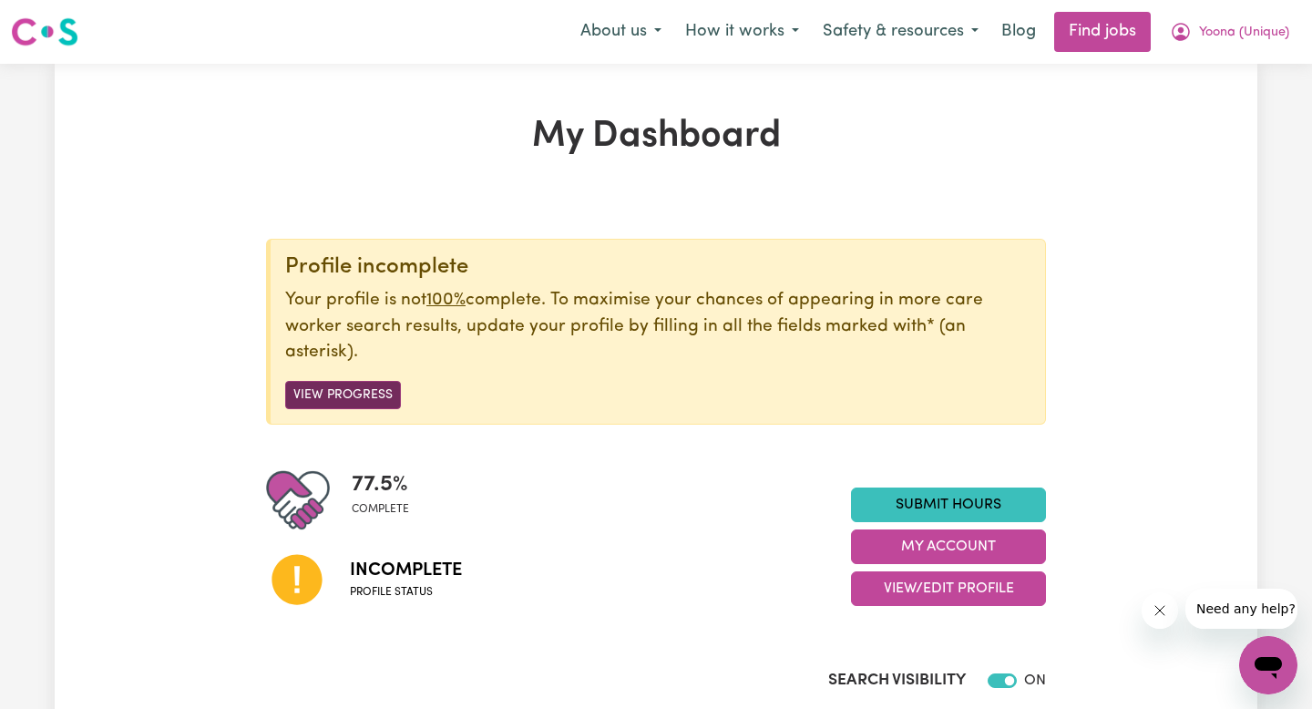
click at [336, 392] on button "View Progress" at bounding box center [343, 395] width 116 height 28
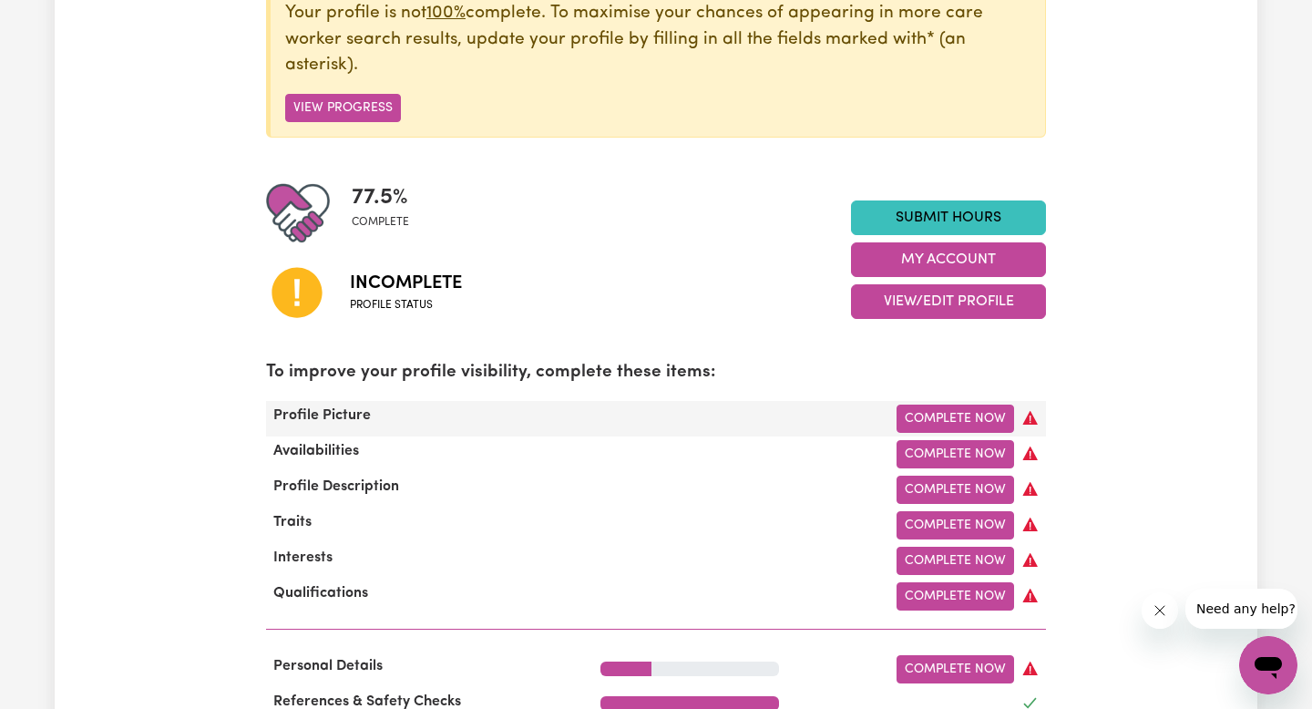
scroll to position [291, 0]
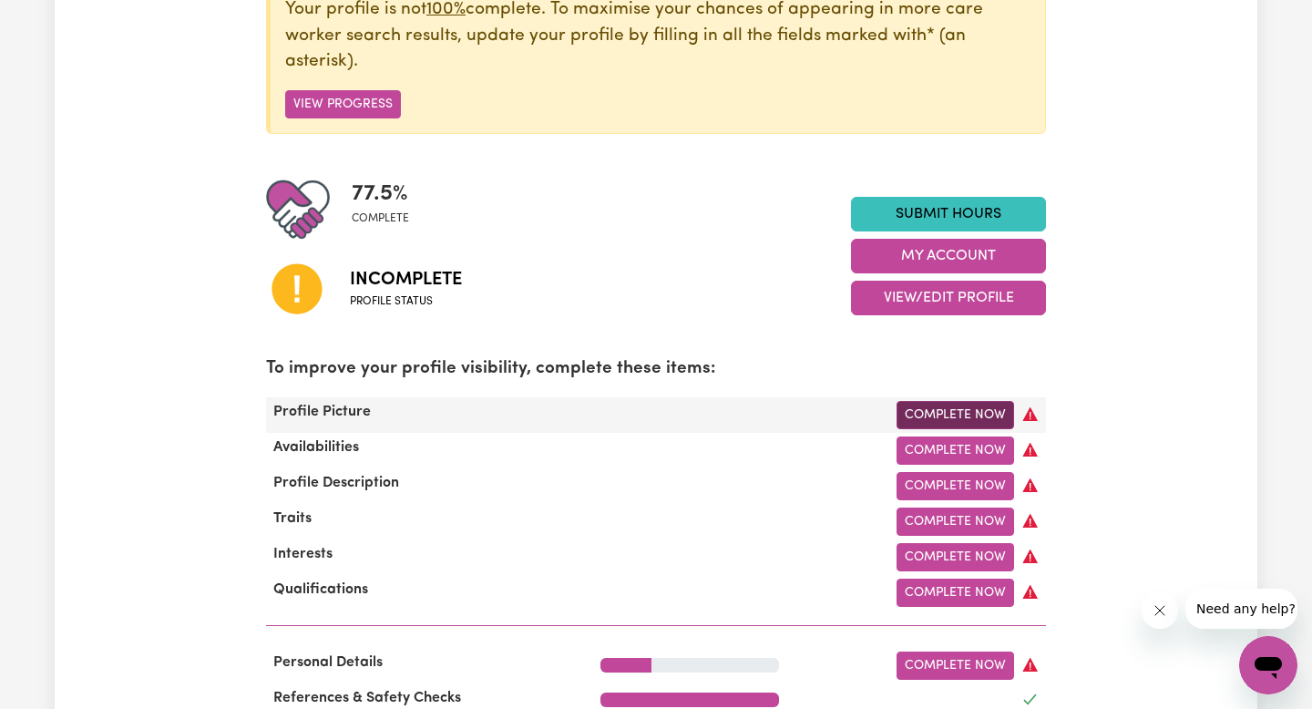
click at [923, 417] on link "Complete Now" at bounding box center [954, 415] width 117 height 28
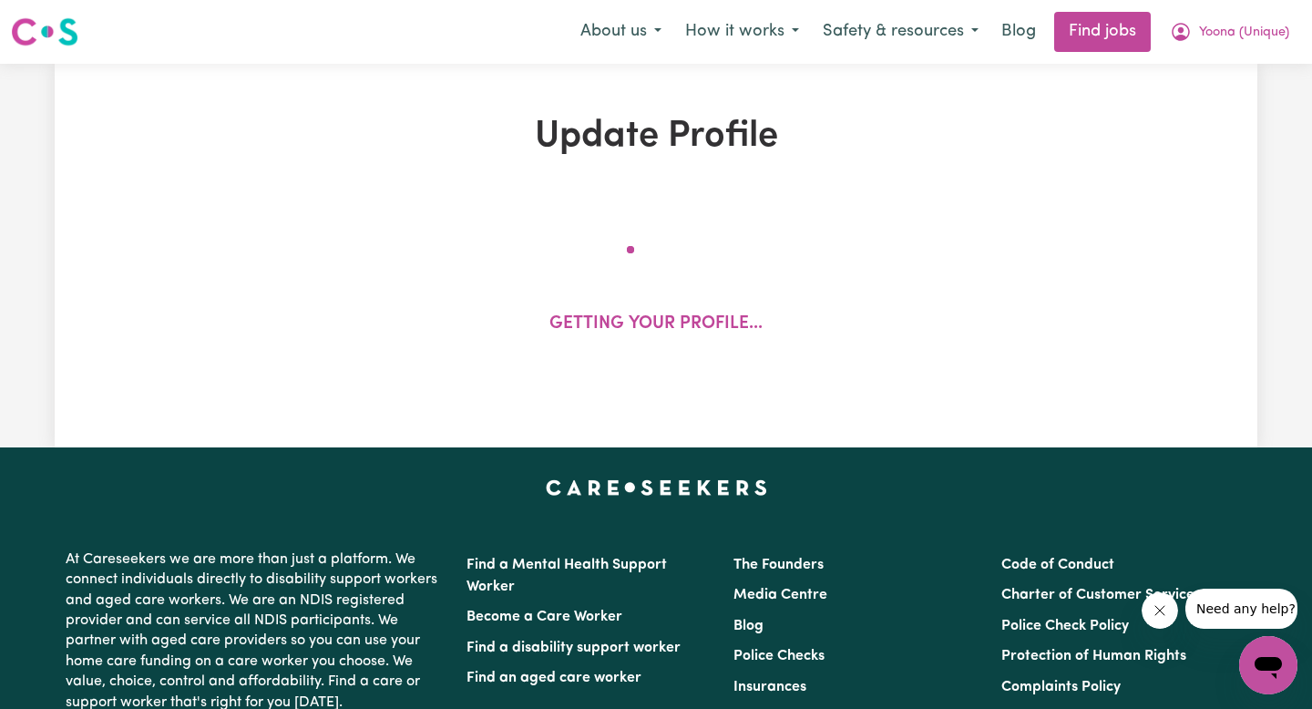
select select "[DEMOGRAPHIC_DATA]"
select select "[DEMOGRAPHIC_DATA] Work Visa"
select select "Studying a healthcare related degree or qualification"
select select "45"
select select "60"
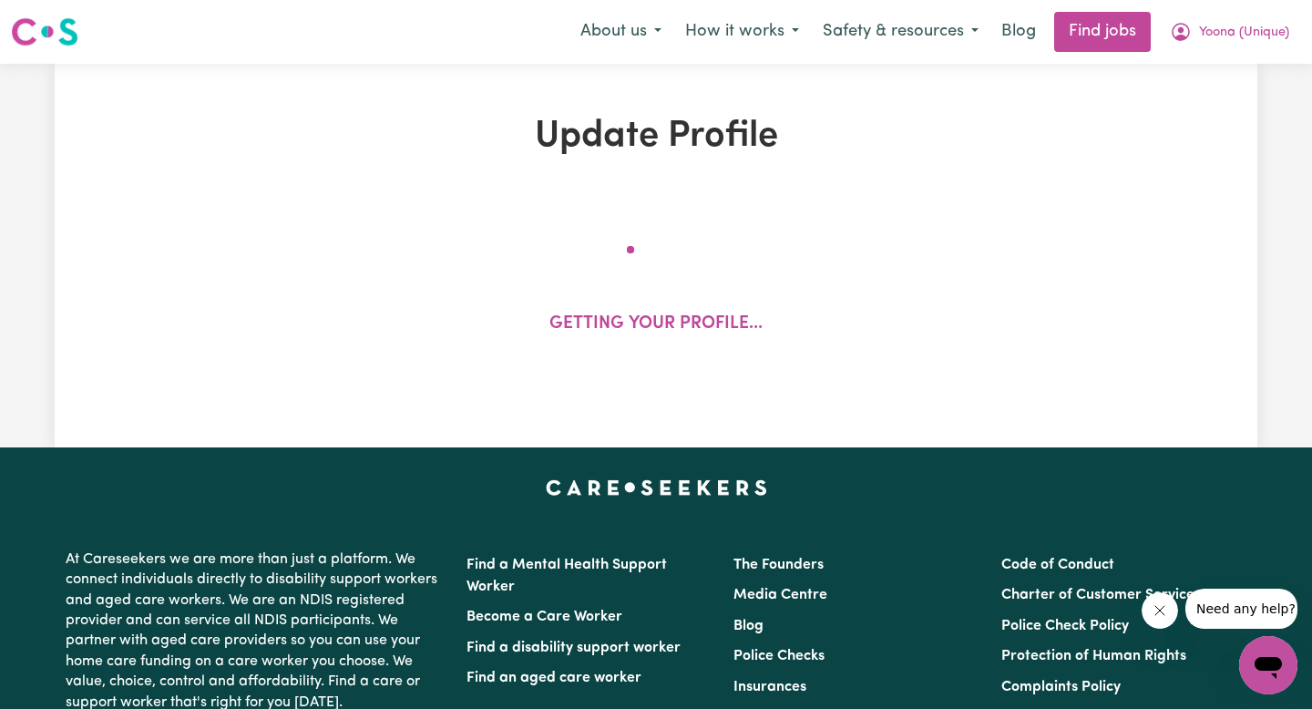
select select "80"
select select "130"
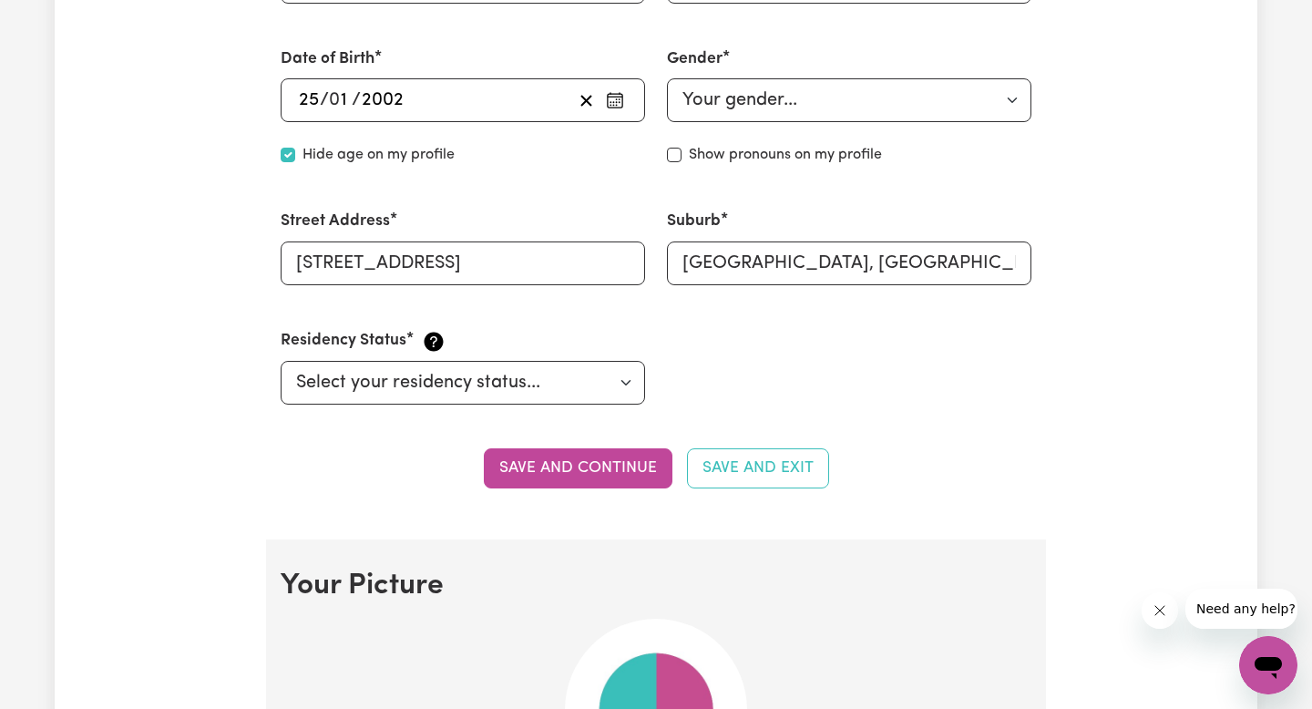
scroll to position [1073, 0]
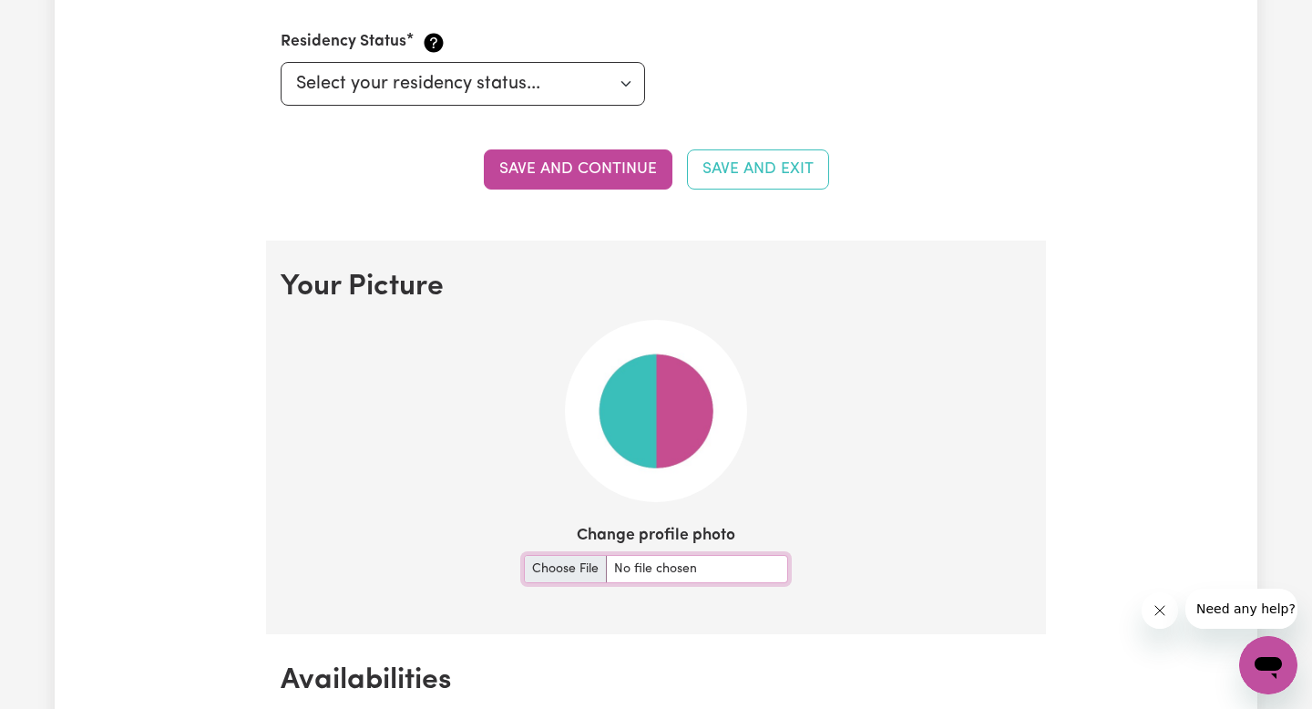
click at [580, 573] on input "Change profile photo" at bounding box center [656, 569] width 264 height 28
type input "C:\fakepath\IMG_8921.jpeg"
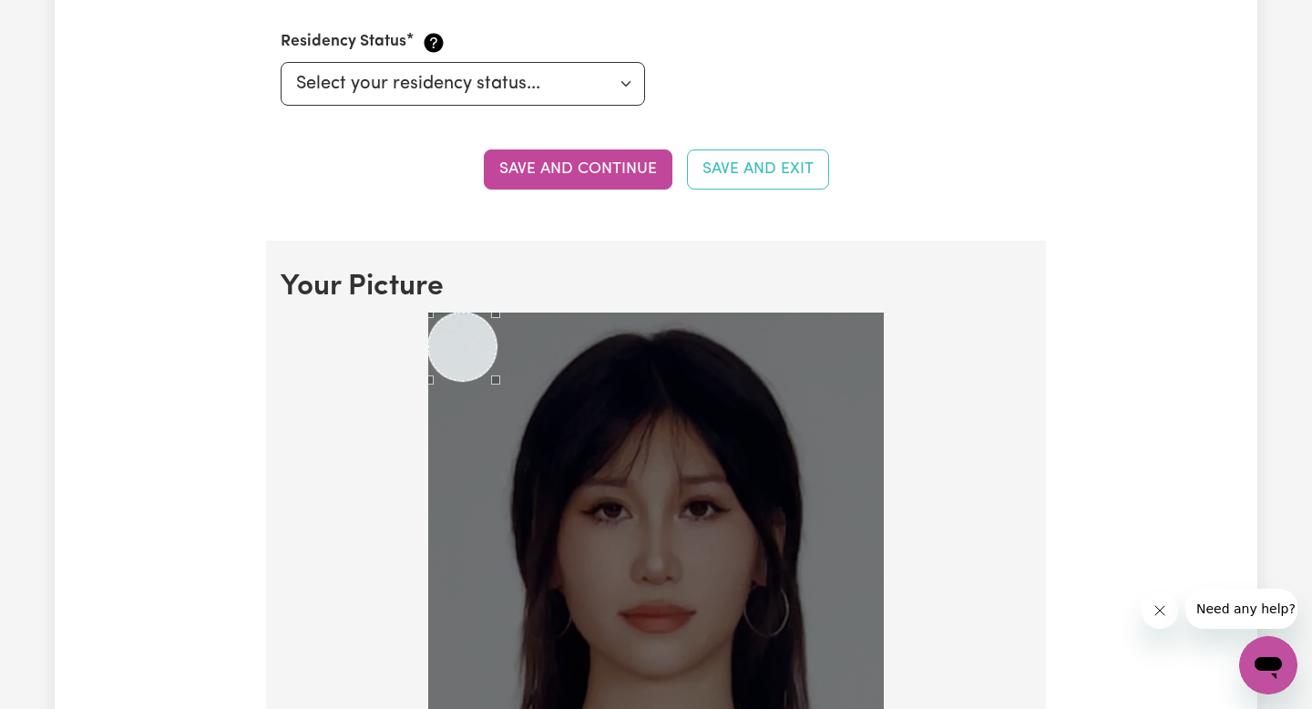
scroll to position [1320, 0]
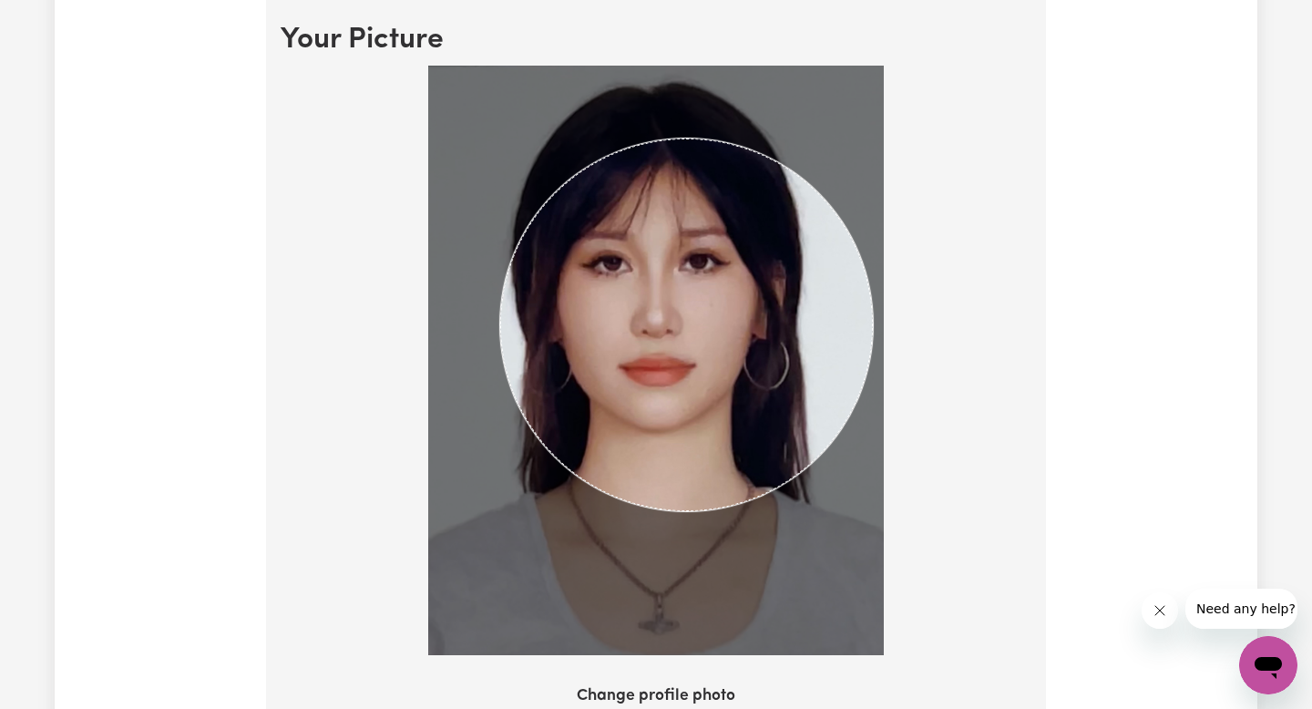
click at [873, 440] on img at bounding box center [655, 360] width 455 height 589
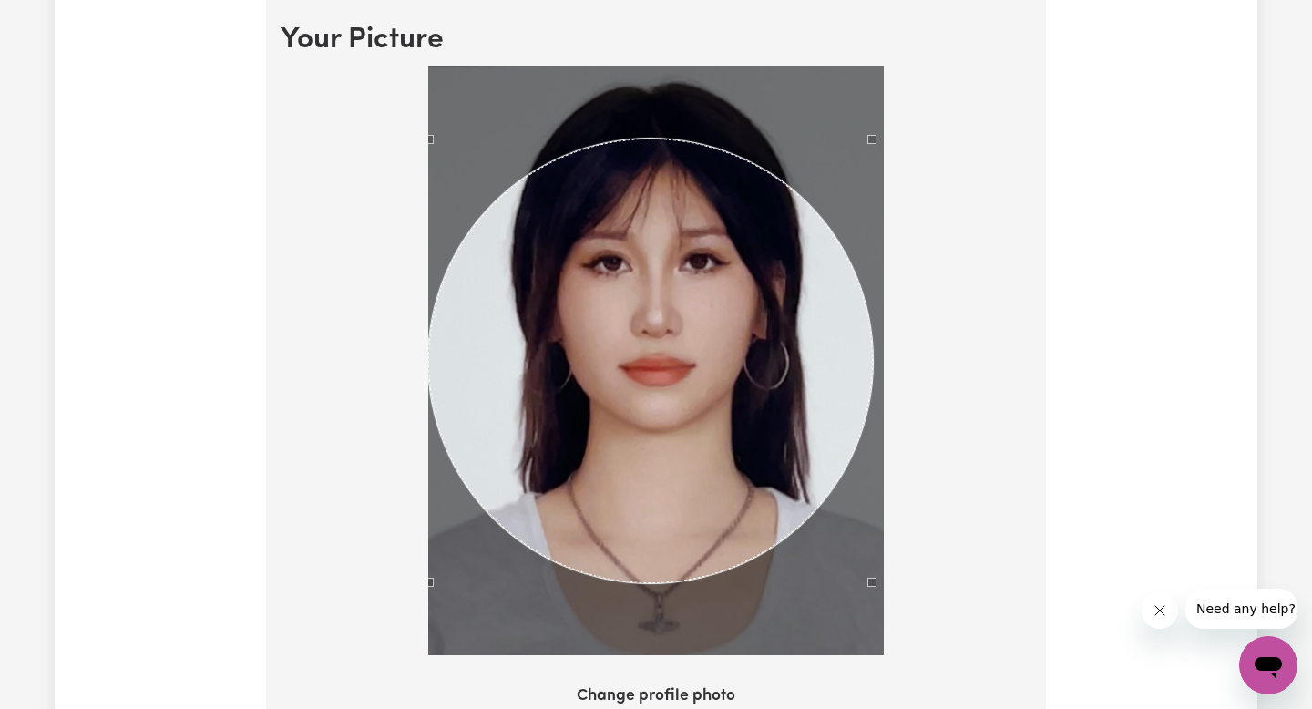
click at [304, 680] on section "Your Picture Change profile photo Upload" at bounding box center [656, 419] width 780 height 850
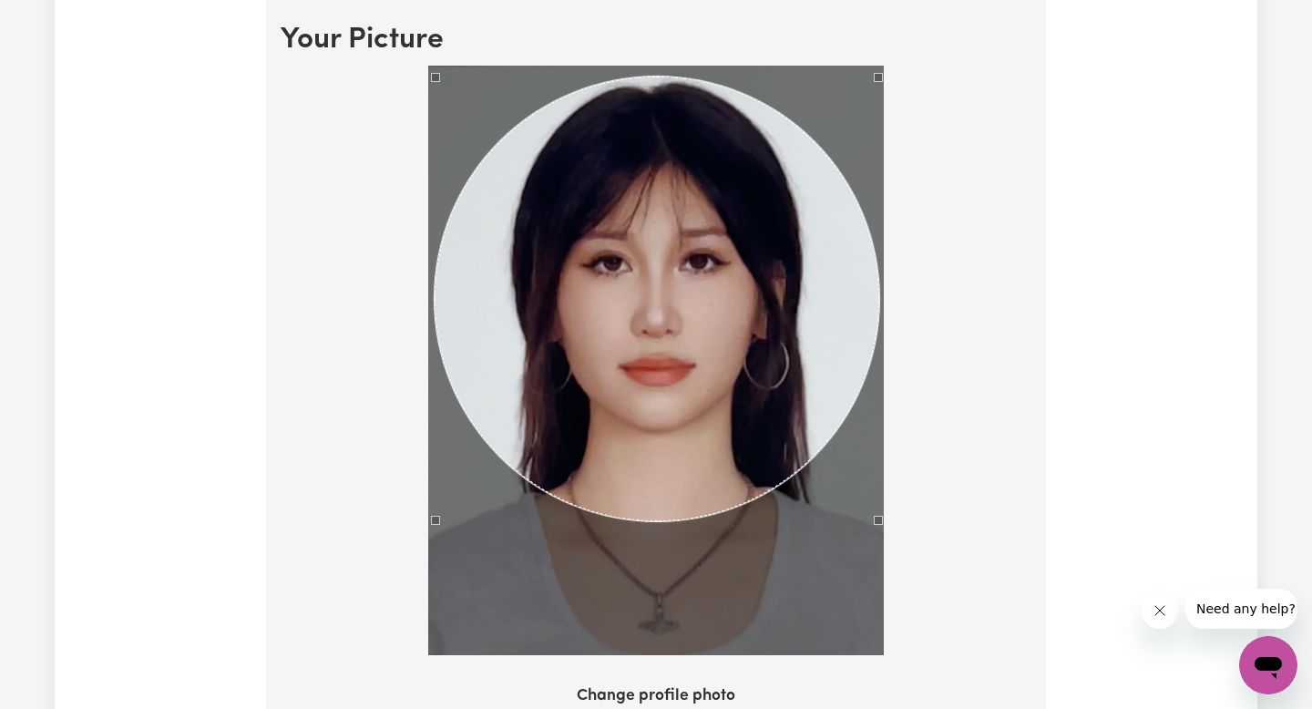
click at [645, 373] on div "Use the arrow keys to move the crop selection area" at bounding box center [656, 299] width 444 height 444
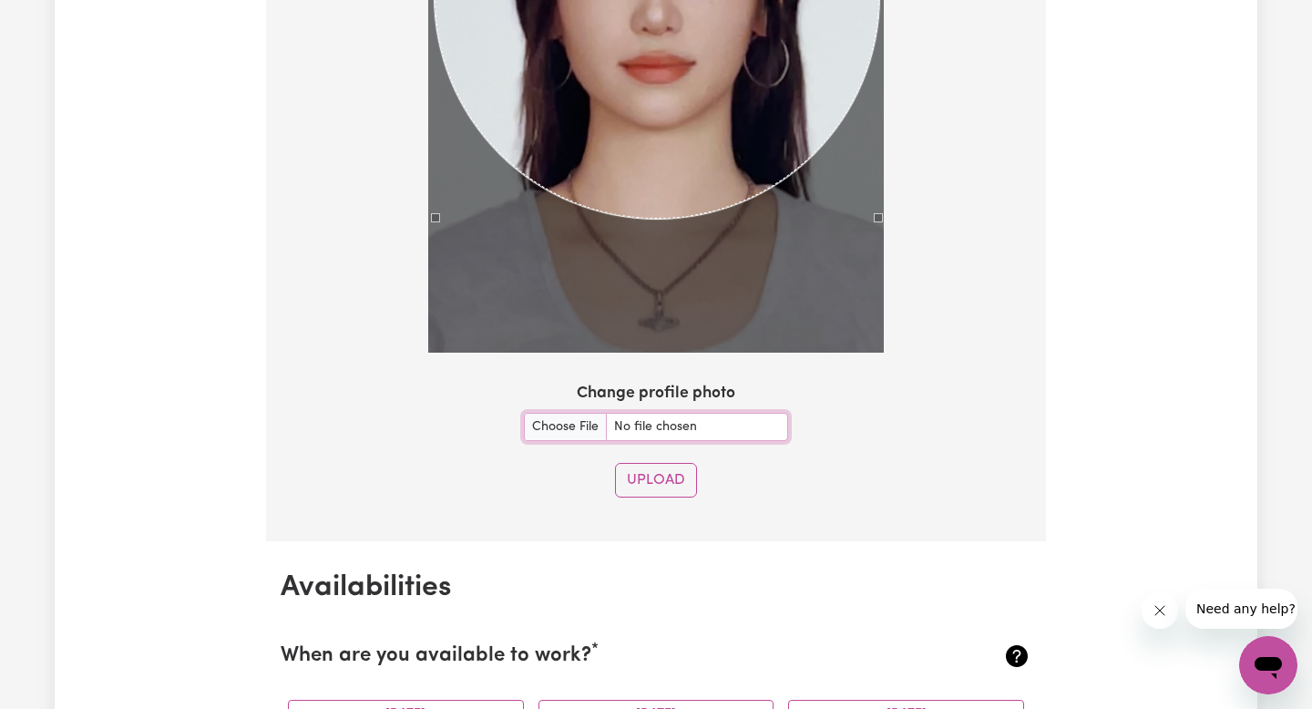
scroll to position [1852, 0]
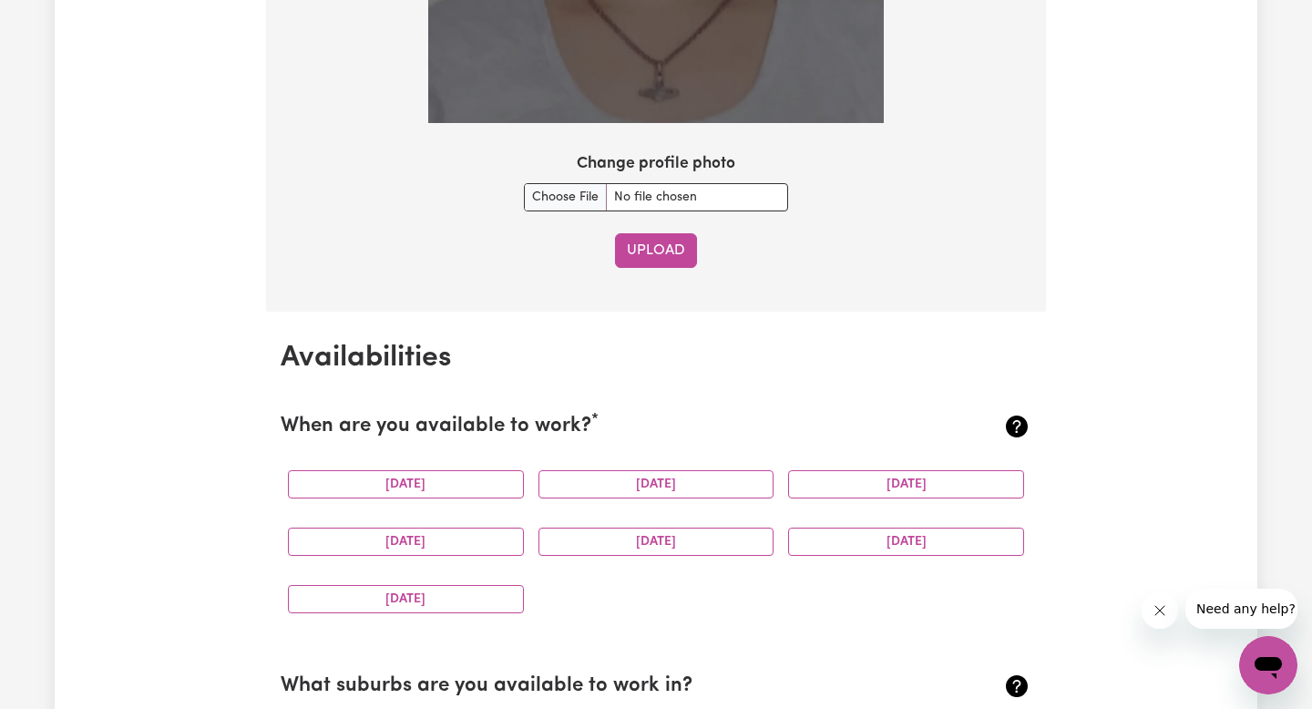
click at [625, 247] on button "Upload" at bounding box center [656, 250] width 82 height 35
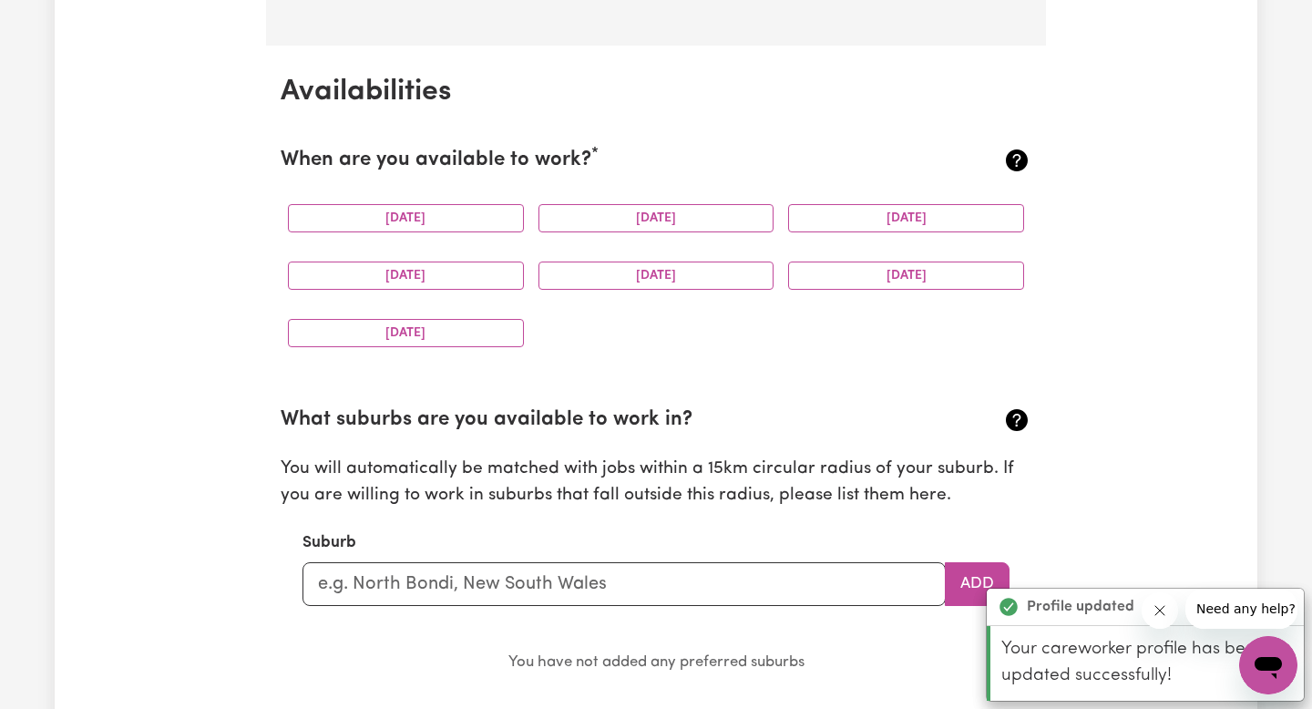
scroll to position [1659, 0]
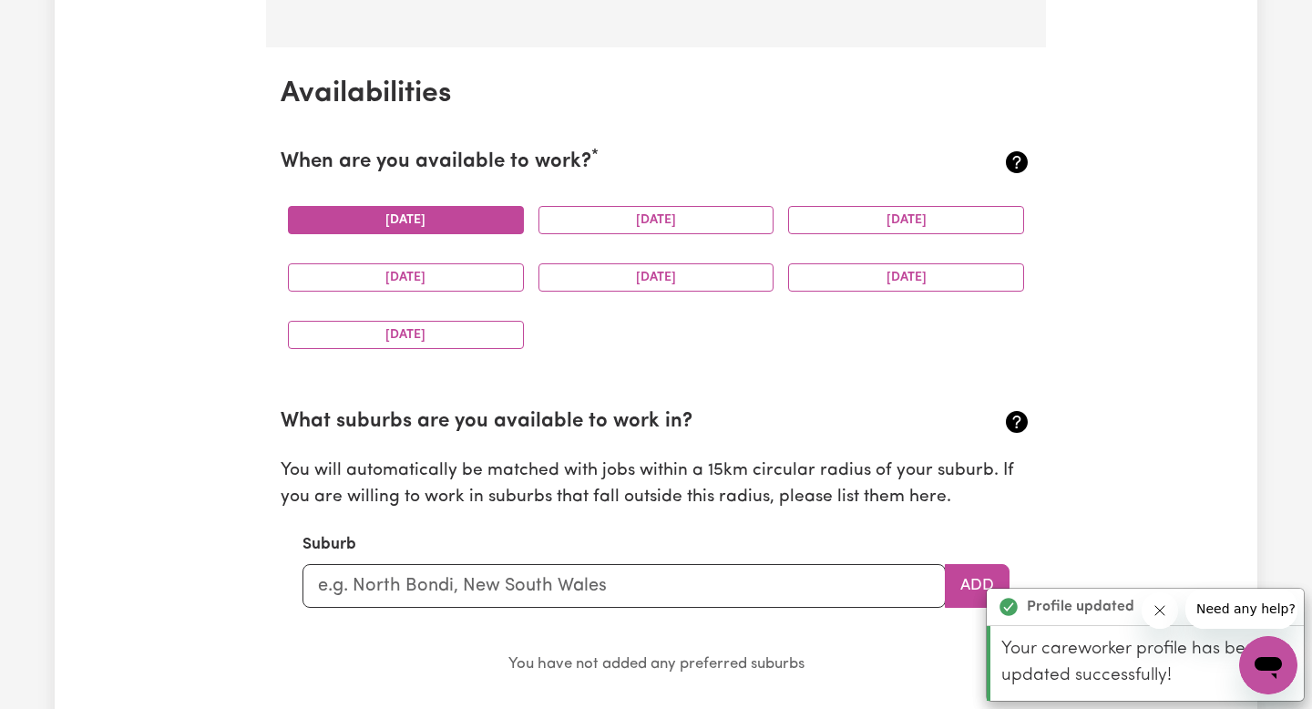
click at [485, 233] on button "[DATE]" at bounding box center [406, 220] width 236 height 28
click at [648, 219] on button "[DATE]" at bounding box center [656, 220] width 236 height 28
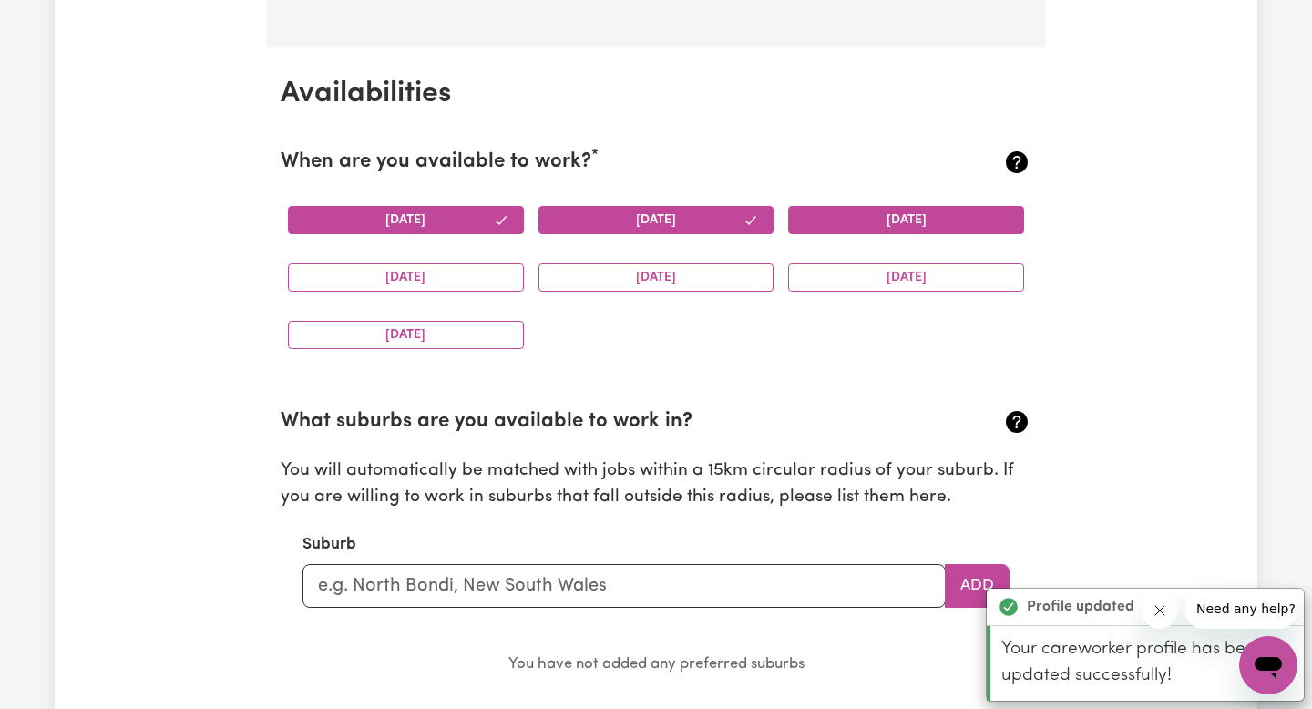
click at [914, 214] on button "[DATE]" at bounding box center [906, 220] width 236 height 28
click at [914, 252] on div "[DATE]" at bounding box center [906, 277] width 250 height 57
click at [914, 265] on button "[DATE]" at bounding box center [906, 277] width 236 height 28
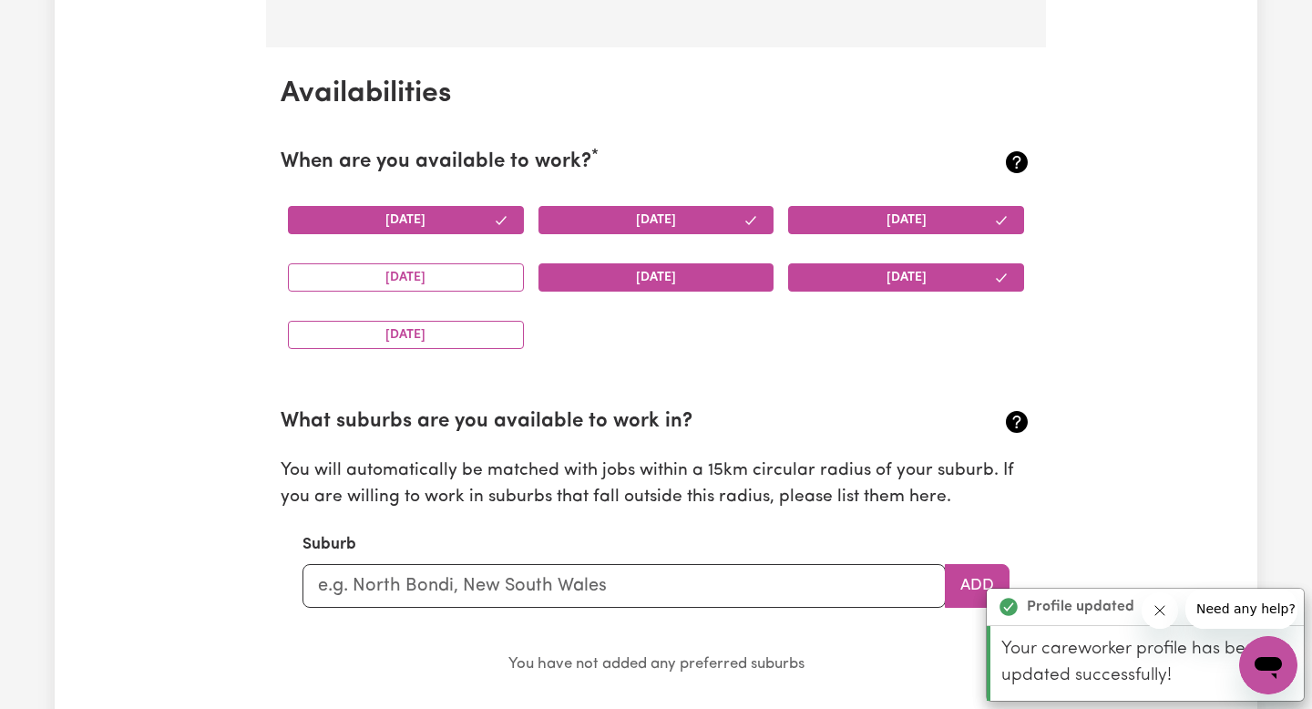
click at [745, 274] on button "[DATE]" at bounding box center [656, 277] width 236 height 28
click at [504, 277] on button "[DATE]" at bounding box center [406, 277] width 236 height 28
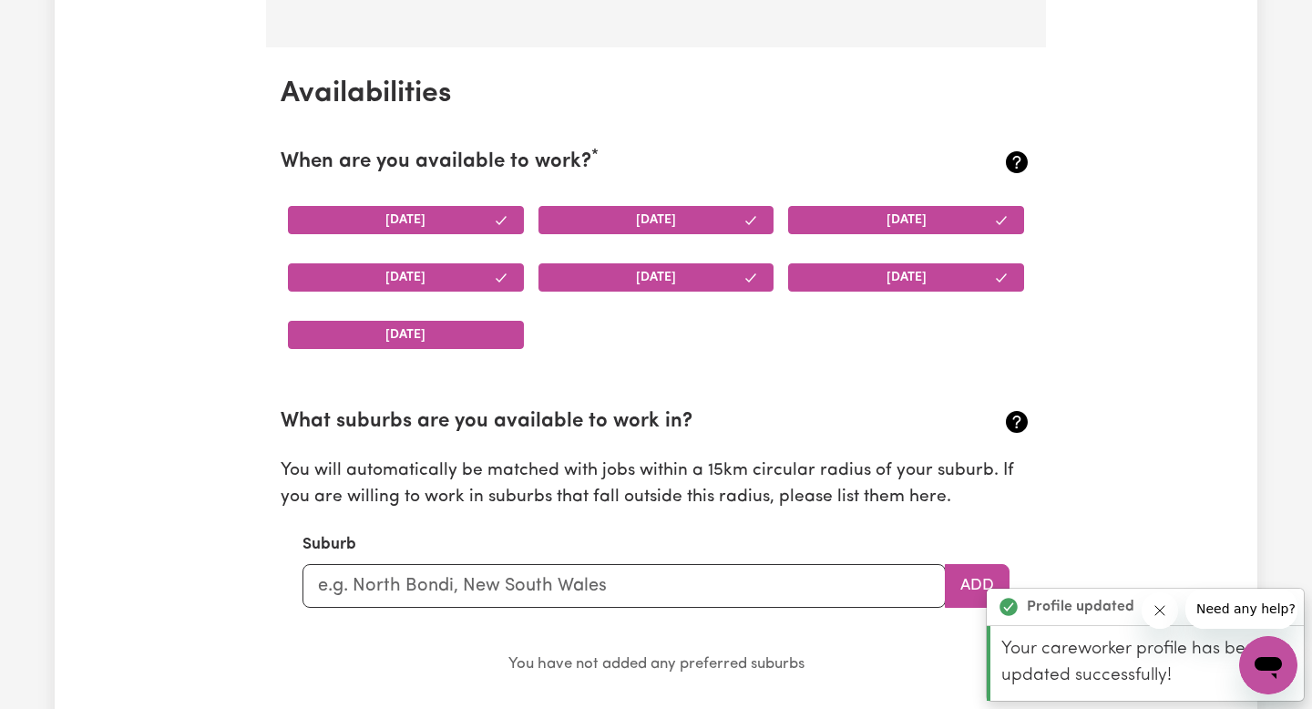
click at [496, 332] on button "[DATE]" at bounding box center [406, 335] width 236 height 28
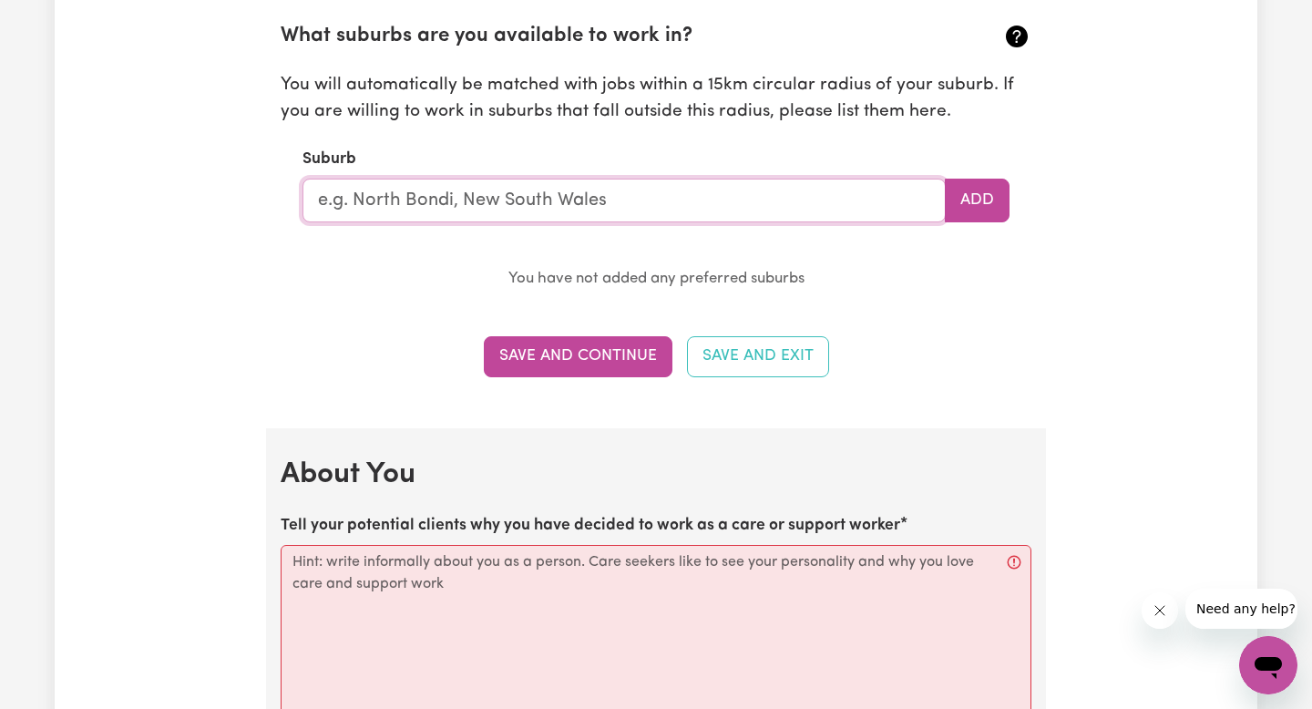
click at [487, 219] on input "text" at bounding box center [623, 201] width 643 height 44
type input "[GEOGRAPHIC_DATA]"
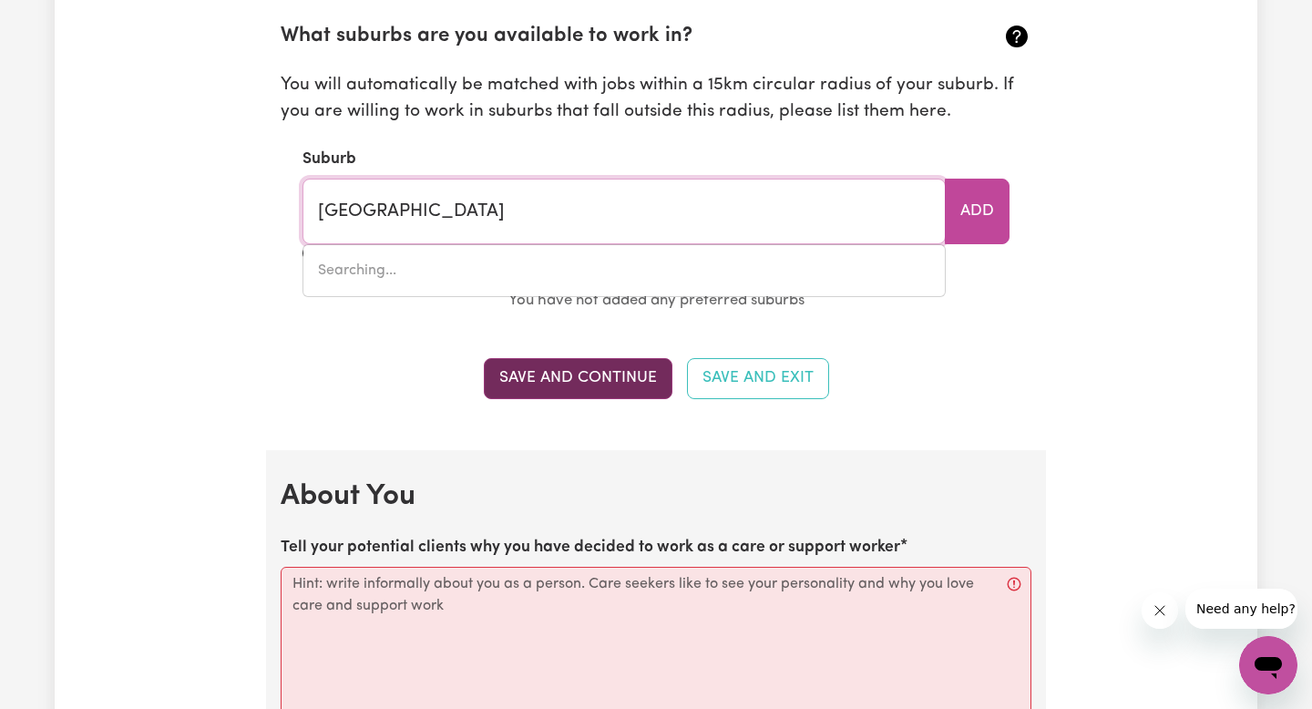
type input "[GEOGRAPHIC_DATA]"
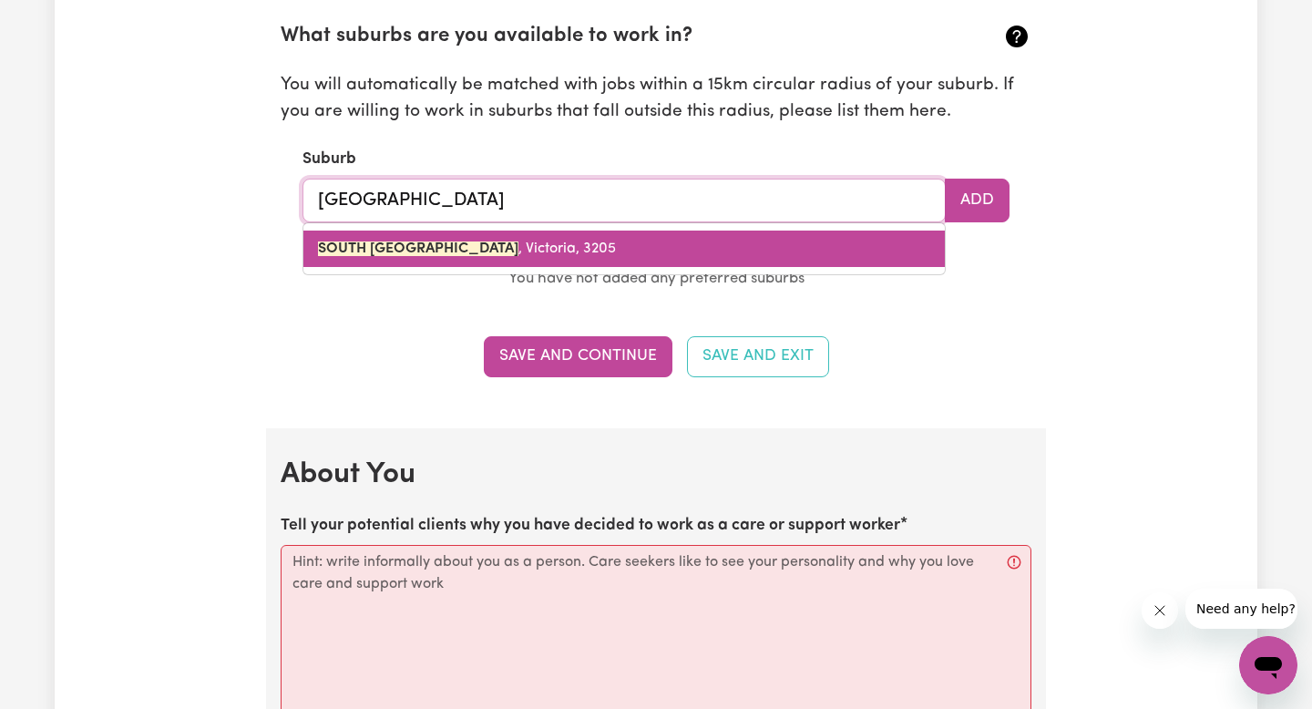
click at [510, 241] on span "[GEOGRAPHIC_DATA] , [GEOGRAPHIC_DATA], 3205" at bounding box center [467, 248] width 298 height 15
type input "[GEOGRAPHIC_DATA], [GEOGRAPHIC_DATA], 3205"
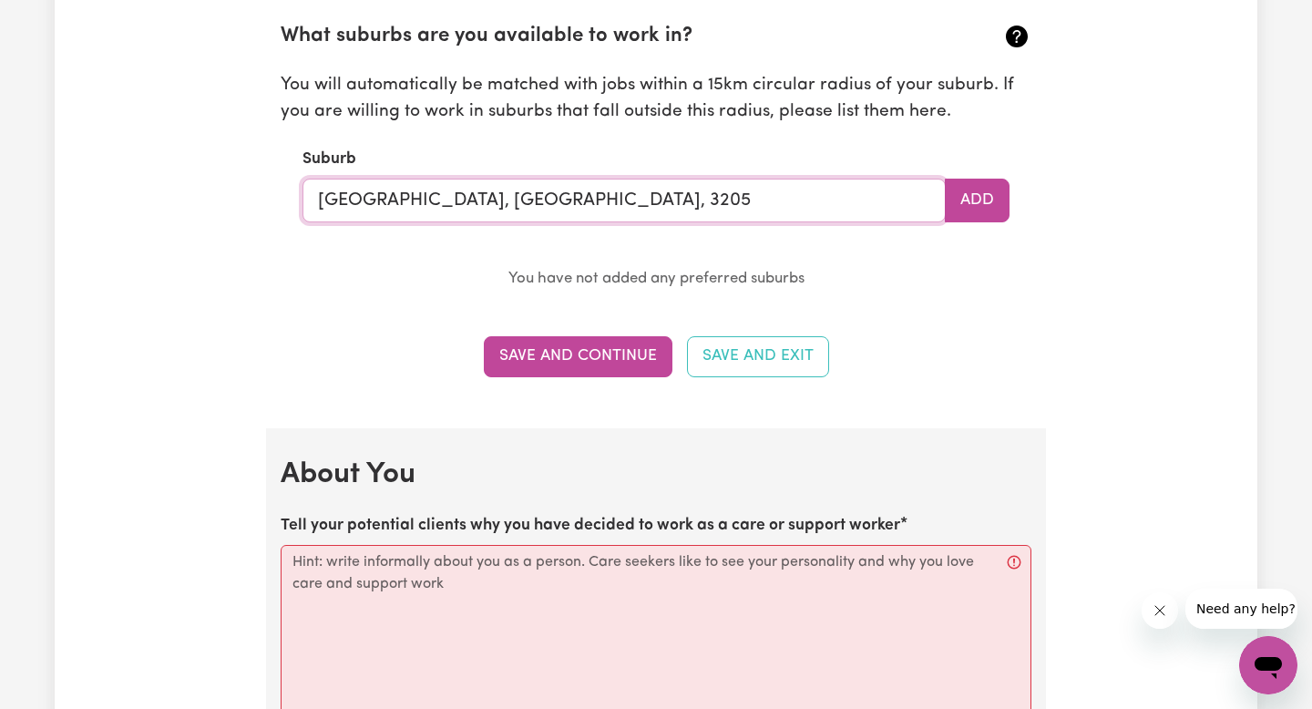
drag, startPoint x: 671, startPoint y: 198, endPoint x: 264, endPoint y: 195, distance: 407.1
click at [264, 195] on div "Update Profile 1 2 3 4 5 Step 1 : Personal Details Let potential clients know w…" at bounding box center [655, 442] width 801 height 4745
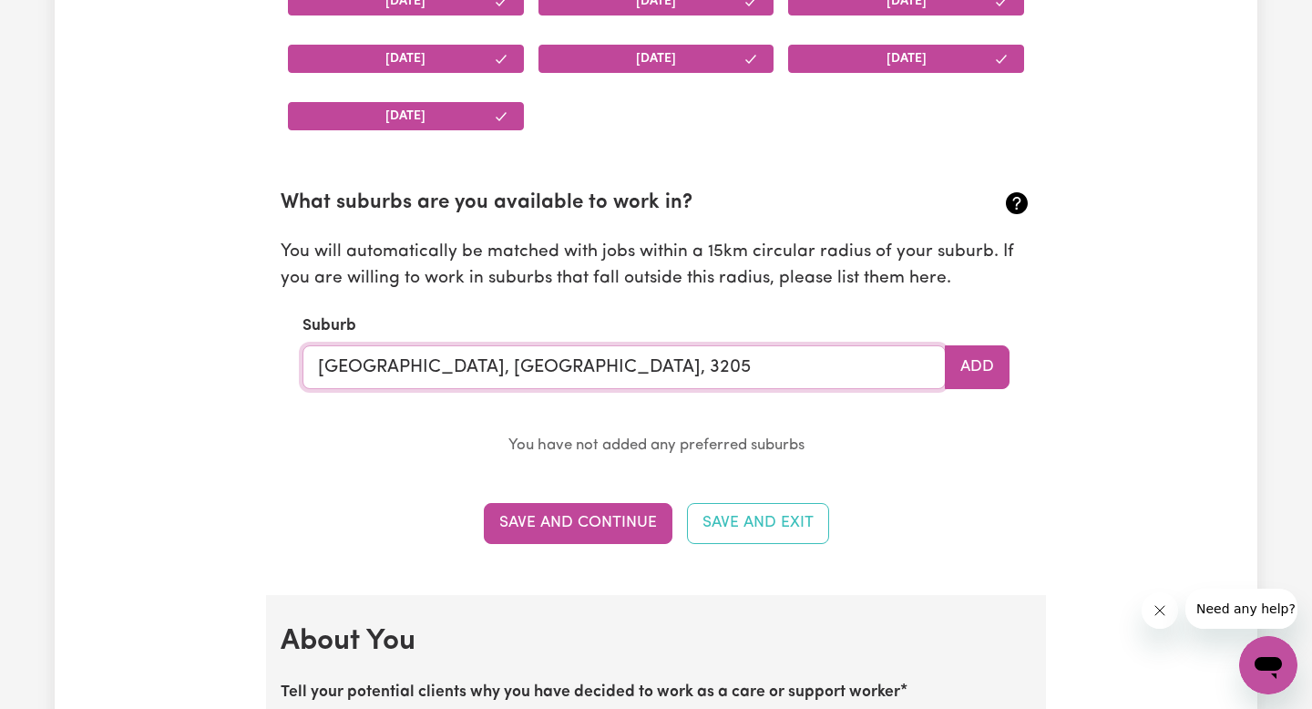
scroll to position [1885, 0]
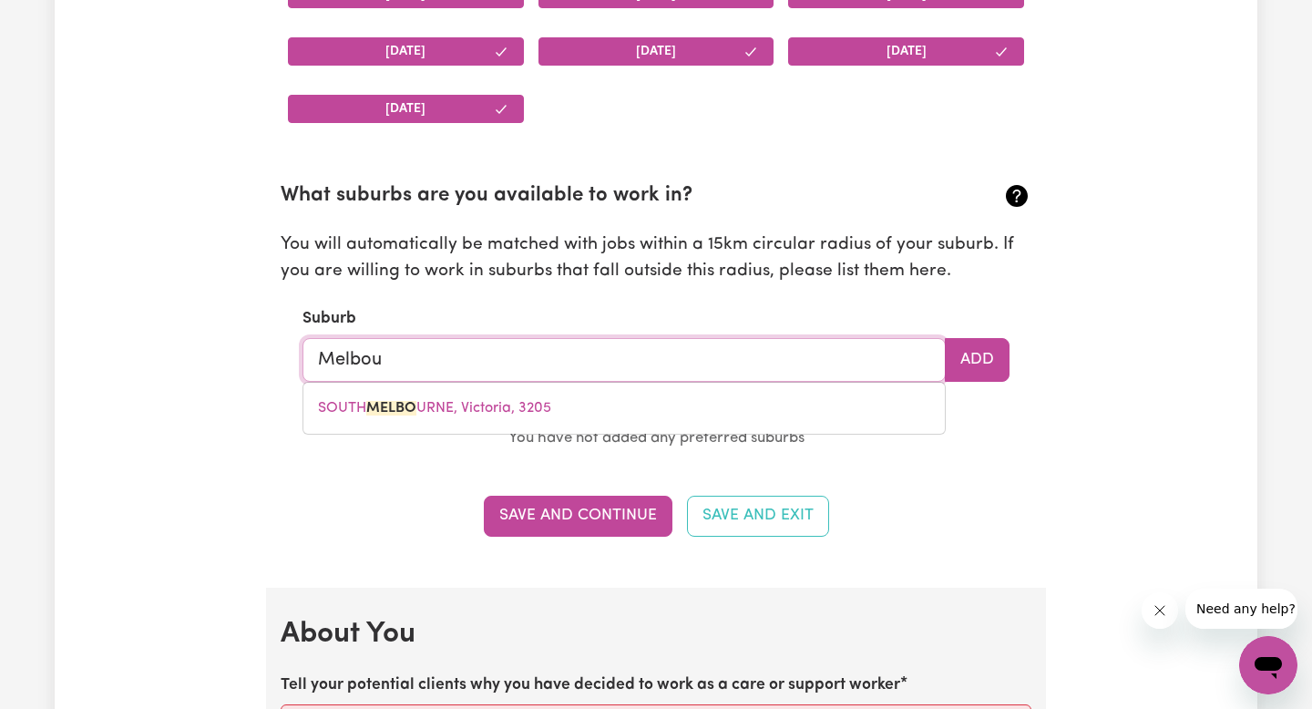
type input "Melbour"
type input "MelbourNE, [GEOGRAPHIC_DATA], 3000"
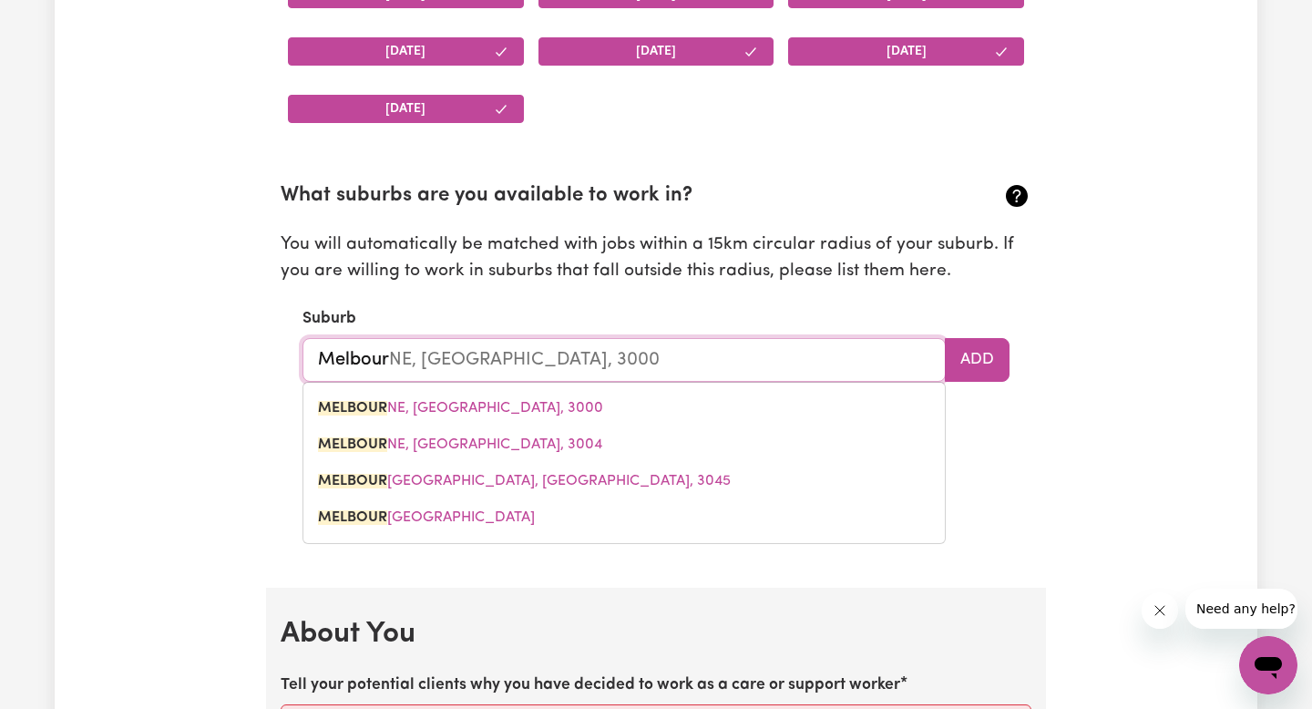
type input "Melbourn"
type input "MelbournE, [GEOGRAPHIC_DATA], 3000"
type input "[GEOGRAPHIC_DATA]"
type input "[GEOGRAPHIC_DATA], [GEOGRAPHIC_DATA], 3000"
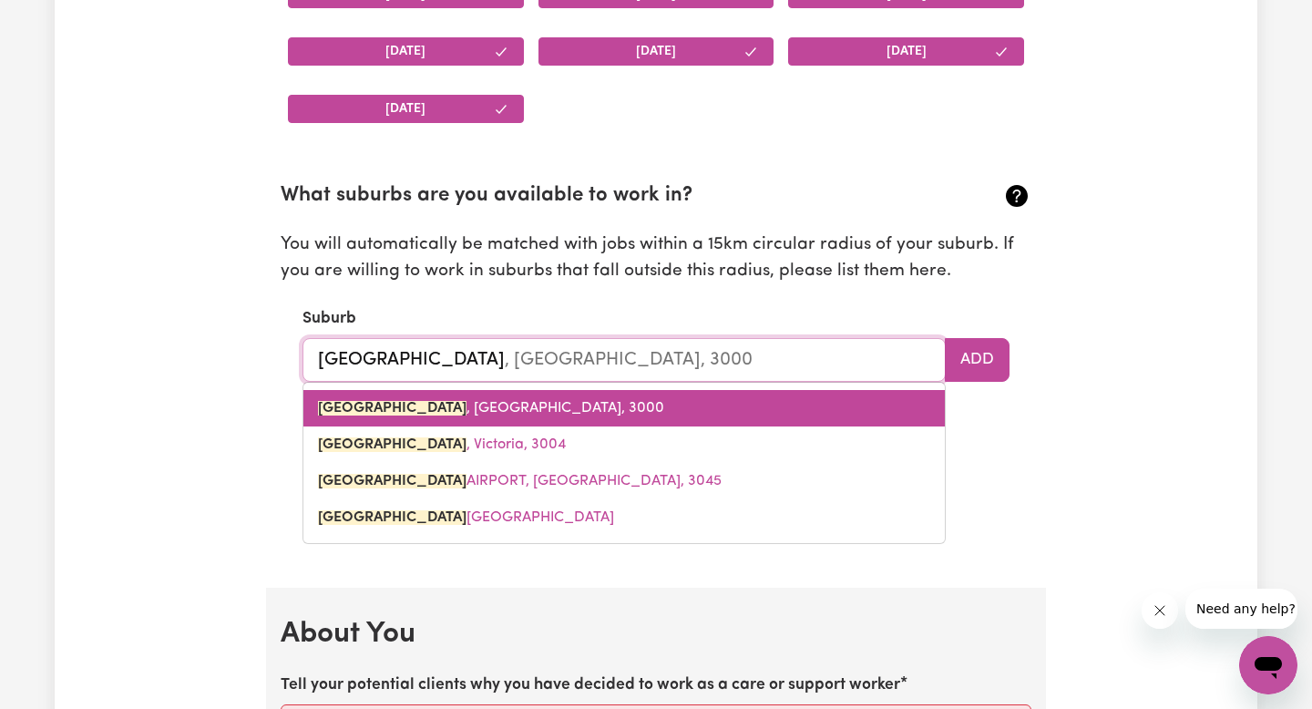
click at [416, 399] on link "[GEOGRAPHIC_DATA] , [GEOGRAPHIC_DATA], 3000" at bounding box center [623, 408] width 641 height 36
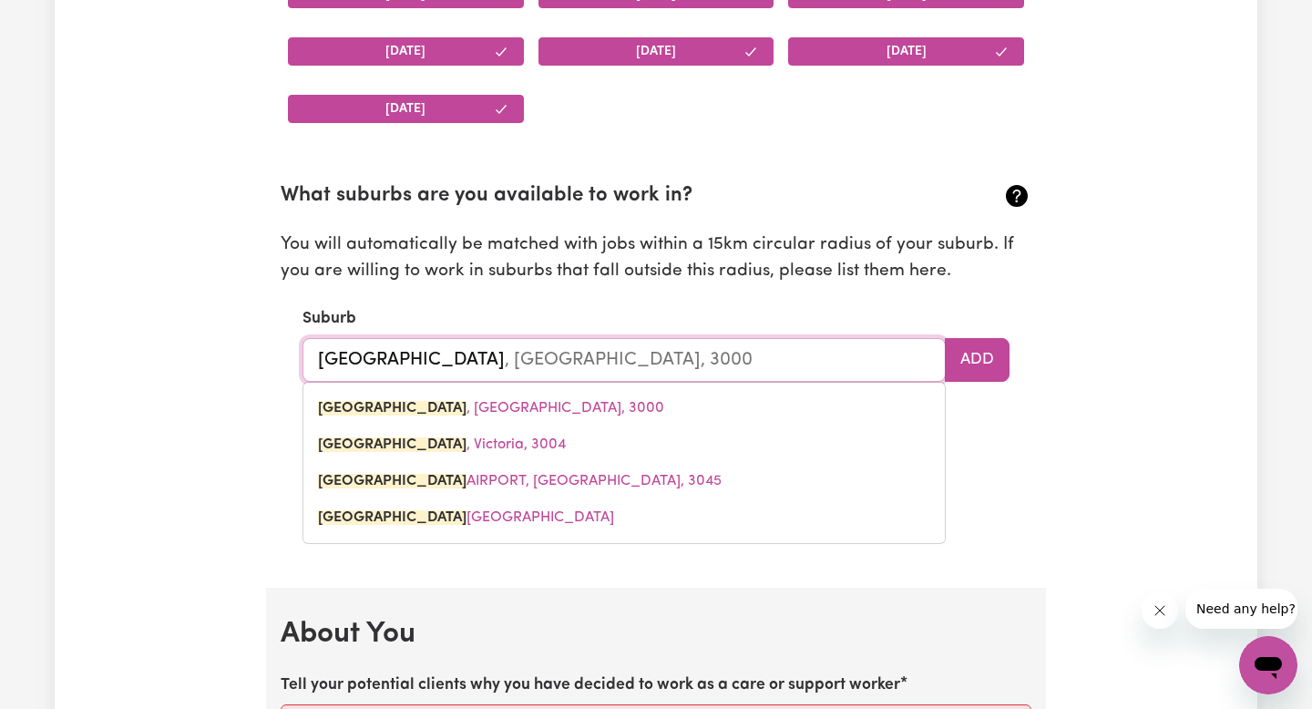
type input "[GEOGRAPHIC_DATA], [GEOGRAPHIC_DATA], 3000"
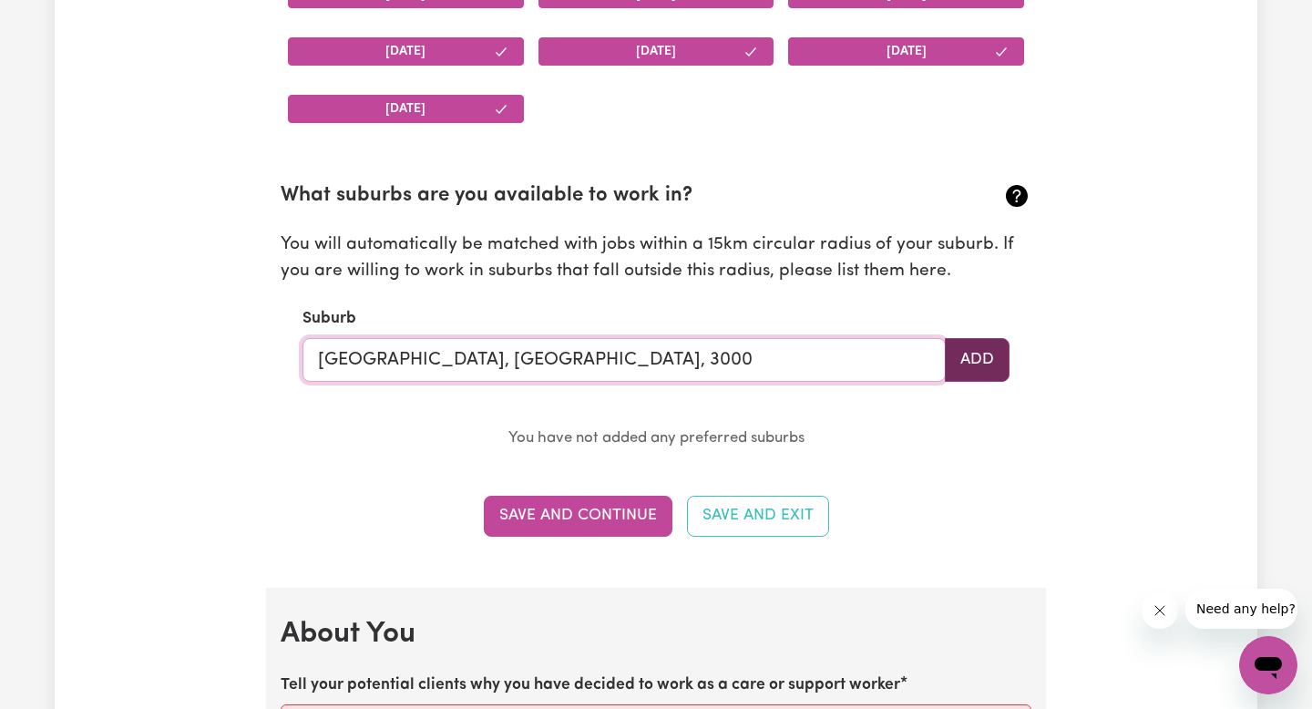
type input "[GEOGRAPHIC_DATA], [GEOGRAPHIC_DATA], 3000"
click at [1003, 360] on button "Add" at bounding box center [976, 360] width 65 height 44
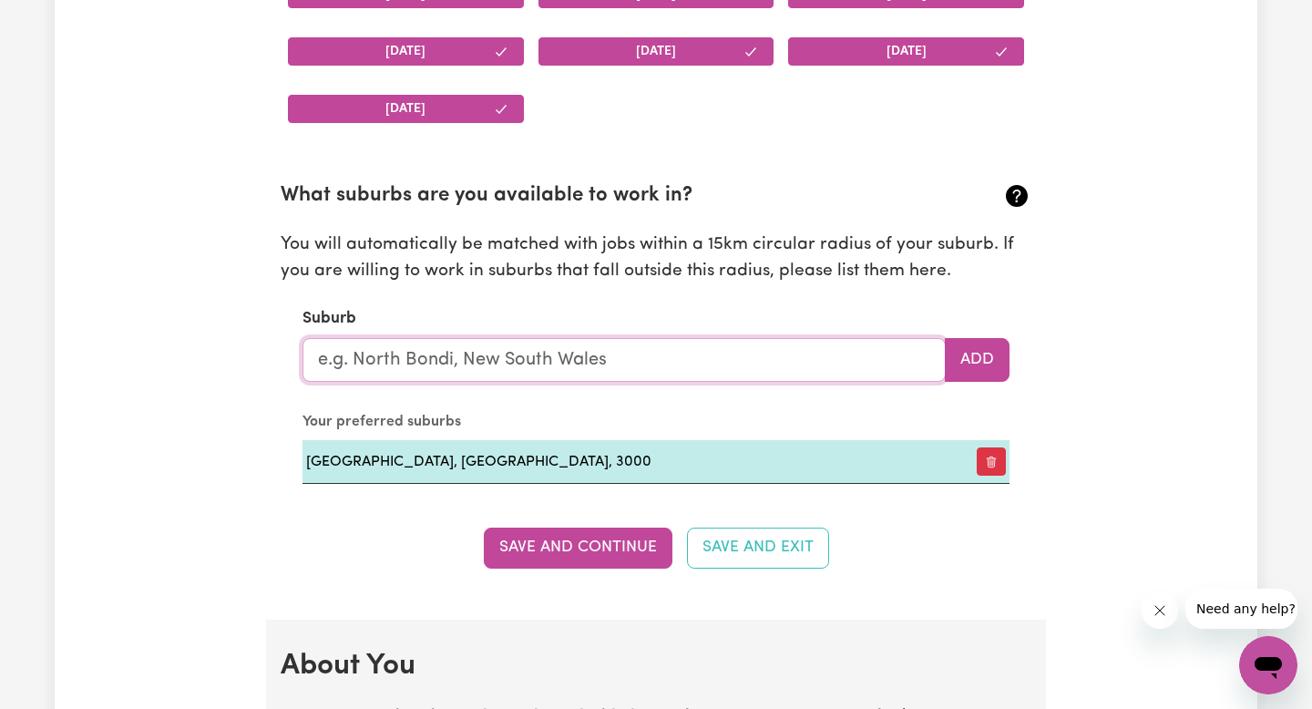
click at [732, 368] on input "text" at bounding box center [623, 360] width 643 height 44
type input "[GEOGRAPHIC_DATA]"
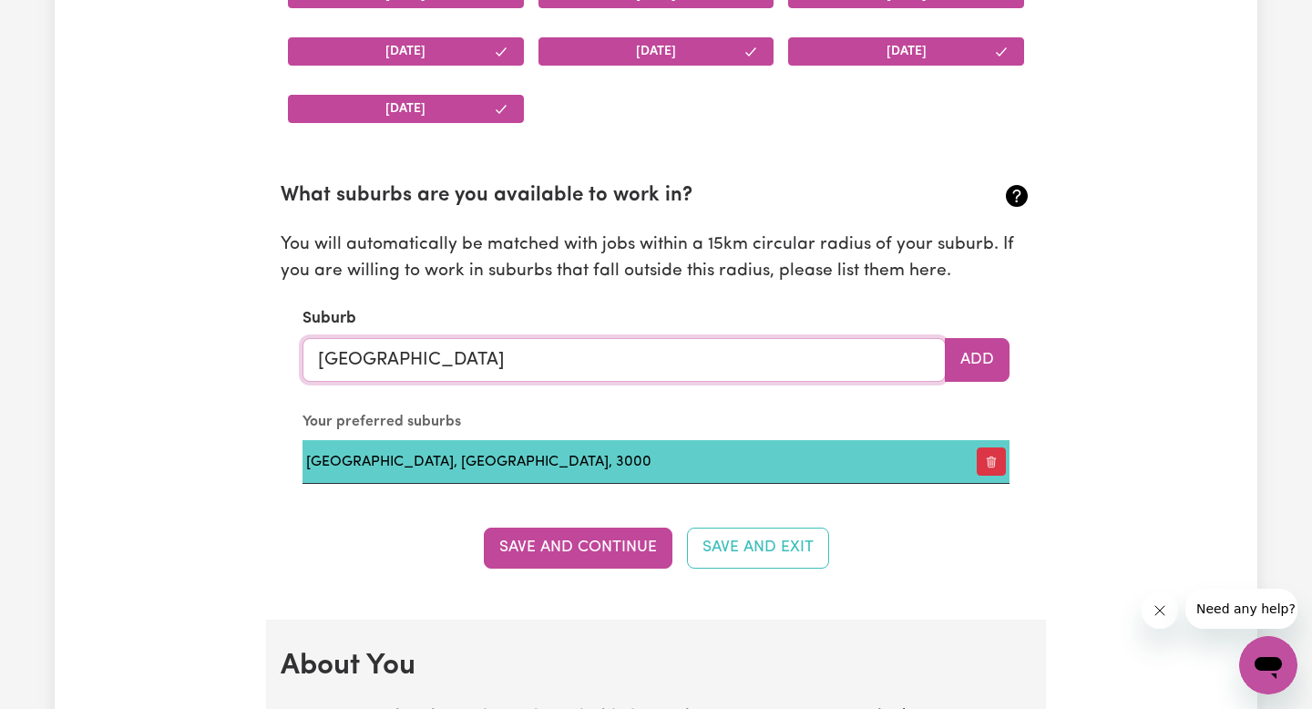
type input "[GEOGRAPHIC_DATA]"
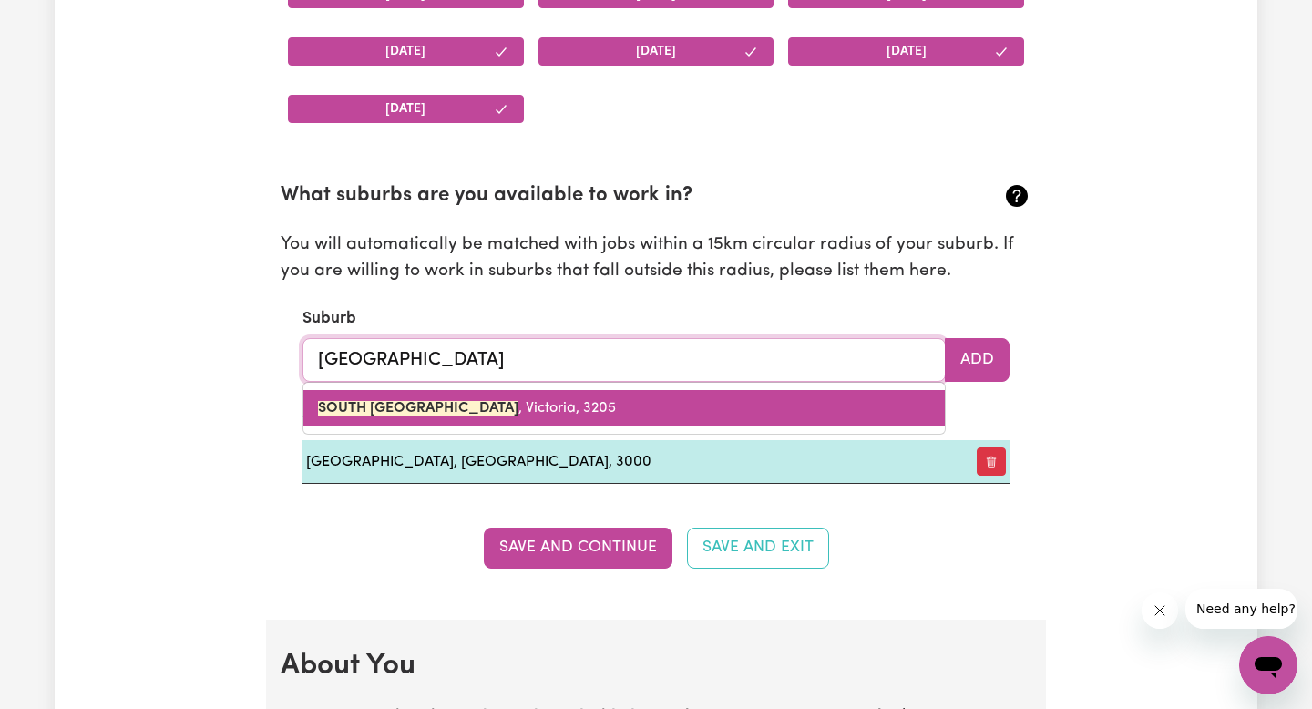
click at [476, 416] on link "[GEOGRAPHIC_DATA] , [GEOGRAPHIC_DATA], 3205" at bounding box center [623, 408] width 641 height 36
type input "[GEOGRAPHIC_DATA], [GEOGRAPHIC_DATA], 3205"
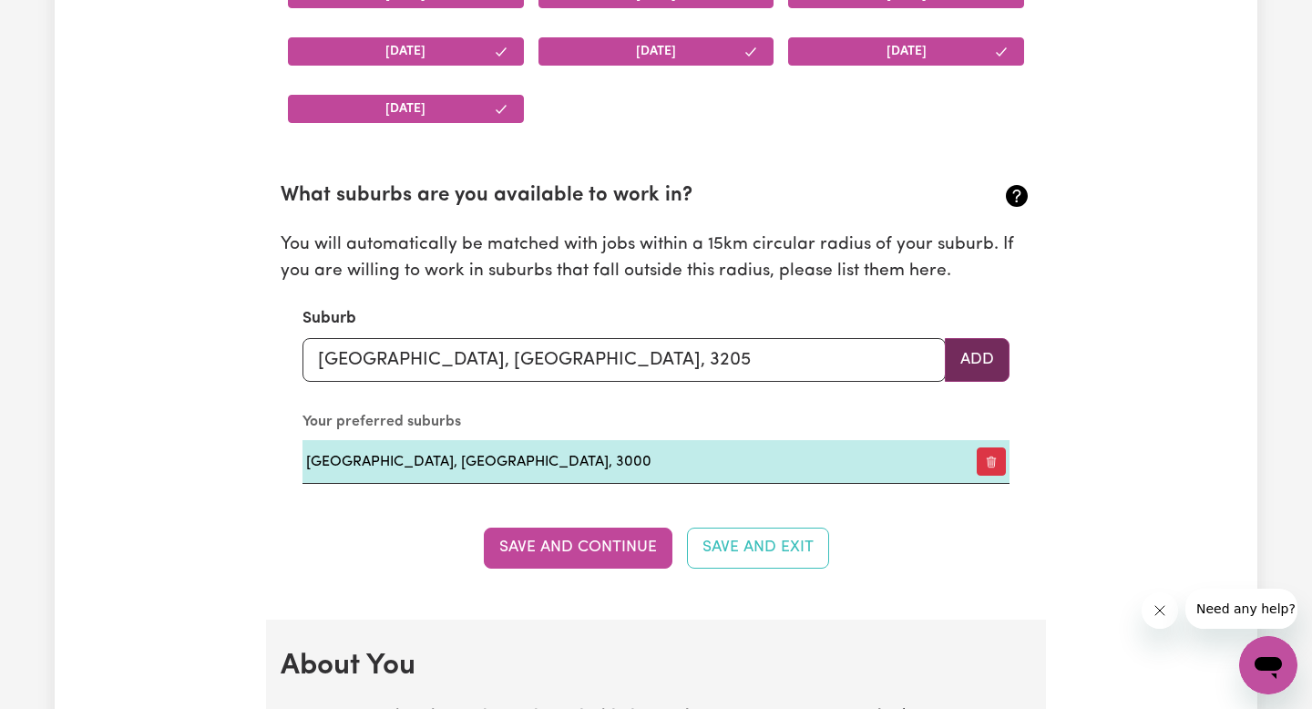
click at [965, 342] on button "Add" at bounding box center [976, 360] width 65 height 44
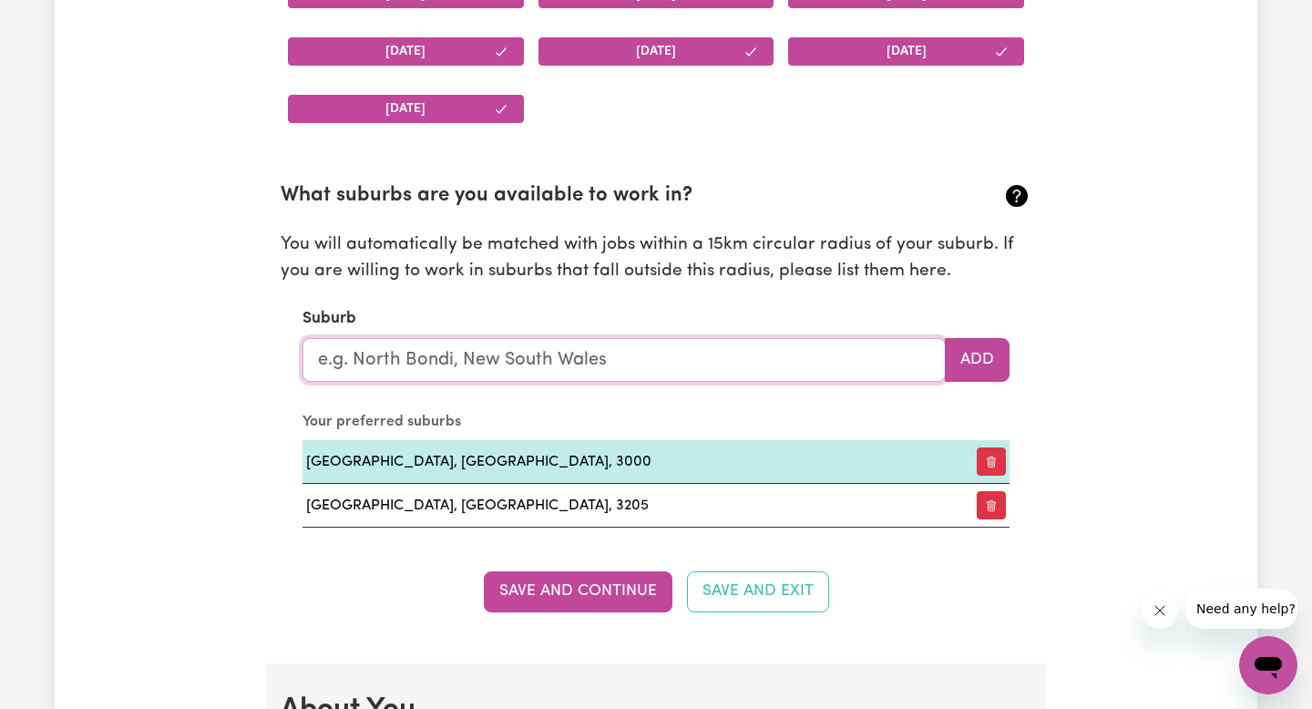
click at [845, 355] on input "text" at bounding box center [623, 360] width 643 height 44
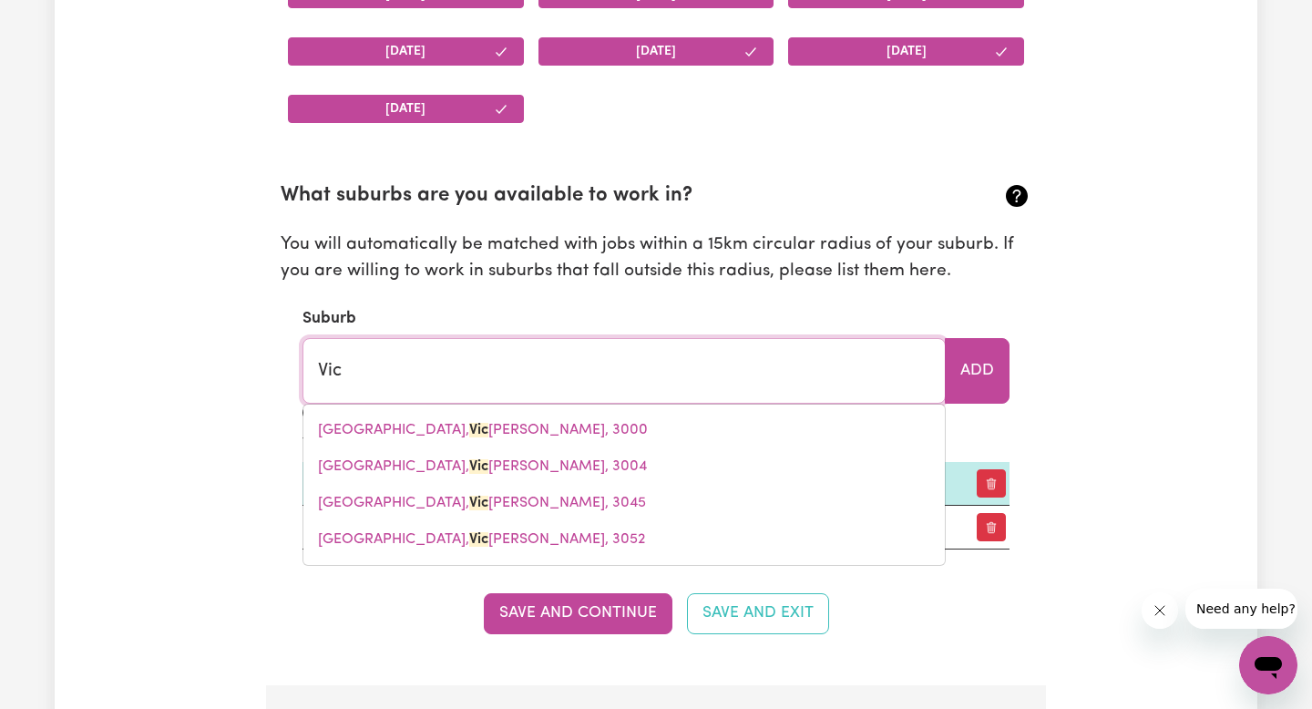
type input "Vict"
type input "[PERSON_NAME][GEOGRAPHIC_DATA], [GEOGRAPHIC_DATA], 5211"
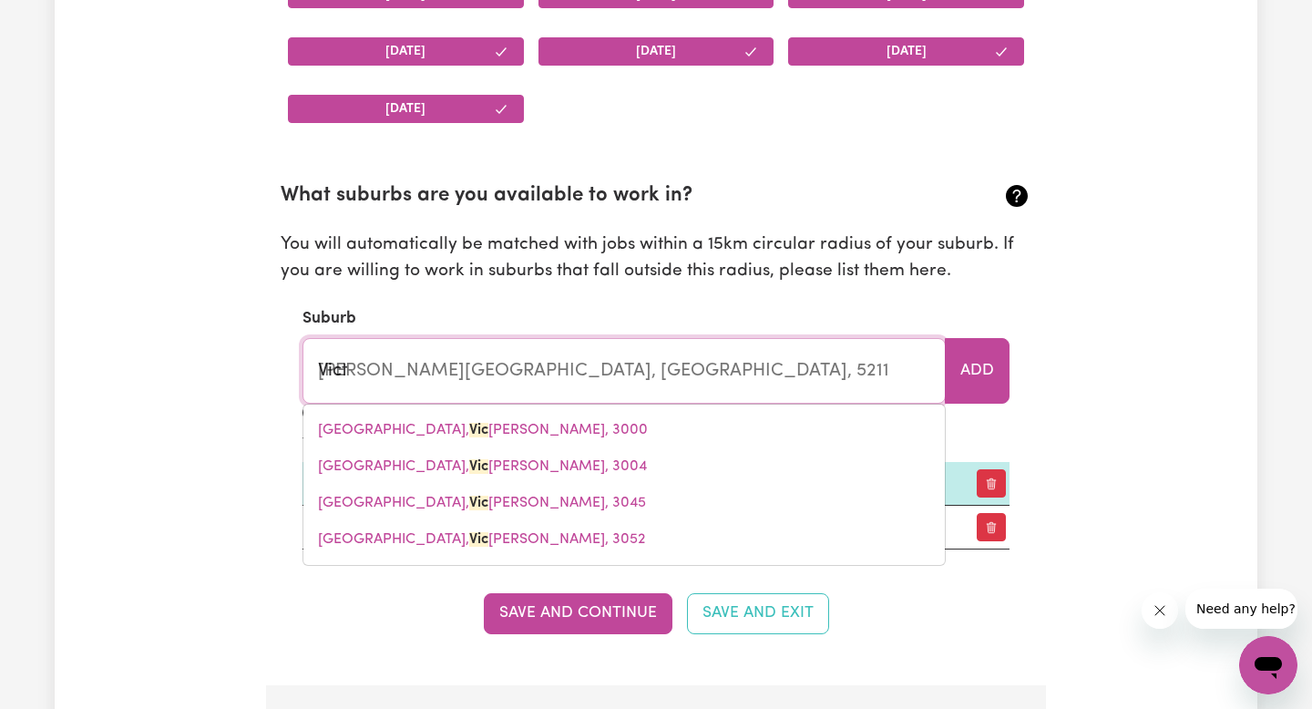
type input "Victo"
type input "[PERSON_NAME][GEOGRAPHIC_DATA], [GEOGRAPHIC_DATA], 5211"
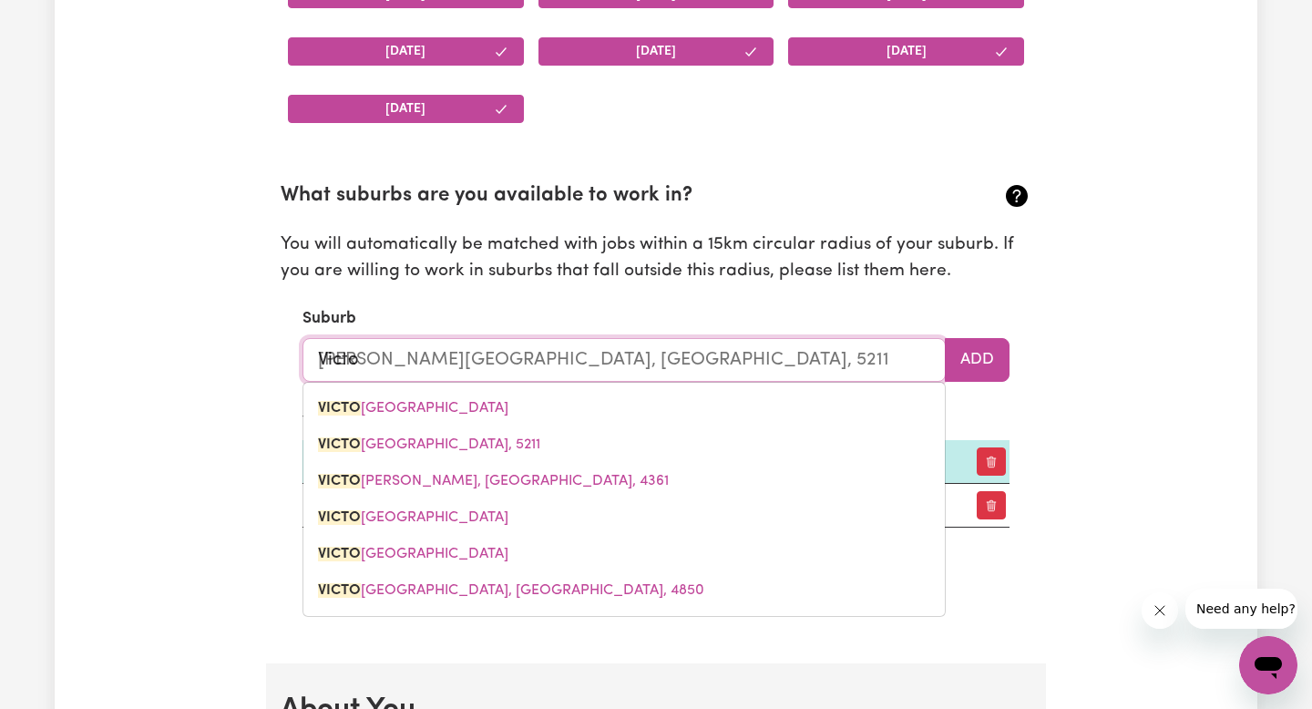
type input "[PERSON_NAME]"
type input "[PERSON_NAME][GEOGRAPHIC_DATA], [GEOGRAPHIC_DATA], 5211"
type input "Victori"
type input "Victoria"
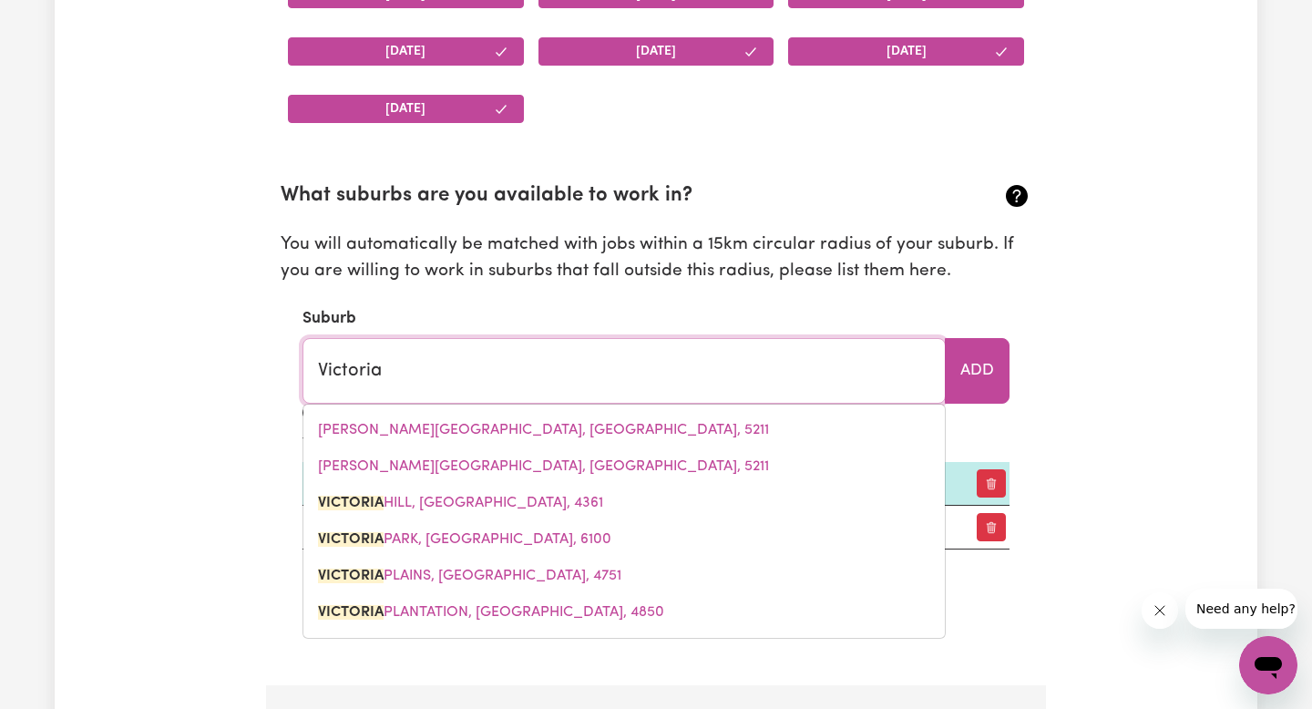
type input "[PERSON_NAME], [GEOGRAPHIC_DATA], 4361"
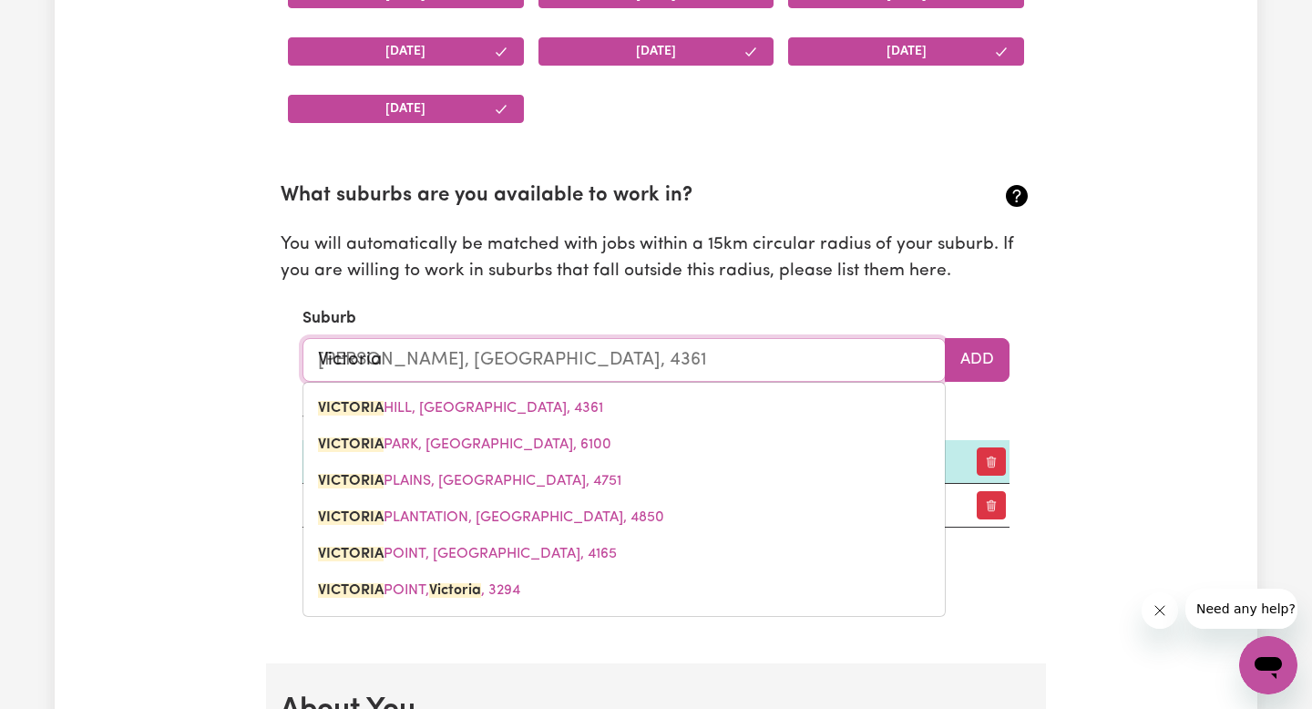
click at [505, 356] on input "Victoria" at bounding box center [623, 360] width 643 height 44
type input "Victori"
type input "[PERSON_NAME], [GEOGRAPHIC_DATA], 4361"
type input "[PERSON_NAME]"
type input "[PERSON_NAME], [GEOGRAPHIC_DATA], 4361"
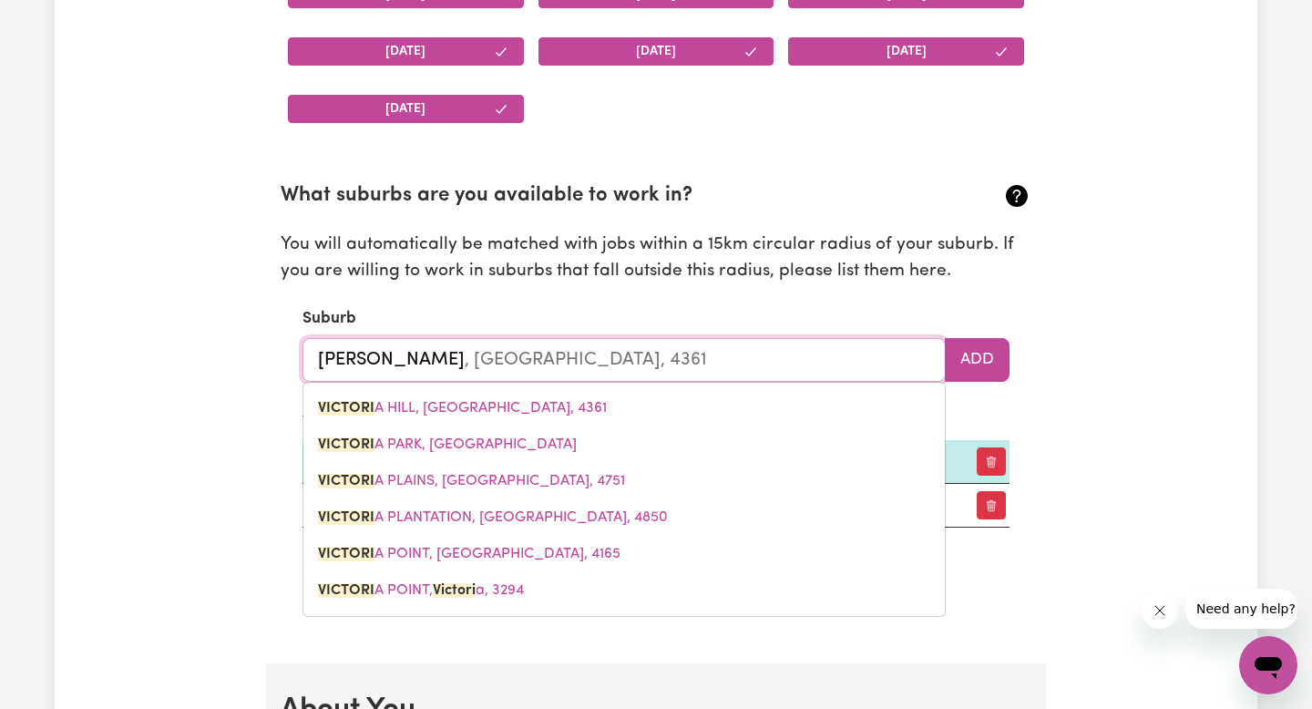
type input "Victo"
type input "[PERSON_NAME], [GEOGRAPHIC_DATA], 4361"
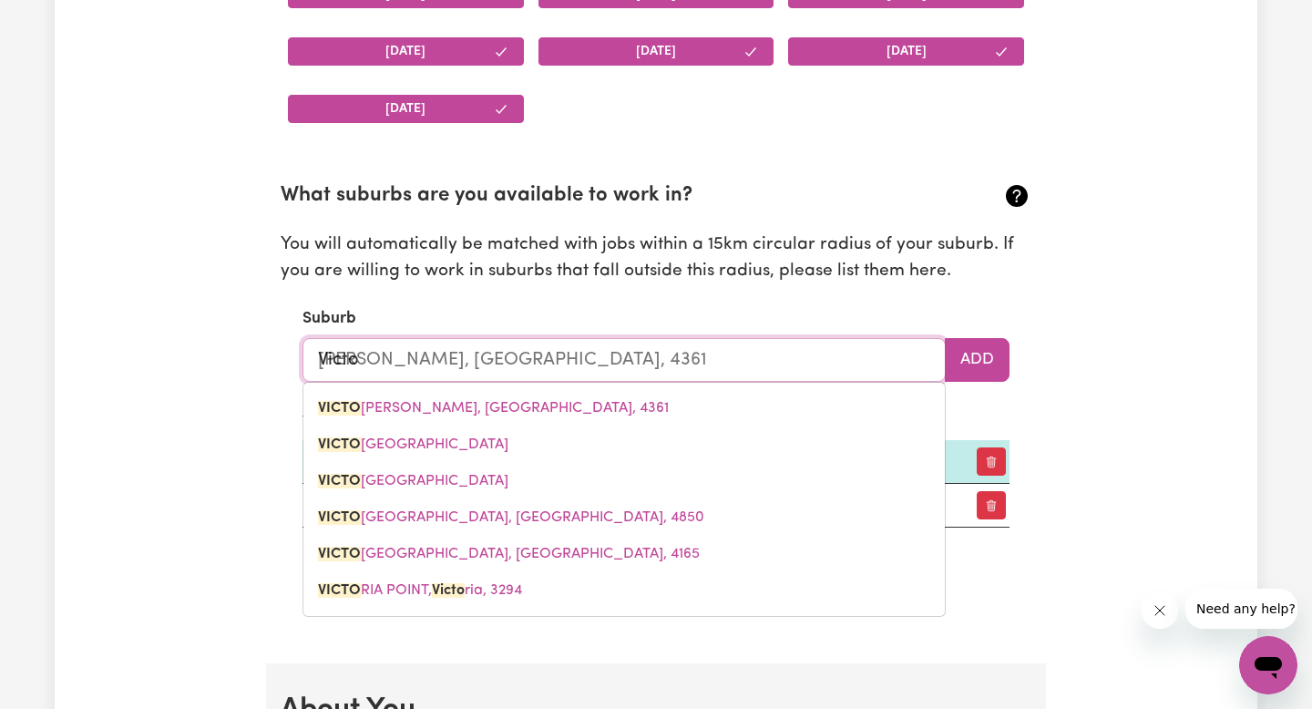
type input "Vict"
type input "[PERSON_NAME], [GEOGRAPHIC_DATA], 4361"
type input "Vic"
type input "[PERSON_NAME], [GEOGRAPHIC_DATA], 4361"
type input "Vi"
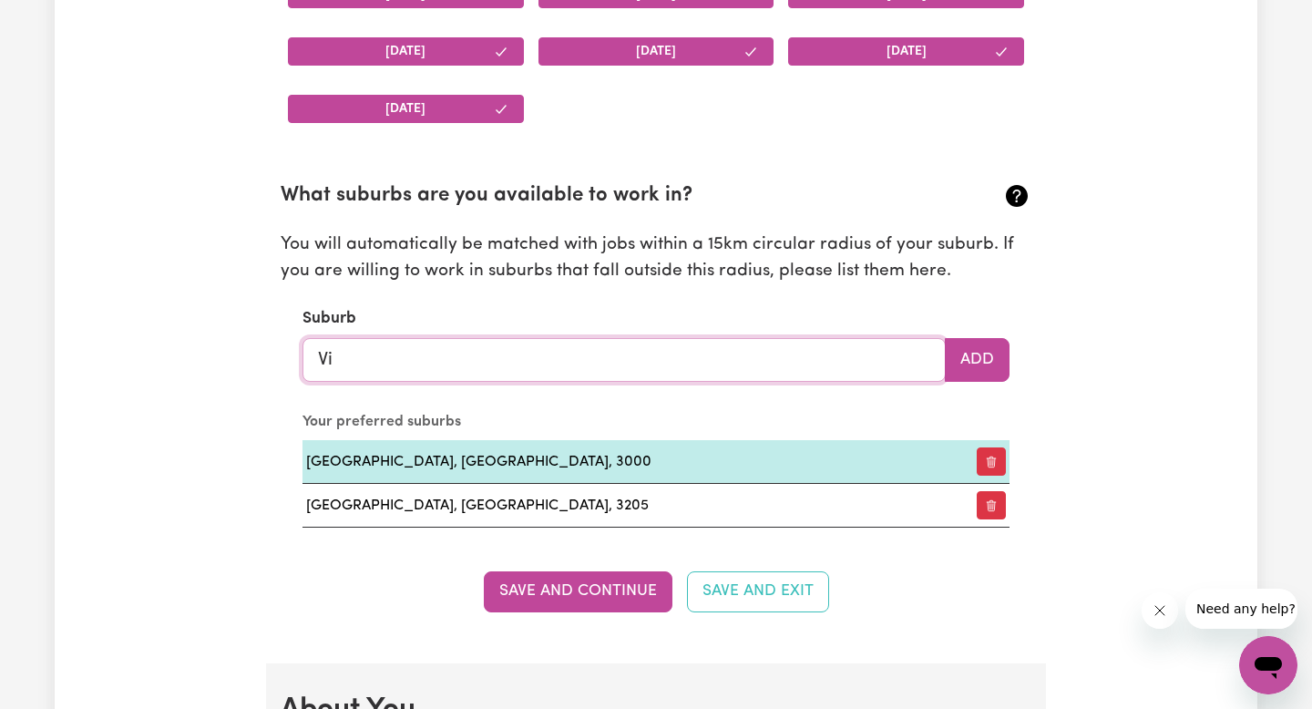
type input "V"
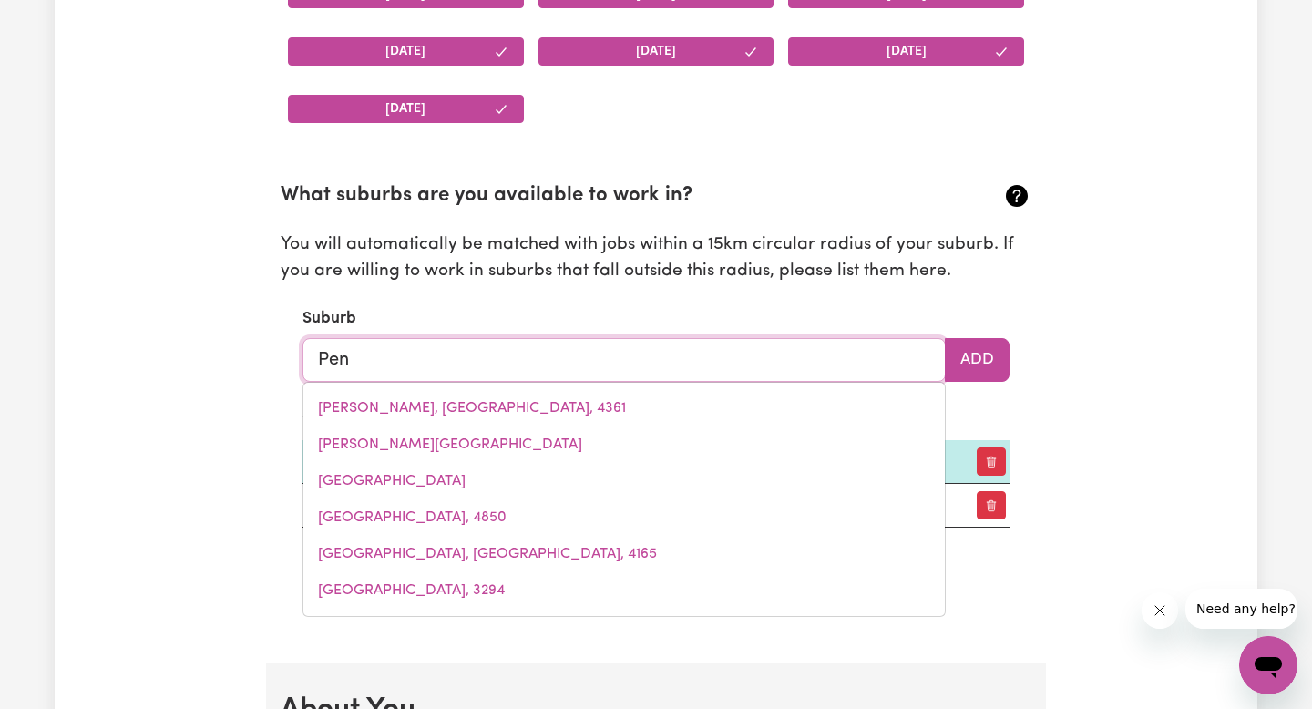
type input "Penn"
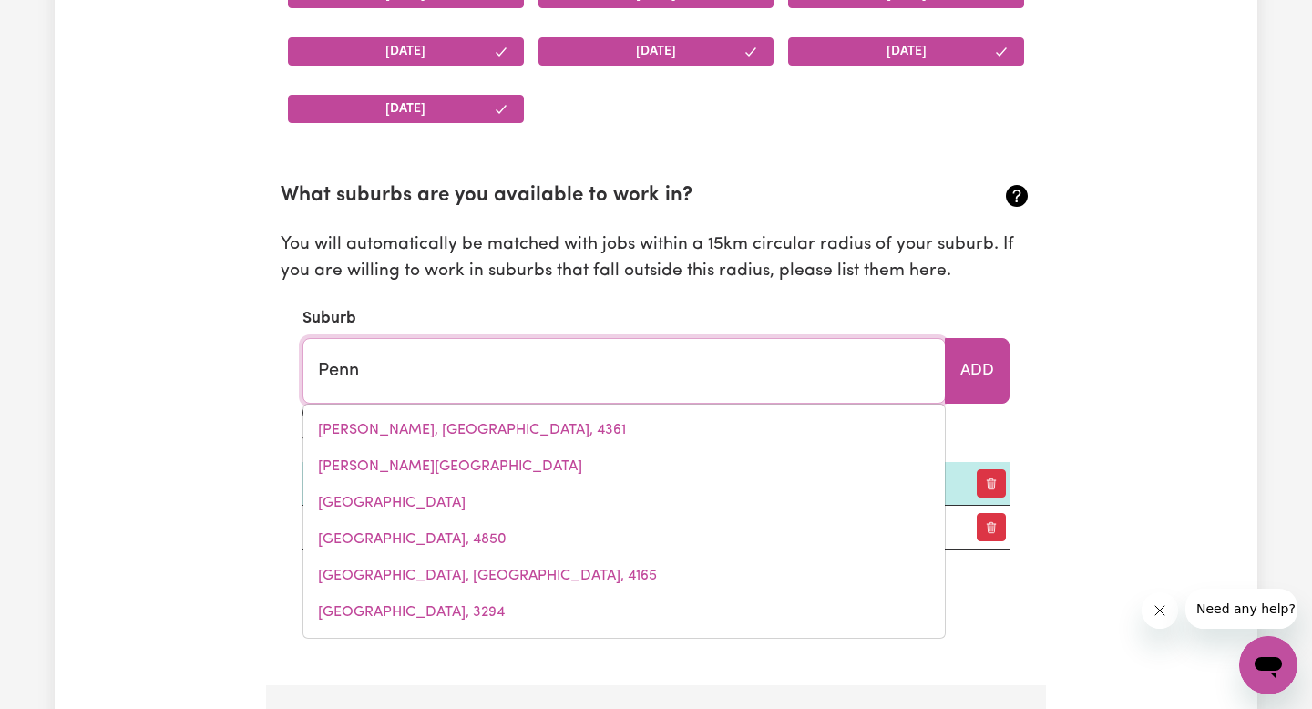
type input "[GEOGRAPHIC_DATA], [GEOGRAPHIC_DATA], 7171"
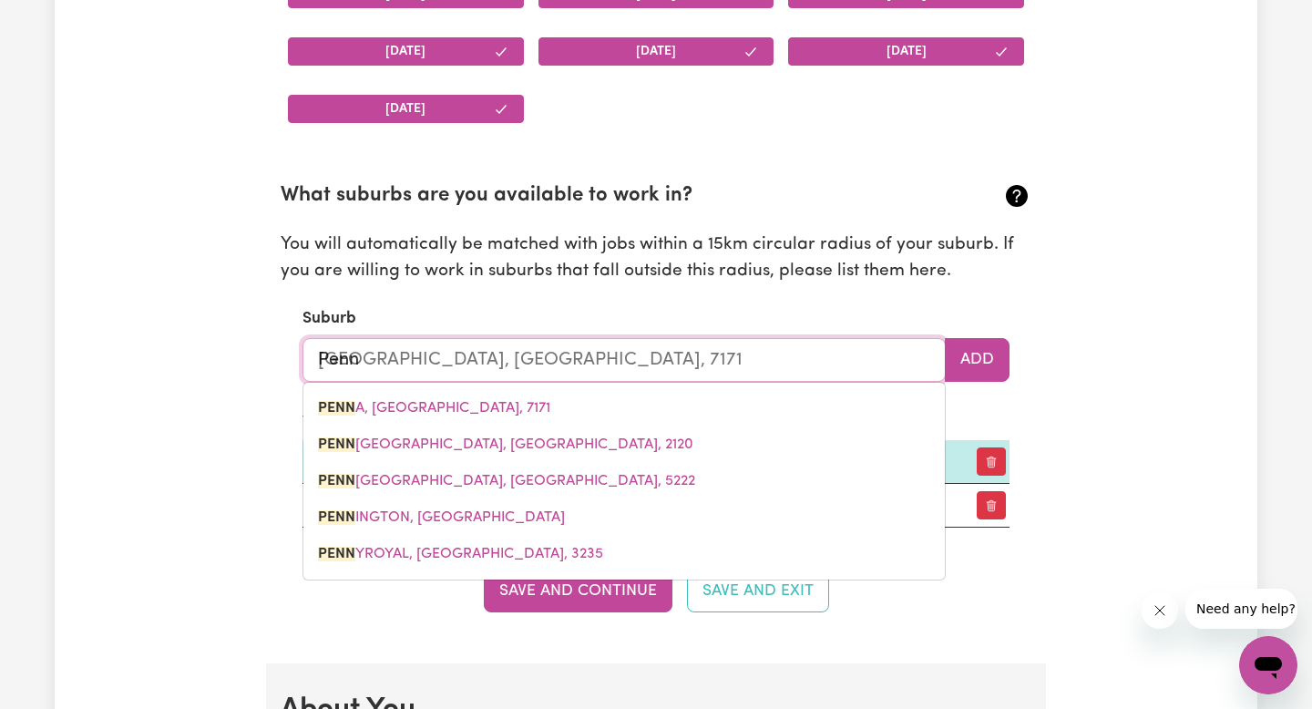
type input "[PERSON_NAME]"
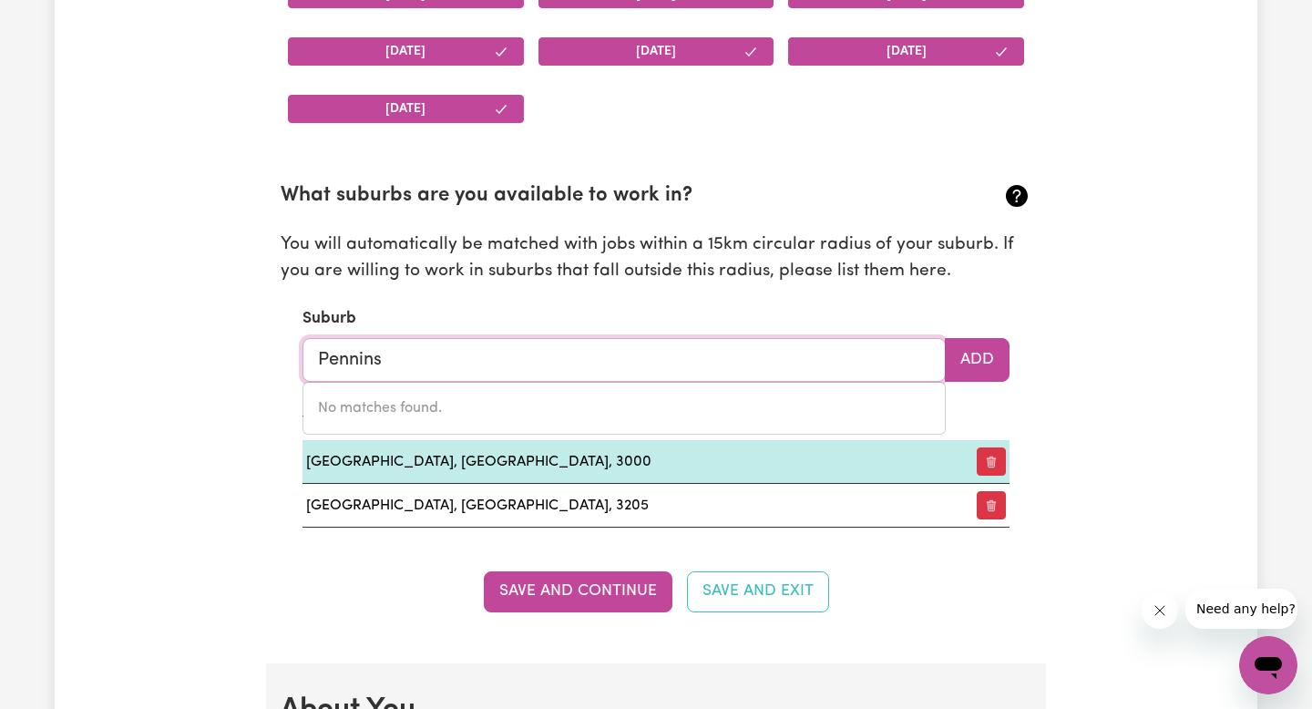
type input "Pennin"
type input "[PERSON_NAME], [GEOGRAPHIC_DATA], 5013"
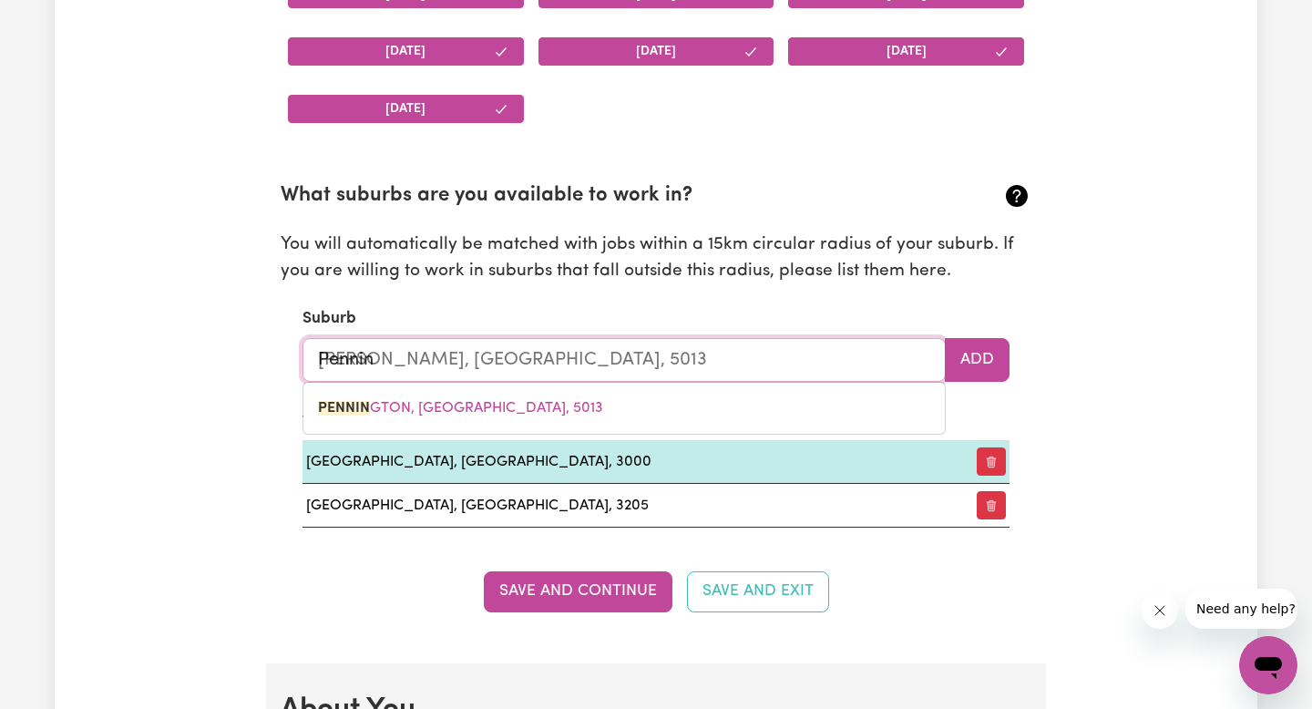
type input "[PERSON_NAME]"
type input "[GEOGRAPHIC_DATA], [GEOGRAPHIC_DATA], 5013"
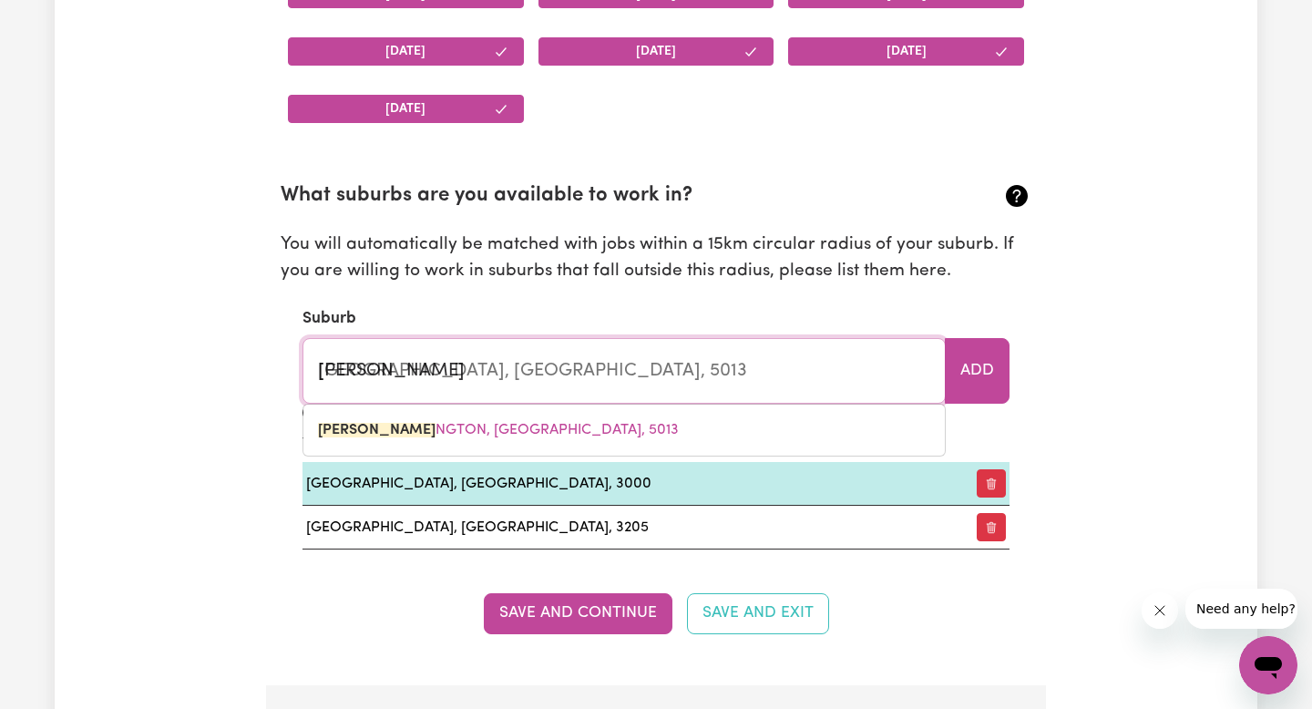
type input "Penn"
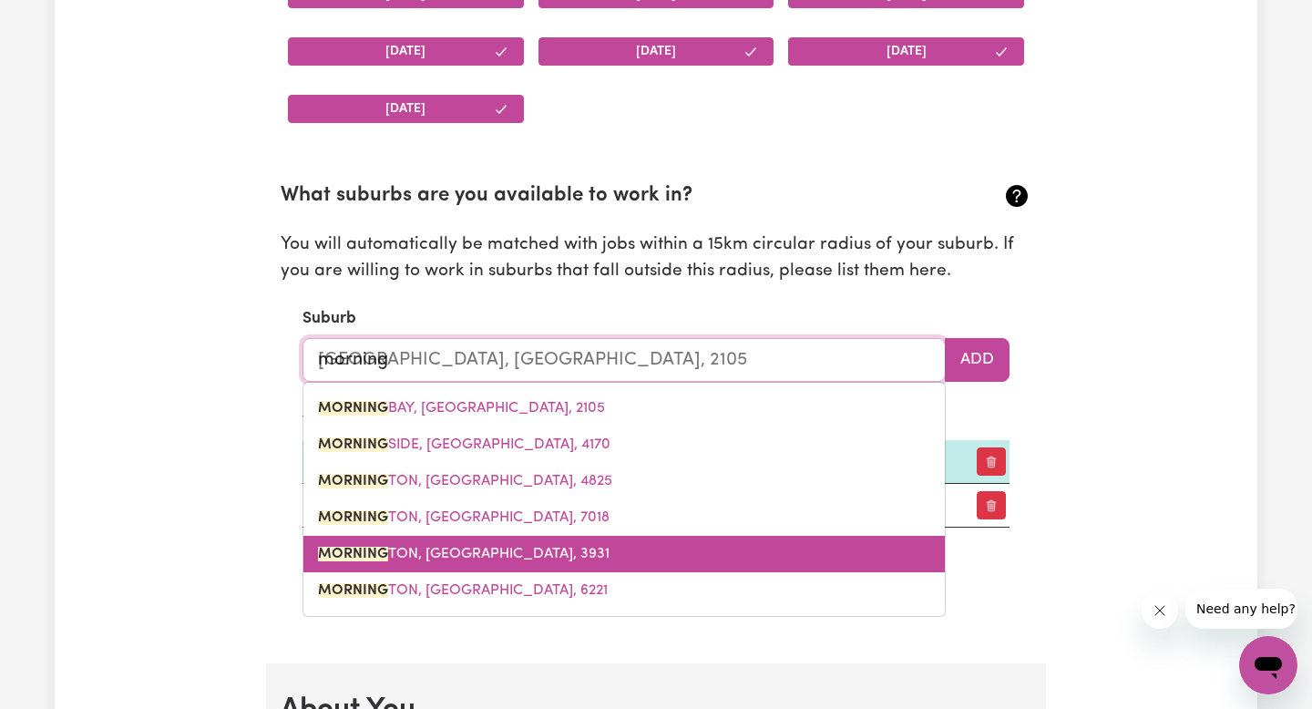
click at [495, 546] on span "MORNING TON, [GEOGRAPHIC_DATA], 3931" at bounding box center [463, 553] width 291 height 15
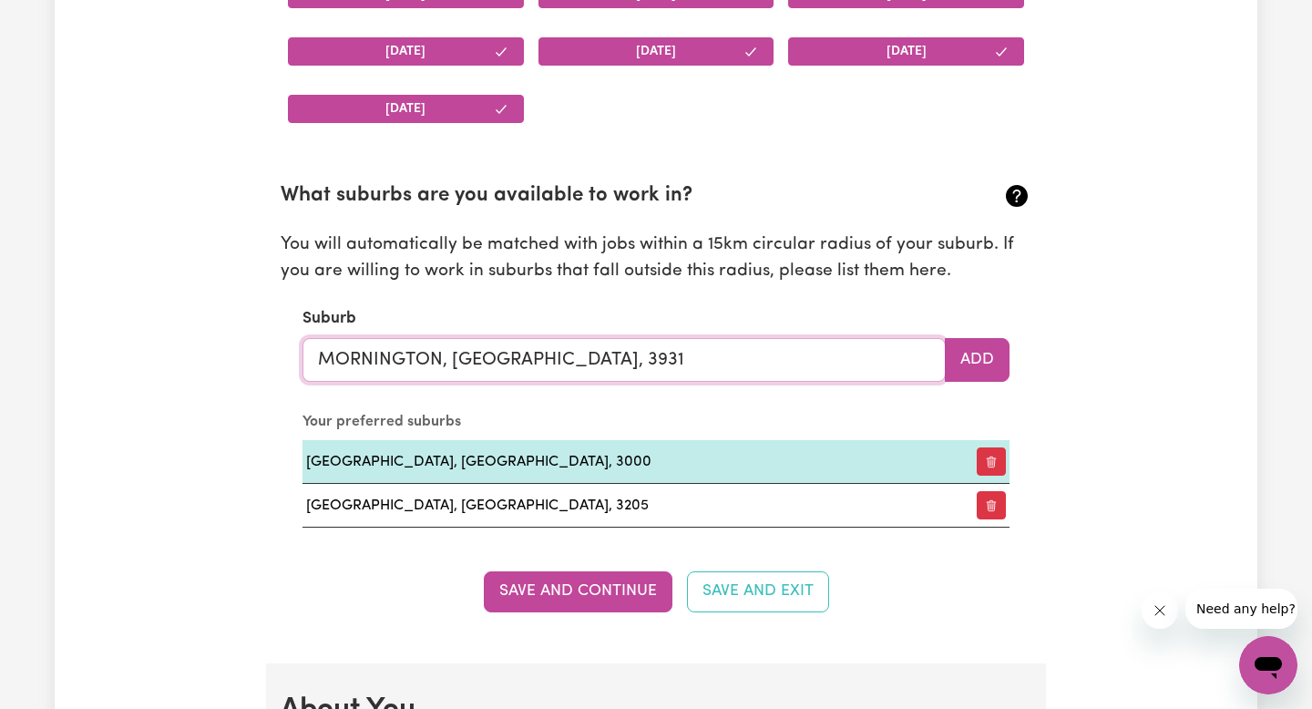
click at [941, 373] on input "MORNINGTON, [GEOGRAPHIC_DATA], 3931" at bounding box center [623, 360] width 643 height 44
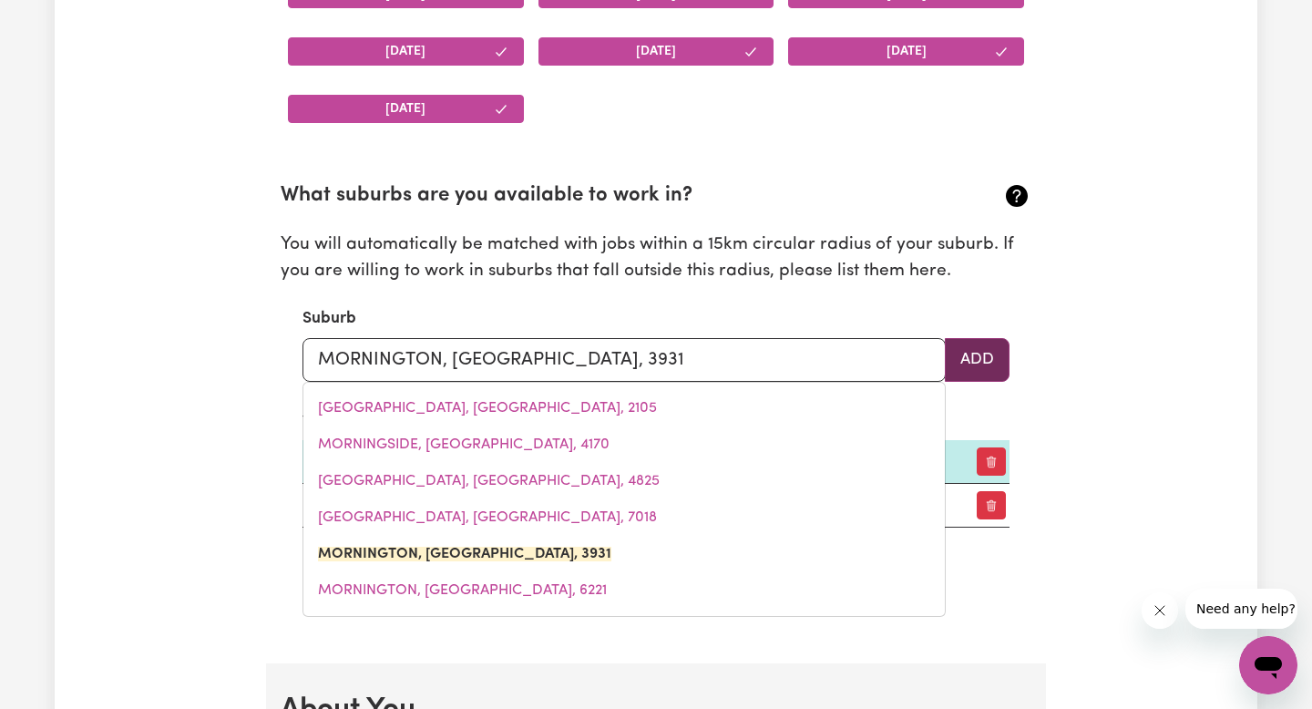
click at [949, 373] on button "Add" at bounding box center [976, 360] width 65 height 44
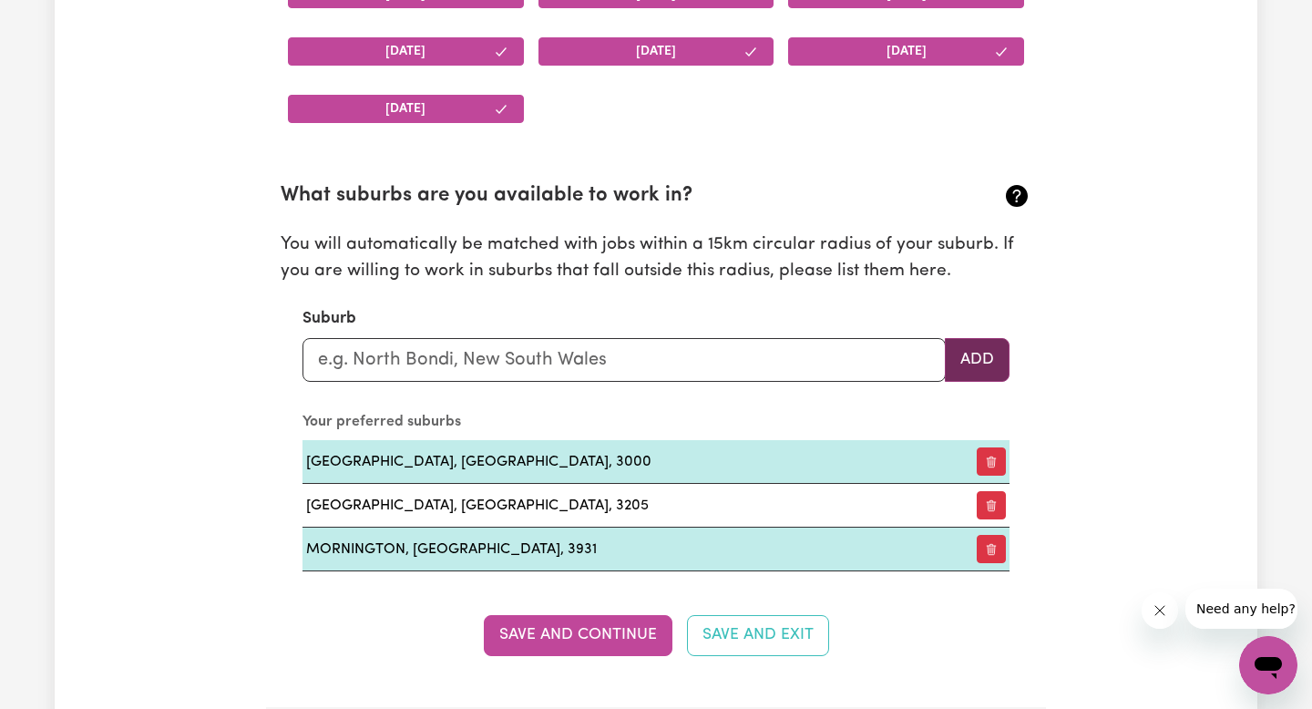
click at [985, 371] on button "Add" at bounding box center [976, 360] width 65 height 44
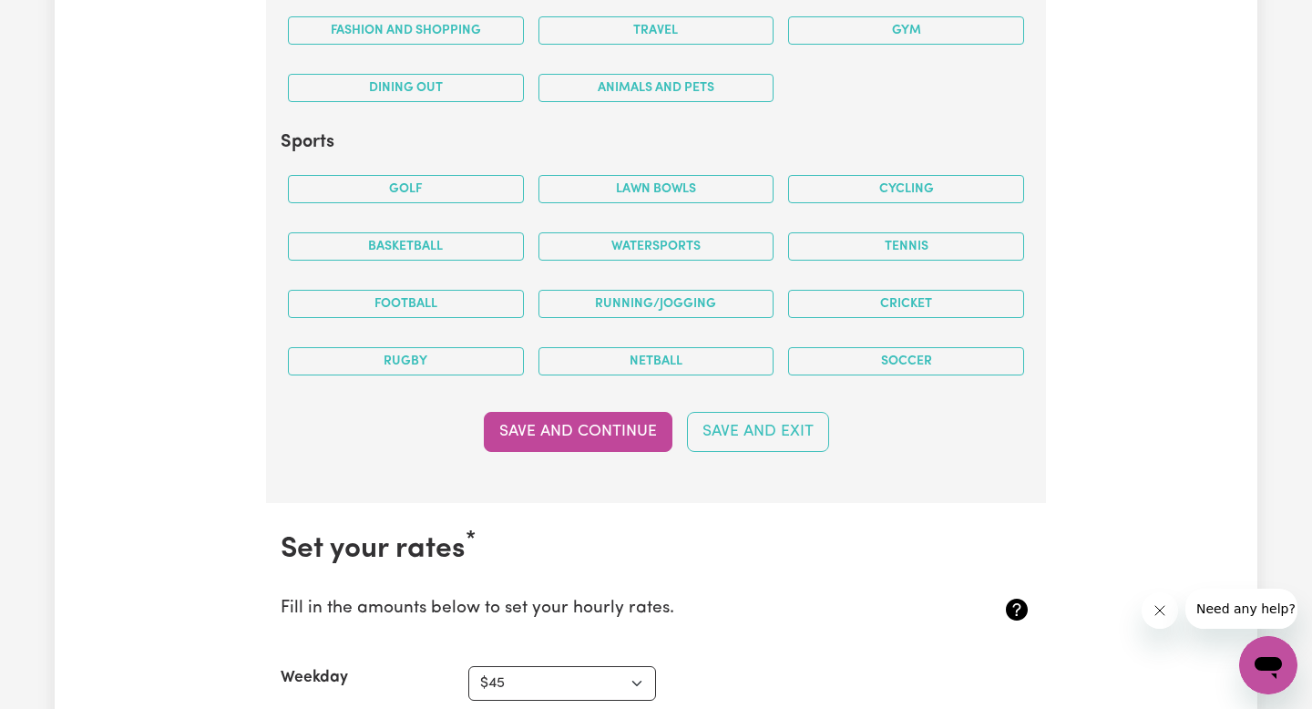
scroll to position [3823, 0]
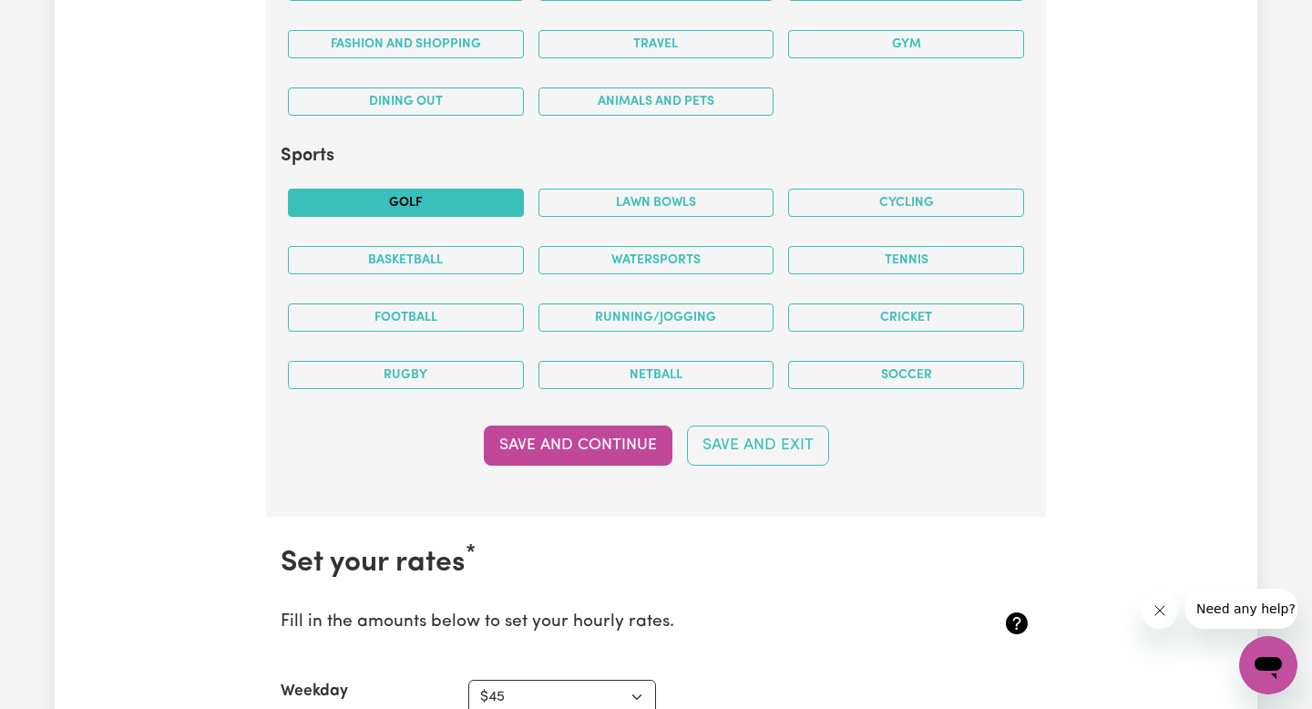
click at [467, 195] on button "Golf" at bounding box center [406, 203] width 236 height 28
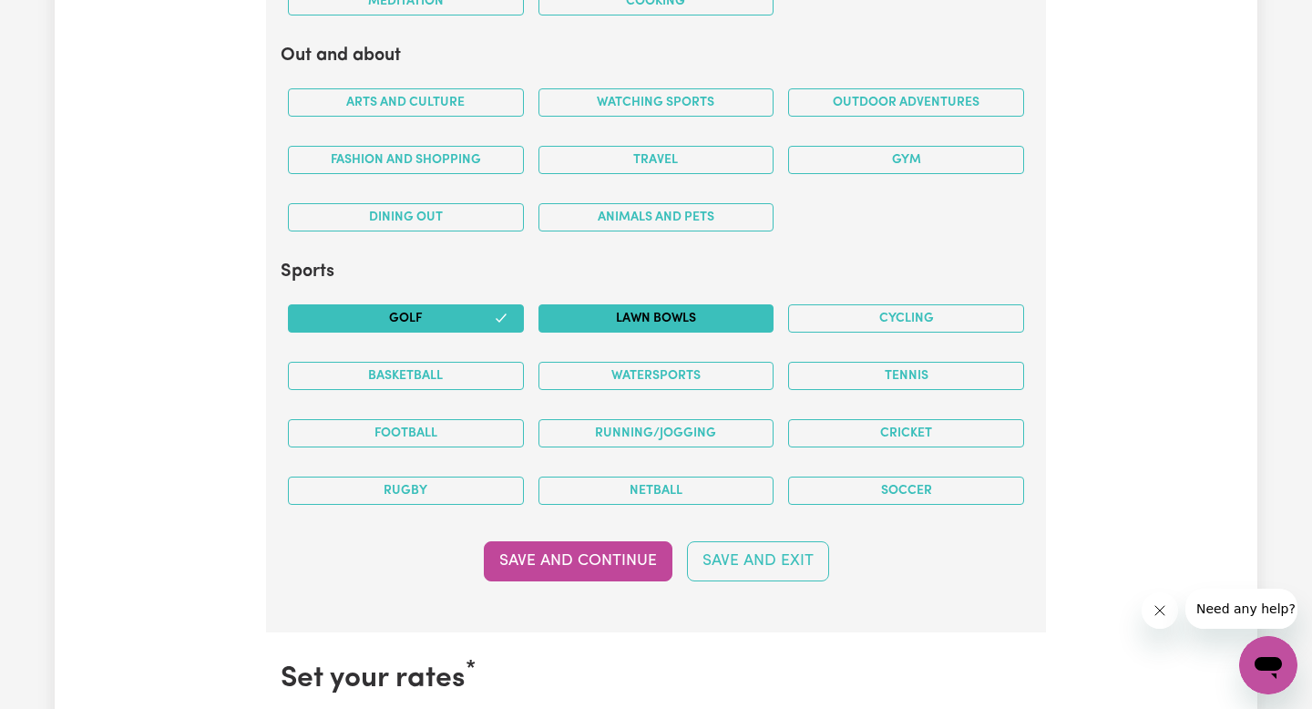
scroll to position [3706, 0]
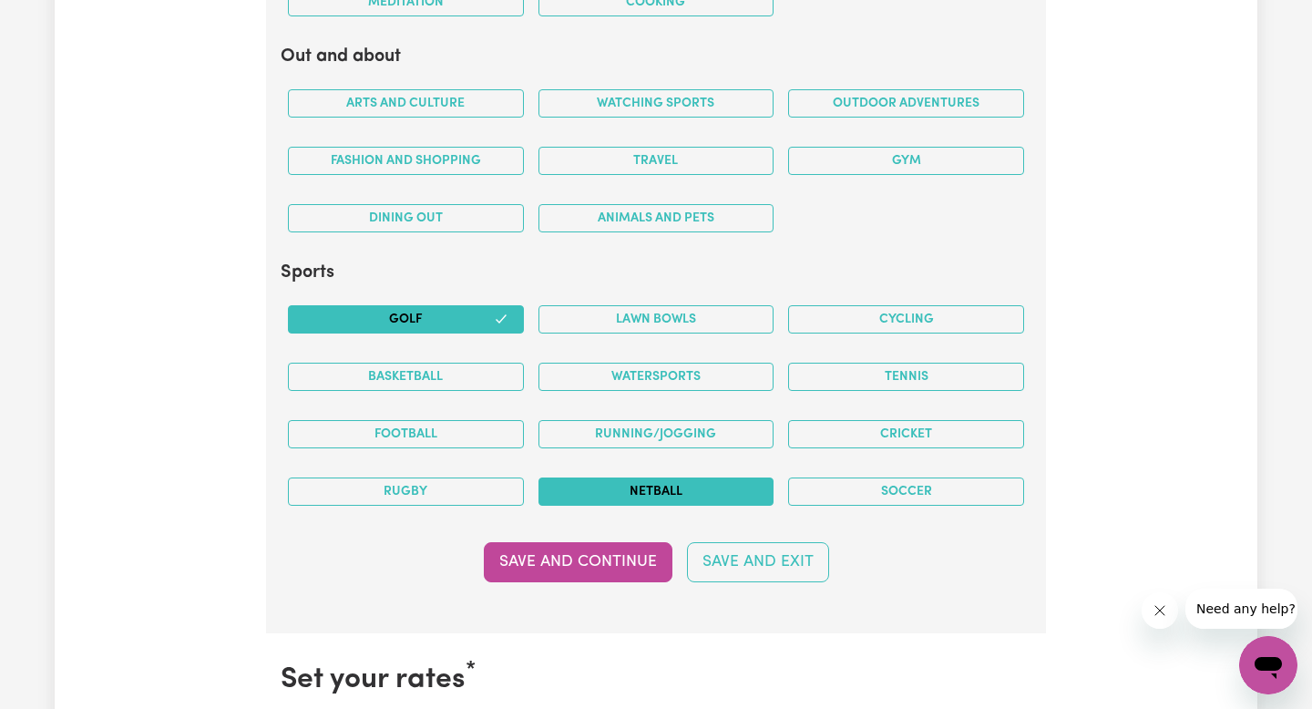
click at [699, 495] on button "Netball" at bounding box center [656, 491] width 236 height 28
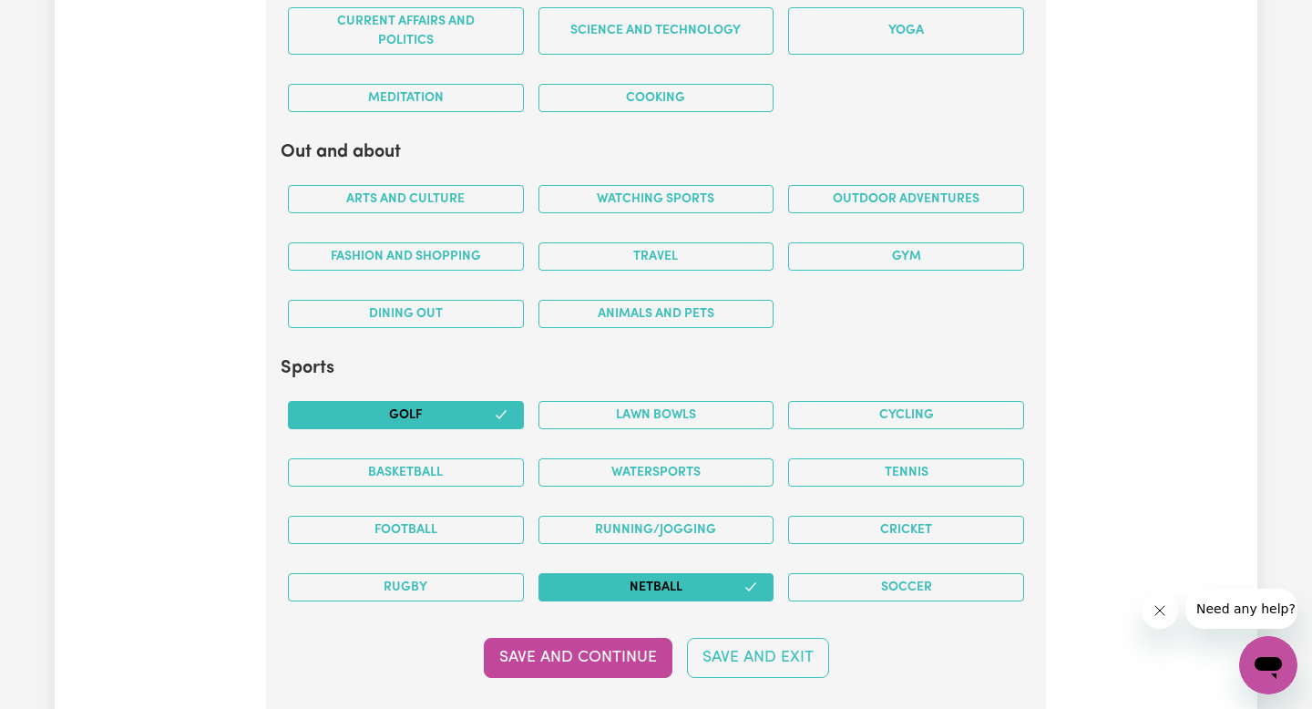
scroll to position [3557, 0]
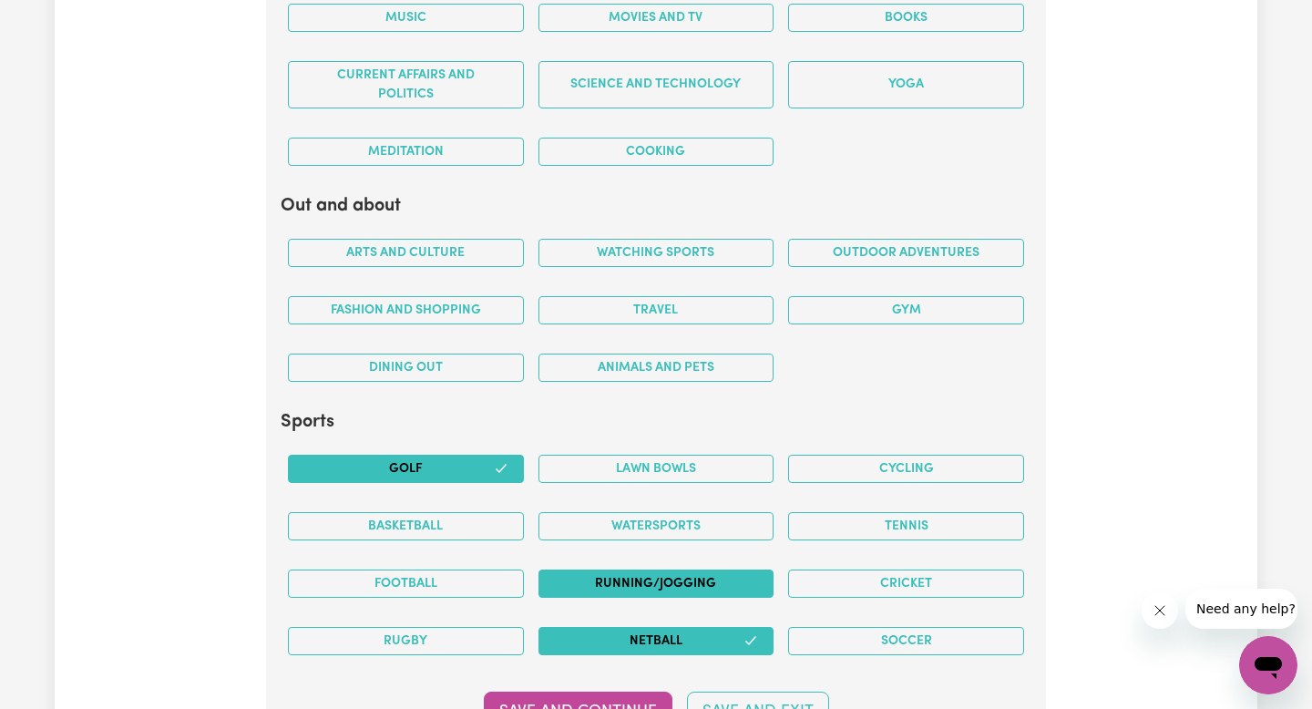
click at [676, 580] on button "Running/Jogging" at bounding box center [656, 583] width 236 height 28
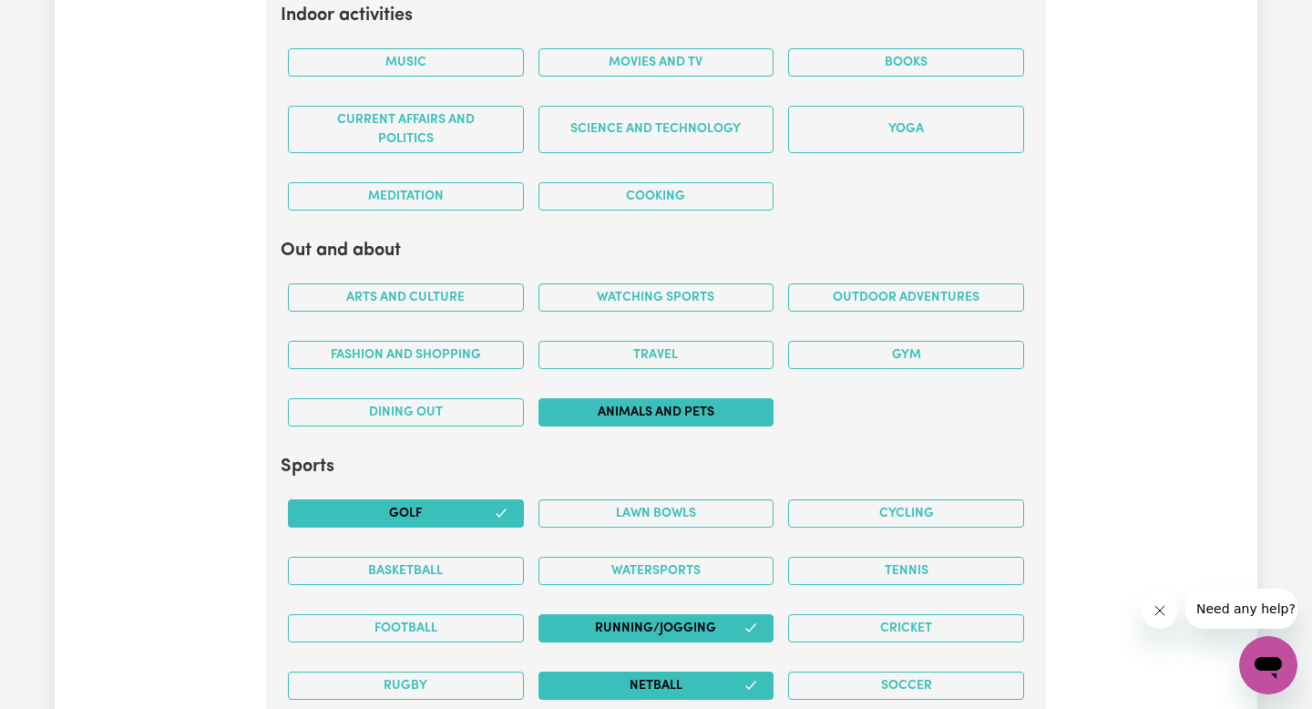
click at [657, 411] on button "Animals and pets" at bounding box center [656, 412] width 236 height 28
click at [893, 356] on button "Gym" at bounding box center [906, 355] width 236 height 28
click at [887, 282] on div "Outdoor adventures" at bounding box center [906, 297] width 250 height 57
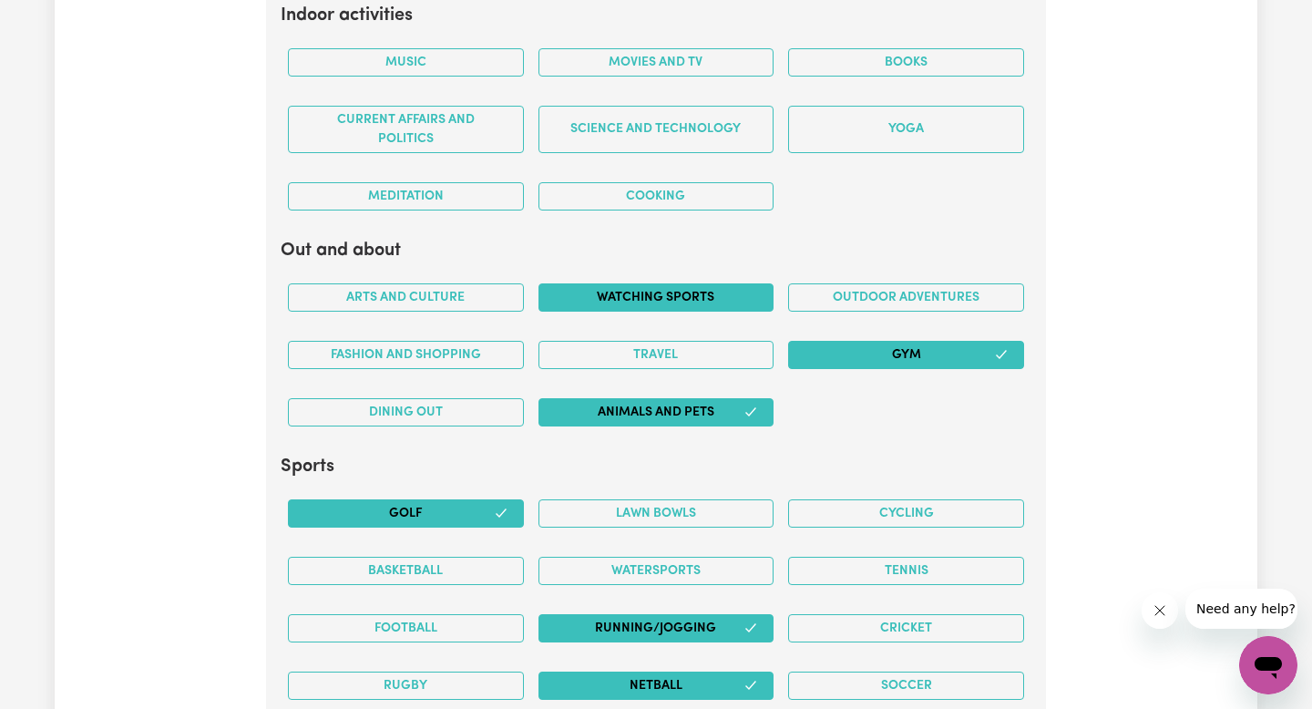
click at [722, 304] on button "Watching sports" at bounding box center [656, 297] width 236 height 28
click at [722, 352] on button "Travel" at bounding box center [656, 355] width 236 height 28
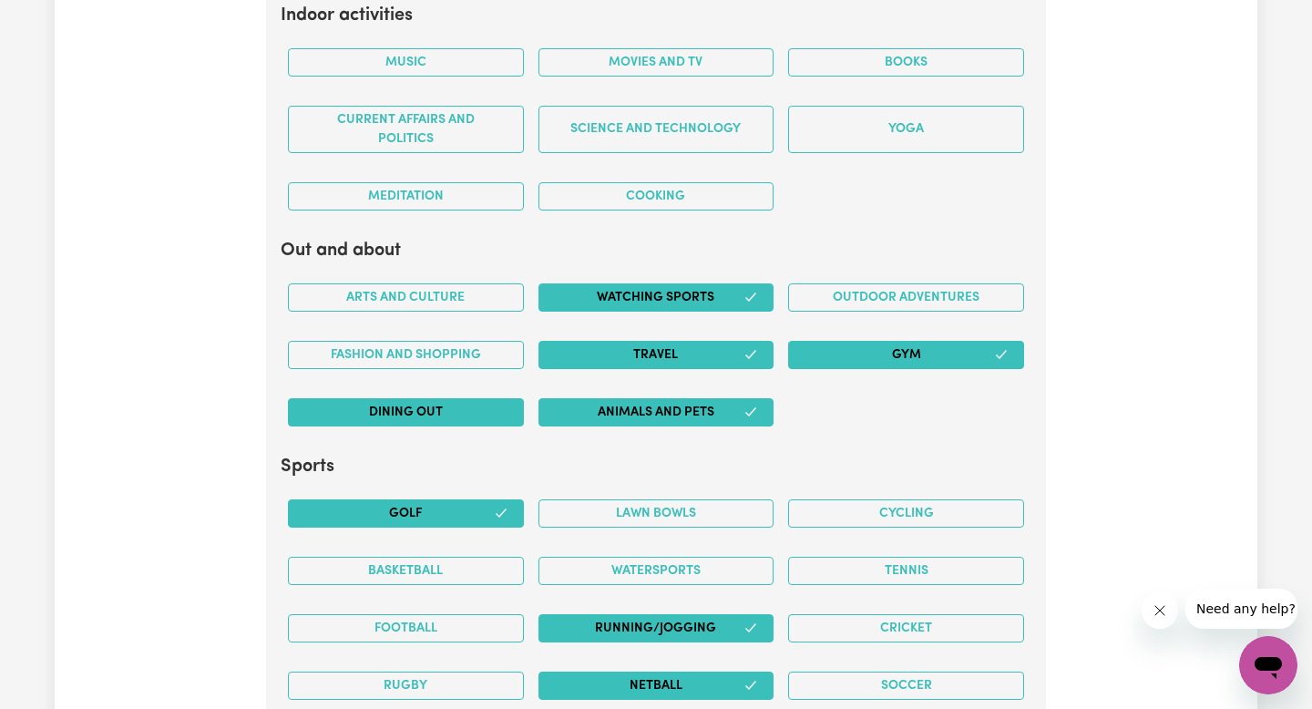
click at [494, 406] on button "Dining out" at bounding box center [406, 412] width 236 height 28
click at [494, 342] on button "Fashion and shopping" at bounding box center [406, 355] width 236 height 28
click at [492, 320] on div "Arts and Culture" at bounding box center [406, 297] width 250 height 57
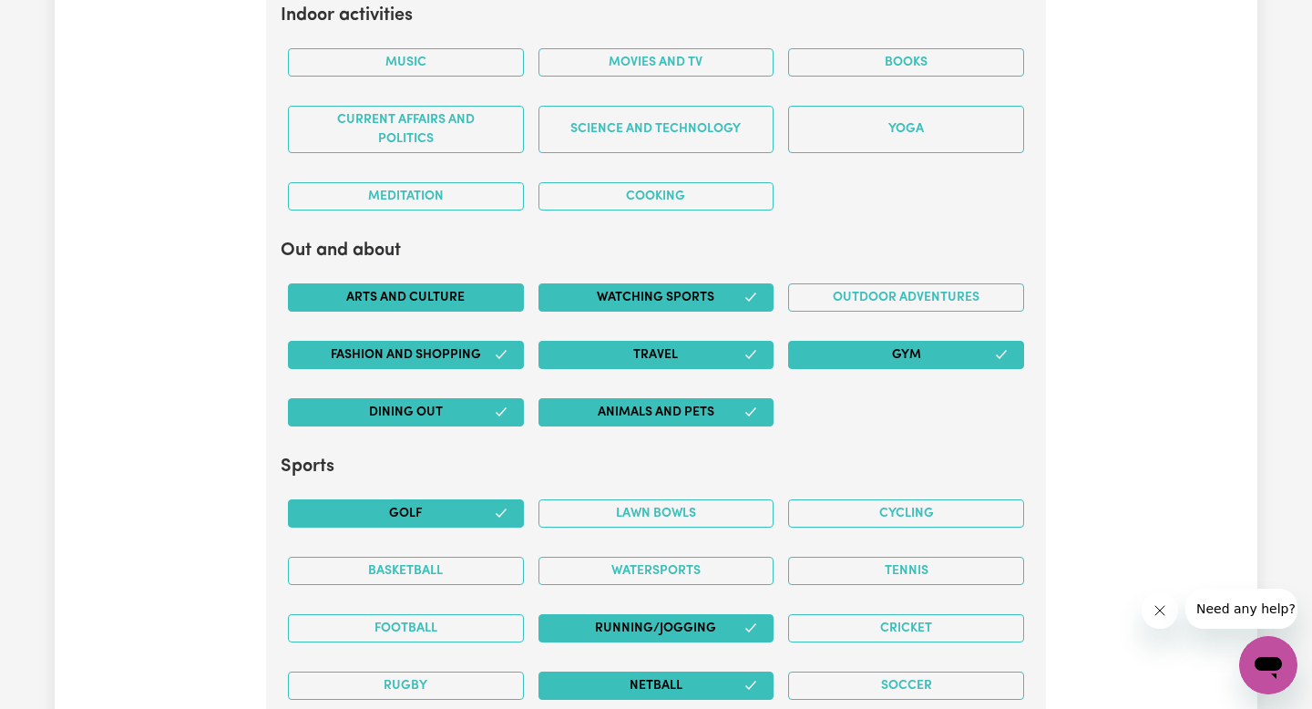
click at [490, 295] on button "Arts and Culture" at bounding box center [406, 297] width 236 height 28
click at [821, 290] on button "Outdoor adventures" at bounding box center [906, 297] width 236 height 28
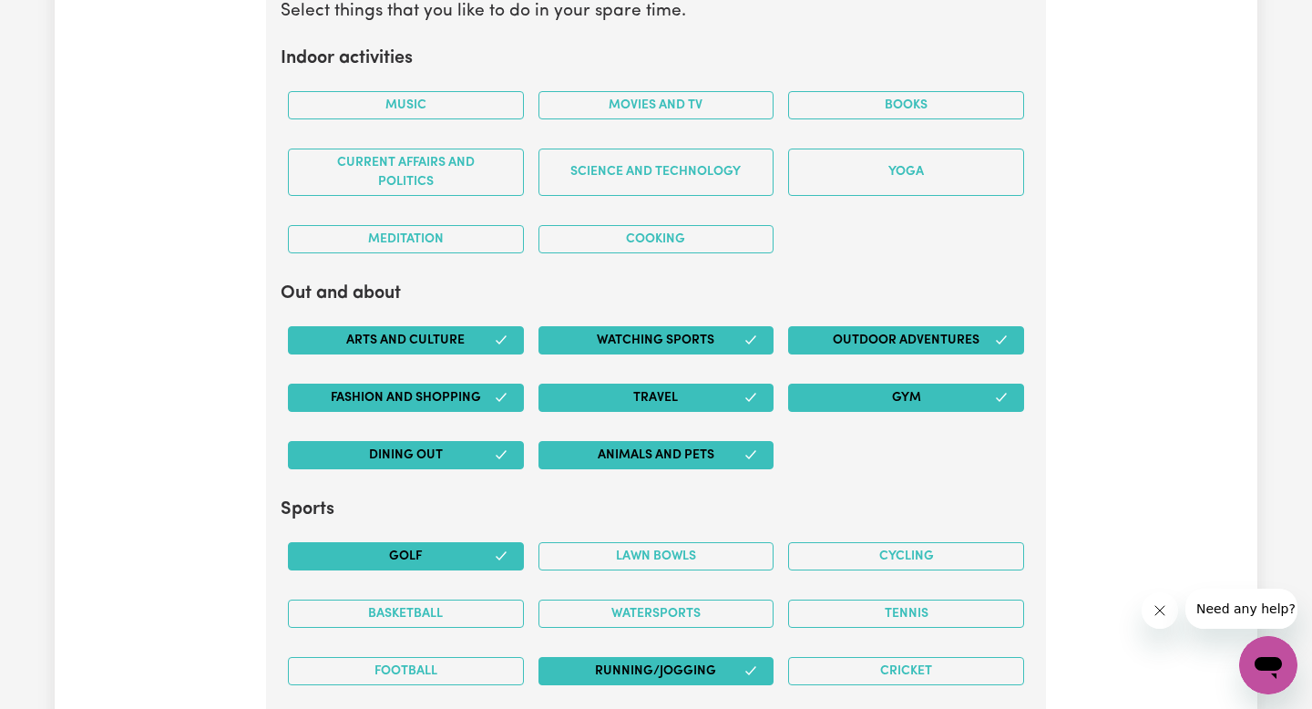
click at [738, 253] on div "Cooking" at bounding box center [656, 238] width 250 height 57
click at [744, 231] on button "Cooking" at bounding box center [656, 239] width 236 height 28
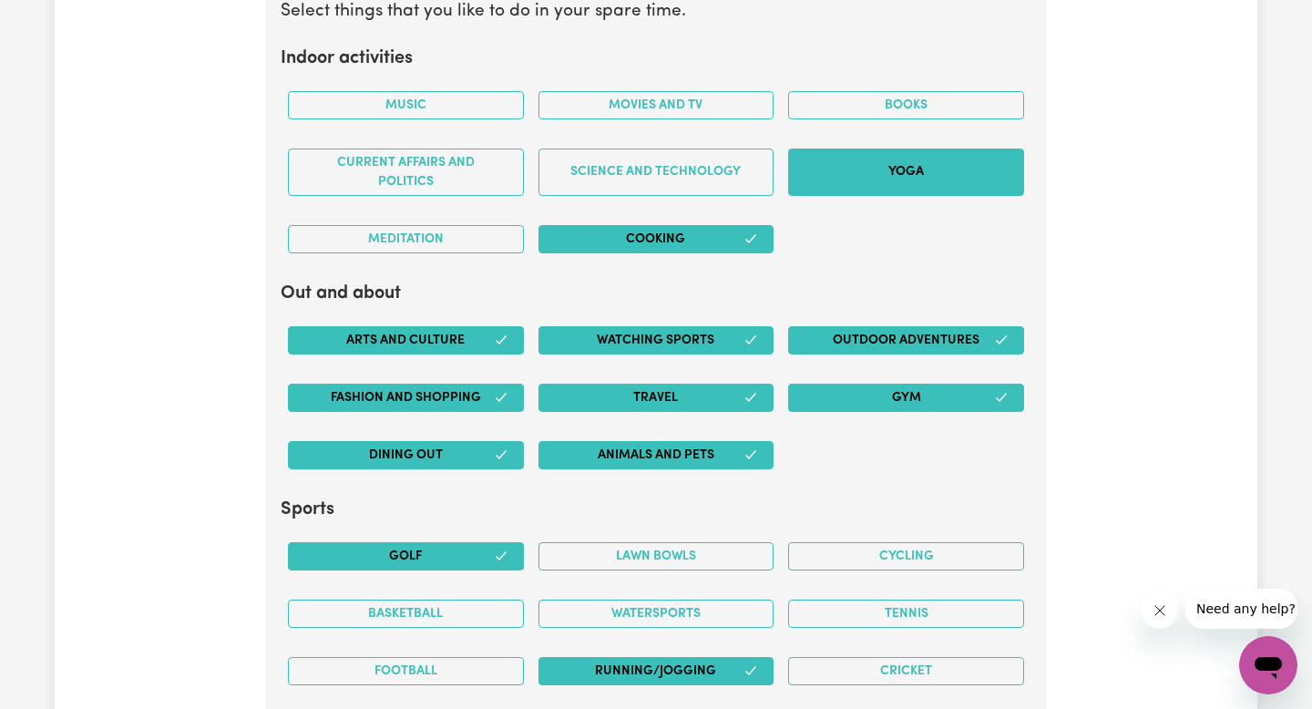
click at [868, 188] on button "Yoga" at bounding box center [906, 171] width 236 height 47
click at [863, 102] on button "Books" at bounding box center [906, 105] width 236 height 28
click at [745, 248] on button "Cooking" at bounding box center [656, 239] width 236 height 28
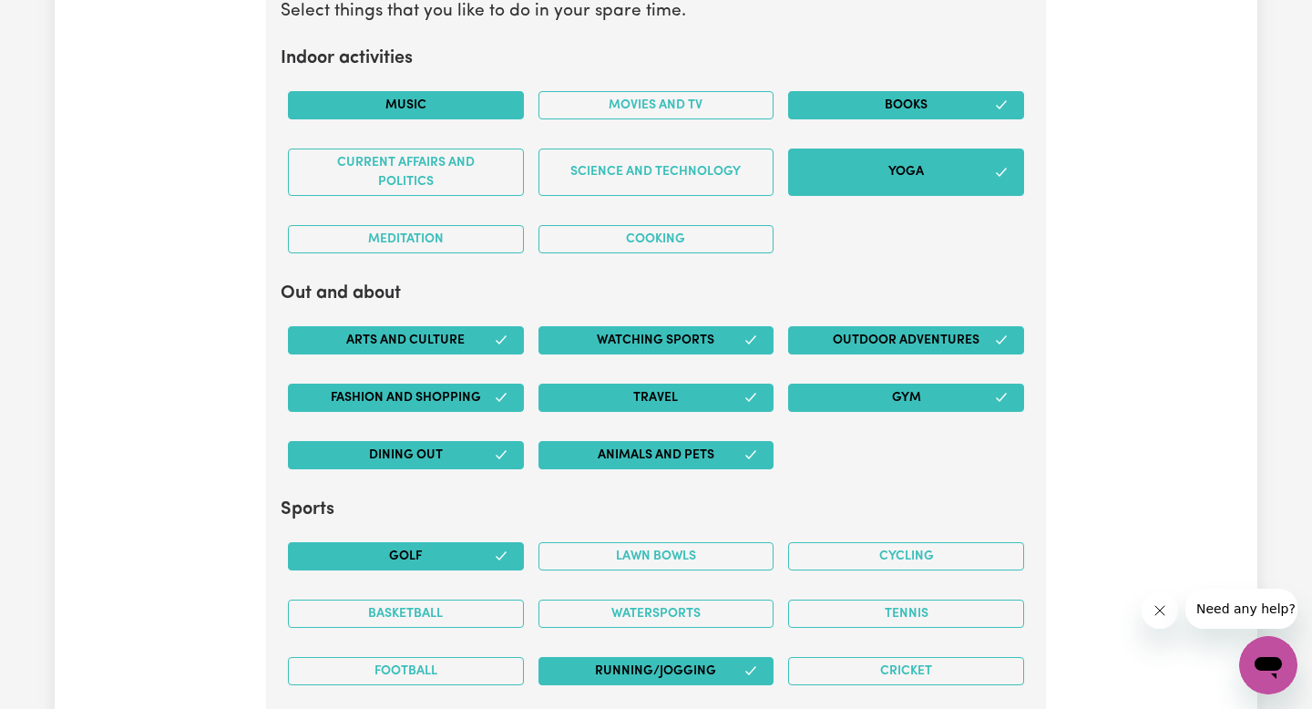
click at [403, 110] on button "Music" at bounding box center [406, 105] width 236 height 28
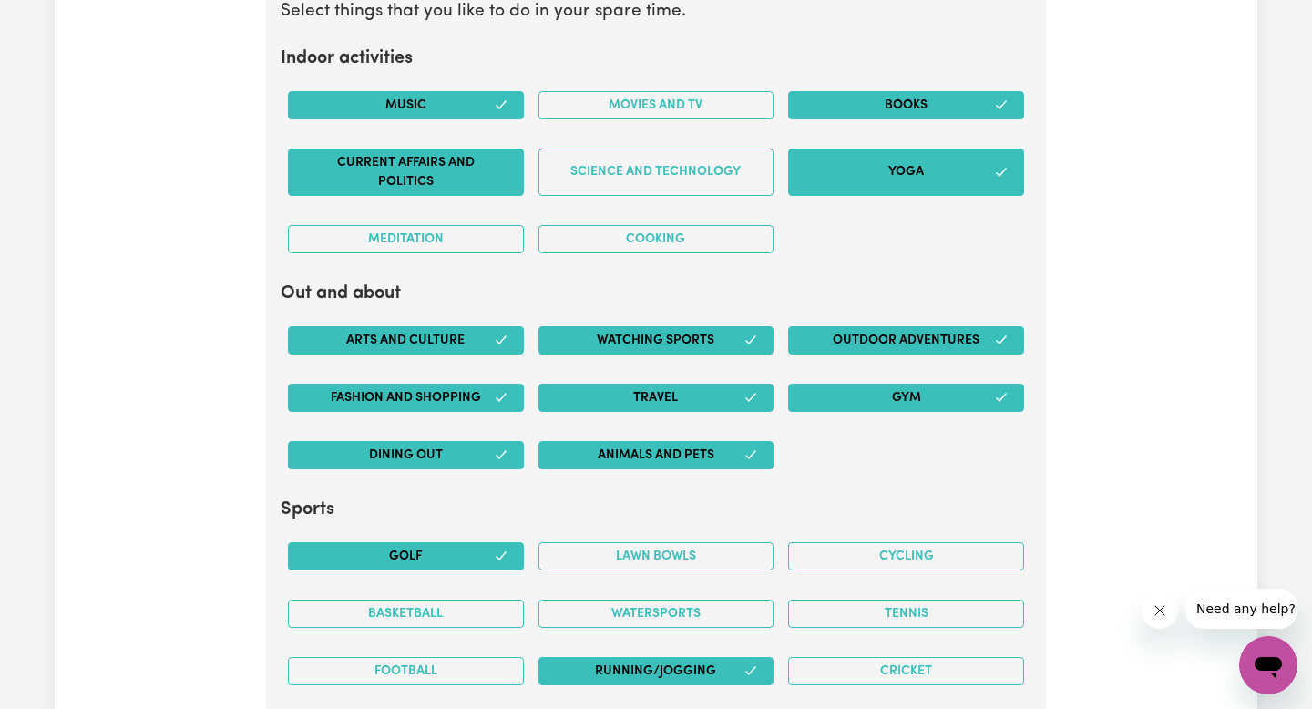
click at [416, 158] on button "Current Affairs and Politics" at bounding box center [406, 171] width 236 height 47
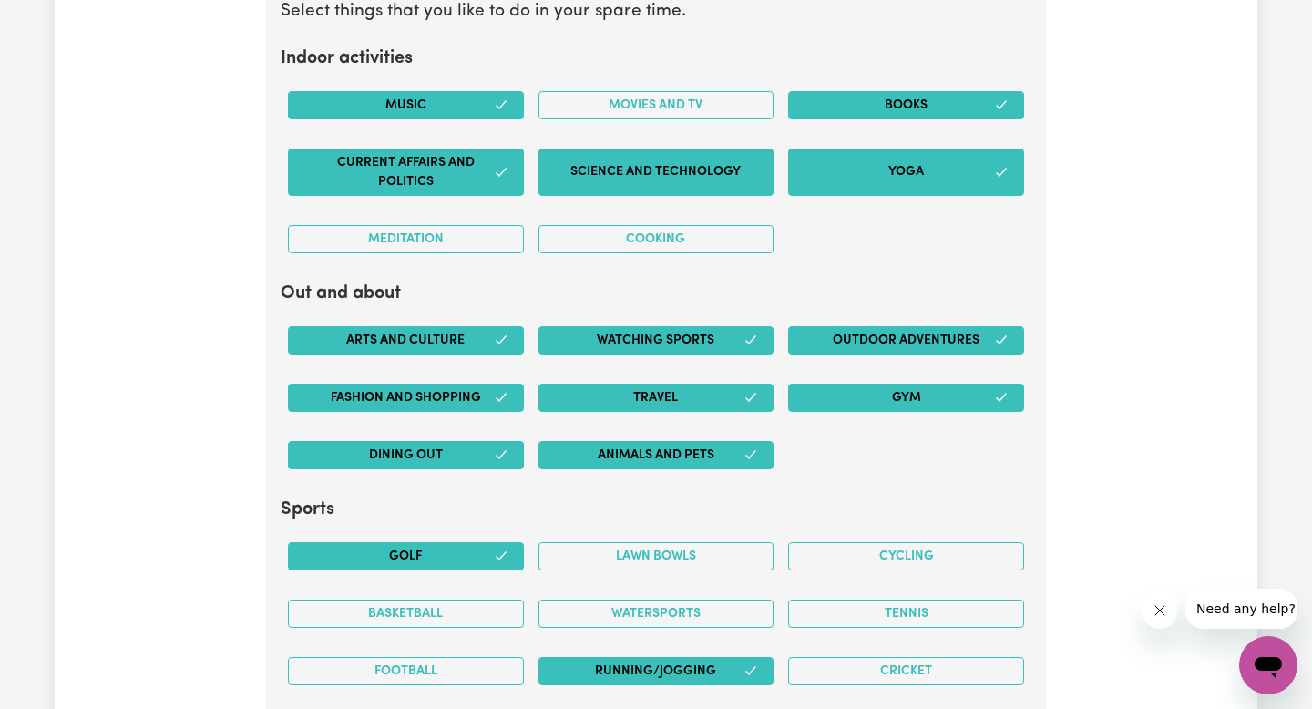
click at [619, 148] on div "Science and Technology" at bounding box center [656, 172] width 250 height 77
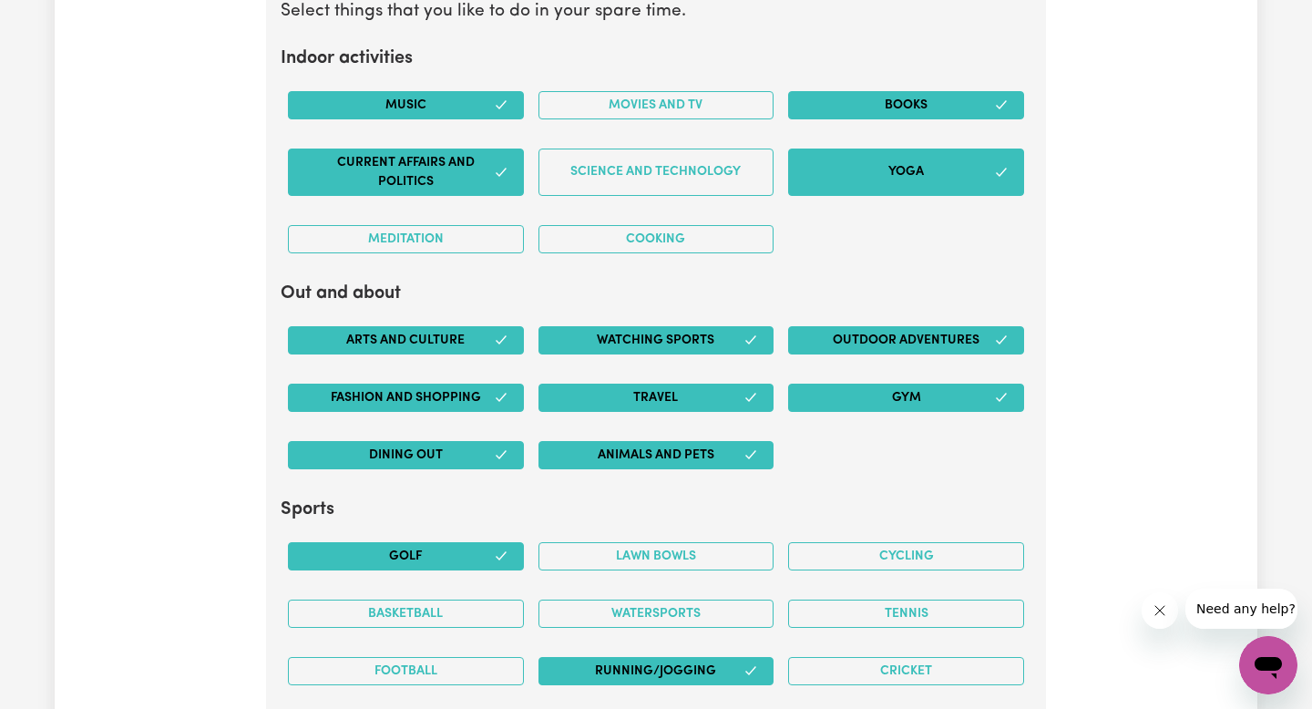
click at [413, 164] on button "Current Affairs and Politics" at bounding box center [406, 171] width 236 height 47
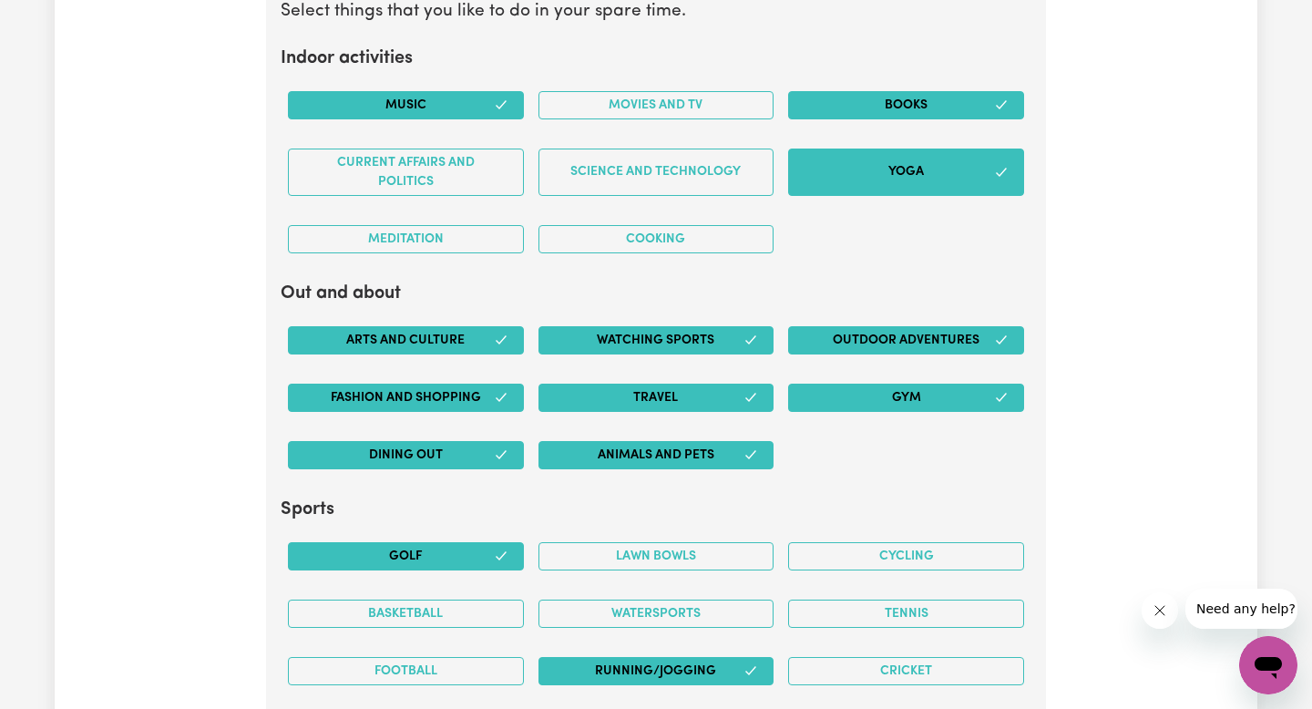
click at [433, 211] on div "Meditation" at bounding box center [406, 238] width 250 height 57
click at [441, 245] on button "Meditation" at bounding box center [406, 239] width 236 height 28
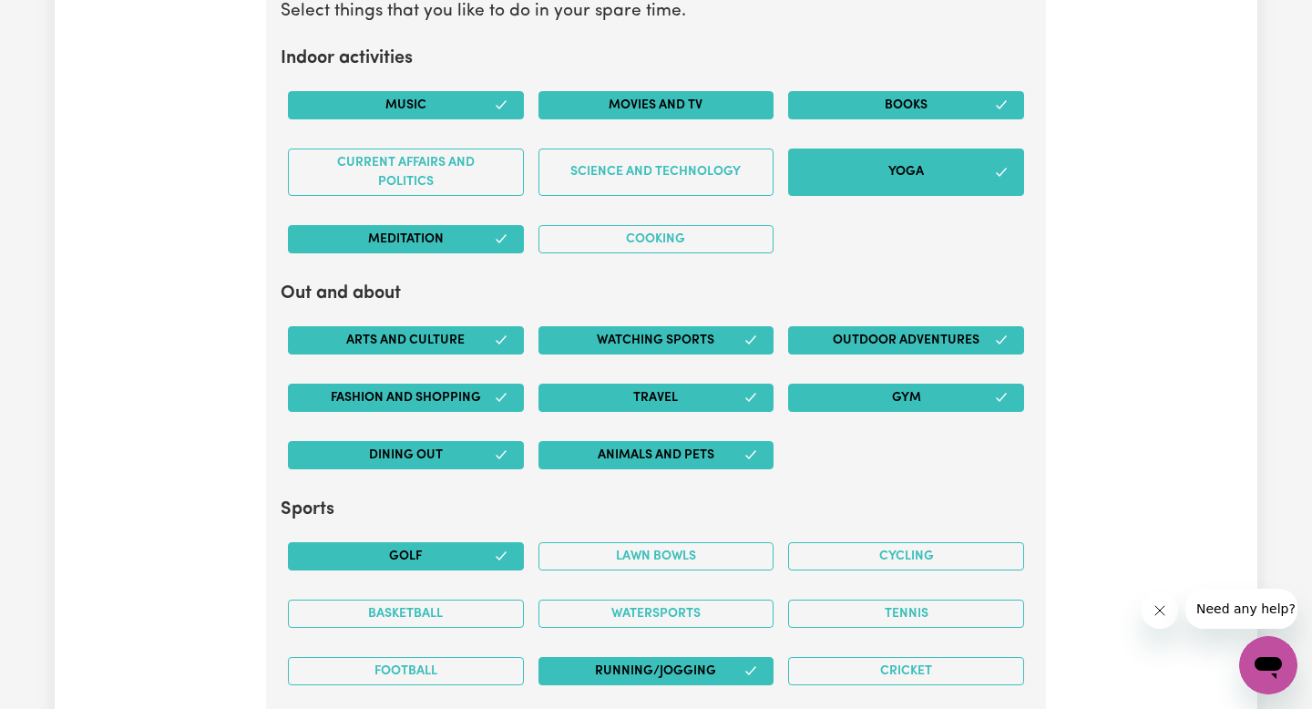
click at [627, 111] on button "Movies and TV" at bounding box center [656, 105] width 236 height 28
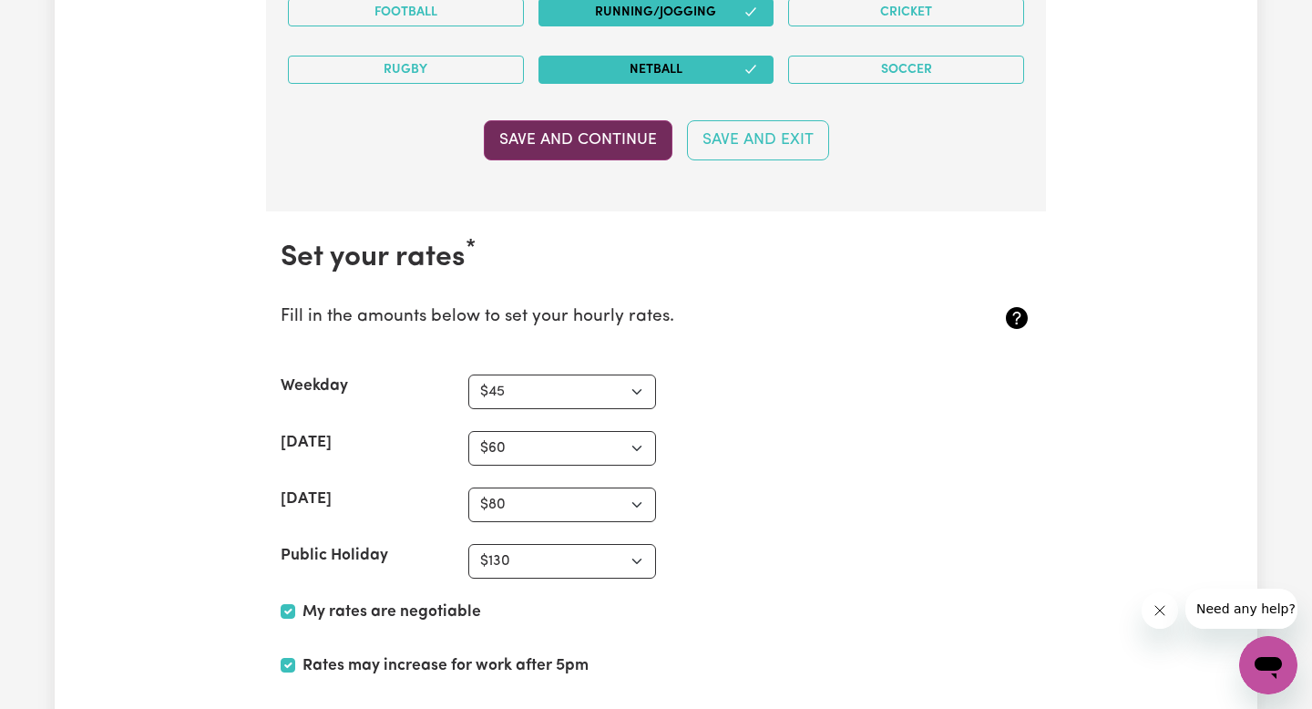
click at [607, 156] on button "Save and Continue" at bounding box center [578, 140] width 189 height 40
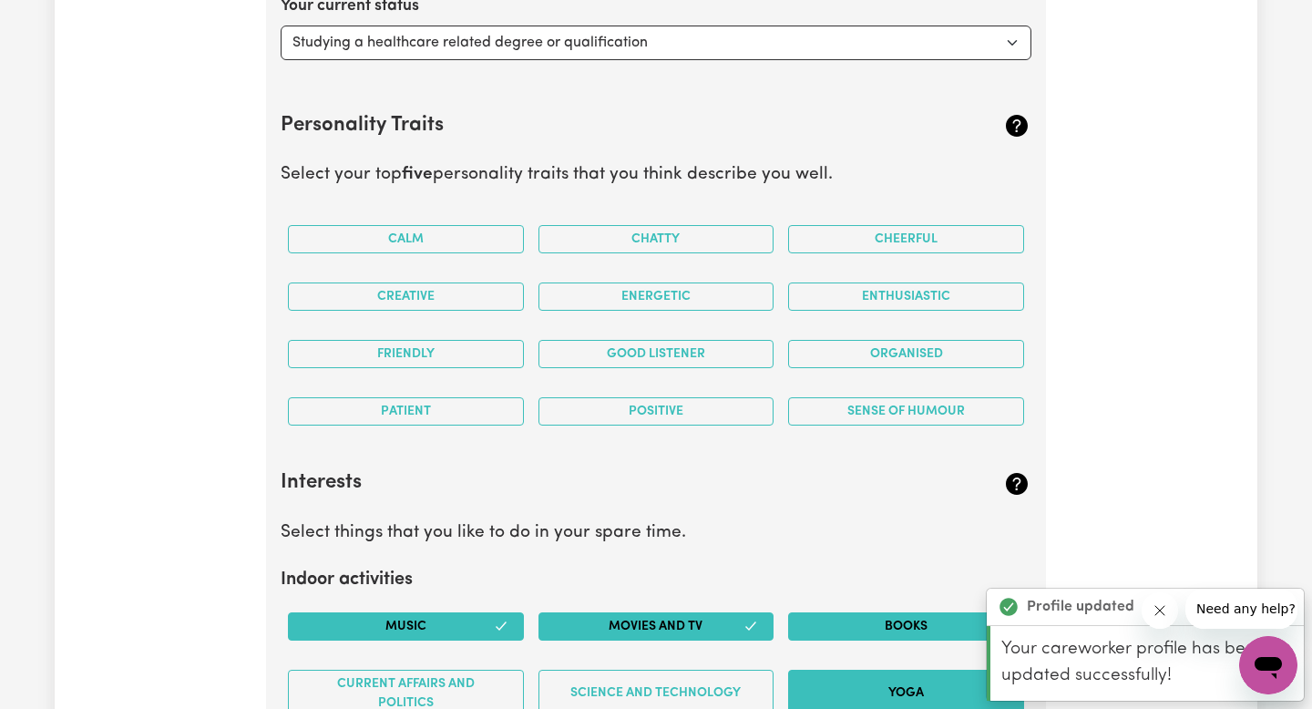
scroll to position [2902, 0]
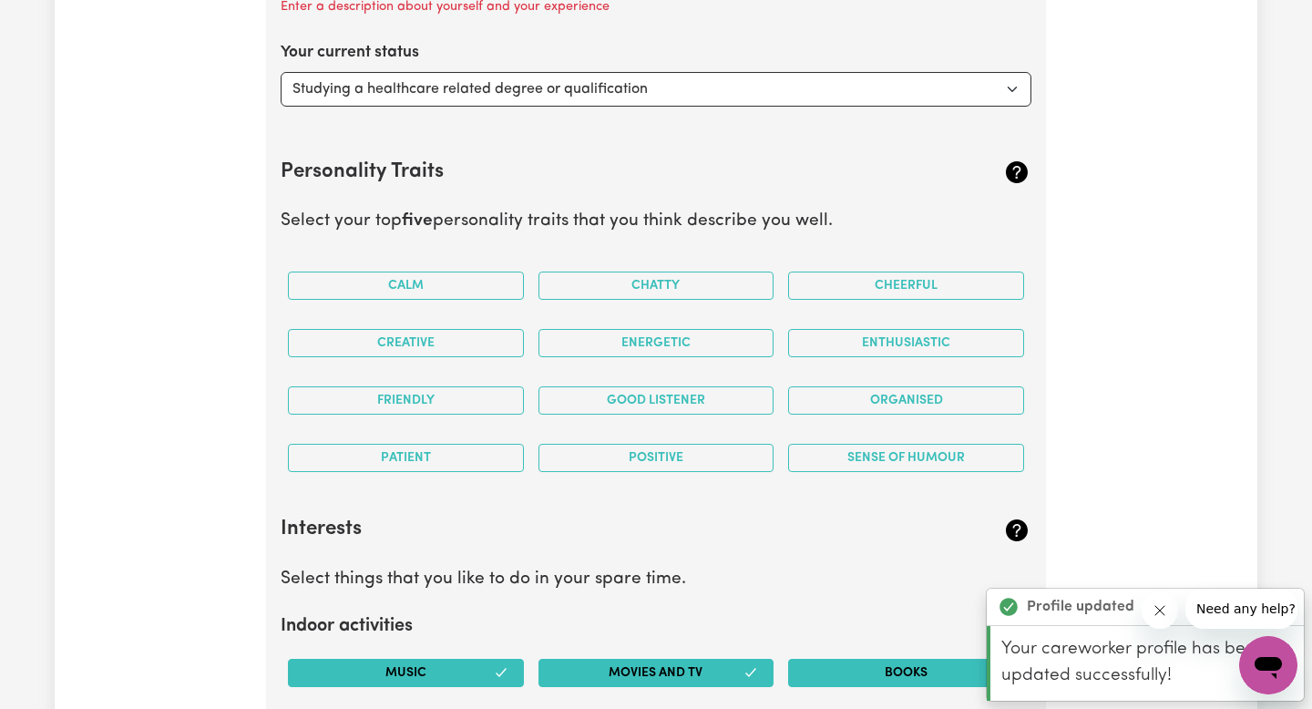
click at [682, 303] on div "Chatty" at bounding box center [656, 285] width 250 height 57
click at [698, 291] on button "Chatty" at bounding box center [656, 285] width 236 height 28
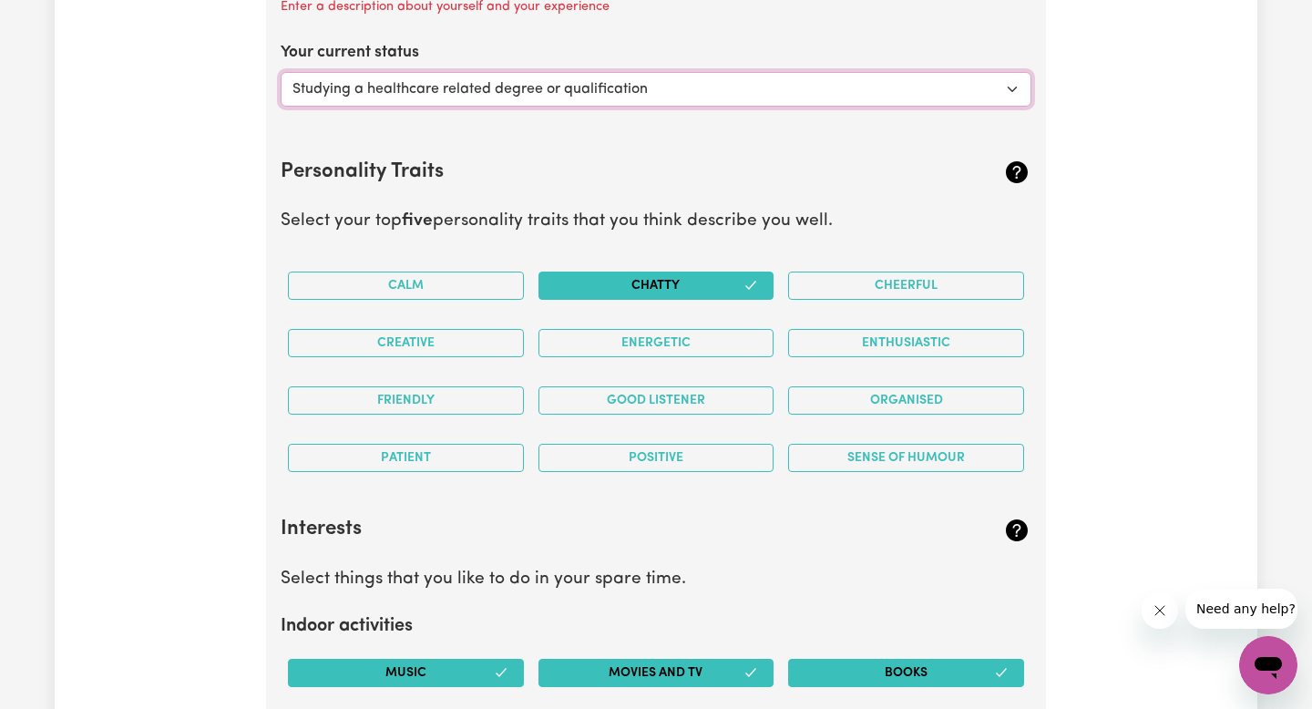
click at [801, 93] on select "Select... Studying a healthcare related degree or qualification Studying a non-…" at bounding box center [656, 89] width 750 height 35
click at [281, 72] on select "Select... Studying a healthcare related degree or qualification Studying a non-…" at bounding box center [656, 89] width 750 height 35
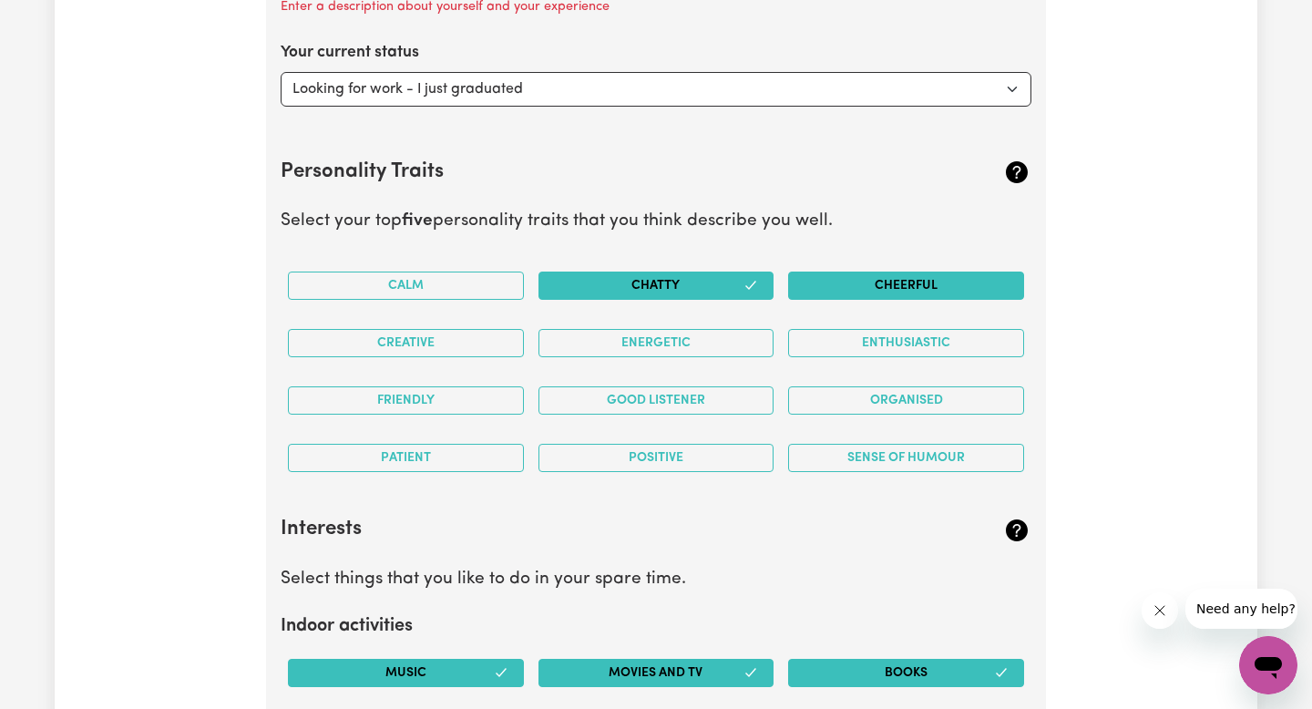
click at [896, 289] on button "Cheerful" at bounding box center [906, 285] width 236 height 28
click at [903, 341] on button "Enthusiastic" at bounding box center [906, 343] width 236 height 28
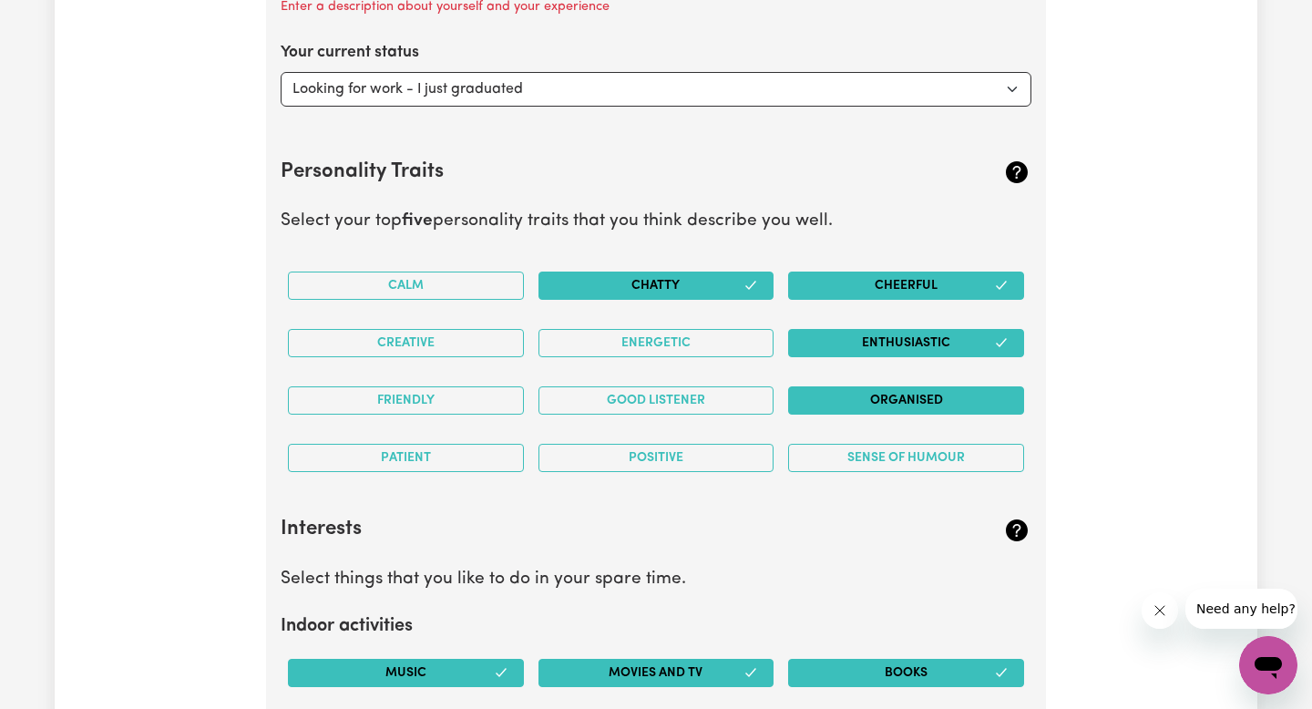
click at [903, 394] on button "Organised" at bounding box center [906, 400] width 236 height 28
click at [893, 395] on button "Organised" at bounding box center [906, 400] width 236 height 28
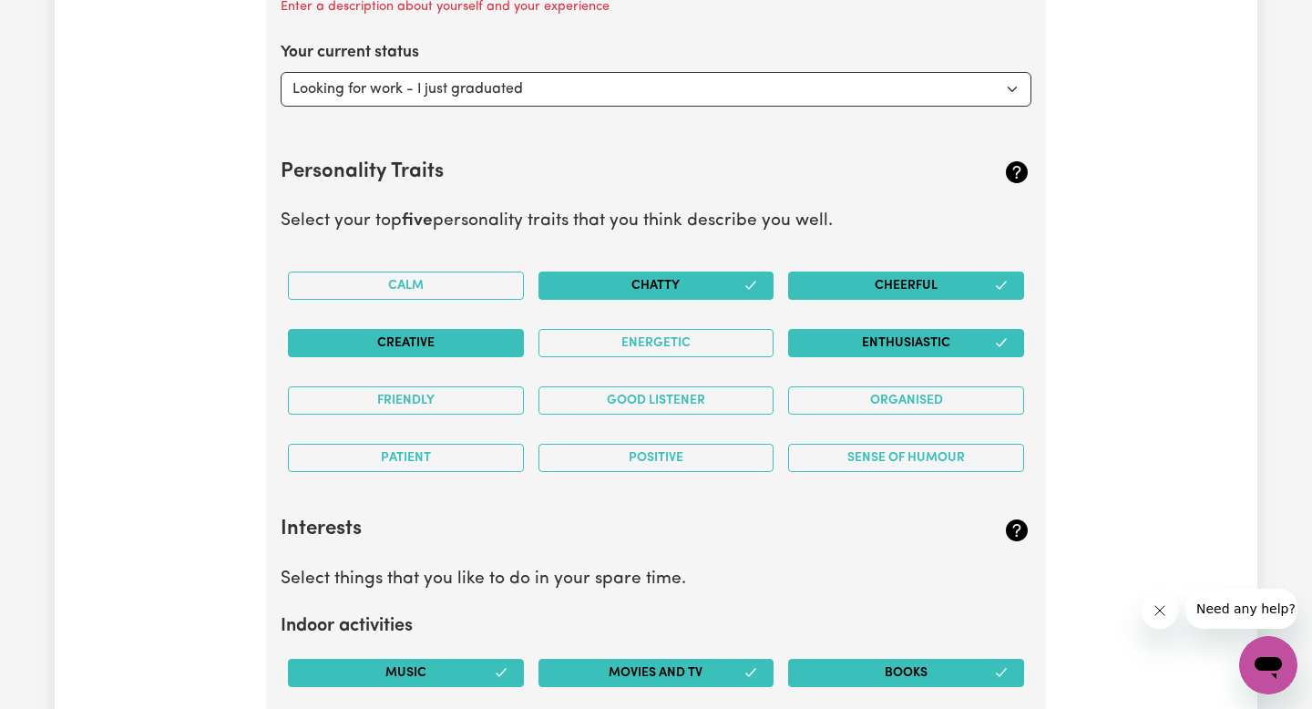
click at [499, 345] on button "Creative" at bounding box center [406, 343] width 236 height 28
click at [643, 345] on button "Energetic" at bounding box center [656, 343] width 236 height 28
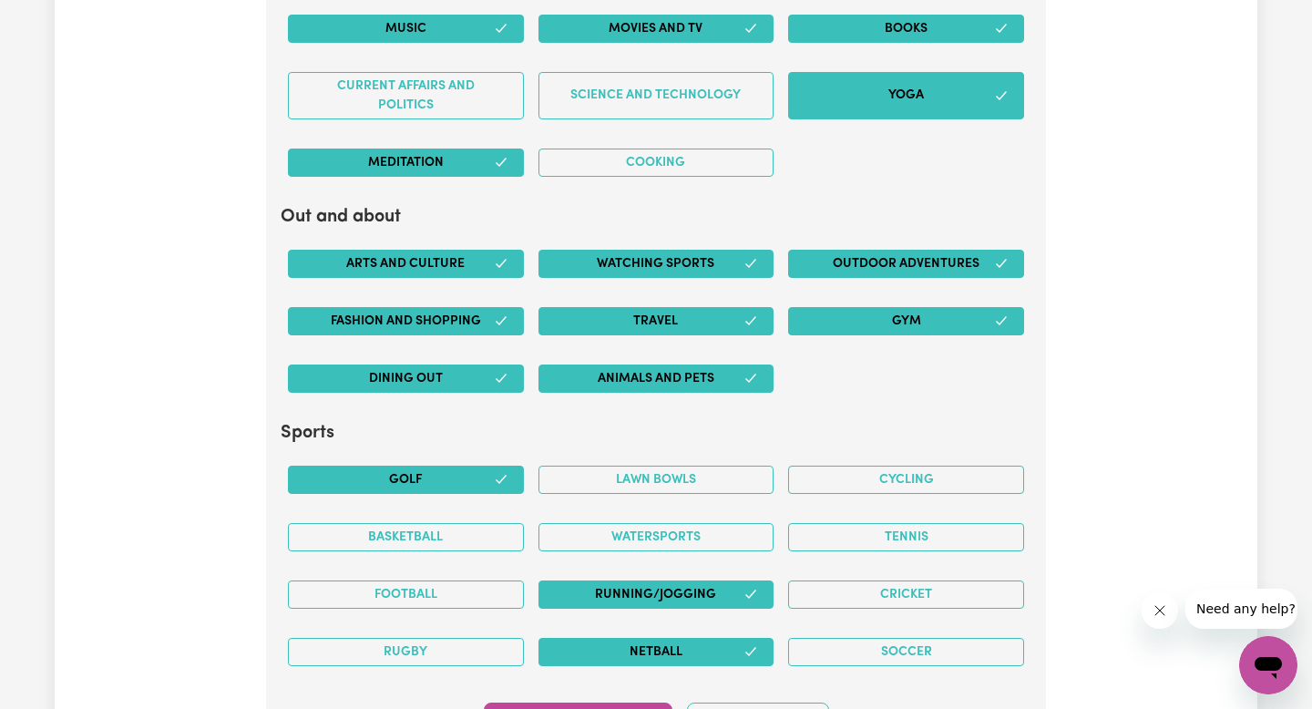
scroll to position [3766, 0]
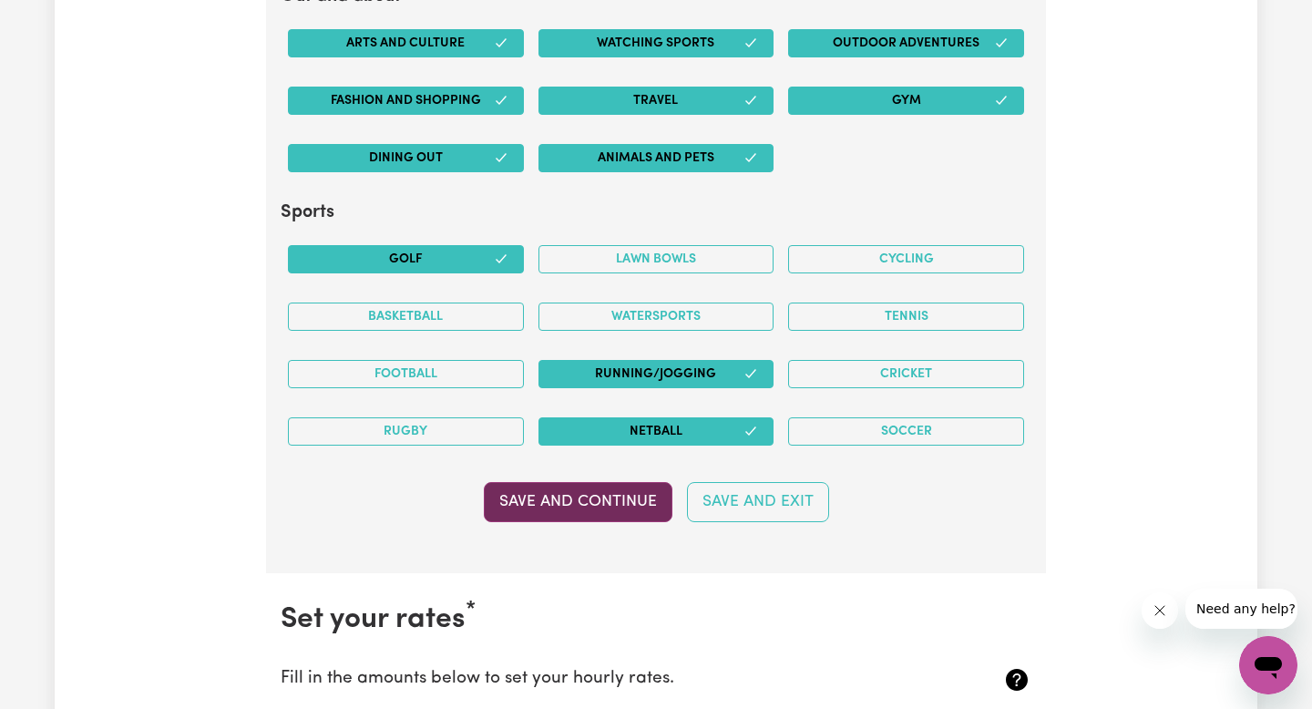
click at [656, 489] on button "Save and Continue" at bounding box center [578, 502] width 189 height 40
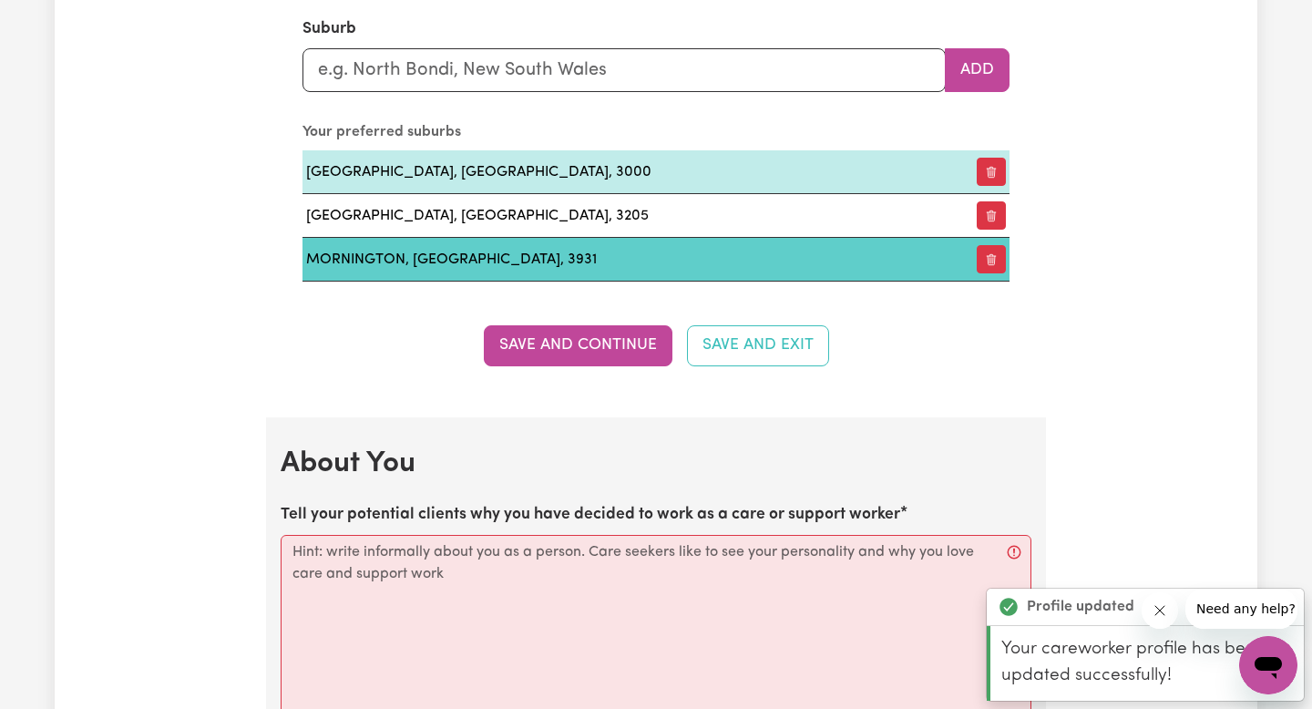
scroll to position [2236, 0]
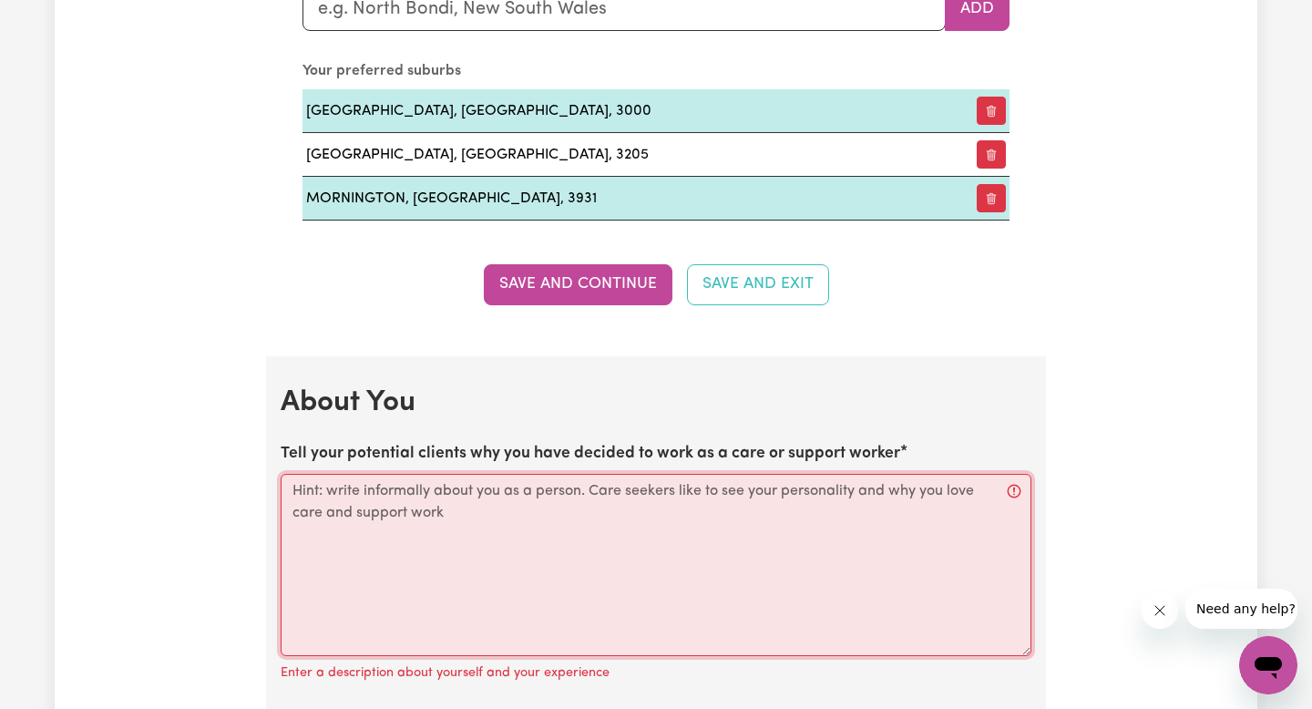
click at [543, 526] on textarea "Tell your potential clients why you have decided to work as a care or support w…" at bounding box center [656, 565] width 750 height 182
paste textarea "Hi, my name is Unique. I have several years of experience supporting people wit…"
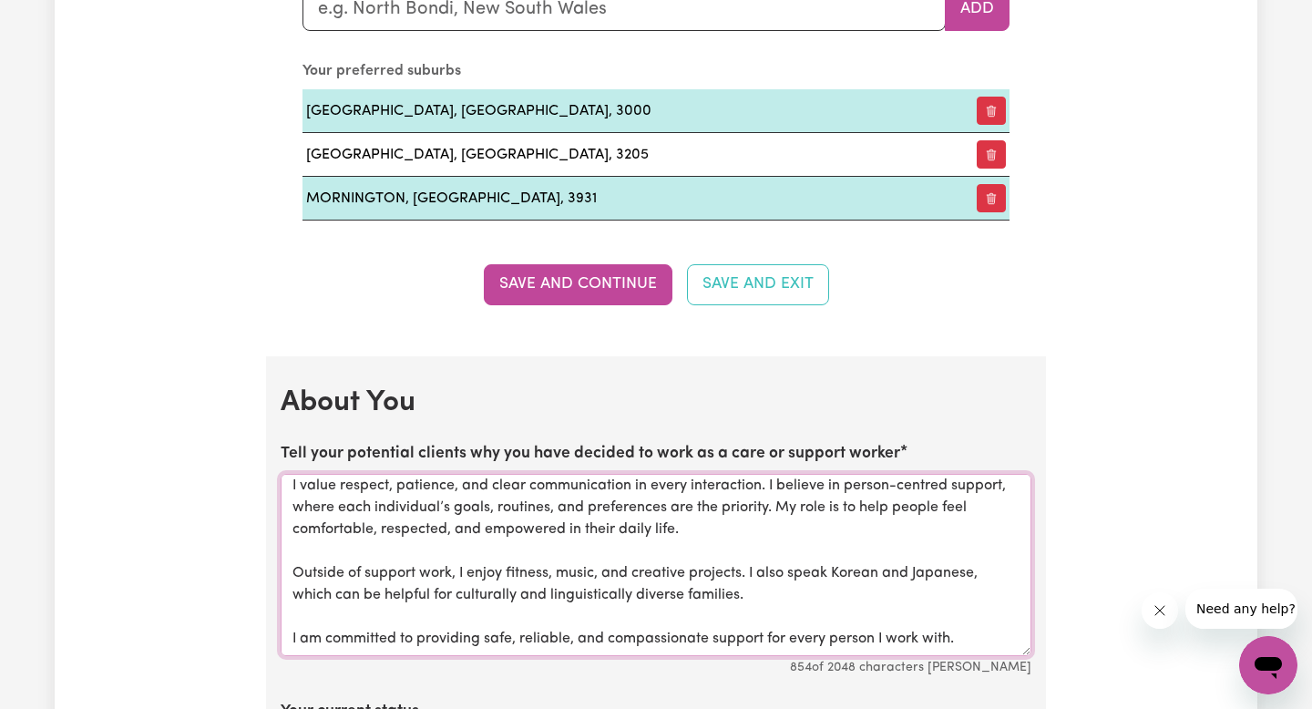
scroll to position [0, 0]
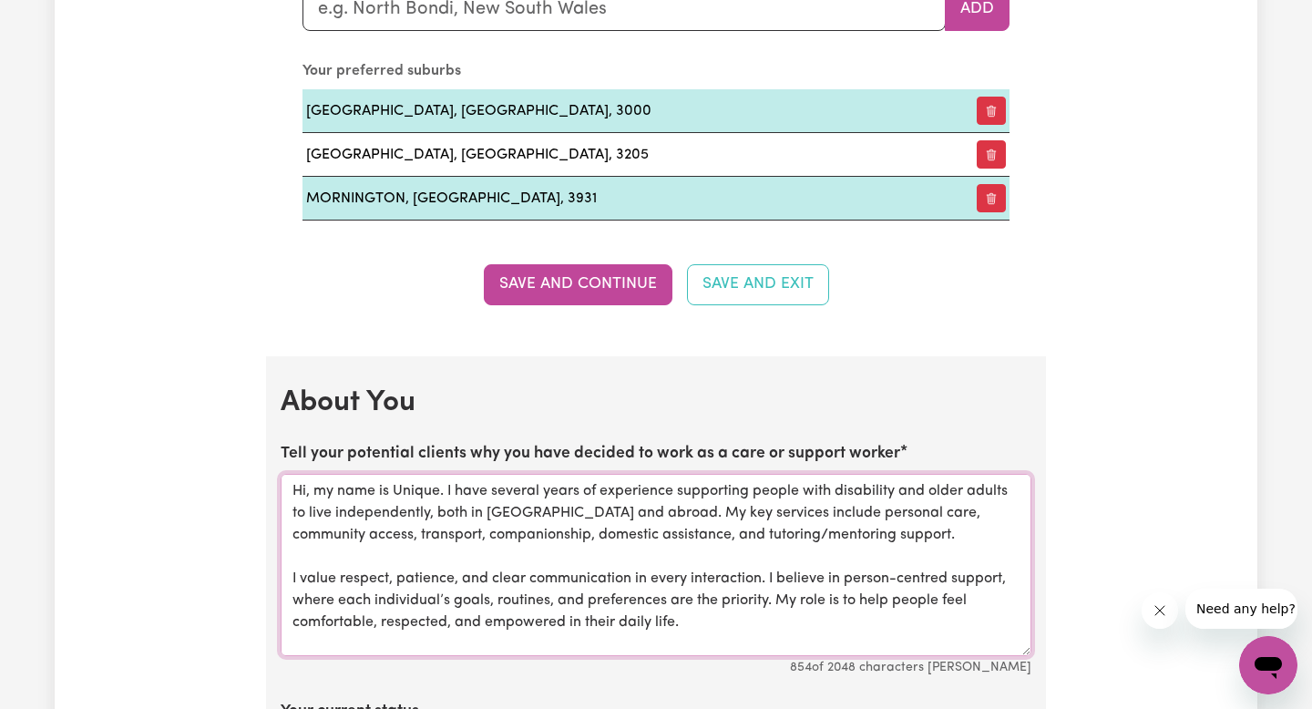
click at [392, 491] on textarea "Hi, my name is Unique. I have several years of experience supporting people wit…" at bounding box center [656, 565] width 750 height 182
click at [634, 507] on textarea "Hi, my name is Unique. I have several years of experience supporting people wit…" at bounding box center [656, 565] width 750 height 182
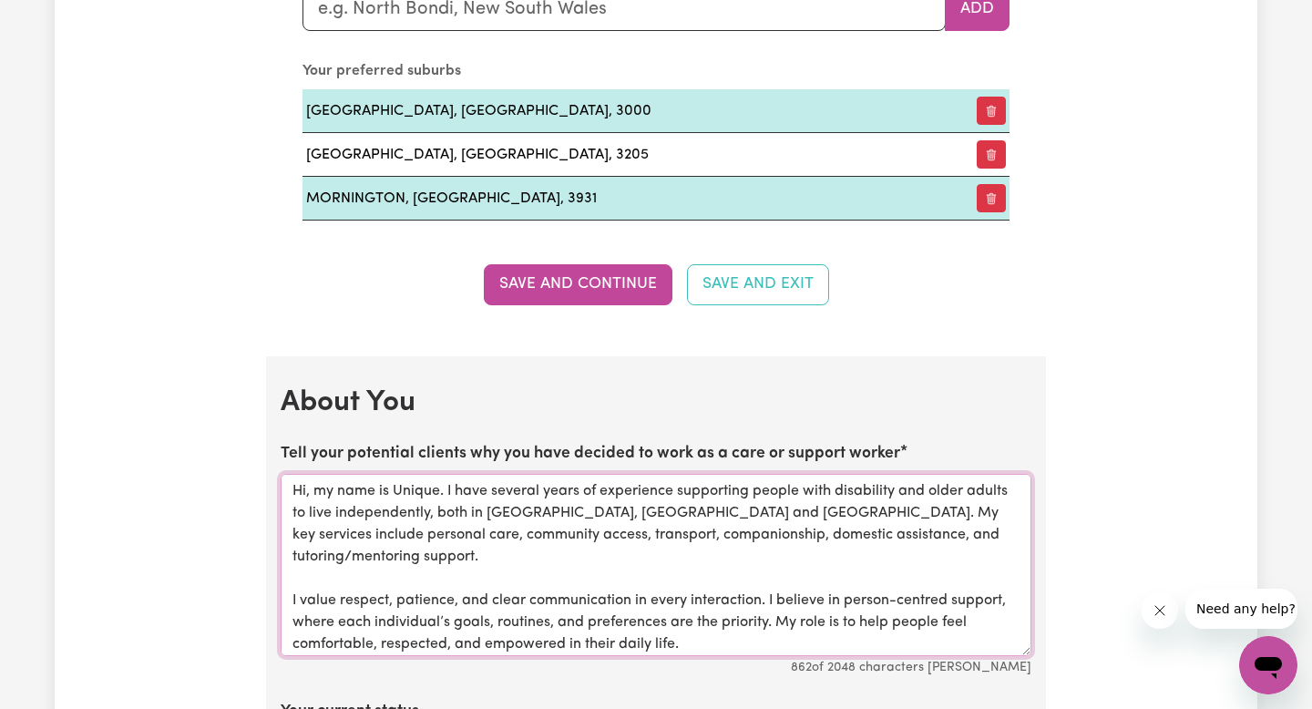
click at [454, 517] on textarea "Hi, my name is Unique. I have several years of experience supporting people wit…" at bounding box center [656, 565] width 750 height 182
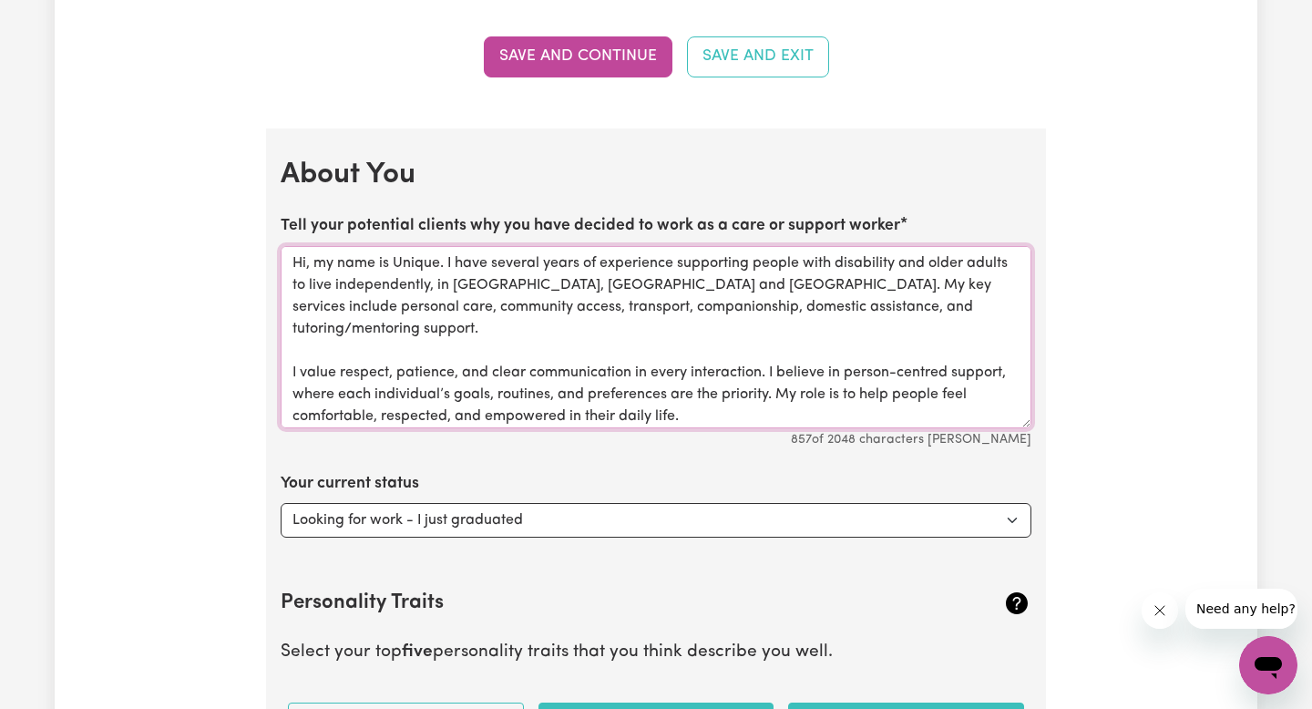
scroll to position [93, 0]
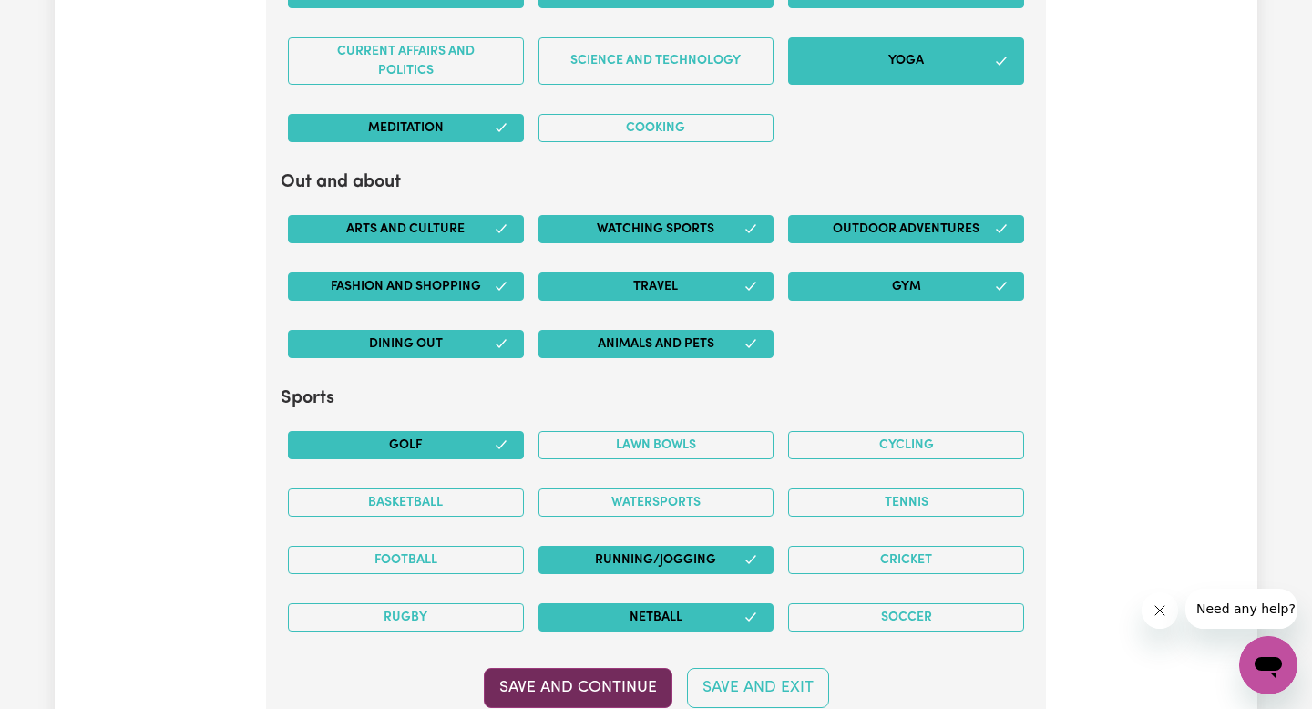
click at [568, 685] on button "Save and Continue" at bounding box center [578, 688] width 189 height 40
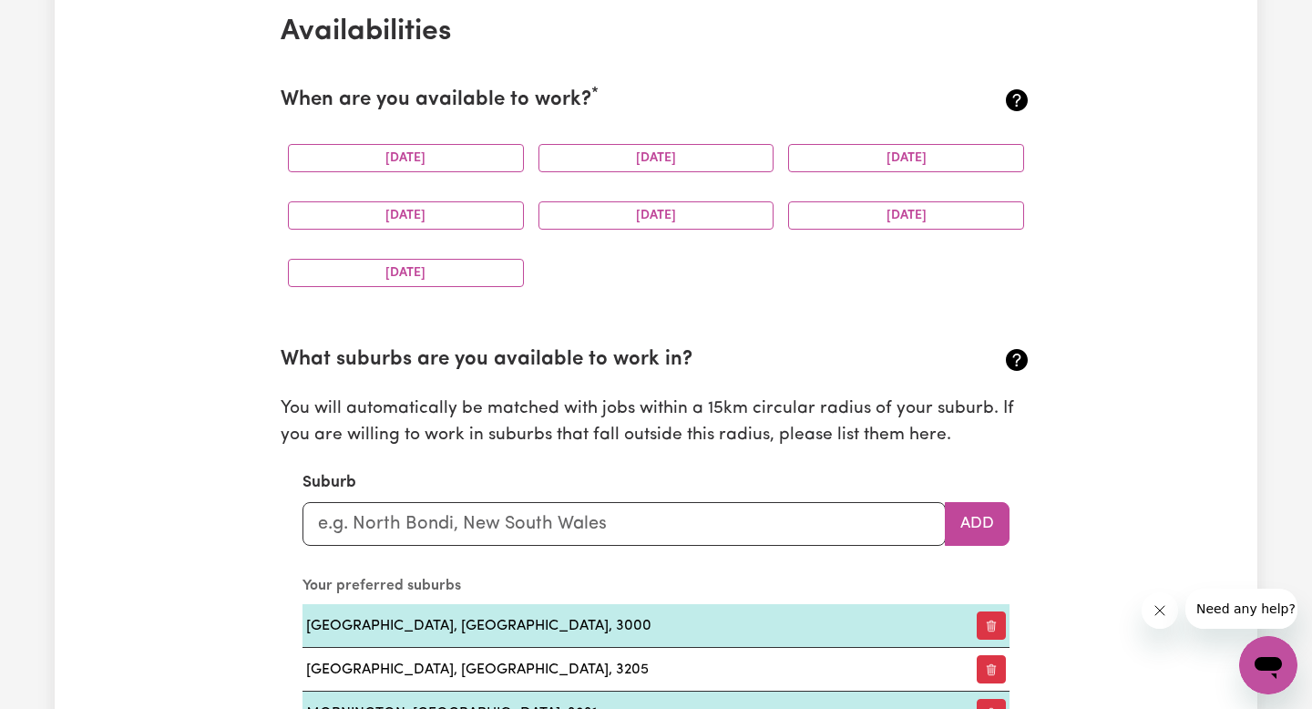
scroll to position [1723, 0]
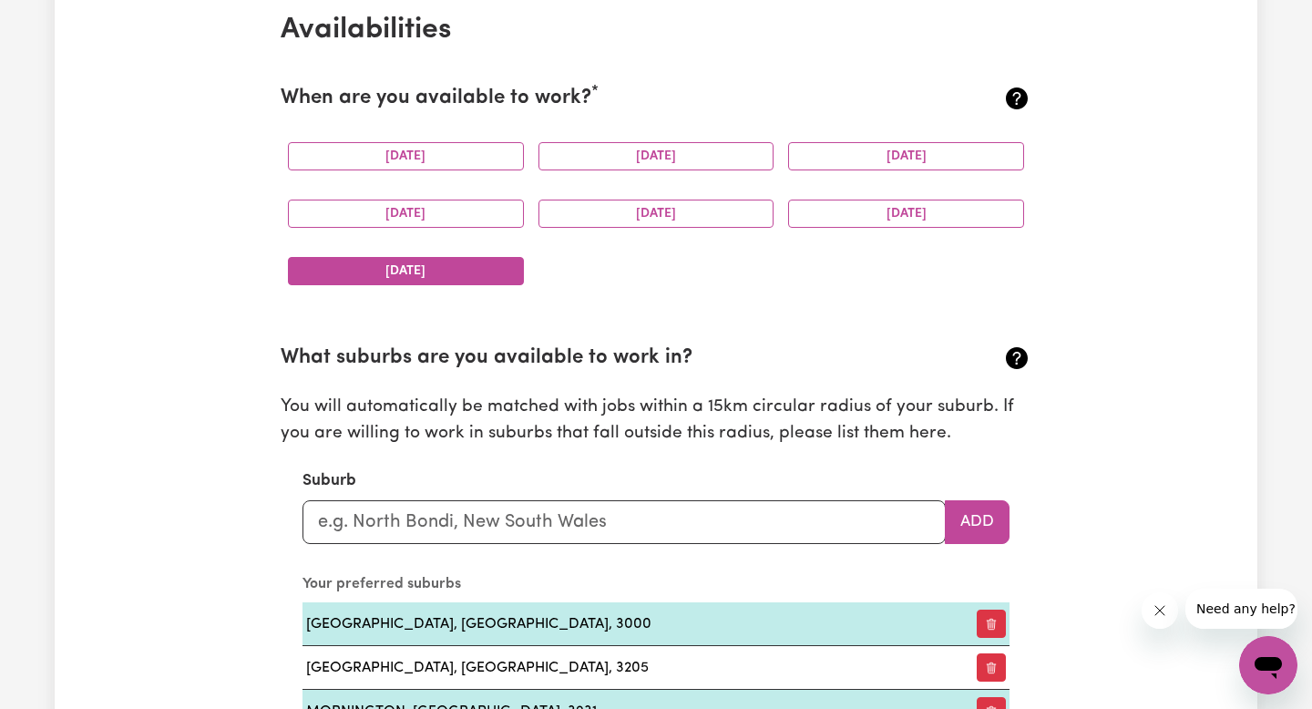
click at [432, 281] on button "[DATE]" at bounding box center [406, 271] width 236 height 28
click at [432, 226] on button "[DATE]" at bounding box center [406, 213] width 236 height 28
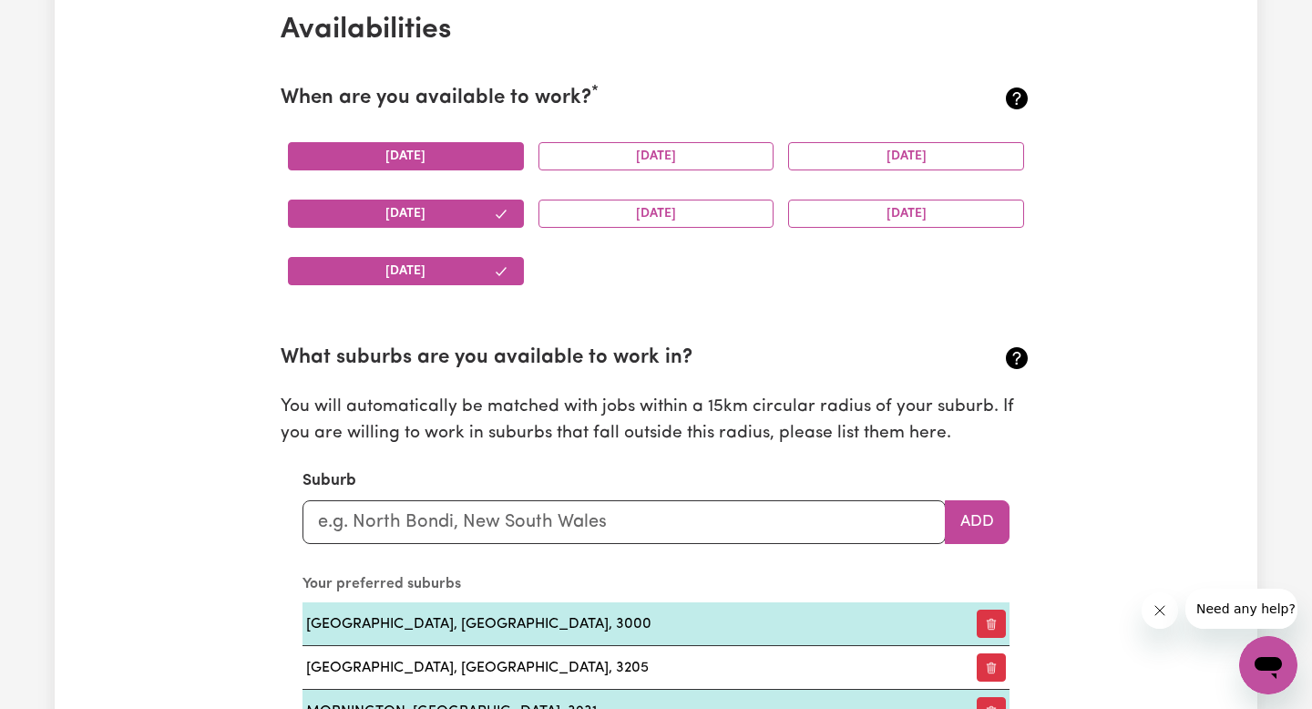
click at [433, 161] on button "[DATE]" at bounding box center [406, 156] width 236 height 28
click at [625, 156] on button "[DATE]" at bounding box center [656, 156] width 236 height 28
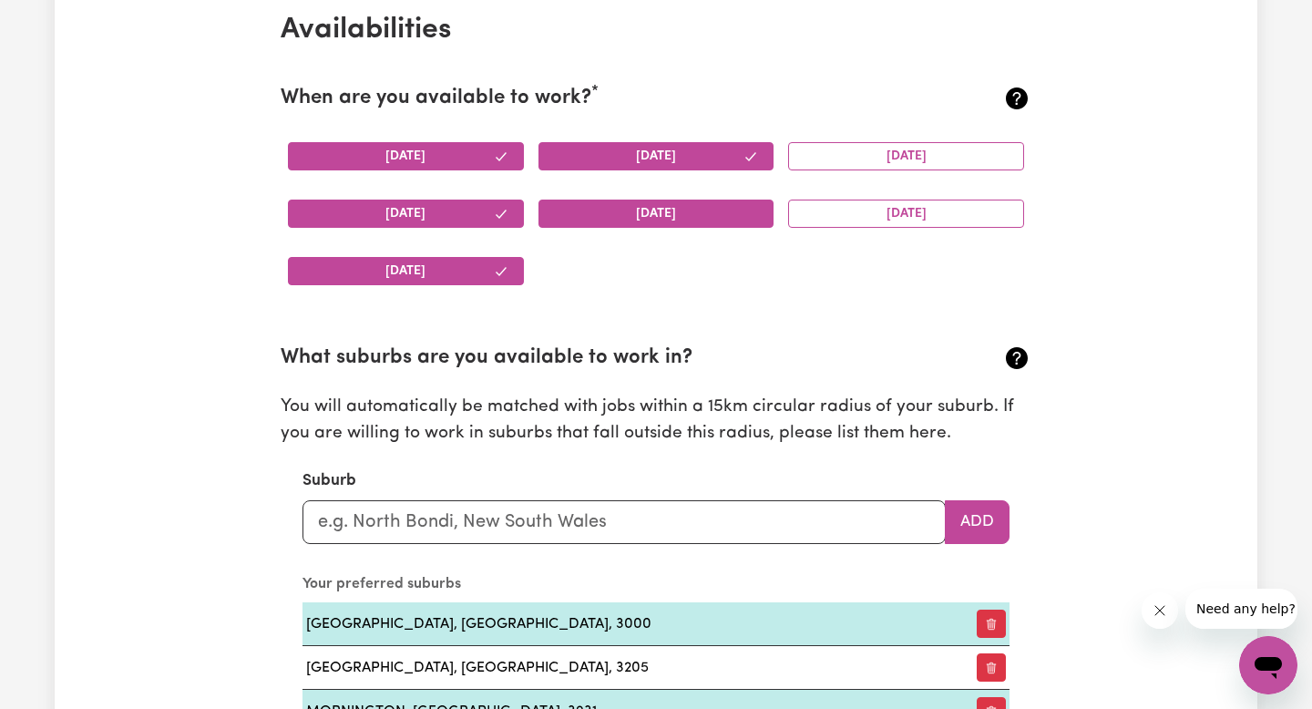
click at [625, 223] on button "[DATE]" at bounding box center [656, 213] width 236 height 28
click at [887, 179] on div "[DATE]" at bounding box center [906, 156] width 250 height 57
click at [887, 157] on button "[DATE]" at bounding box center [906, 156] width 236 height 28
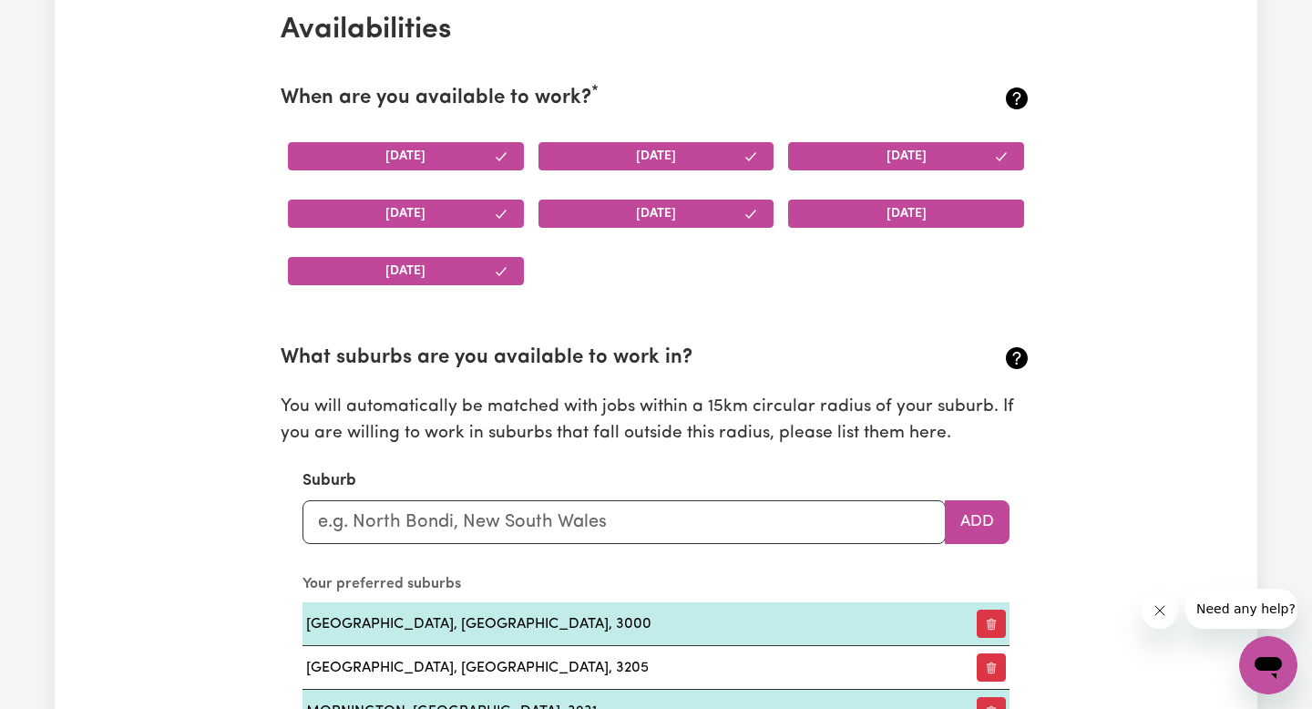
click at [887, 203] on button "[DATE]" at bounding box center [906, 213] width 236 height 28
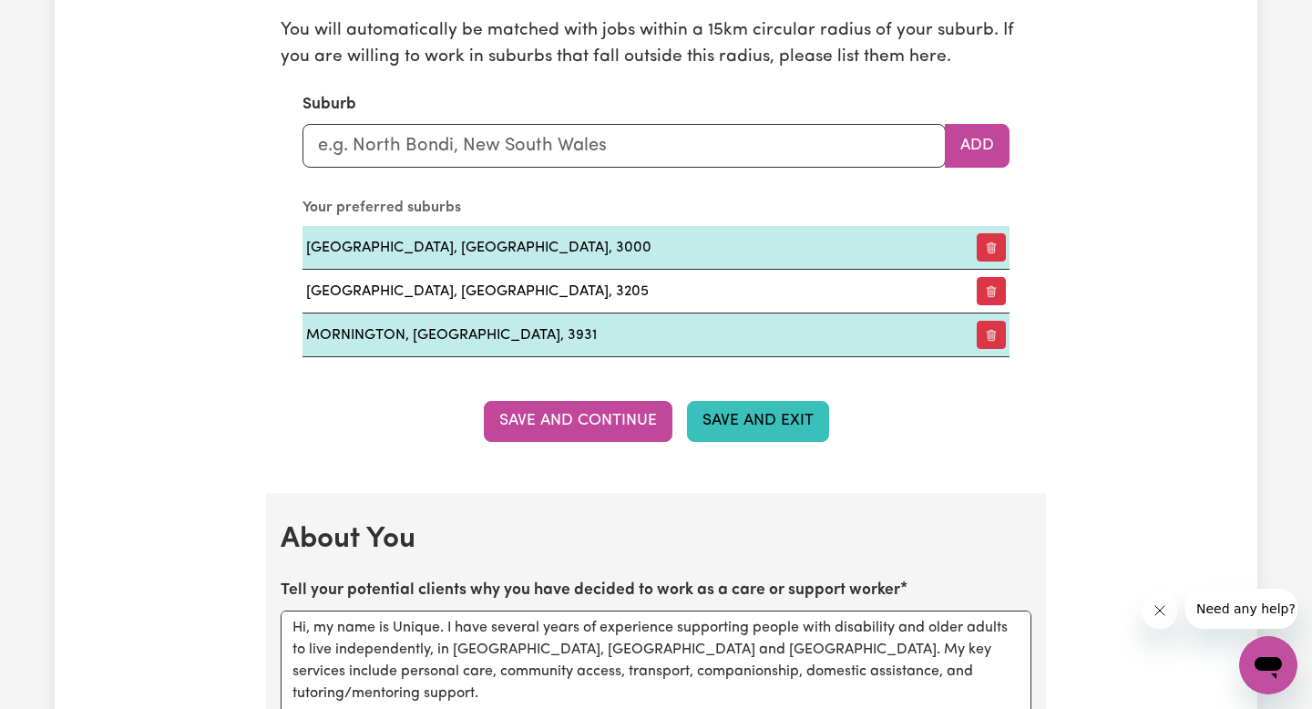
click at [741, 411] on button "Save and Exit" at bounding box center [758, 421] width 142 height 40
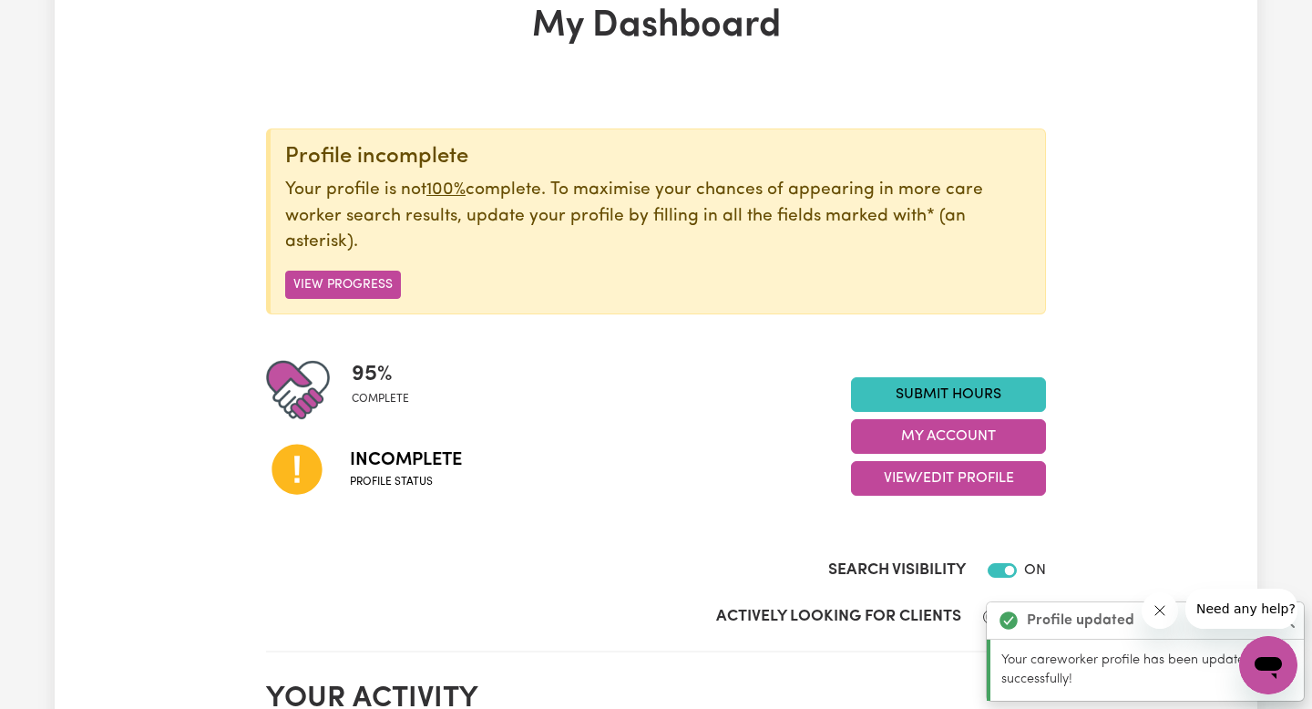
scroll to position [121, 0]
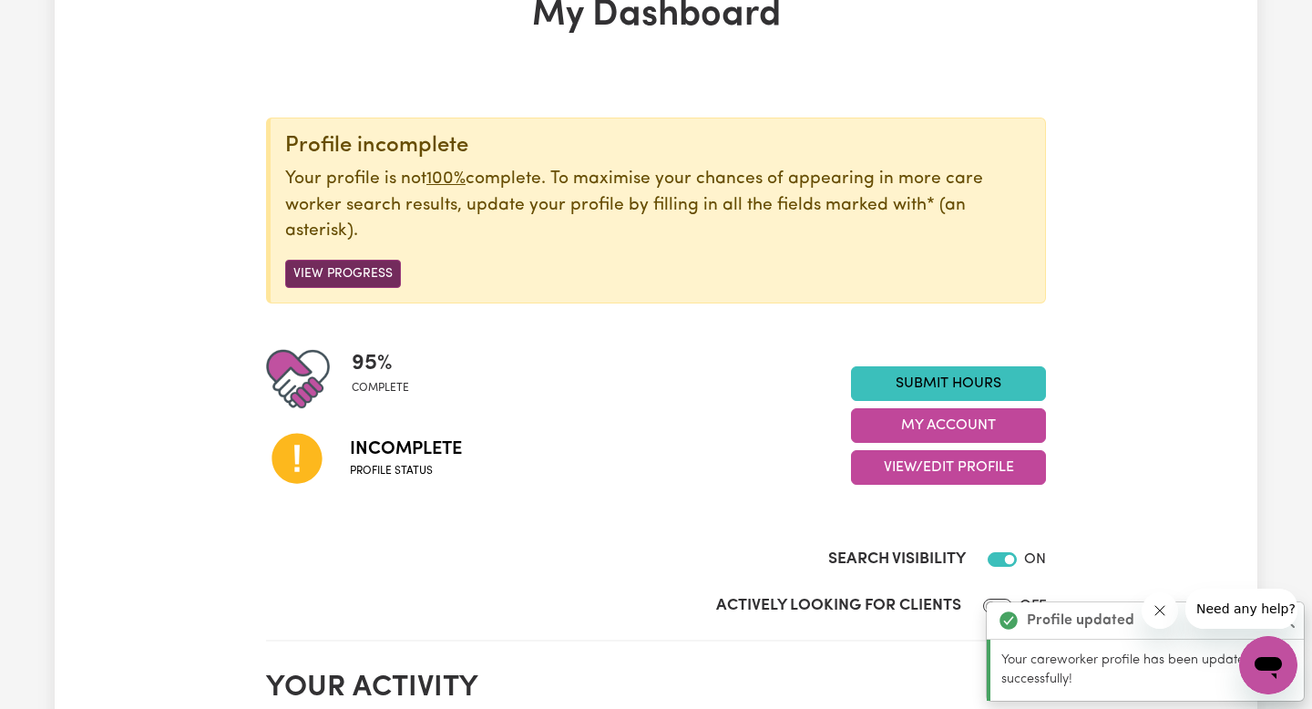
click at [356, 260] on button "View Progress" at bounding box center [343, 274] width 116 height 28
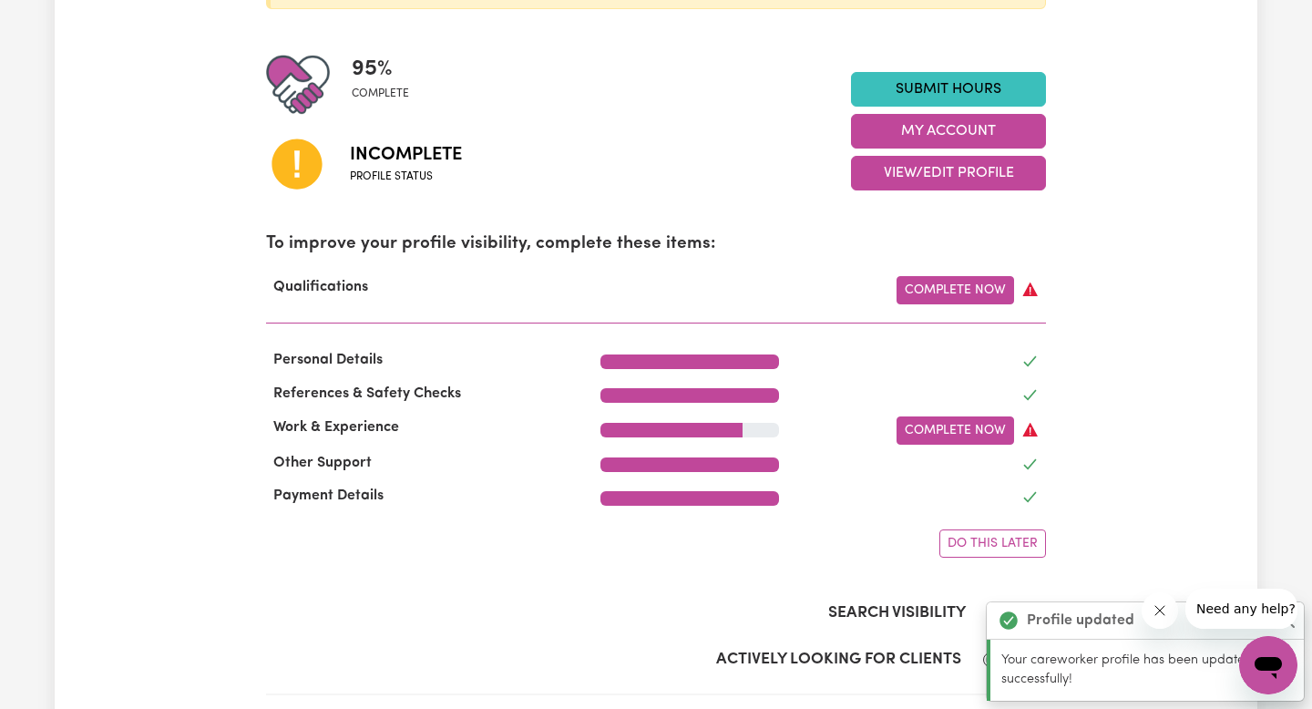
scroll to position [416, 0]
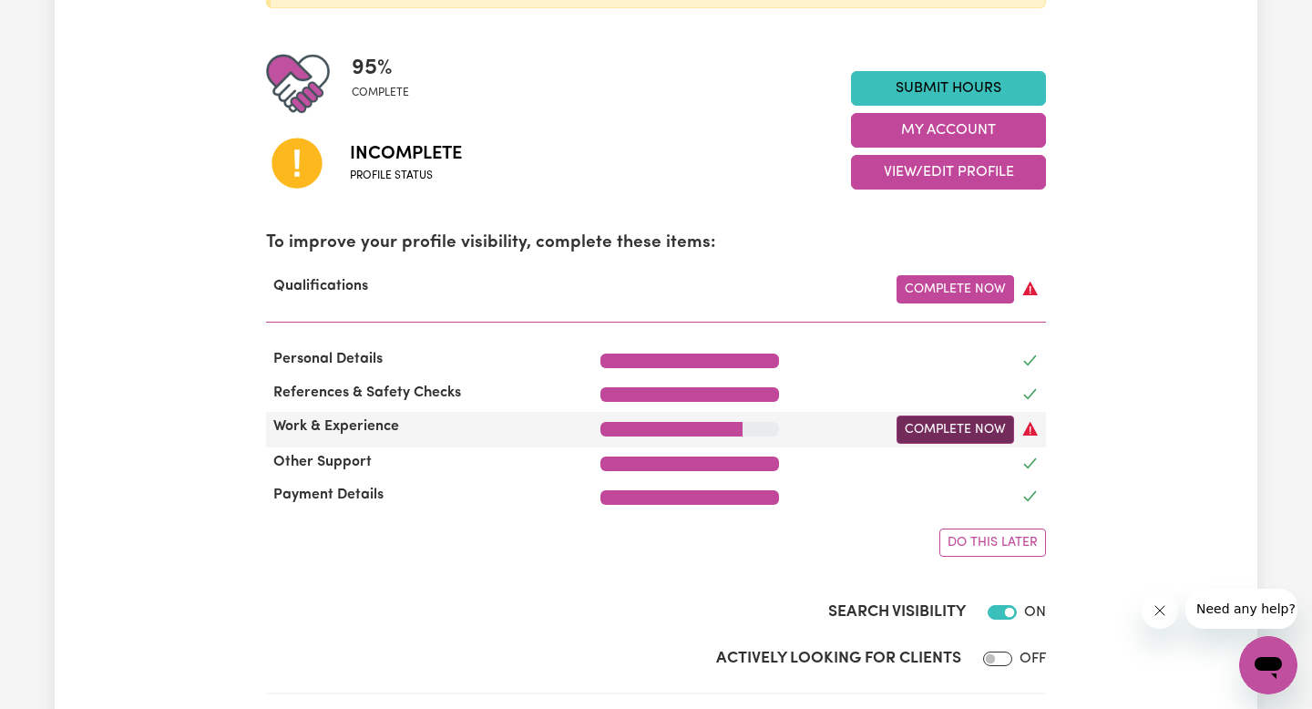
click at [924, 425] on link "Complete Now" at bounding box center [954, 429] width 117 height 28
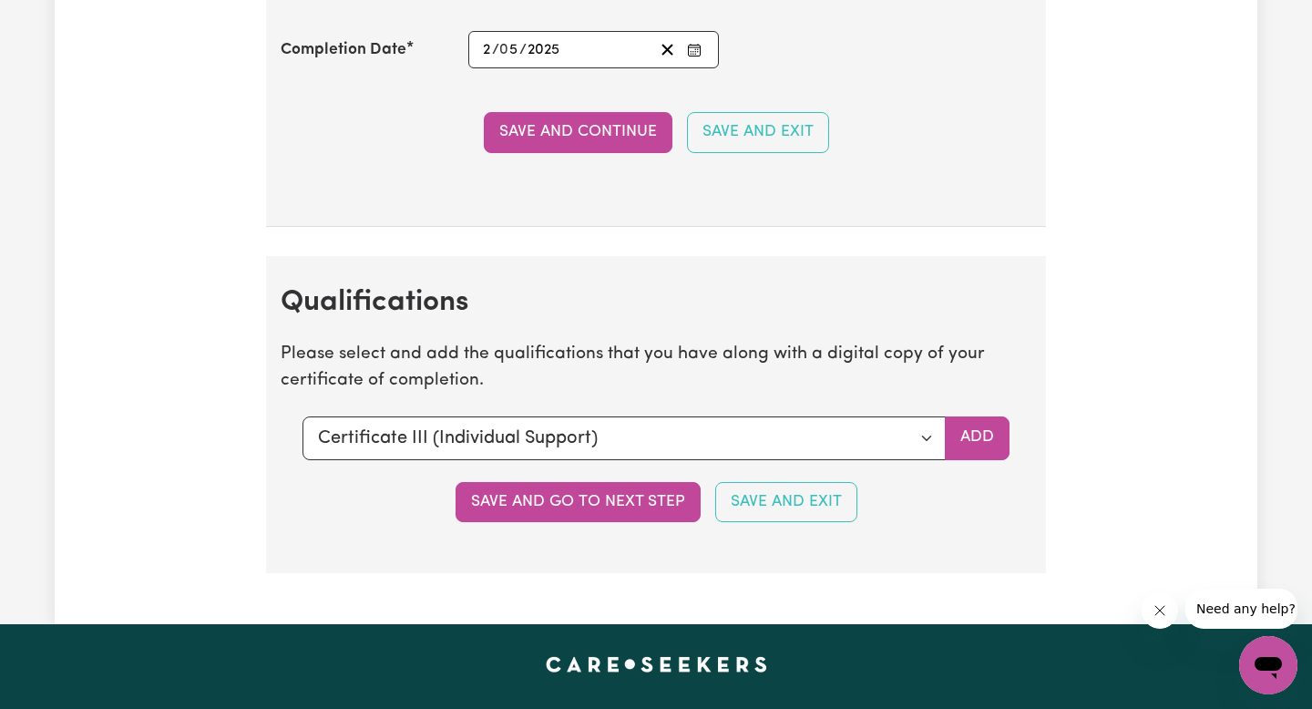
scroll to position [4549, 0]
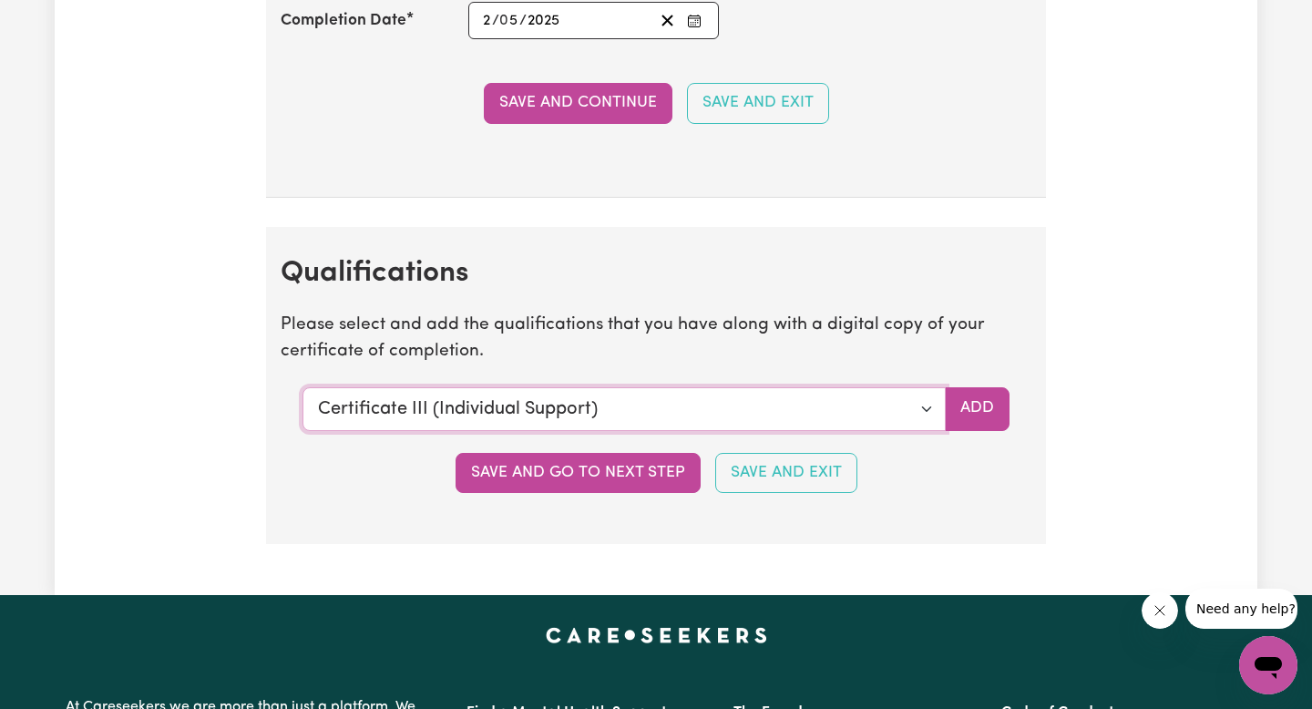
click at [924, 411] on select "Select a qualification to add... Certificate III (Individual Support) Certifica…" at bounding box center [623, 409] width 643 height 44
click at [302, 387] on select "Select a qualification to add... Certificate III (Individual Support) Certifica…" at bounding box center [623, 409] width 643 height 44
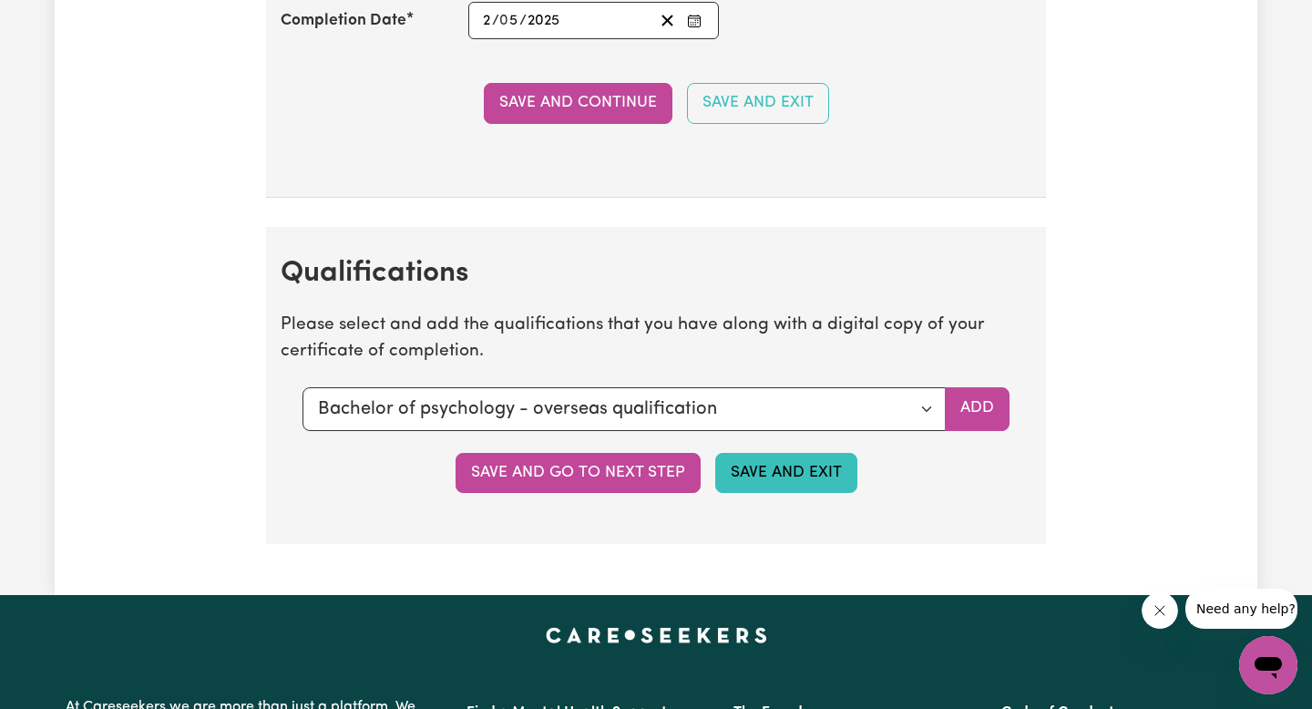
click at [809, 460] on button "Save and Exit" at bounding box center [786, 473] width 142 height 40
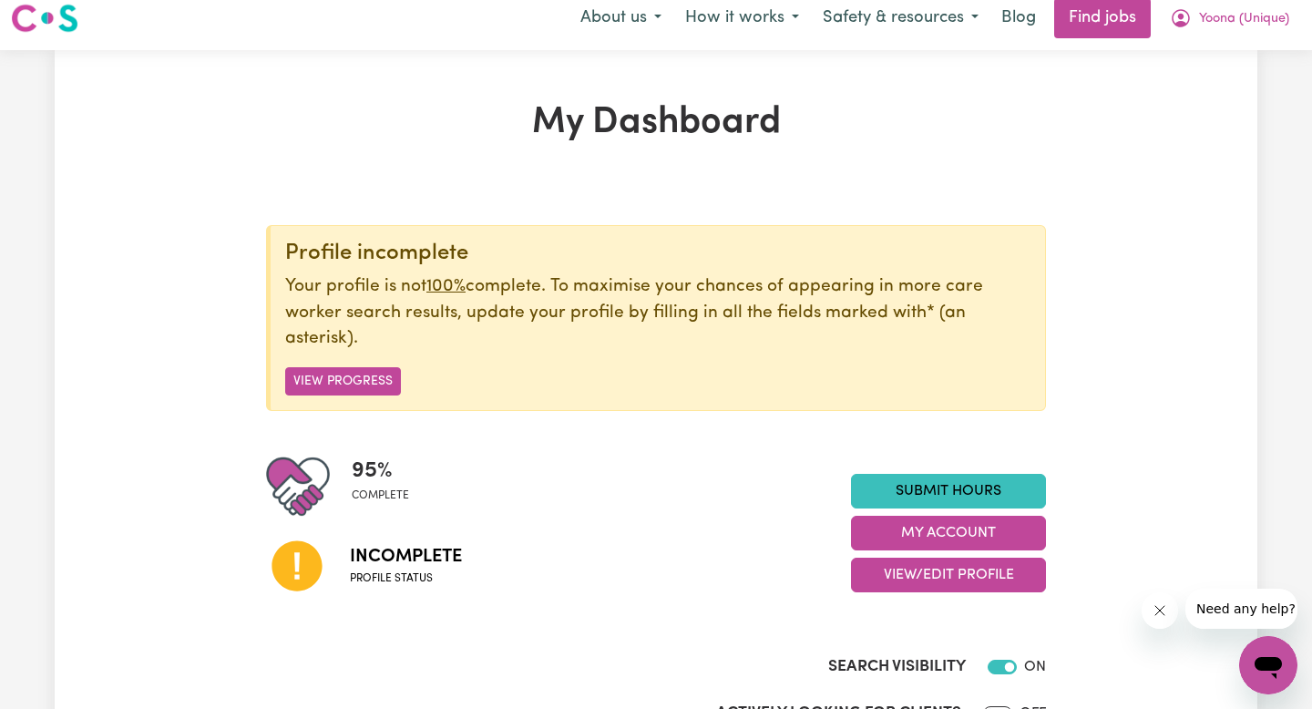
scroll to position [23, 0]
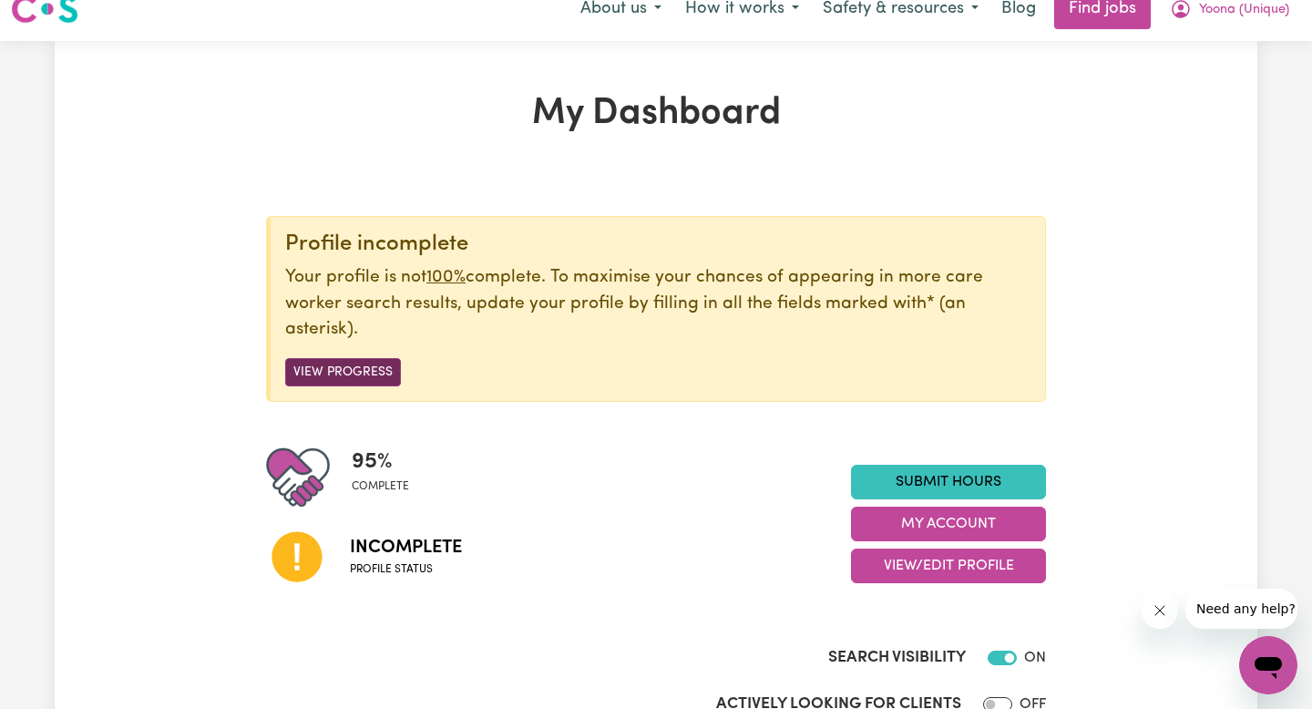
click at [375, 376] on button "View Progress" at bounding box center [343, 372] width 116 height 28
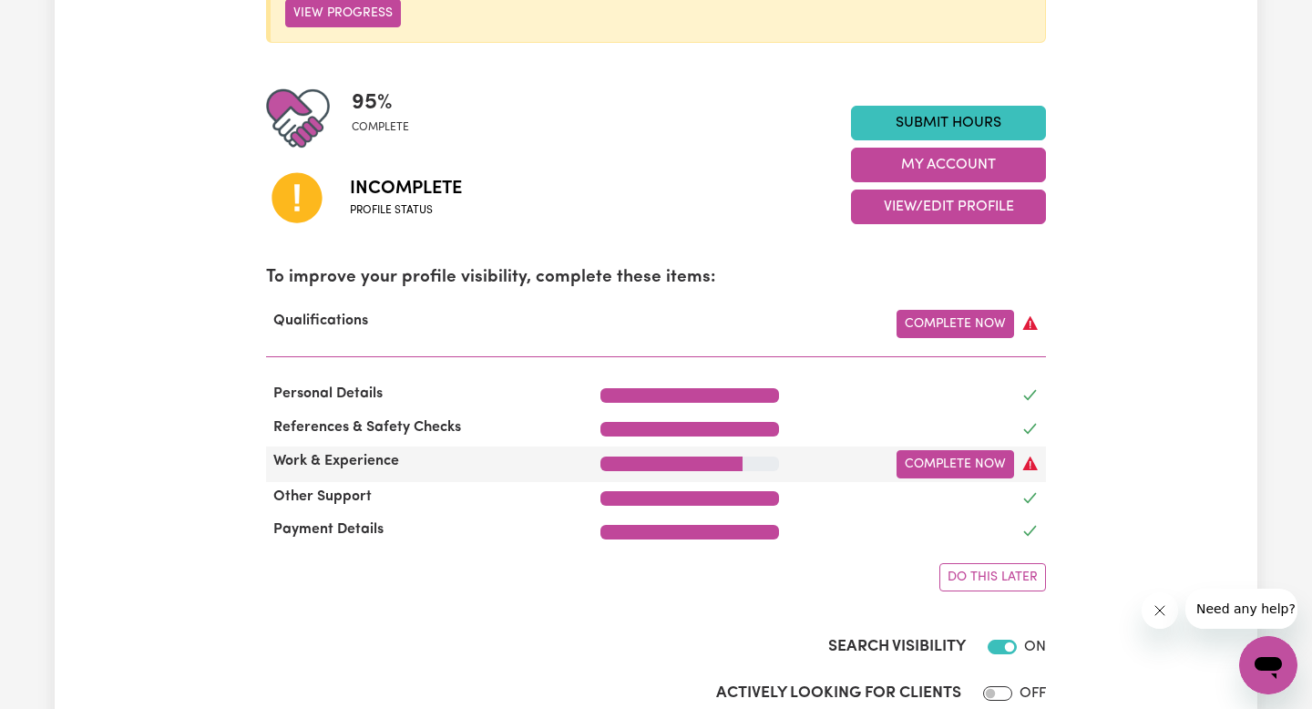
scroll to position [395, 0]
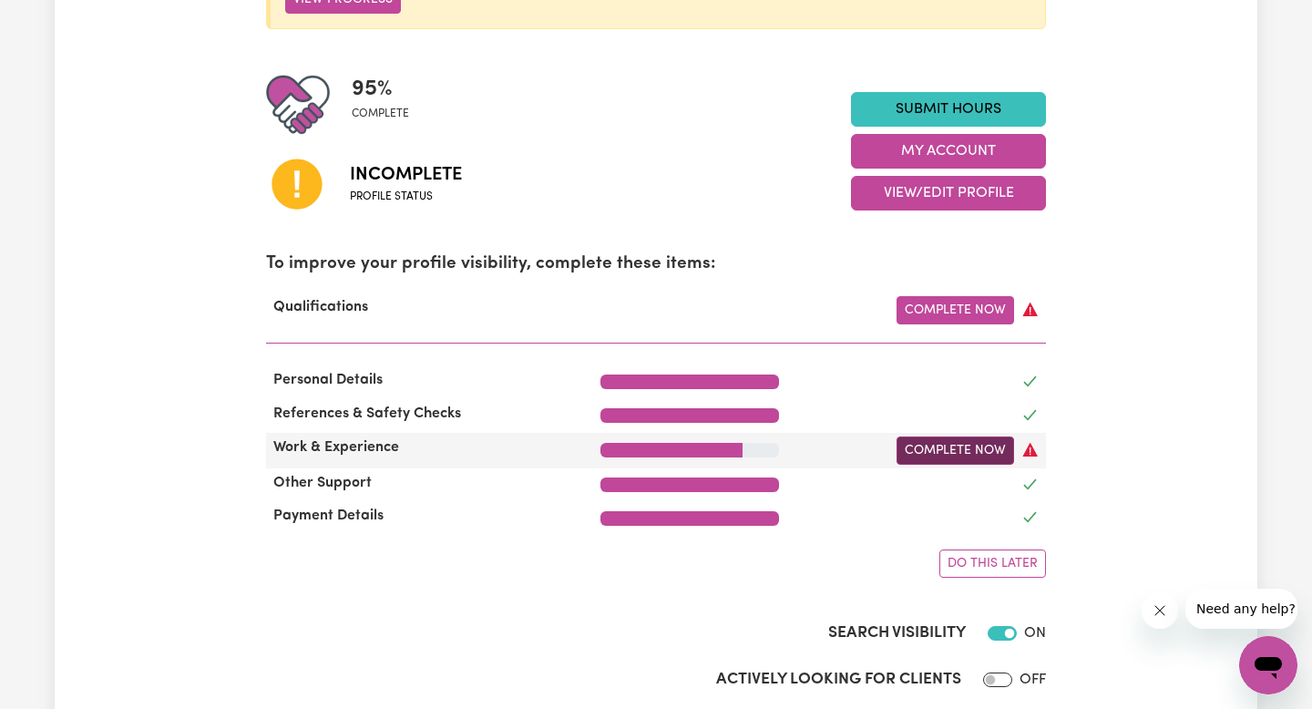
click at [981, 455] on link "Complete Now" at bounding box center [954, 450] width 117 height 28
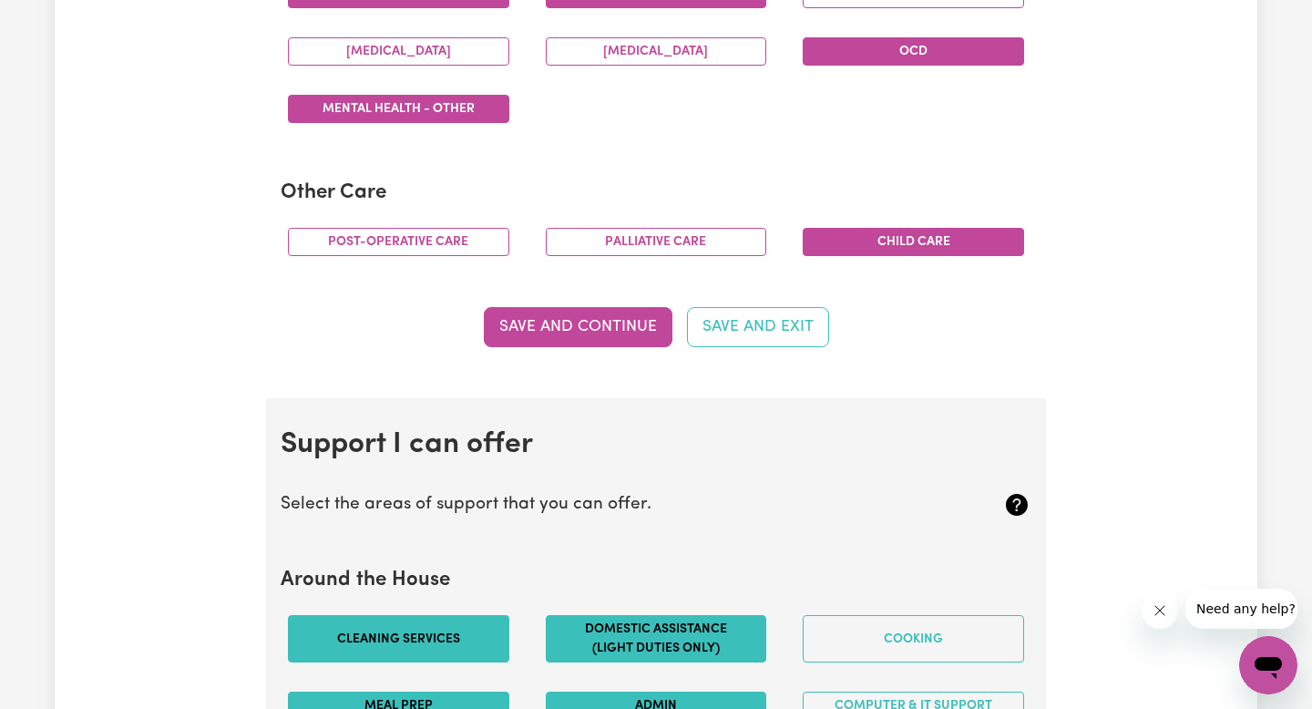
scroll to position [1267, 0]
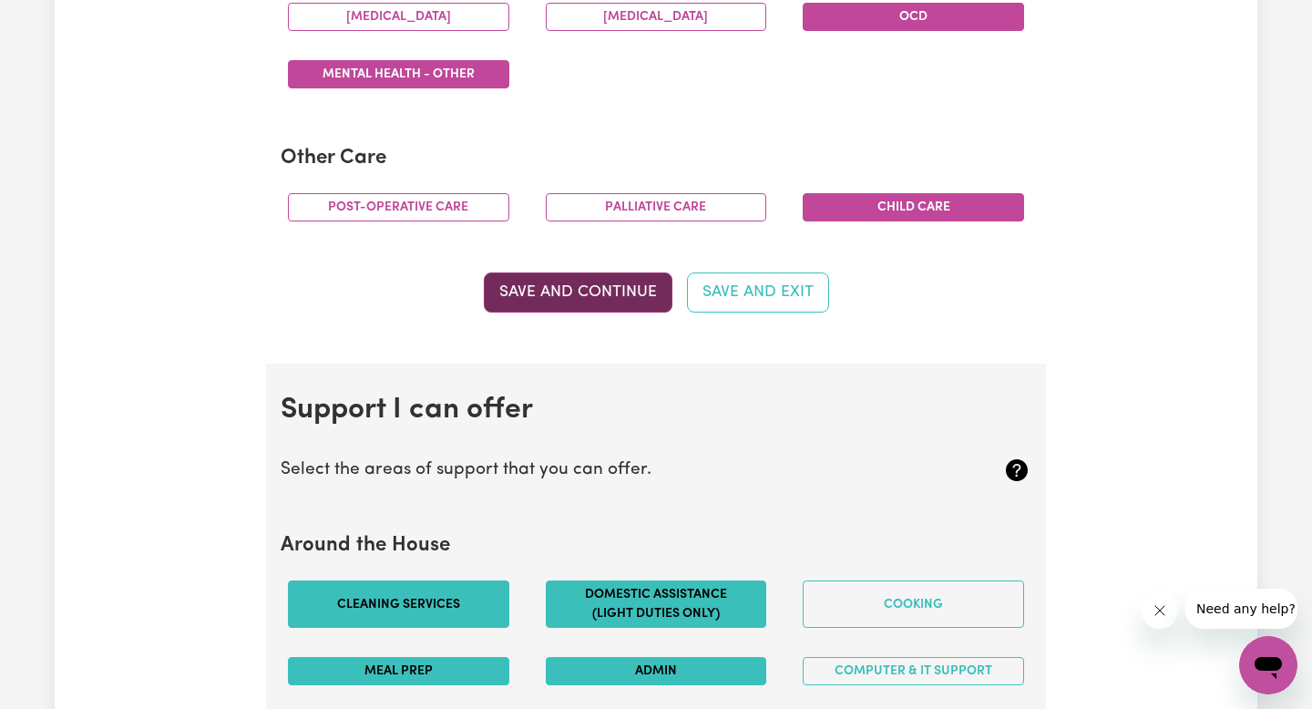
click at [639, 292] on button "Save and Continue" at bounding box center [578, 292] width 189 height 40
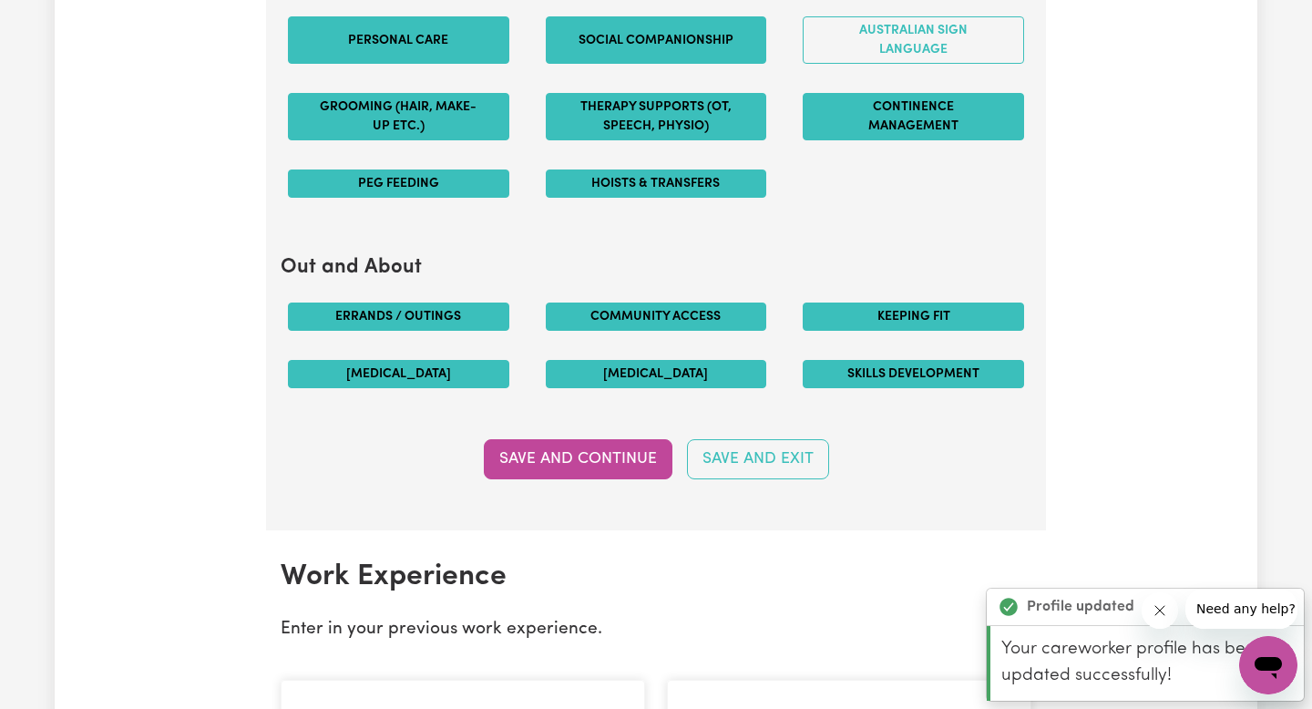
scroll to position [2049, 0]
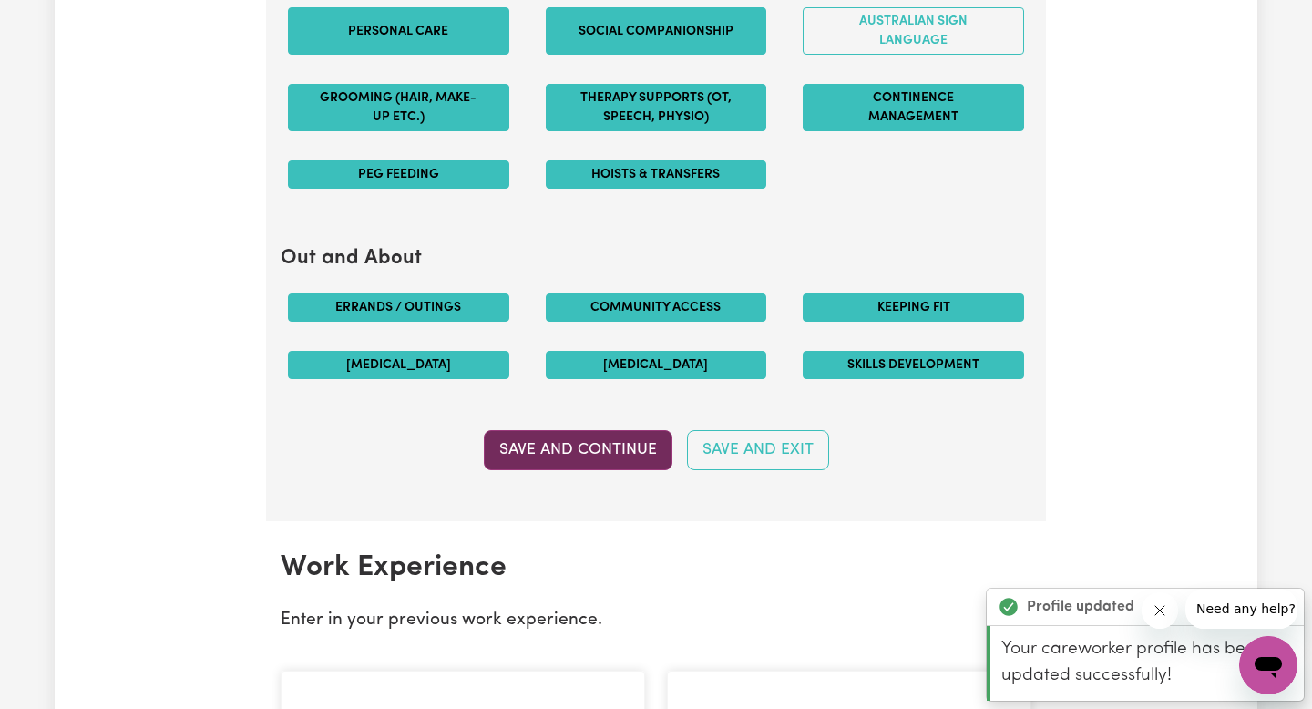
click at [600, 444] on button "Save and Continue" at bounding box center [578, 450] width 189 height 40
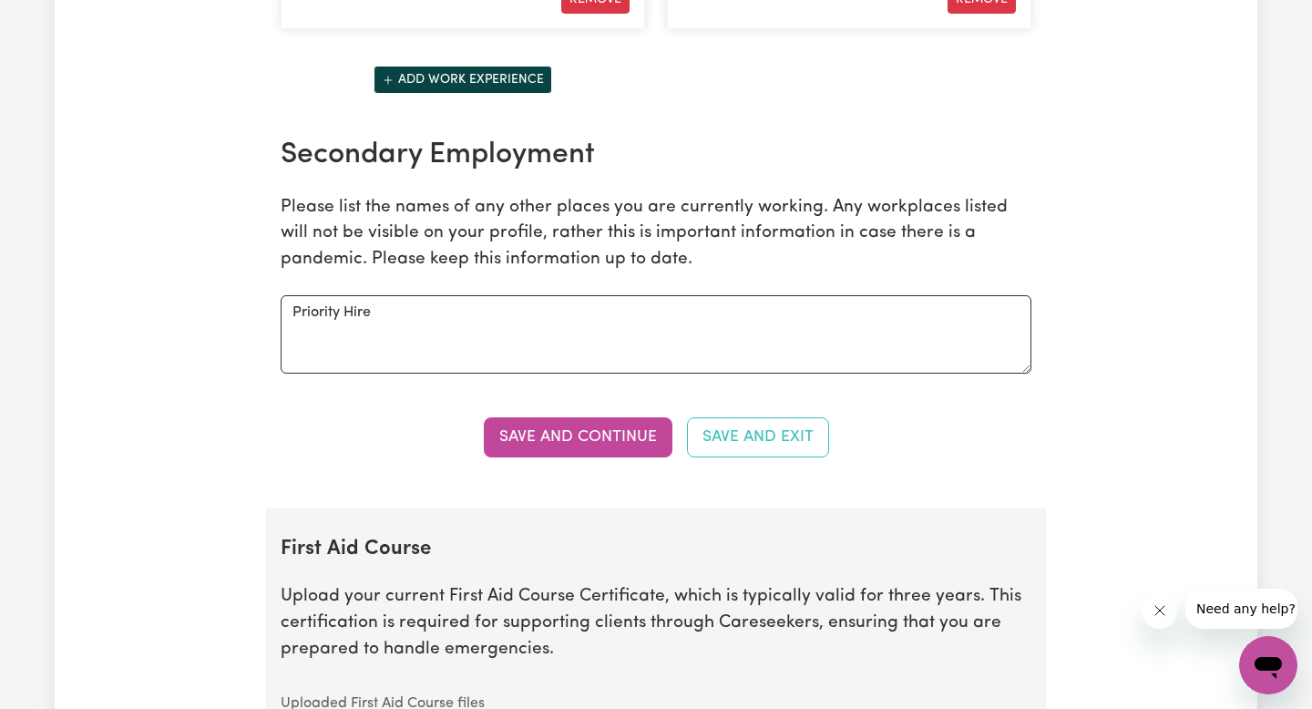
scroll to position [3097, 0]
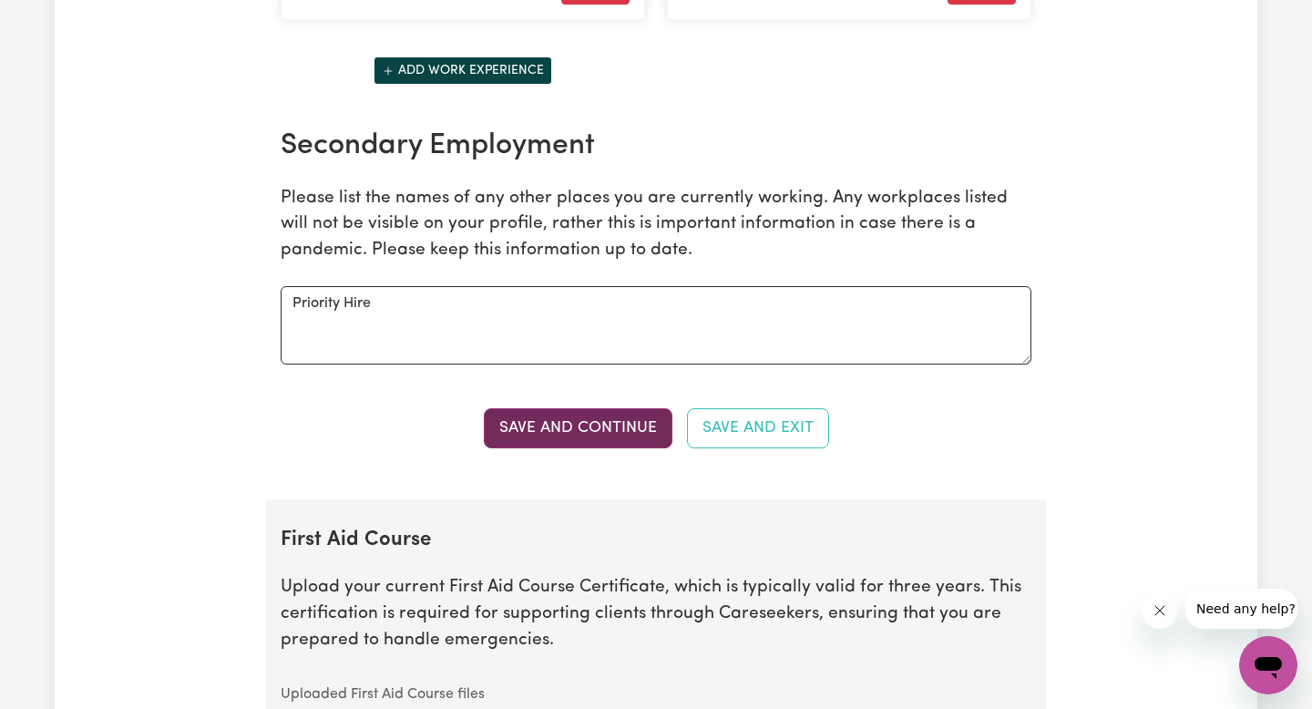
click at [605, 437] on button "Save and Continue" at bounding box center [578, 428] width 189 height 40
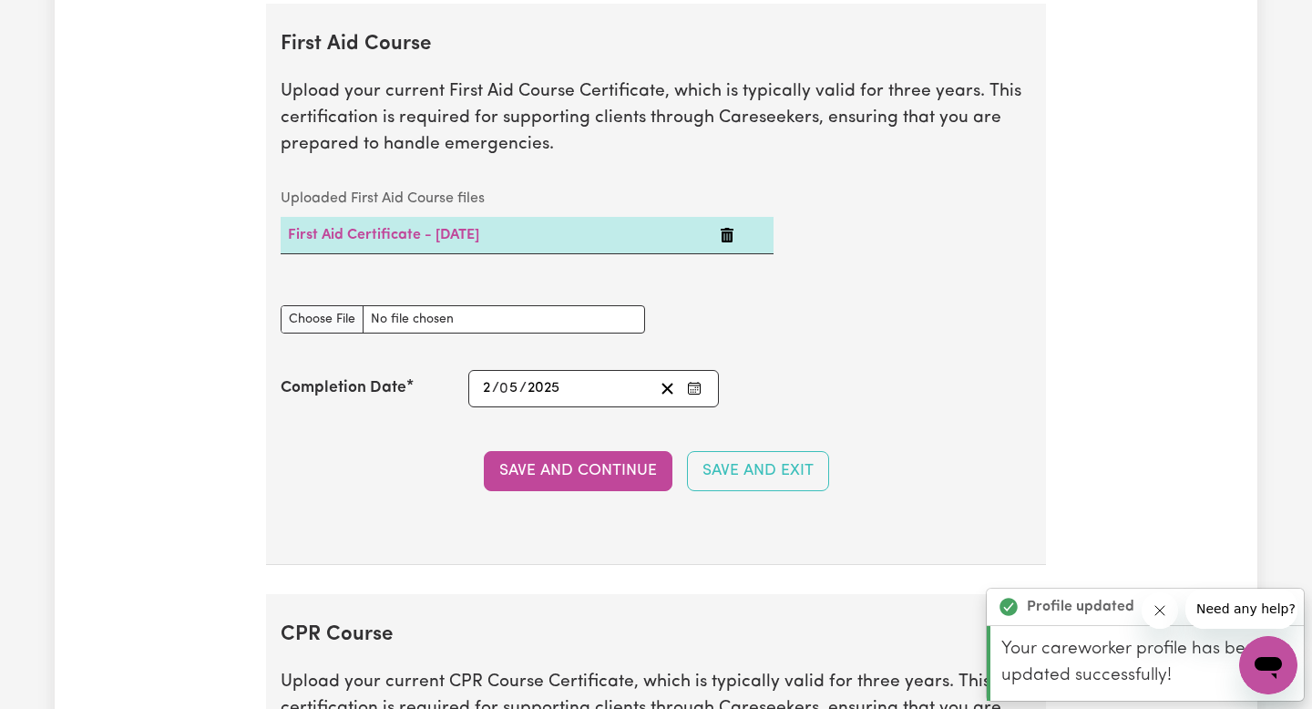
scroll to position [3597, 0]
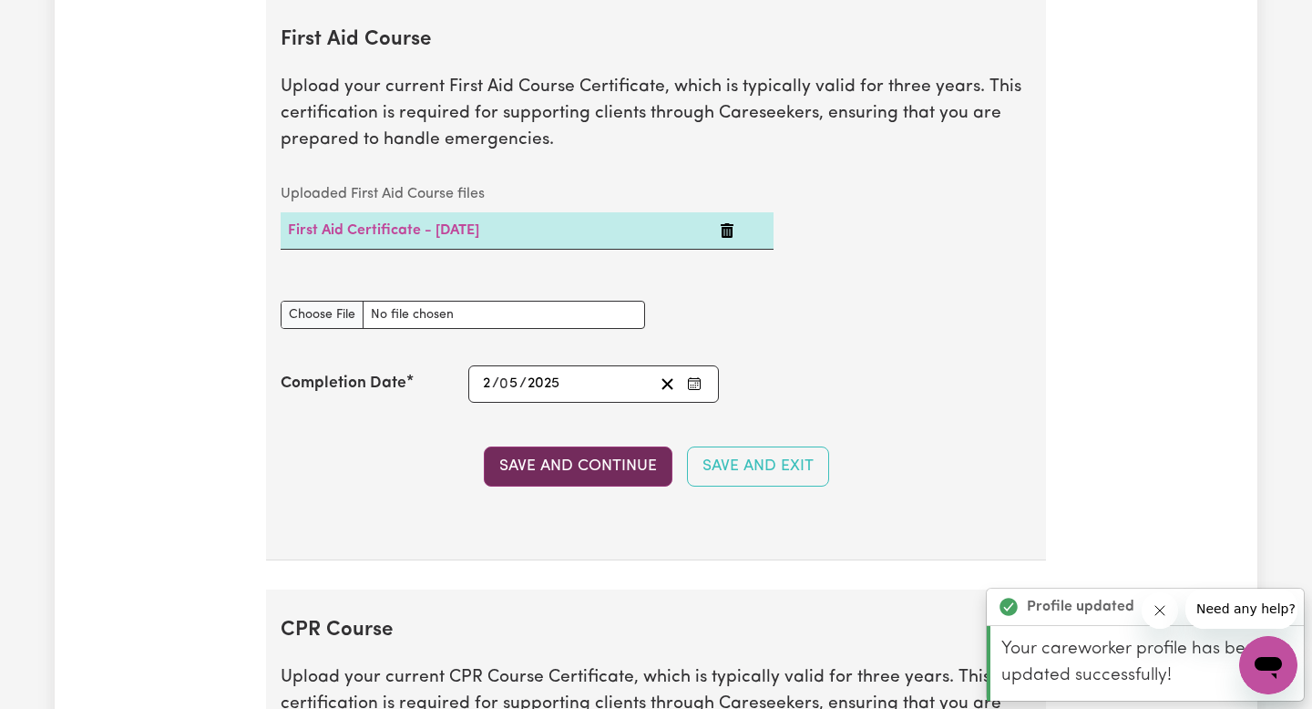
click at [600, 463] on button "Save and Continue" at bounding box center [578, 466] width 189 height 40
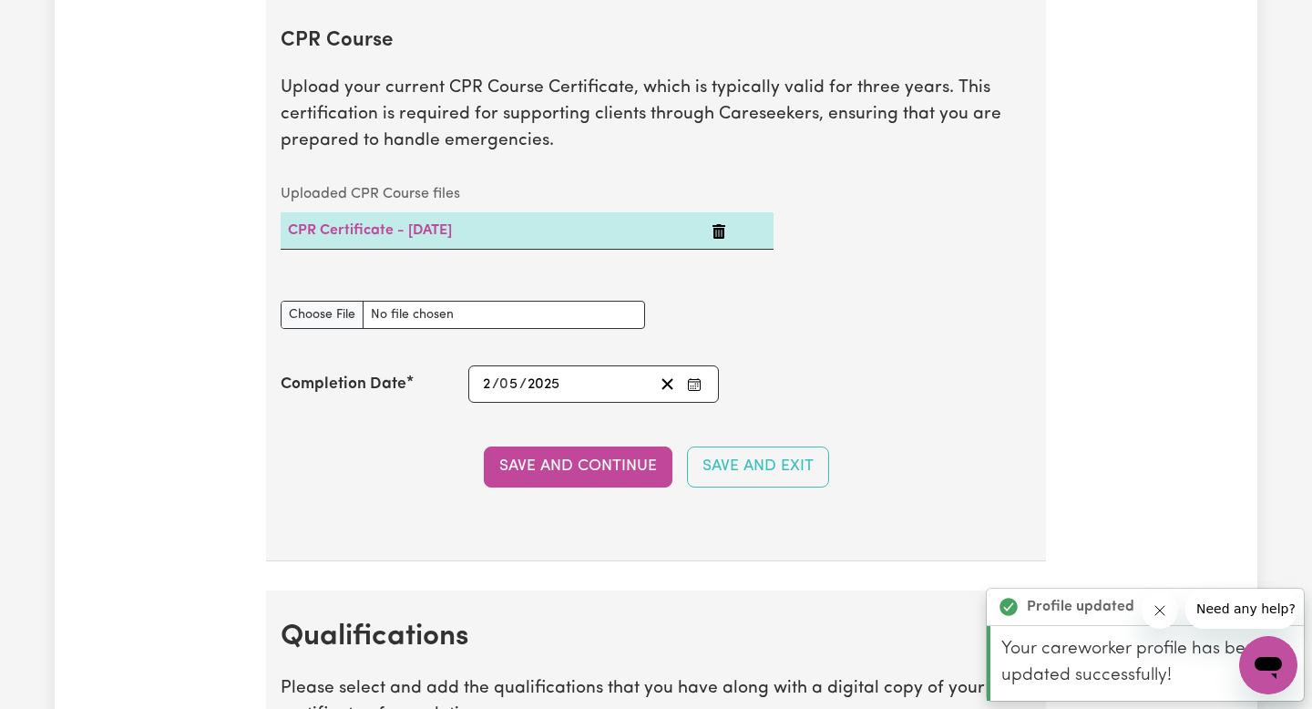
click at [600, 463] on button "Save and Continue" at bounding box center [578, 466] width 189 height 40
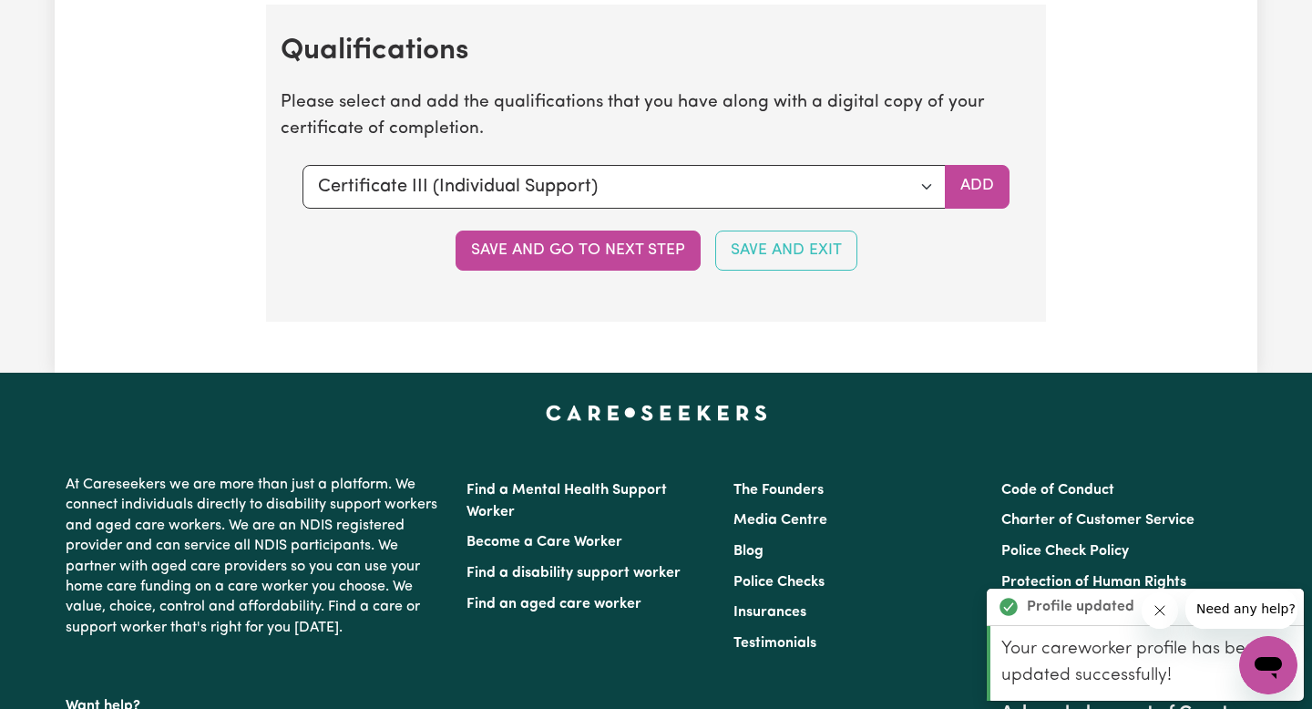
scroll to position [4776, 0]
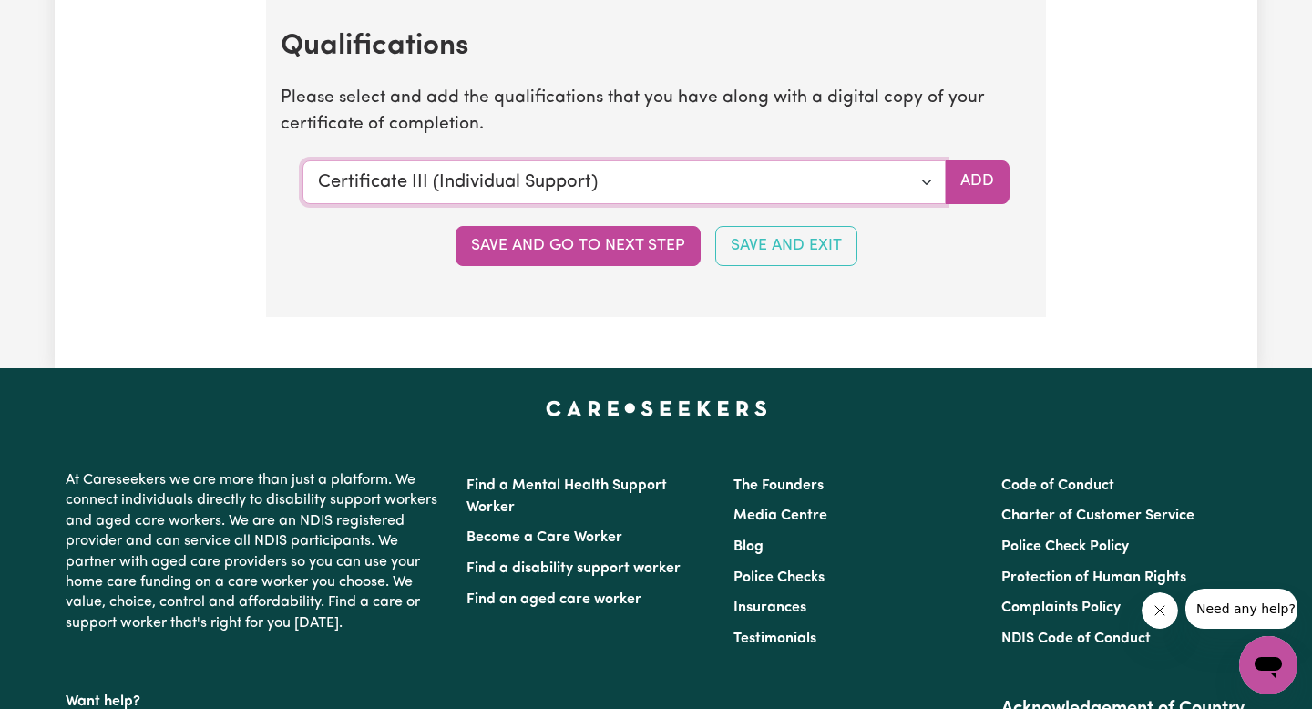
click at [662, 184] on select "Select a qualification to add... Certificate III (Individual Support) Certifica…" at bounding box center [623, 182] width 643 height 44
click at [919, 189] on select "Select a qualification to add... Certificate III (Individual Support) Certifica…" at bounding box center [623, 182] width 643 height 44
click at [302, 160] on select "Select a qualification to add... Certificate III (Individual Support) Certifica…" at bounding box center [623, 182] width 643 height 44
click at [996, 197] on button "Add" at bounding box center [976, 182] width 65 height 44
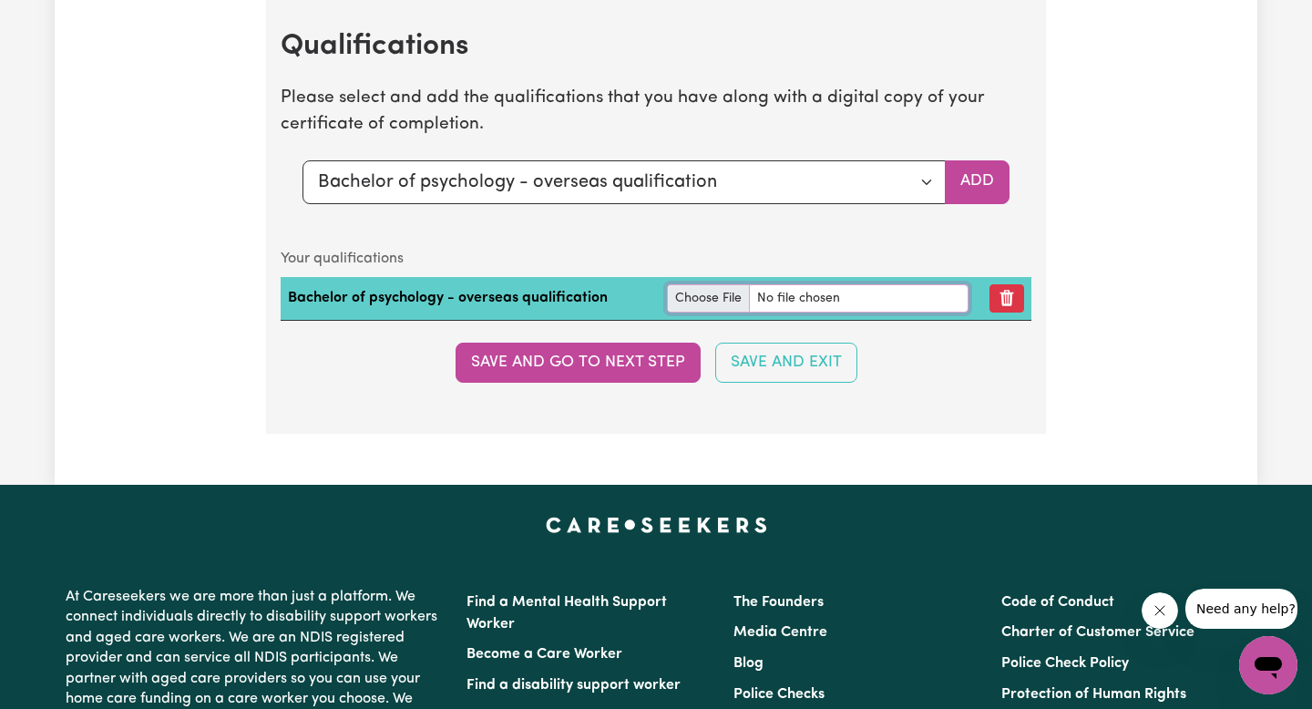
click at [796, 287] on input "file" at bounding box center [817, 298] width 301 height 28
click at [717, 291] on input "file" at bounding box center [817, 298] width 301 height 28
click at [706, 299] on input "file" at bounding box center [817, 298] width 301 height 28
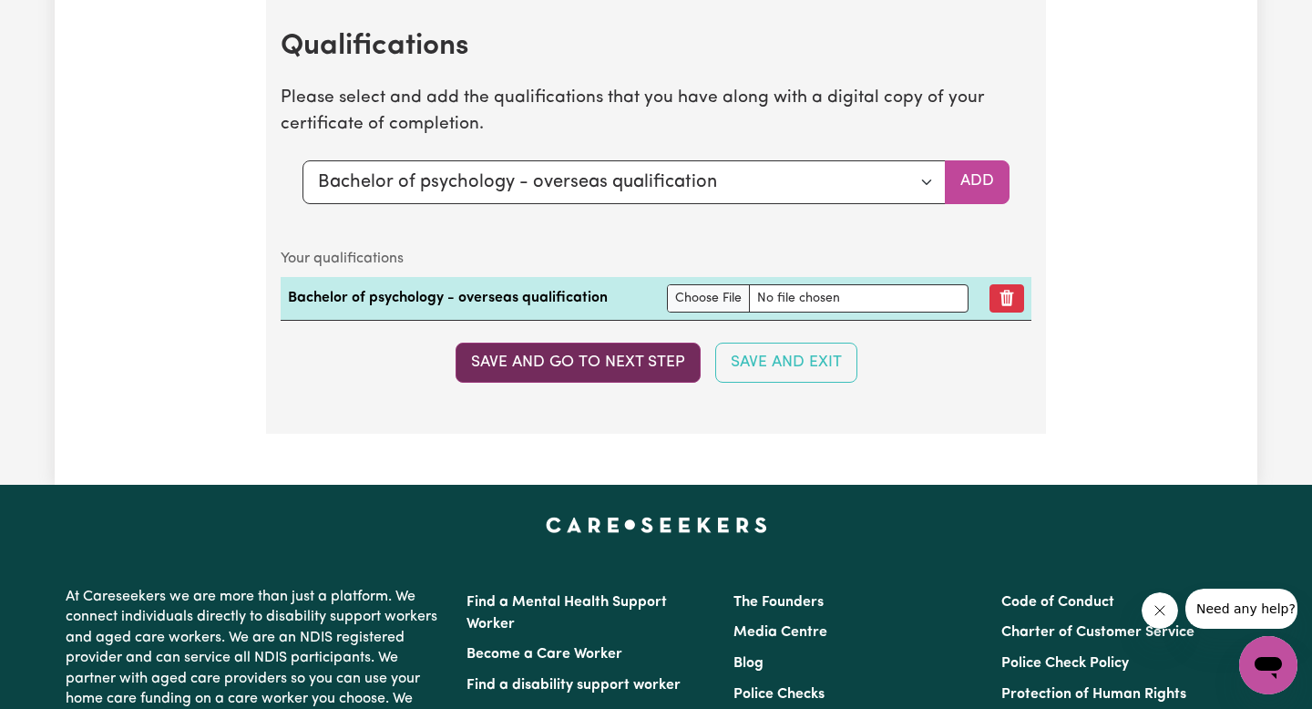
click at [624, 363] on button "Save and go to next step" at bounding box center [577, 362] width 245 height 40
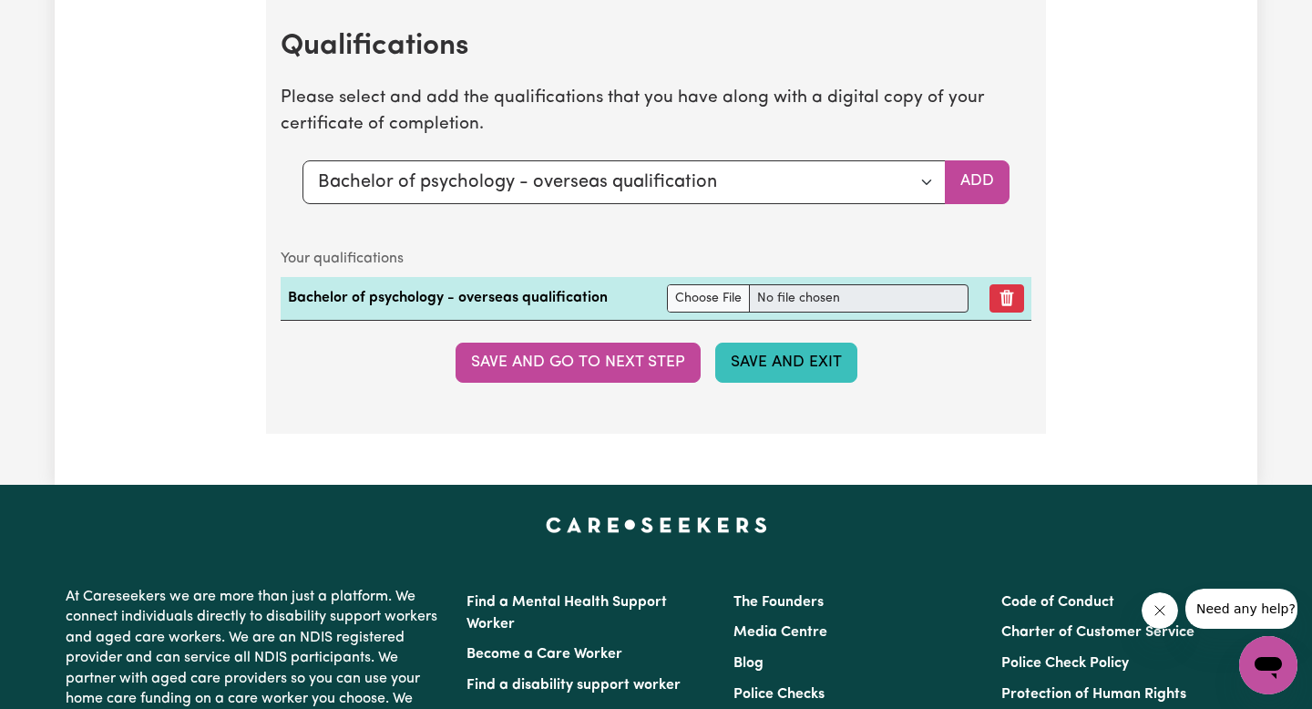
click at [803, 378] on button "Save and Exit" at bounding box center [786, 362] width 142 height 40
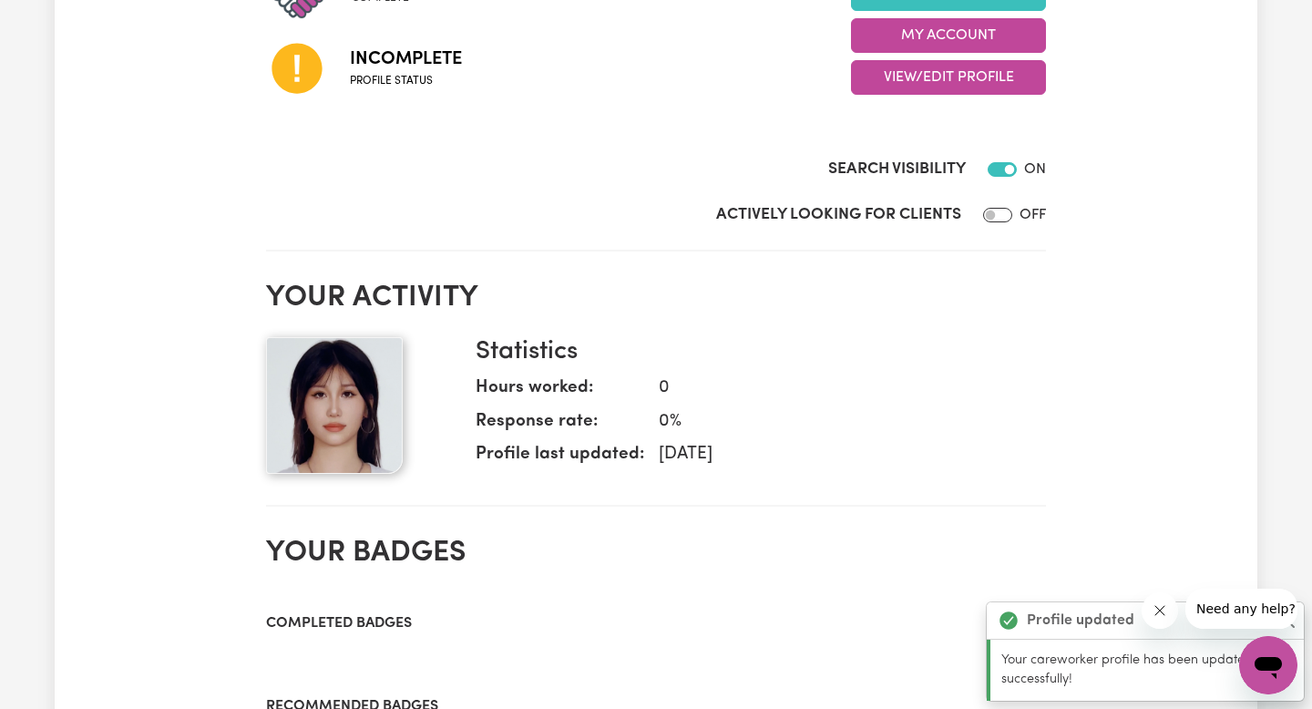
scroll to position [274, 0]
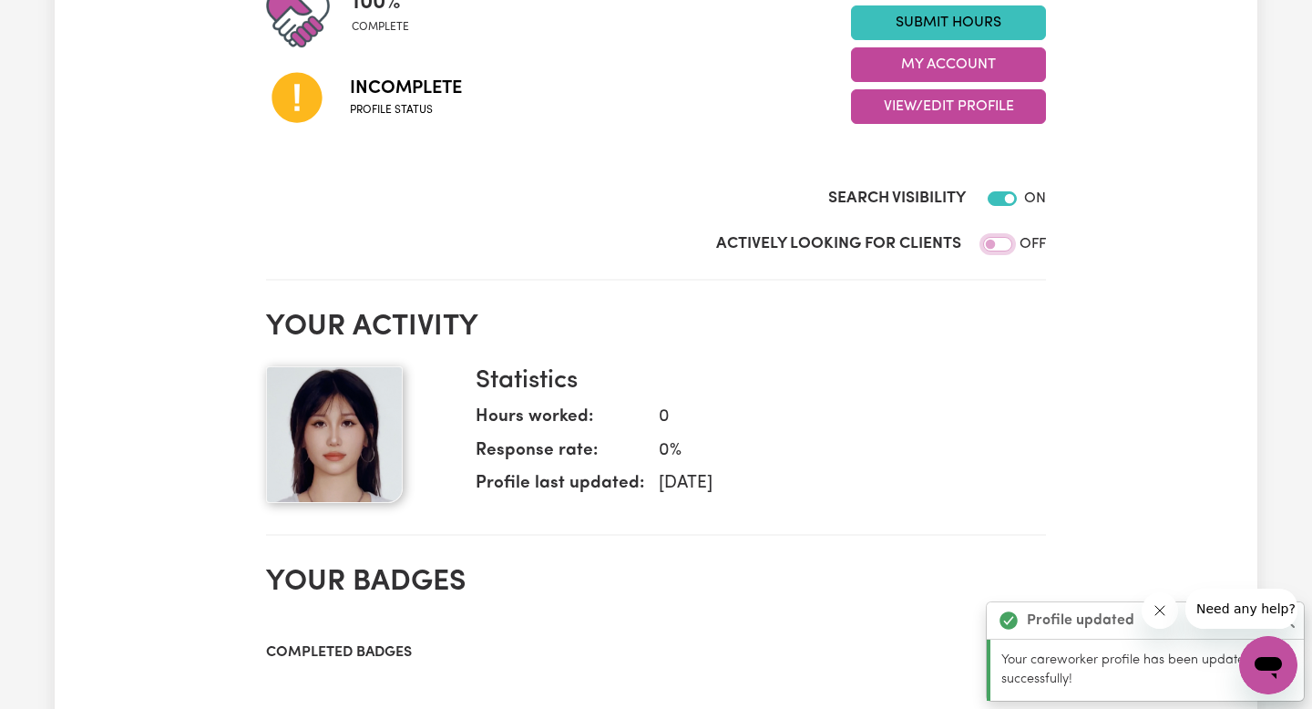
click at [995, 242] on input "Actively Looking for Clients" at bounding box center [997, 244] width 29 height 15
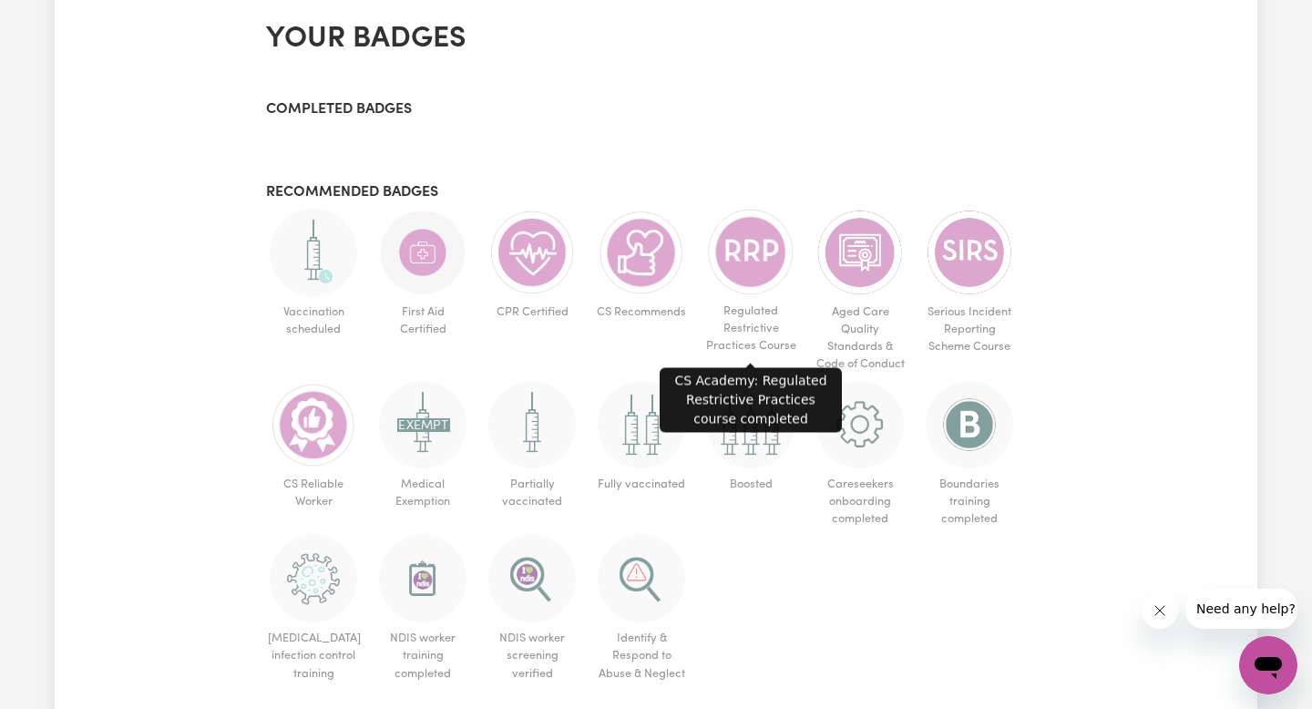
scroll to position [818, 0]
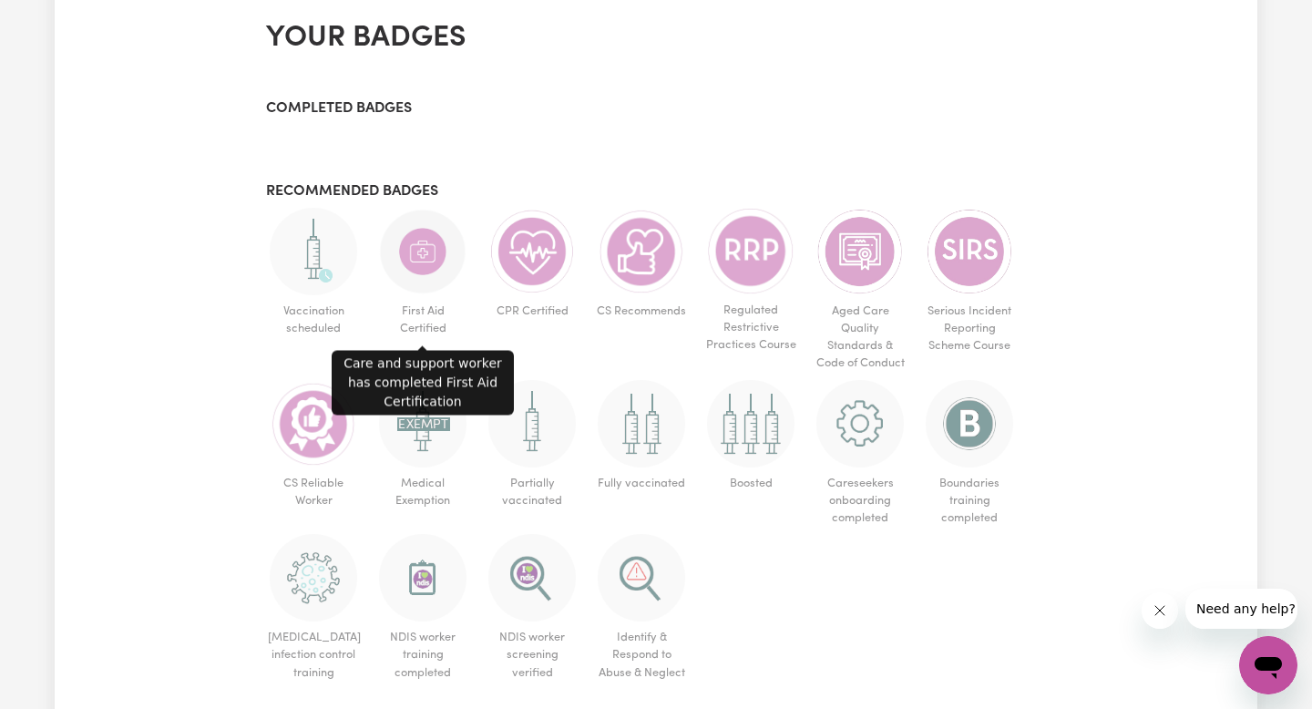
click at [418, 265] on img at bounding box center [422, 251] width 87 height 87
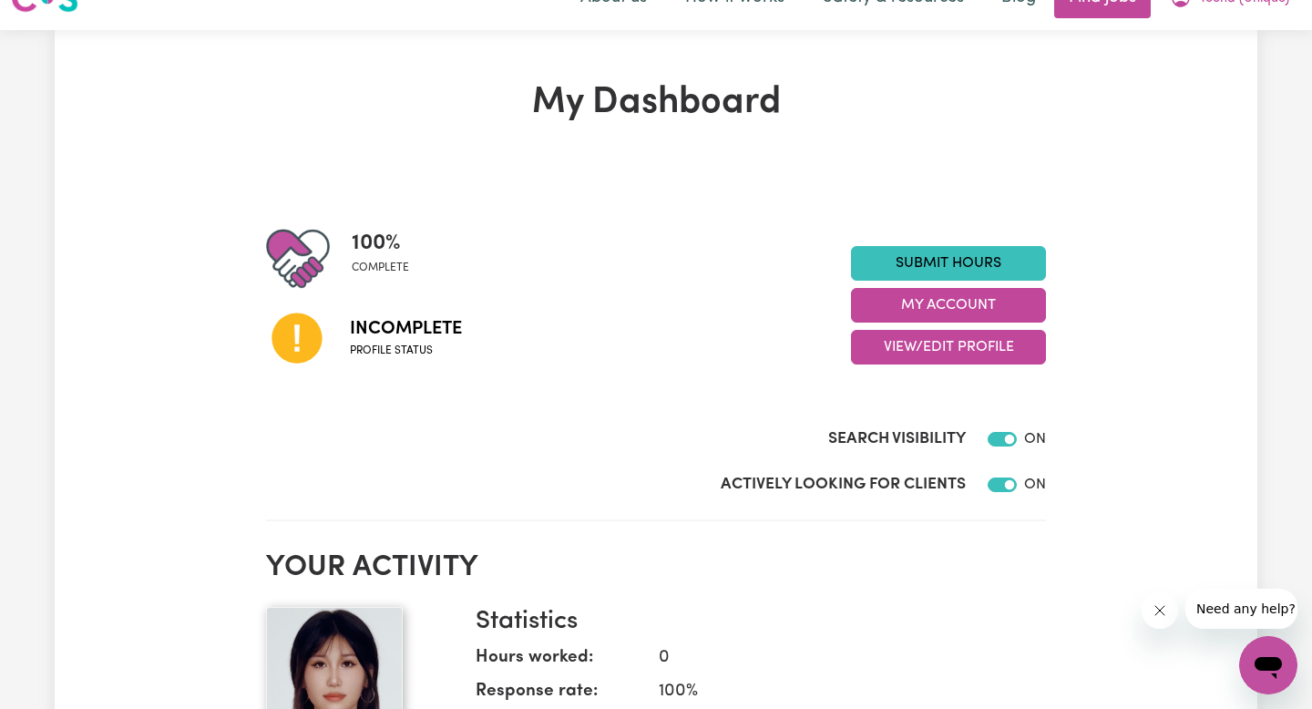
scroll to position [0, 0]
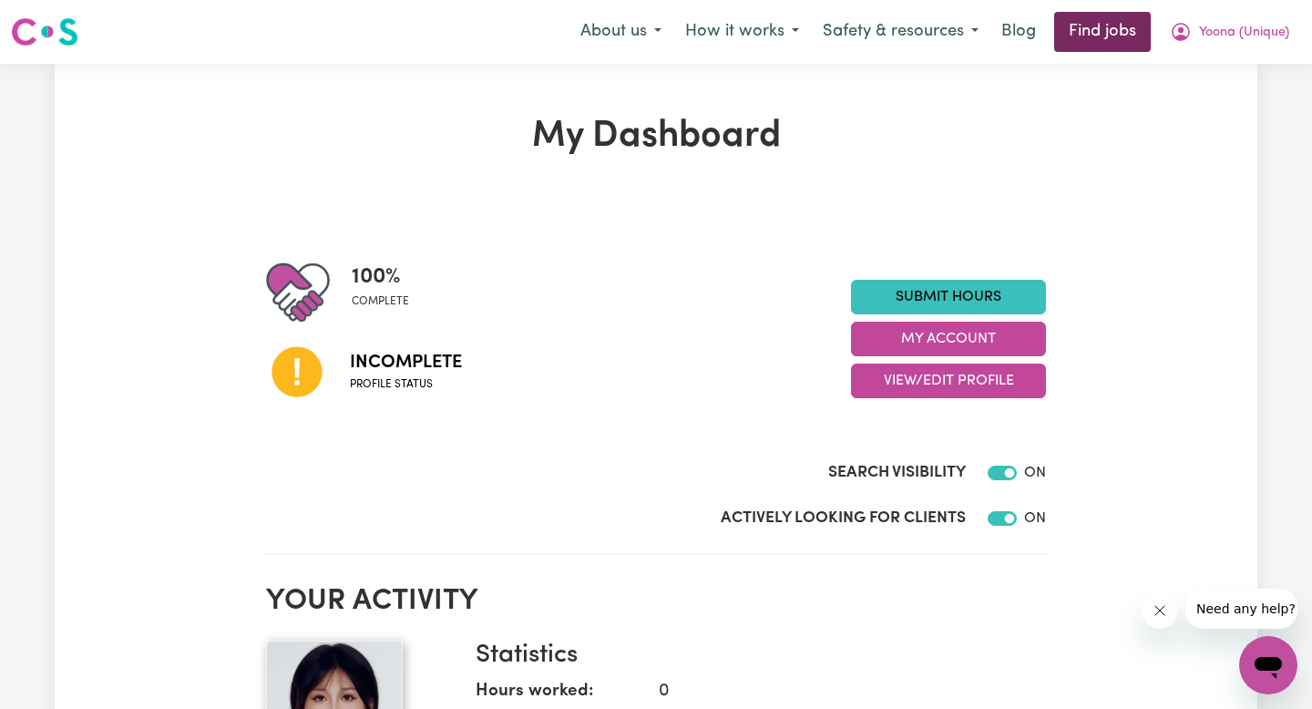
click at [1082, 17] on link "Find jobs" at bounding box center [1102, 32] width 97 height 40
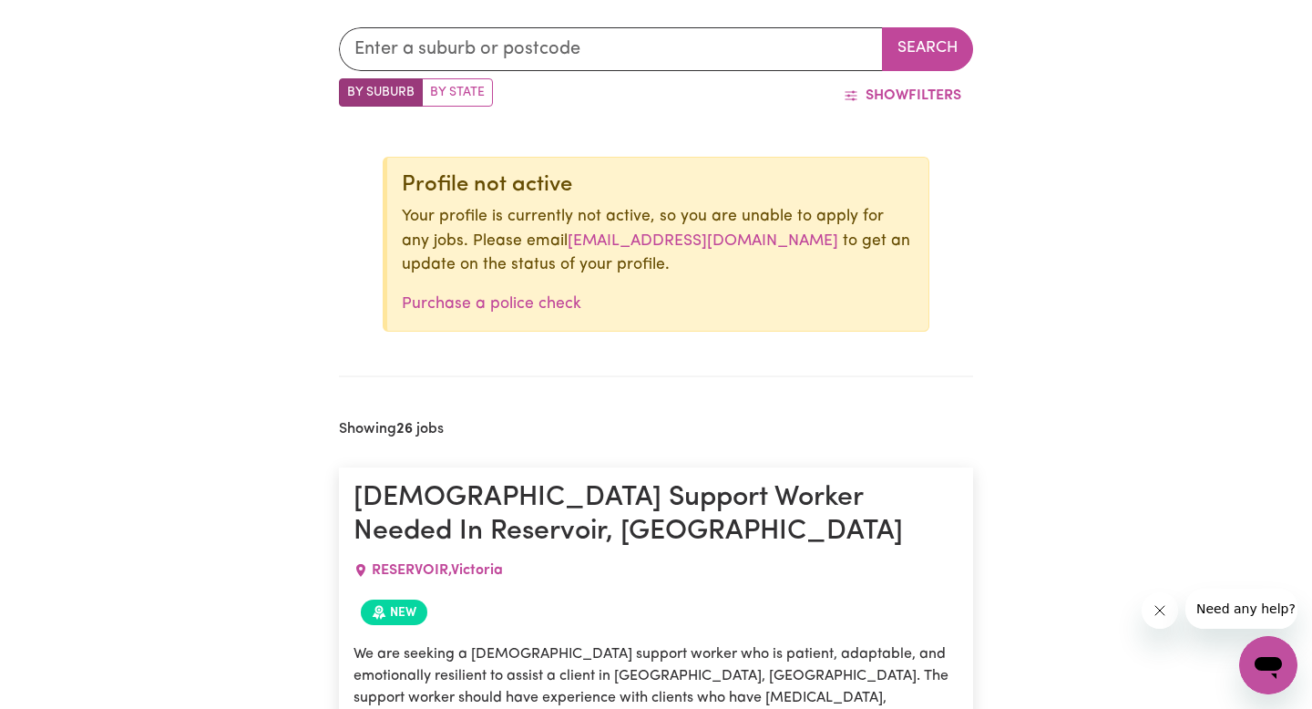
scroll to position [560, 0]
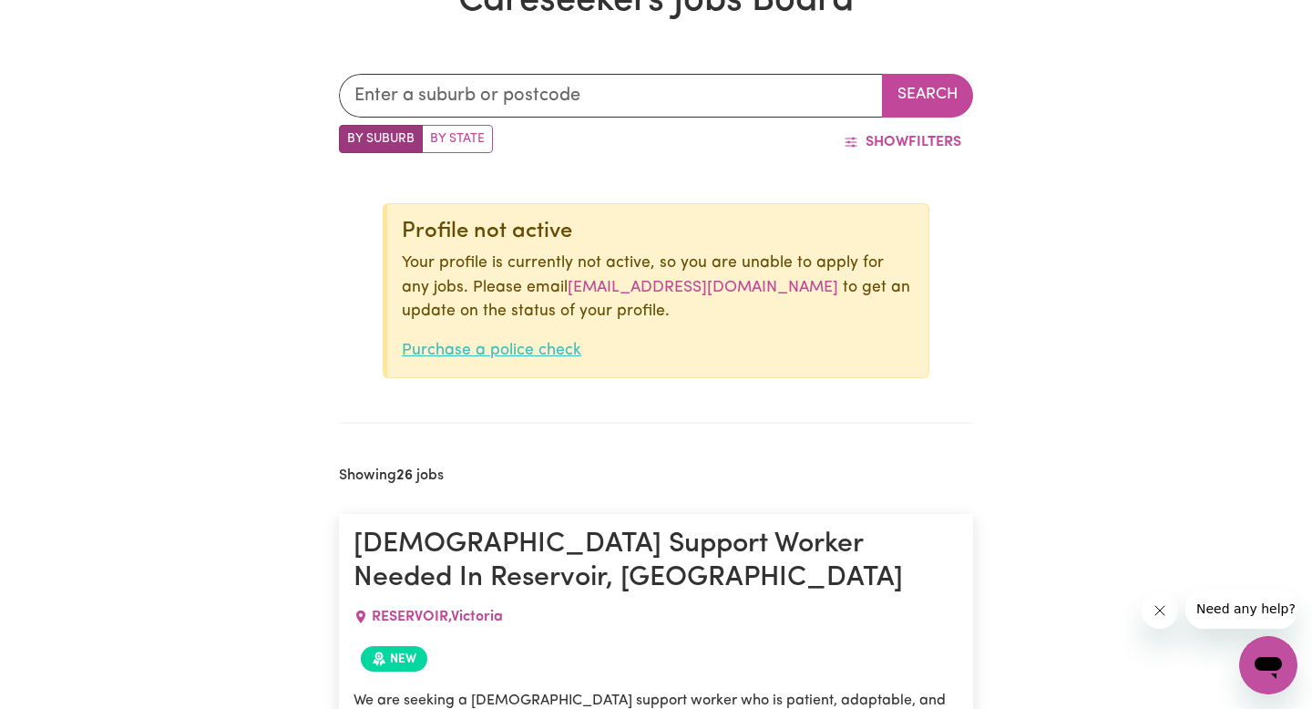
click at [509, 349] on link "Purchase a police check" at bounding box center [491, 349] width 179 height 15
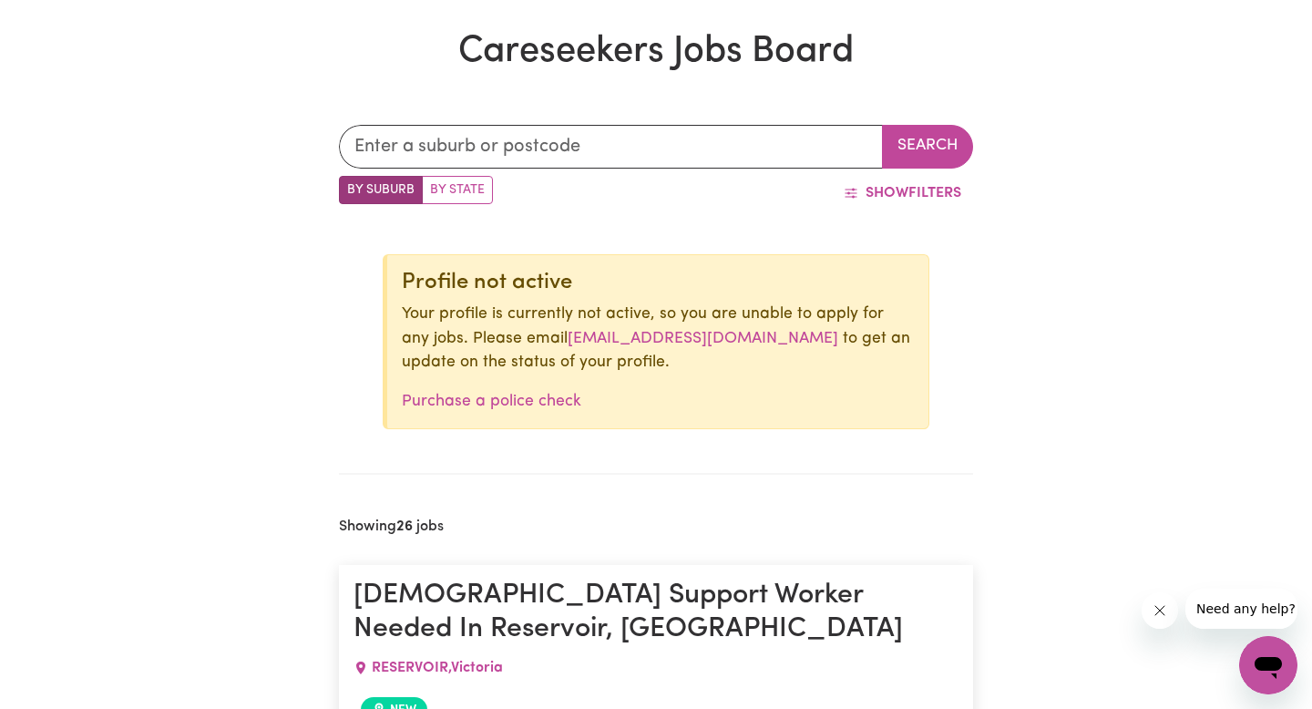
scroll to position [507, 0]
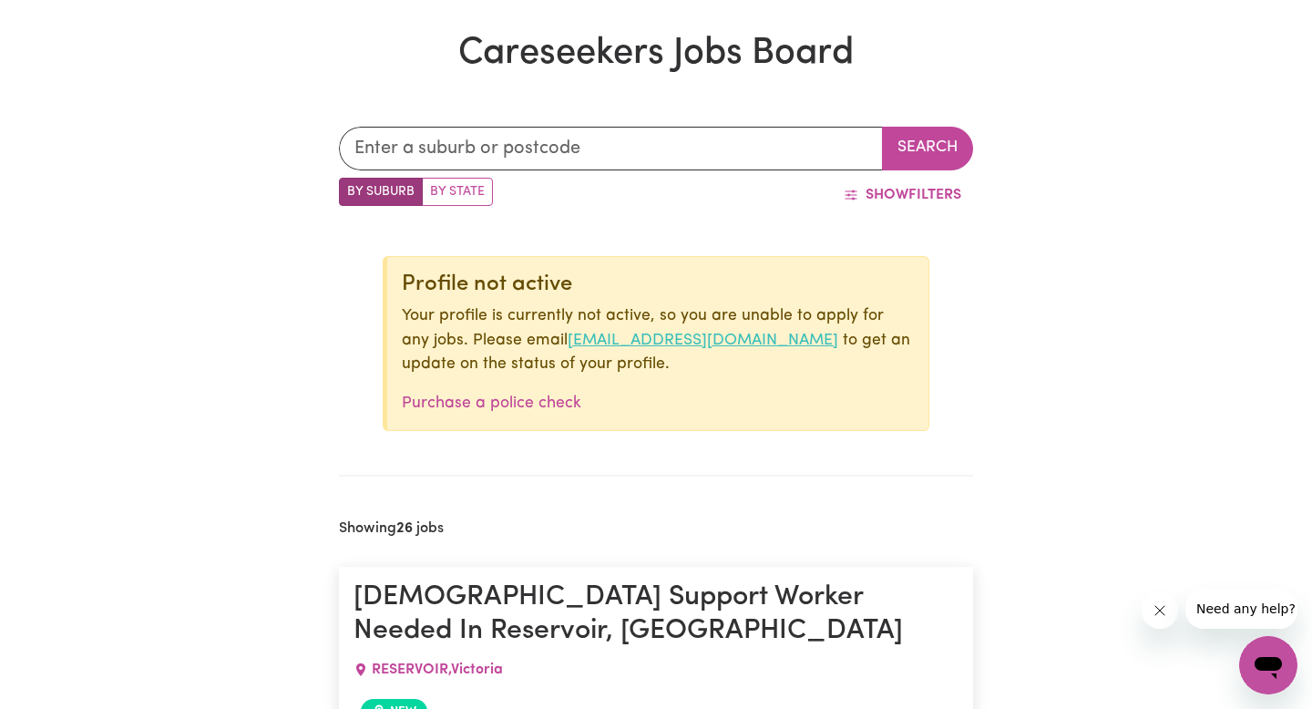
click at [596, 337] on link "[EMAIL_ADDRESS][DOMAIN_NAME]" at bounding box center [702, 339] width 270 height 15
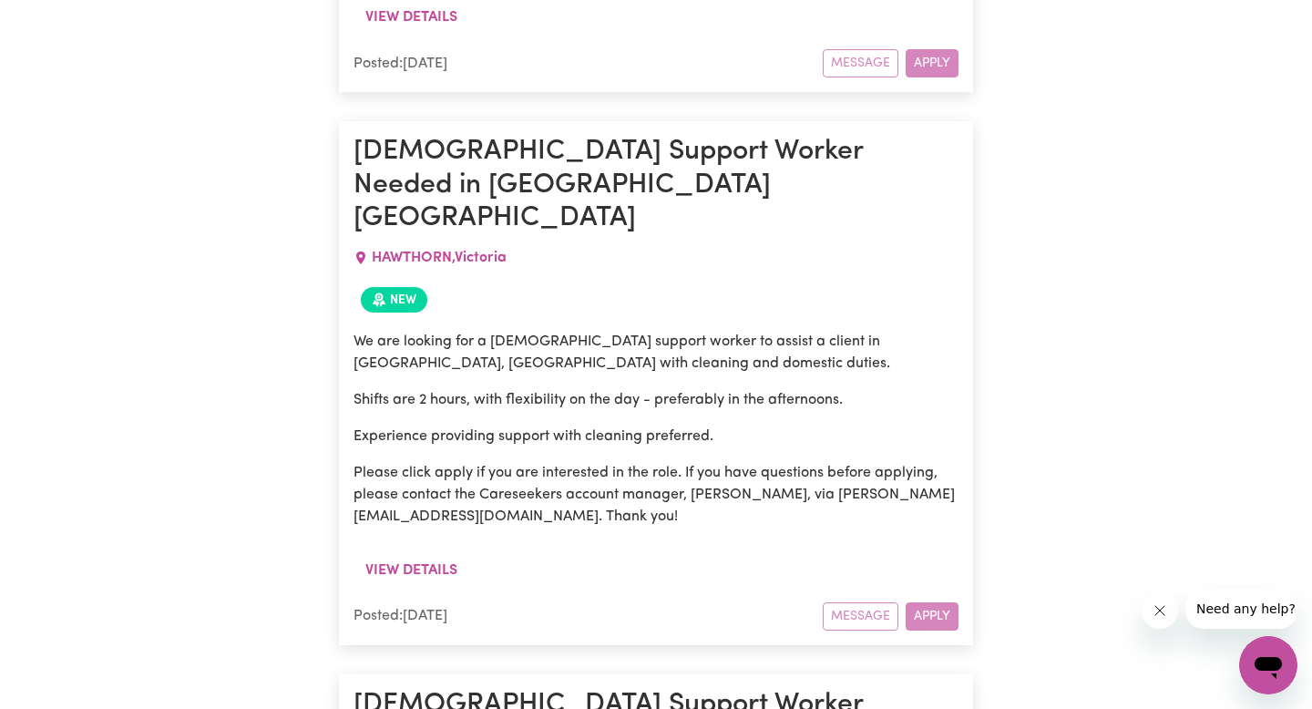
scroll to position [2645, 0]
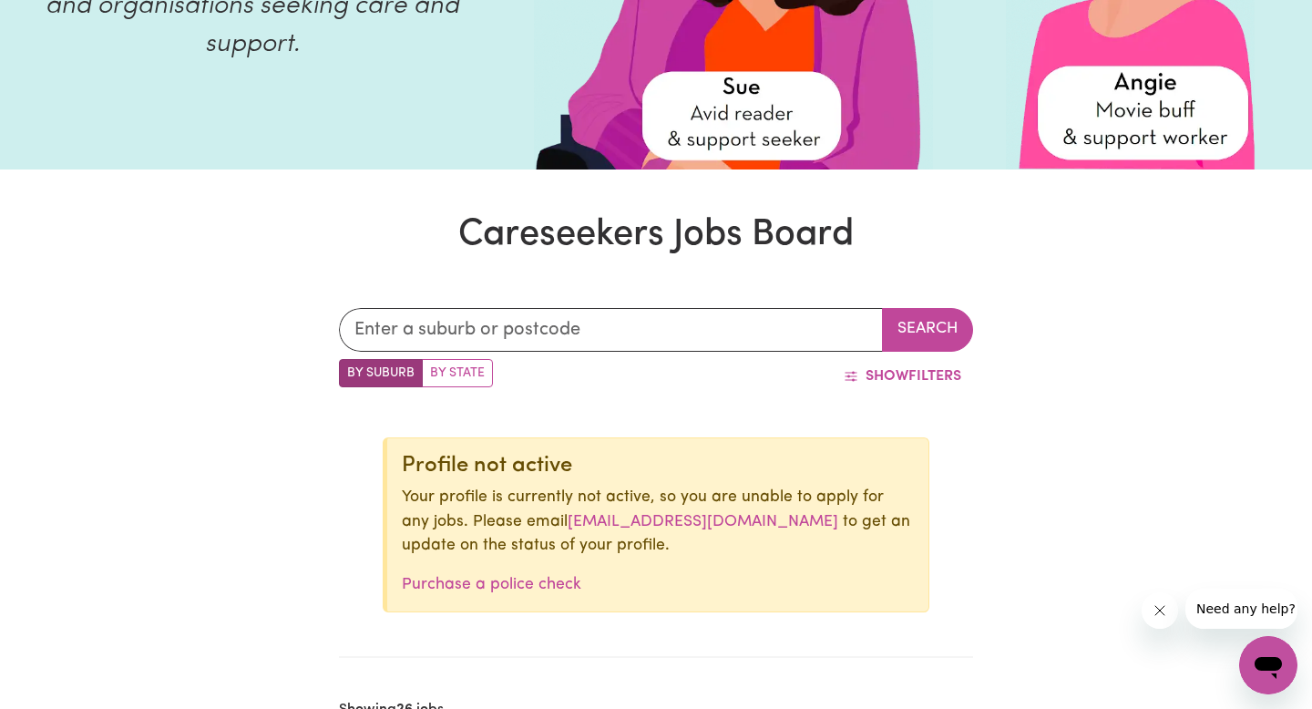
scroll to position [469, 0]
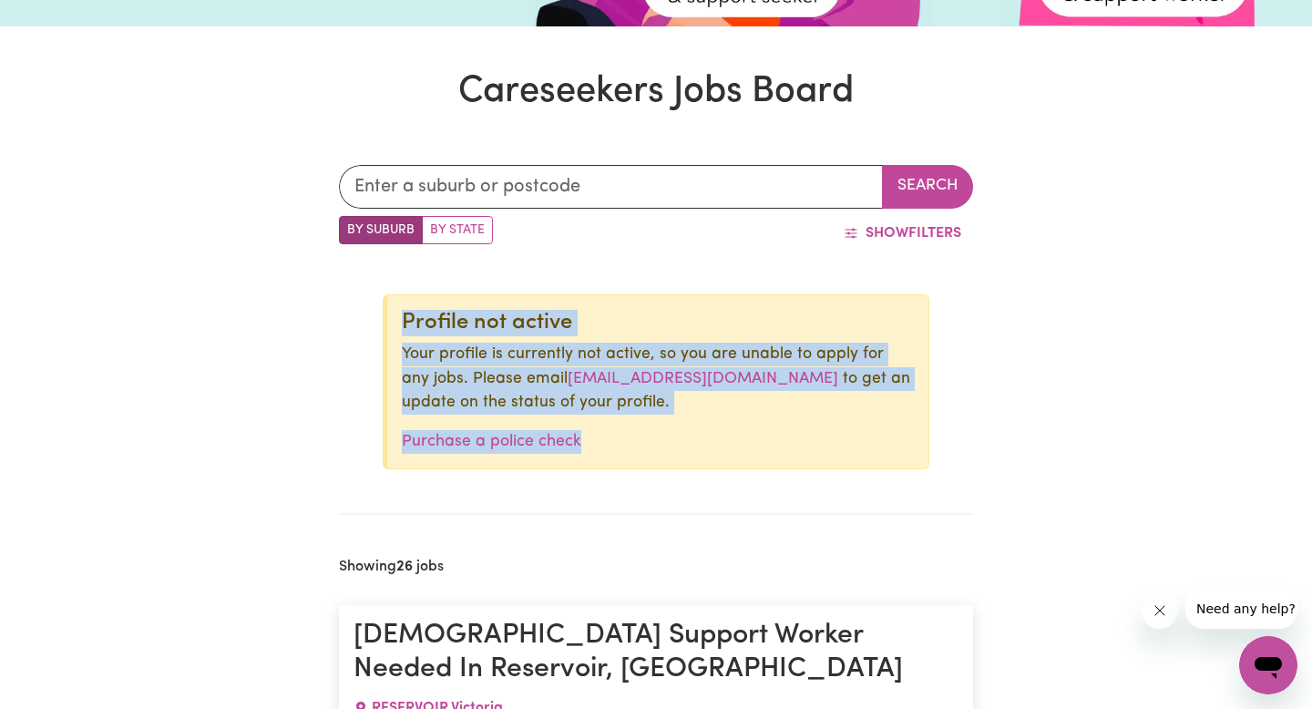
drag, startPoint x: 641, startPoint y: 445, endPoint x: 391, endPoint y: 316, distance: 281.9
click at [391, 316] on div "Profile not active Your profile is currently not active, so you are unable to a…" at bounding box center [656, 381] width 546 height 175
copy div "Profile not active Your profile is currently not active, so you are unable to a…"
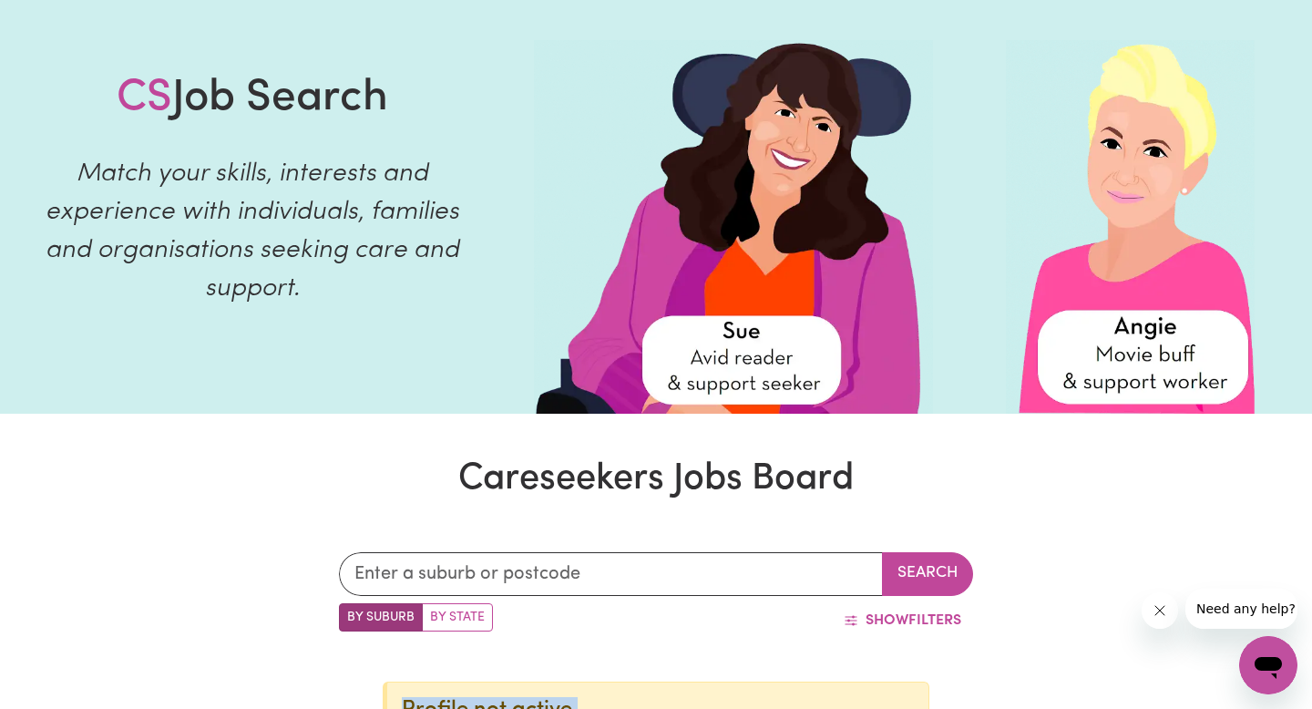
scroll to position [0, 0]
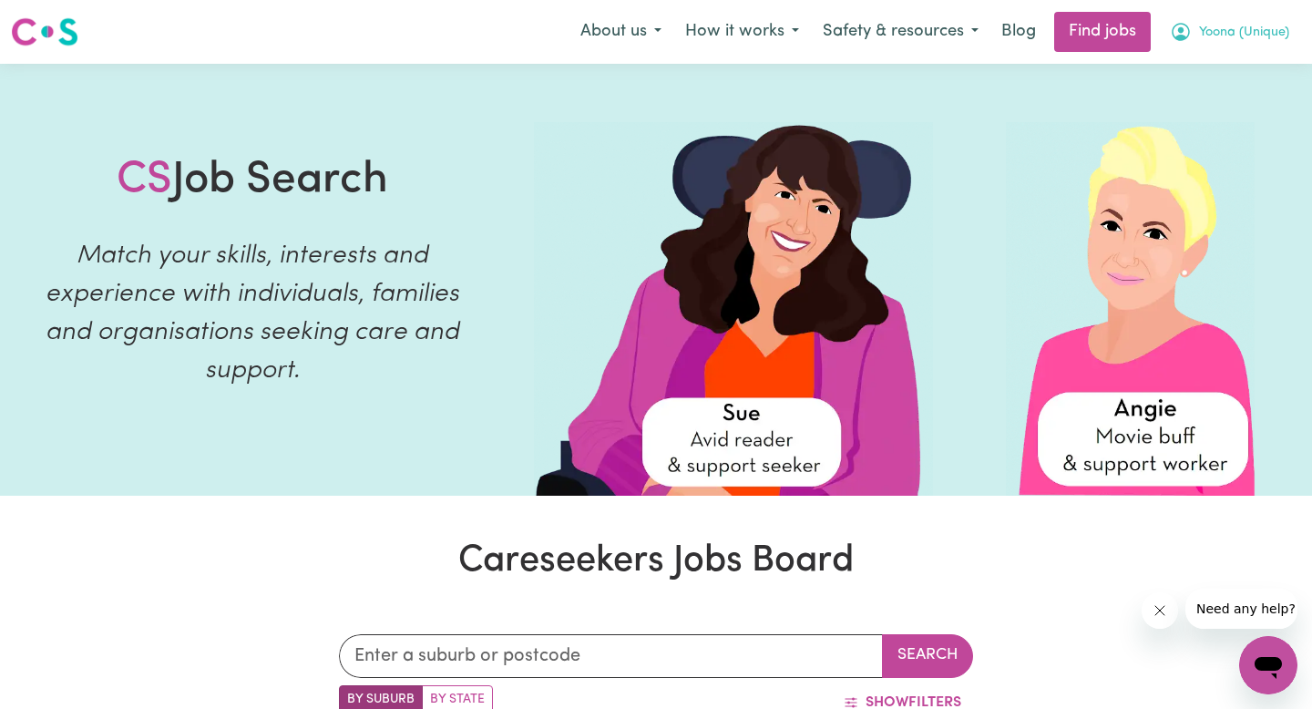
click at [1214, 38] on span "Yoona (Unique)" at bounding box center [1244, 33] width 90 height 20
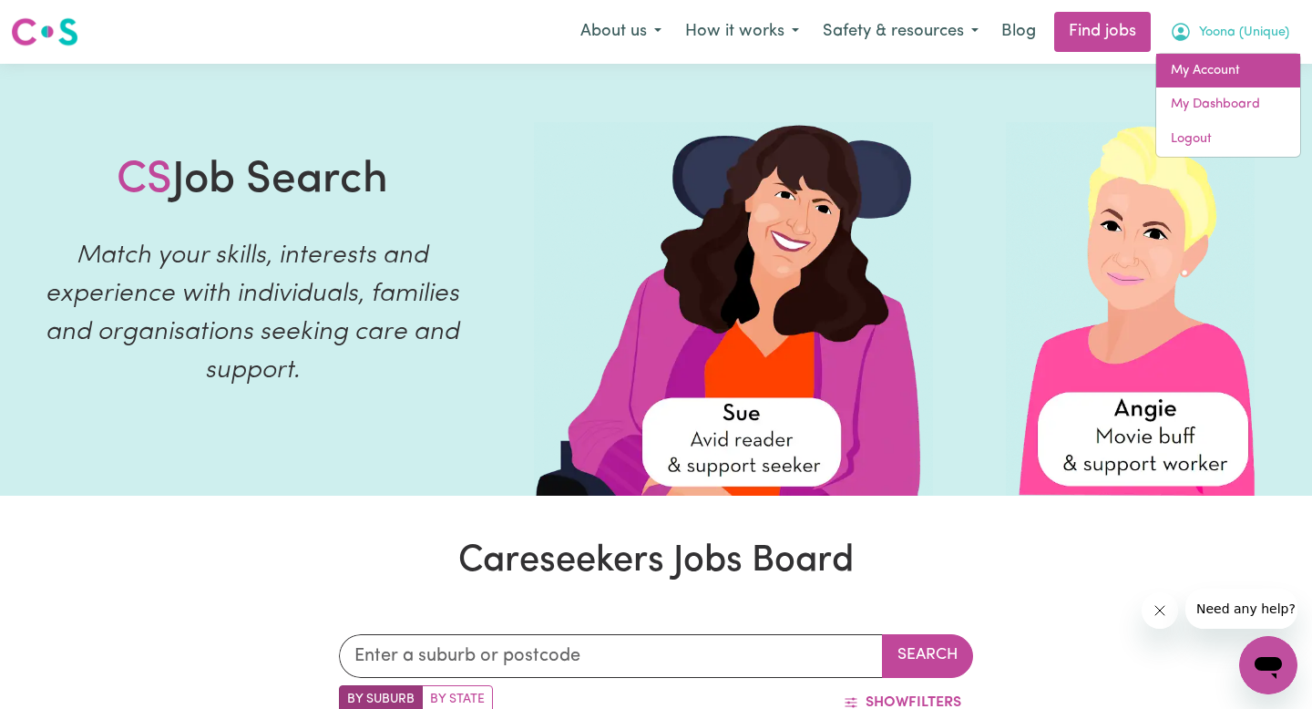
click at [1210, 60] on link "My Account" at bounding box center [1228, 71] width 144 height 35
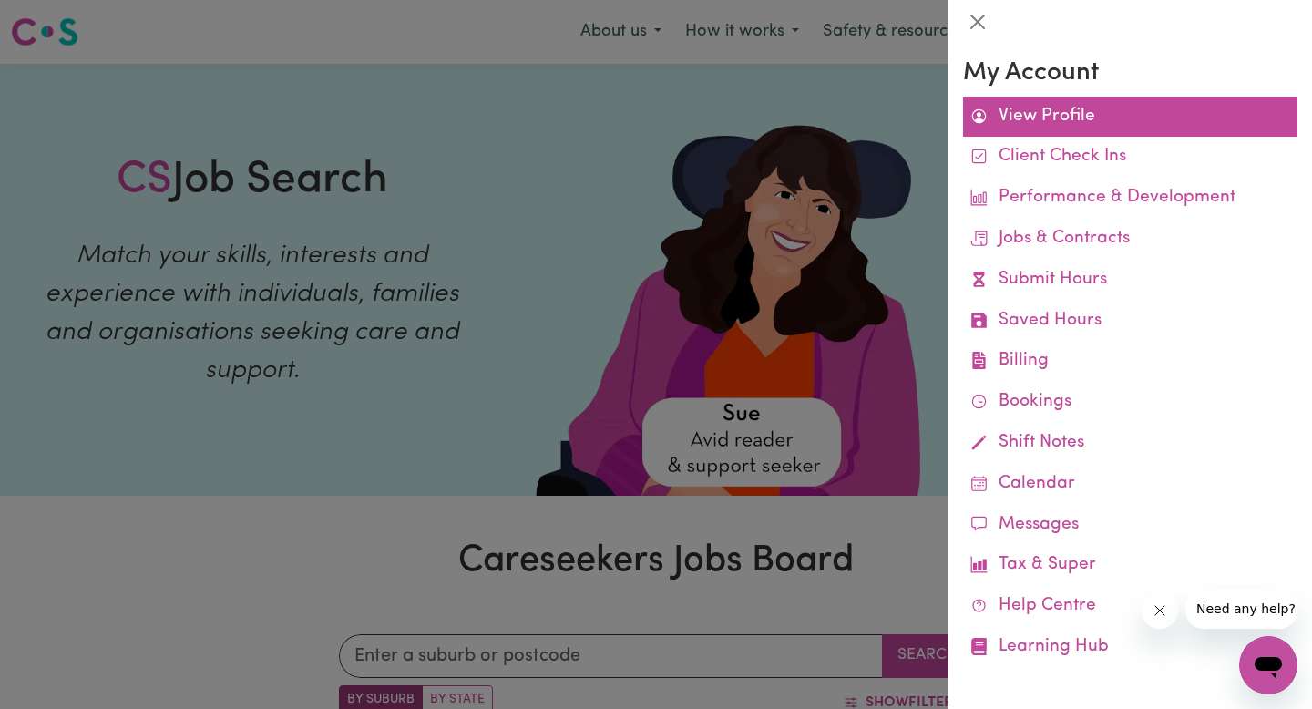
click at [1081, 107] on link "View Profile" at bounding box center [1130, 117] width 334 height 41
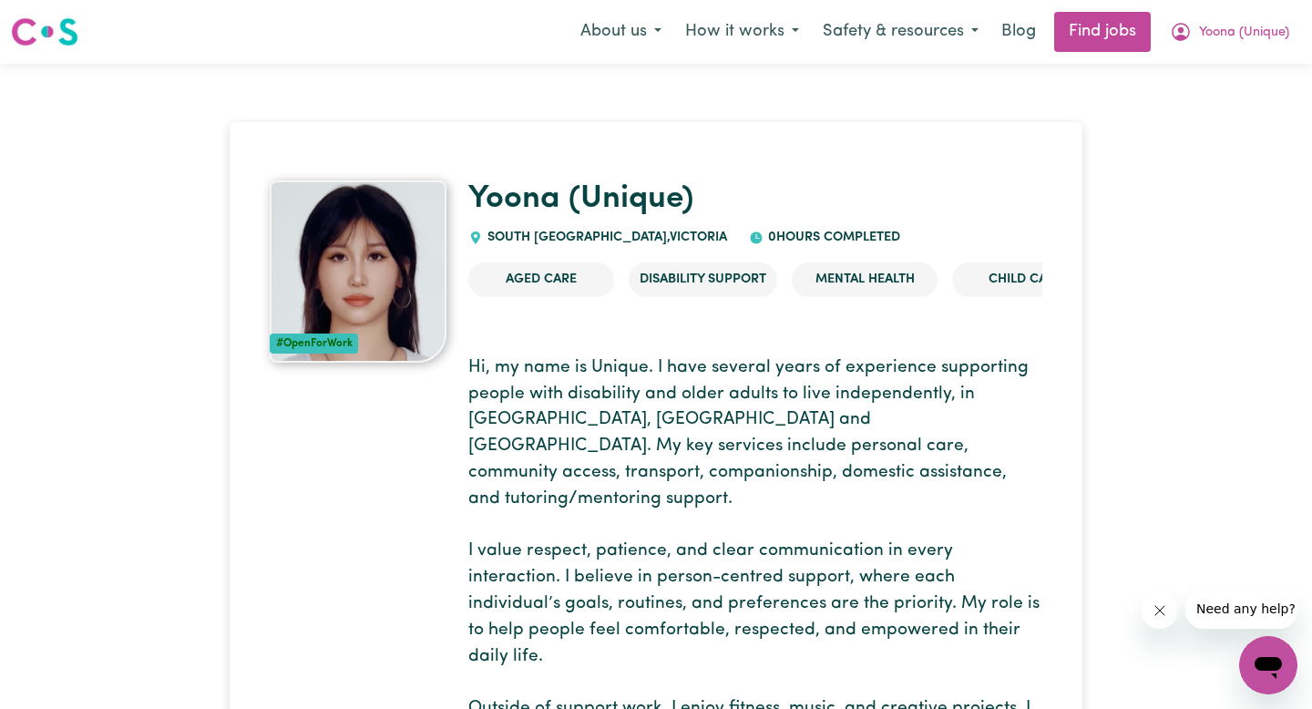
scroll to position [56, 0]
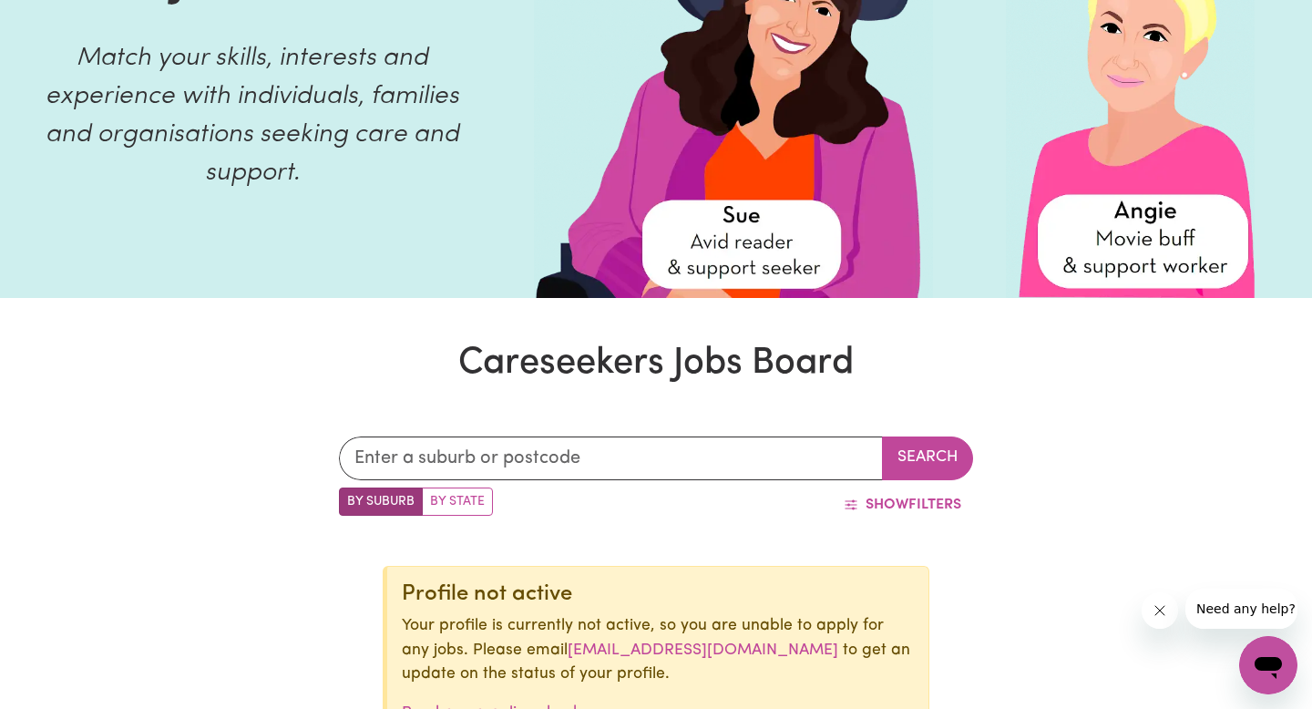
scroll to position [360, 0]
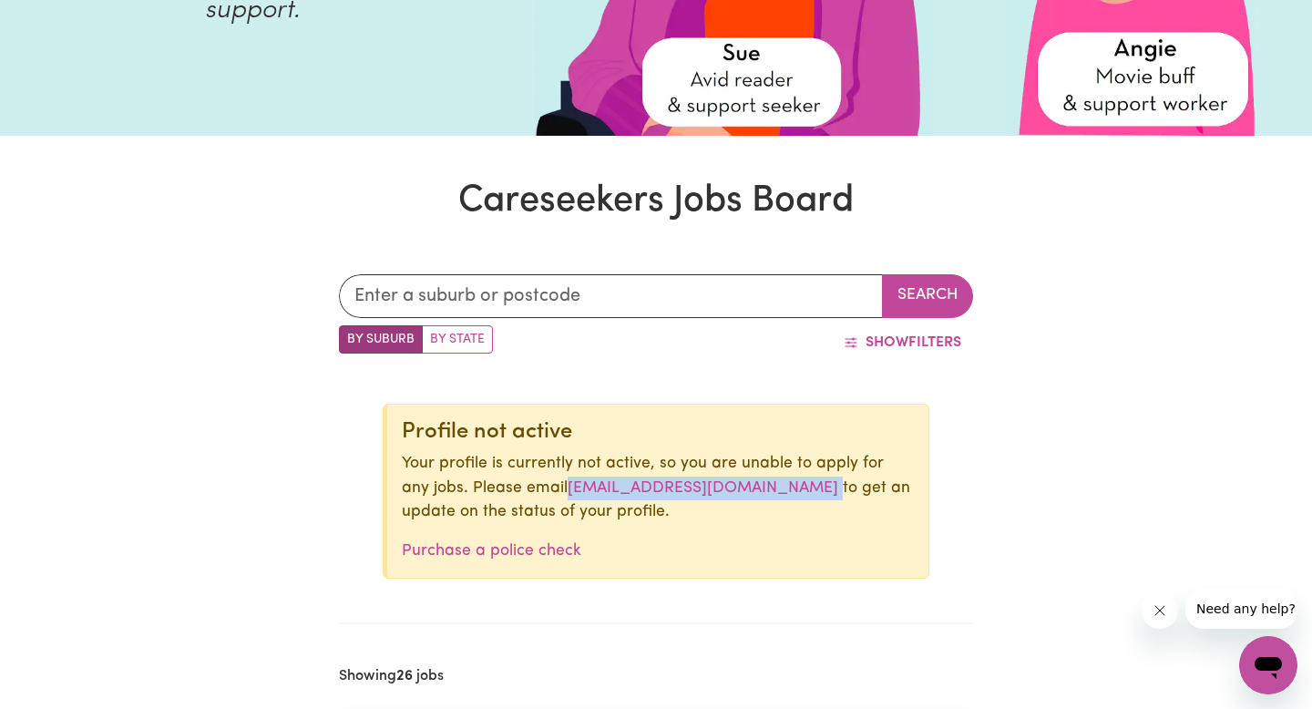
drag, startPoint x: 789, startPoint y: 485, endPoint x: 536, endPoint y: 486, distance: 252.3
click at [536, 486] on p "Your profile is currently not active, so you are unable to apply for any jobs. …" at bounding box center [658, 488] width 512 height 72
